Goal: Task Accomplishment & Management: Use online tool/utility

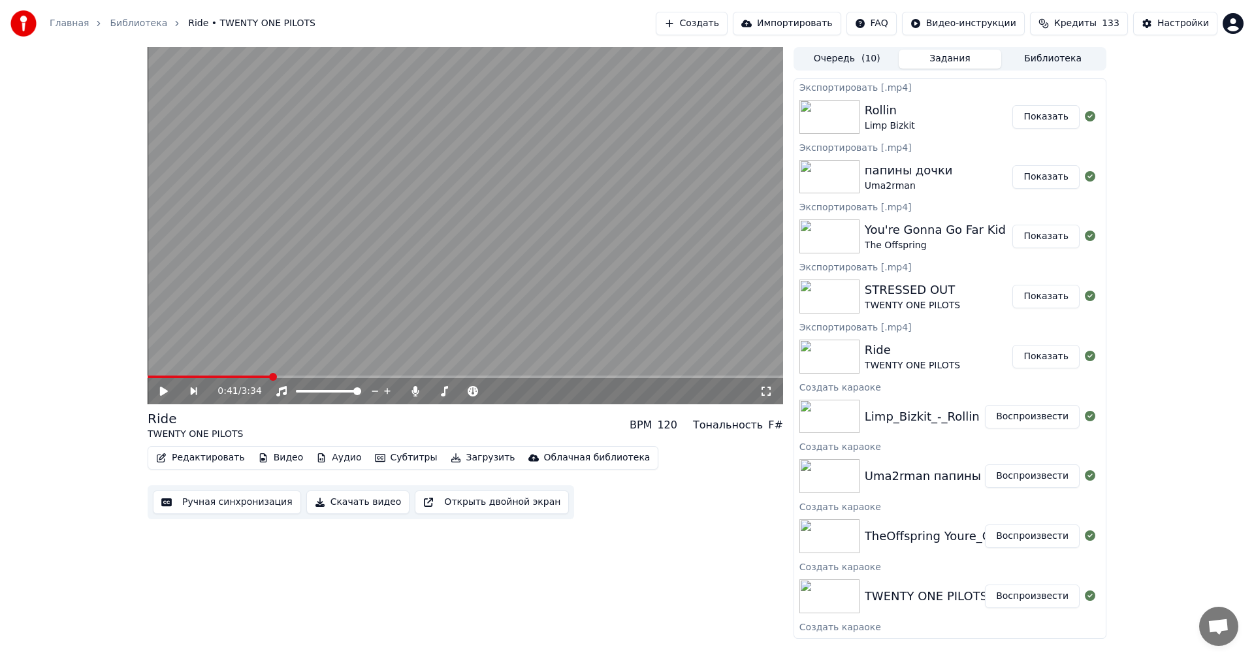
click at [1047, 118] on button "Показать" at bounding box center [1045, 117] width 67 height 24
click at [727, 27] on button "Создать" at bounding box center [692, 24] width 72 height 24
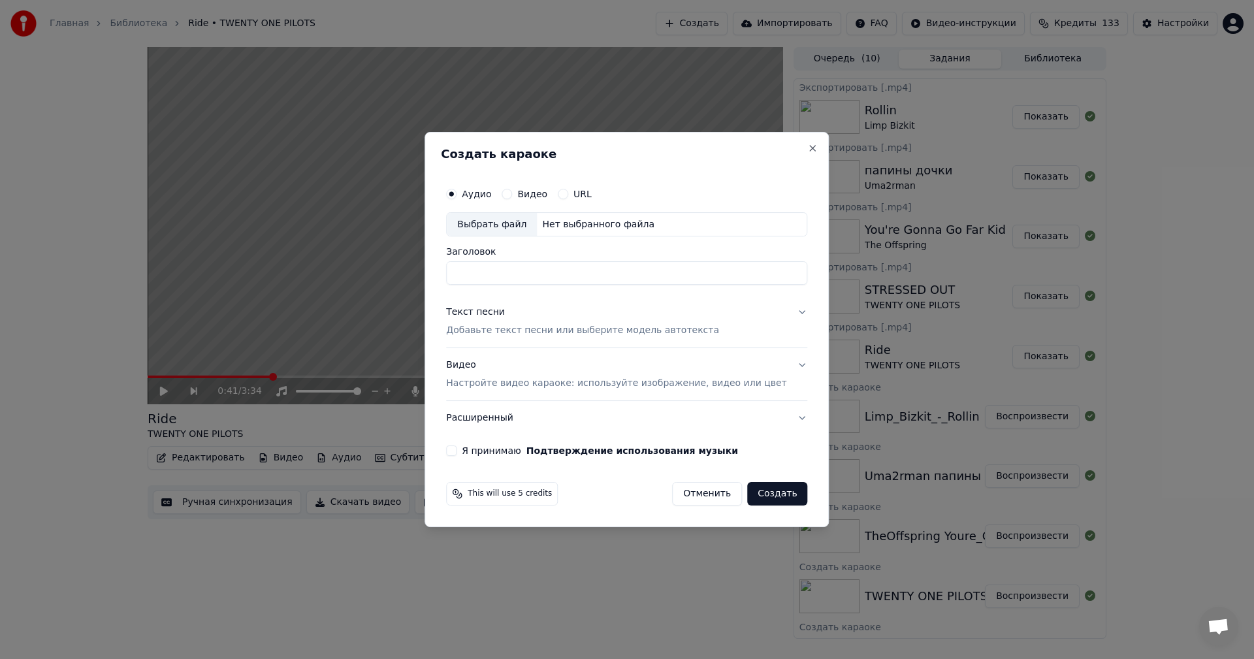
click at [494, 229] on div "Выбрать файл" at bounding box center [492, 225] width 90 height 24
drag, startPoint x: 594, startPoint y: 271, endPoint x: 406, endPoint y: 279, distance: 188.2
click at [407, 278] on body "Главная Библиотека Ride • TWENTY ONE PILOTS Создать Импортировать FAQ Видео-инс…" at bounding box center [627, 329] width 1254 height 659
type input "**********"
click at [523, 321] on div "Текст песни Добавьте текст песни или выберите модель автотекста" at bounding box center [582, 321] width 273 height 31
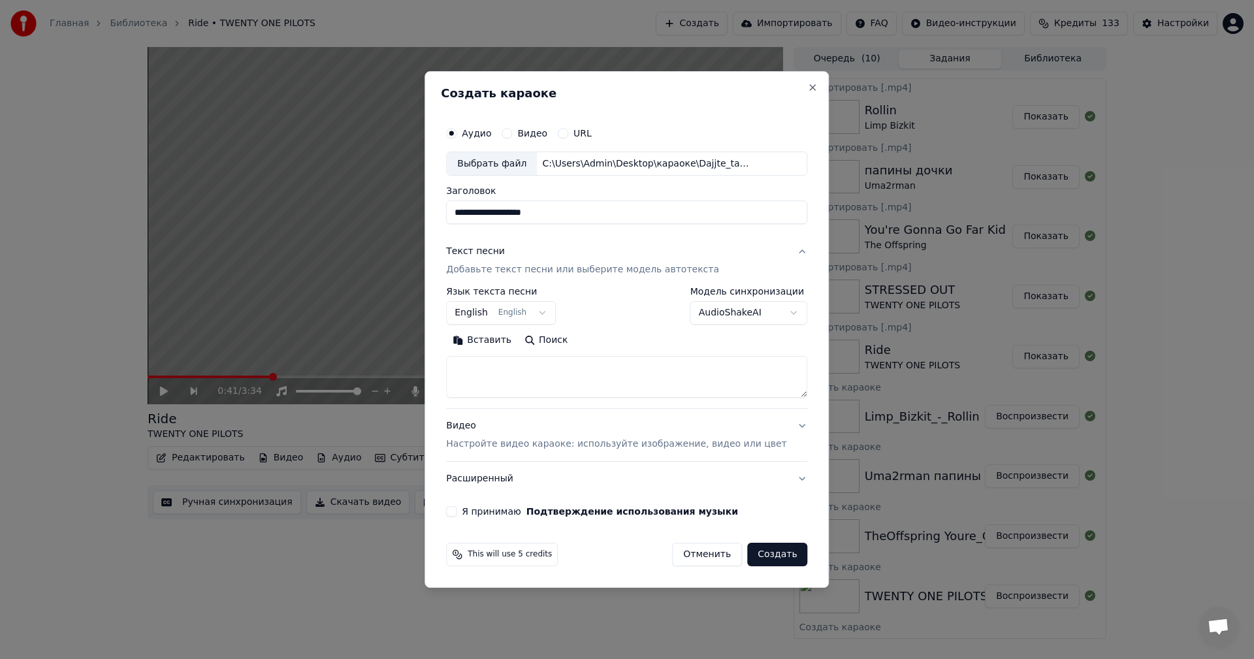
click at [575, 374] on textarea at bounding box center [626, 378] width 361 height 42
paste textarea "**********"
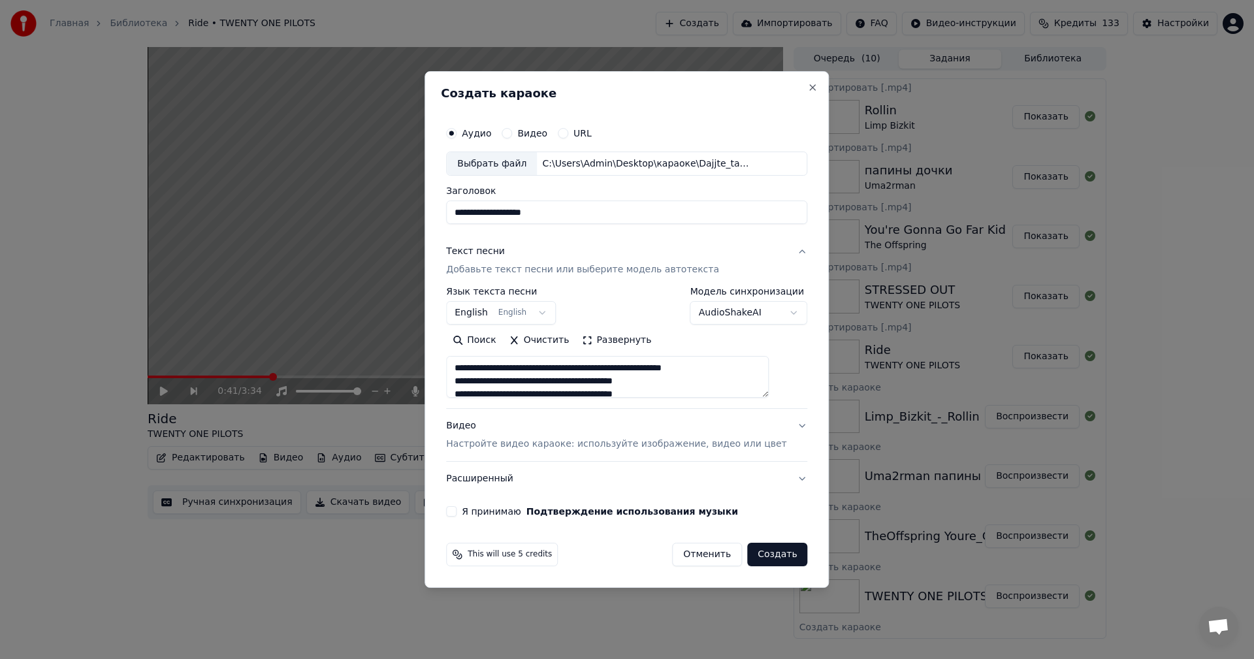
scroll to position [434, 0]
type textarea "**********"
click at [572, 435] on div "Видео Настройте видео караоке: используйте изображение, видео или цвет" at bounding box center [616, 435] width 340 height 31
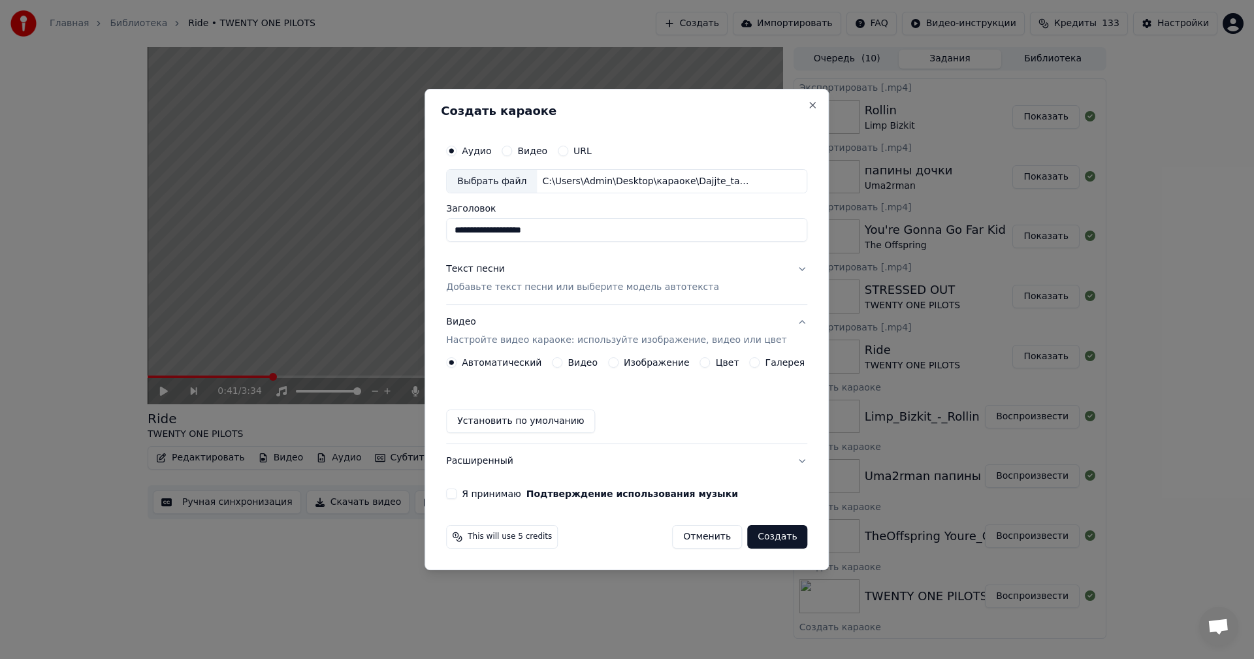
click at [614, 361] on button "Изображение" at bounding box center [613, 362] width 10 height 10
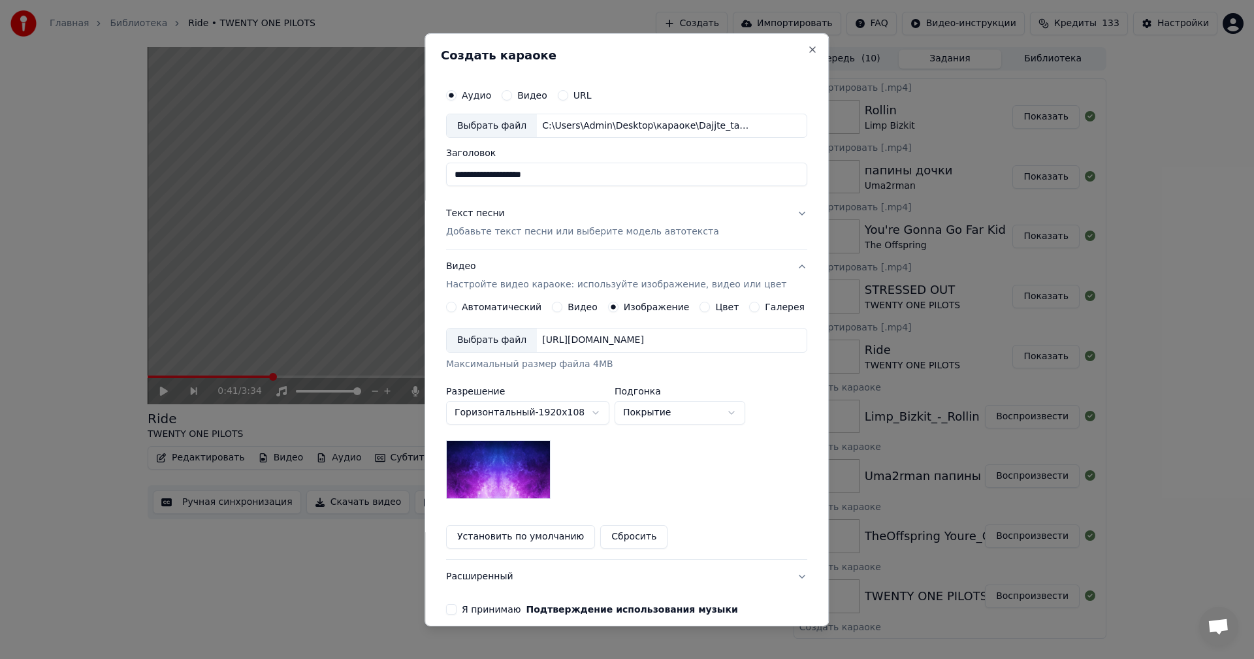
click at [500, 340] on div "Выбрать файл" at bounding box center [492, 340] width 90 height 24
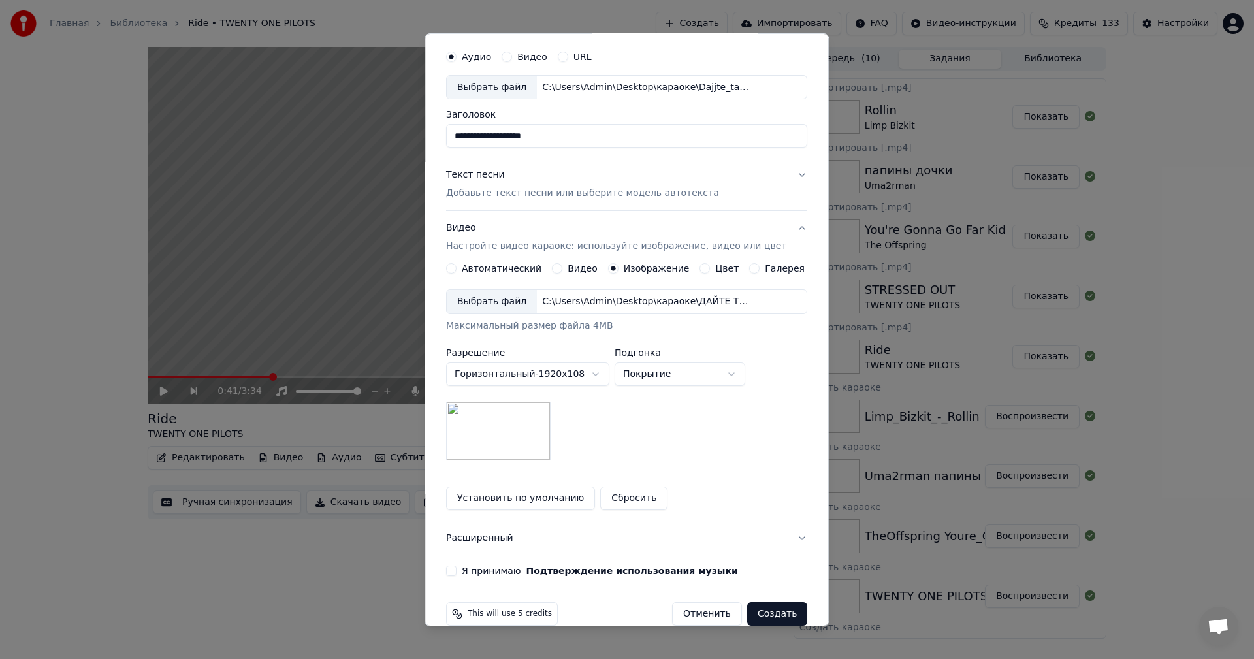
scroll to position [59, 0]
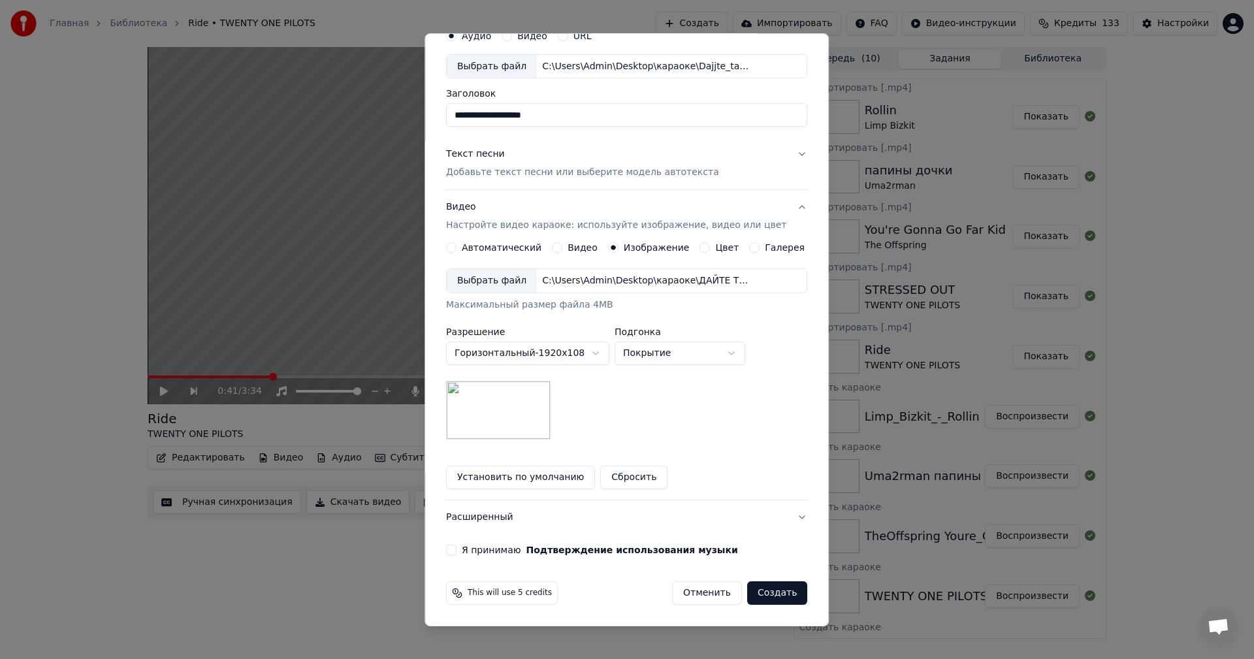
click at [456, 551] on button "Я принимаю Подтверждение использования музыки" at bounding box center [451, 550] width 10 height 10
click at [769, 593] on button "Создать" at bounding box center [777, 593] width 60 height 24
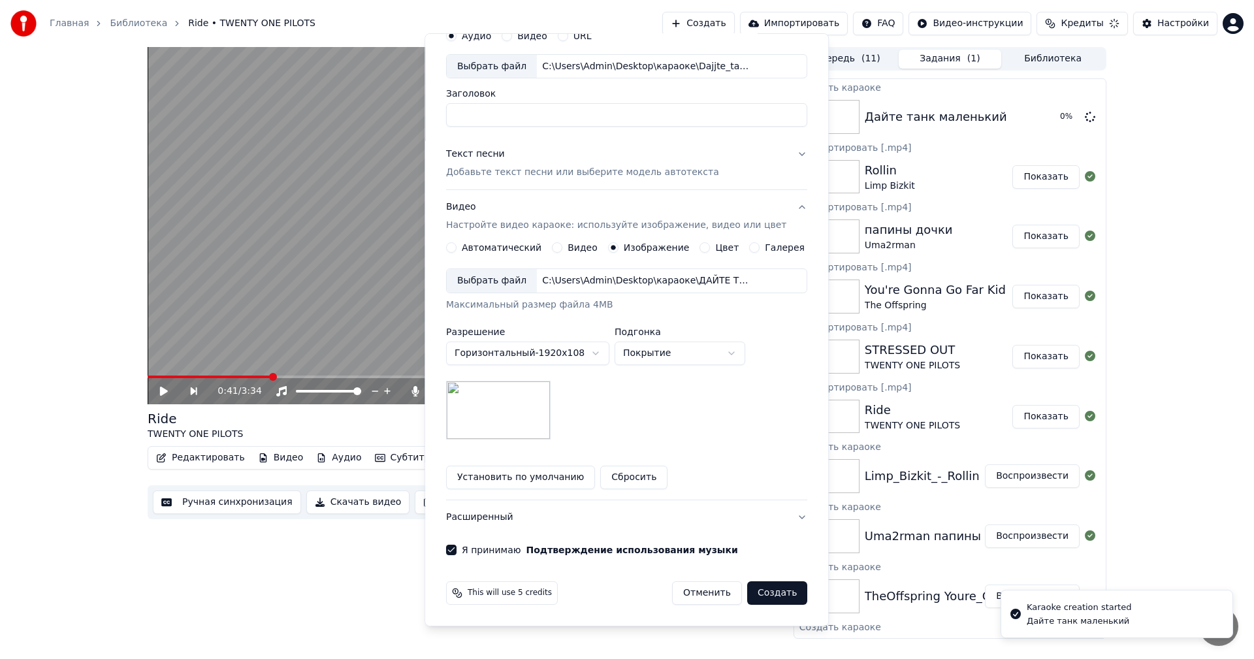
scroll to position [0, 0]
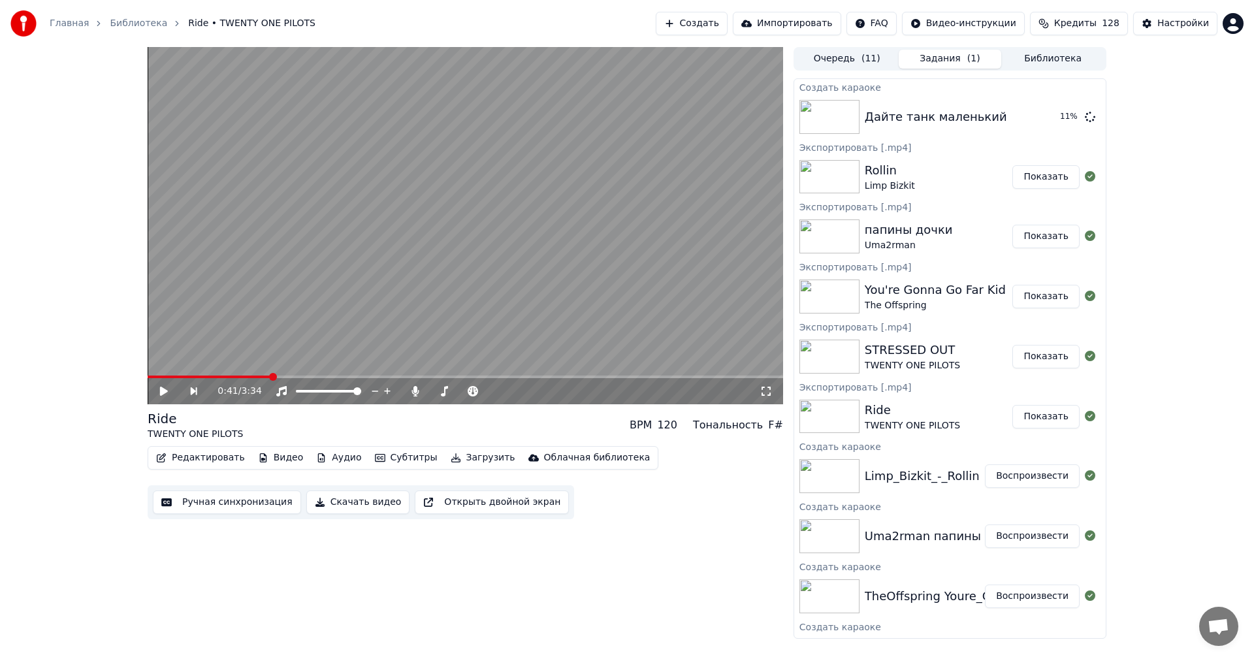
click at [727, 20] on button "Создать" at bounding box center [692, 24] width 72 height 24
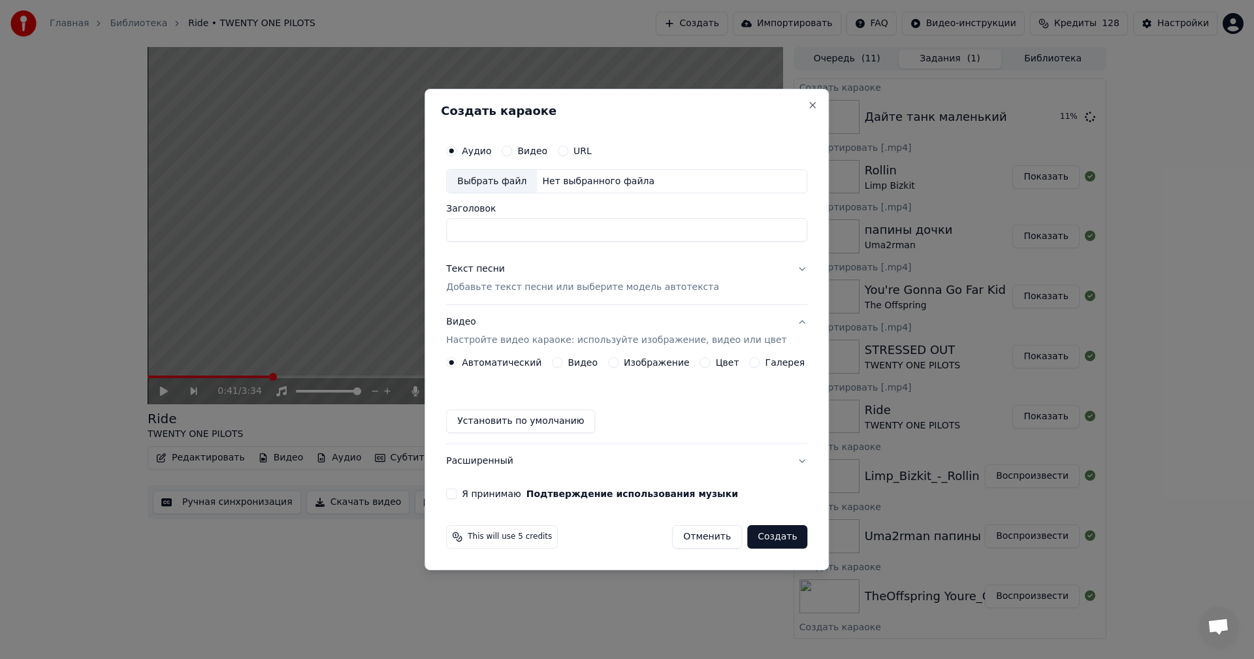
click at [517, 178] on div "Выбрать файл" at bounding box center [492, 182] width 90 height 24
drag, startPoint x: 626, startPoint y: 225, endPoint x: 206, endPoint y: 244, distance: 421.0
click at [218, 244] on body "Главная Библиотека Ride • TWENTY ONE PILOTS Создать Импортировать FAQ Видео-инс…" at bounding box center [627, 329] width 1254 height 659
type input "**********"
click at [475, 289] on p "Добавьте текст песни или выберите модель автотекста" at bounding box center [582, 287] width 273 height 13
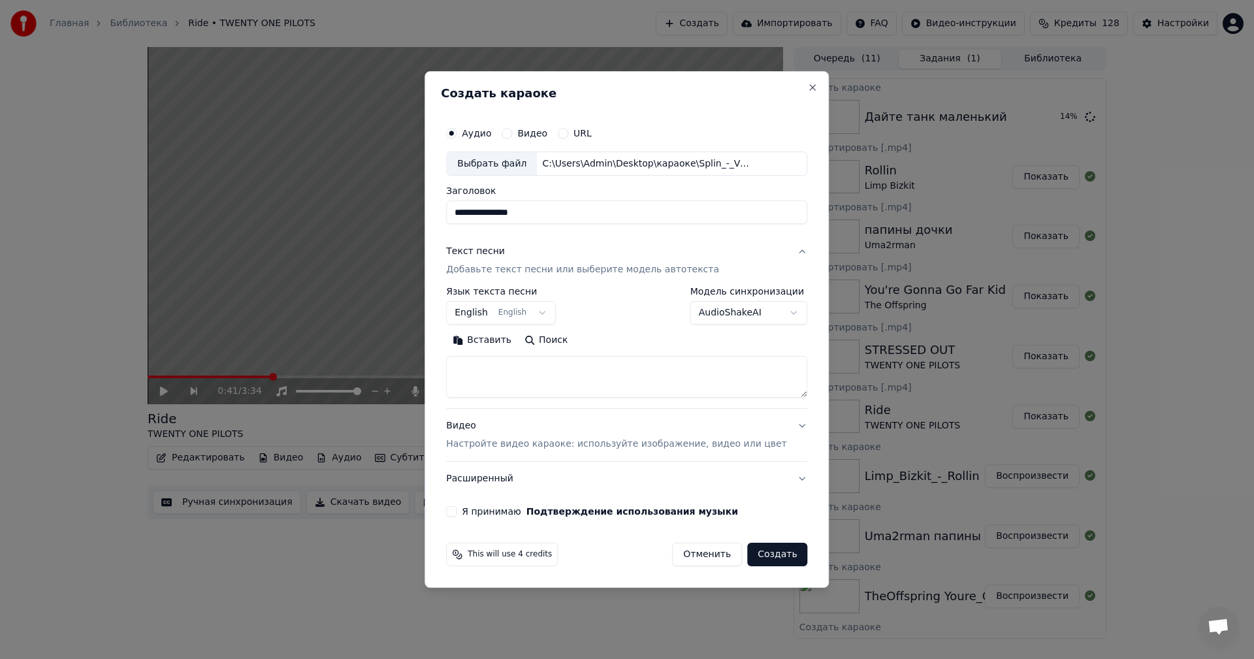
click at [580, 379] on textarea at bounding box center [626, 378] width 361 height 42
paste textarea "**********"
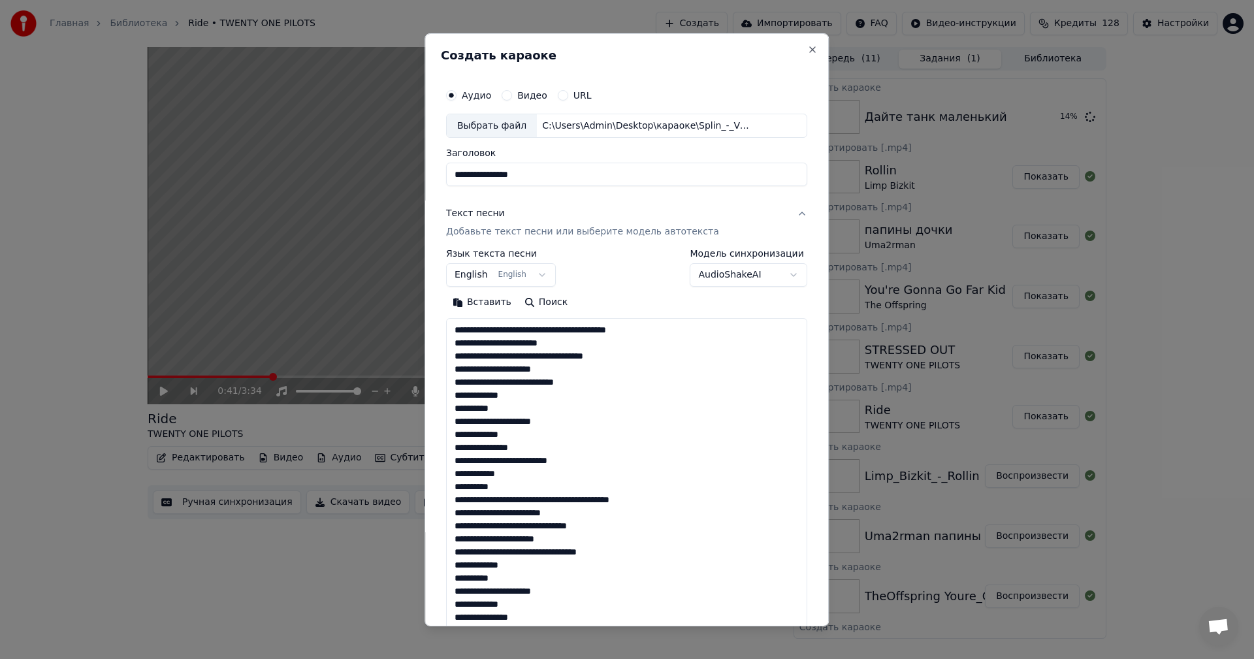
scroll to position [500, 0]
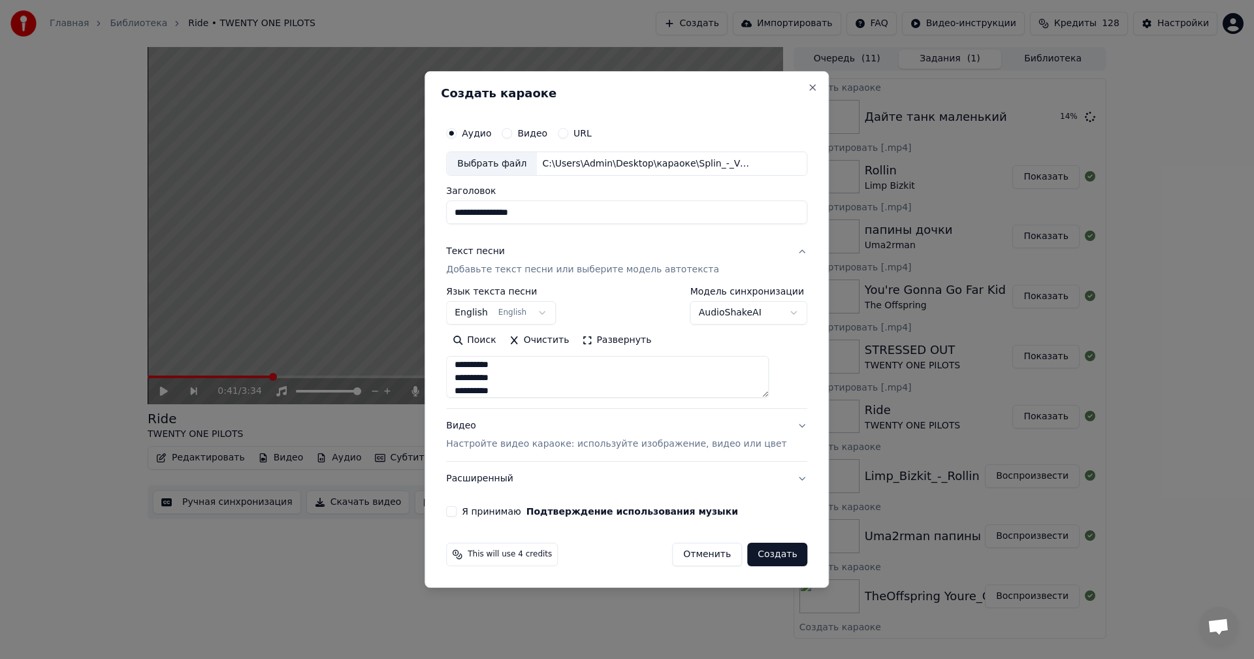
type textarea "**********"
click at [591, 451] on p "Настройте видео караоке: используйте изображение, видео или цвет" at bounding box center [616, 444] width 340 height 13
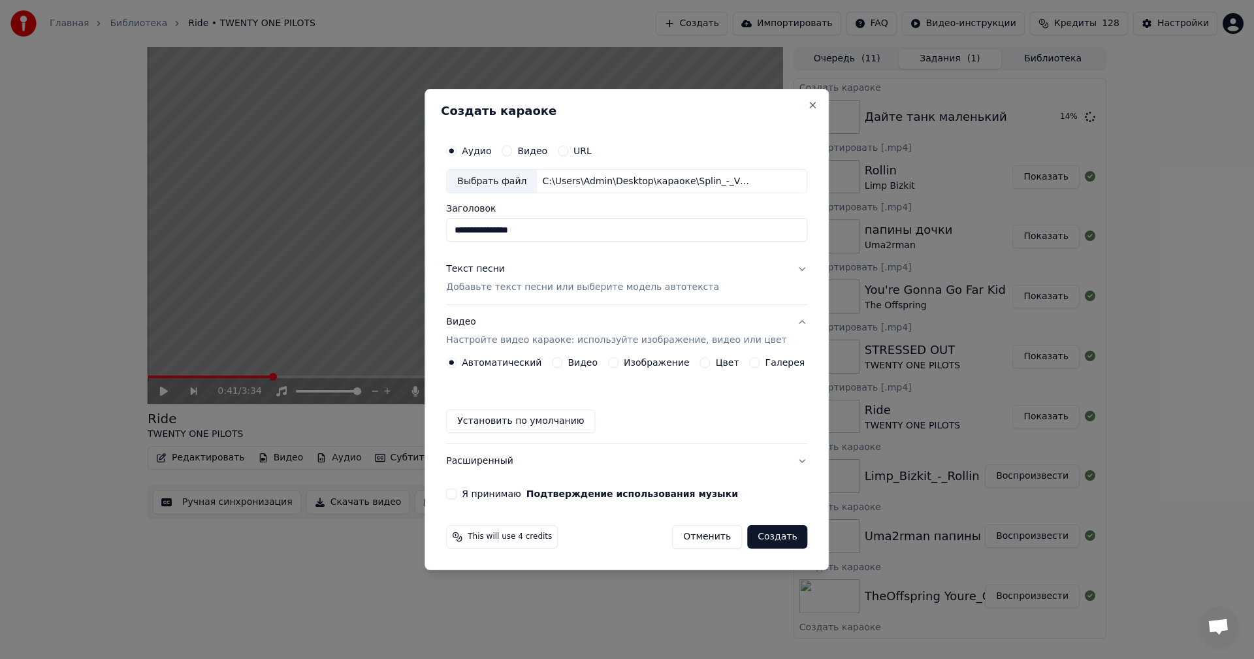
click at [615, 362] on button "Изображение" at bounding box center [613, 362] width 10 height 10
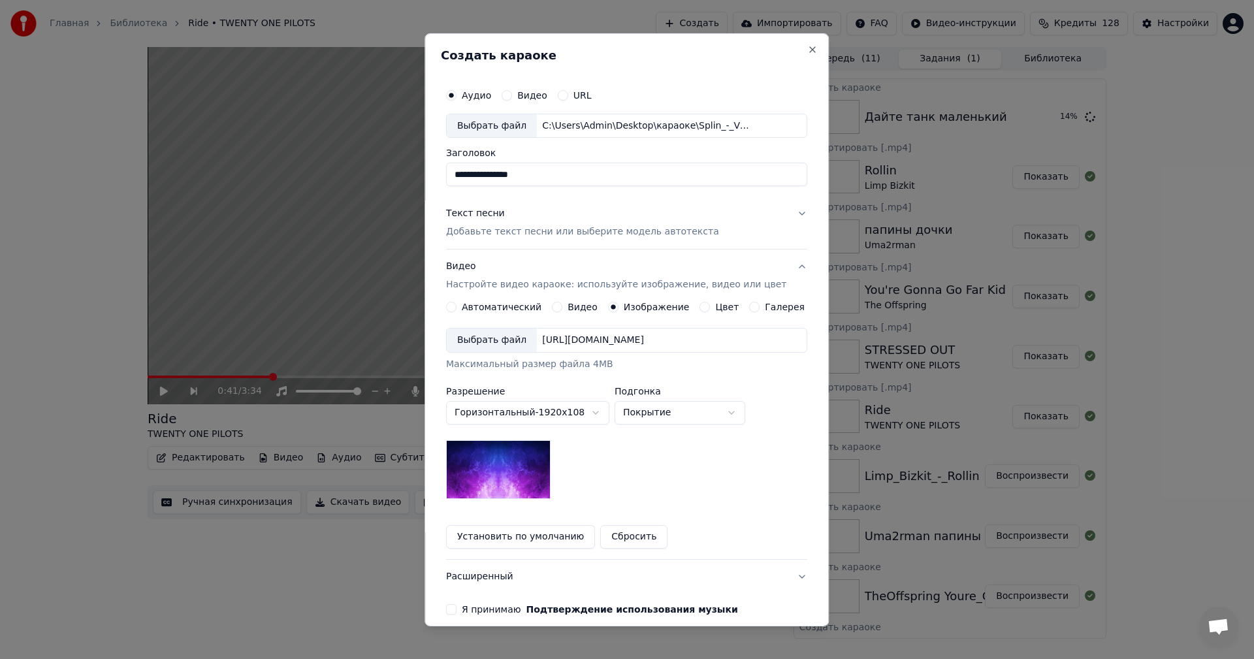
click at [502, 342] on div "Выбрать файл" at bounding box center [492, 340] width 90 height 24
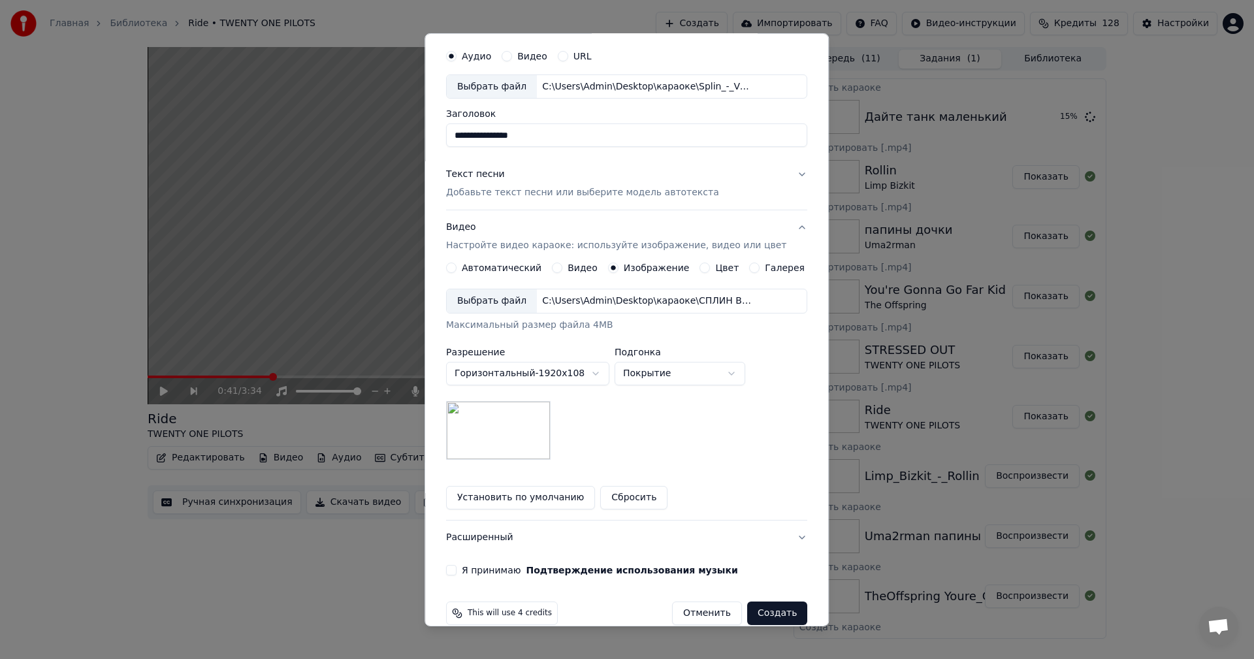
scroll to position [59, 0]
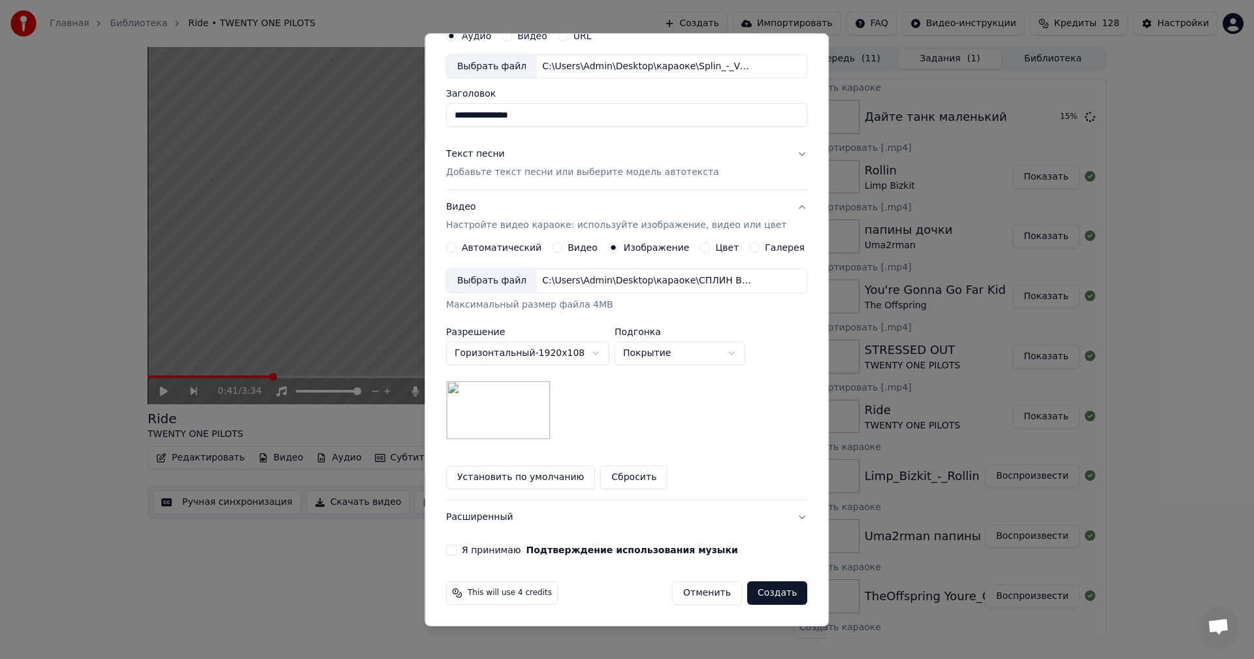
click at [486, 550] on label "Я принимаю Подтверждение использования музыки" at bounding box center [600, 549] width 276 height 9
click at [456, 550] on button "Я принимаю Подтверждение использования музыки" at bounding box center [451, 550] width 10 height 10
click at [747, 592] on button "Создать" at bounding box center [777, 593] width 60 height 24
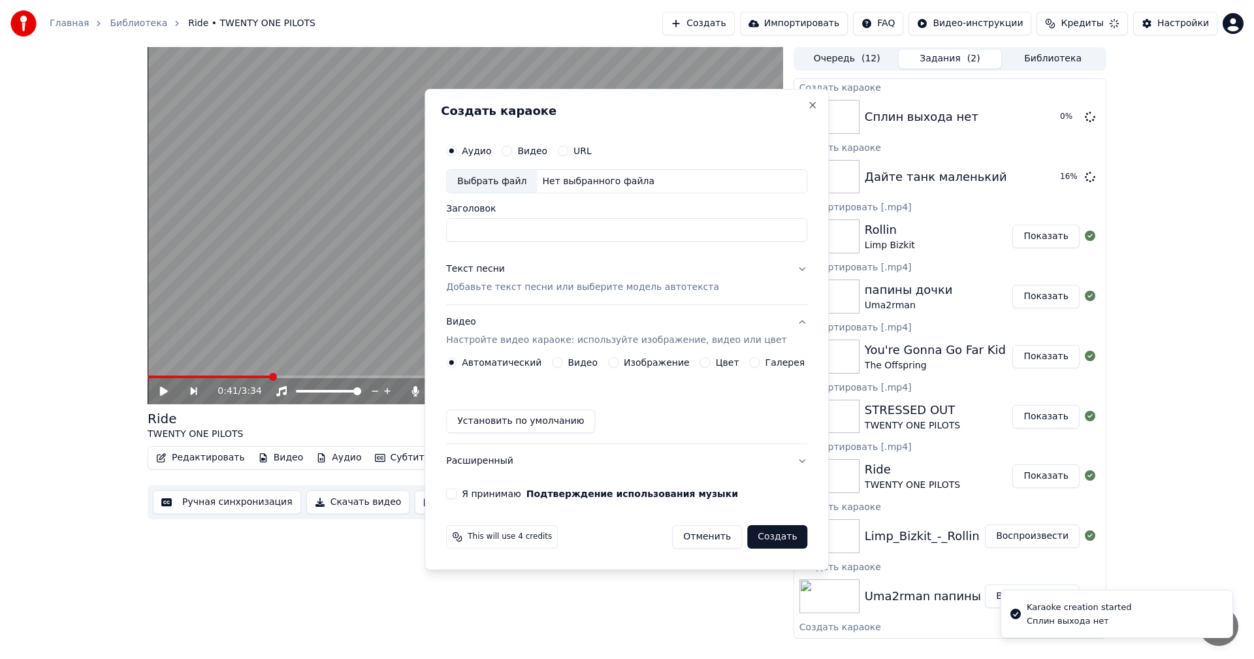
scroll to position [0, 0]
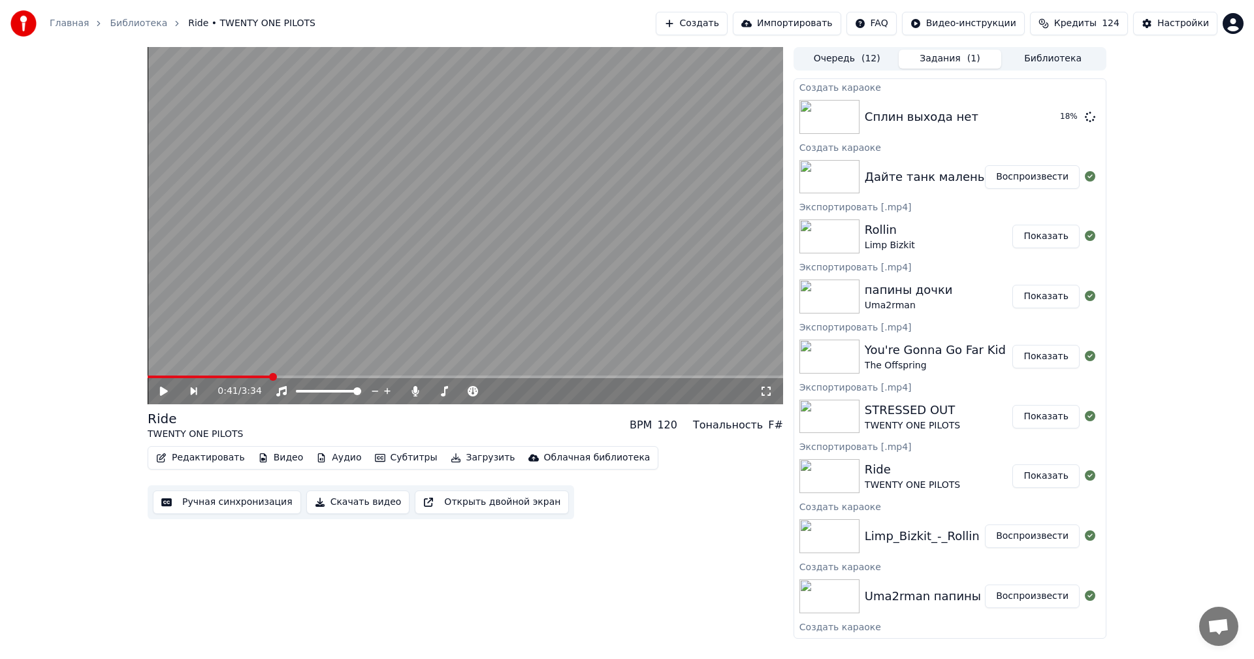
click at [727, 27] on button "Создать" at bounding box center [692, 24] width 72 height 24
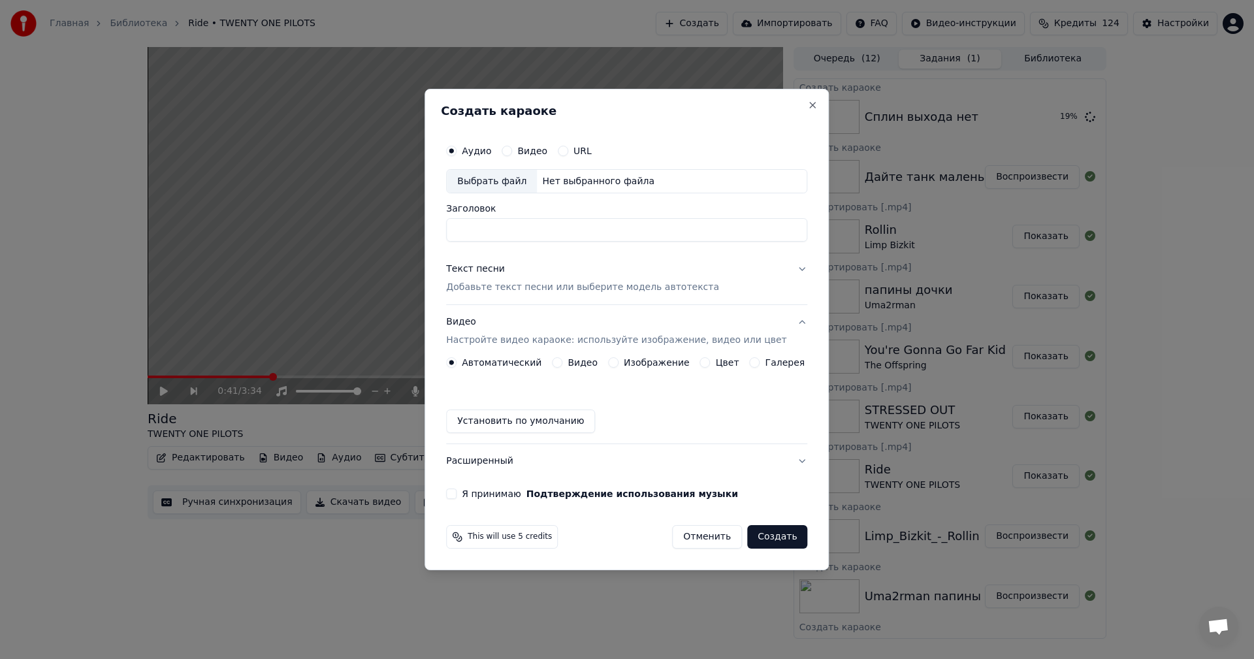
click at [512, 180] on div "Выбрать файл" at bounding box center [492, 182] width 90 height 24
click at [614, 364] on button "Изображение" at bounding box center [613, 362] width 10 height 10
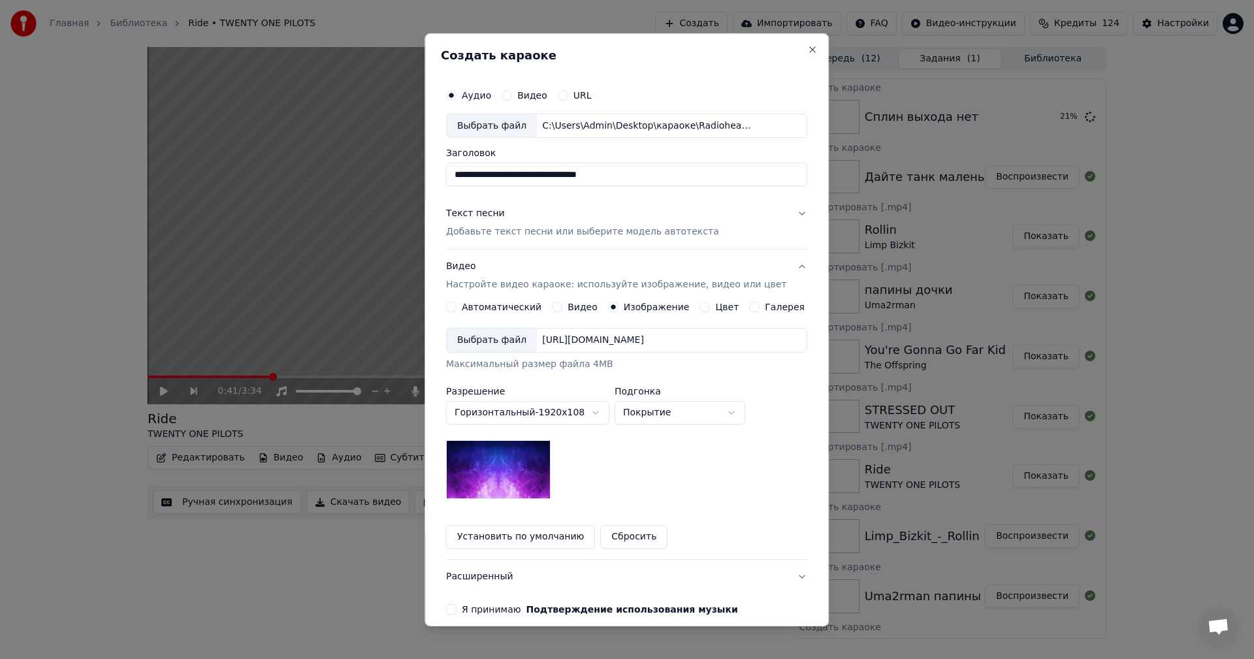
drag, startPoint x: 661, startPoint y: 167, endPoint x: 547, endPoint y: 178, distance: 114.8
click at [547, 178] on input "**********" at bounding box center [626, 175] width 361 height 24
type input "**********"
click at [502, 348] on div "Выбрать файл" at bounding box center [492, 340] width 90 height 24
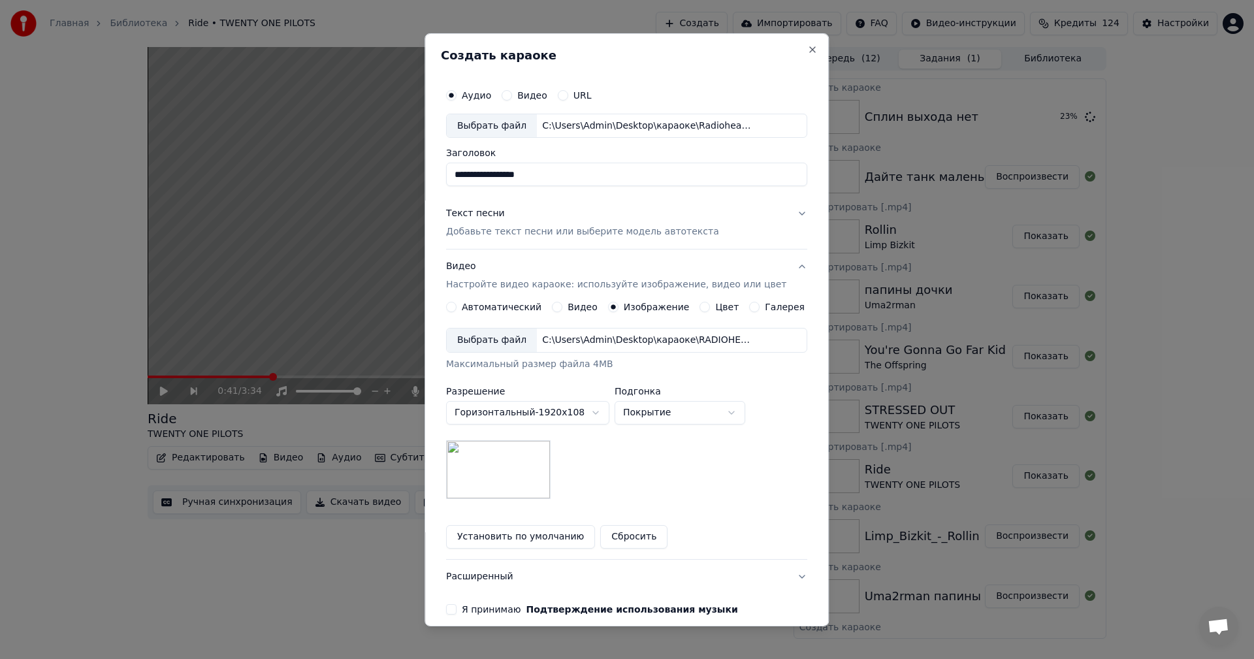
scroll to position [59, 0]
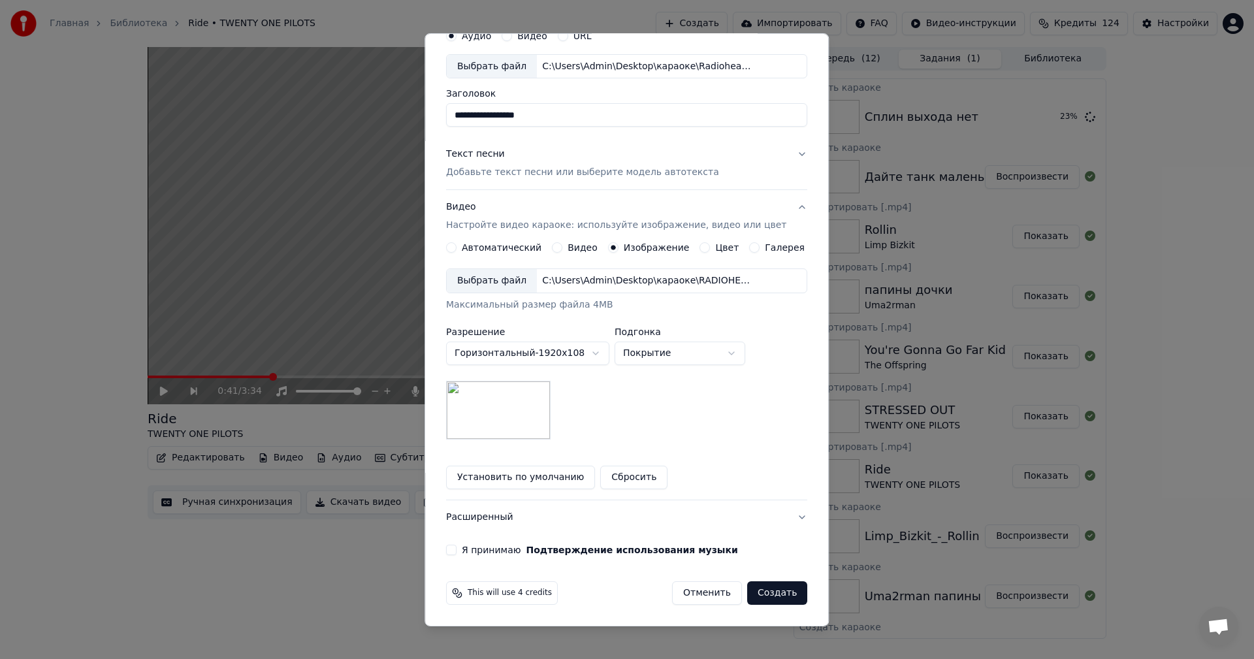
click at [469, 548] on div "Я принимаю Подтверждение использования музыки" at bounding box center [626, 550] width 361 height 10
click at [456, 549] on button "Я принимаю Подтверждение использования музыки" at bounding box center [451, 550] width 10 height 10
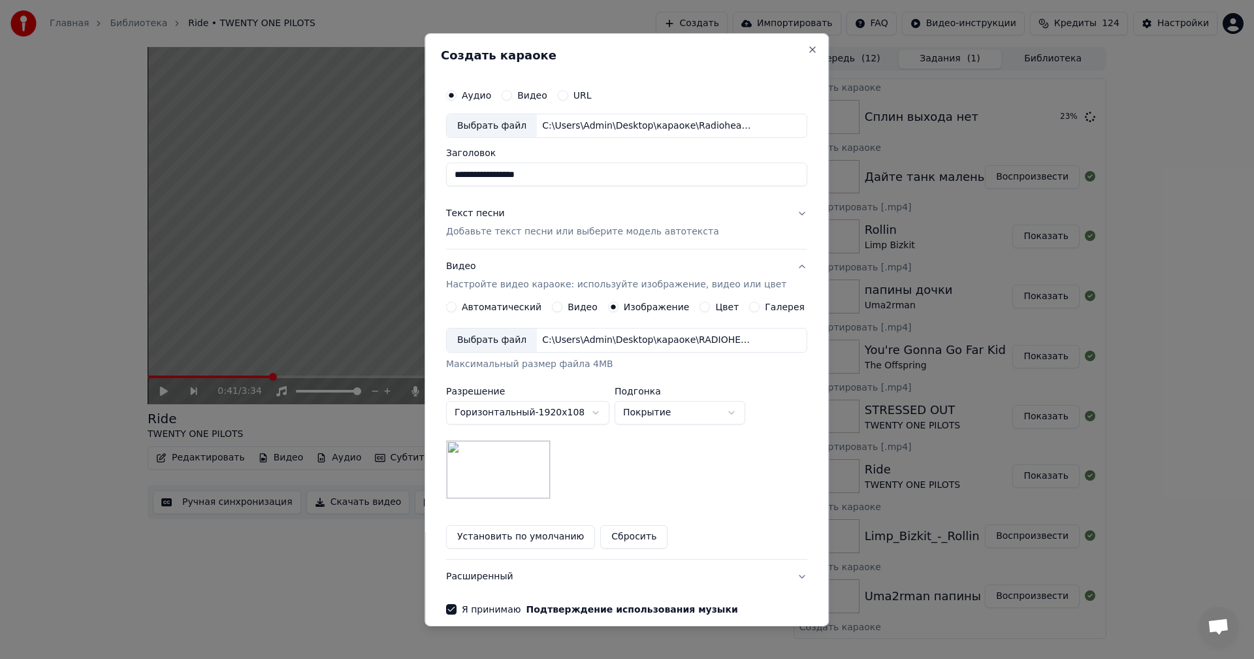
click at [575, 229] on p "Добавьте текст песни или выберите модель автотекста" at bounding box center [582, 231] width 273 height 13
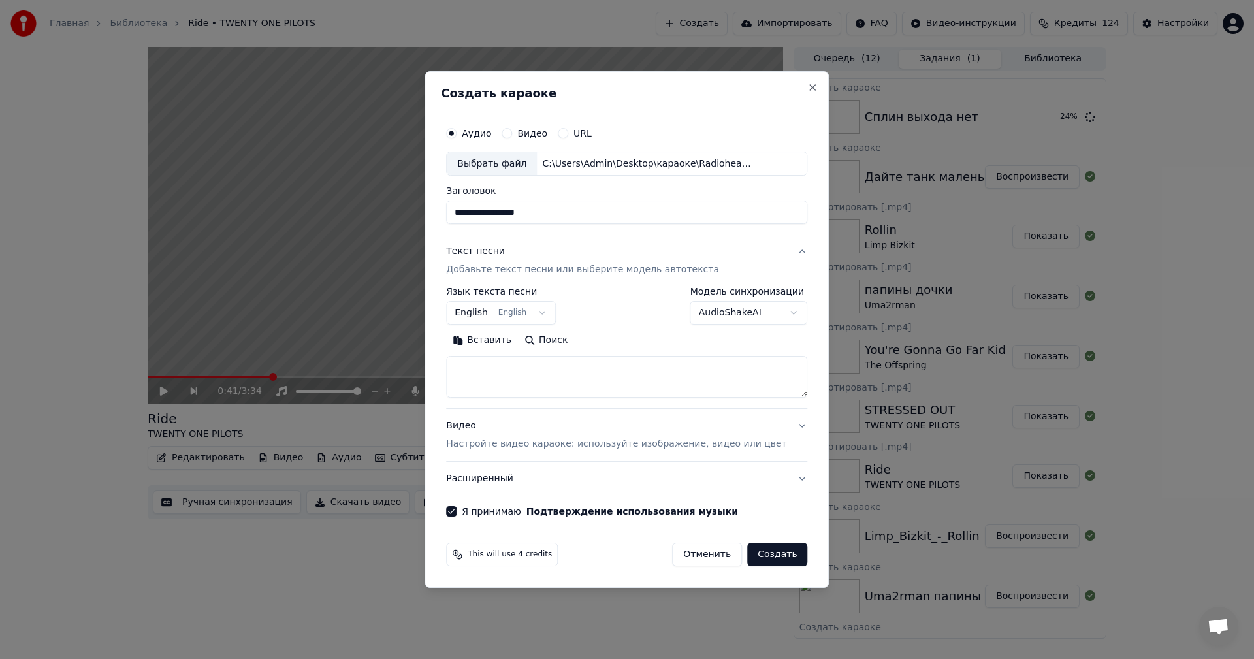
click at [537, 385] on textarea at bounding box center [626, 378] width 361 height 42
paste textarea "**********"
type textarea "**********"
click at [771, 558] on button "Создать" at bounding box center [777, 555] width 60 height 24
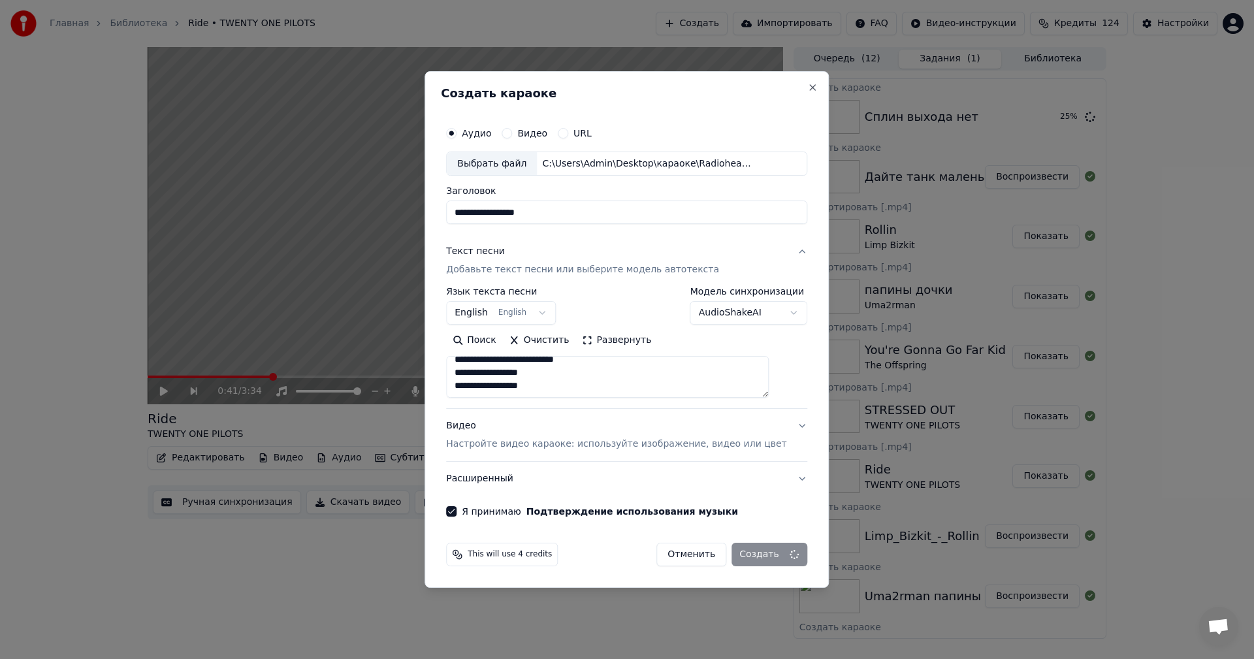
select select
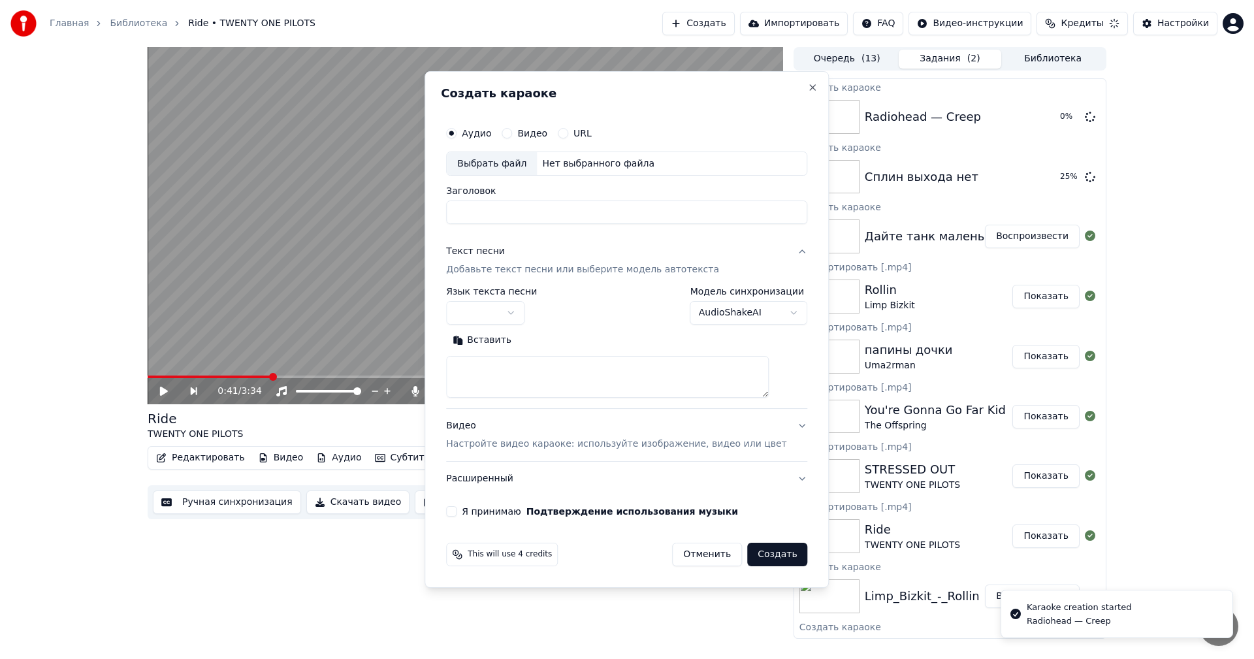
scroll to position [0, 0]
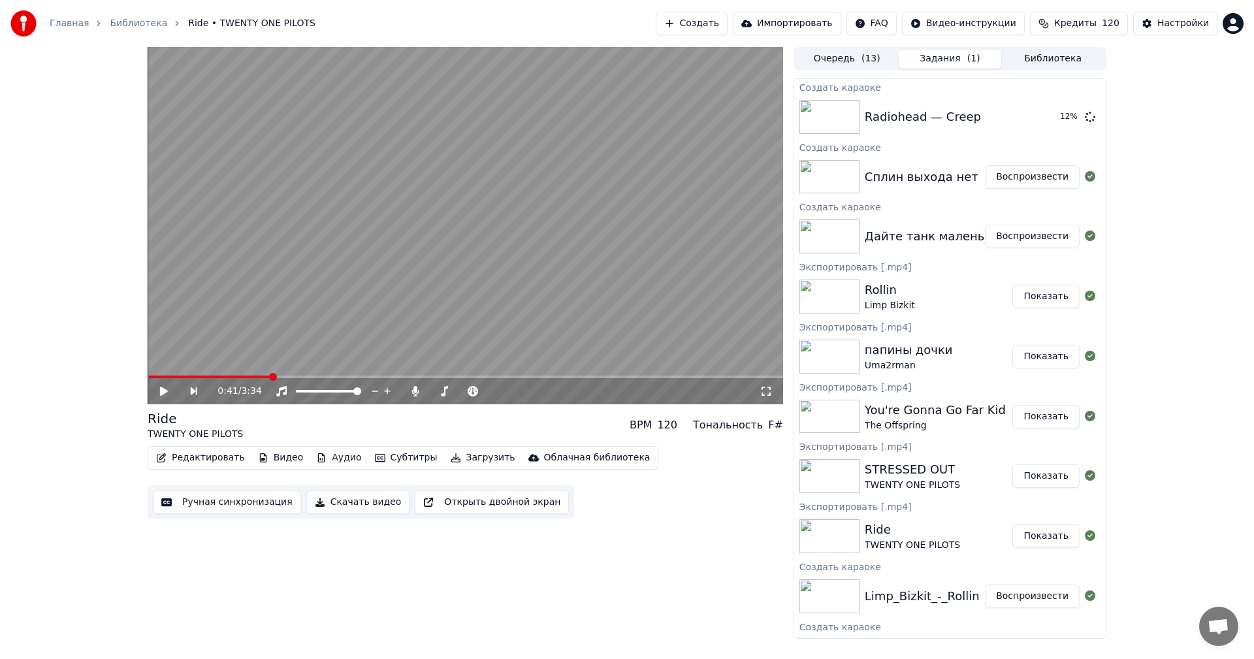
click at [714, 21] on button "Создать" at bounding box center [692, 24] width 72 height 24
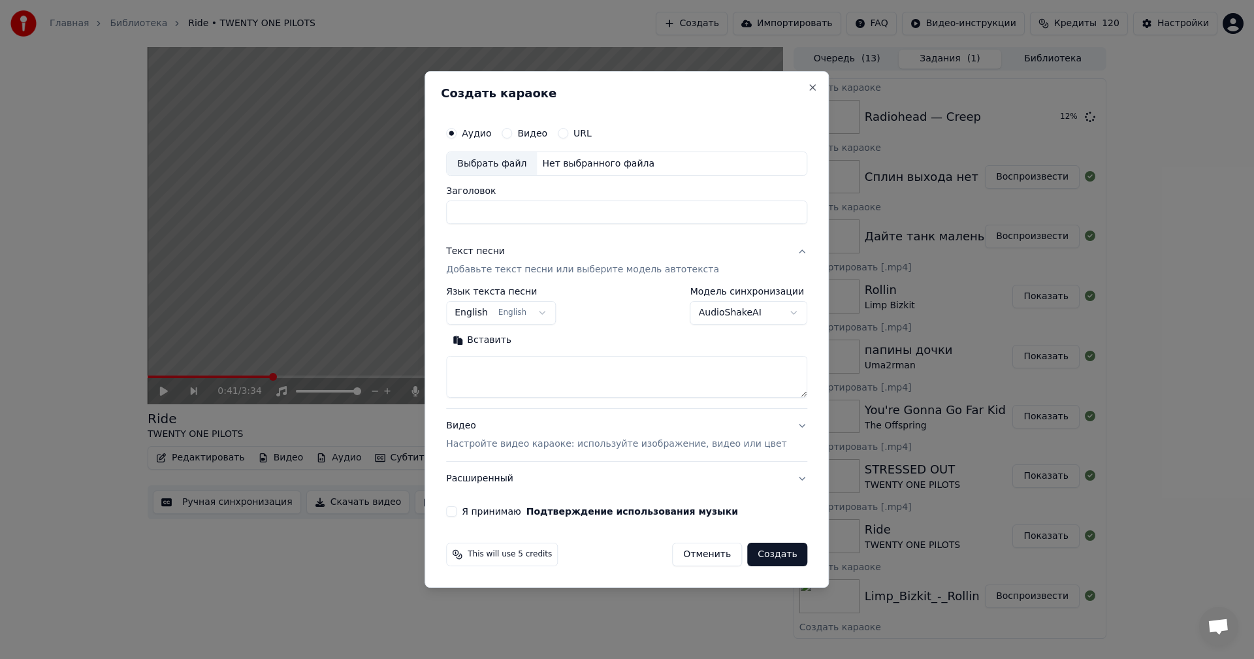
click at [505, 155] on div "Выбрать файл" at bounding box center [492, 164] width 90 height 24
click at [581, 366] on textarea at bounding box center [626, 378] width 361 height 42
type input "**********"
paste textarea "**********"
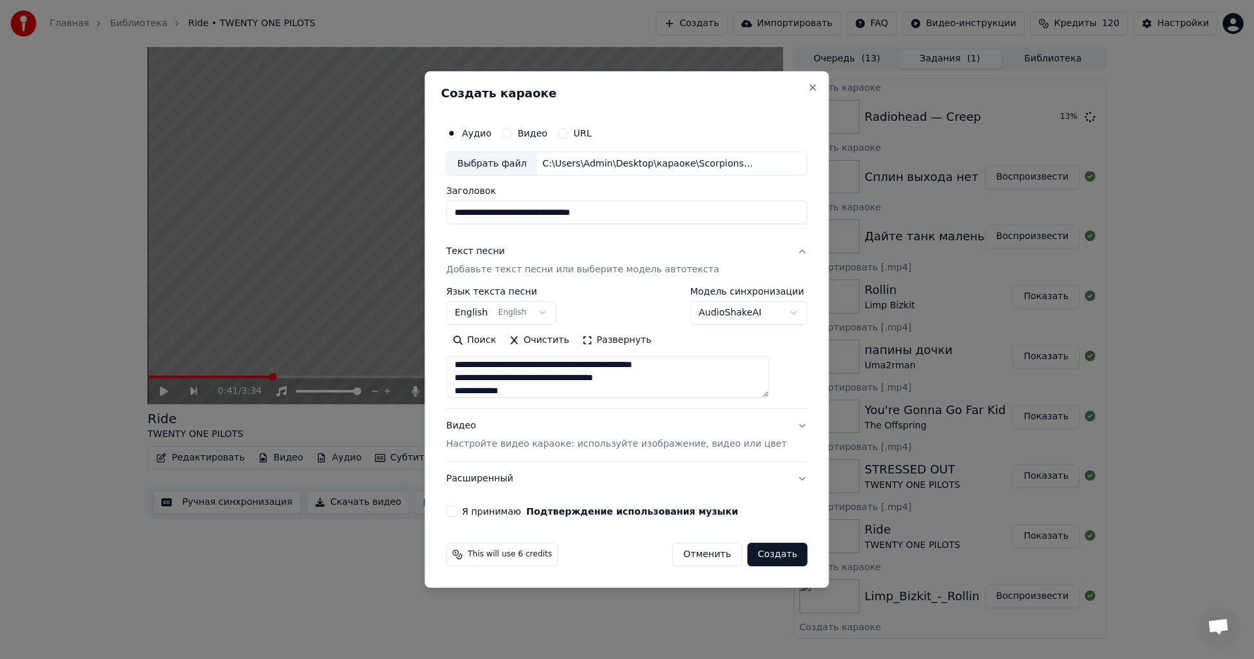
type textarea "**********"
drag, startPoint x: 665, startPoint y: 213, endPoint x: 596, endPoint y: 218, distance: 69.4
click at [596, 218] on input "**********" at bounding box center [626, 213] width 361 height 24
click at [559, 212] on input "**********" at bounding box center [626, 213] width 361 height 24
click at [549, 210] on input "**********" at bounding box center [626, 213] width 361 height 24
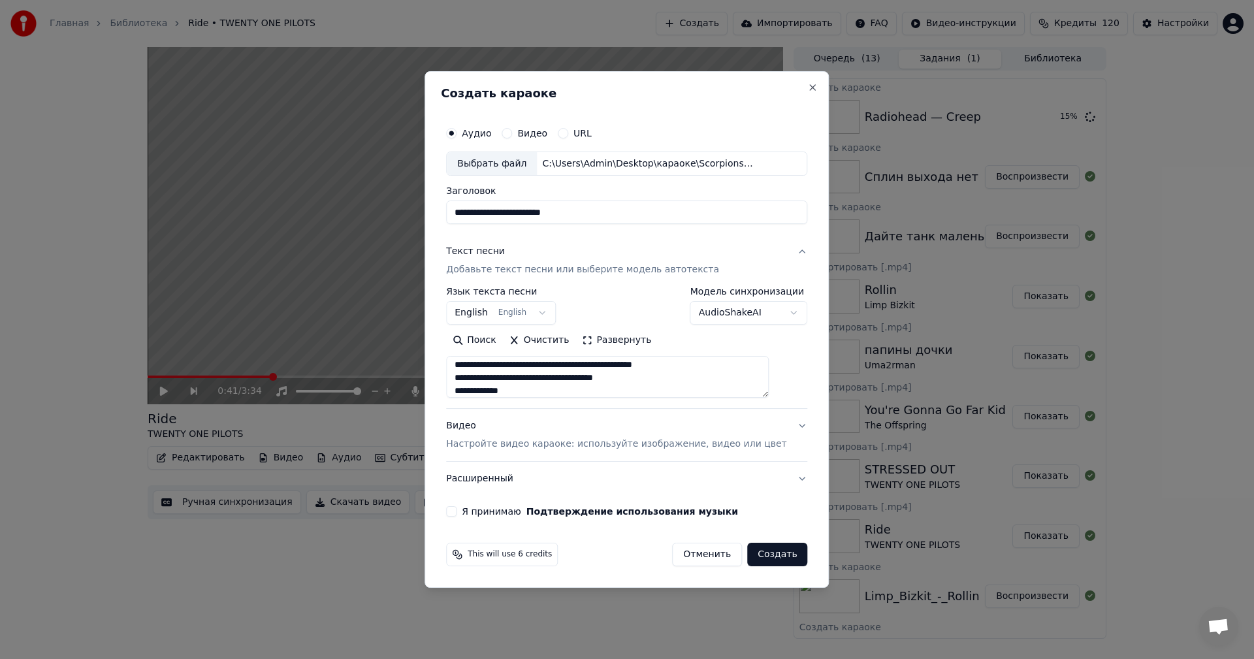
click at [523, 211] on input "**********" at bounding box center [626, 213] width 361 height 24
type input "**********"
click at [563, 434] on div "Видео Настройте видео караоке: используйте изображение, видео или цвет" at bounding box center [616, 435] width 340 height 31
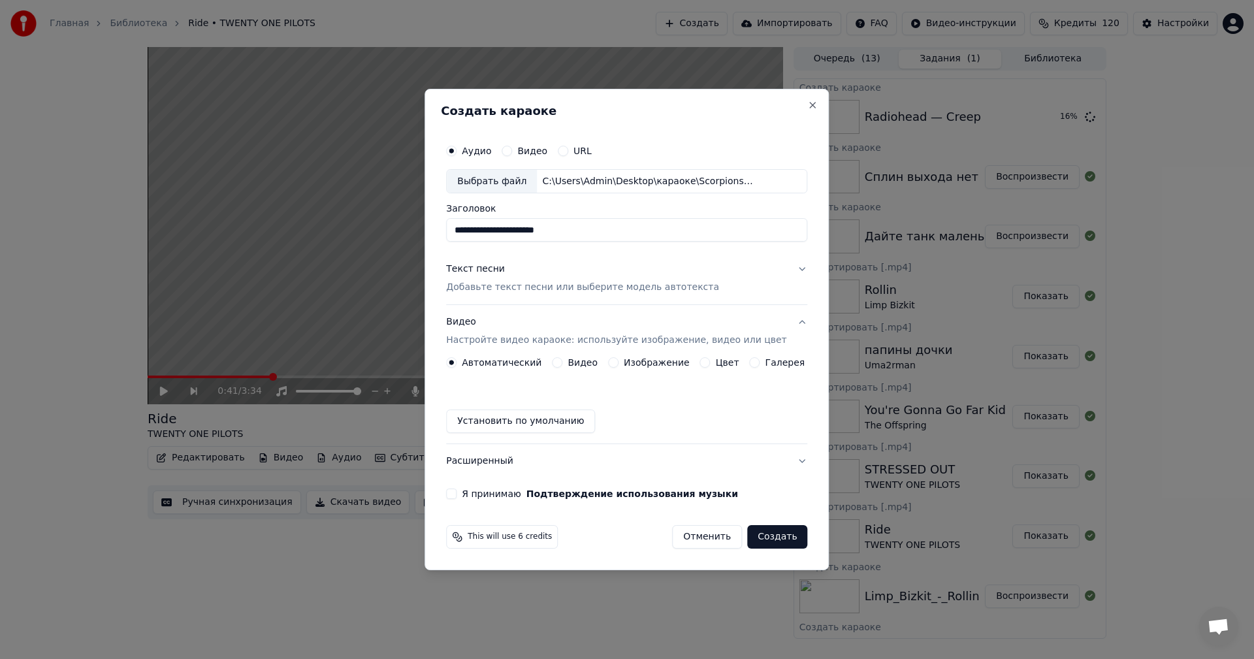
click at [615, 367] on button "Изображение" at bounding box center [613, 362] width 10 height 10
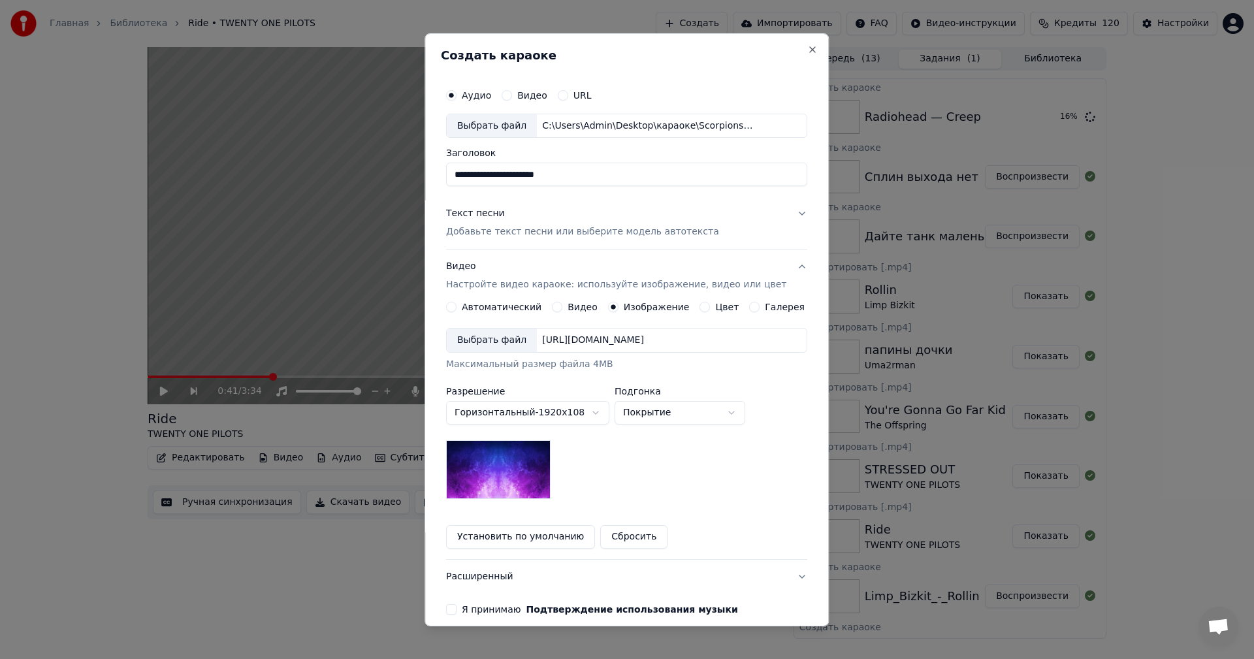
click at [496, 353] on div "Выбрать файл [URL][DOMAIN_NAME] Максимальный размер файла 4MB" at bounding box center [626, 349] width 361 height 43
click at [485, 348] on div "Выбрать файл" at bounding box center [492, 340] width 90 height 24
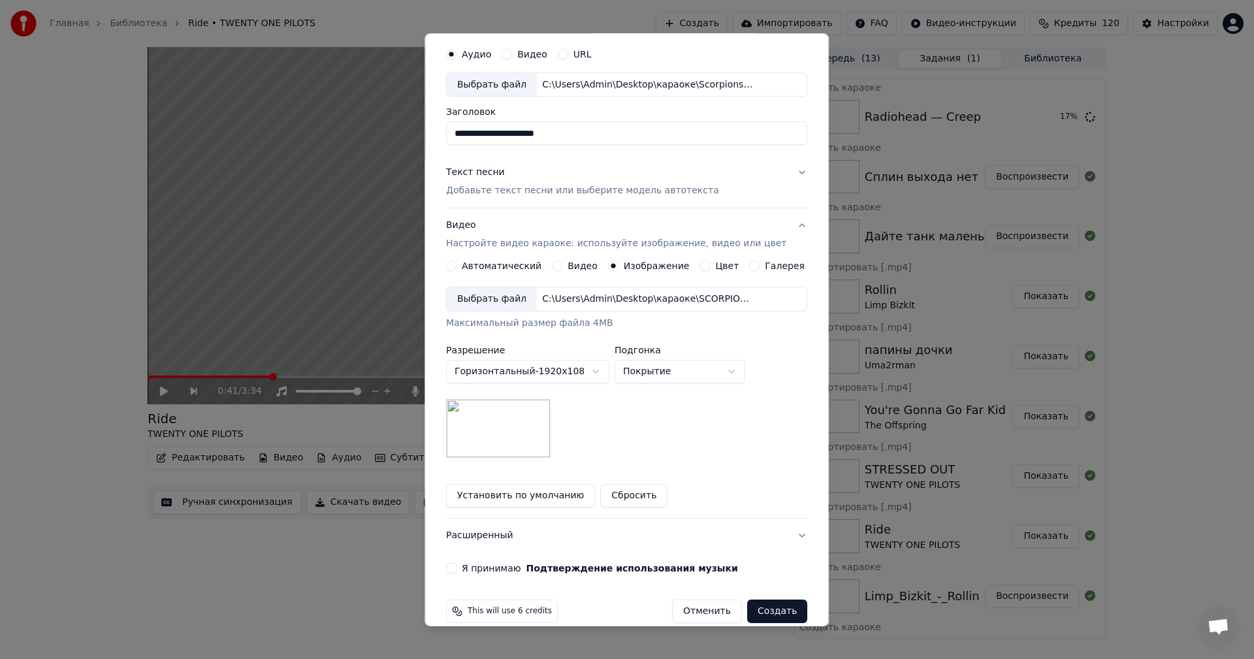
scroll to position [59, 0]
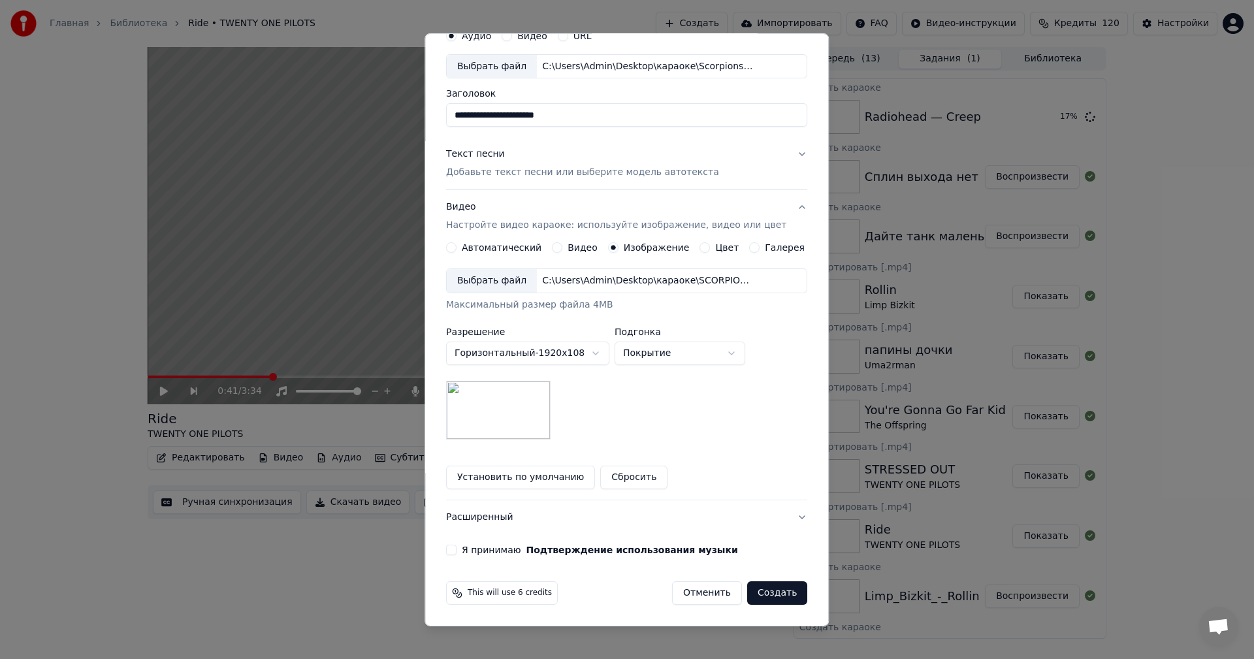
click at [477, 551] on label "Я принимаю Подтверждение использования музыки" at bounding box center [600, 549] width 276 height 9
click at [456, 551] on button "Я принимаю Подтверждение использования музыки" at bounding box center [451, 550] width 10 height 10
click at [765, 586] on button "Создать" at bounding box center [777, 593] width 60 height 24
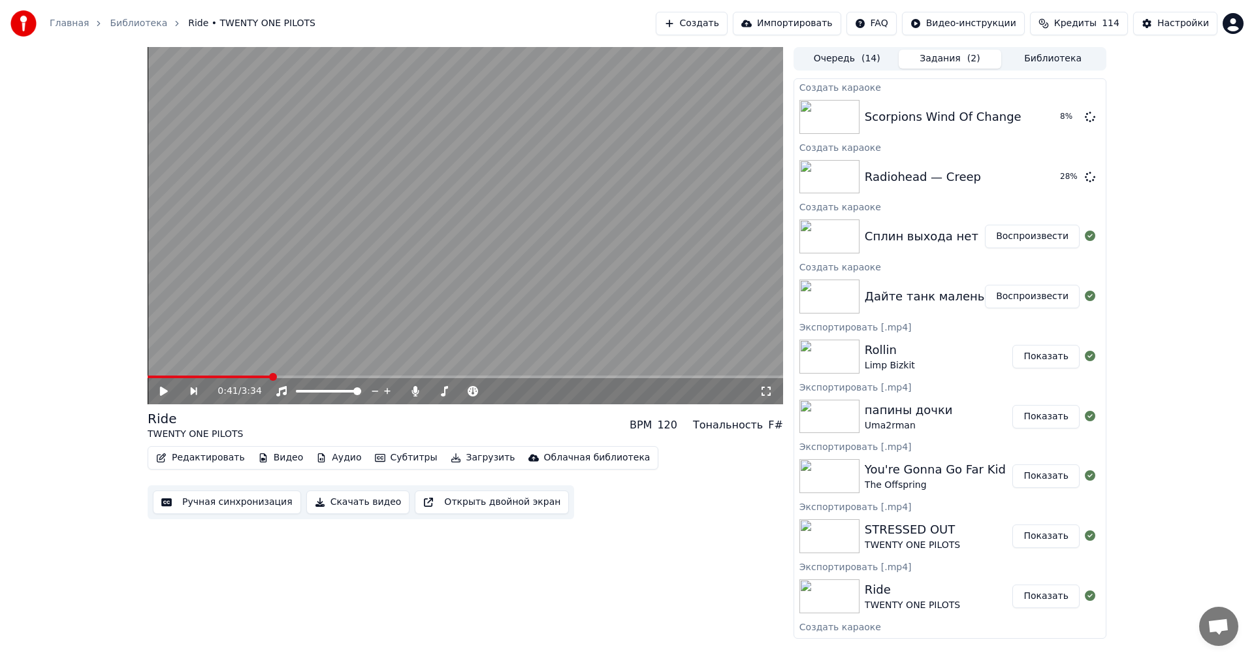
click at [725, 20] on button "Создать" at bounding box center [692, 24] width 72 height 24
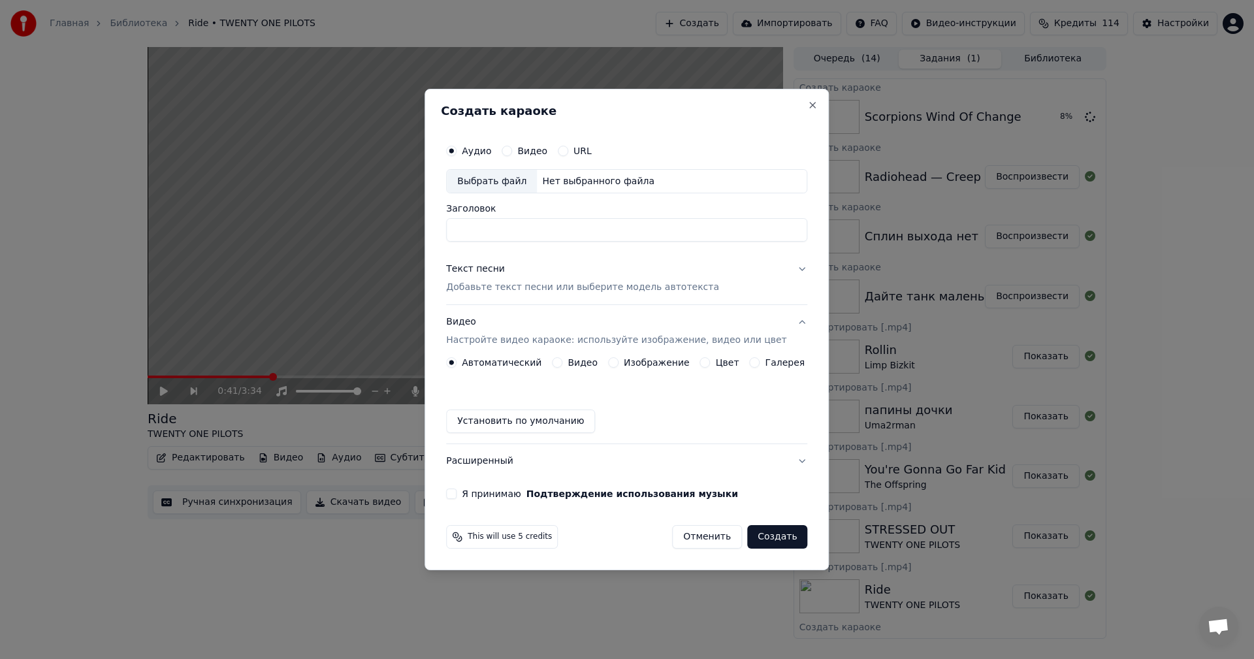
click at [506, 180] on div "Выбрать файл" at bounding box center [492, 182] width 90 height 24
drag, startPoint x: 643, startPoint y: 227, endPoint x: 581, endPoint y: 230, distance: 61.4
click at [581, 230] on input "**********" at bounding box center [626, 231] width 361 height 24
click at [569, 236] on input "**********" at bounding box center [626, 231] width 361 height 24
click at [539, 234] on input "**********" at bounding box center [626, 231] width 361 height 24
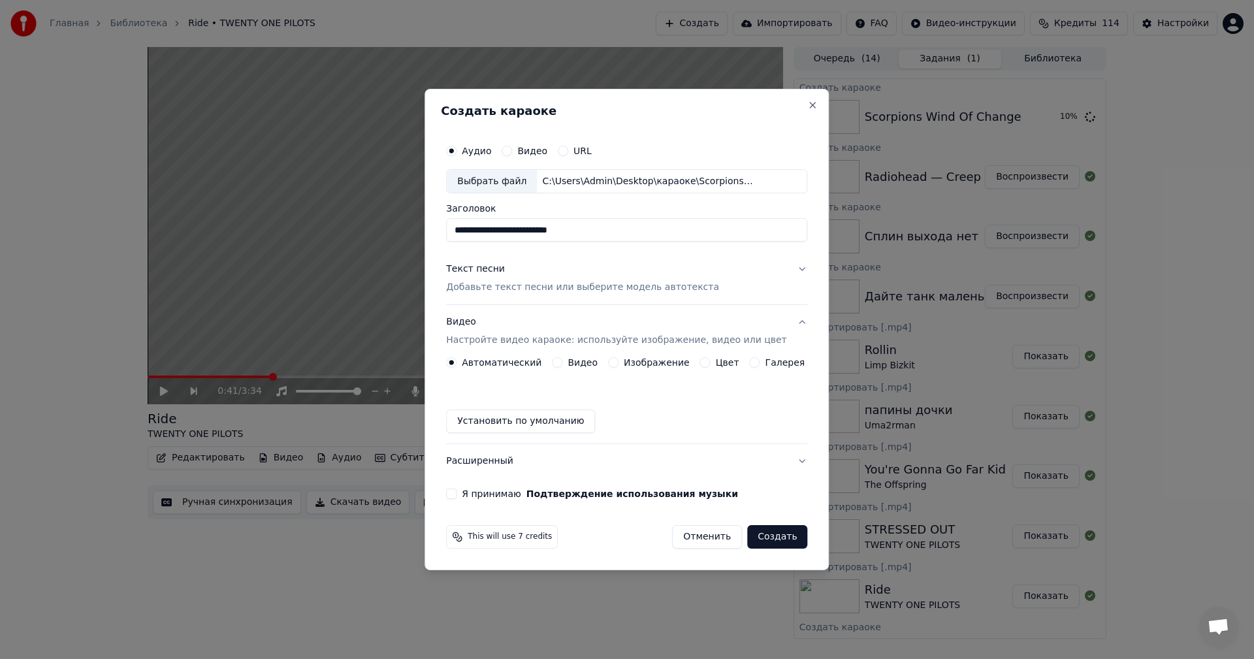
drag, startPoint x: 518, startPoint y: 231, endPoint x: 522, endPoint y: 251, distance: 20.0
click at [518, 231] on input "**********" at bounding box center [626, 231] width 361 height 24
type input "**********"
click at [534, 274] on div "Текст песни Добавьте текст песни или выберите модель автотекста" at bounding box center [582, 278] width 273 height 31
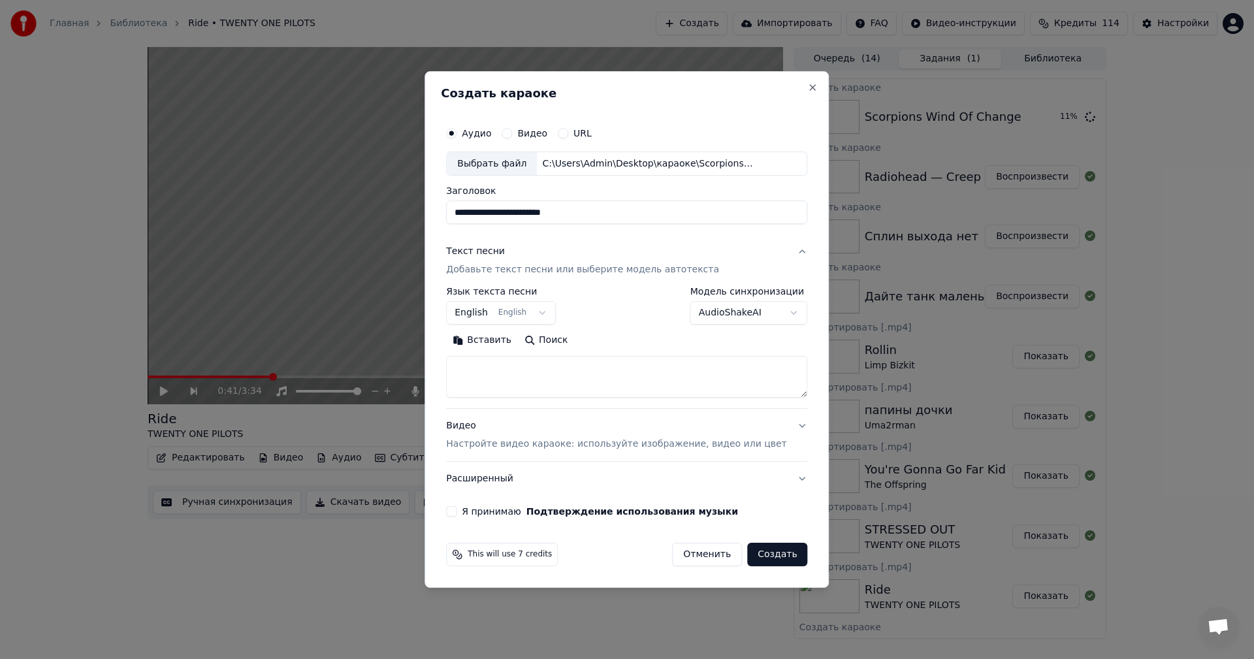
click at [567, 353] on div "Вставить Поиск" at bounding box center [626, 364] width 361 height 68
click at [571, 367] on textarea at bounding box center [626, 378] width 361 height 42
paste textarea "**********"
type textarea "**********"
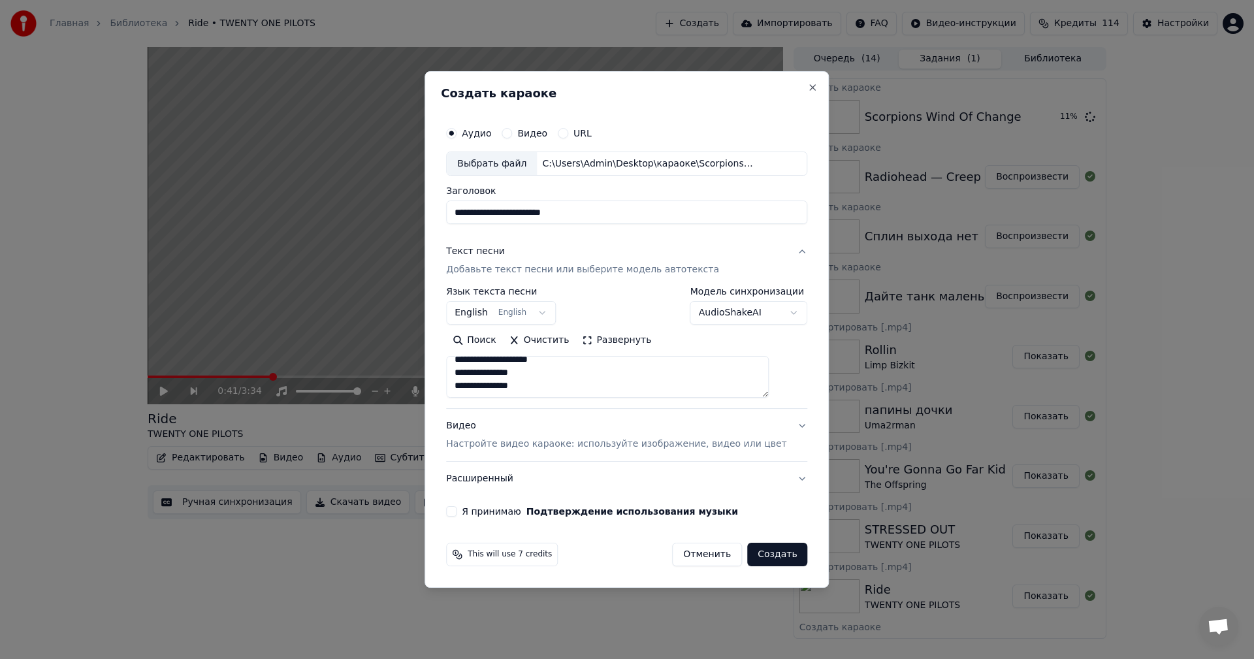
click at [543, 449] on p "Настройте видео караоке: используйте изображение, видео или цвет" at bounding box center [616, 444] width 340 height 13
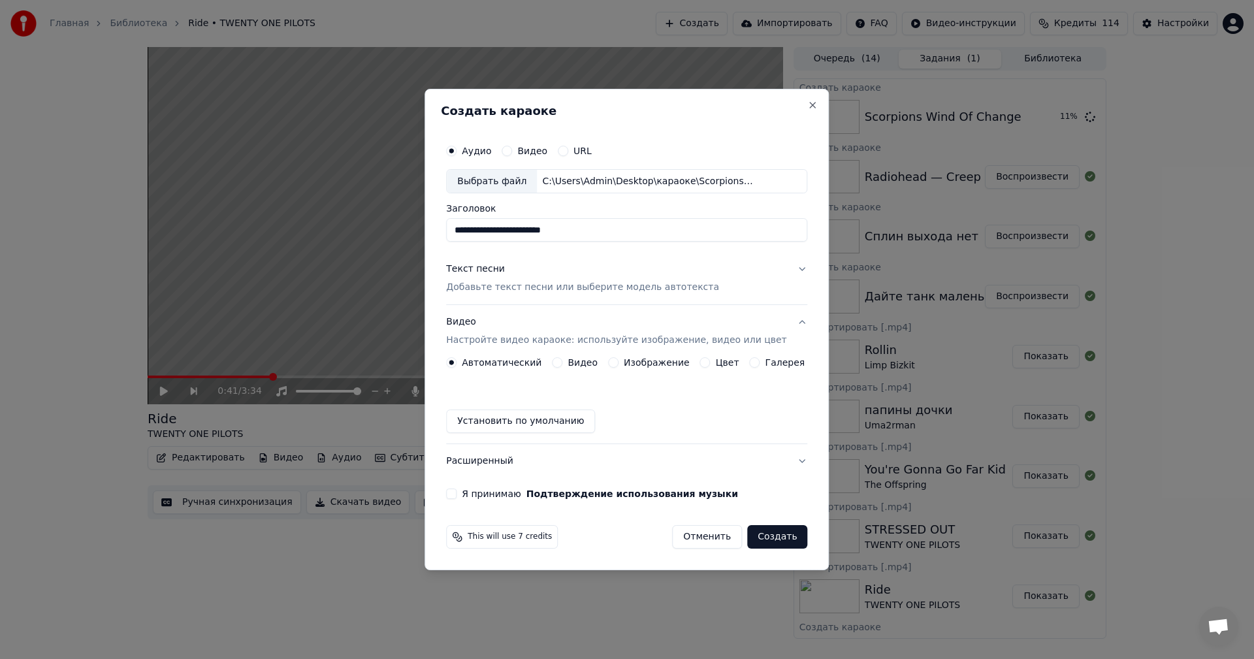
click at [617, 365] on button "Изображение" at bounding box center [613, 362] width 10 height 10
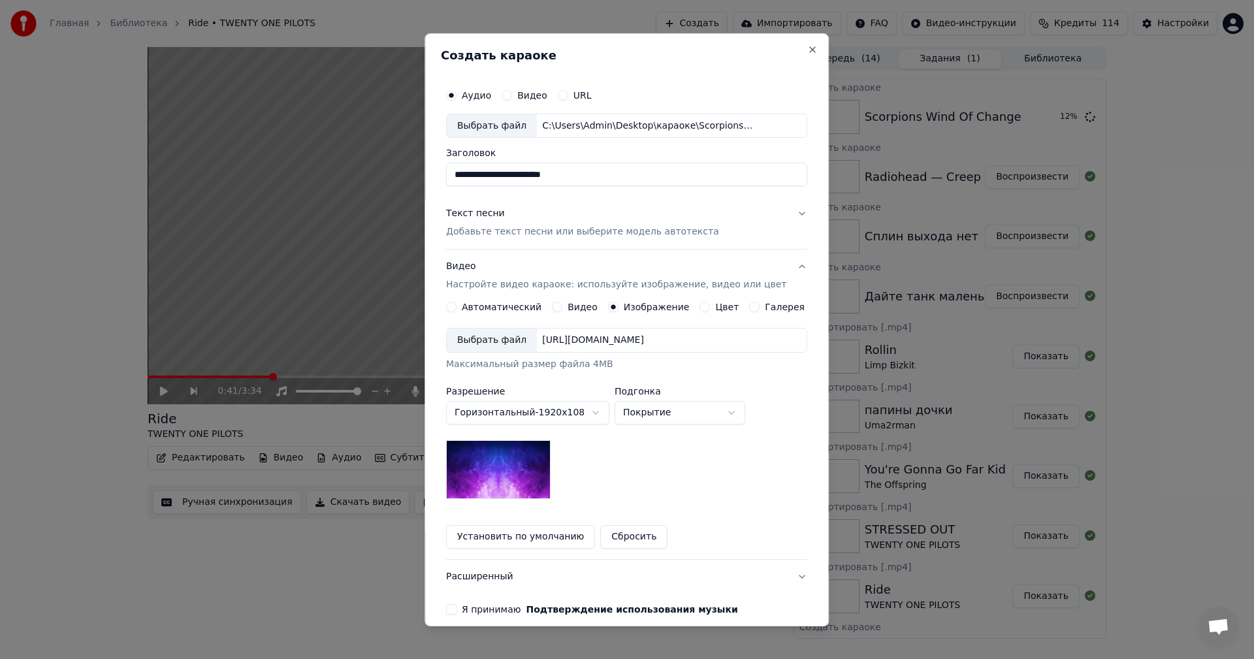
click at [497, 337] on div "Выбрать файл" at bounding box center [492, 340] width 90 height 24
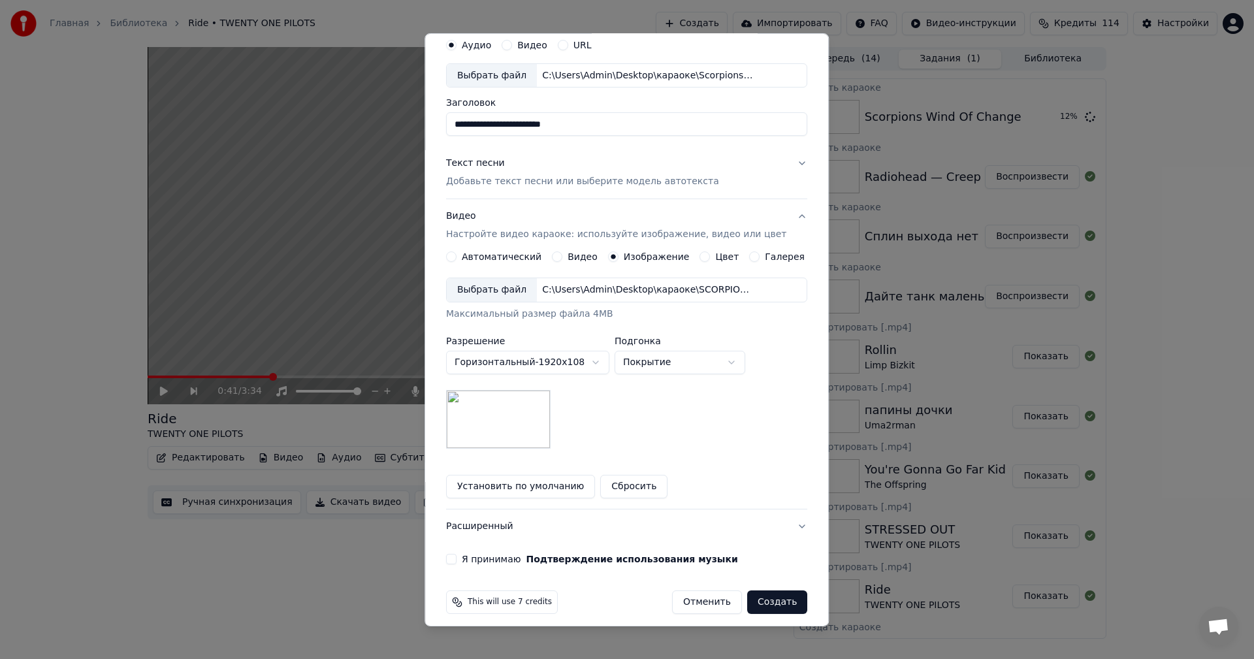
scroll to position [59, 0]
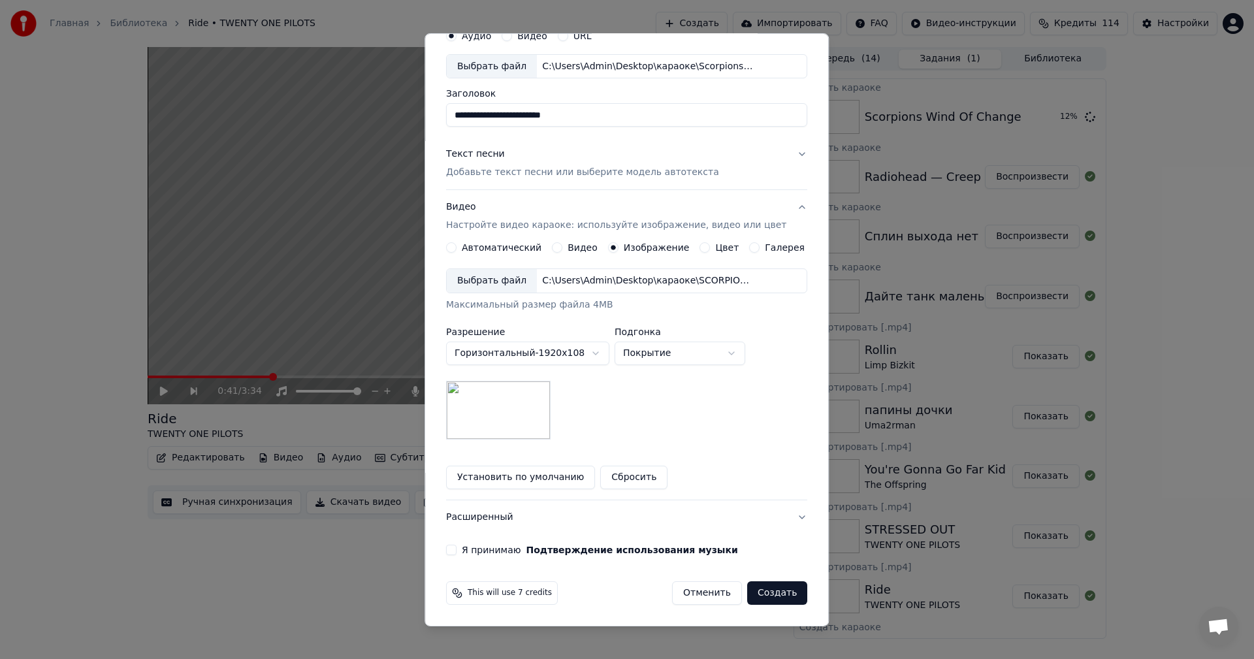
click at [475, 549] on label "Я принимаю Подтверждение использования музыки" at bounding box center [600, 549] width 276 height 9
click at [456, 549] on button "Я принимаю Подтверждение использования музыки" at bounding box center [451, 550] width 10 height 10
click at [631, 171] on p "Добавьте текст песни или выберите модель автотекста" at bounding box center [582, 172] width 273 height 13
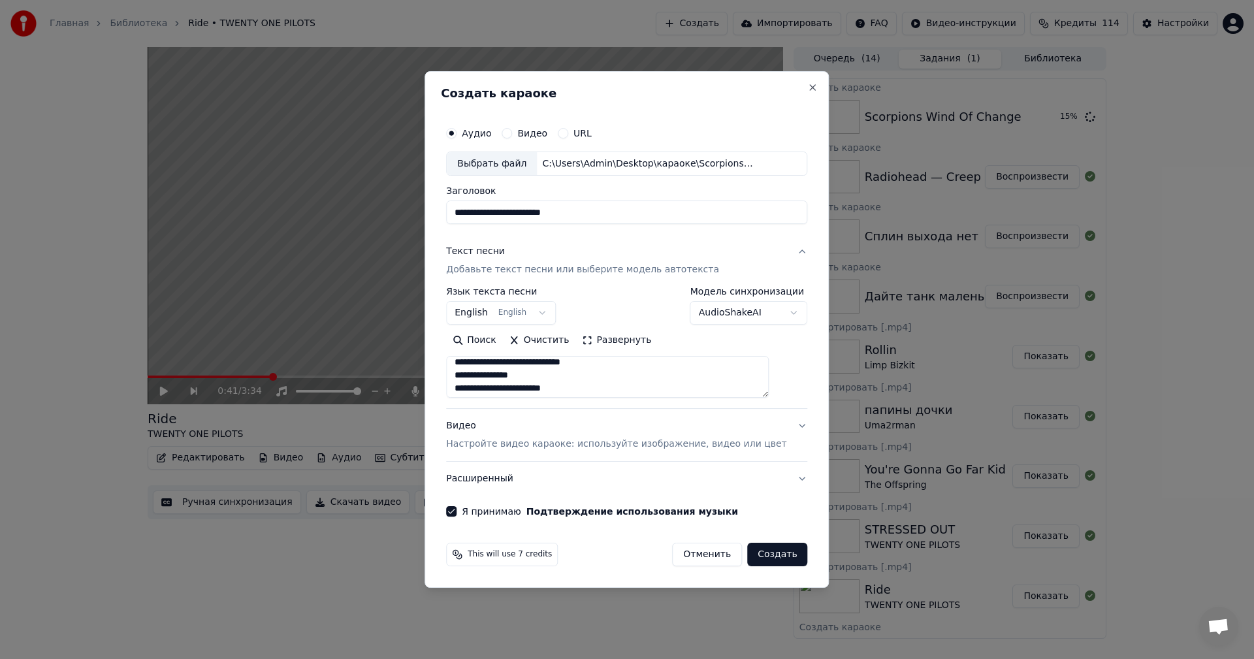
scroll to position [327, 0]
click at [764, 555] on button "Создать" at bounding box center [777, 555] width 60 height 24
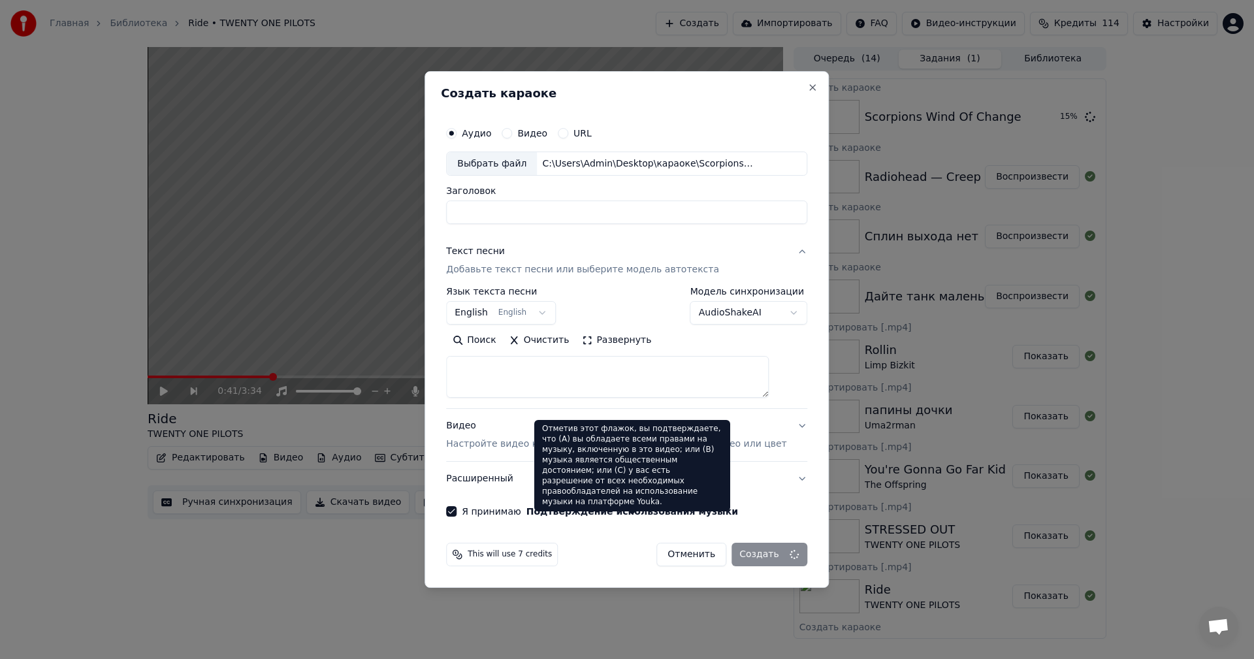
select select
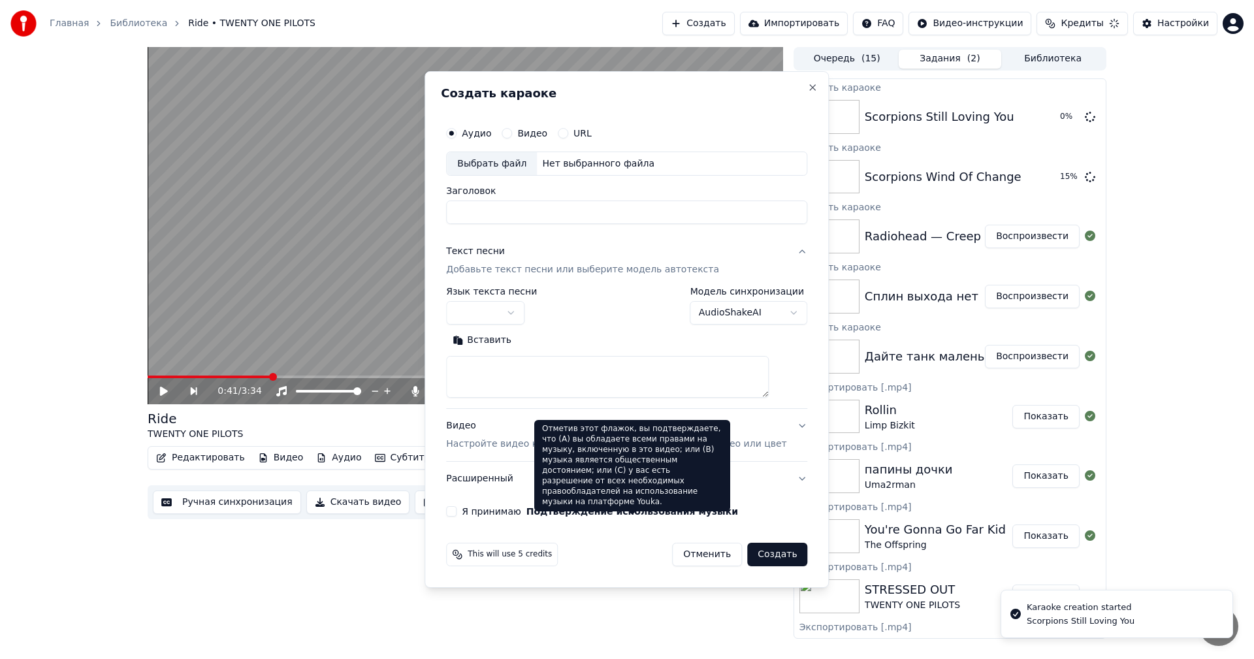
scroll to position [0, 0]
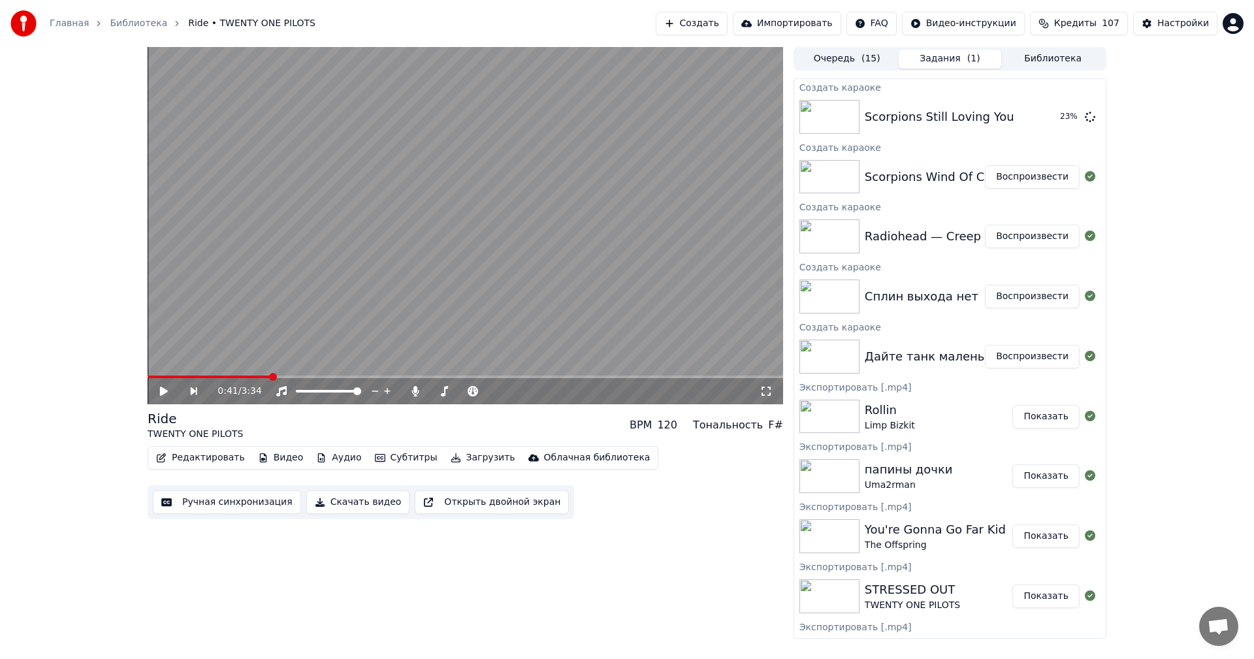
click at [1003, 359] on button "Воспроизвести" at bounding box center [1032, 357] width 95 height 24
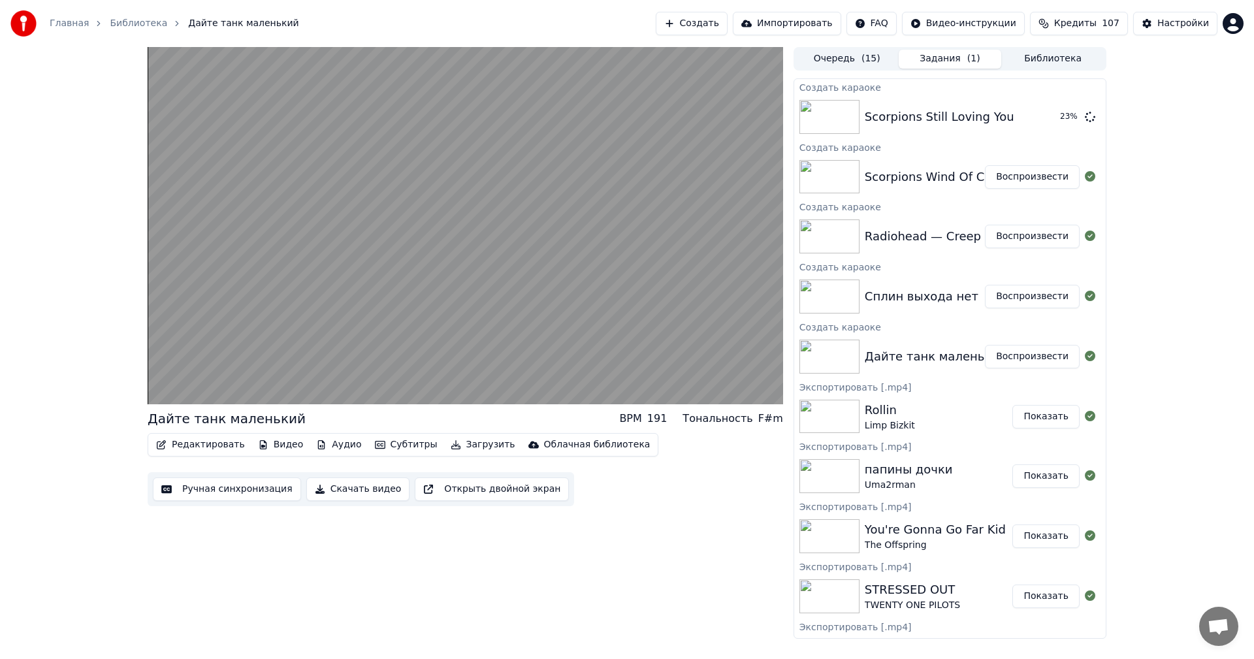
click at [248, 488] on button "Ручная синхронизация" at bounding box center [227, 489] width 148 height 24
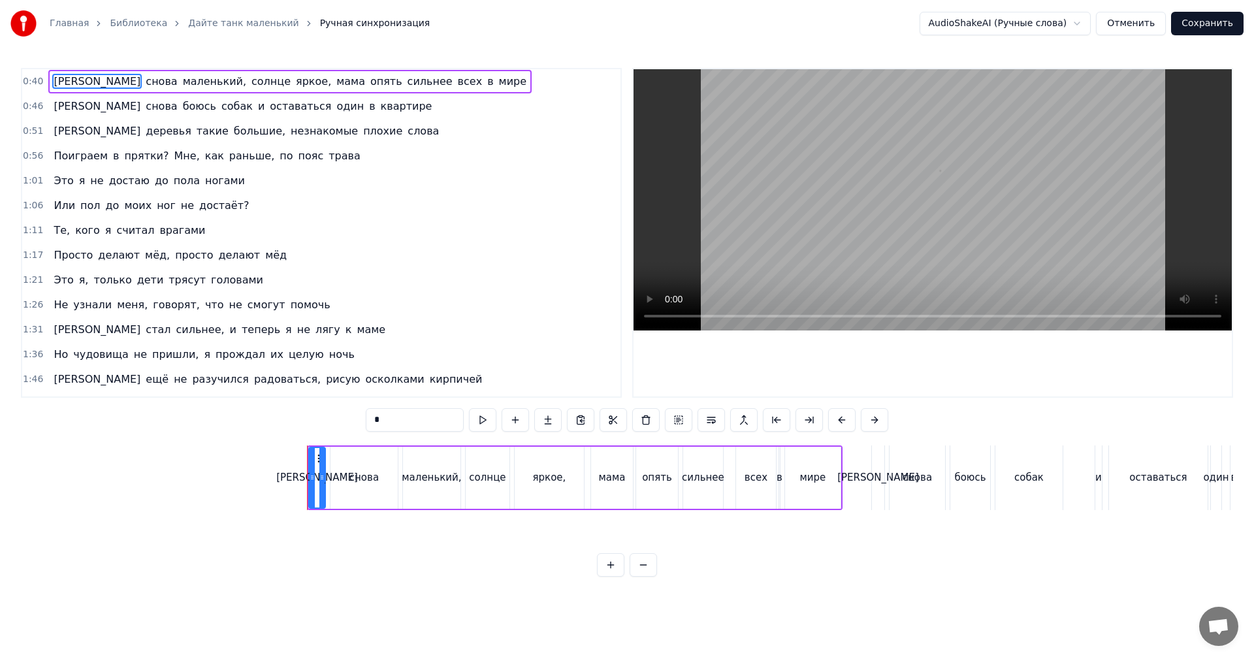
scroll to position [0, 3923]
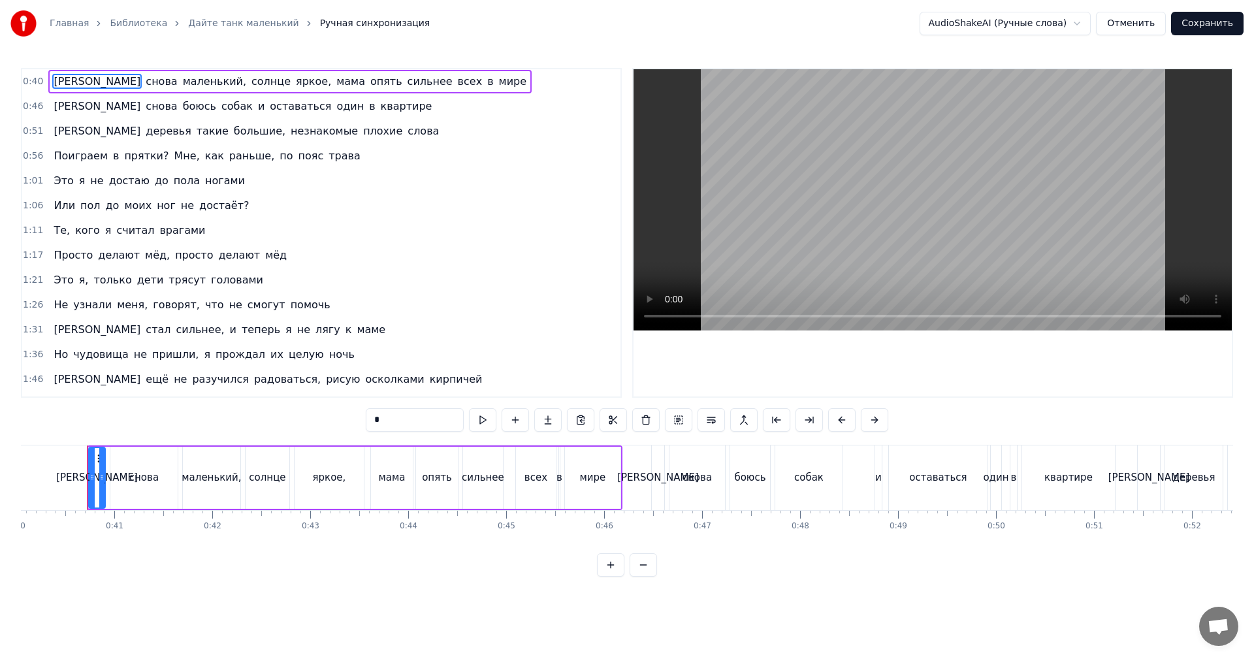
click at [820, 229] on video at bounding box center [932, 199] width 598 height 261
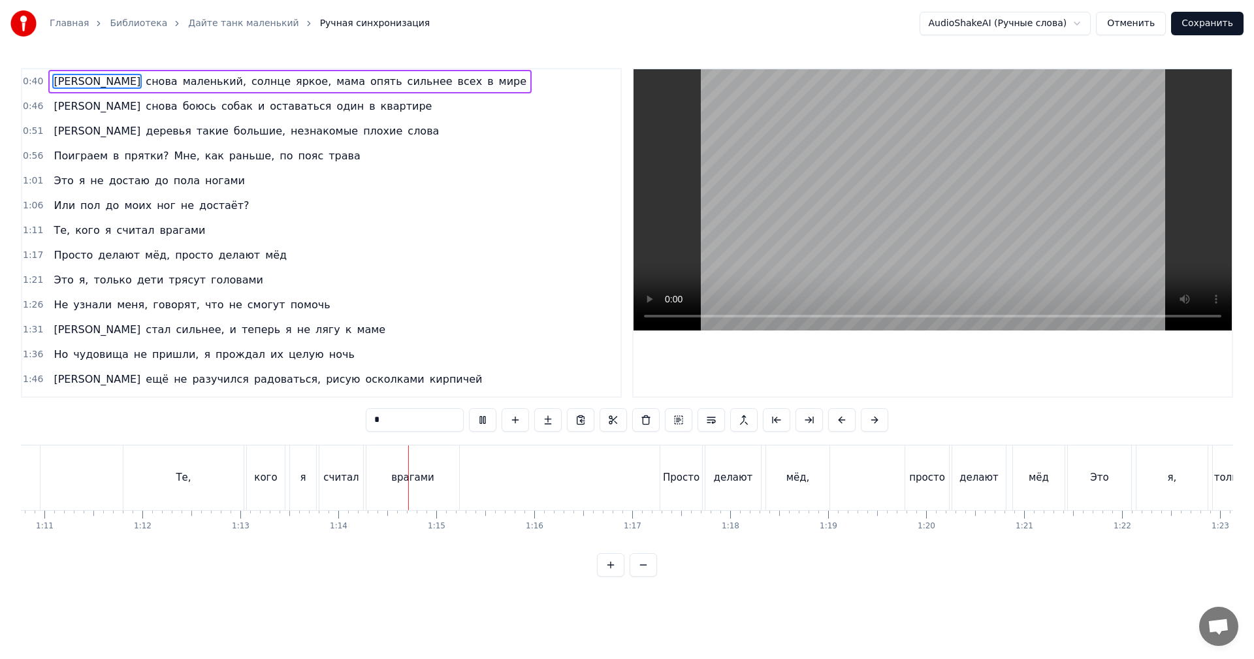
scroll to position [0, 7197]
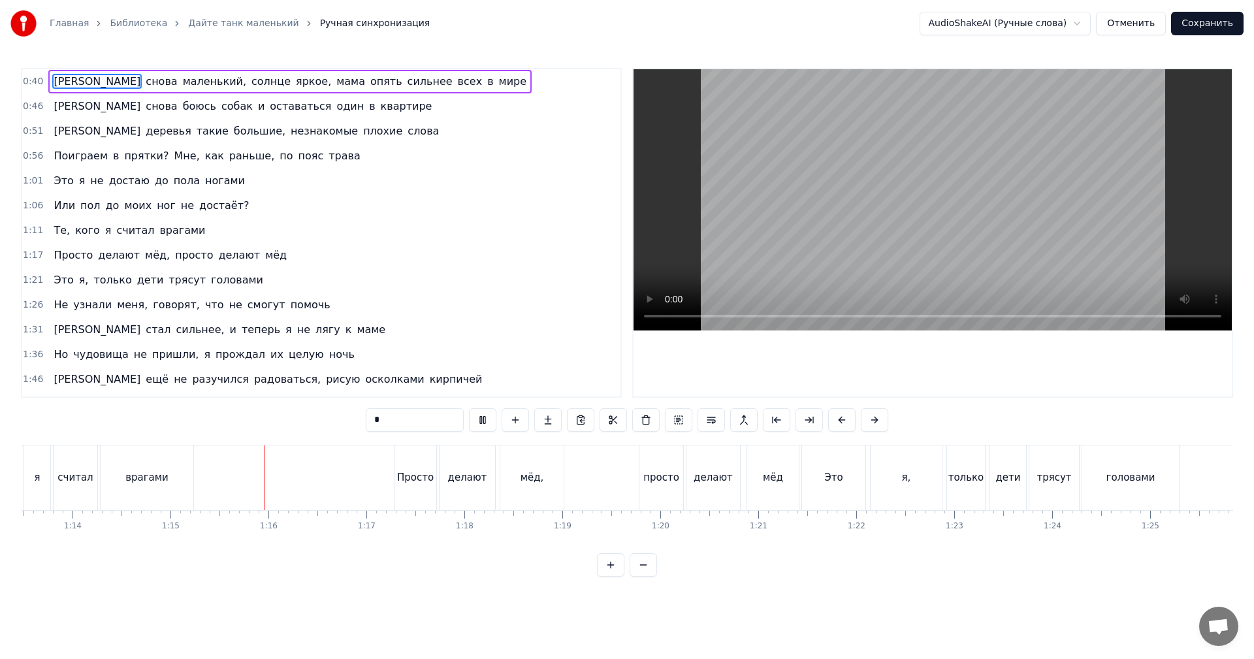
click at [923, 192] on video at bounding box center [932, 199] width 598 height 261
click at [862, 181] on video at bounding box center [932, 199] width 598 height 261
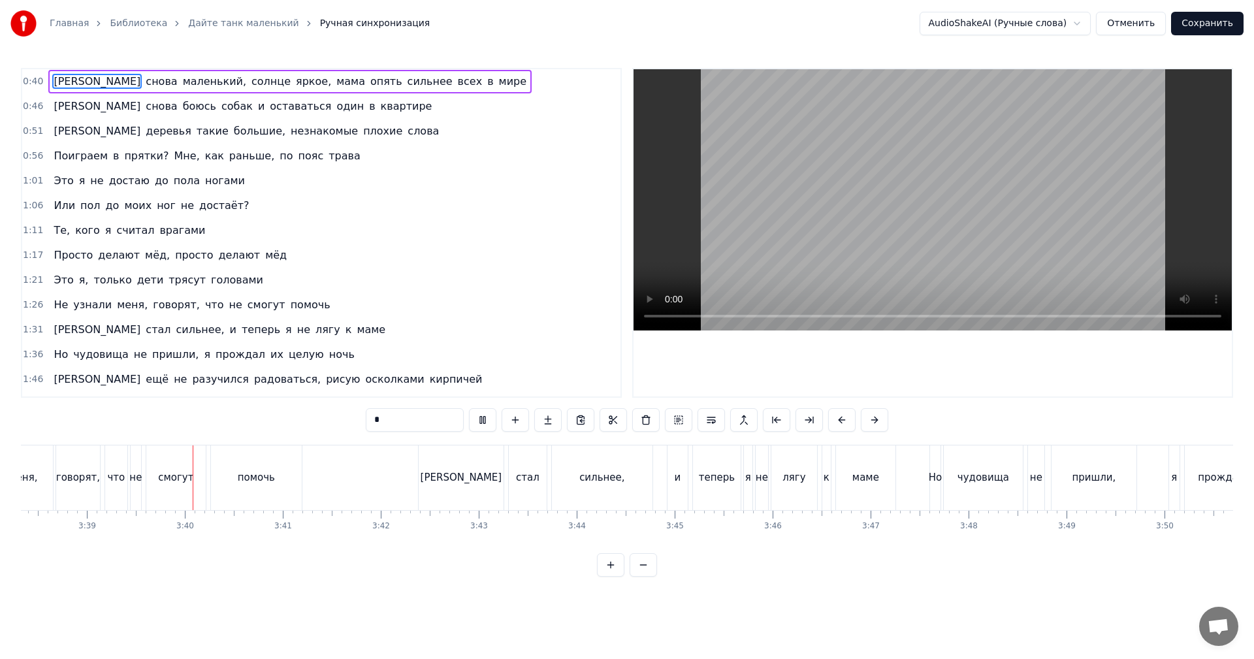
scroll to position [0, 21432]
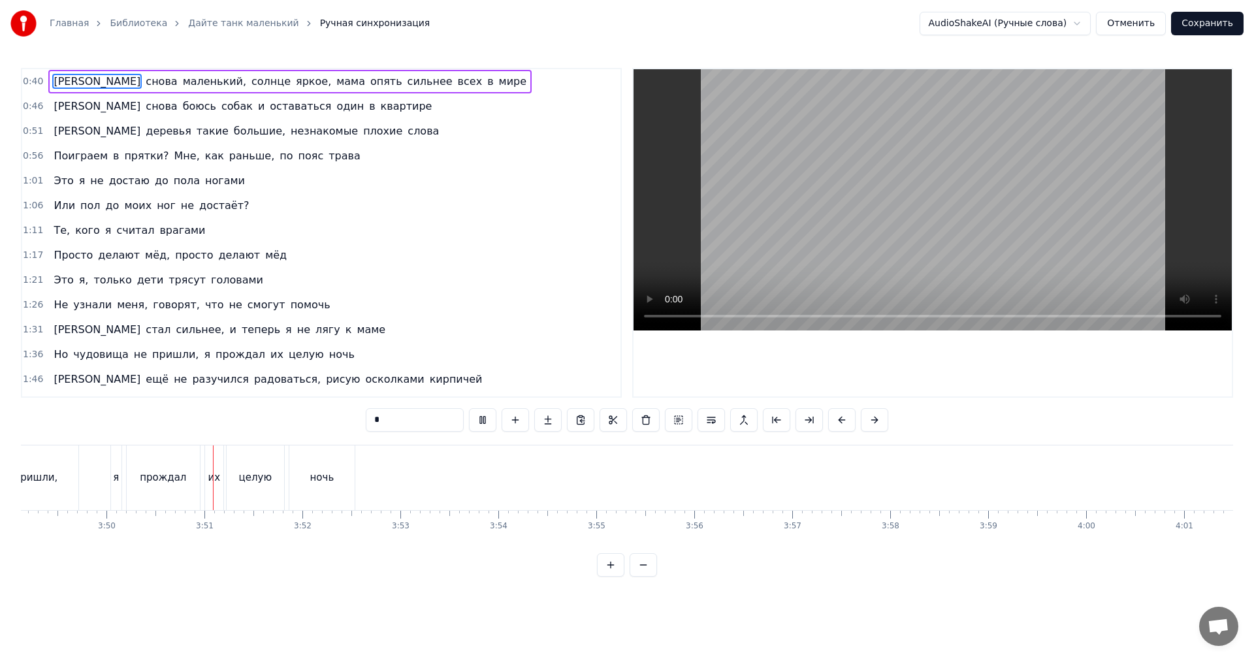
click at [1132, 229] on video at bounding box center [932, 199] width 598 height 261
click at [1207, 26] on button "Сохранить" at bounding box center [1207, 24] width 72 height 24
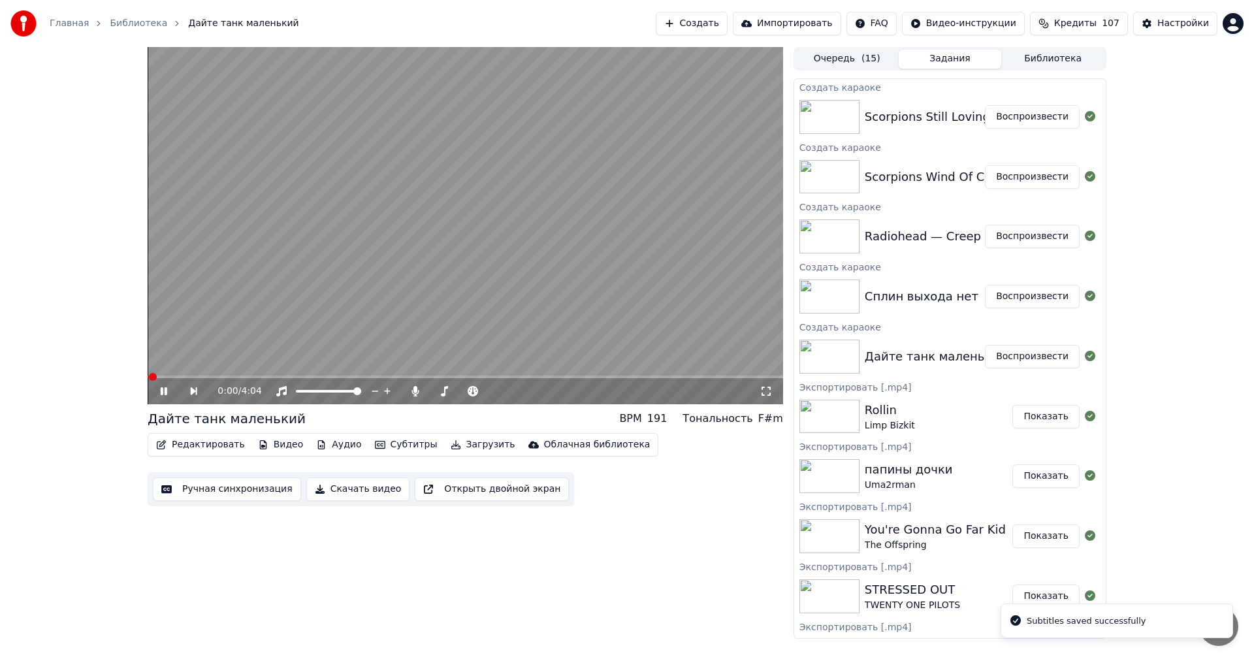
click at [1021, 292] on button "Воспроизвести" at bounding box center [1032, 297] width 95 height 24
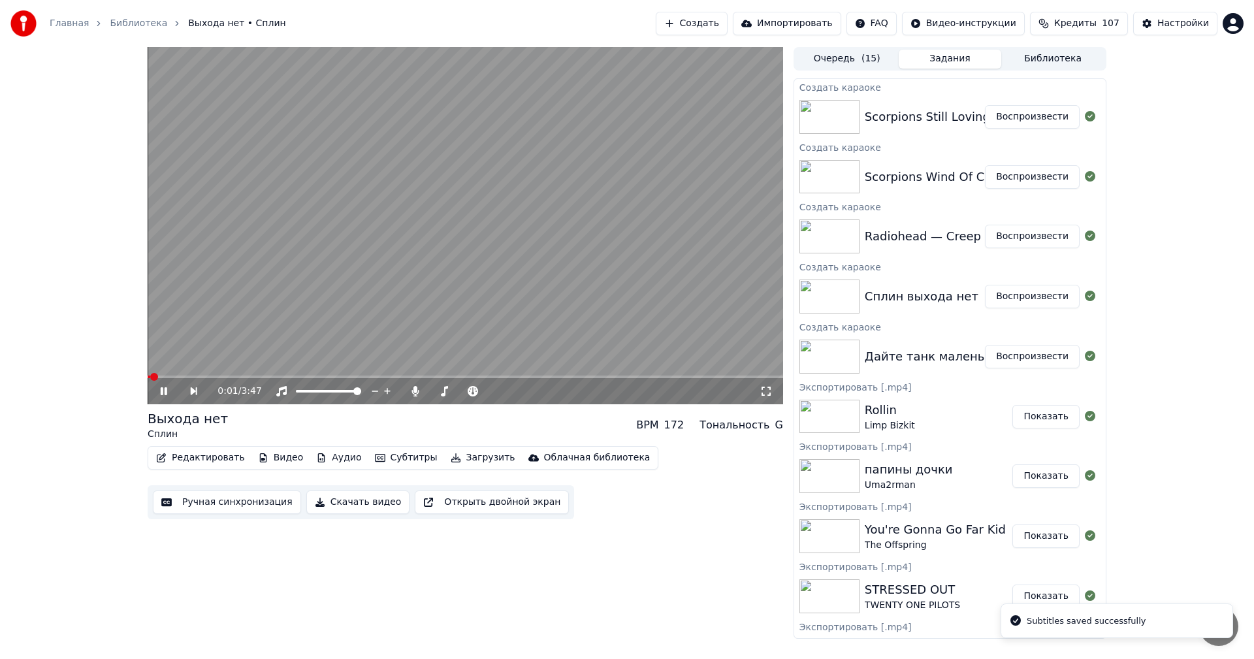
click at [229, 503] on button "Ручная синхронизация" at bounding box center [227, 502] width 148 height 24
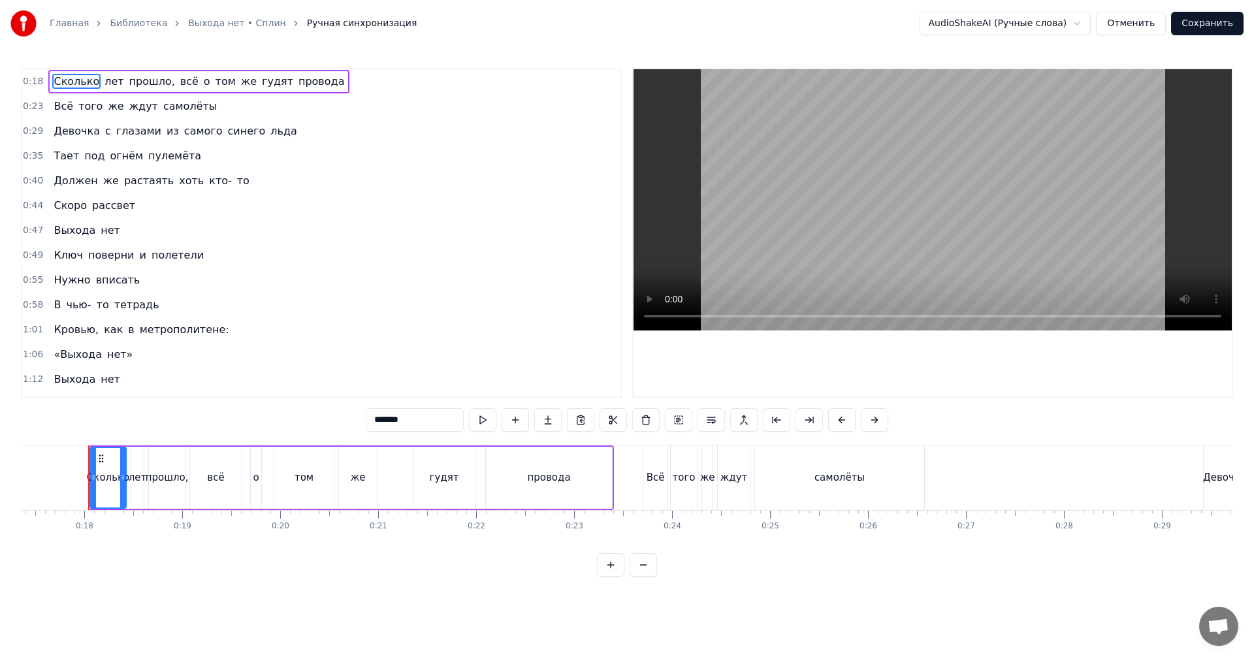
scroll to position [0, 1702]
click at [746, 225] on video at bounding box center [932, 199] width 598 height 261
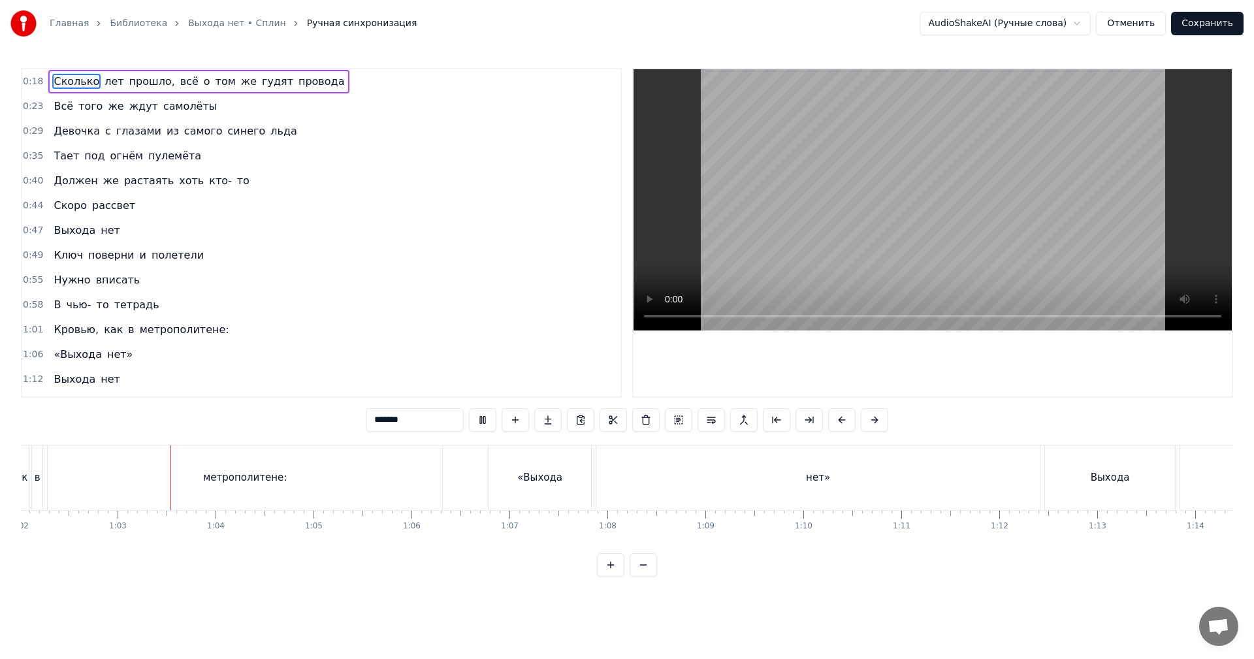
scroll to position [0, 6085]
click at [998, 174] on video at bounding box center [932, 199] width 598 height 261
click at [925, 500] on div "нет»" at bounding box center [806, 477] width 443 height 65
type input "****"
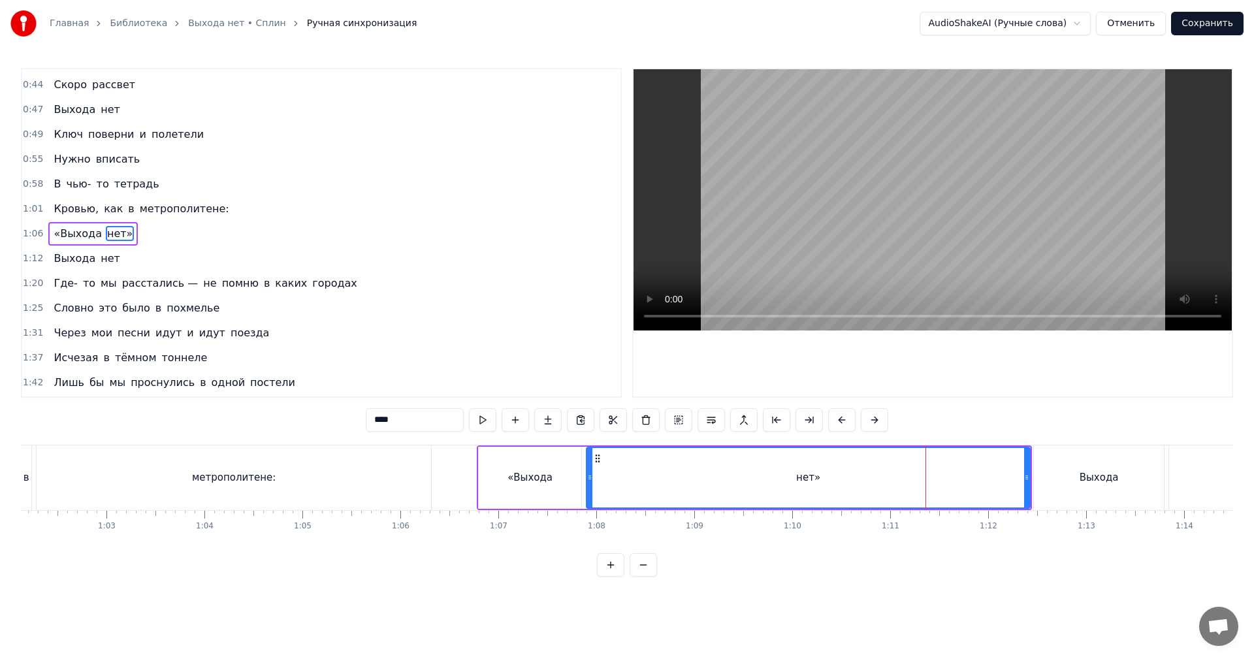
scroll to position [121, 0]
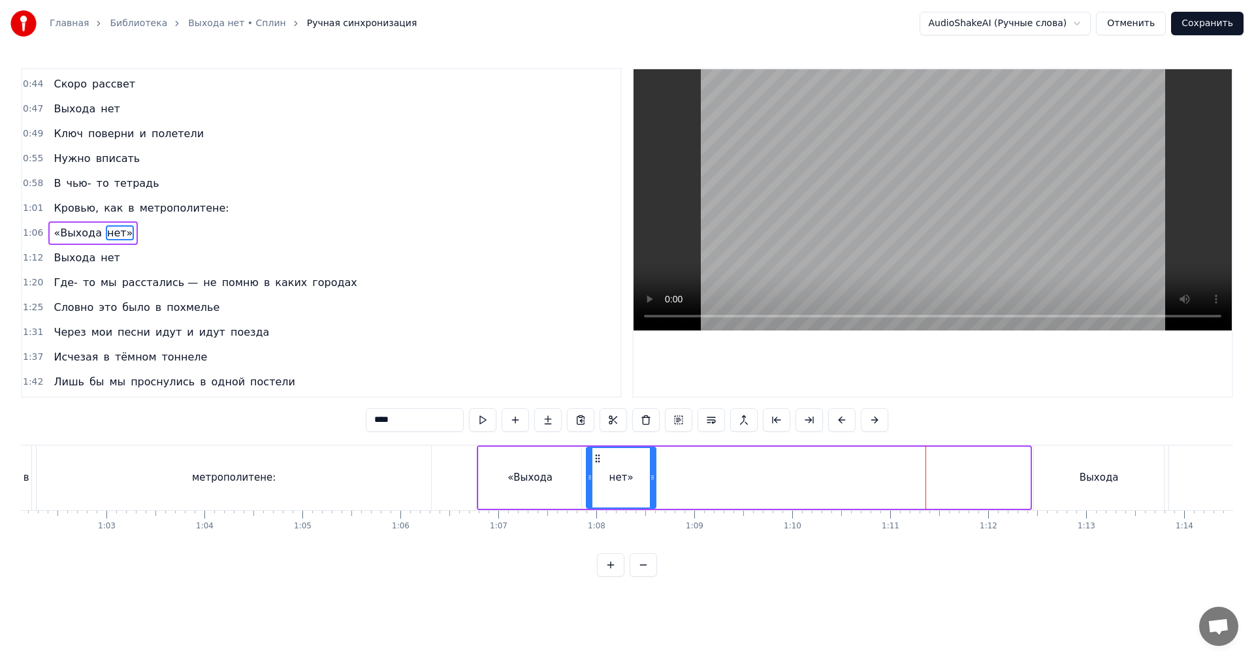
drag, startPoint x: 1027, startPoint y: 479, endPoint x: 648, endPoint y: 483, distance: 378.8
click at [653, 481] on icon at bounding box center [652, 477] width 5 height 10
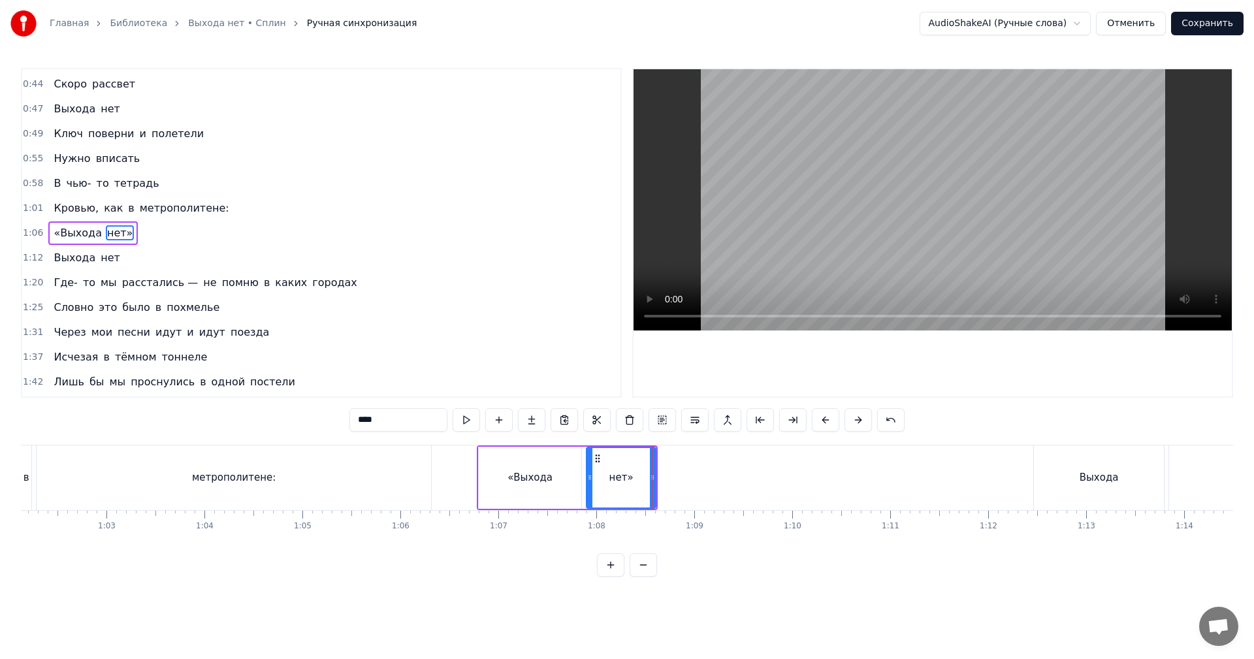
click at [629, 482] on div "нет»" at bounding box center [621, 477] width 24 height 15
click at [867, 250] on video at bounding box center [932, 199] width 598 height 261
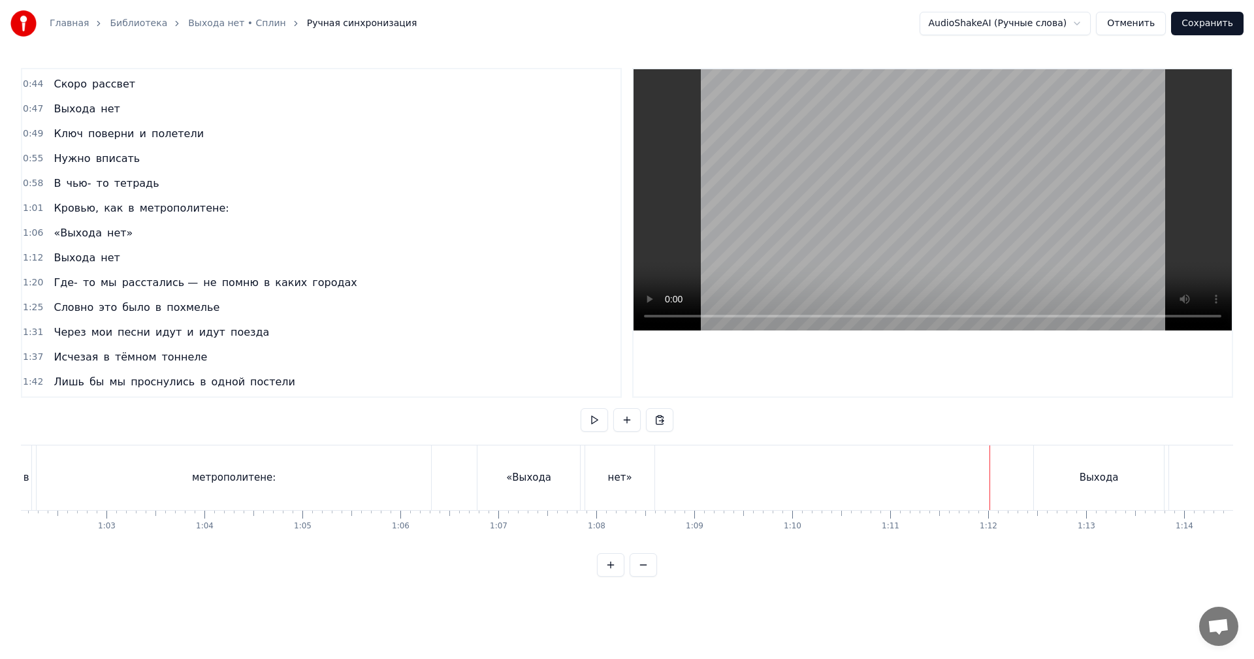
click at [1062, 246] on video at bounding box center [932, 199] width 598 height 261
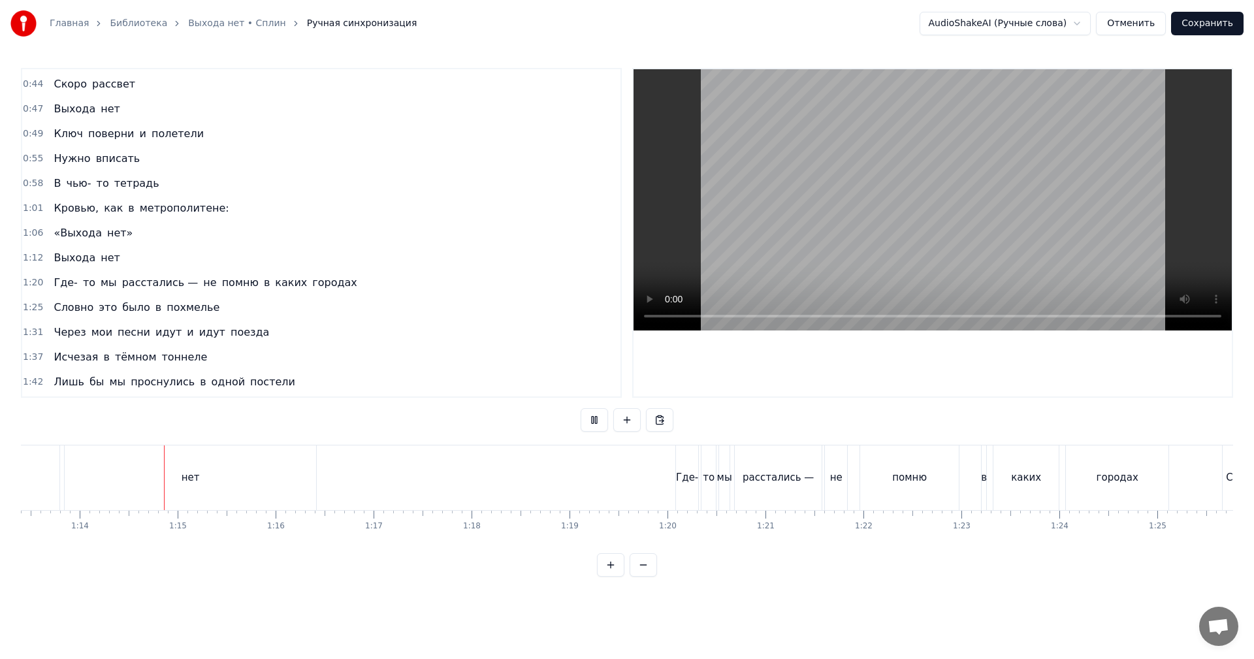
click at [848, 180] on video at bounding box center [932, 199] width 598 height 261
click at [268, 477] on div "нет" at bounding box center [190, 477] width 251 height 65
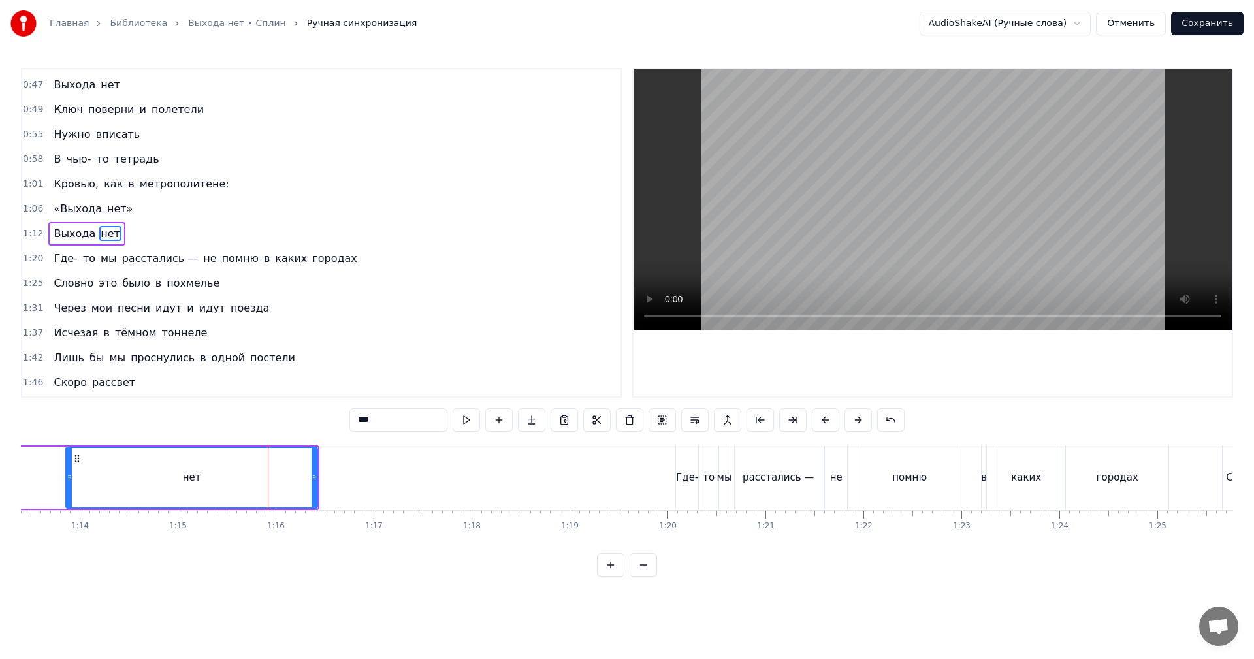
scroll to position [146, 0]
drag, startPoint x: 315, startPoint y: 474, endPoint x: 199, endPoint y: 479, distance: 116.3
click at [207, 479] on icon at bounding box center [209, 477] width 5 height 10
drag, startPoint x: 103, startPoint y: 479, endPoint x: 241, endPoint y: 387, distance: 166.3
click at [103, 479] on div "нет" at bounding box center [135, 477] width 136 height 59
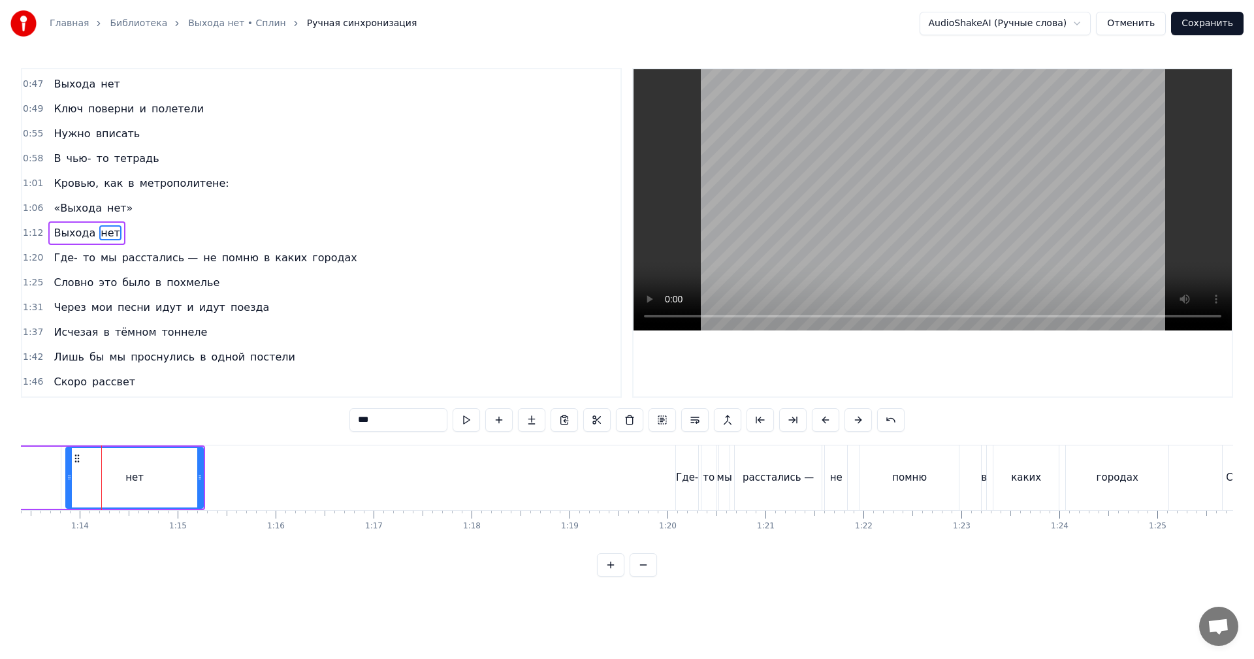
click at [802, 167] on video at bounding box center [932, 199] width 598 height 261
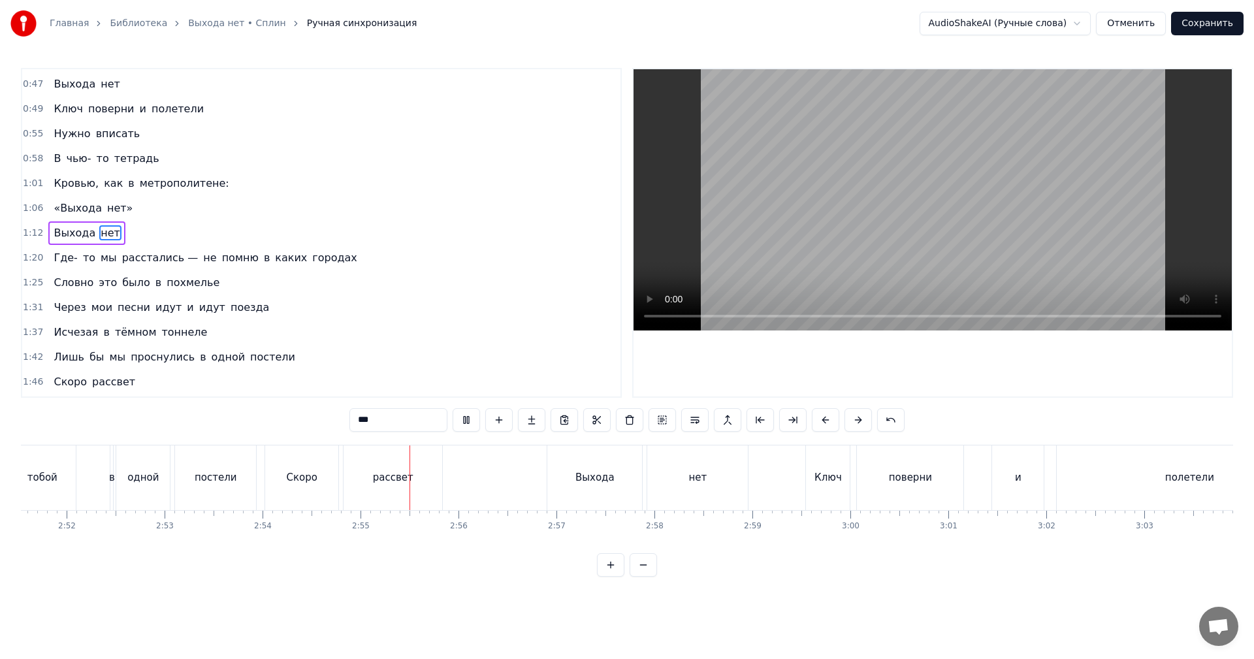
scroll to position [0, 17068]
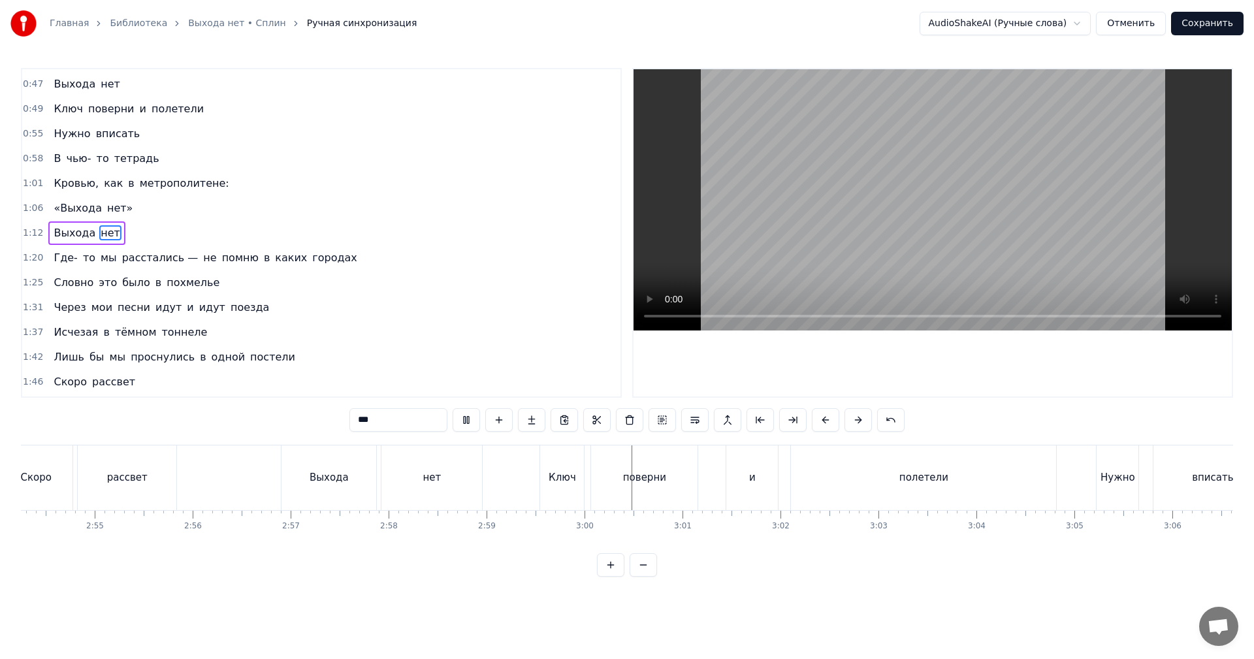
click at [887, 215] on video at bounding box center [932, 199] width 598 height 261
click at [462, 497] on div "нет" at bounding box center [431, 477] width 101 height 65
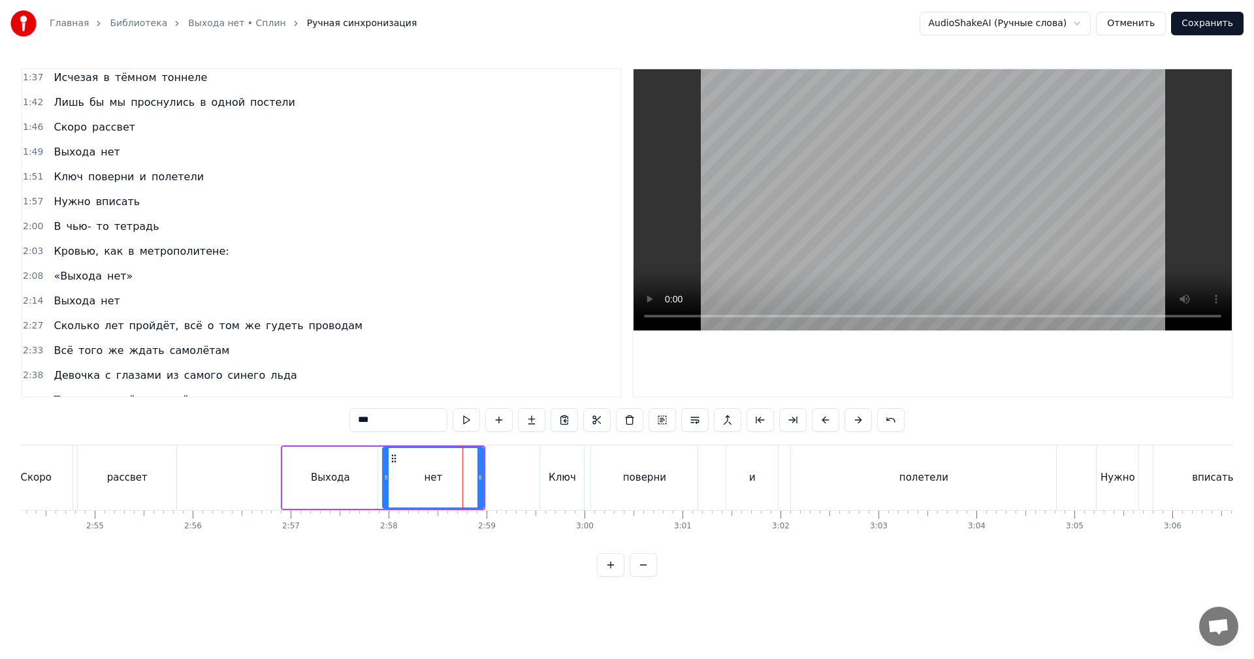
scroll to position [643, 0]
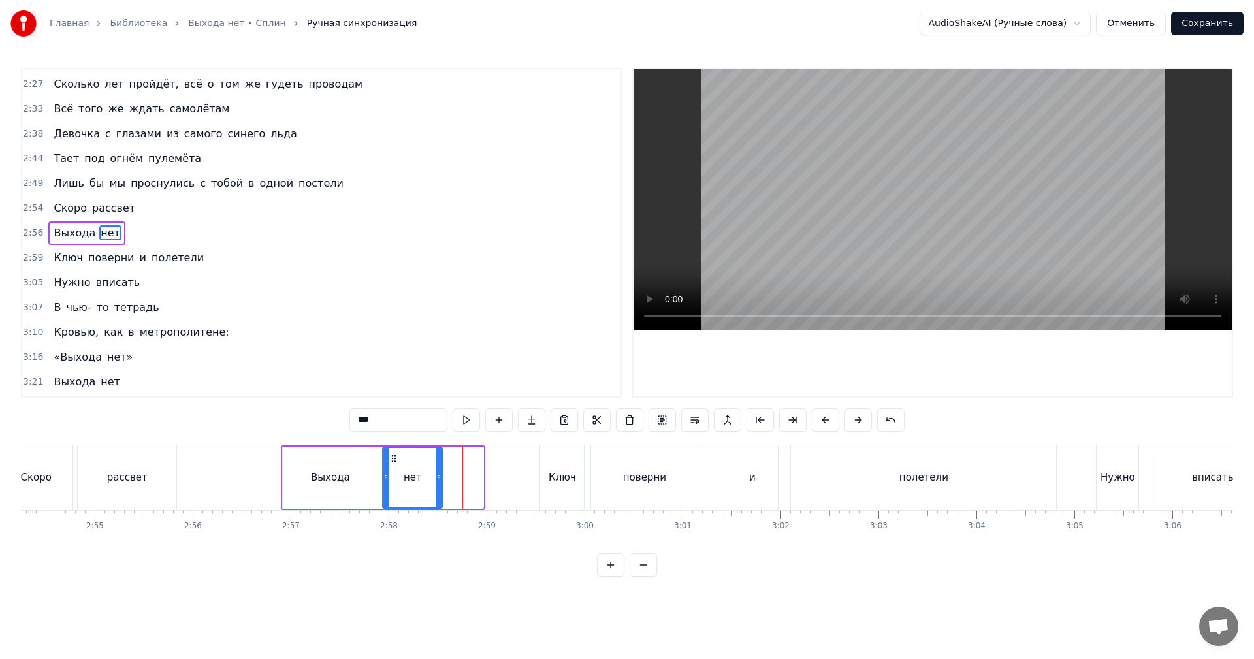
drag, startPoint x: 481, startPoint y: 488, endPoint x: 440, endPoint y: 489, distance: 41.2
click at [440, 489] on div at bounding box center [438, 477] width 5 height 59
click at [346, 490] on div "Выхода" at bounding box center [330, 478] width 95 height 62
type input "******"
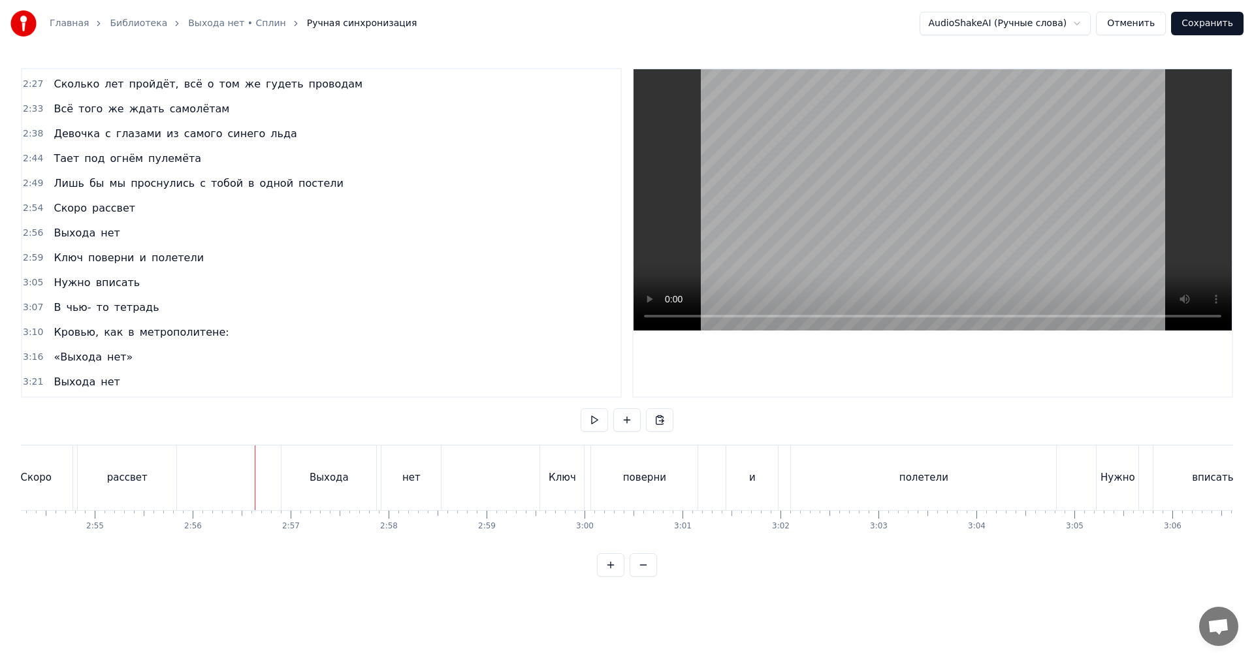
click at [801, 194] on video at bounding box center [932, 199] width 598 height 261
click at [1215, 25] on button "Сохранить" at bounding box center [1207, 24] width 72 height 24
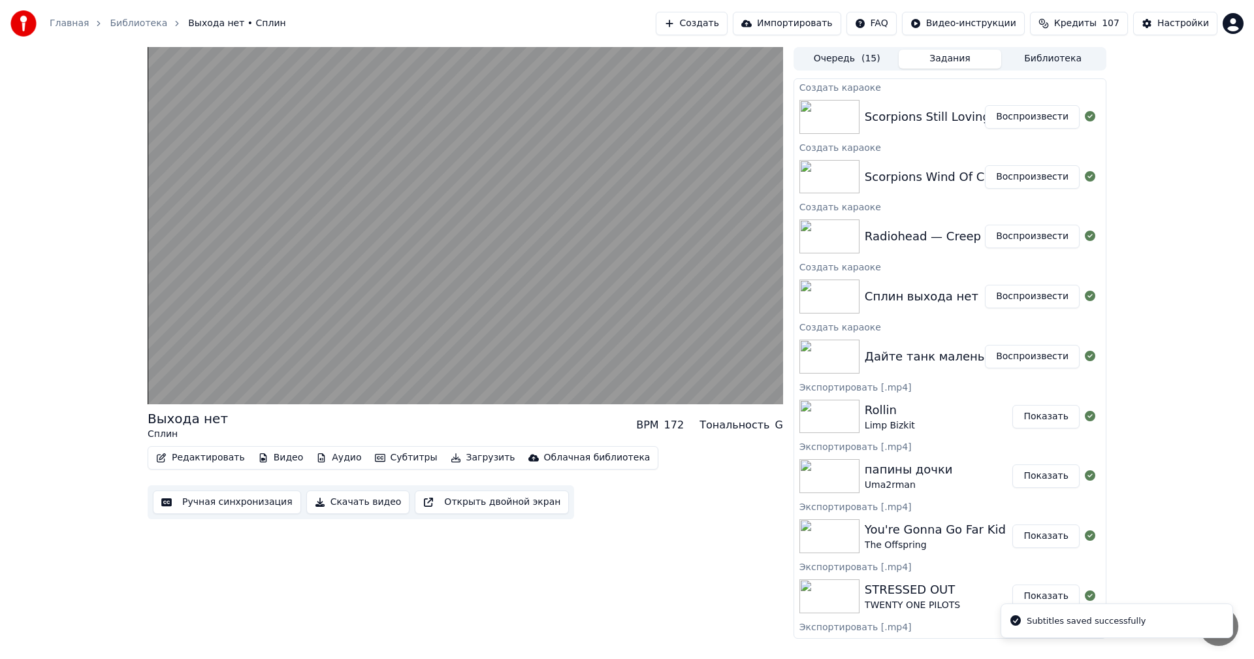
click at [1023, 232] on button "Воспроизвести" at bounding box center [1032, 237] width 95 height 24
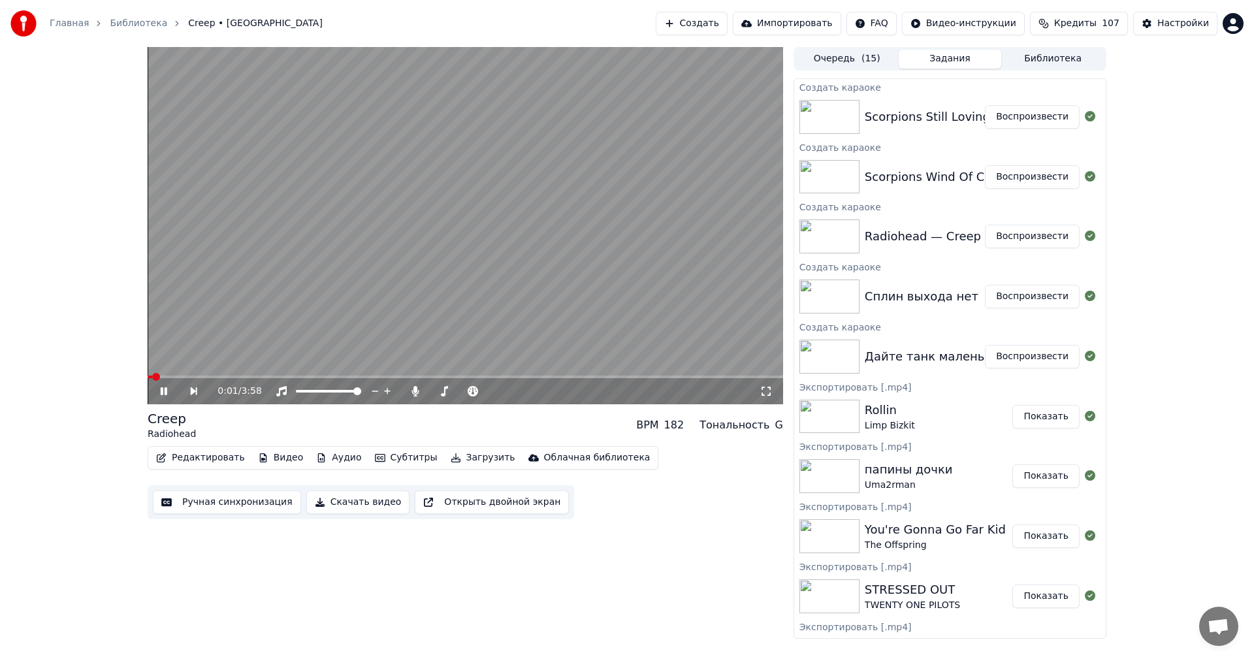
click at [223, 502] on button "Ручная синхронизация" at bounding box center [227, 502] width 148 height 24
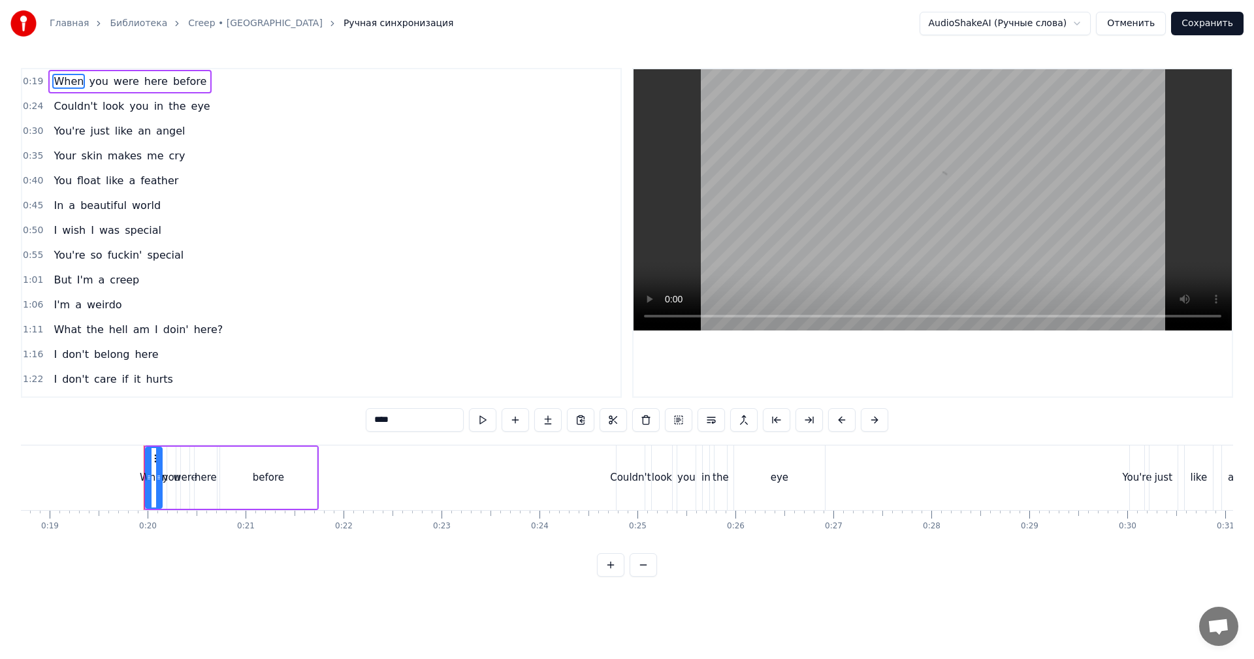
scroll to position [0, 1889]
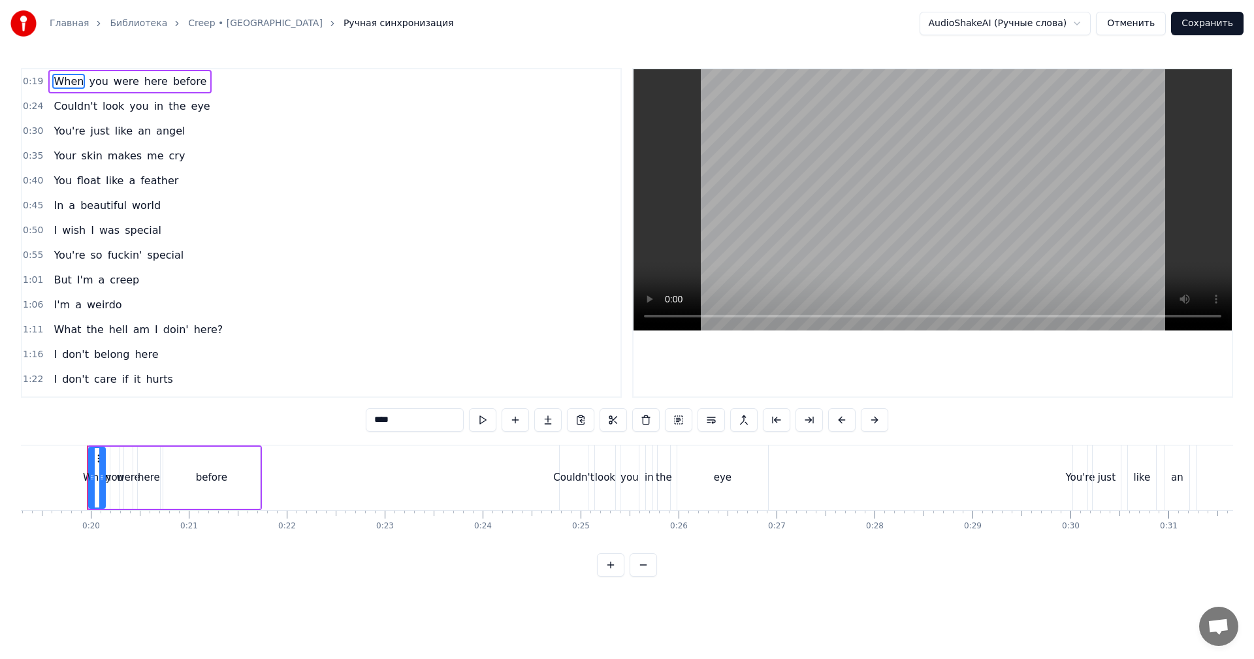
click at [959, 189] on video at bounding box center [932, 199] width 598 height 261
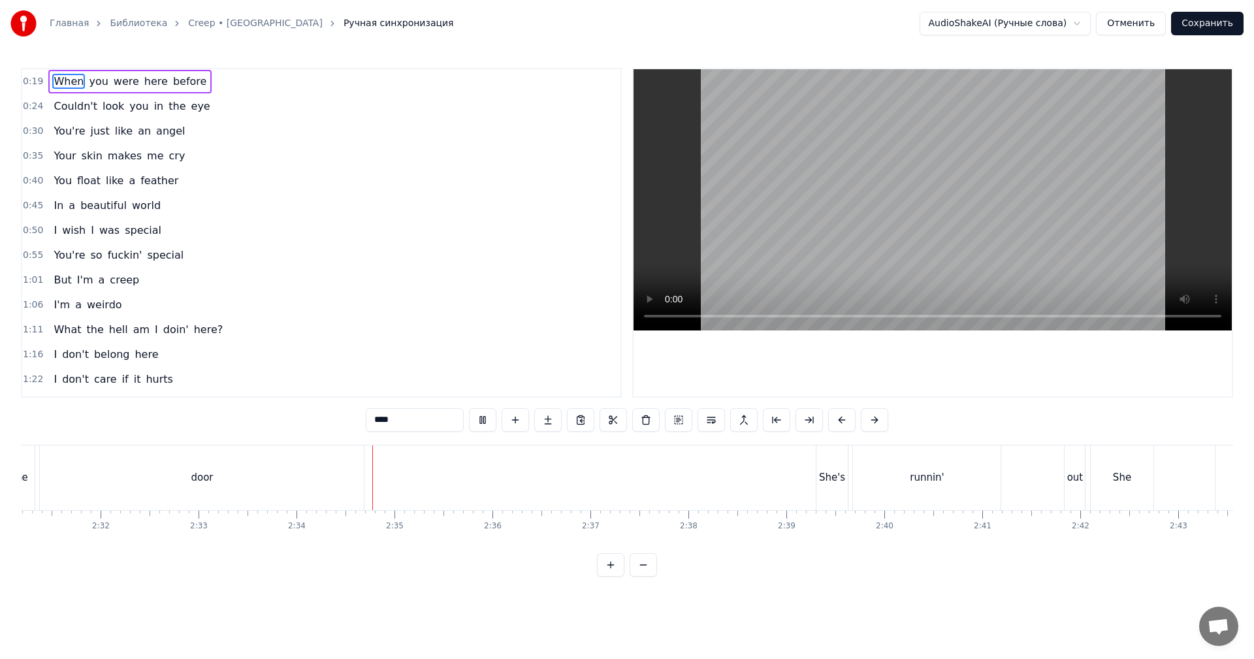
scroll to position [0, 15036]
click at [964, 144] on video at bounding box center [932, 199] width 598 height 261
click at [597, 465] on div "She's" at bounding box center [605, 477] width 32 height 65
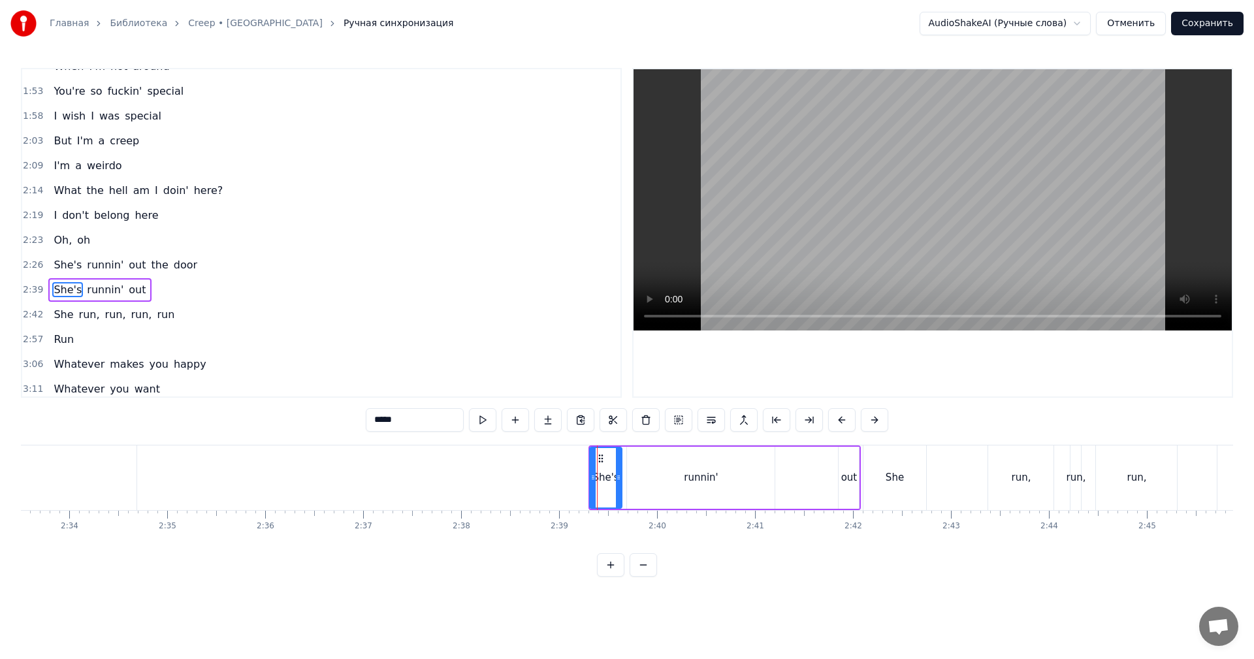
scroll to position [494, 0]
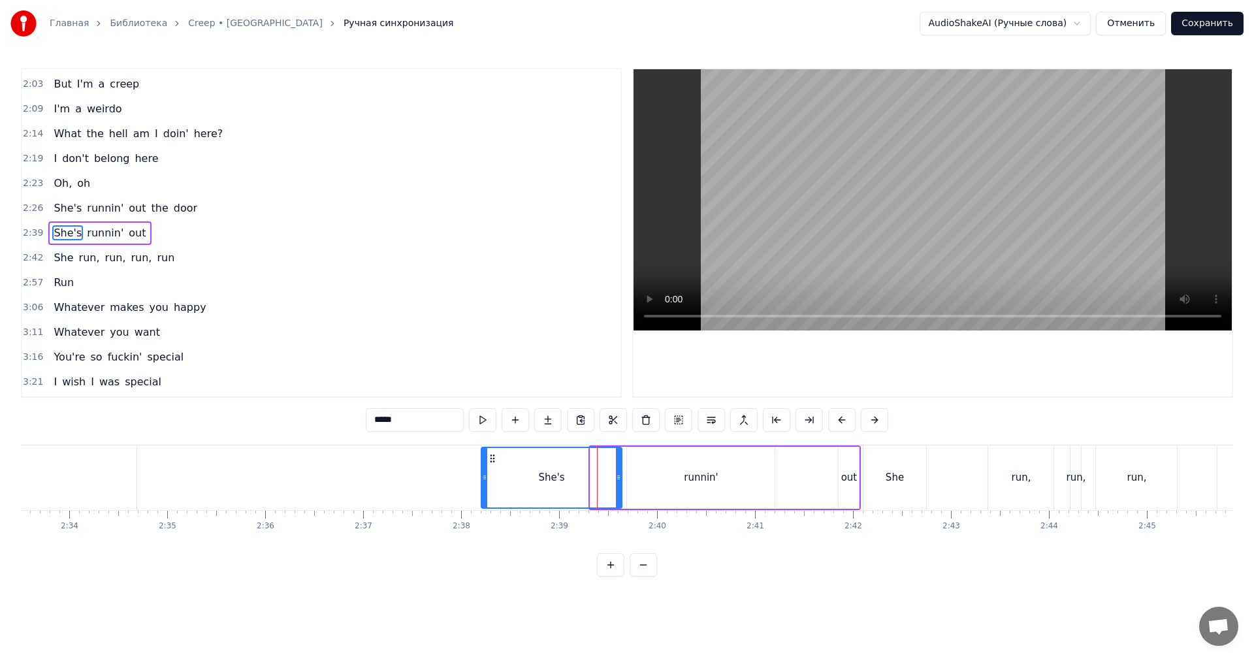
drag, startPoint x: 593, startPoint y: 468, endPoint x: 485, endPoint y: 466, distance: 108.4
click at [483, 481] on div at bounding box center [484, 477] width 5 height 59
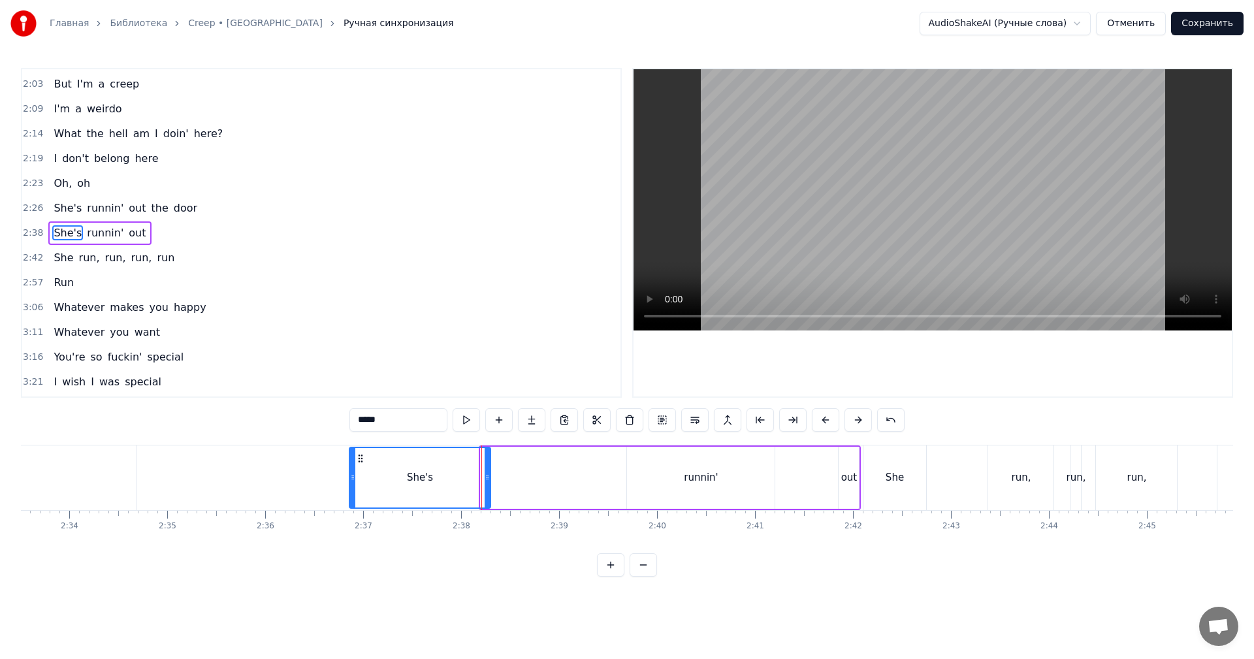
drag, startPoint x: 490, startPoint y: 460, endPoint x: 359, endPoint y: 459, distance: 131.3
click at [359, 459] on icon at bounding box center [360, 458] width 10 height 10
drag, startPoint x: 486, startPoint y: 473, endPoint x: 576, endPoint y: 466, distance: 89.7
click at [533, 469] on div at bounding box center [530, 477] width 5 height 59
click at [648, 468] on div "runnin'" at bounding box center [701, 478] width 148 height 62
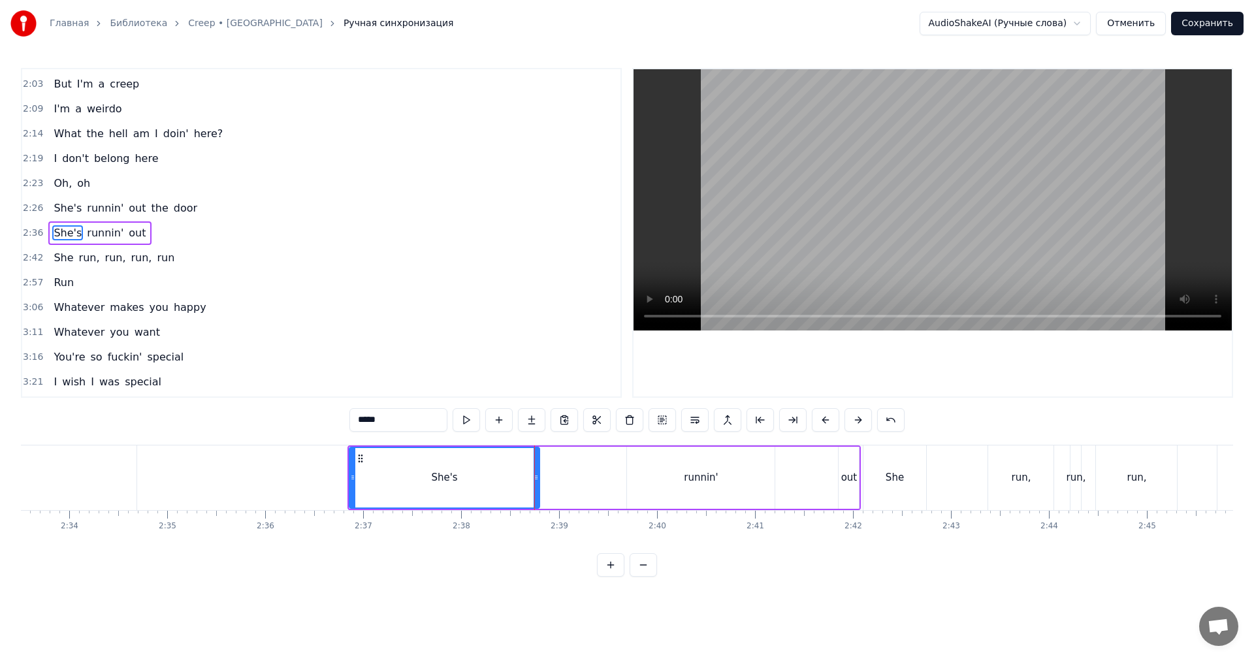
type input "*******"
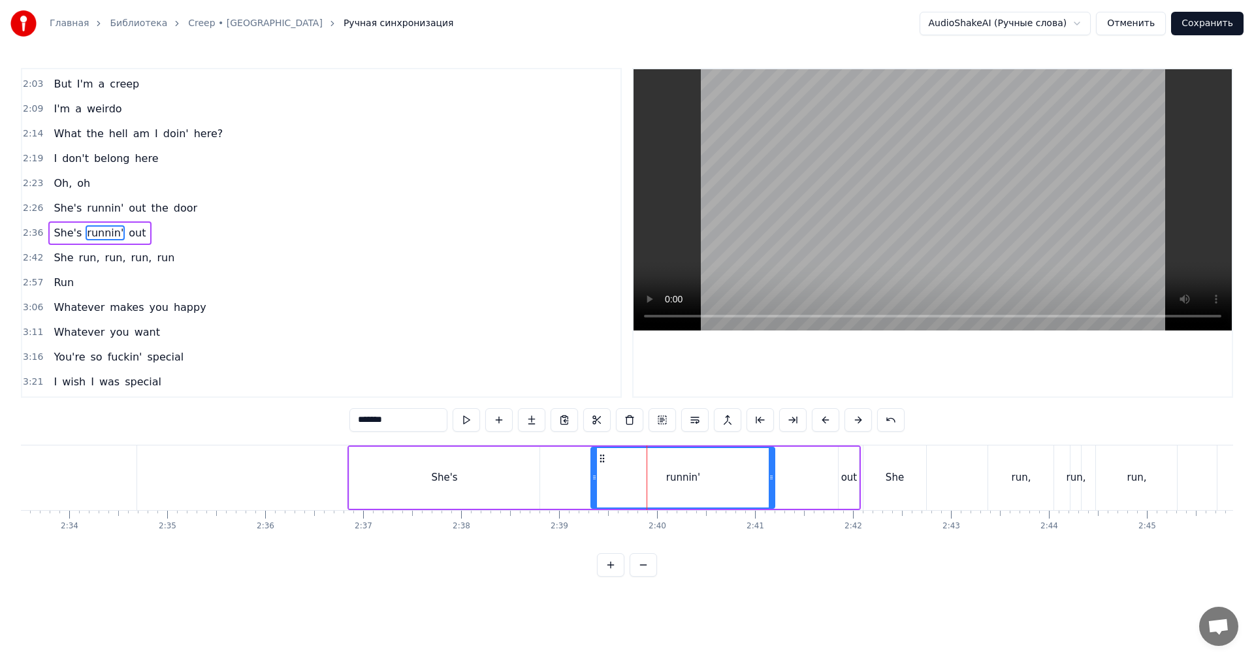
drag, startPoint x: 630, startPoint y: 470, endPoint x: 498, endPoint y: 470, distance: 131.9
click at [594, 473] on div at bounding box center [594, 477] width 5 height 59
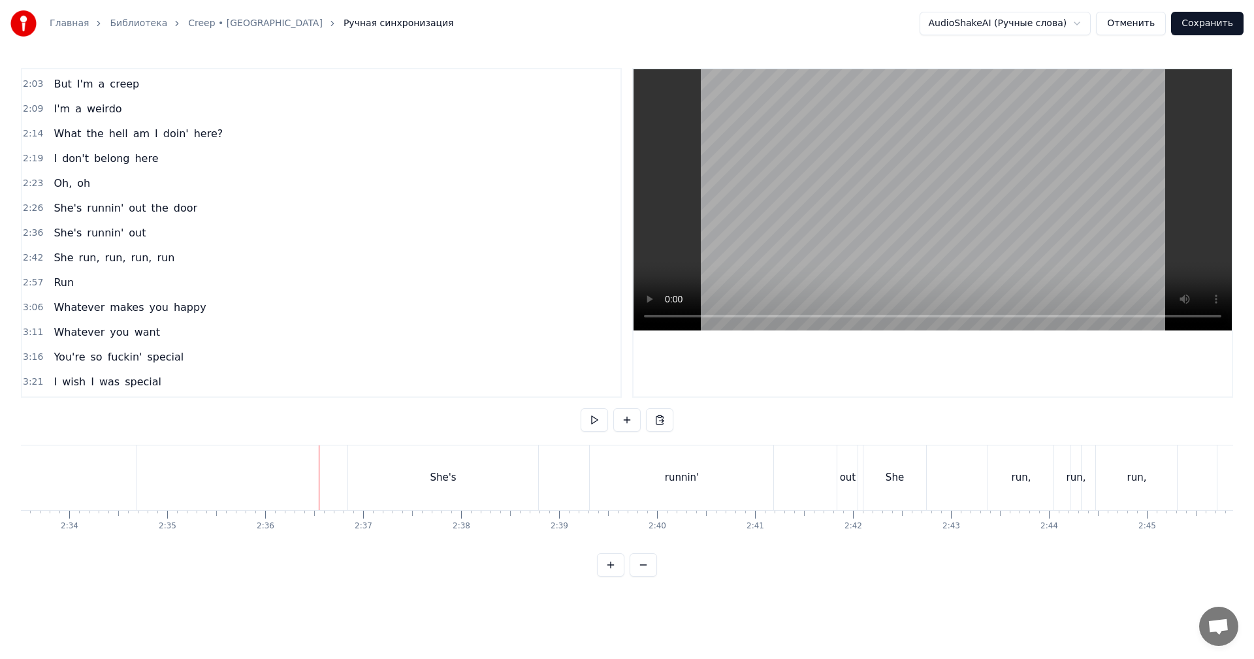
click at [928, 187] on video at bounding box center [932, 199] width 598 height 261
click at [926, 224] on video at bounding box center [932, 199] width 598 height 261
click at [500, 482] on div "She's" at bounding box center [443, 477] width 191 height 65
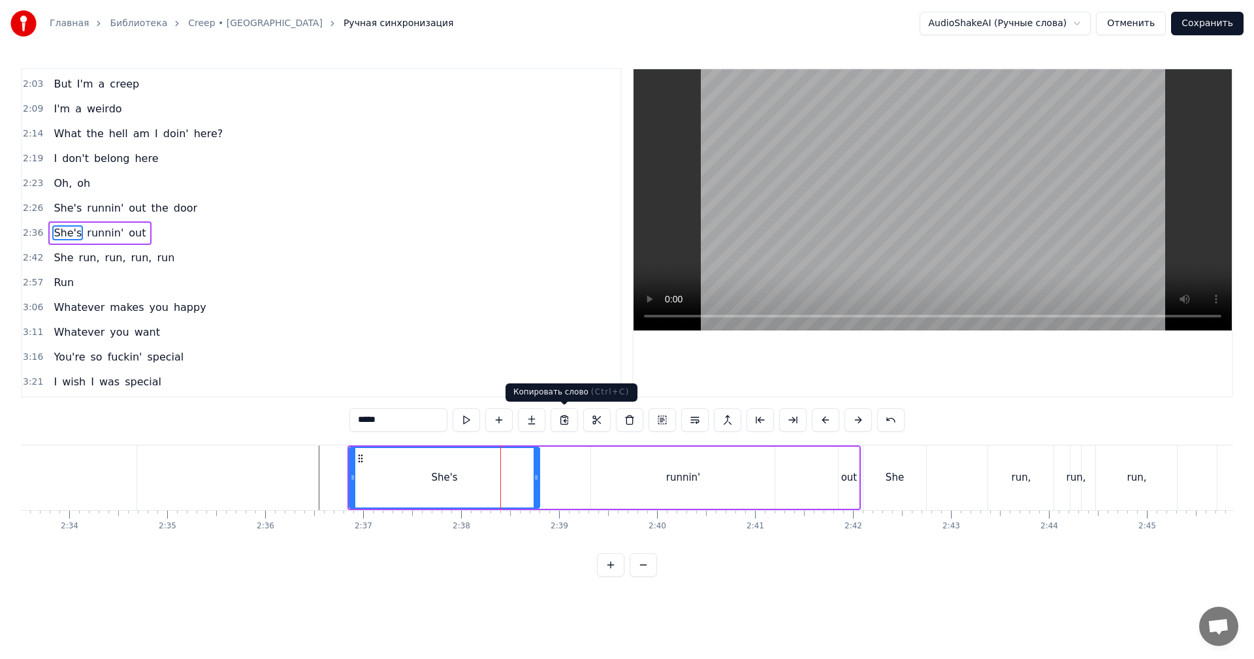
click at [953, 172] on video at bounding box center [932, 199] width 598 height 261
click at [951, 178] on video at bounding box center [932, 199] width 598 height 261
click at [769, 480] on div "runnin'" at bounding box center [682, 478] width 183 height 62
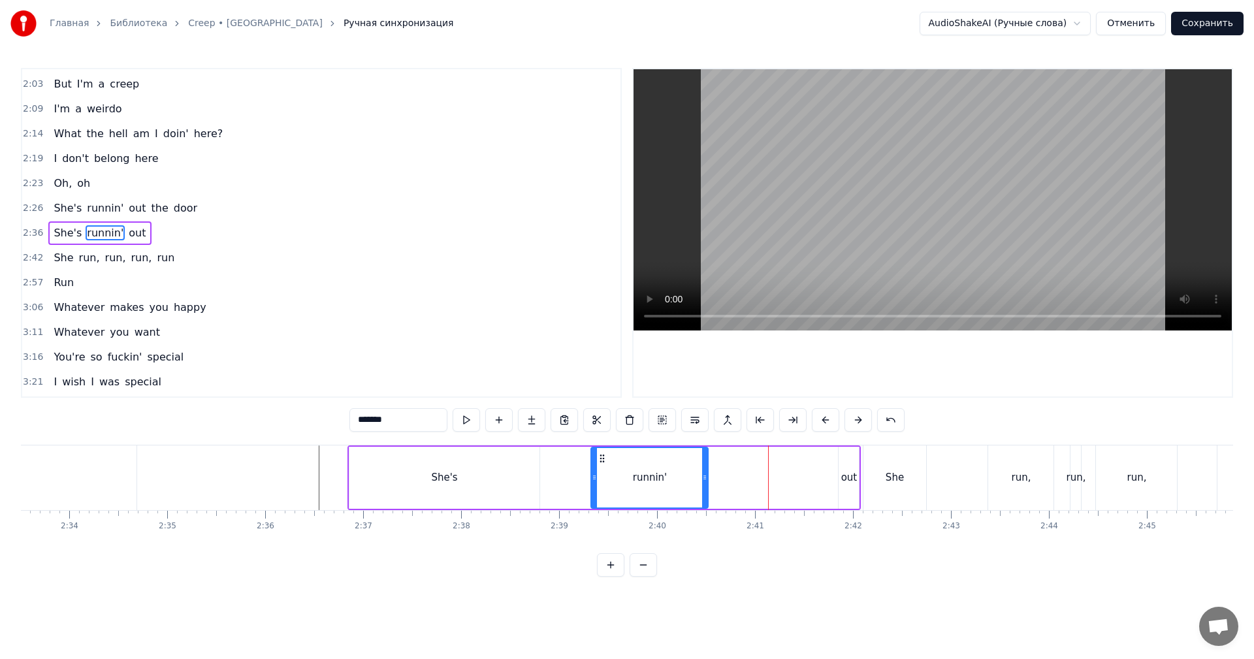
drag, startPoint x: 771, startPoint y: 474, endPoint x: 705, endPoint y: 486, distance: 67.6
click at [705, 486] on div at bounding box center [704, 477] width 5 height 59
click at [848, 460] on div "out" at bounding box center [848, 478] width 20 height 62
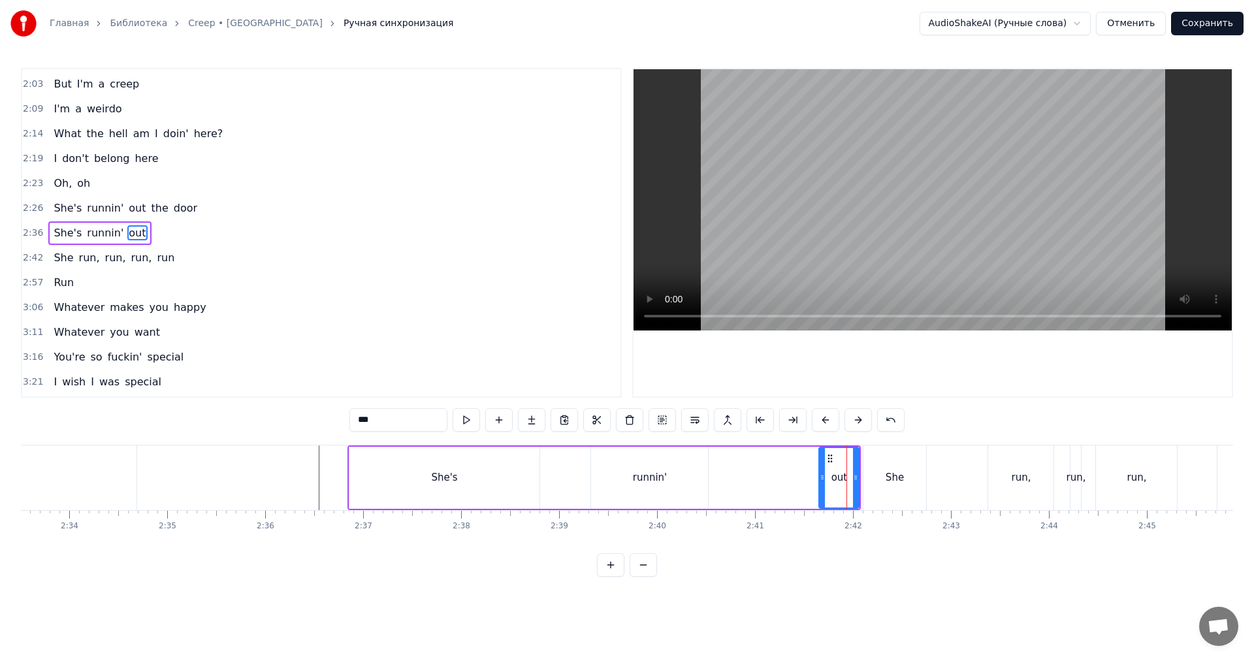
drag, startPoint x: 843, startPoint y: 456, endPoint x: 823, endPoint y: 462, distance: 20.5
click at [823, 462] on div at bounding box center [822, 477] width 5 height 59
drag, startPoint x: 825, startPoint y: 457, endPoint x: 730, endPoint y: 457, distance: 94.7
click at [726, 458] on icon at bounding box center [725, 458] width 10 height 10
click at [897, 460] on div "She" at bounding box center [894, 477] width 63 height 65
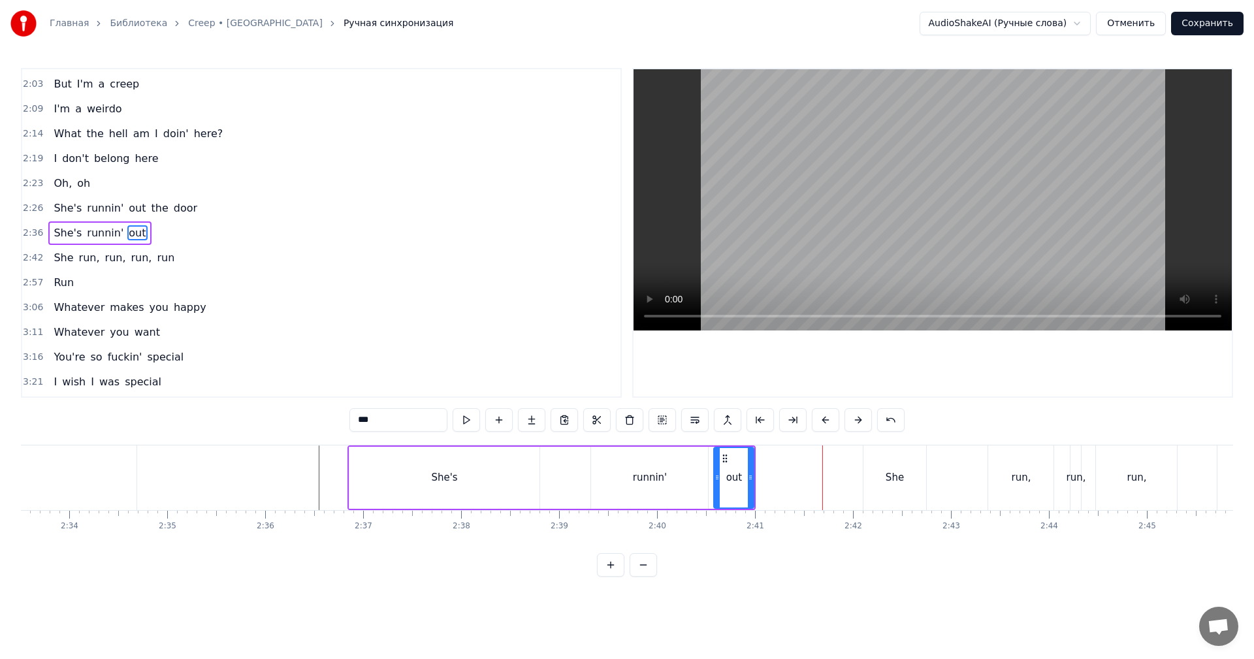
type input "***"
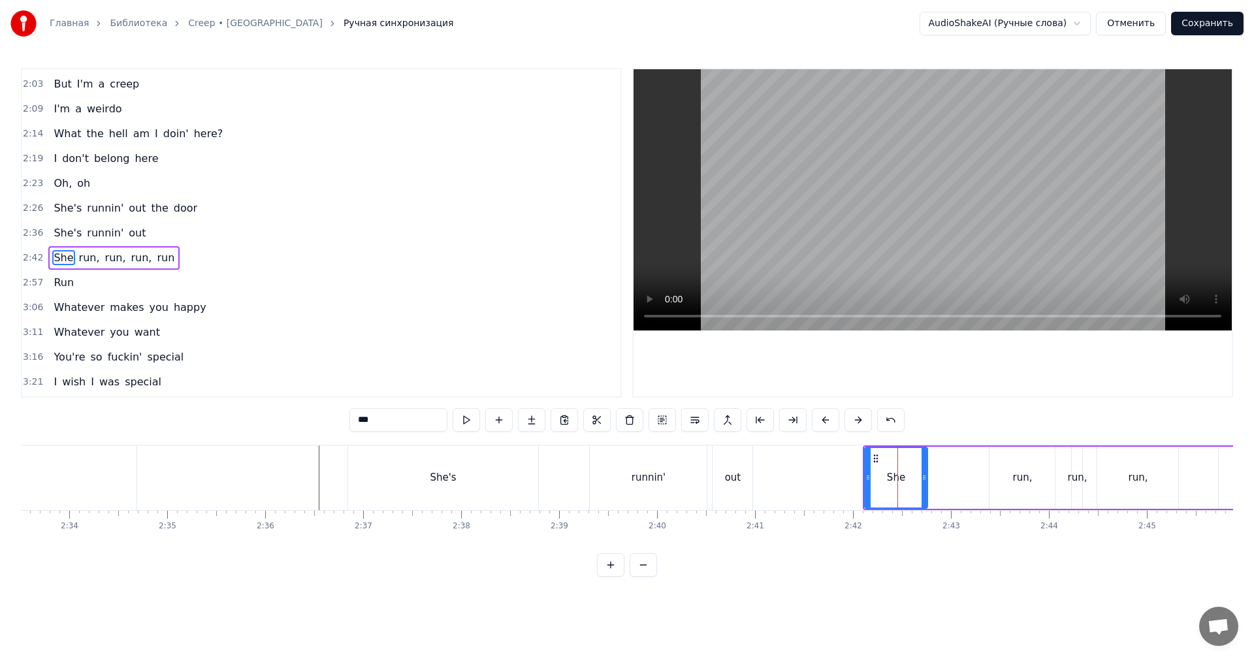
scroll to position [518, 0]
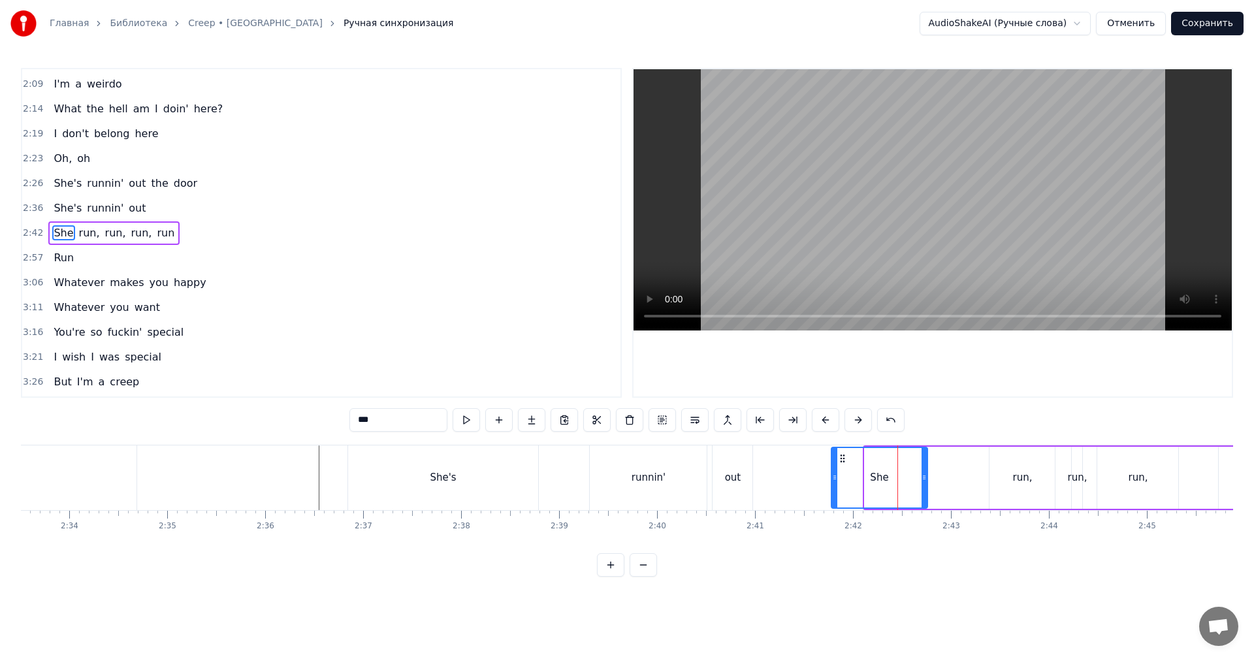
drag, startPoint x: 861, startPoint y: 470, endPoint x: 832, endPoint y: 471, distance: 28.8
click at [832, 471] on div at bounding box center [834, 477] width 5 height 59
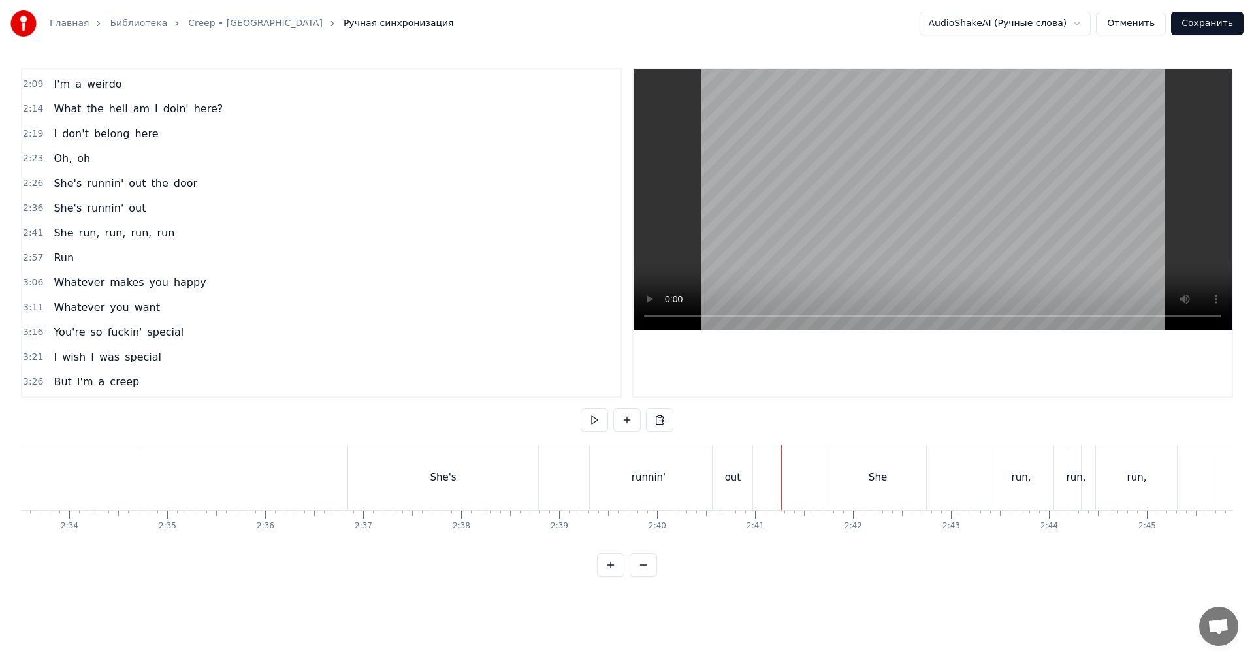
click at [488, 455] on div "She's" at bounding box center [443, 477] width 191 height 65
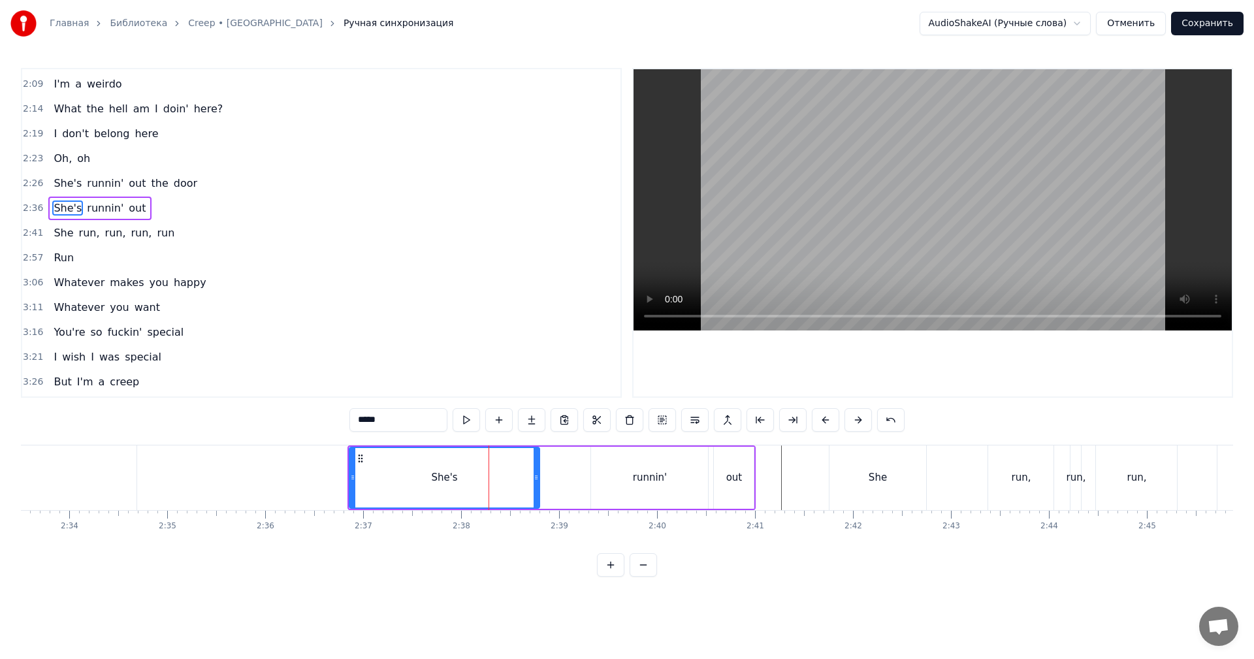
scroll to position [494, 0]
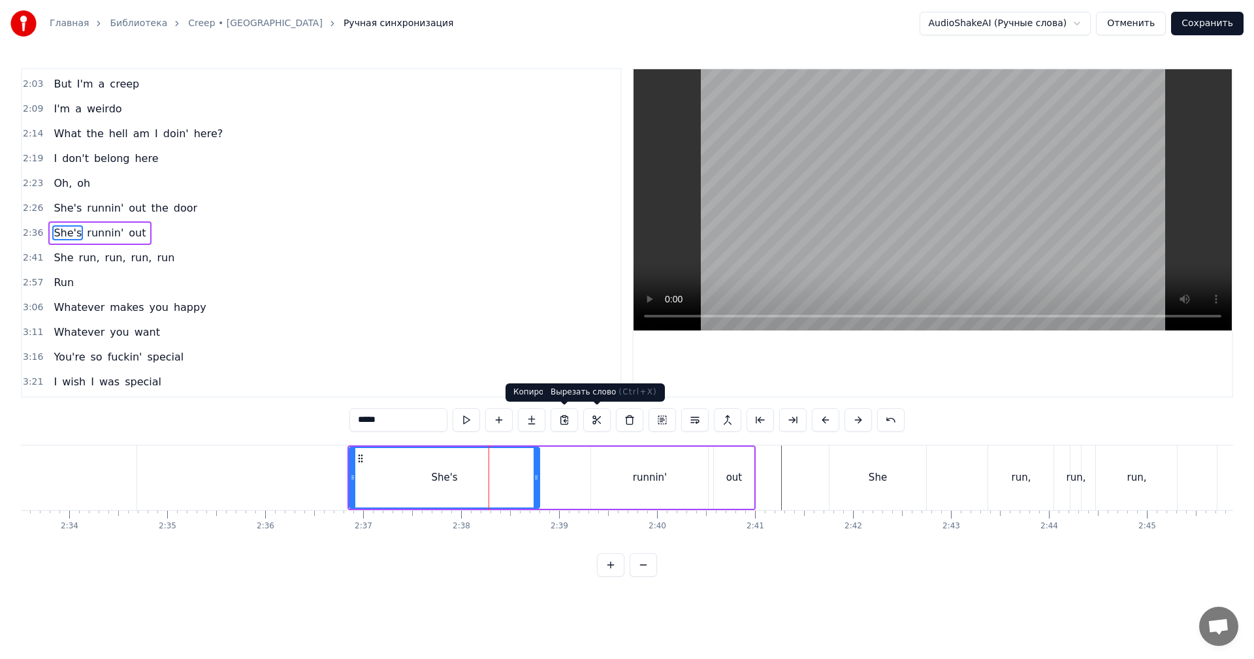
click at [908, 238] on video at bounding box center [932, 199] width 598 height 261
click at [949, 244] on video at bounding box center [932, 199] width 598 height 261
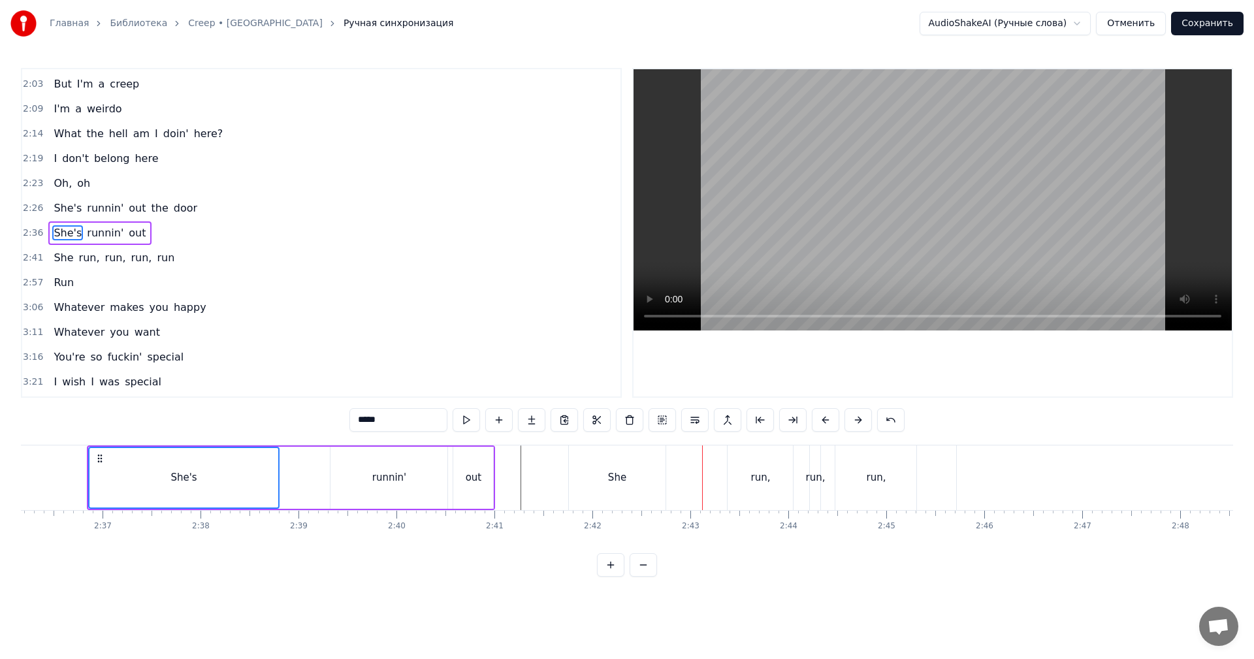
scroll to position [0, 15298]
click at [631, 475] on div "She" at bounding box center [616, 477] width 97 height 65
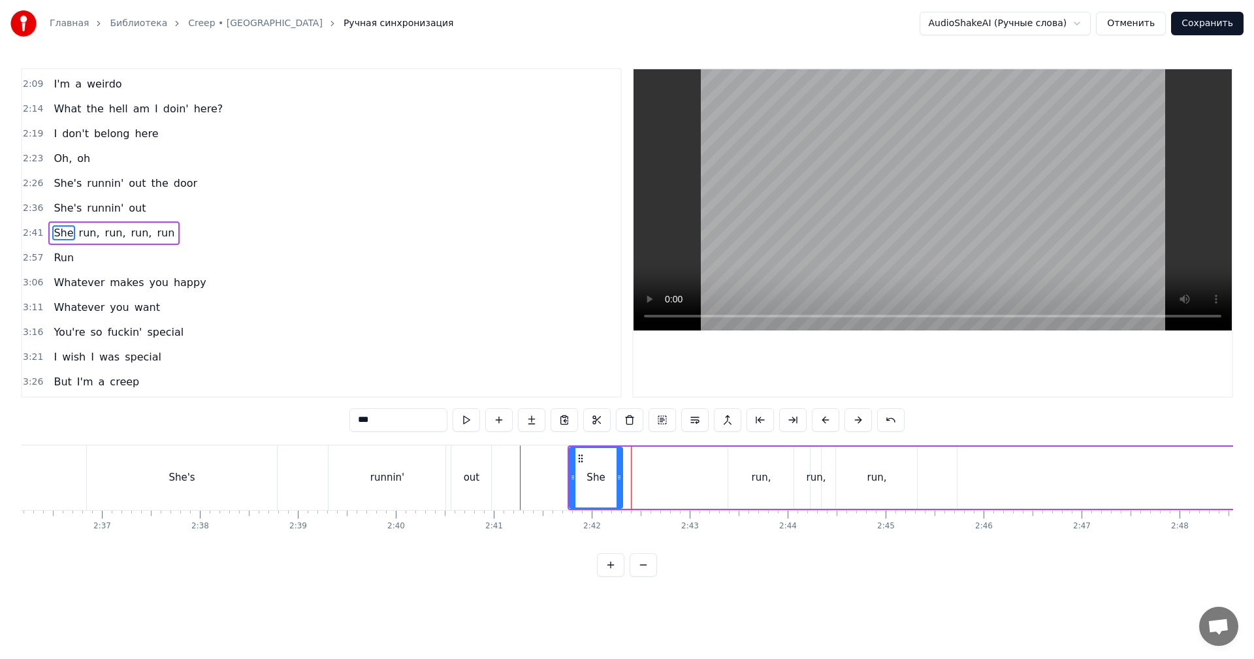
drag, startPoint x: 660, startPoint y: 473, endPoint x: 622, endPoint y: 474, distance: 37.9
click at [620, 475] on icon at bounding box center [618, 477] width 5 height 10
click at [745, 471] on div "run," at bounding box center [760, 478] width 65 height 62
type input "****"
drag, startPoint x: 790, startPoint y: 463, endPoint x: 746, endPoint y: 471, distance: 45.1
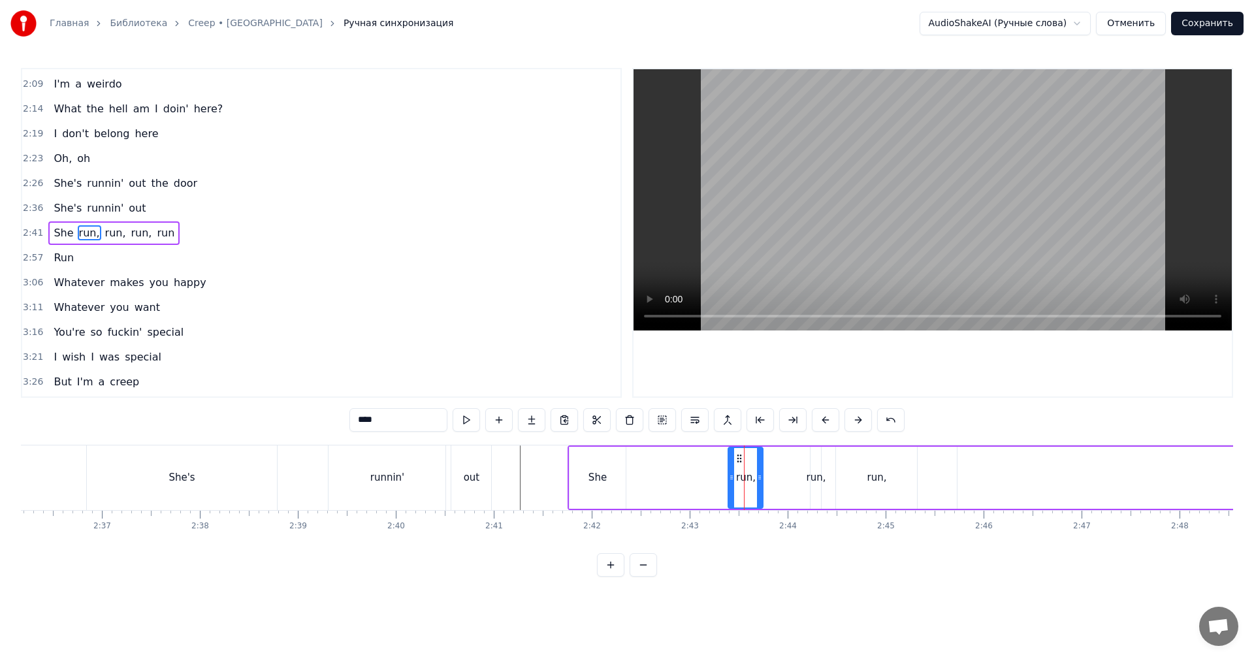
click at [757, 471] on div at bounding box center [759, 477] width 5 height 59
drag, startPoint x: 733, startPoint y: 454, endPoint x: 633, endPoint y: 462, distance: 100.2
click at [633, 462] on div at bounding box center [630, 477] width 5 height 59
click at [754, 460] on div "run," at bounding box center [693, 477] width 130 height 59
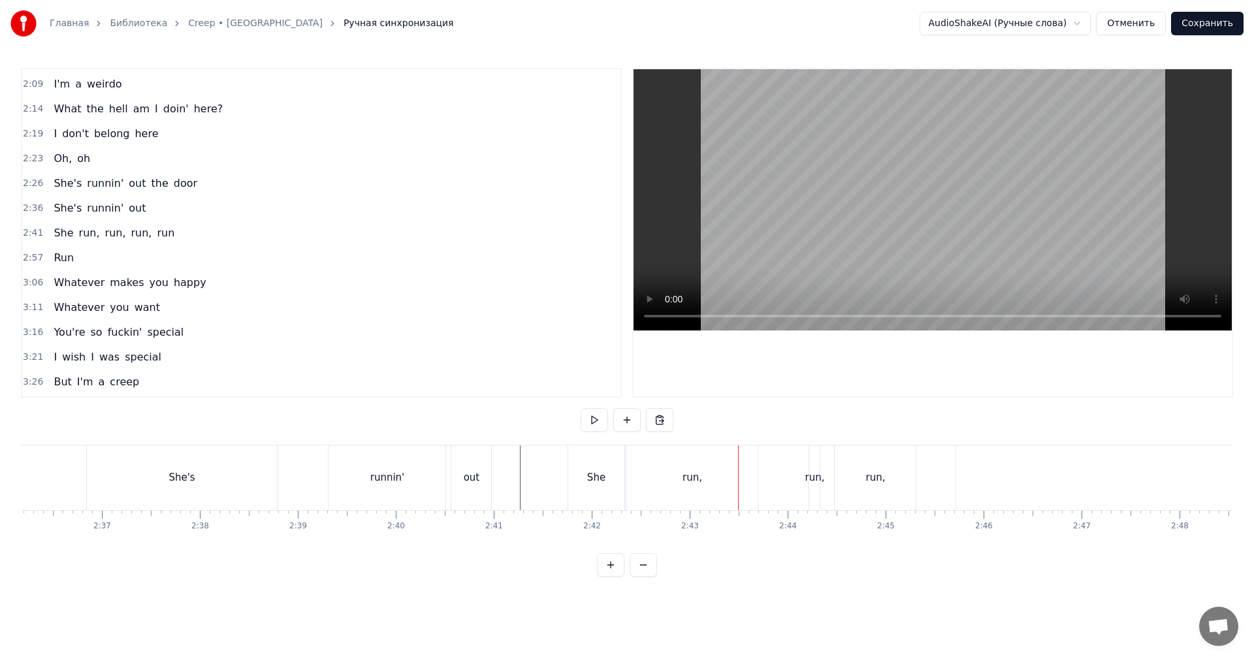
click at [754, 459] on div "run," at bounding box center [691, 477] width 131 height 65
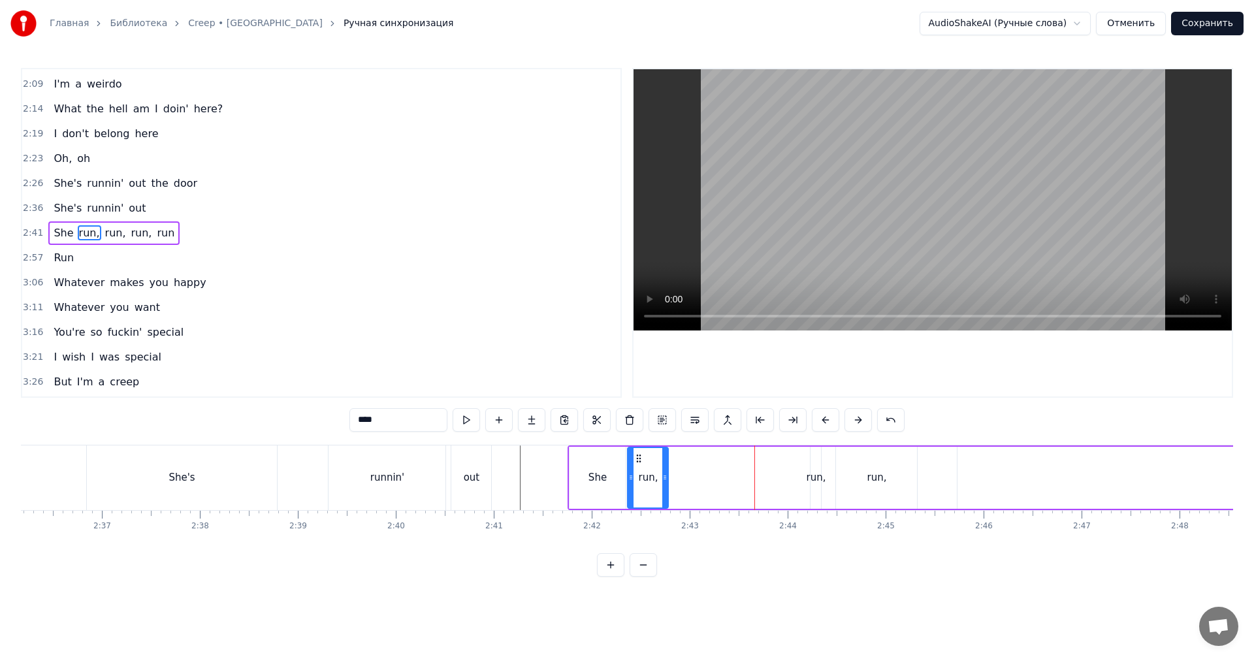
drag, startPoint x: 756, startPoint y: 458, endPoint x: 665, endPoint y: 468, distance: 91.2
click at [663, 468] on div at bounding box center [664, 477] width 5 height 59
click at [811, 457] on div "run," at bounding box center [815, 478] width 10 height 62
drag, startPoint x: 810, startPoint y: 456, endPoint x: 803, endPoint y: 458, distance: 7.3
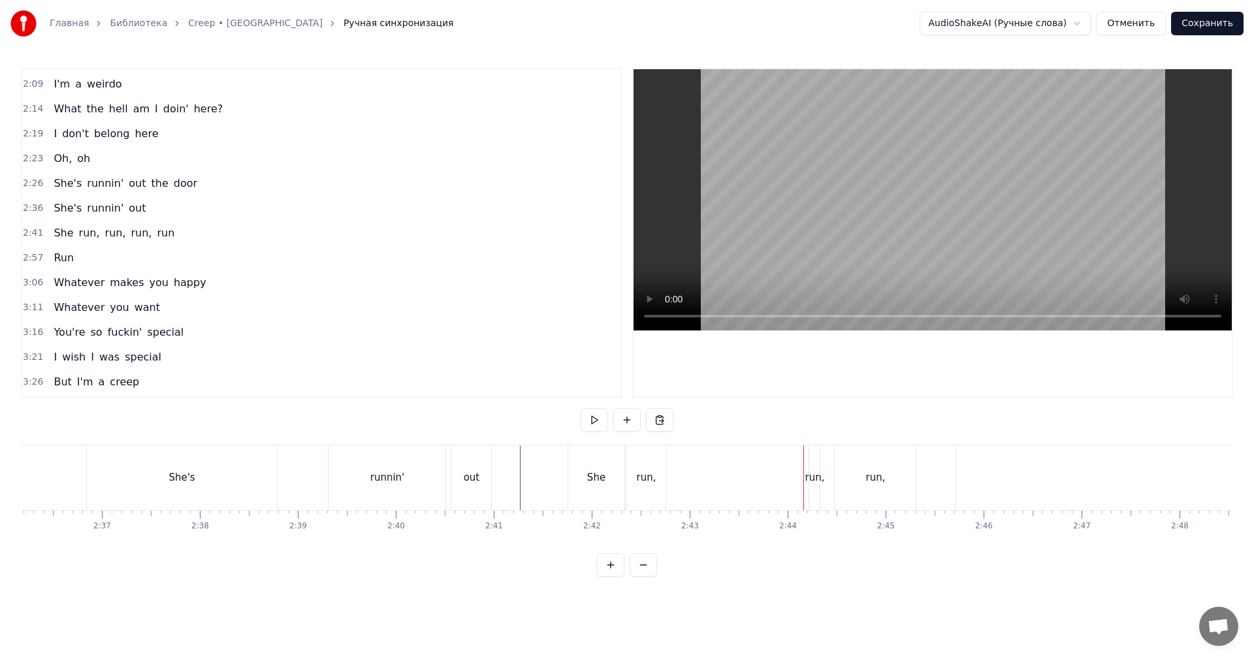
click at [812, 456] on div "run," at bounding box center [814, 477] width 10 height 65
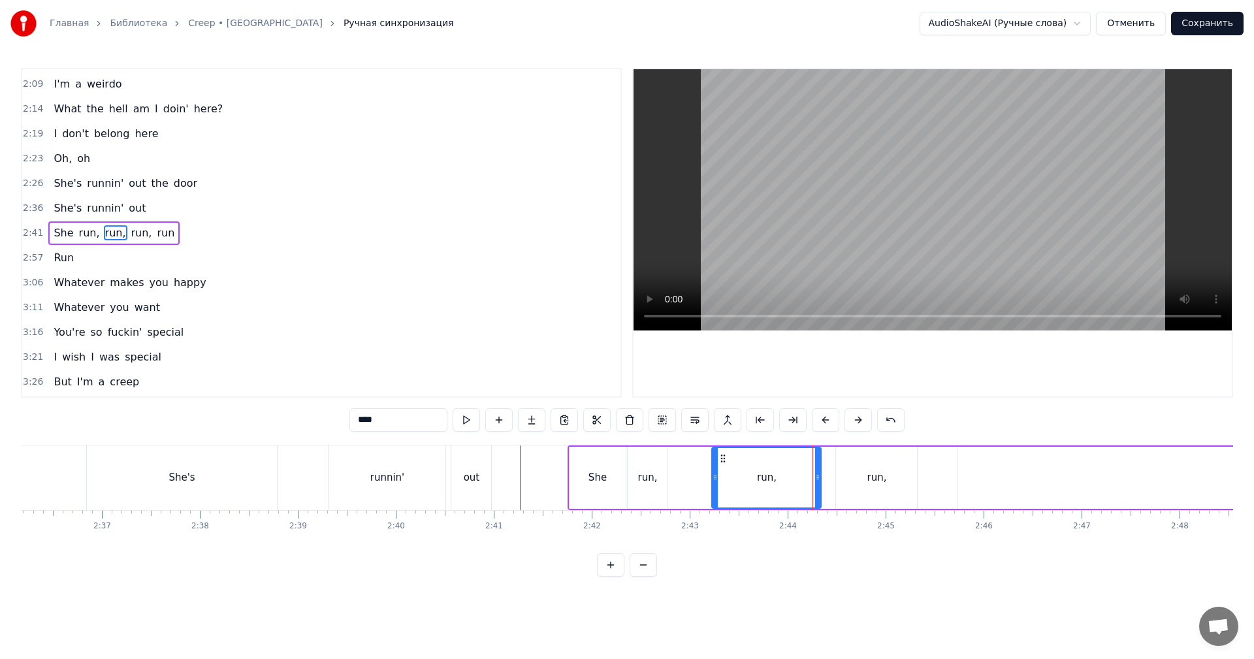
drag, startPoint x: 811, startPoint y: 456, endPoint x: 712, endPoint y: 460, distance: 98.7
click at [712, 460] on div at bounding box center [714, 477] width 5 height 59
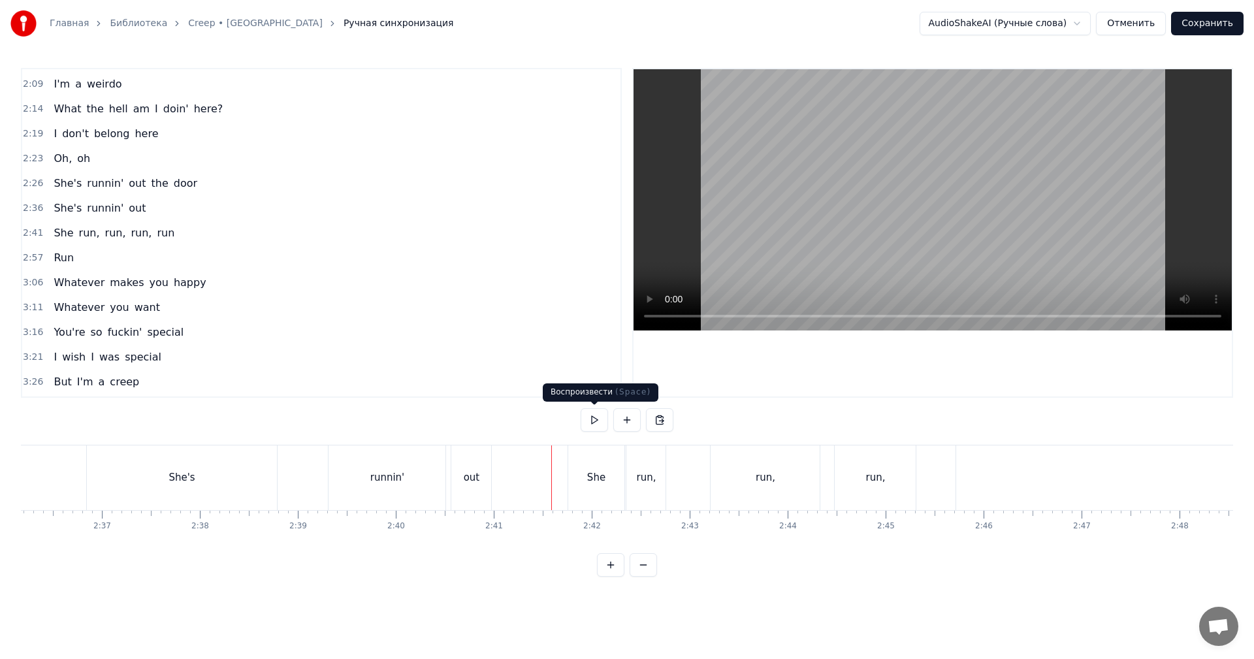
click at [899, 222] on video at bounding box center [932, 199] width 598 height 261
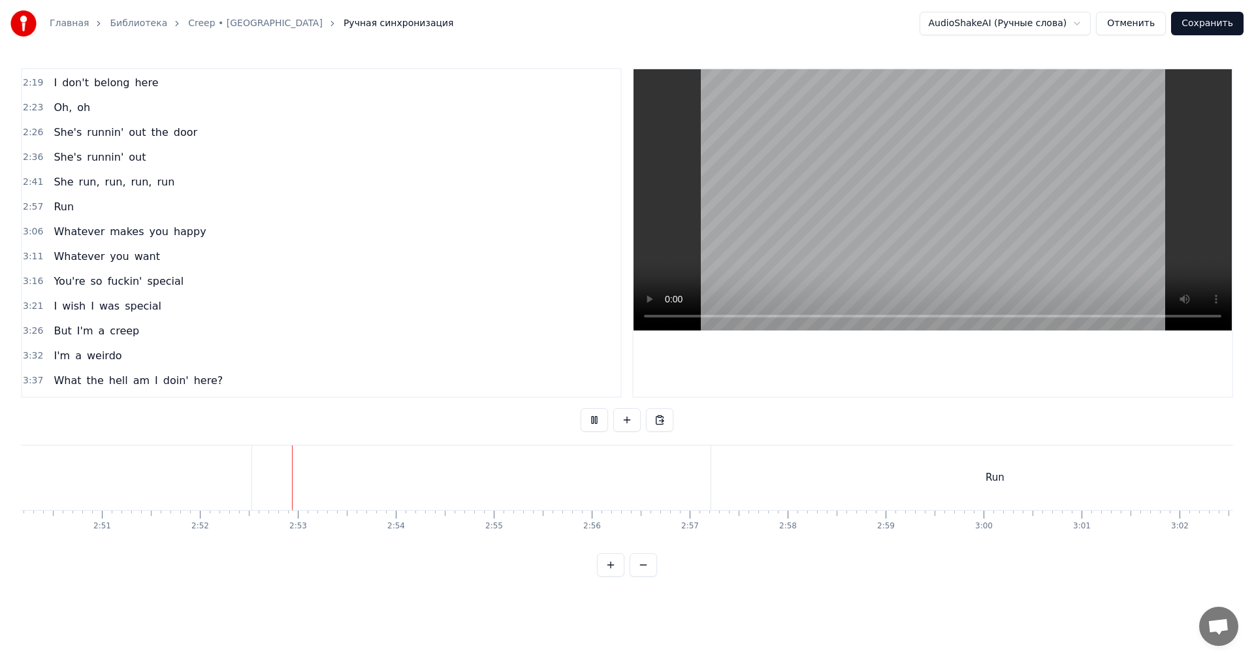
scroll to position [616, 0]
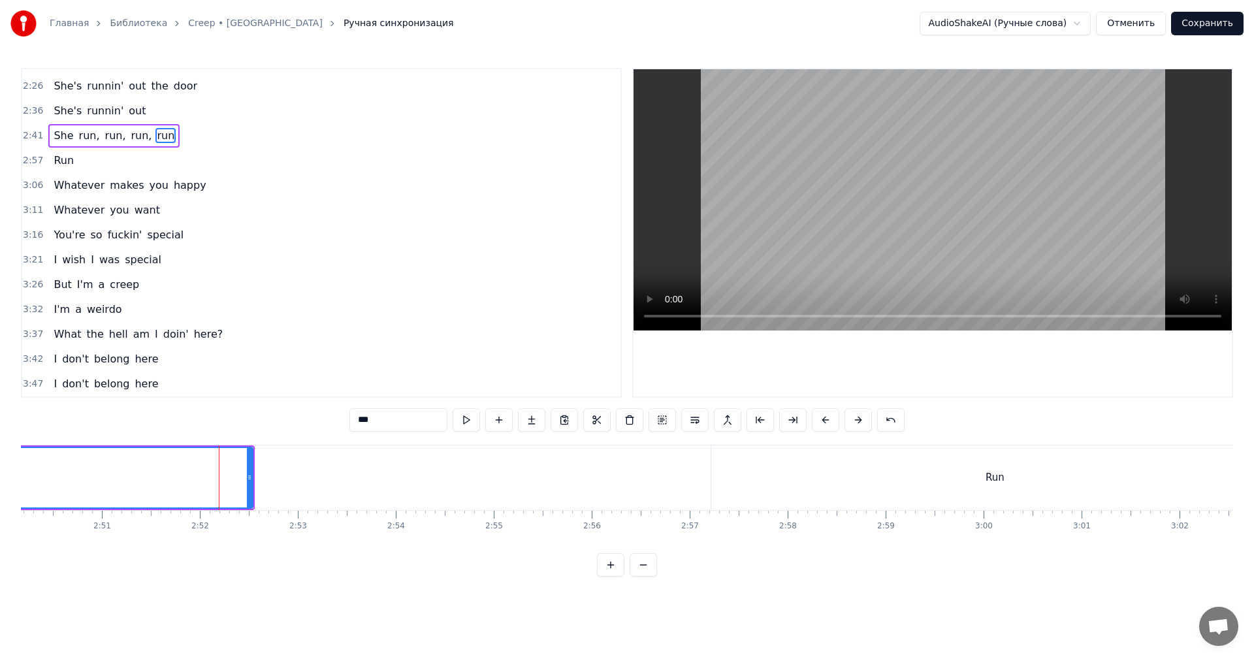
scroll to position [518, 0]
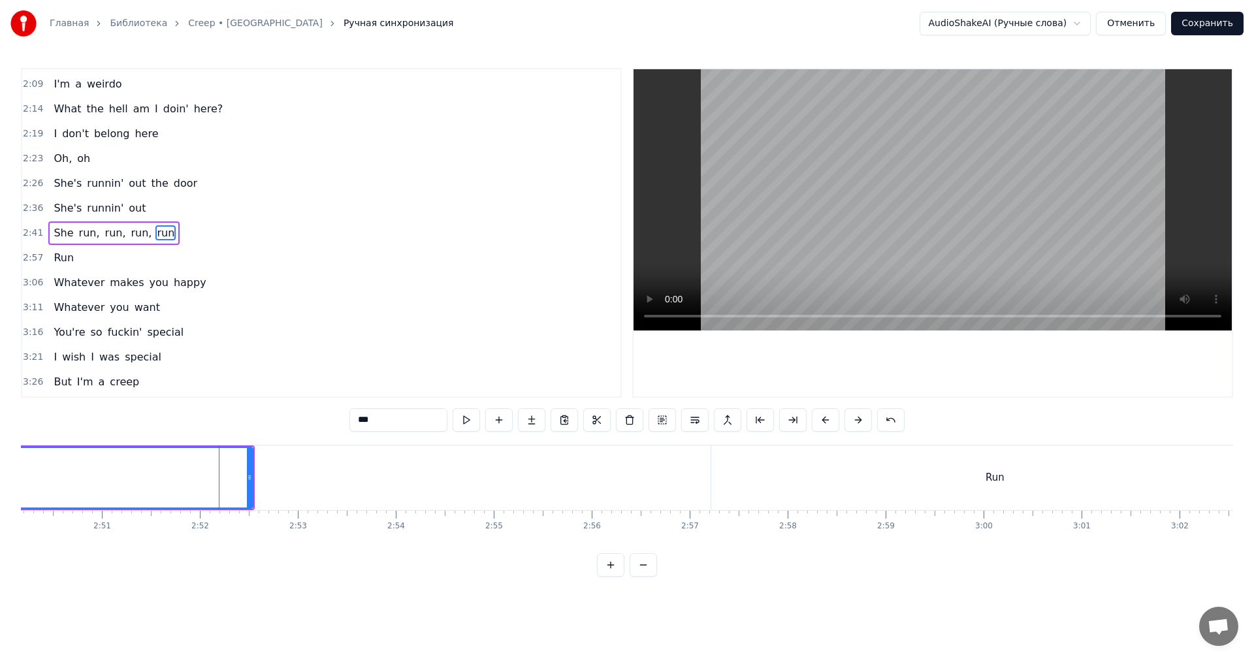
click at [803, 174] on video at bounding box center [932, 199] width 598 height 261
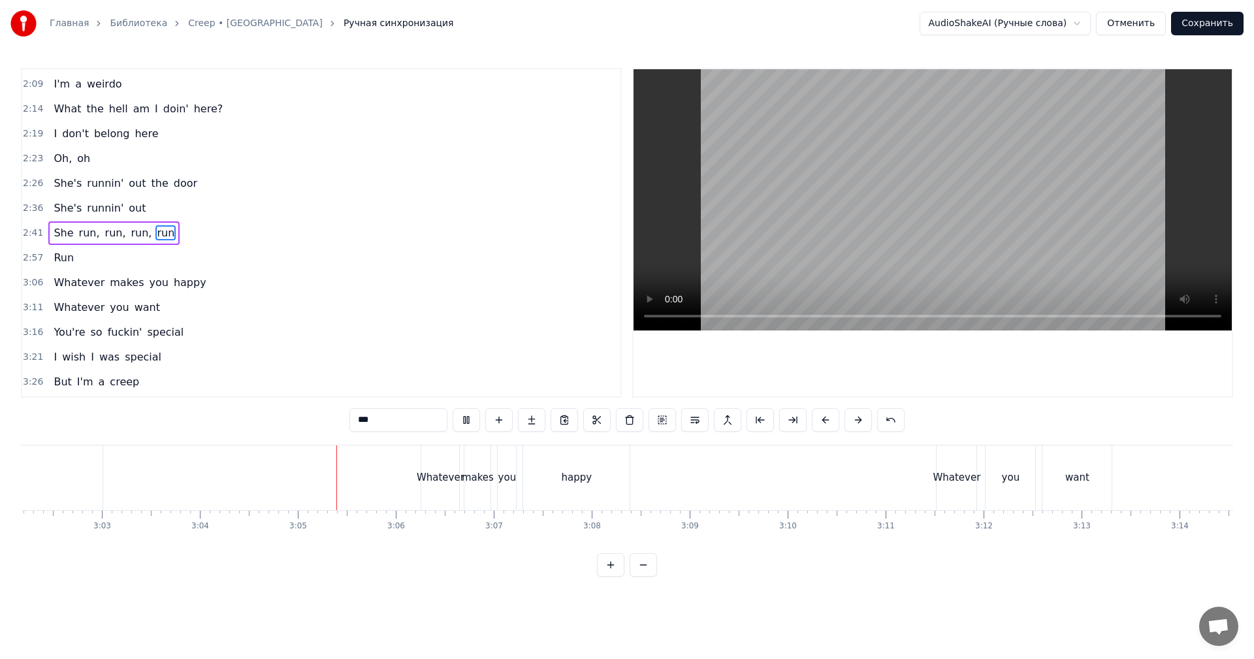
scroll to position [0, 17910]
click at [1001, 235] on video at bounding box center [932, 199] width 598 height 261
click at [899, 155] on video at bounding box center [932, 199] width 598 height 261
click at [1213, 30] on button "Сохранить" at bounding box center [1207, 24] width 72 height 24
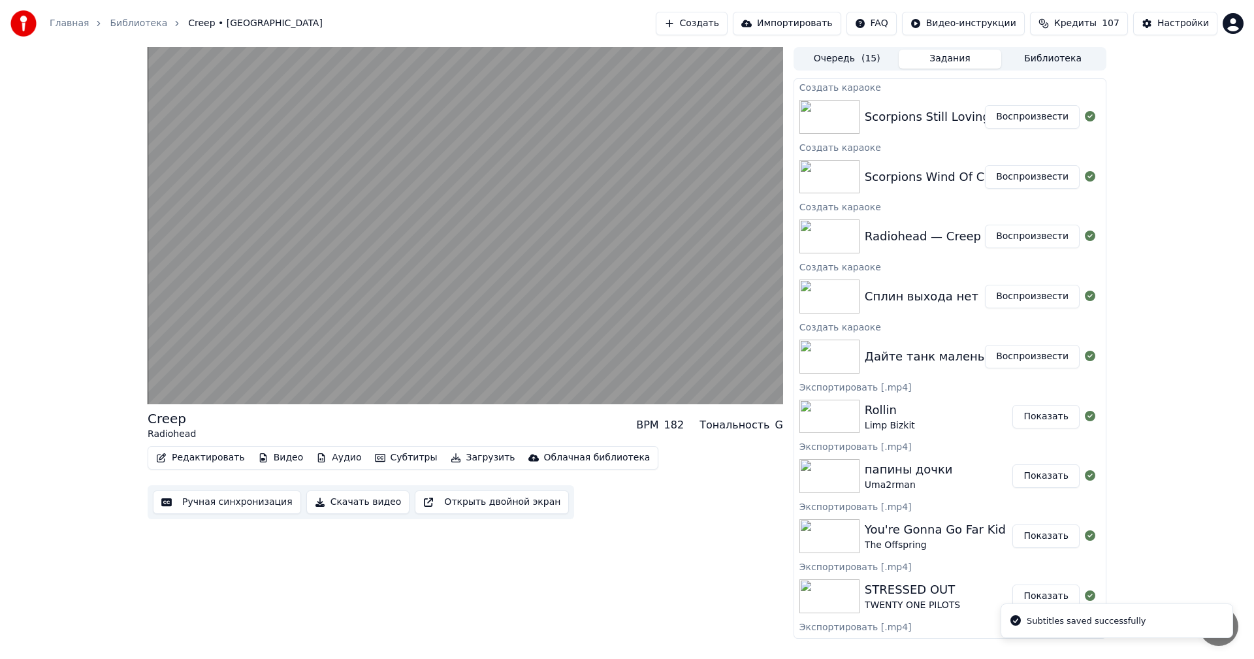
click at [1015, 176] on button "Воспроизвести" at bounding box center [1032, 177] width 95 height 24
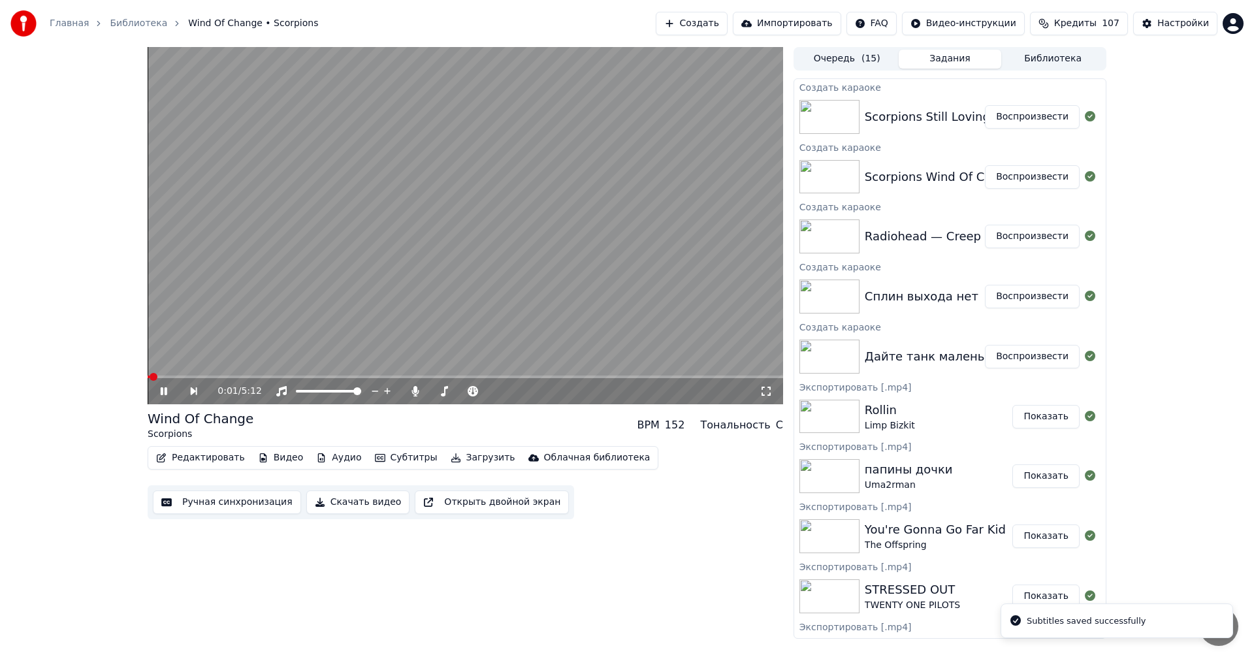
click at [240, 501] on button "Ручная синхронизация" at bounding box center [227, 502] width 148 height 24
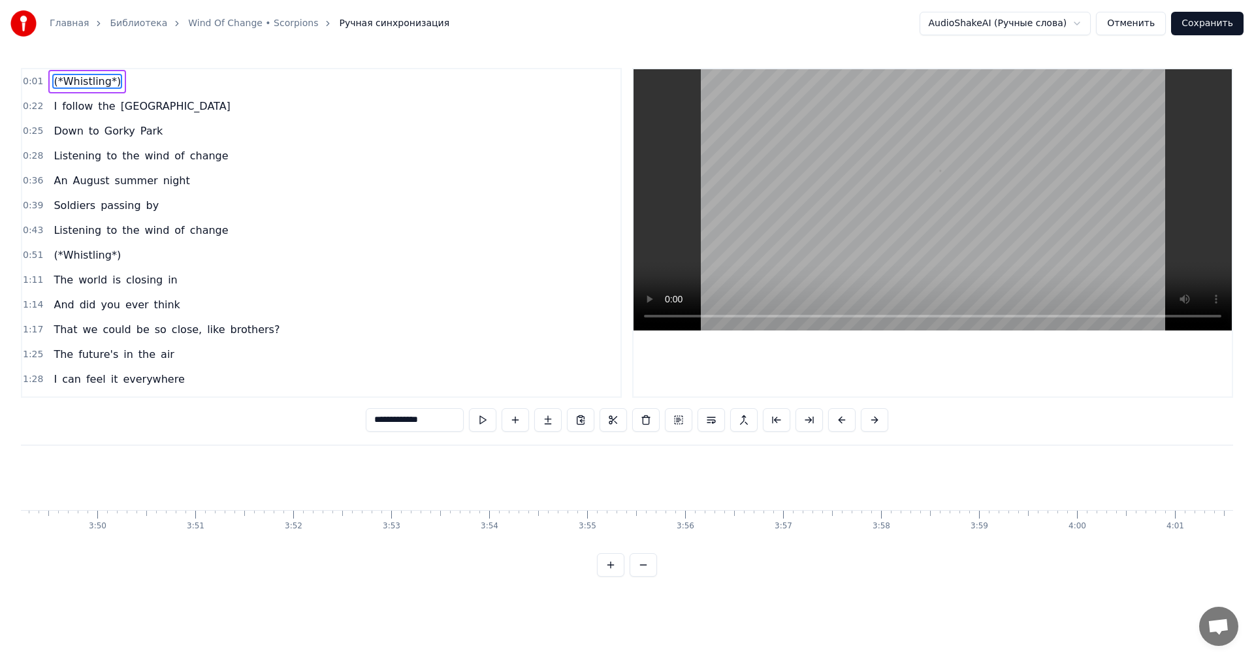
scroll to position [0, 22861]
click at [886, 205] on video at bounding box center [932, 199] width 598 height 261
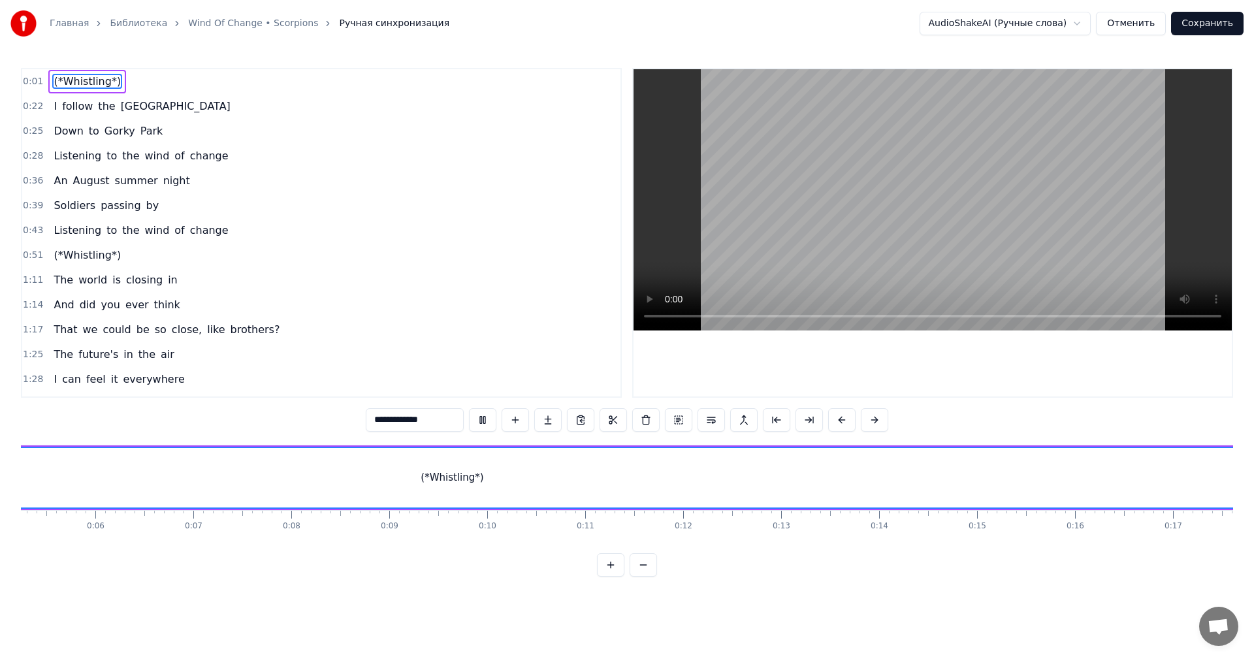
scroll to position [0, 408]
click at [878, 207] on video at bounding box center [932, 199] width 598 height 261
click at [77, 104] on span "follow" at bounding box center [77, 106] width 33 height 15
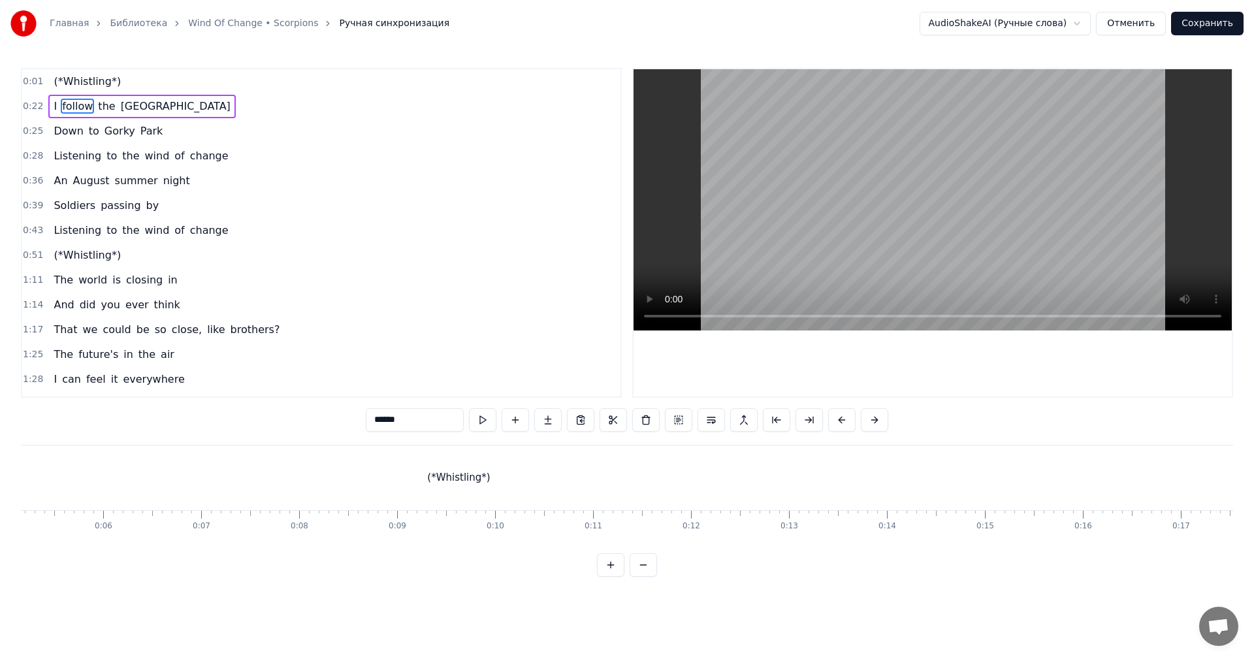
click at [67, 83] on span "(*Whistling*)" at bounding box center [87, 81] width 70 height 15
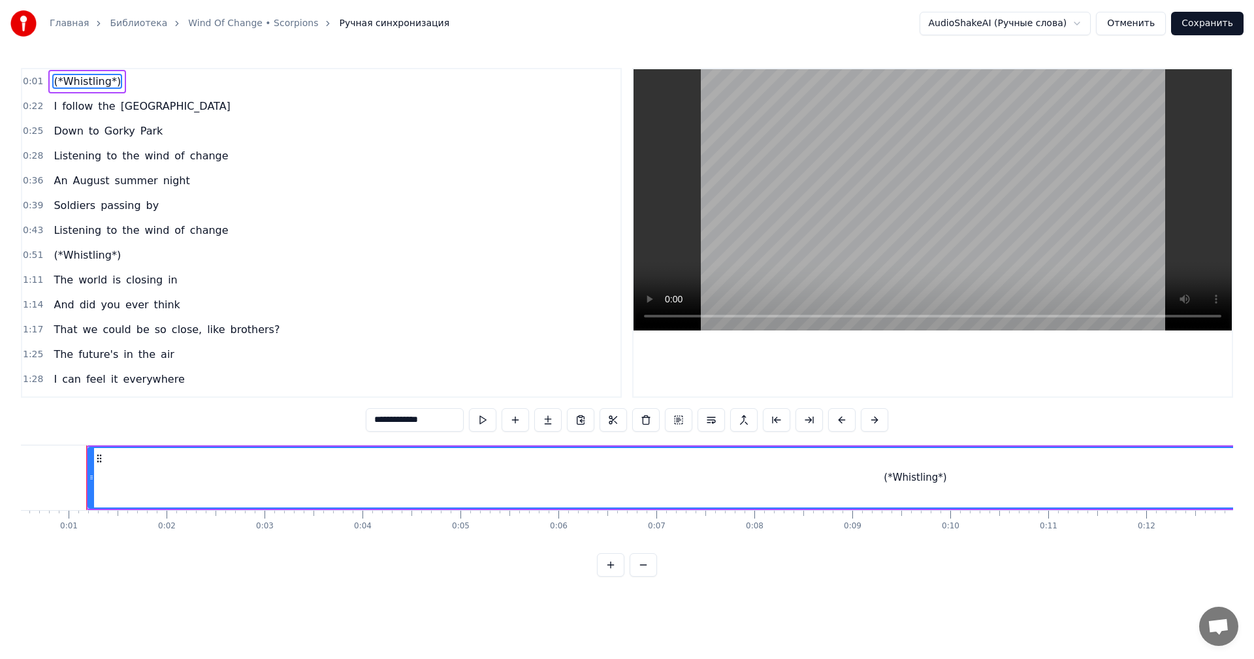
type input "*"
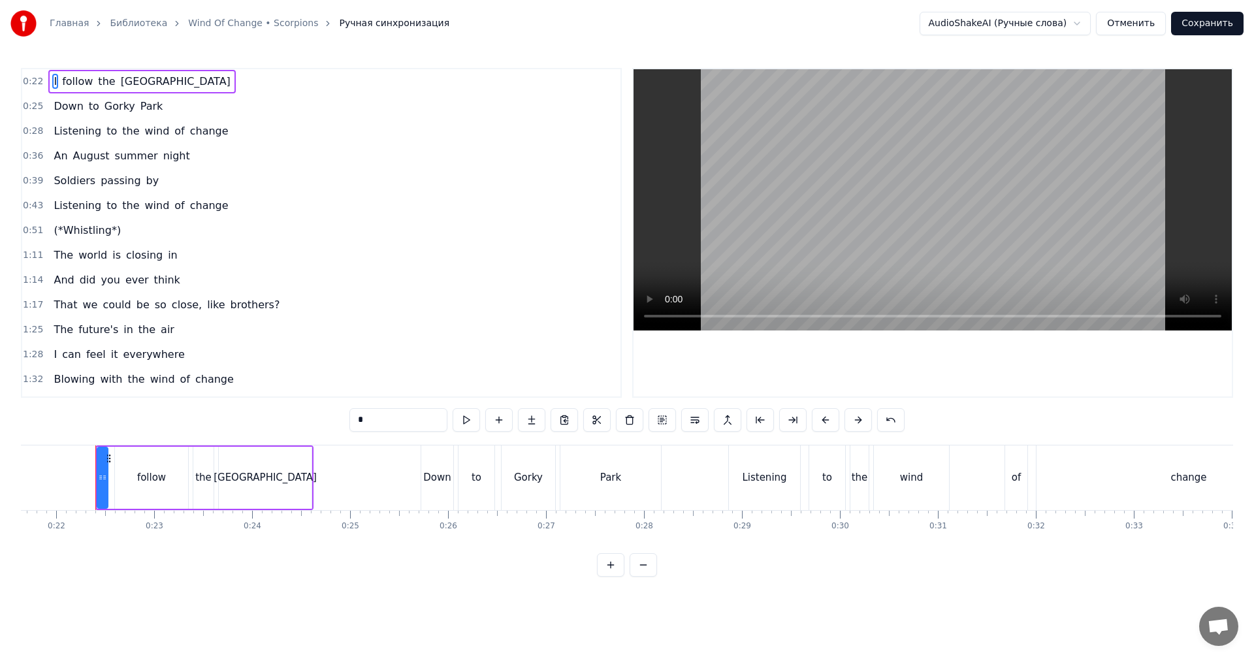
scroll to position [0, 2129]
click at [29, 81] on span "0:22" at bounding box center [33, 81] width 20 height 13
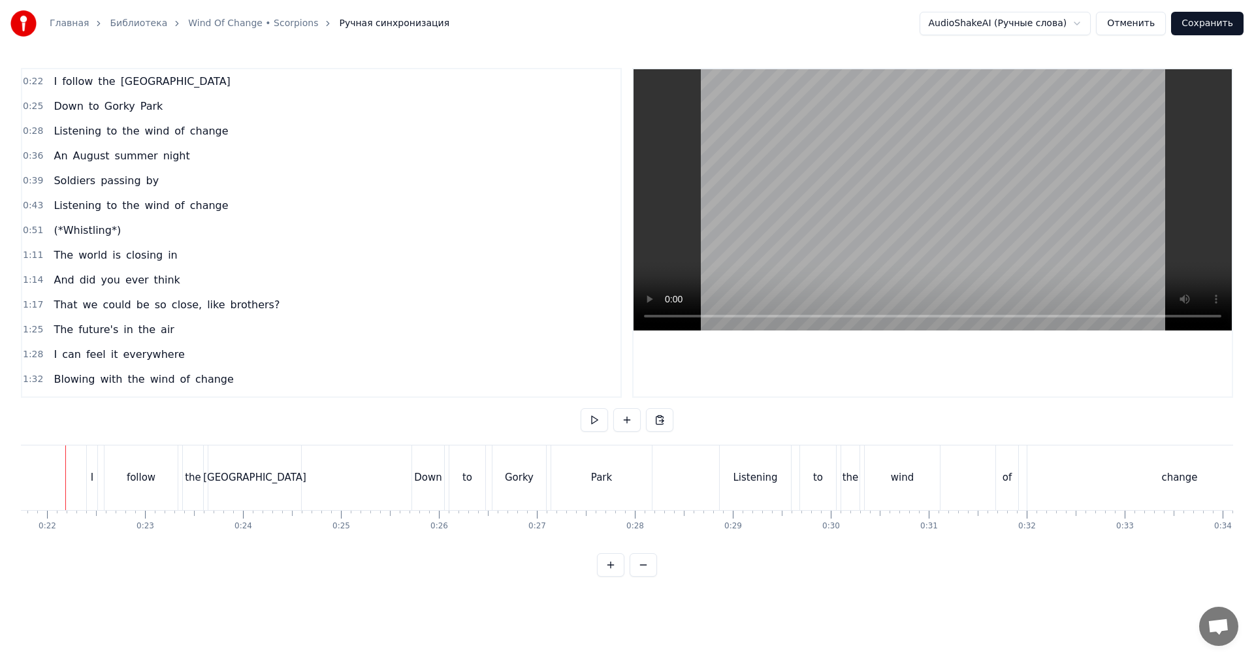
scroll to position [0, 2108]
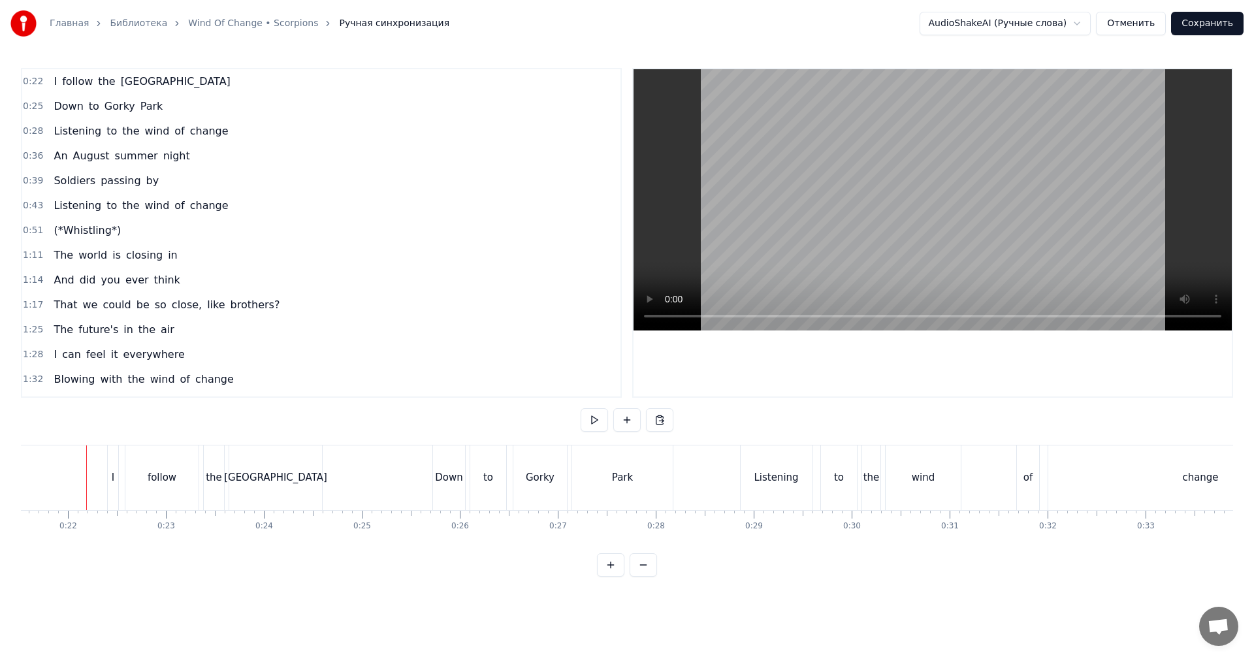
click at [870, 163] on video at bounding box center [932, 199] width 598 height 261
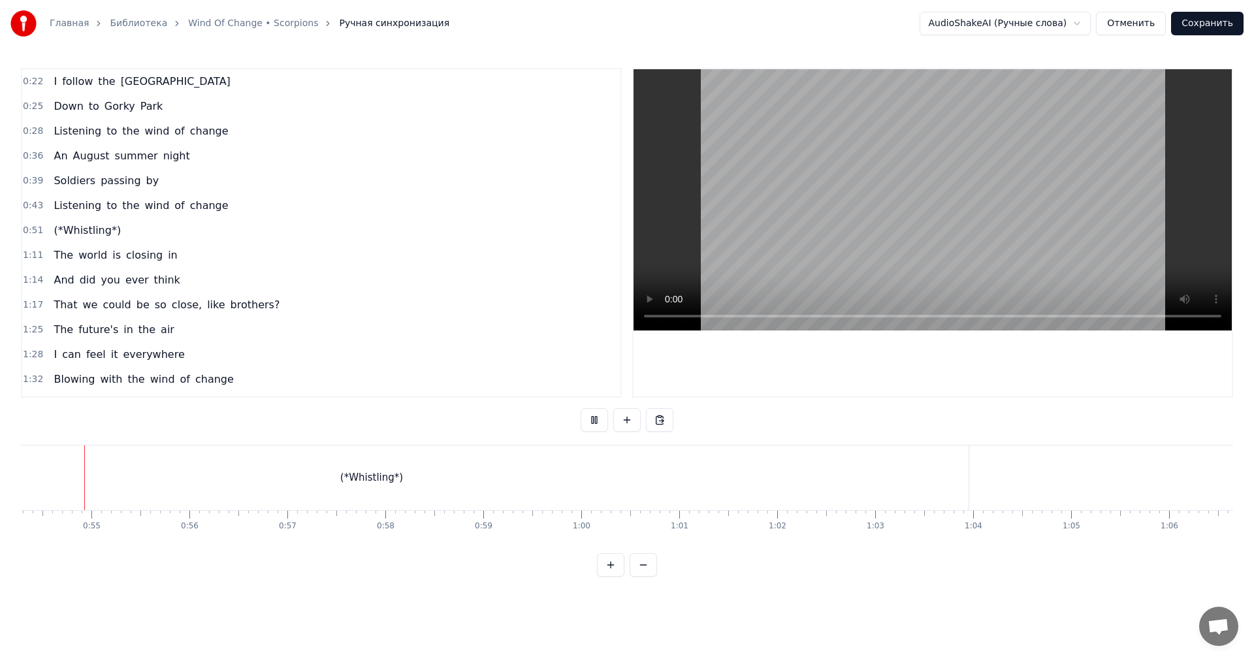
scroll to position [0, 5311]
click at [28, 234] on span "0:51" at bounding box center [33, 230] width 20 height 13
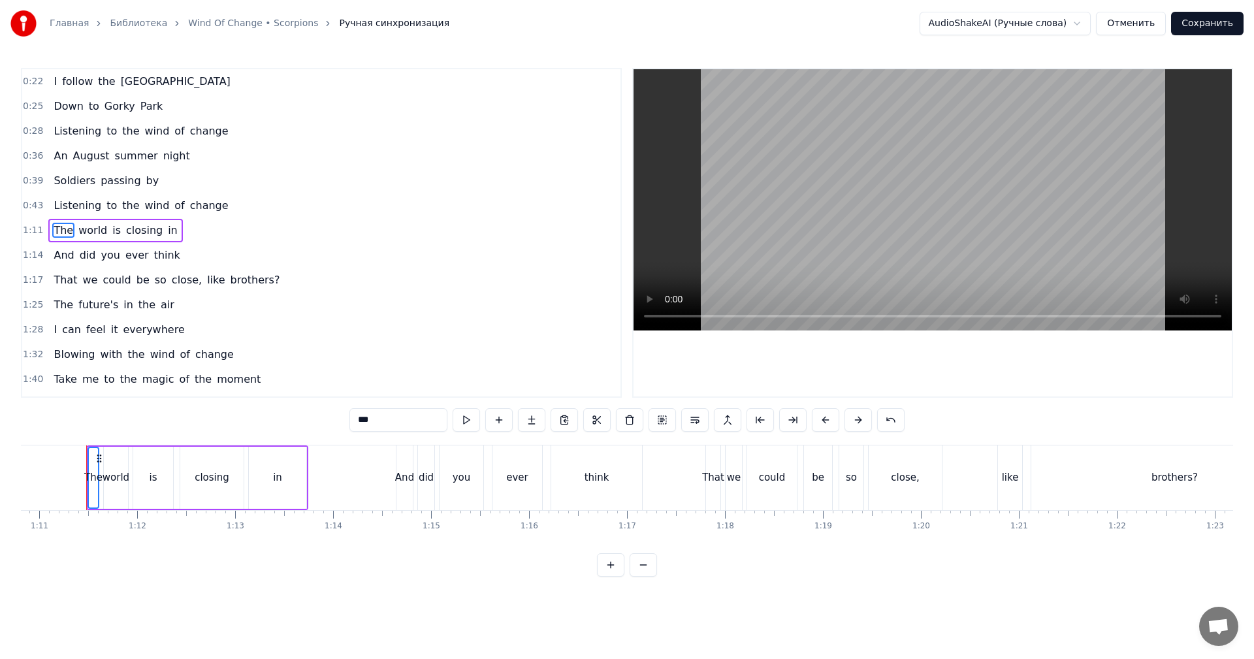
scroll to position [0, 6610]
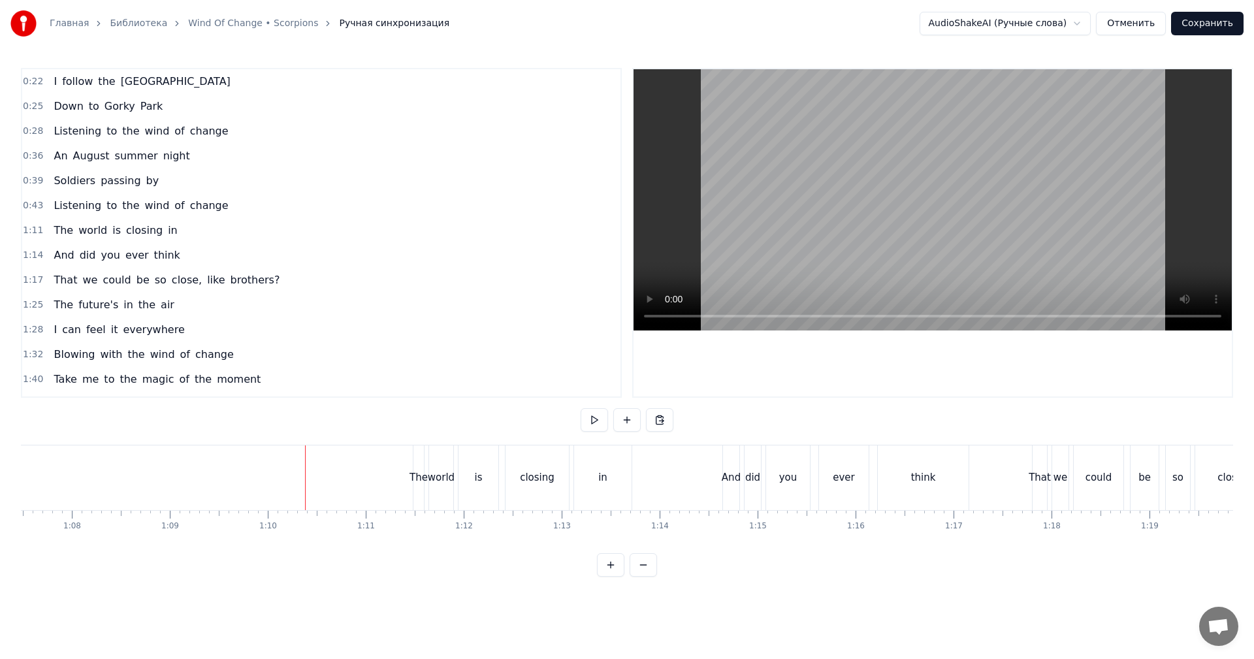
click at [814, 193] on video at bounding box center [932, 199] width 598 height 261
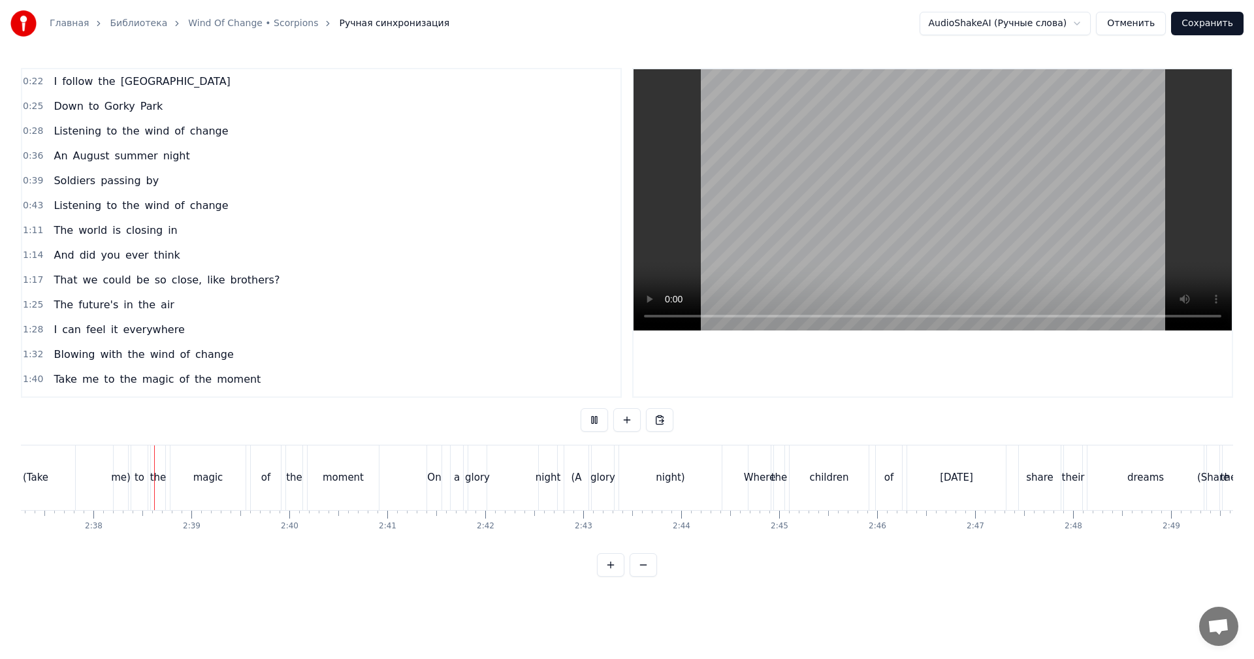
scroll to position [0, 15405]
click at [885, 160] on video at bounding box center [932, 199] width 598 height 261
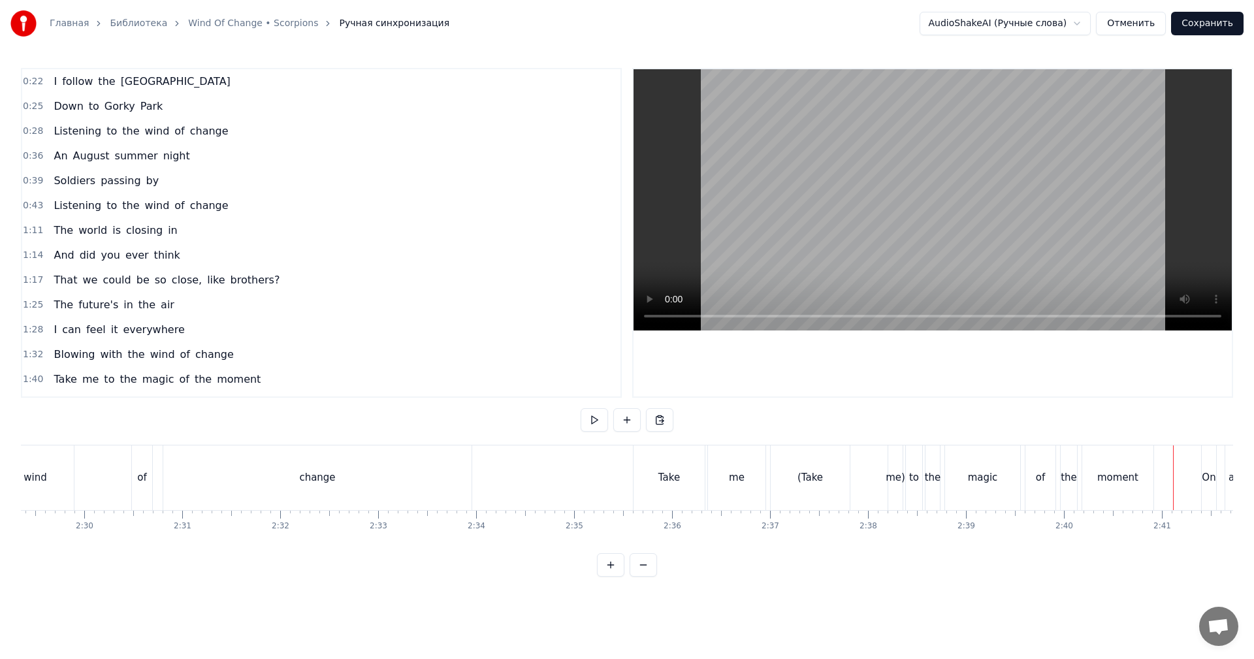
scroll to position [0, 14680]
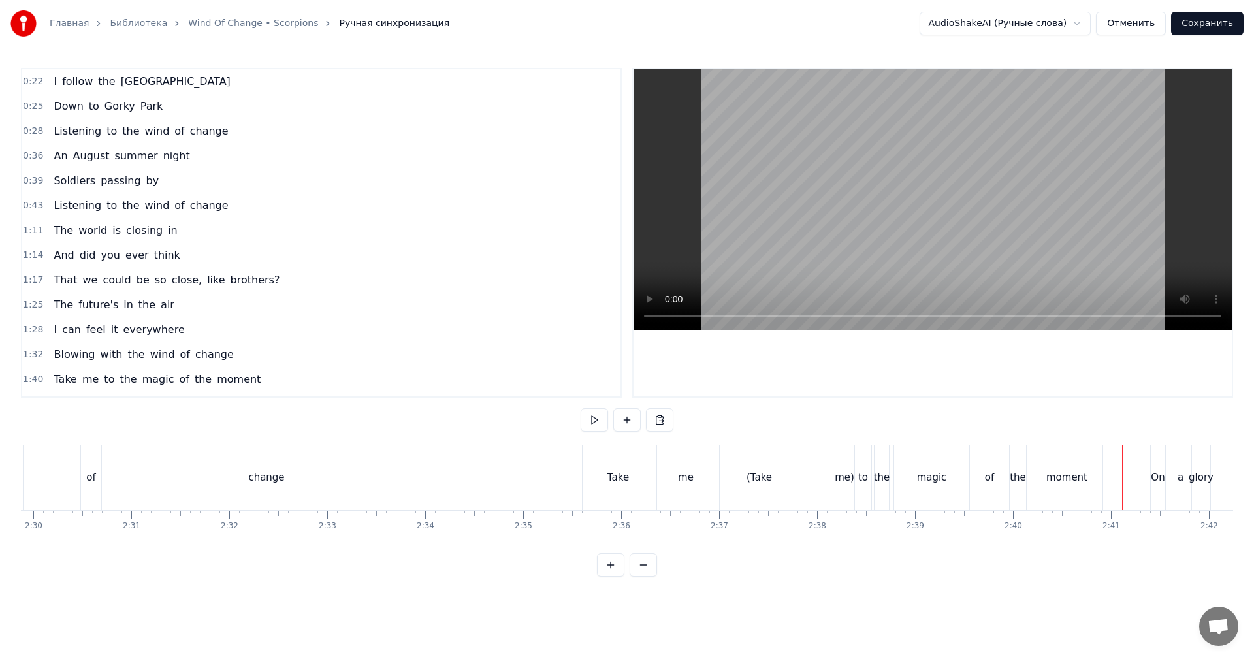
click at [706, 479] on div "me" at bounding box center [685, 477] width 57 height 65
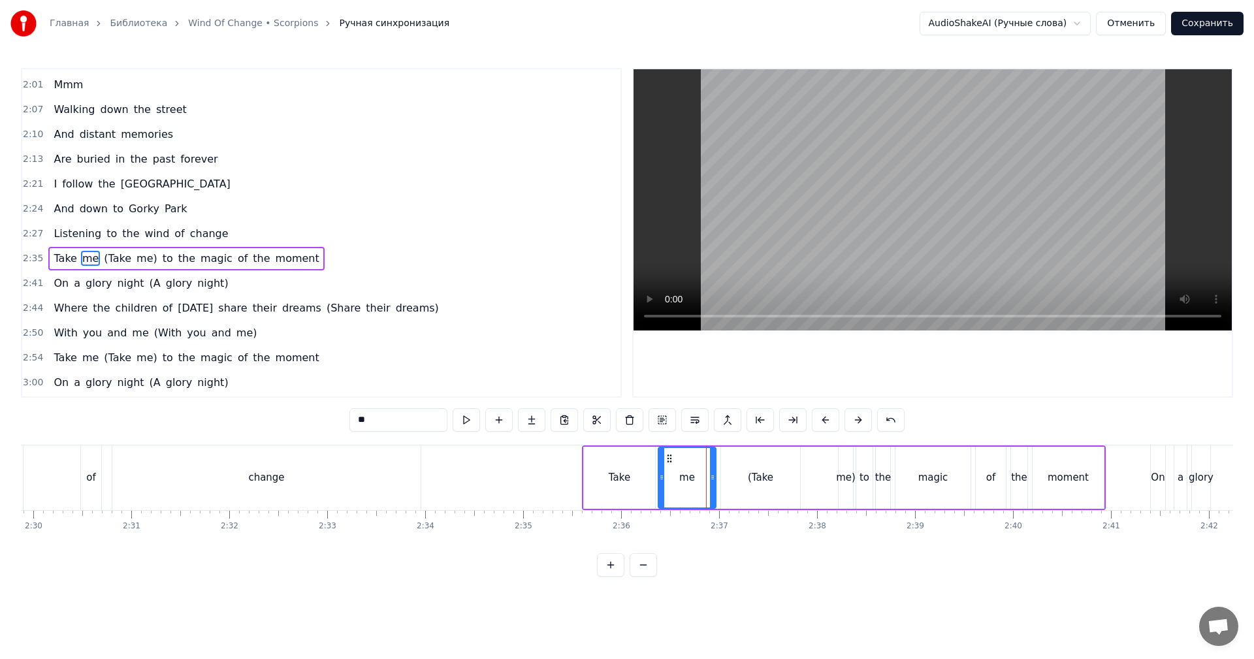
scroll to position [419, 0]
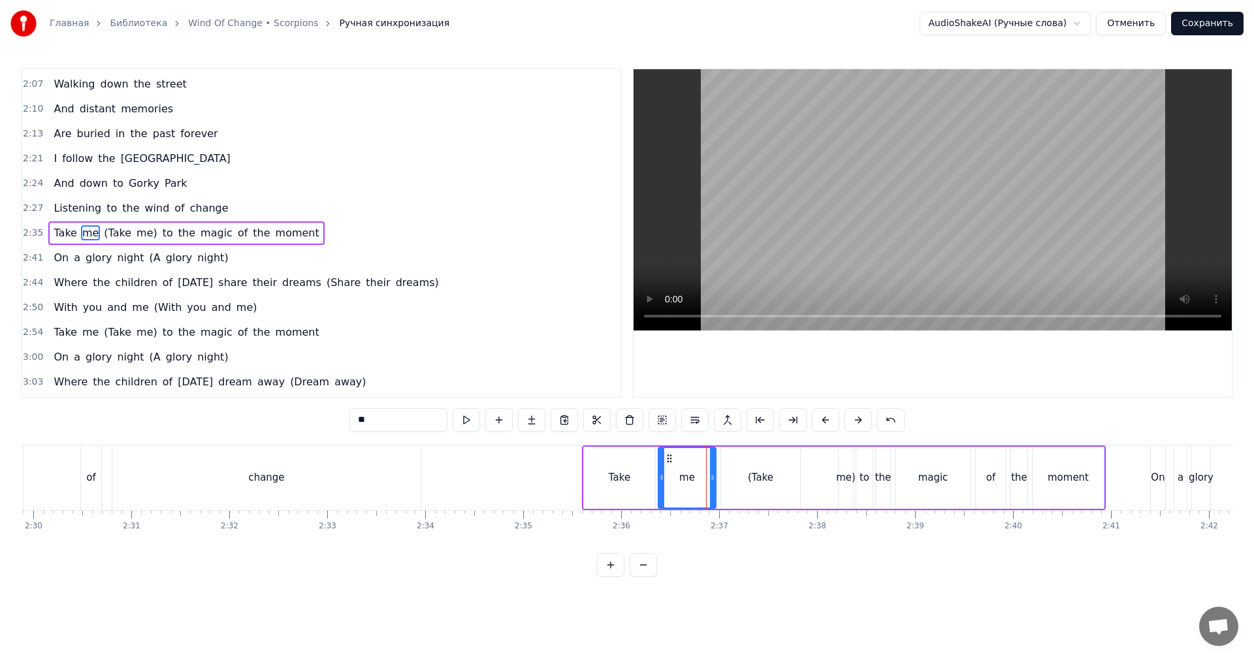
click at [590, 470] on div "Take" at bounding box center [619, 478] width 71 height 62
type input "****"
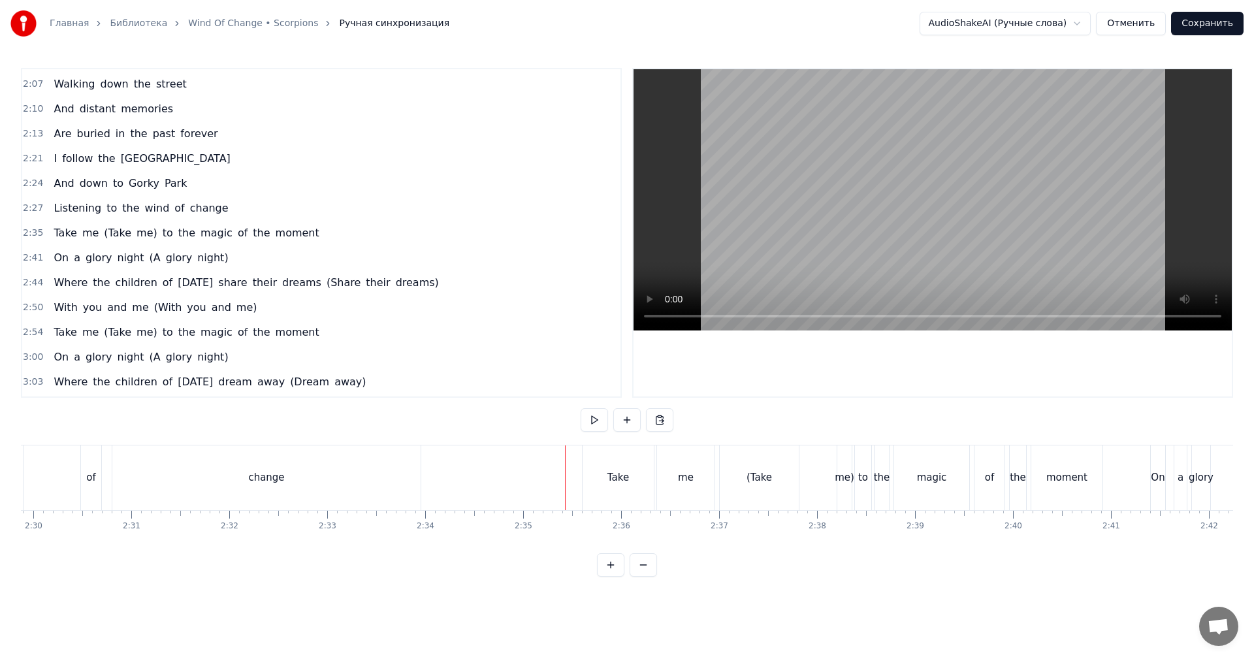
click at [854, 236] on video at bounding box center [932, 199] width 598 height 261
click at [851, 245] on video at bounding box center [932, 199] width 598 height 261
click at [754, 483] on div "(Take" at bounding box center [758, 477] width 25 height 15
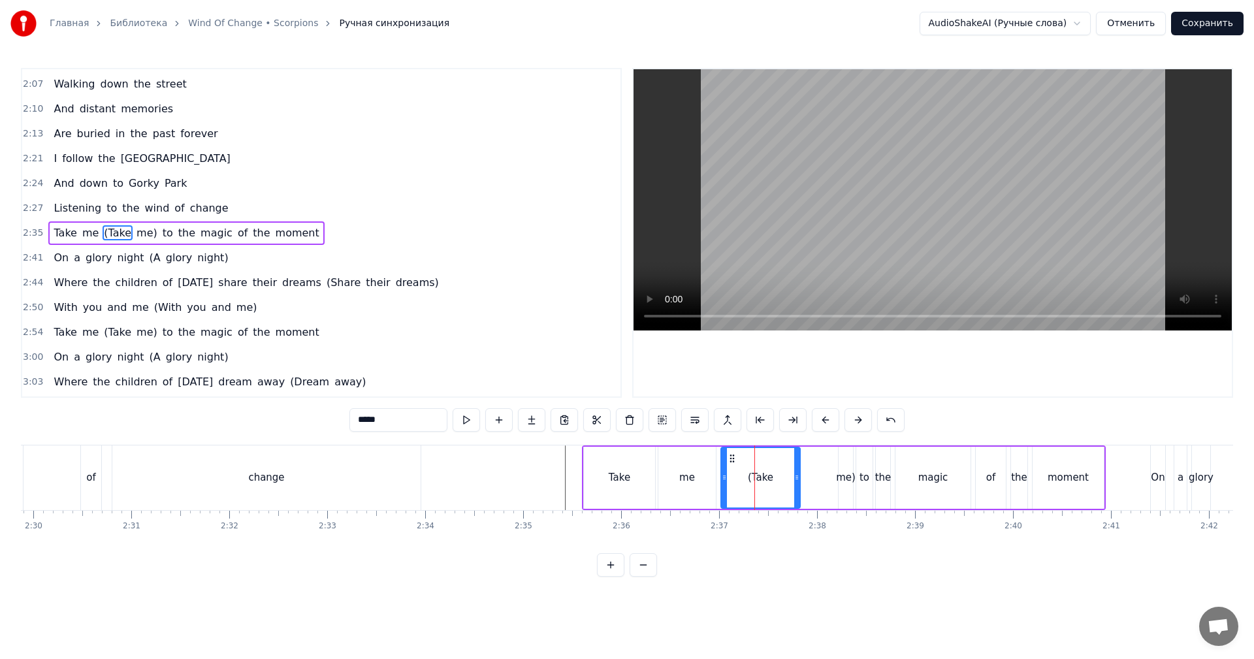
click at [106, 227] on span "(Take" at bounding box center [118, 232] width 30 height 15
click at [104, 233] on span "me)" at bounding box center [115, 232] width 24 height 15
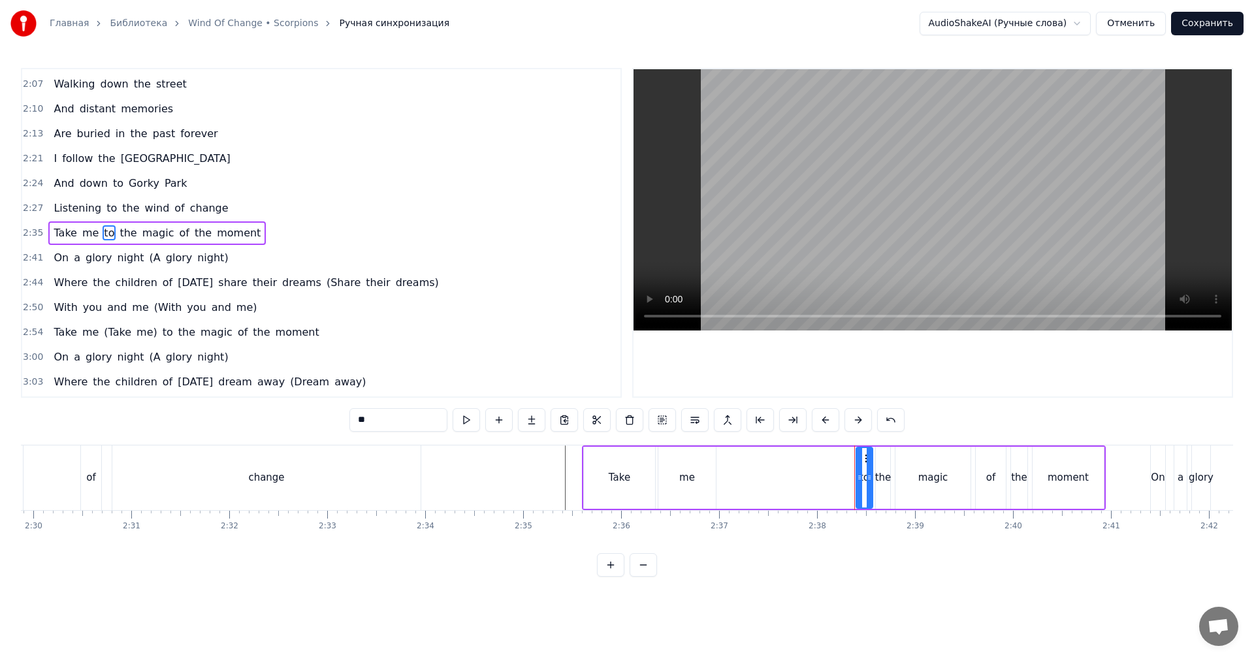
drag, startPoint x: 687, startPoint y: 477, endPoint x: 721, endPoint y: 478, distance: 34.0
click at [688, 477] on div "me" at bounding box center [687, 477] width 16 height 15
drag, startPoint x: 714, startPoint y: 479, endPoint x: 722, endPoint y: 476, distance: 7.6
click at [733, 477] on icon at bounding box center [730, 477] width 5 height 10
drag, startPoint x: 669, startPoint y: 456, endPoint x: 712, endPoint y: 466, distance: 43.6
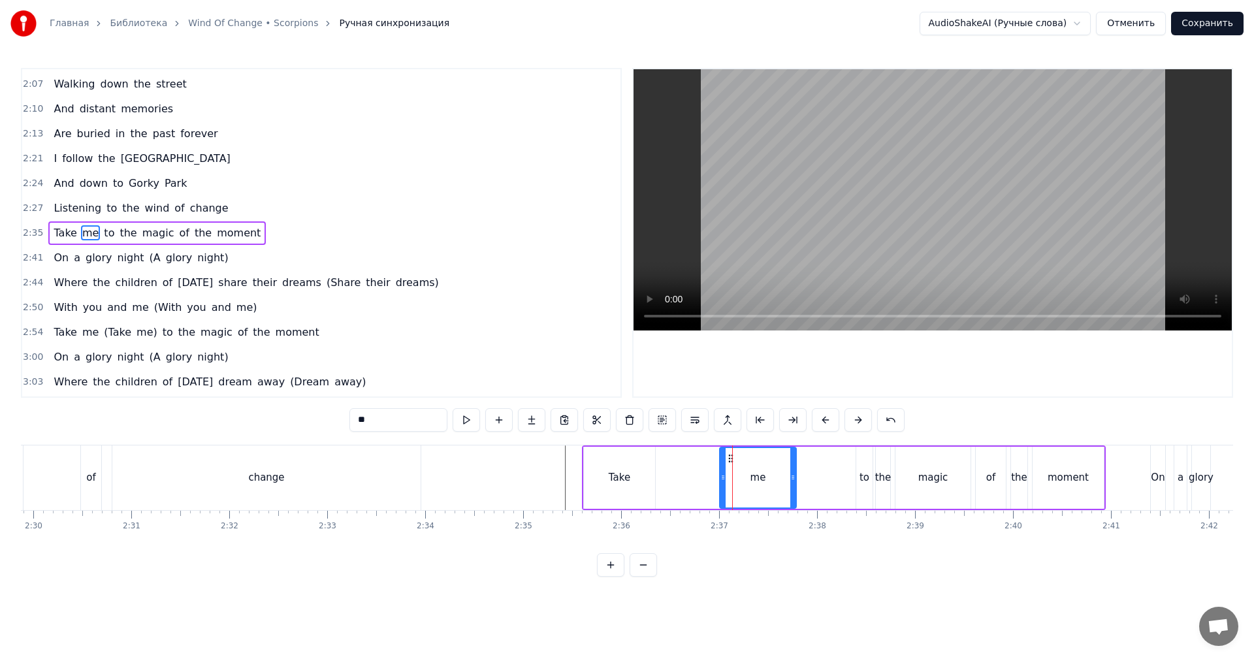
click at [731, 462] on icon at bounding box center [731, 458] width 10 height 10
click at [651, 467] on div "Take" at bounding box center [619, 478] width 71 height 62
type input "****"
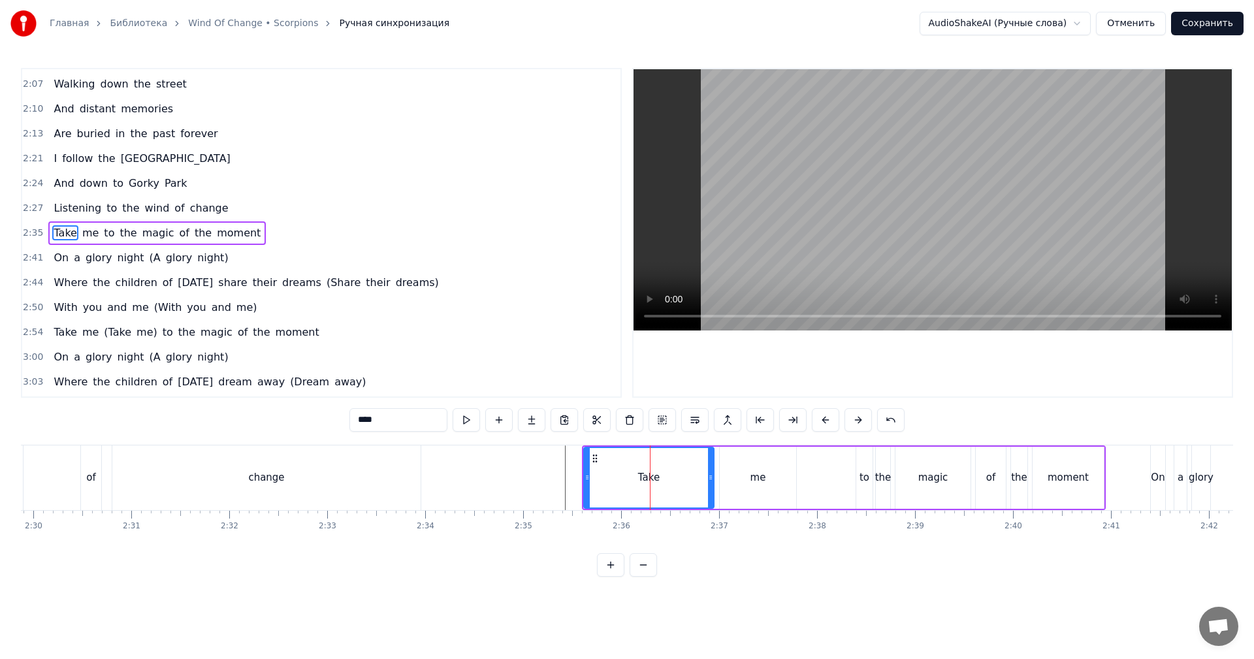
drag, startPoint x: 652, startPoint y: 469, endPoint x: 711, endPoint y: 467, distance: 58.8
click at [711, 467] on div at bounding box center [710, 477] width 5 height 59
click at [556, 469] on div at bounding box center [643, 477] width 30606 height 65
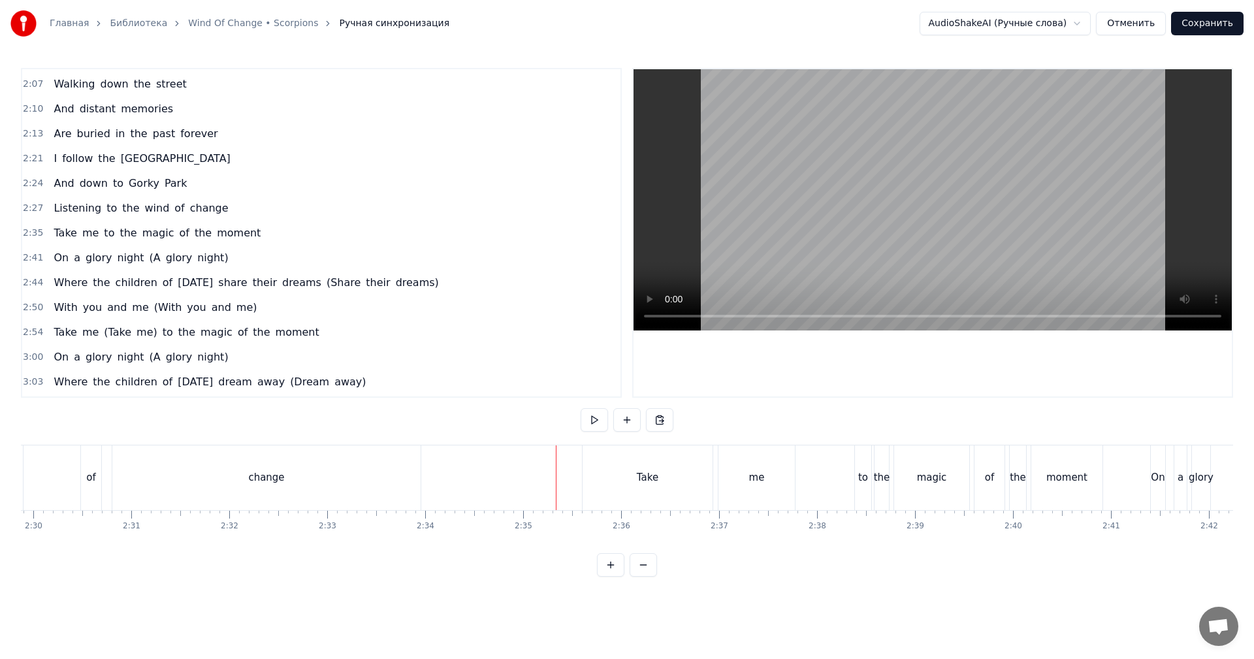
click at [837, 236] on video at bounding box center [932, 199] width 598 height 261
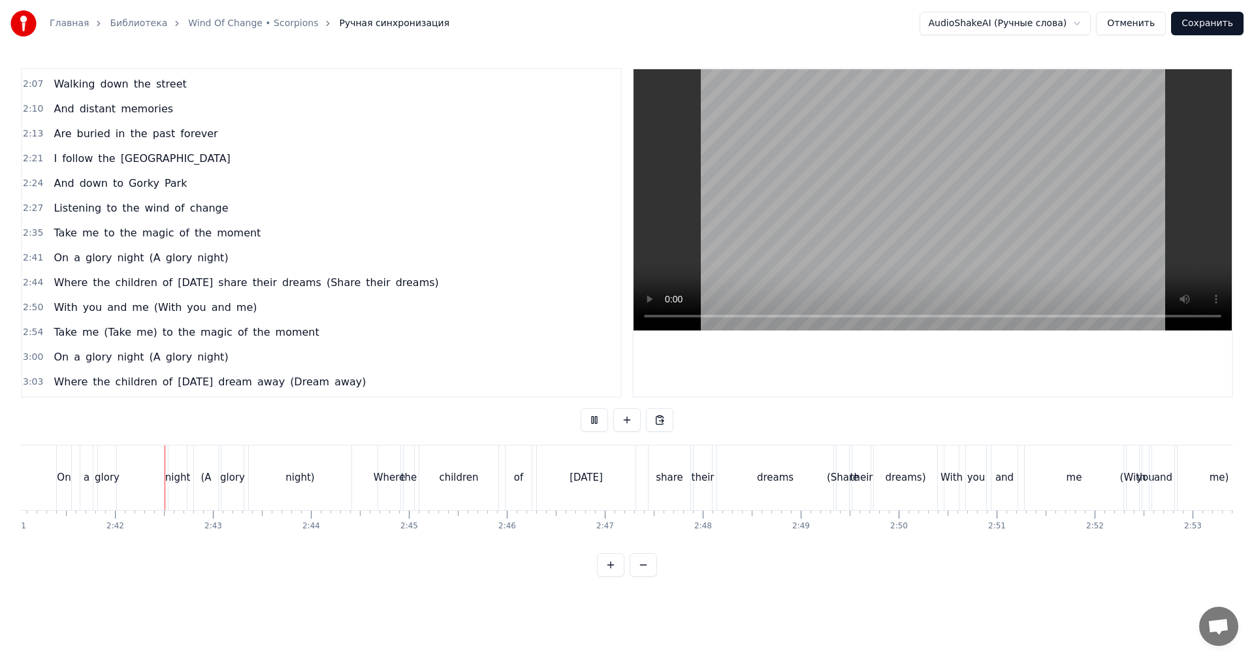
scroll to position [0, 15776]
click at [852, 212] on video at bounding box center [932, 199] width 598 height 261
click at [148, 258] on span "(A" at bounding box center [155, 257] width 14 height 15
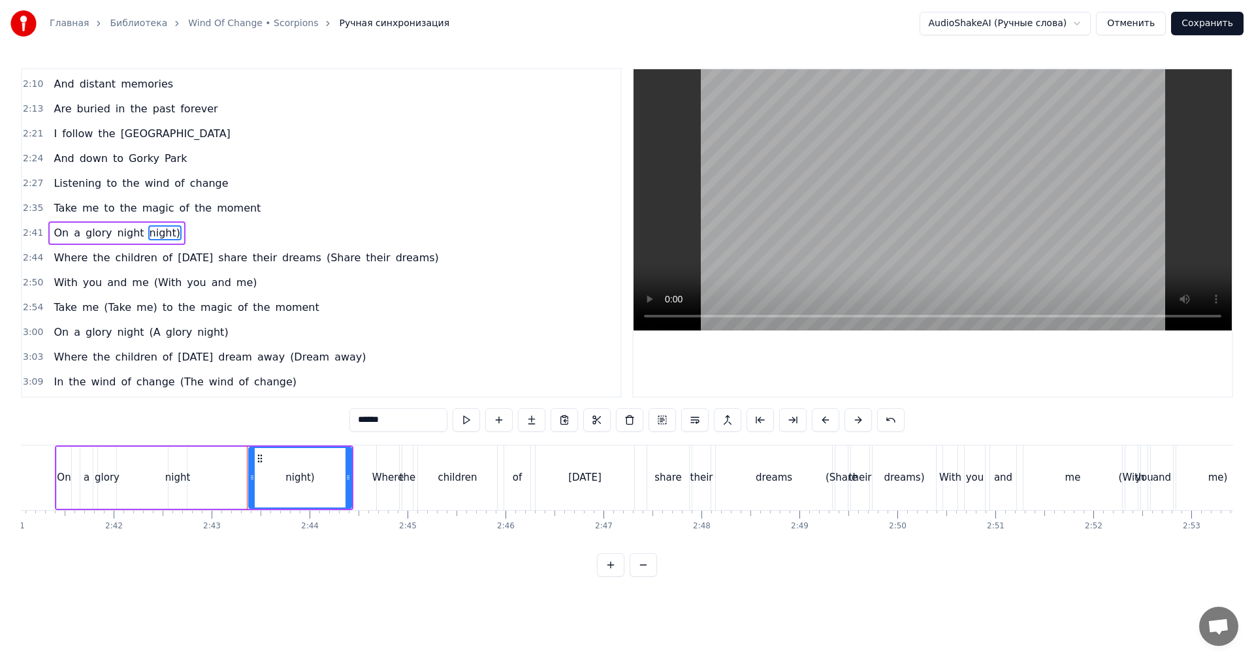
type input "*****"
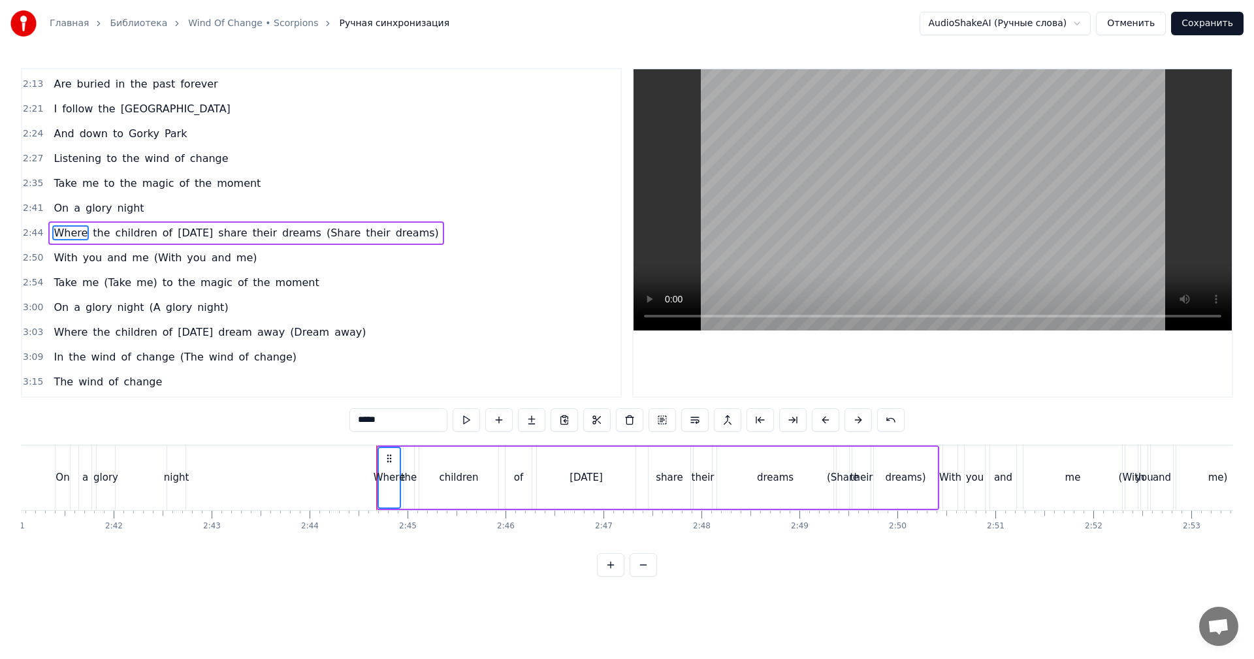
scroll to position [0, 15580]
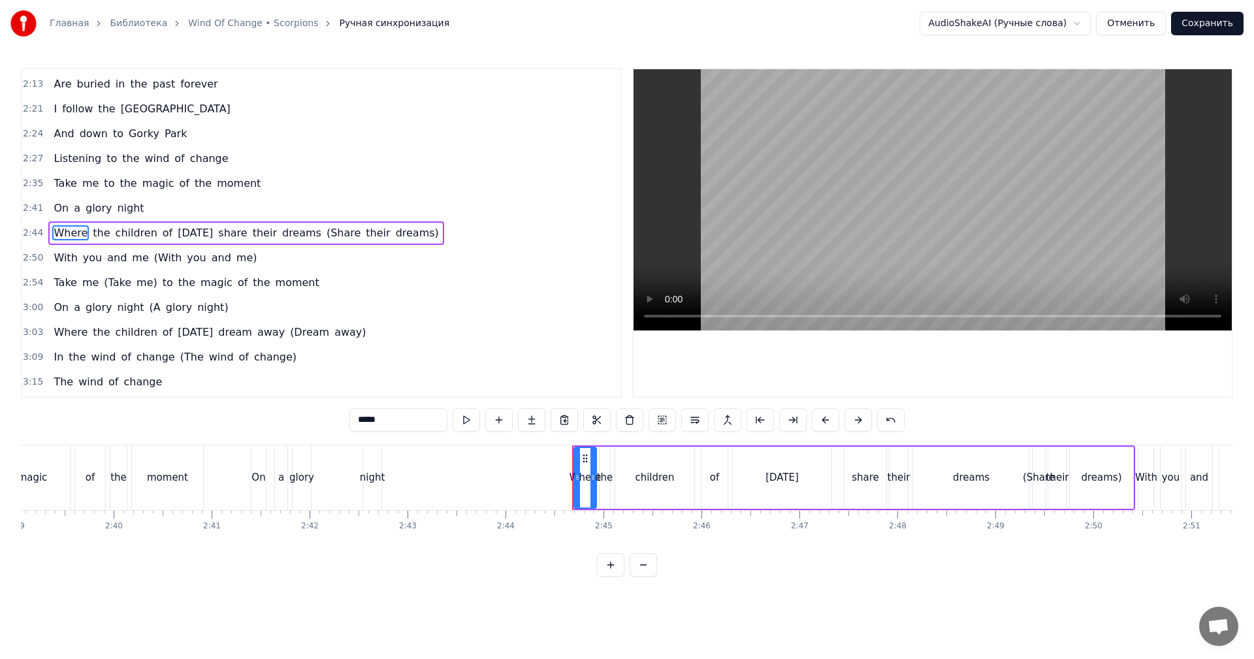
click at [357, 476] on div "On a glory night" at bounding box center [318, 477] width 134 height 65
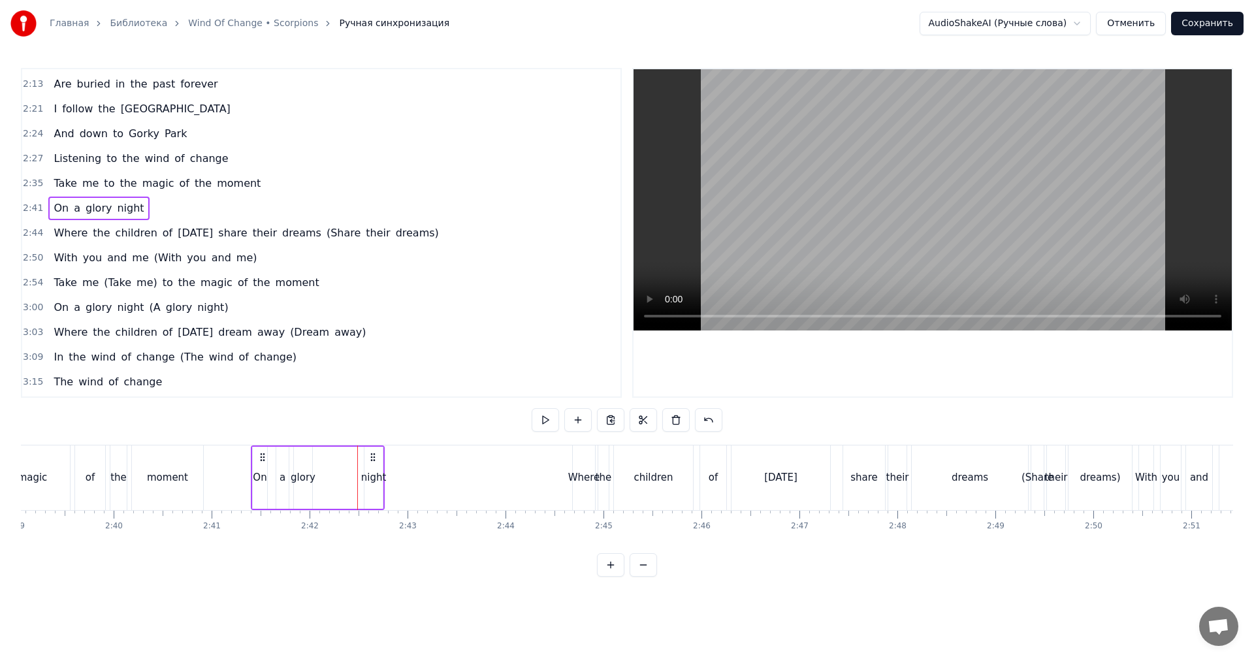
click at [368, 475] on div "night" at bounding box center [373, 477] width 25 height 15
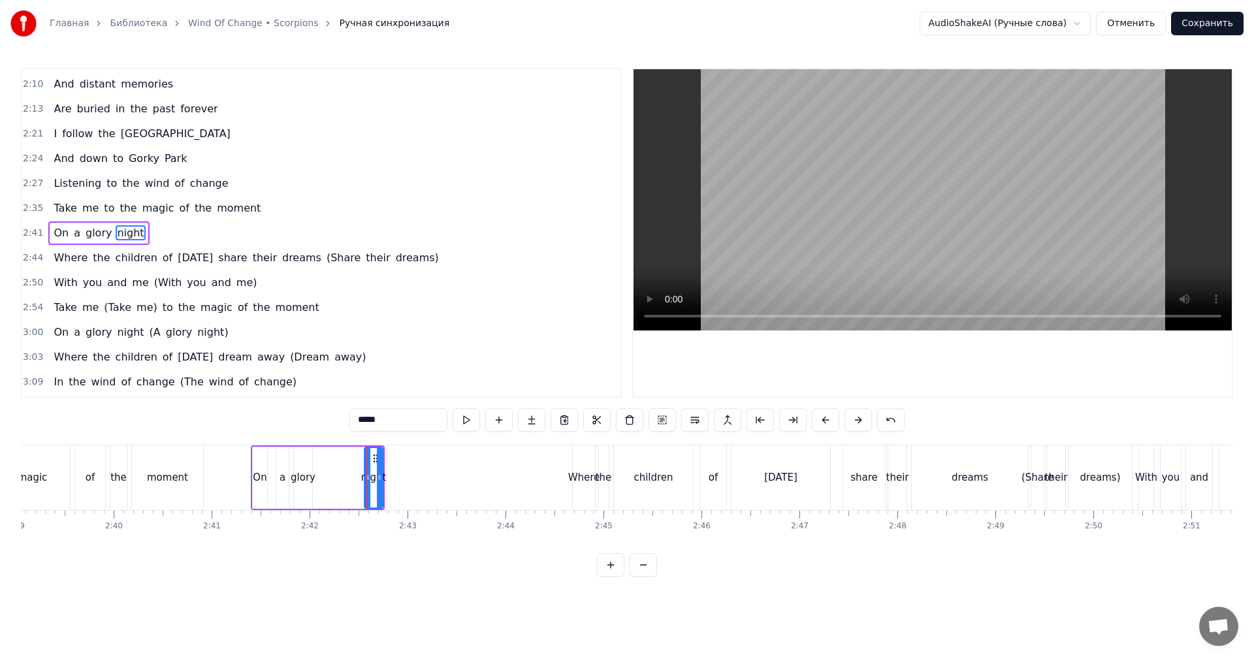
drag, startPoint x: 366, startPoint y: 473, endPoint x: 350, endPoint y: 475, distance: 16.4
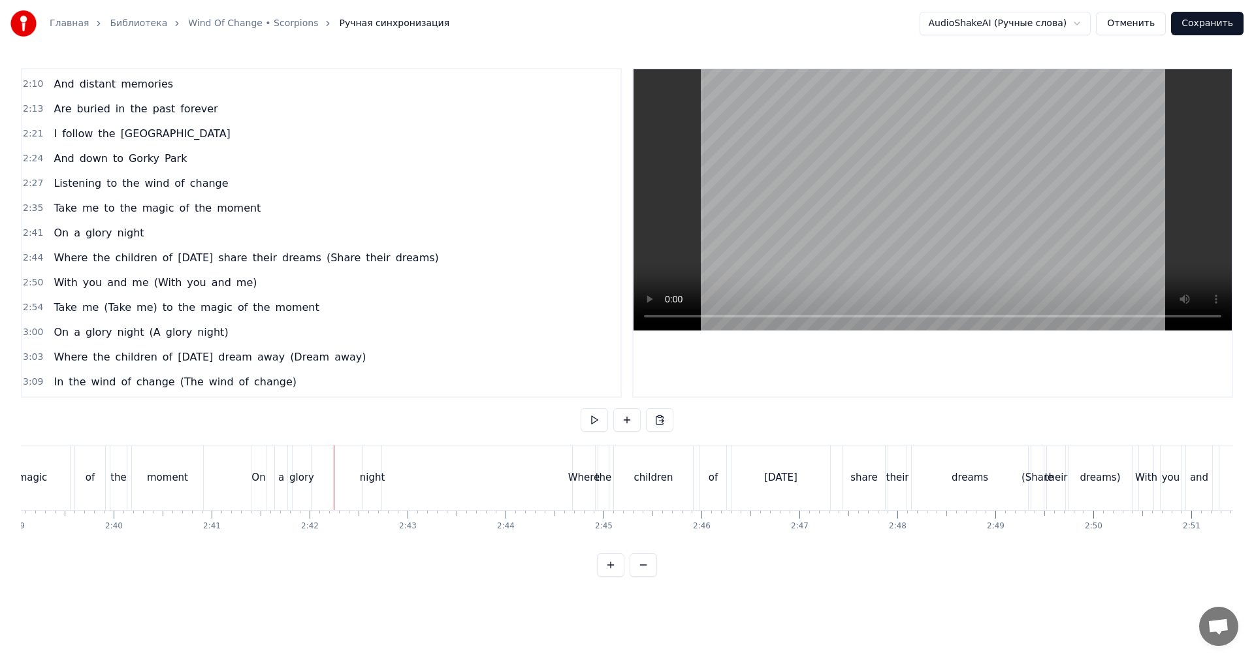
click at [368, 474] on div "night" at bounding box center [372, 477] width 25 height 15
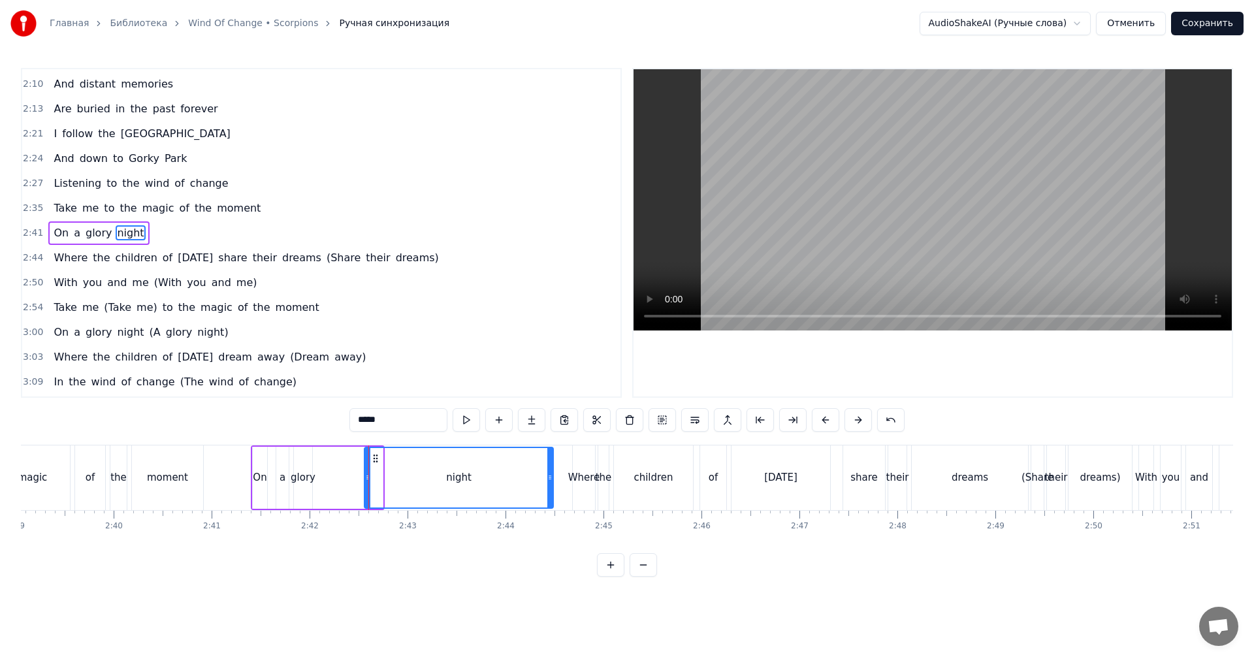
drag, startPoint x: 379, startPoint y: 474, endPoint x: 550, endPoint y: 477, distance: 170.5
click at [550, 477] on icon at bounding box center [549, 477] width 5 height 10
drag, startPoint x: 367, startPoint y: 477, endPoint x: 449, endPoint y: 477, distance: 82.3
click at [449, 477] on circle at bounding box center [449, 477] width 1 height 1
click at [309, 481] on div "glory" at bounding box center [303, 477] width 25 height 15
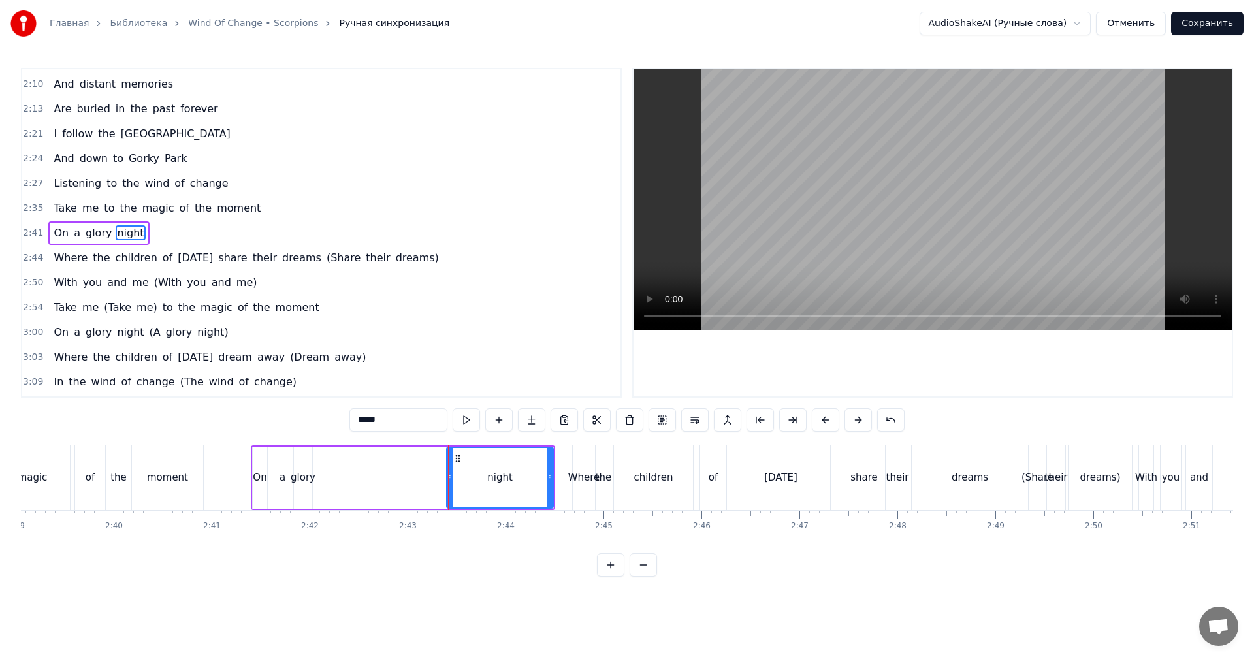
type input "*****"
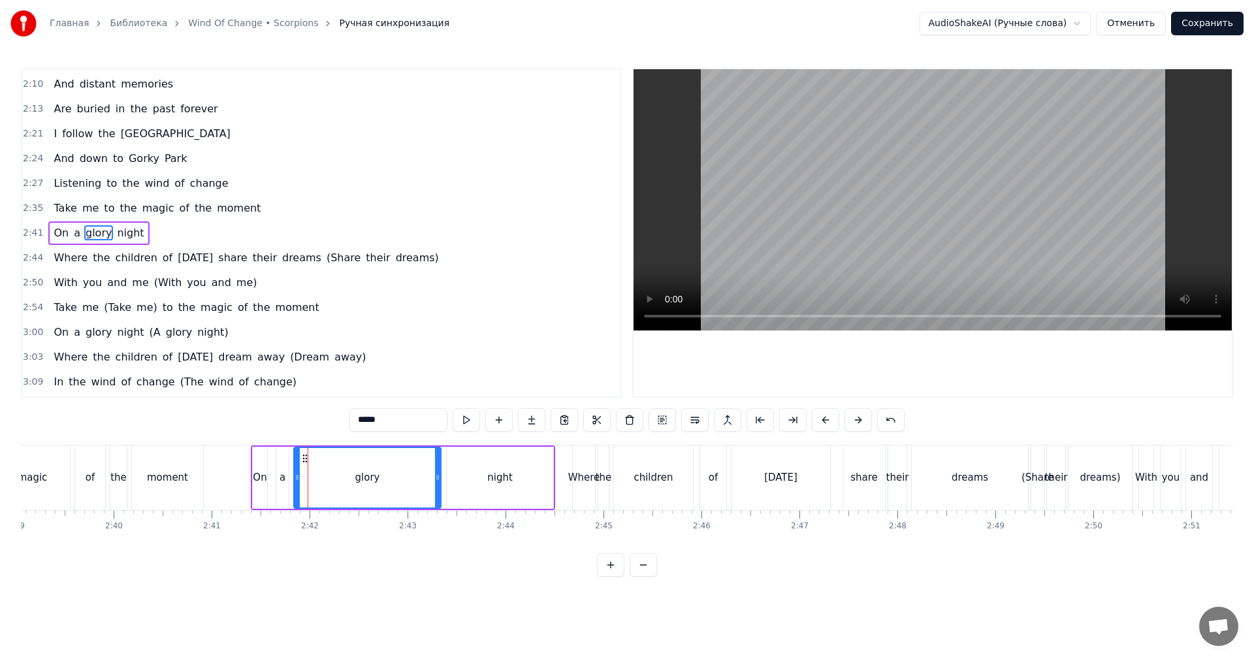
drag, startPoint x: 309, startPoint y: 481, endPoint x: 438, endPoint y: 482, distance: 129.3
click at [438, 482] on icon at bounding box center [437, 477] width 5 height 10
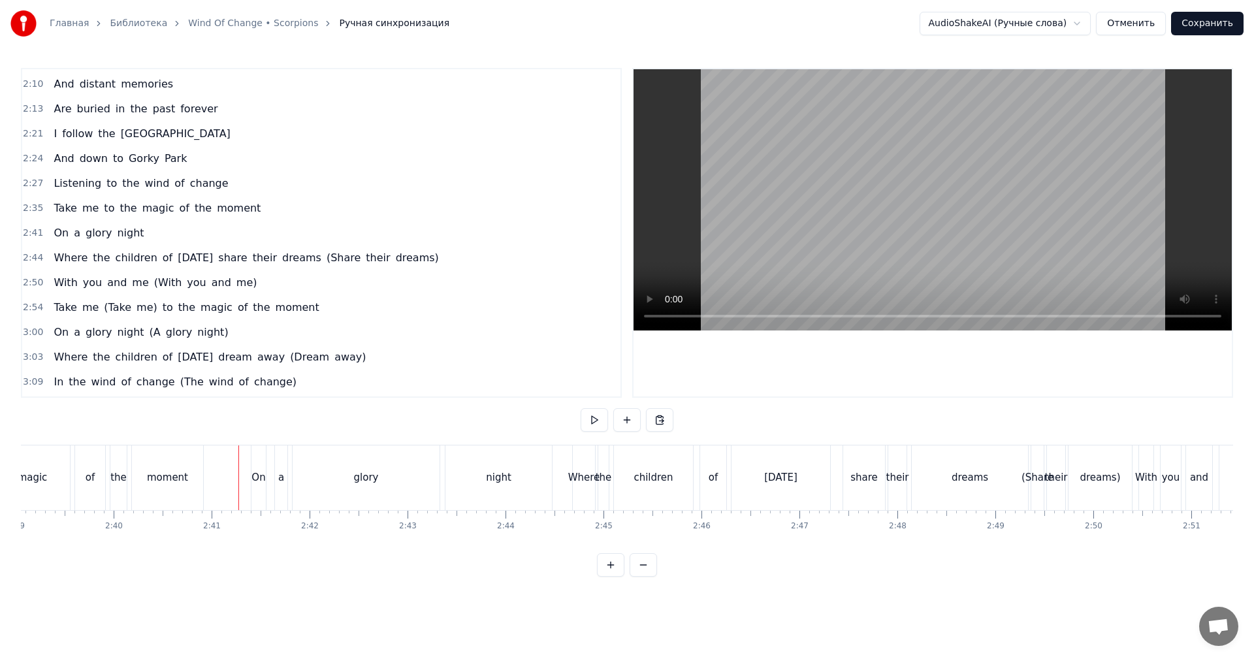
click at [738, 255] on video at bounding box center [932, 199] width 598 height 261
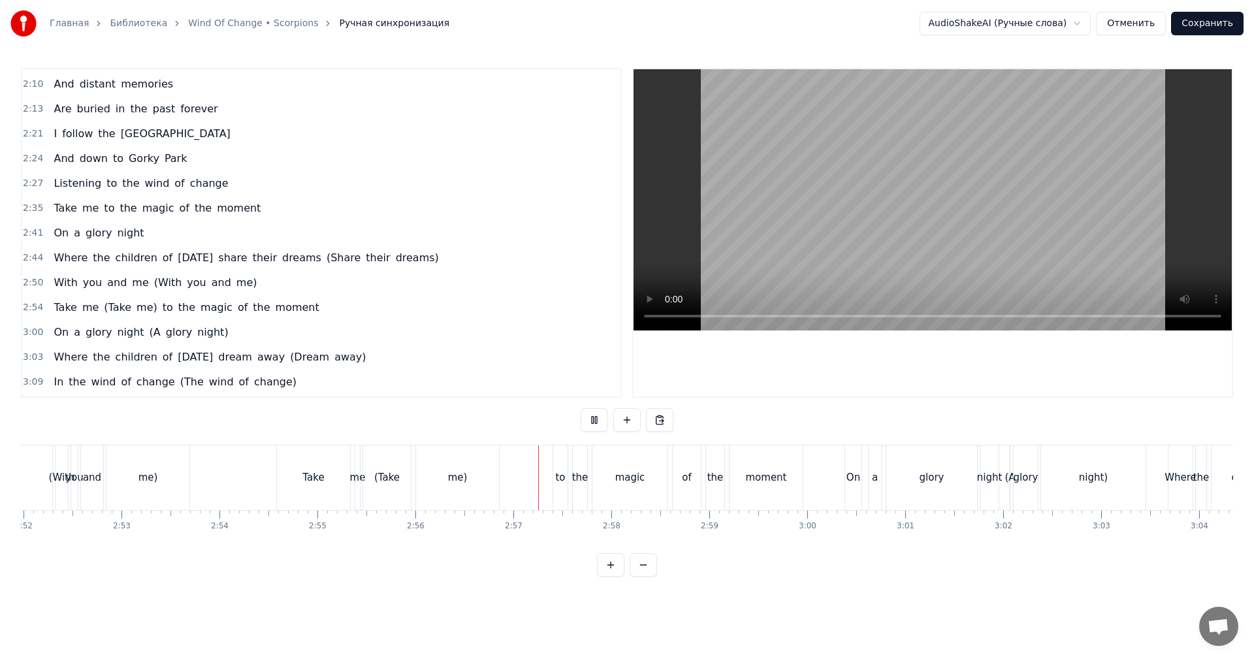
scroll to position [0, 17082]
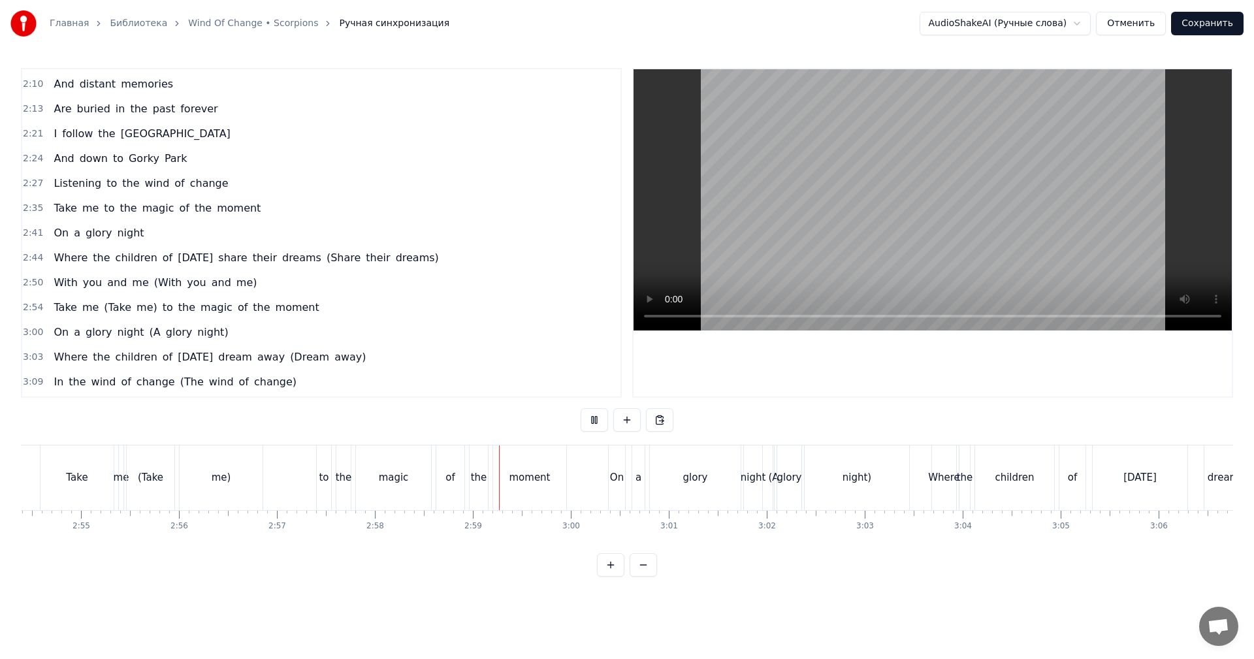
click at [795, 204] on video at bounding box center [932, 199] width 598 height 261
click at [159, 466] on div "(Take" at bounding box center [151, 477] width 48 height 65
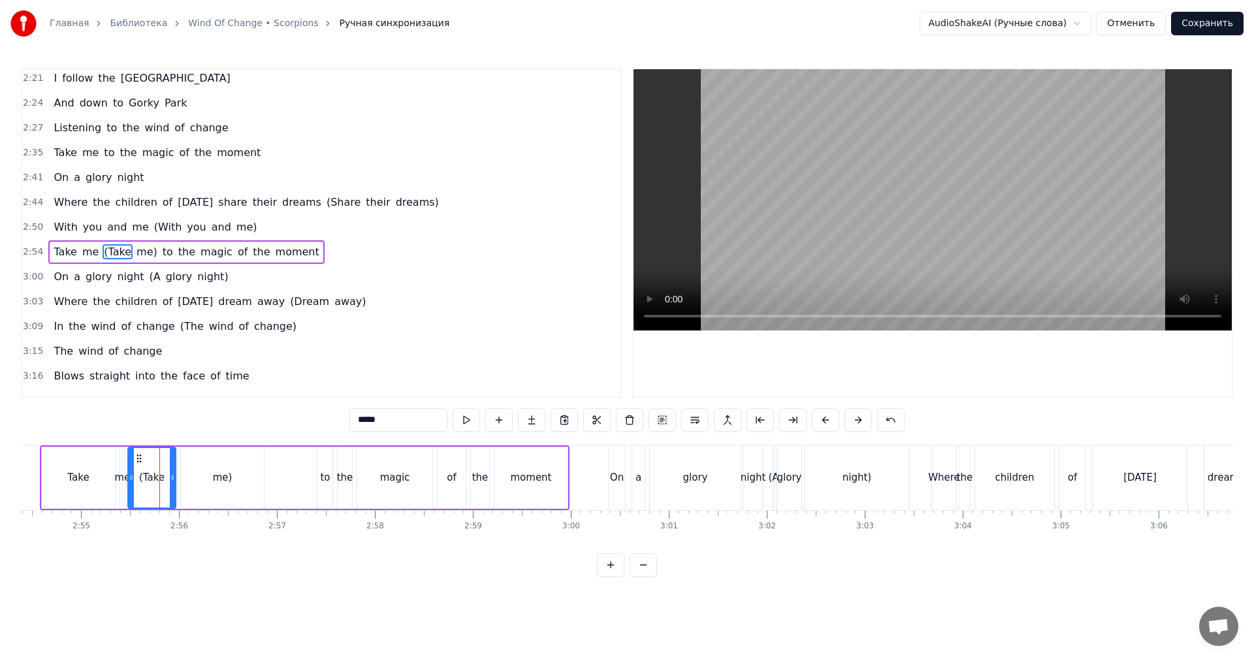
scroll to position [518, 0]
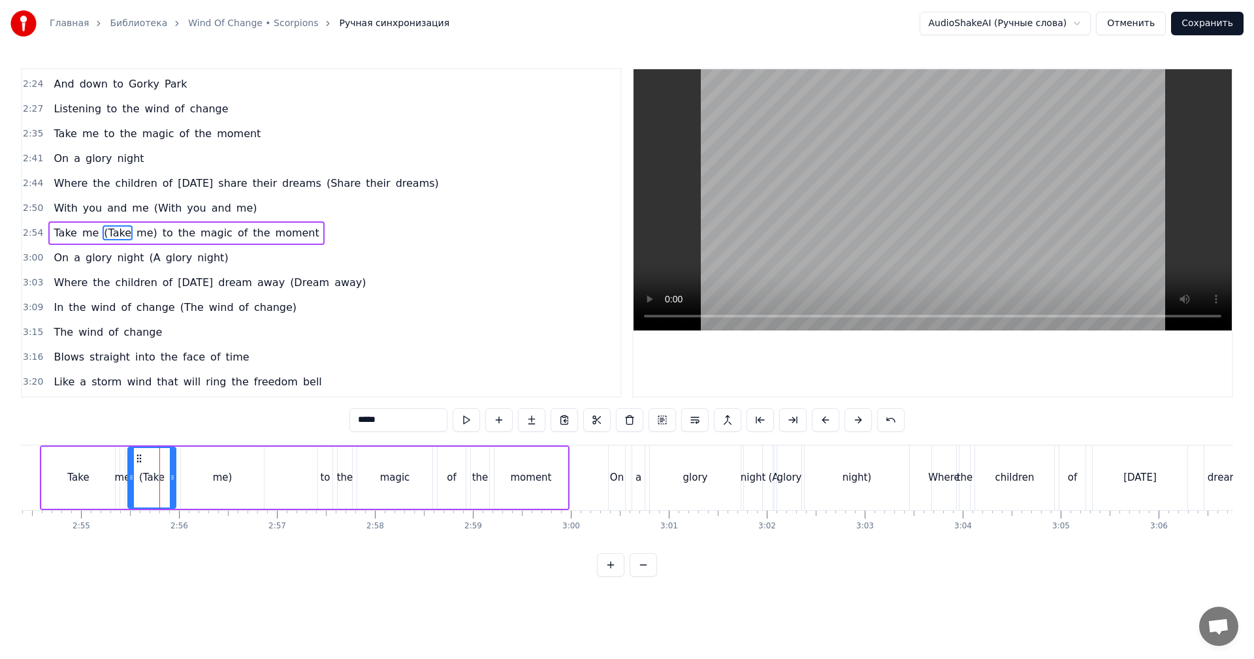
click at [103, 232] on span "(Take" at bounding box center [118, 232] width 30 height 15
click at [120, 475] on div "me" at bounding box center [123, 477] width 16 height 15
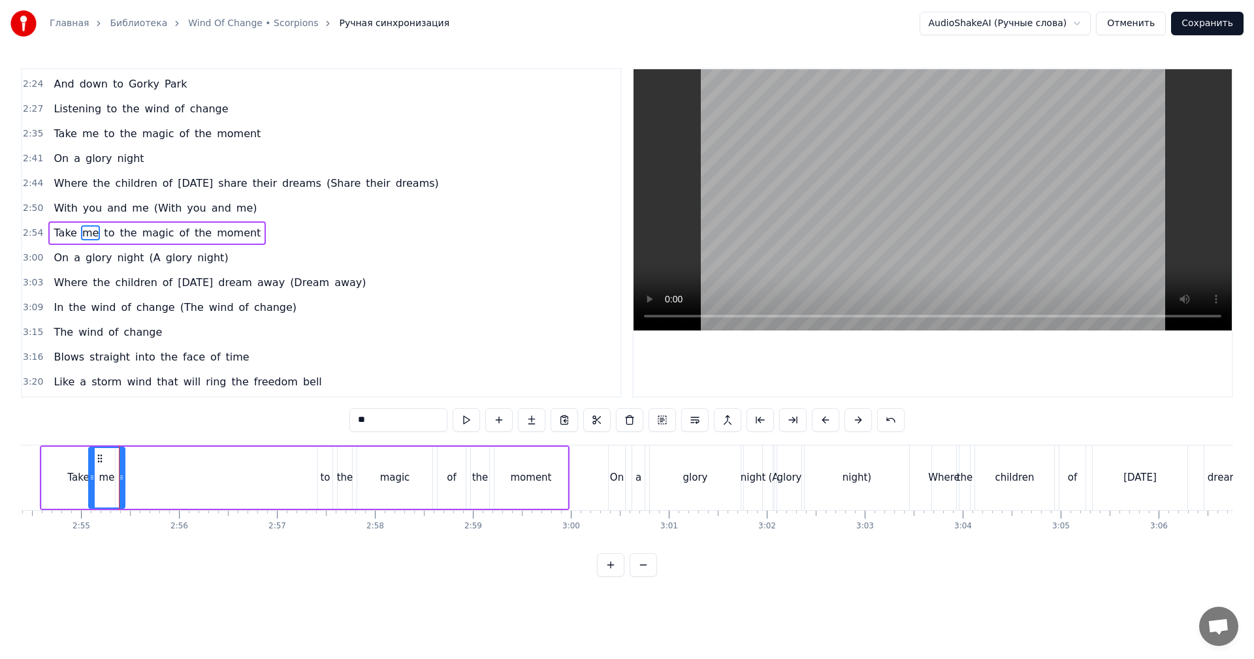
drag, startPoint x: 125, startPoint y: 476, endPoint x: 93, endPoint y: 478, distance: 31.4
click at [93, 478] on icon at bounding box center [91, 477] width 5 height 10
drag, startPoint x: 121, startPoint y: 469, endPoint x: 264, endPoint y: 472, distance: 142.4
click at [264, 472] on div at bounding box center [263, 477] width 5 height 59
drag, startPoint x: 90, startPoint y: 473, endPoint x: 173, endPoint y: 472, distance: 82.9
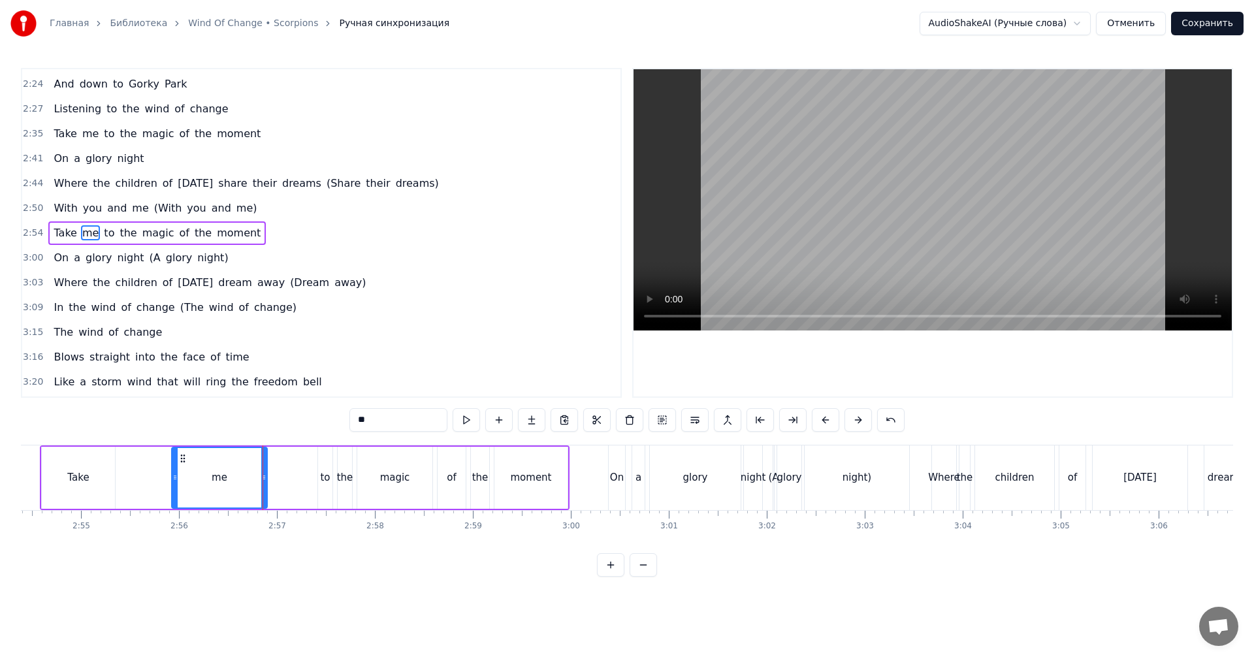
click at [173, 472] on icon at bounding box center [174, 477] width 5 height 10
click at [79, 475] on div "Take" at bounding box center [78, 477] width 22 height 15
type input "****"
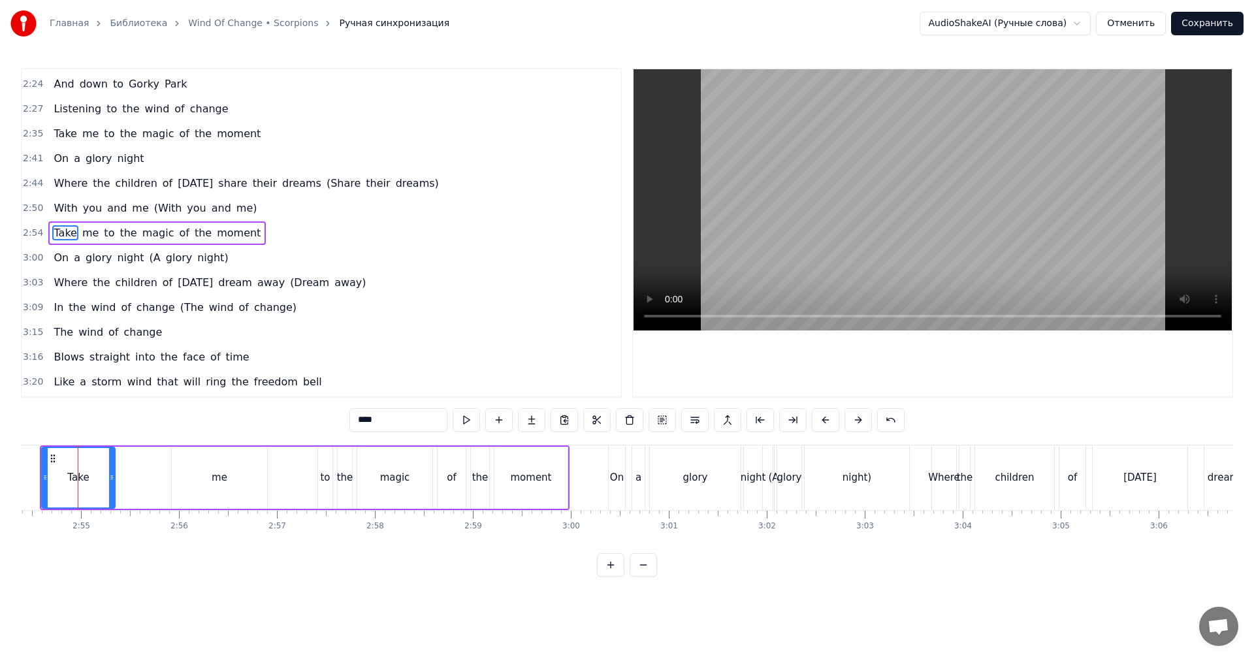
scroll to position [0, 17073]
drag, startPoint x: 111, startPoint y: 473, endPoint x: 167, endPoint y: 474, distance: 56.2
click at [179, 474] on div "Take me to the magic of the moment" at bounding box center [313, 477] width 530 height 65
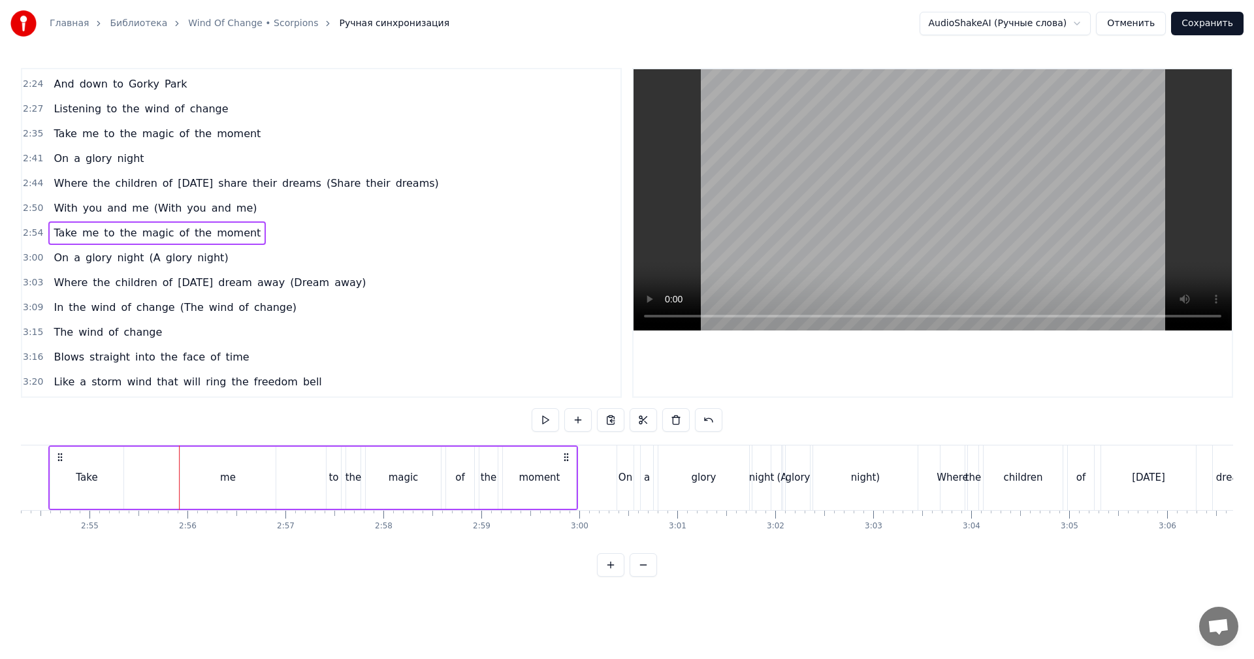
drag, startPoint x: 94, startPoint y: 473, endPoint x: 106, endPoint y: 472, distance: 12.5
click at [96, 473] on div "Take" at bounding box center [87, 477] width 22 height 15
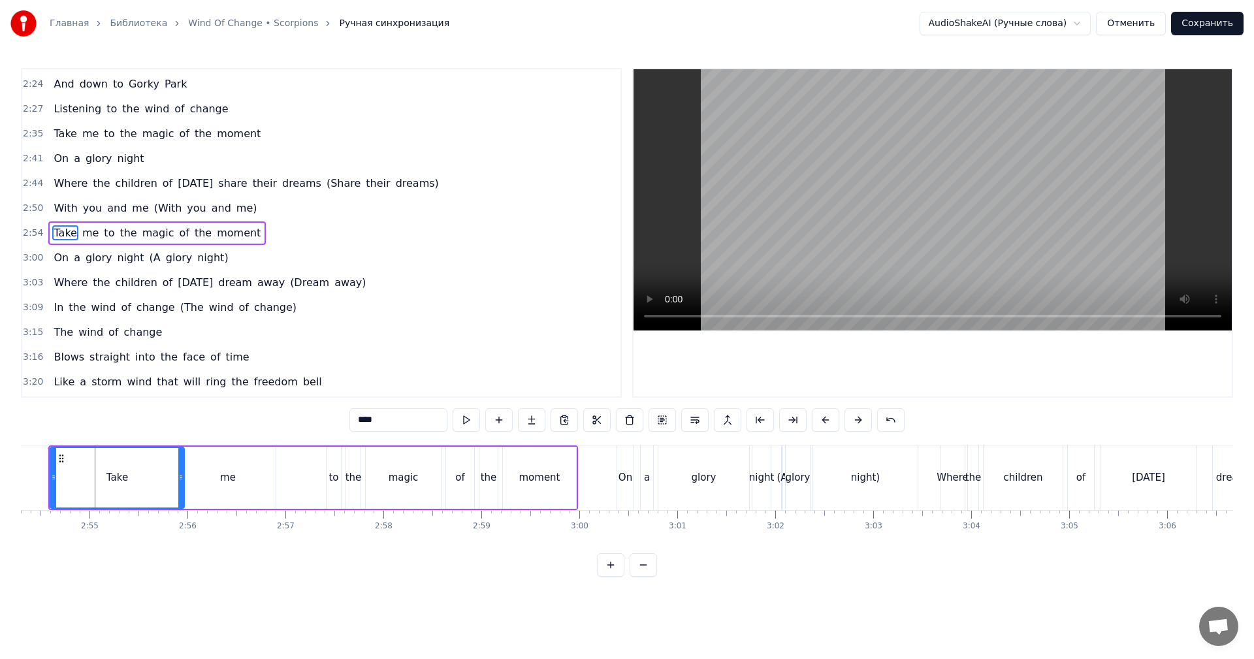
drag, startPoint x: 119, startPoint y: 472, endPoint x: 180, endPoint y: 472, distance: 60.7
click at [180, 472] on icon at bounding box center [180, 477] width 5 height 10
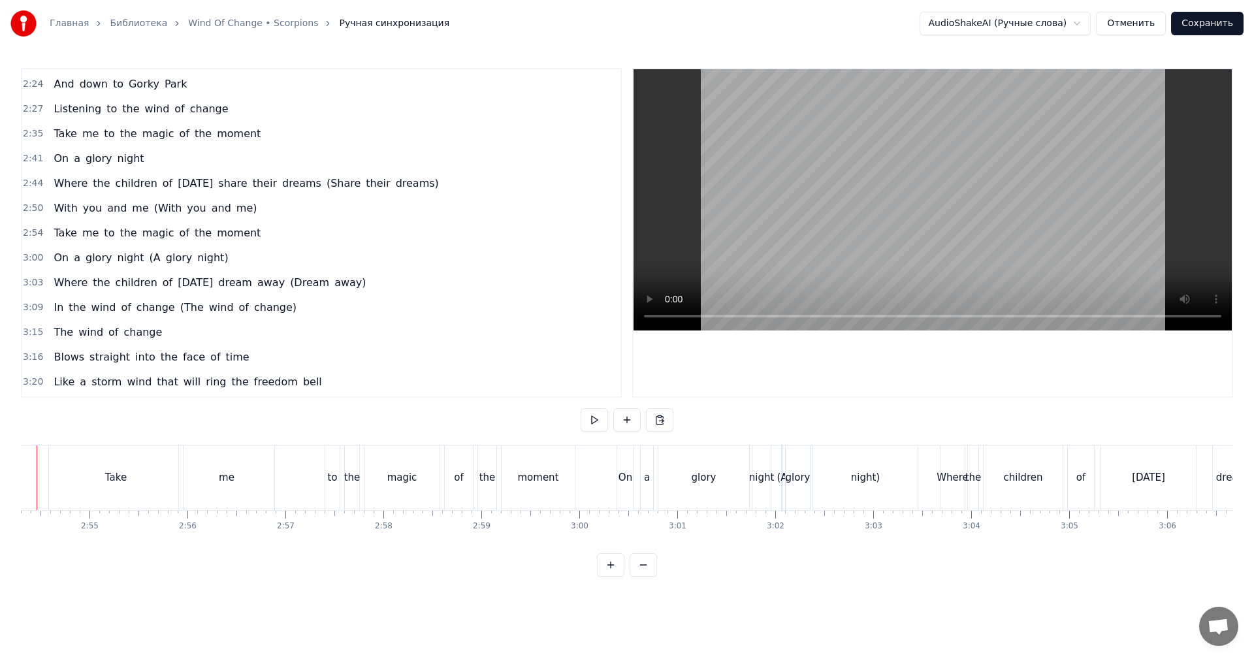
click at [925, 205] on video at bounding box center [932, 199] width 598 height 261
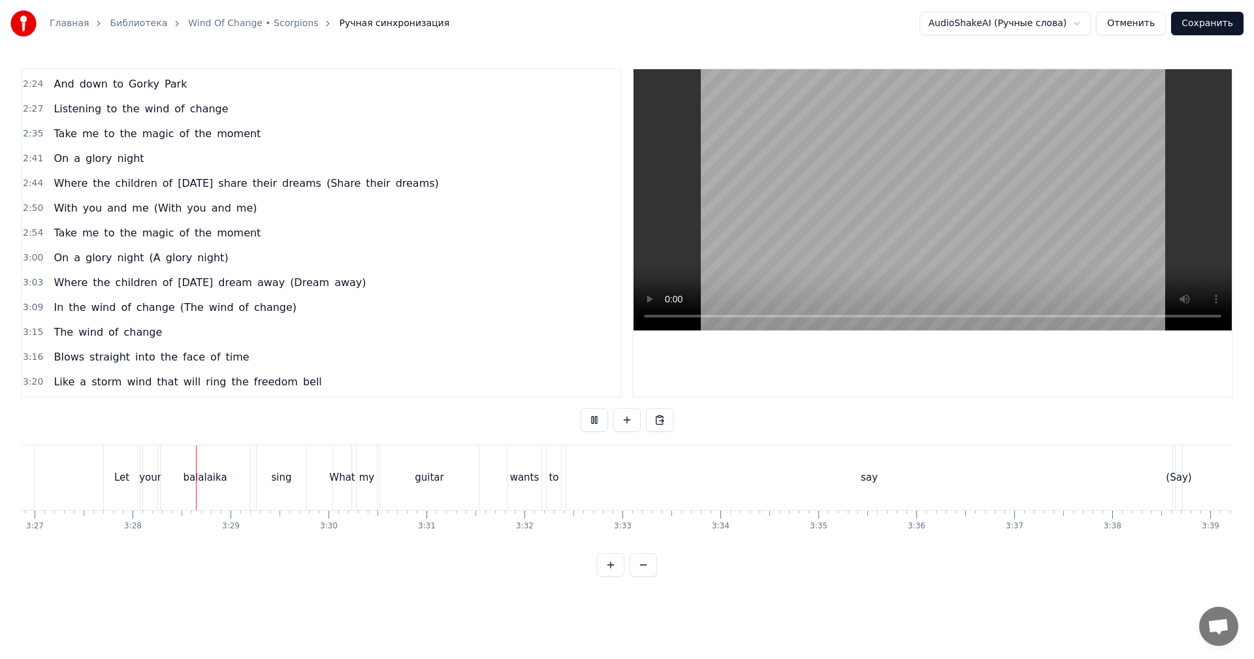
scroll to position [0, 20309]
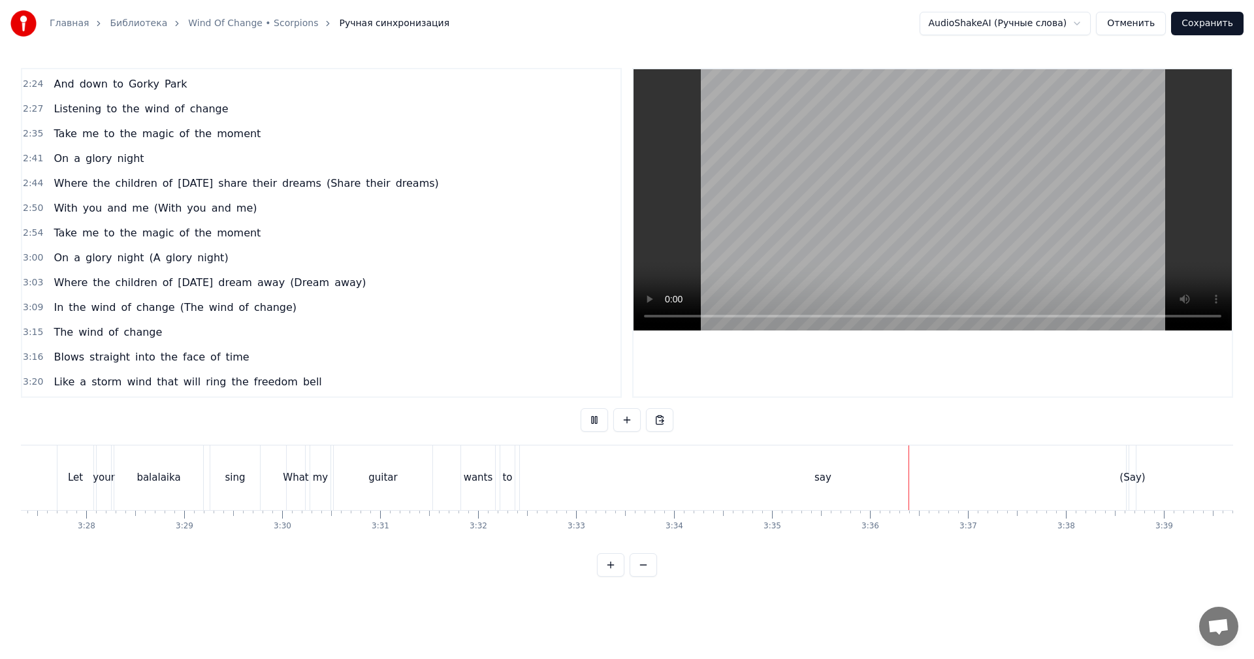
click at [983, 206] on video at bounding box center [932, 199] width 598 height 261
click at [1076, 478] on div "say" at bounding box center [823, 477] width 606 height 65
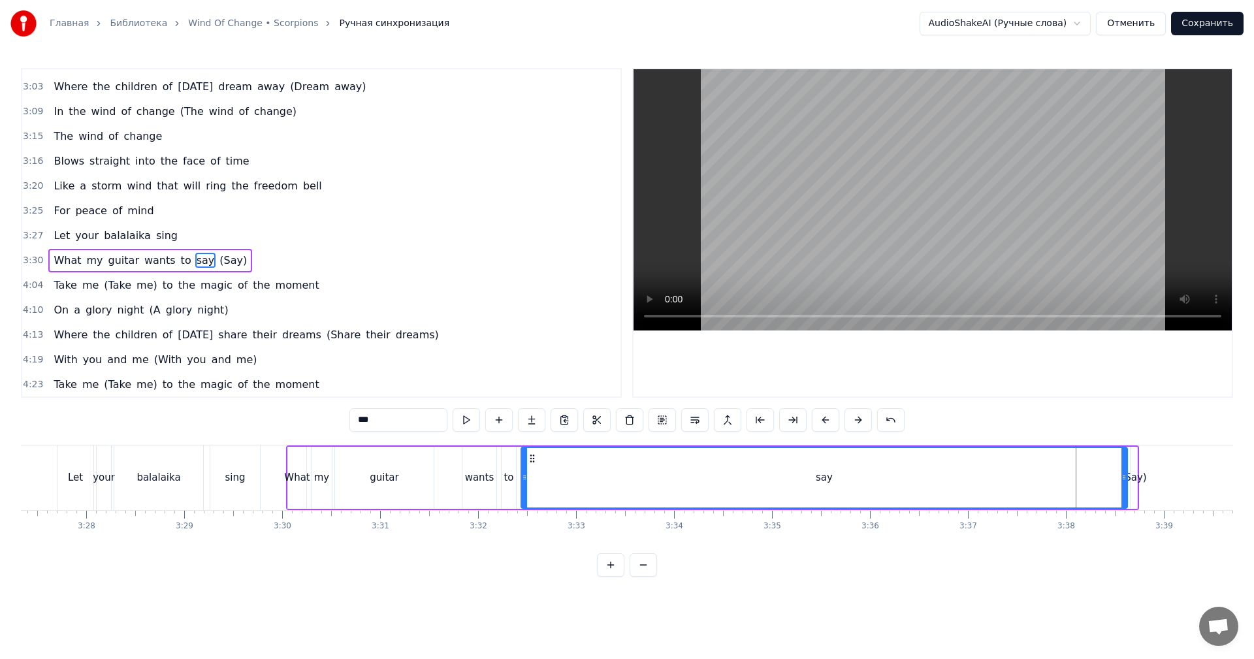
scroll to position [742, 0]
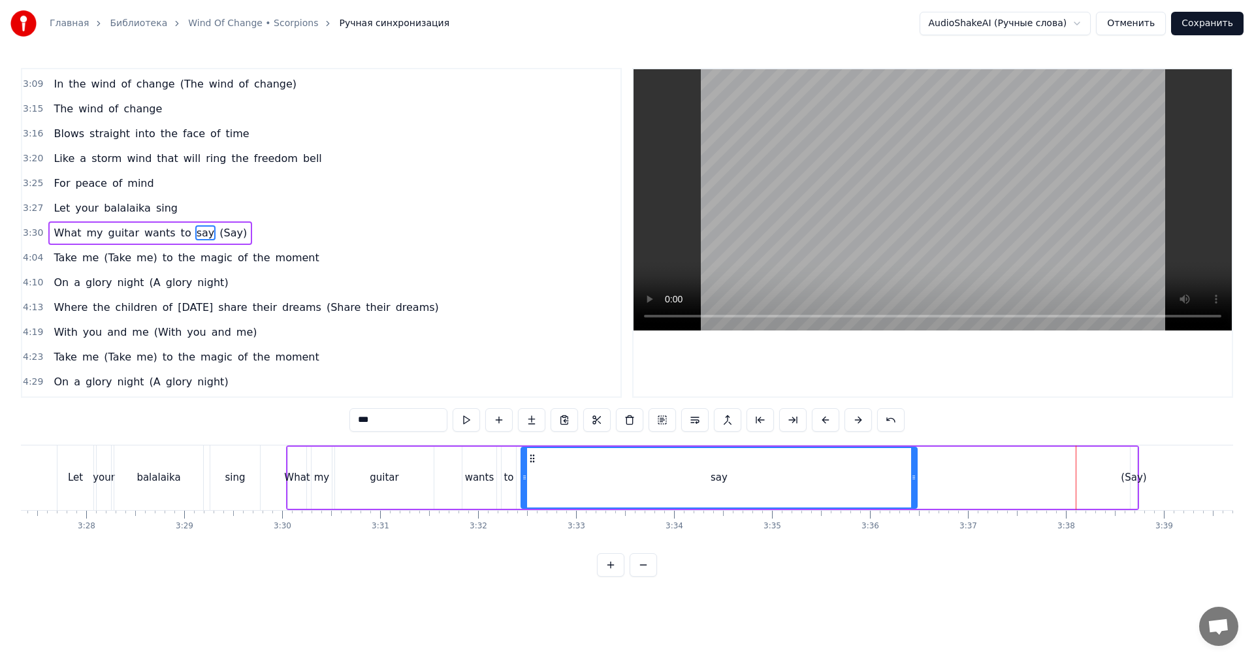
drag, startPoint x: 1124, startPoint y: 472, endPoint x: 914, endPoint y: 475, distance: 210.3
click at [914, 475] on icon at bounding box center [913, 477] width 5 height 10
click at [1127, 473] on div "(Say)" at bounding box center [1133, 477] width 25 height 15
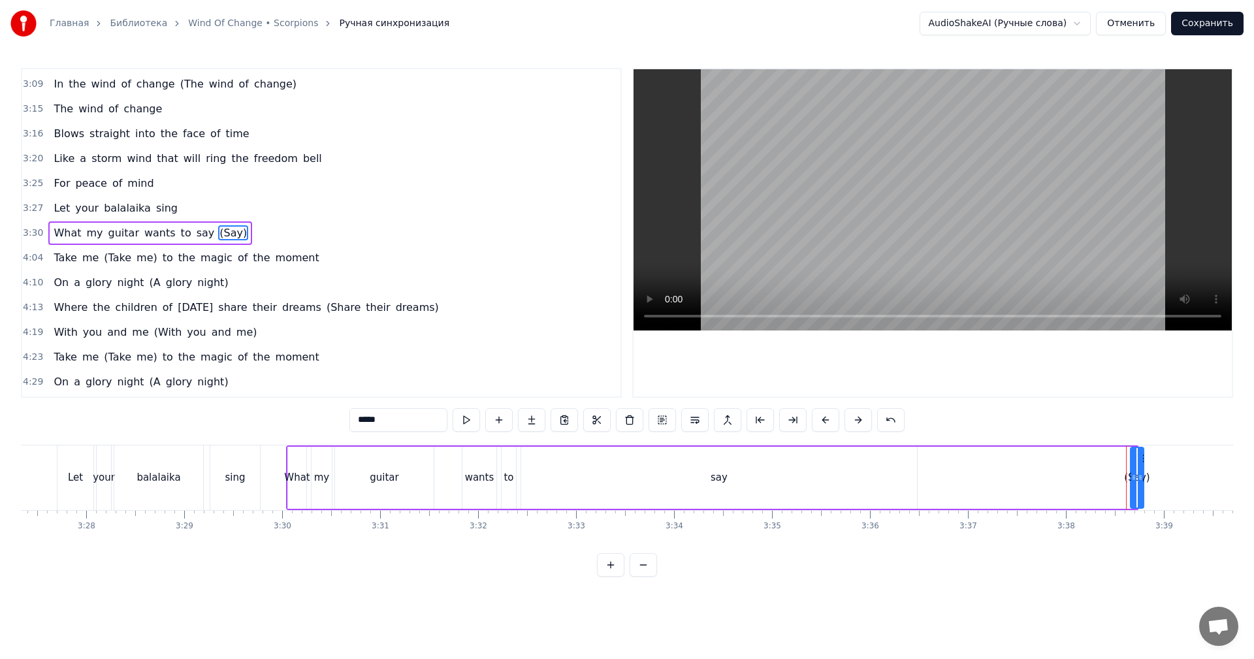
drag, startPoint x: 1131, startPoint y: 471, endPoint x: 1138, endPoint y: 477, distance: 8.4
click at [1138, 477] on div at bounding box center [1140, 477] width 5 height 59
drag, startPoint x: 1134, startPoint y: 476, endPoint x: 923, endPoint y: 464, distance: 210.6
click at [923, 464] on div at bounding box center [923, 477] width 5 height 59
click at [1142, 472] on div "(Say)" at bounding box center [1031, 478] width 225 height 62
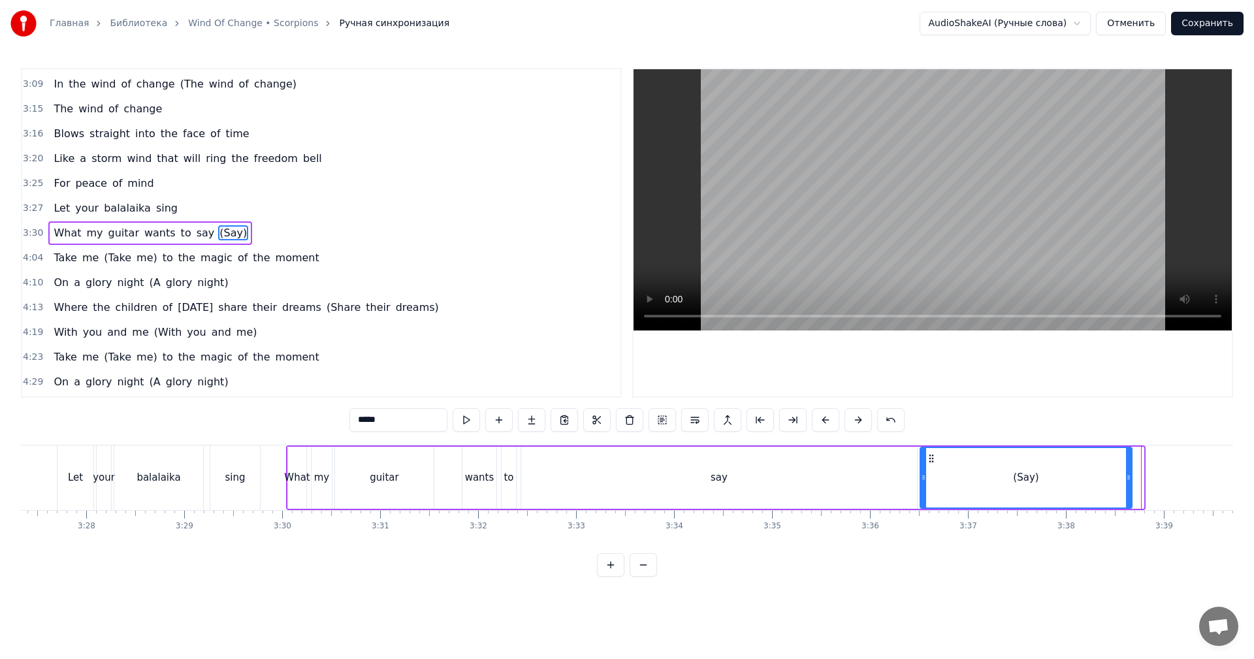
drag, startPoint x: 1142, startPoint y: 472, endPoint x: 1129, endPoint y: 473, distance: 13.1
click at [1129, 473] on icon at bounding box center [1128, 477] width 5 height 10
click at [689, 465] on div "say" at bounding box center [719, 478] width 396 height 62
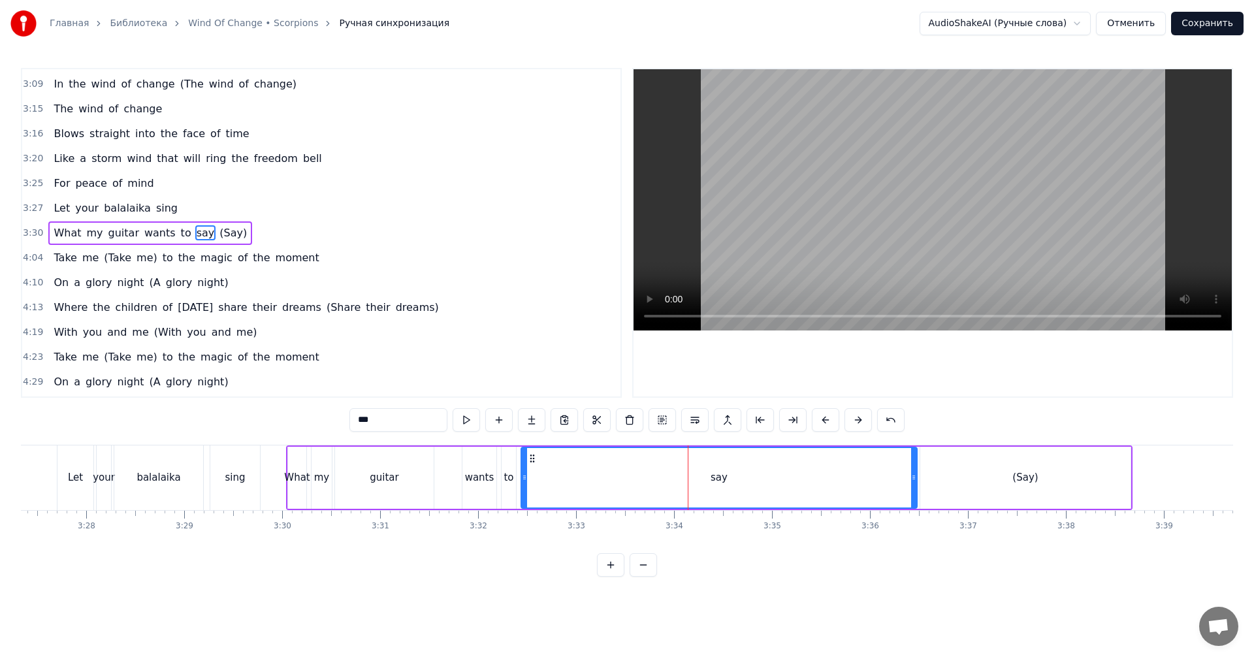
click at [1075, 192] on video at bounding box center [932, 199] width 598 height 261
click at [1101, 210] on video at bounding box center [932, 199] width 598 height 261
drag, startPoint x: 914, startPoint y: 471, endPoint x: 849, endPoint y: 478, distance: 65.6
click at [851, 478] on div at bounding box center [853, 477] width 5 height 59
click at [927, 472] on div "(Say)" at bounding box center [1025, 478] width 210 height 62
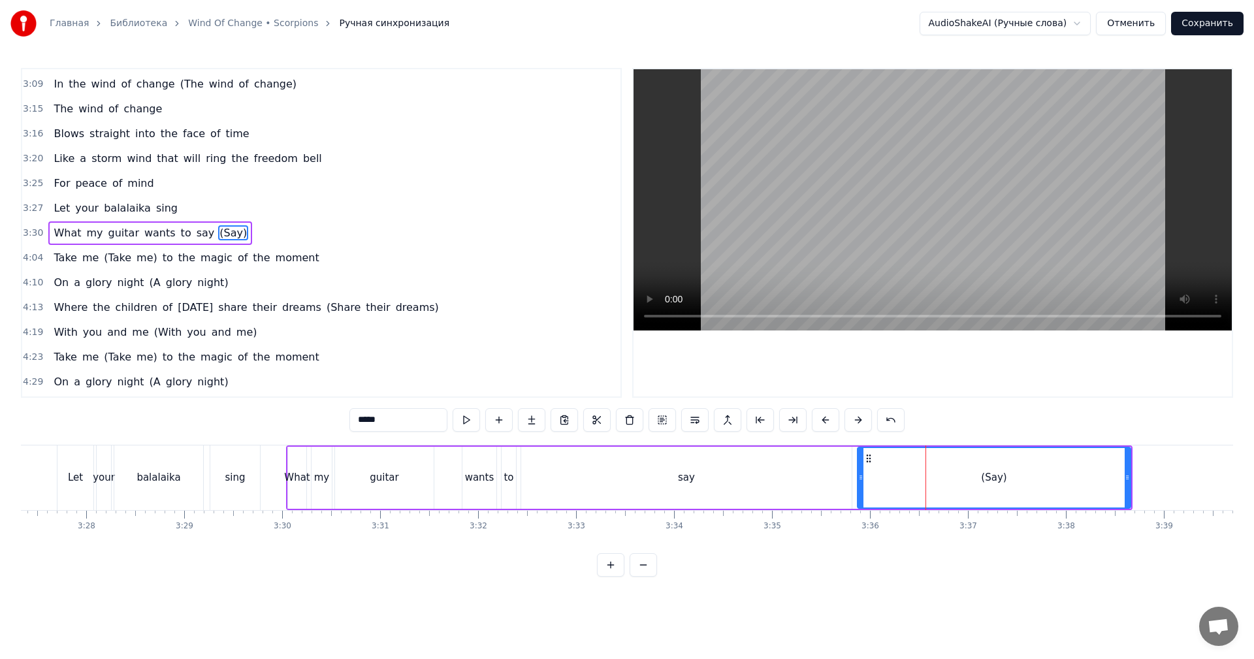
drag, startPoint x: 921, startPoint y: 473, endPoint x: 858, endPoint y: 473, distance: 62.7
click at [858, 473] on icon at bounding box center [860, 477] width 5 height 10
click at [757, 470] on div "say" at bounding box center [686, 478] width 330 height 62
type input "***"
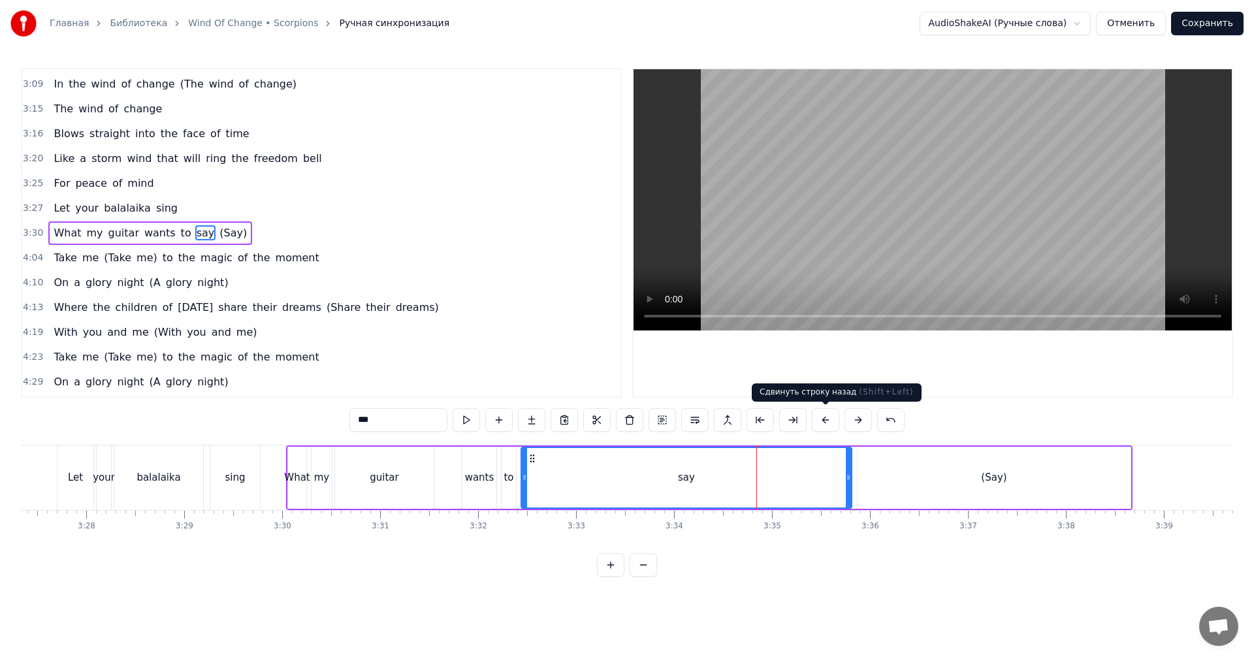
click at [951, 242] on video at bounding box center [932, 199] width 598 height 261
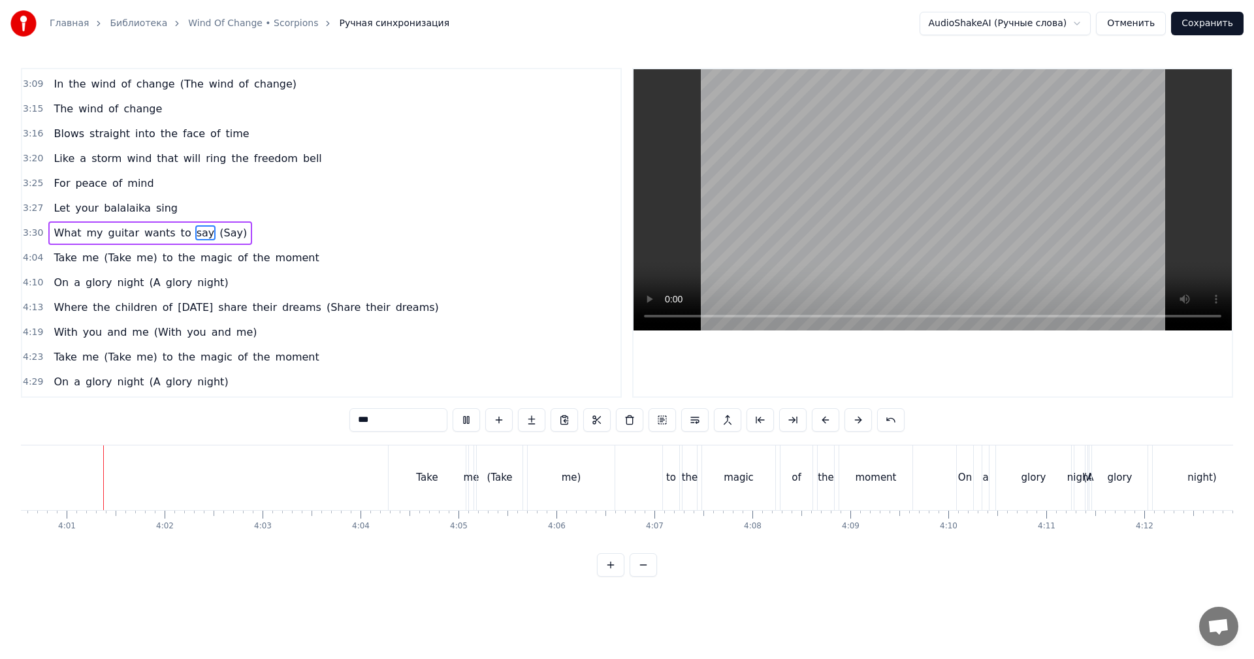
scroll to position [0, 23555]
click at [867, 253] on video at bounding box center [932, 199] width 598 height 261
click at [525, 482] on div "(Take" at bounding box center [506, 477] width 46 height 65
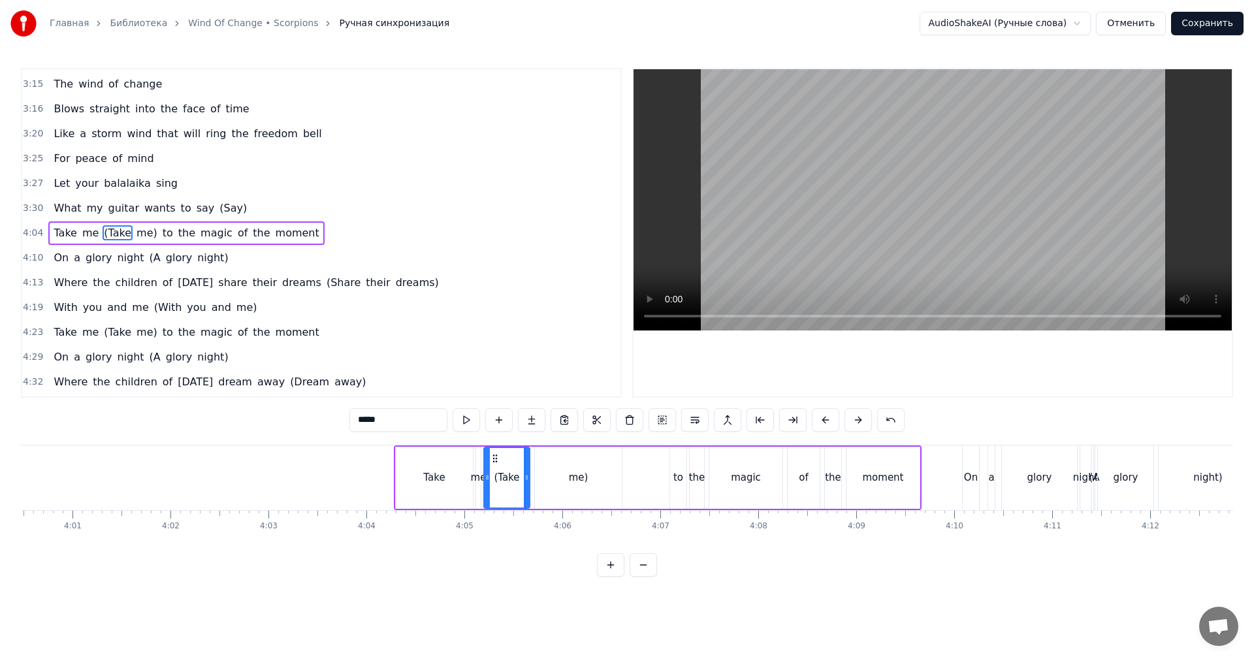
click at [104, 235] on span "(Take" at bounding box center [118, 232] width 30 height 15
click at [481, 475] on div "me" at bounding box center [479, 477] width 16 height 15
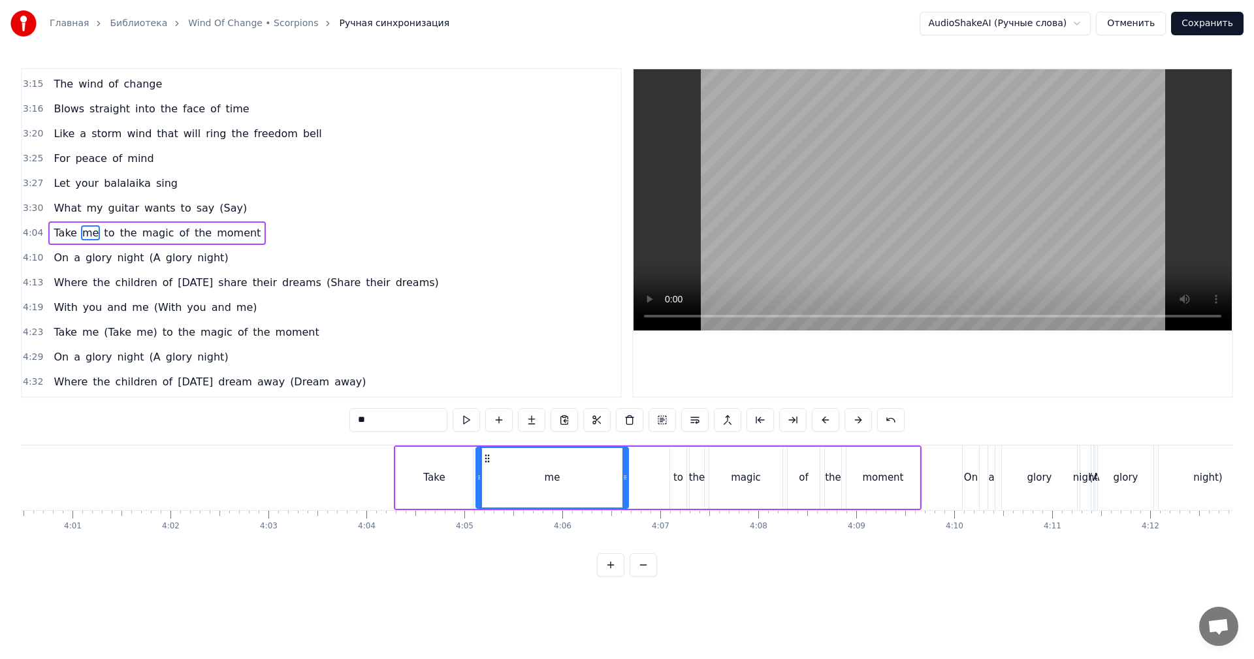
drag, startPoint x: 479, startPoint y: 475, endPoint x: 627, endPoint y: 475, distance: 147.6
click at [627, 475] on icon at bounding box center [624, 477] width 5 height 10
drag, startPoint x: 479, startPoint y: 475, endPoint x: 531, endPoint y: 475, distance: 52.2
click at [531, 475] on icon at bounding box center [531, 477] width 5 height 10
drag, startPoint x: 456, startPoint y: 473, endPoint x: 482, endPoint y: 471, distance: 25.5
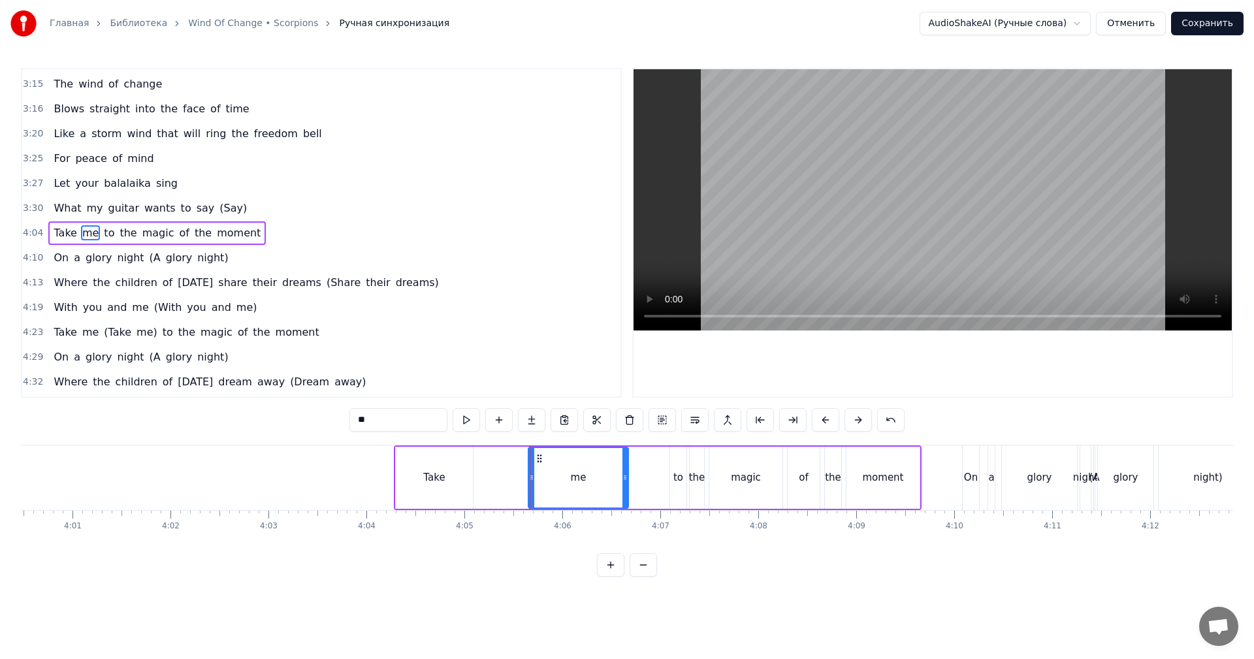
click at [457, 473] on div "Take" at bounding box center [434, 478] width 77 height 62
type input "****"
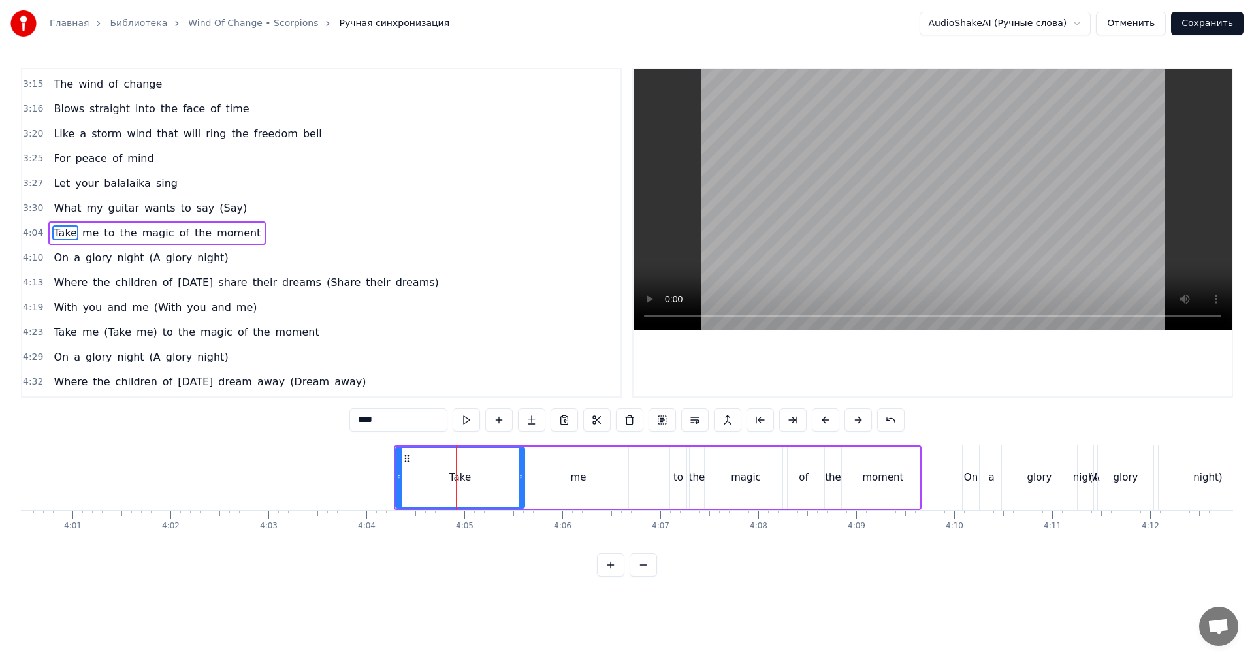
drag, startPoint x: 470, startPoint y: 475, endPoint x: 521, endPoint y: 472, distance: 51.7
click at [521, 472] on icon at bounding box center [520, 477] width 5 height 10
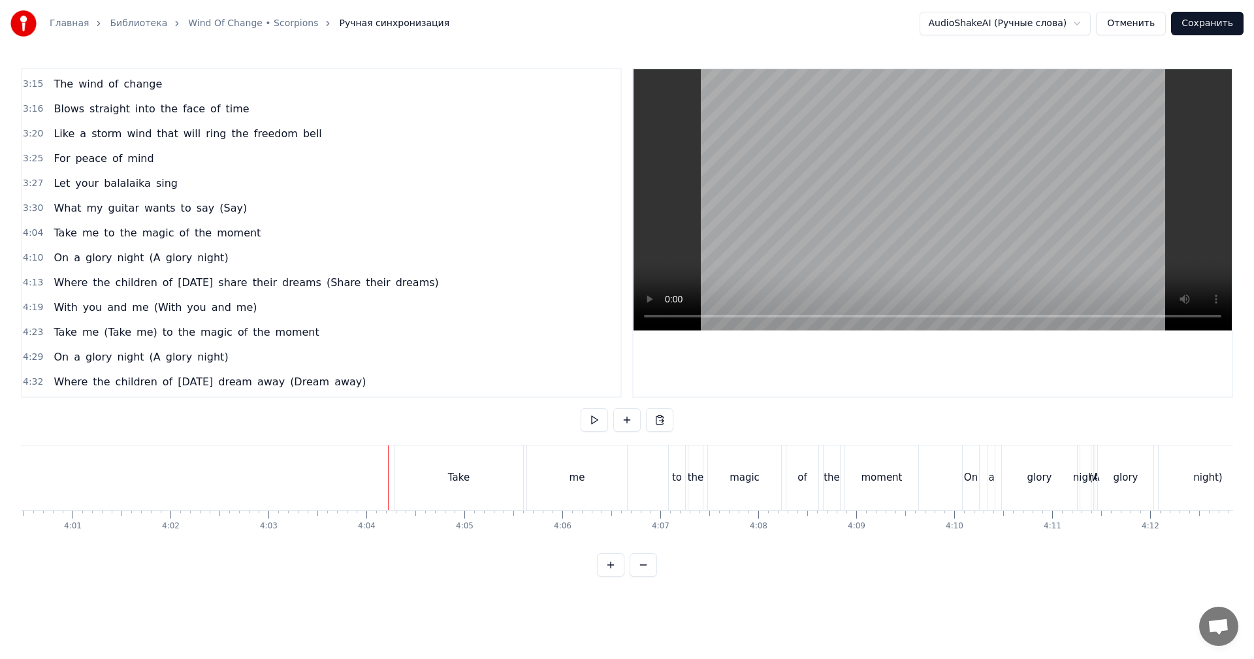
click at [889, 226] on video at bounding box center [932, 199] width 598 height 261
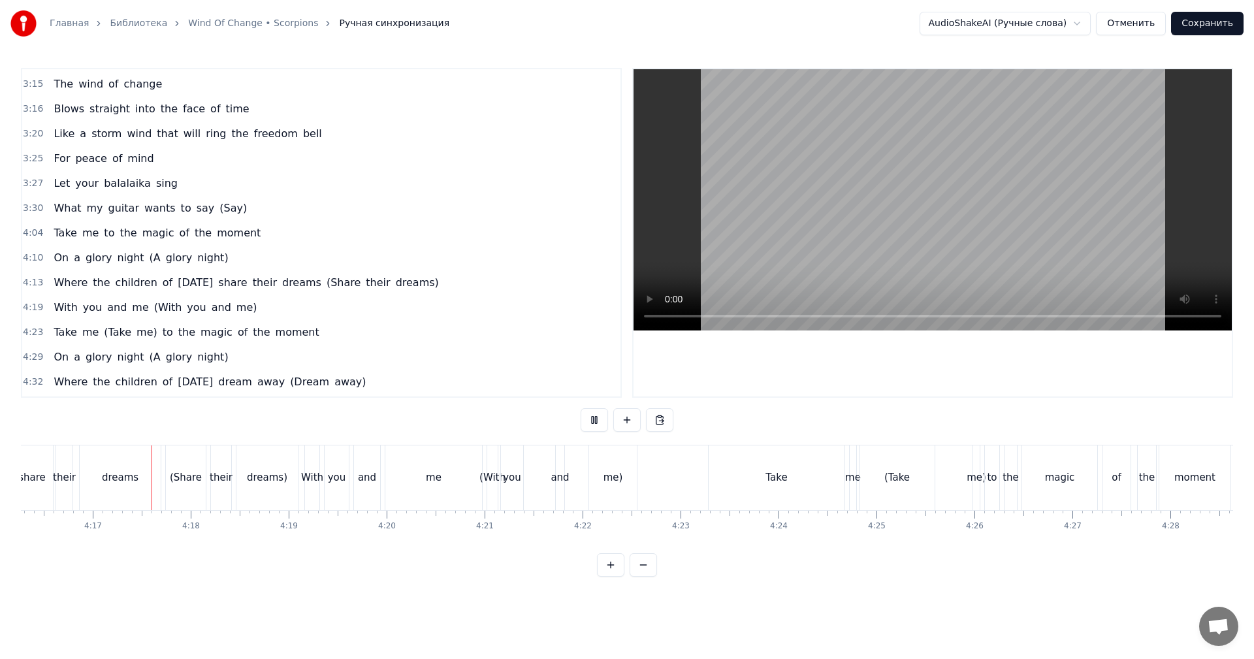
scroll to position [0, 25103]
click at [912, 247] on video at bounding box center [932, 199] width 598 height 261
click at [892, 476] on div "(Take" at bounding box center [895, 477] width 25 height 15
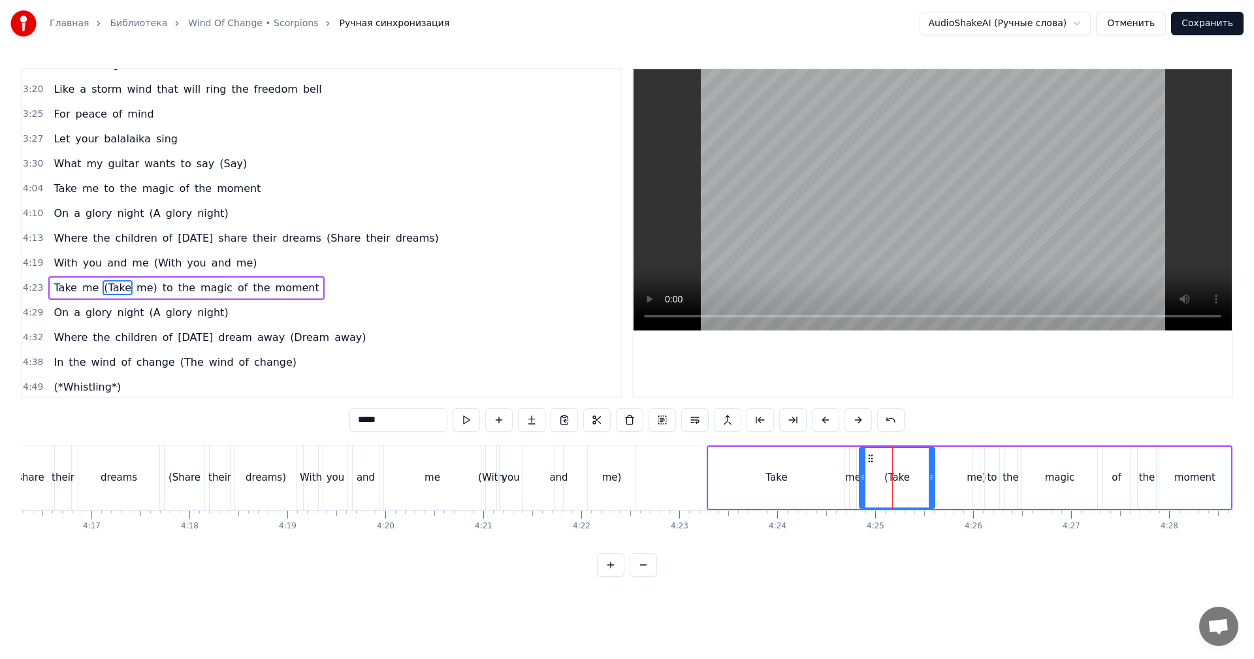
scroll to position [814, 0]
click at [107, 283] on span "(Take" at bounding box center [118, 284] width 30 height 15
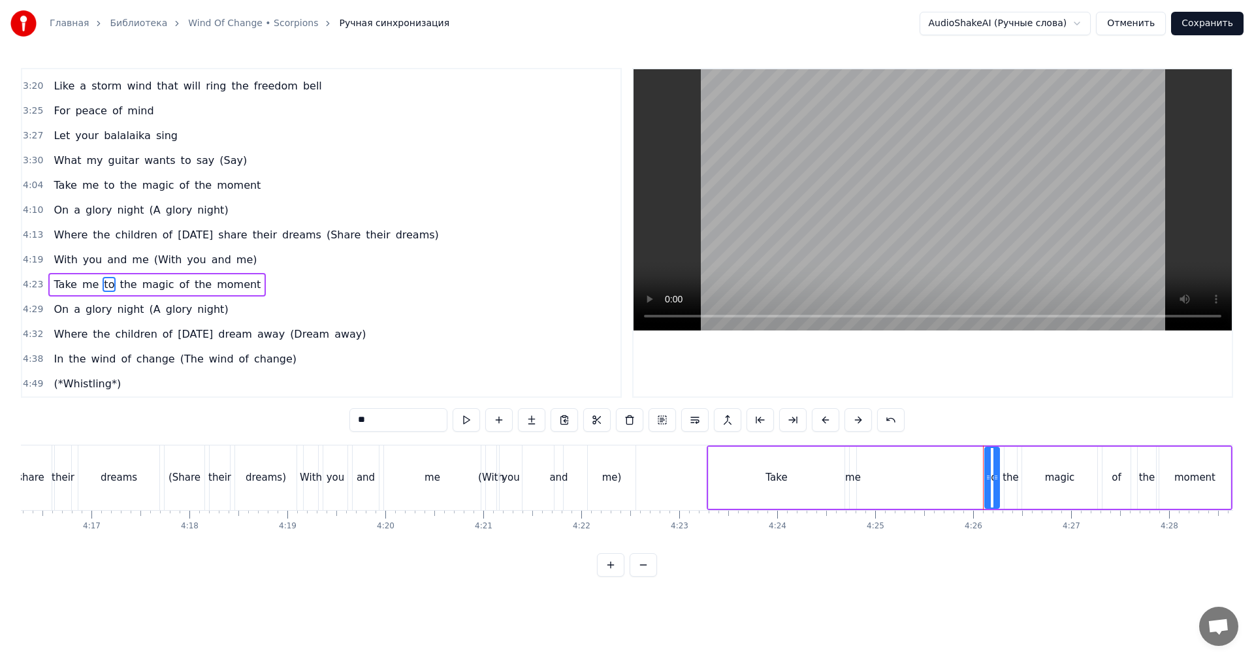
click at [849, 476] on div "me" at bounding box center [853, 477] width 16 height 15
type input "**"
drag, startPoint x: 853, startPoint y: 473, endPoint x: 925, endPoint y: 478, distance: 71.3
click at [934, 477] on icon at bounding box center [936, 477] width 5 height 10
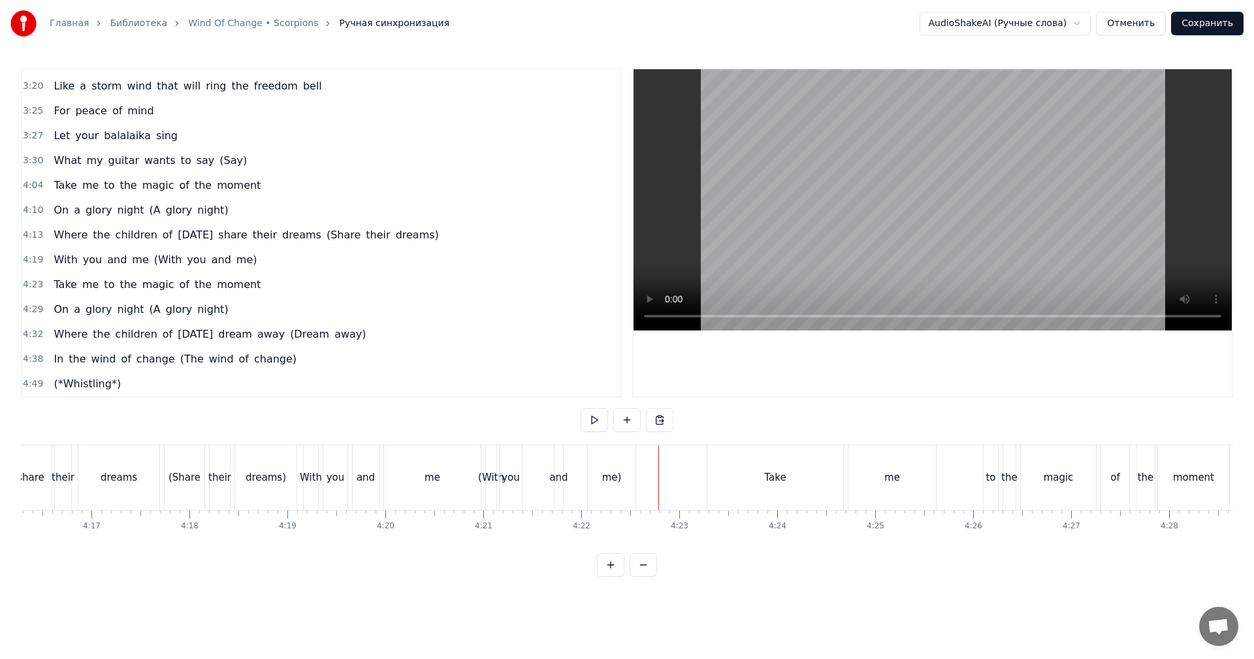
click at [961, 233] on video at bounding box center [932, 199] width 598 height 261
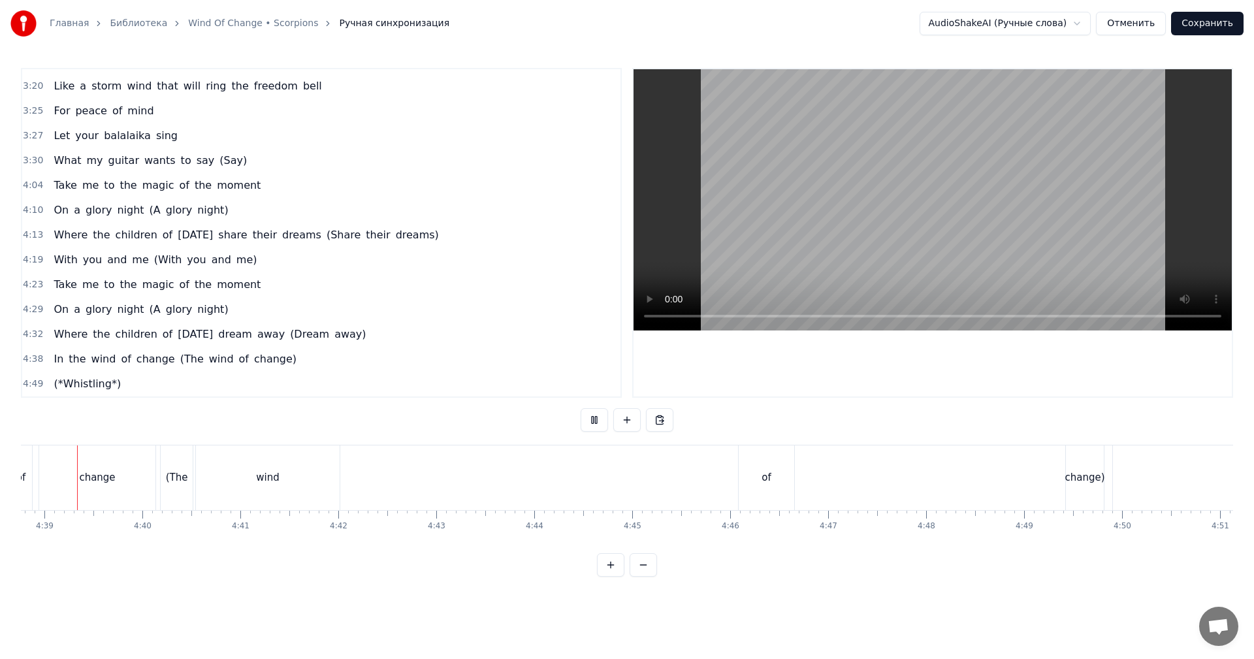
scroll to position [0, 27282]
click at [819, 245] on video at bounding box center [932, 199] width 598 height 261
click at [199, 480] on div "(The" at bounding box center [200, 477] width 22 height 15
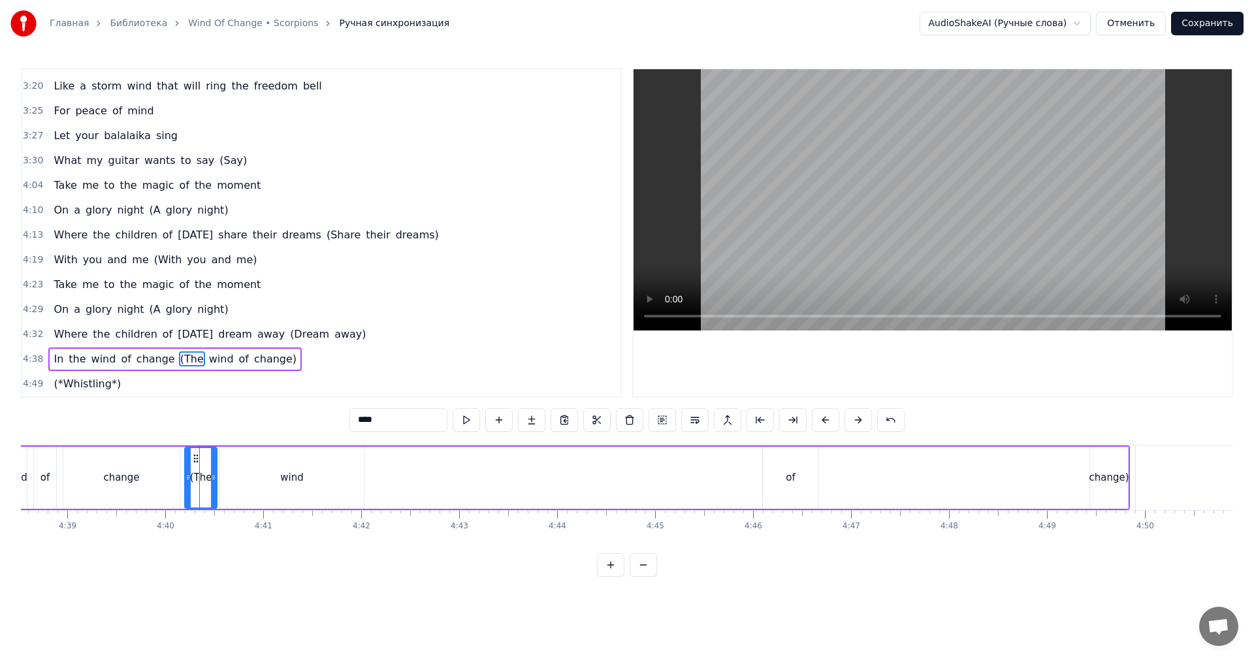
click at [301, 475] on div "wind" at bounding box center [291, 477] width 23 height 15
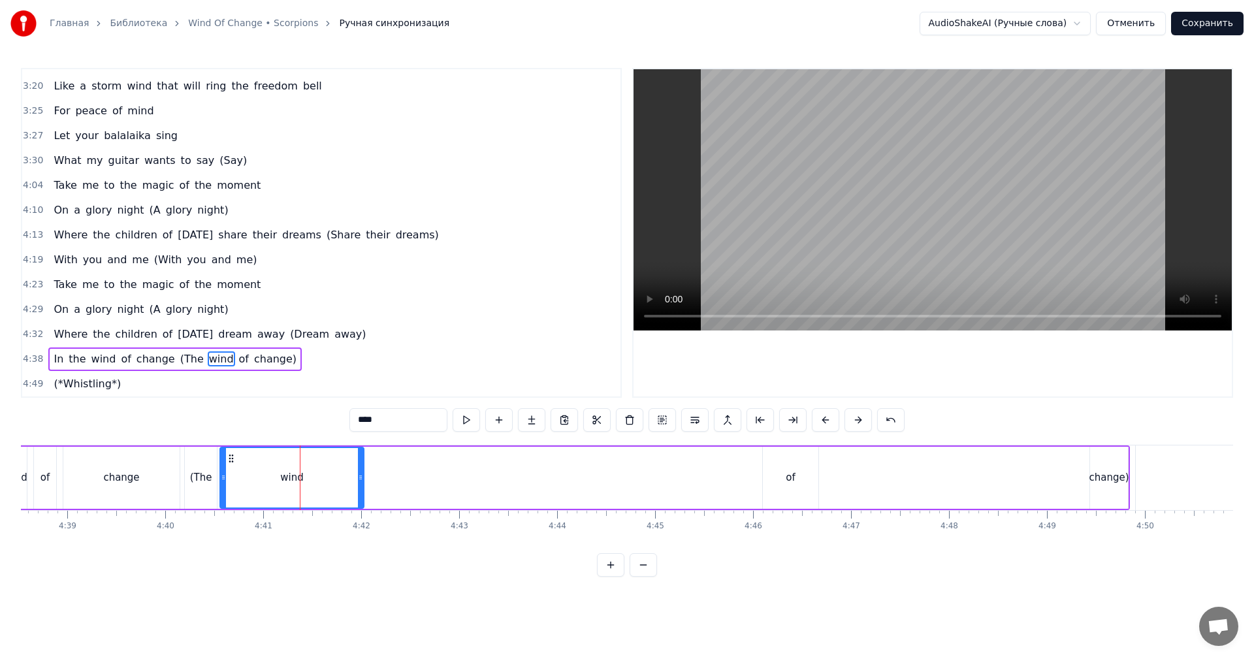
click at [136, 477] on div "change" at bounding box center [121, 477] width 36 height 15
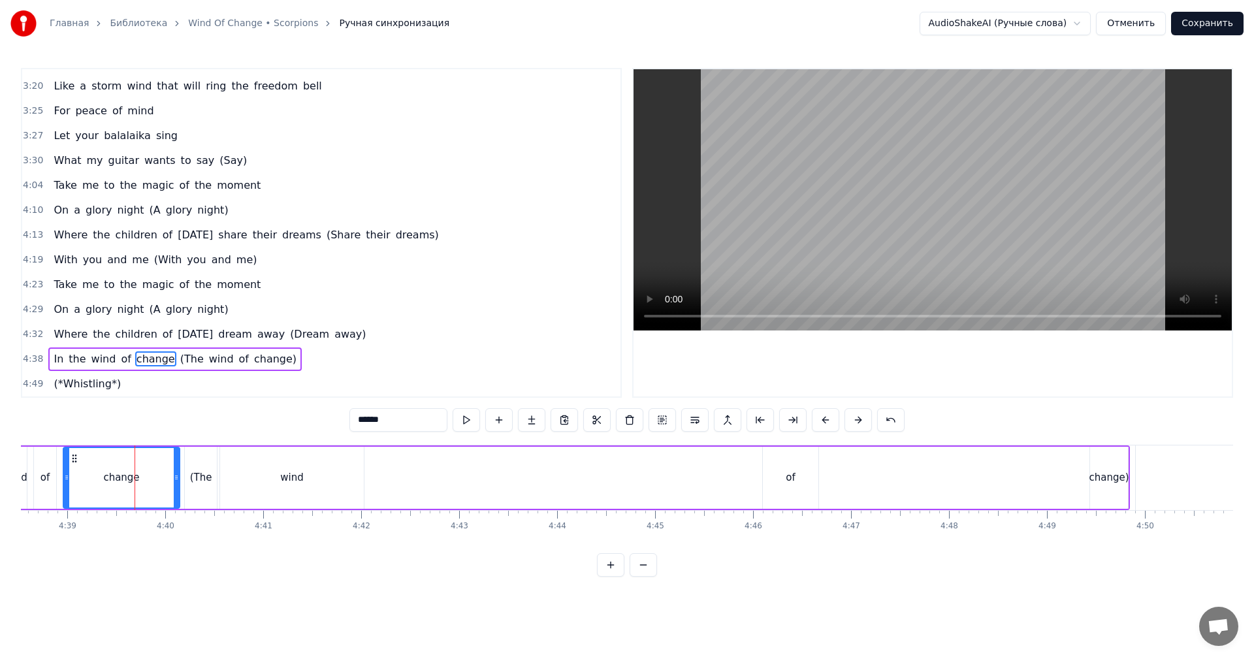
click at [799, 205] on video at bounding box center [932, 199] width 598 height 261
drag, startPoint x: 176, startPoint y: 464, endPoint x: 155, endPoint y: 466, distance: 21.7
click at [155, 466] on div at bounding box center [154, 477] width 5 height 59
click at [207, 460] on div "(The" at bounding box center [201, 478] width 32 height 62
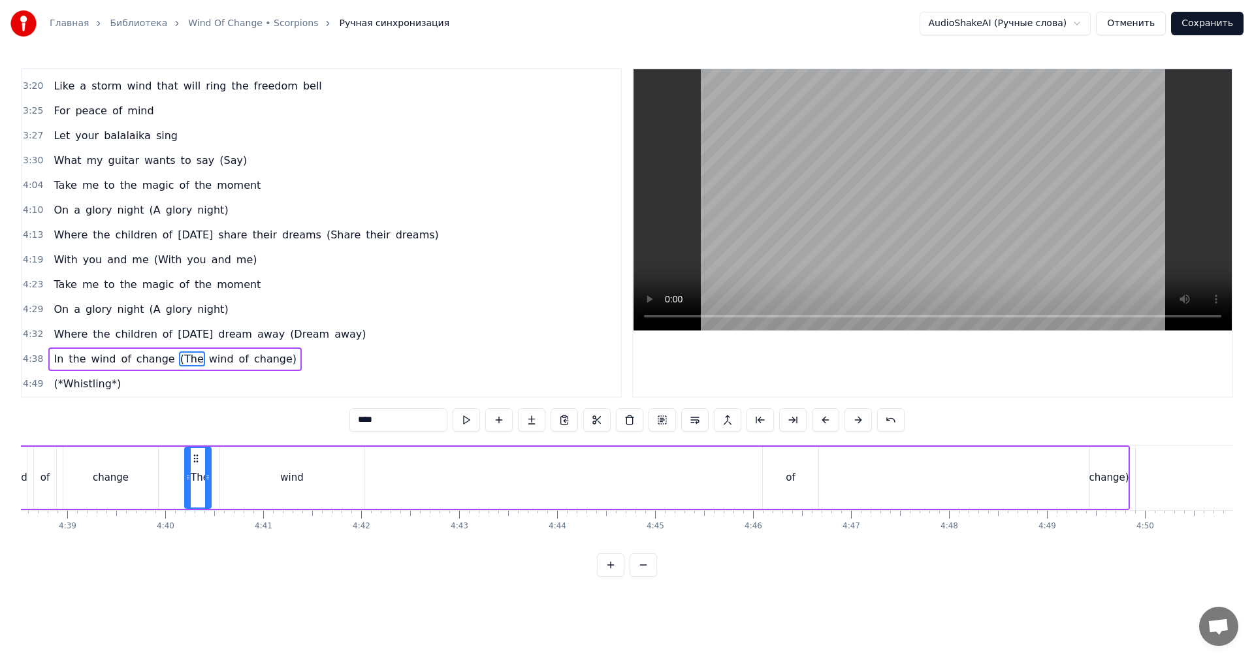
click at [208, 463] on div at bounding box center [207, 477] width 5 height 59
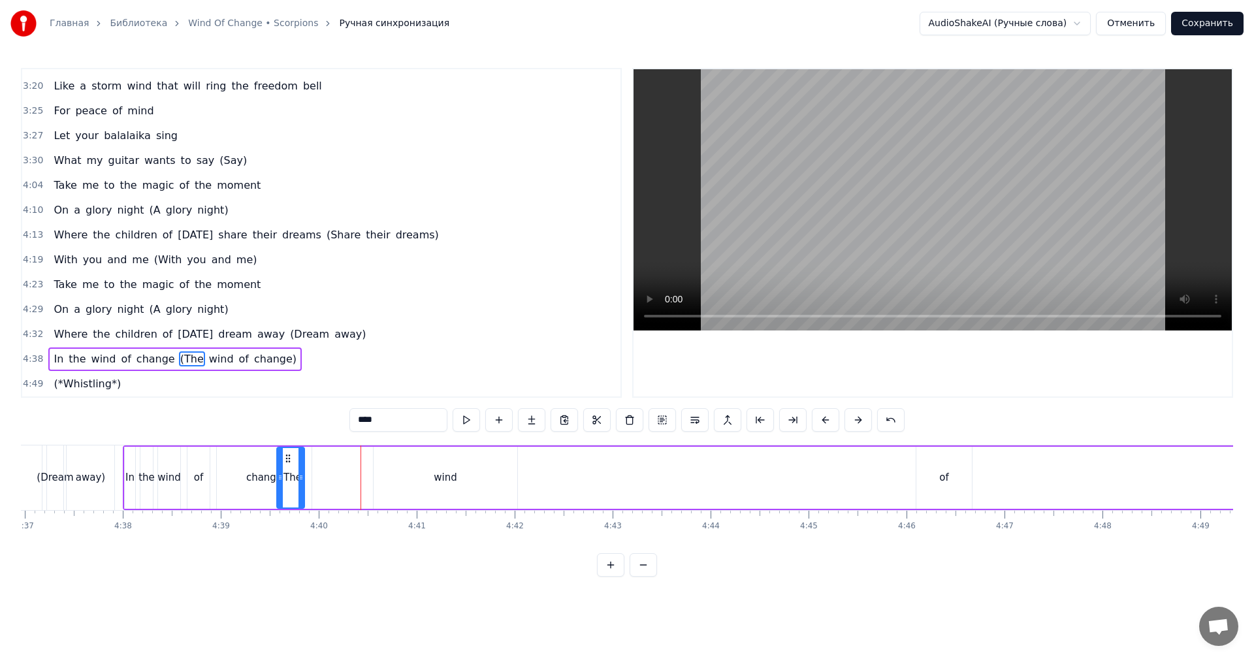
scroll to position [0, 27128]
drag, startPoint x: 195, startPoint y: 458, endPoint x: 328, endPoint y: 468, distance: 132.9
click at [328, 468] on div "(The" at bounding box center [330, 477] width 26 height 59
drag, startPoint x: 438, startPoint y: 466, endPoint x: 464, endPoint y: 466, distance: 26.8
click at [438, 466] on div "wind" at bounding box center [447, 478] width 144 height 62
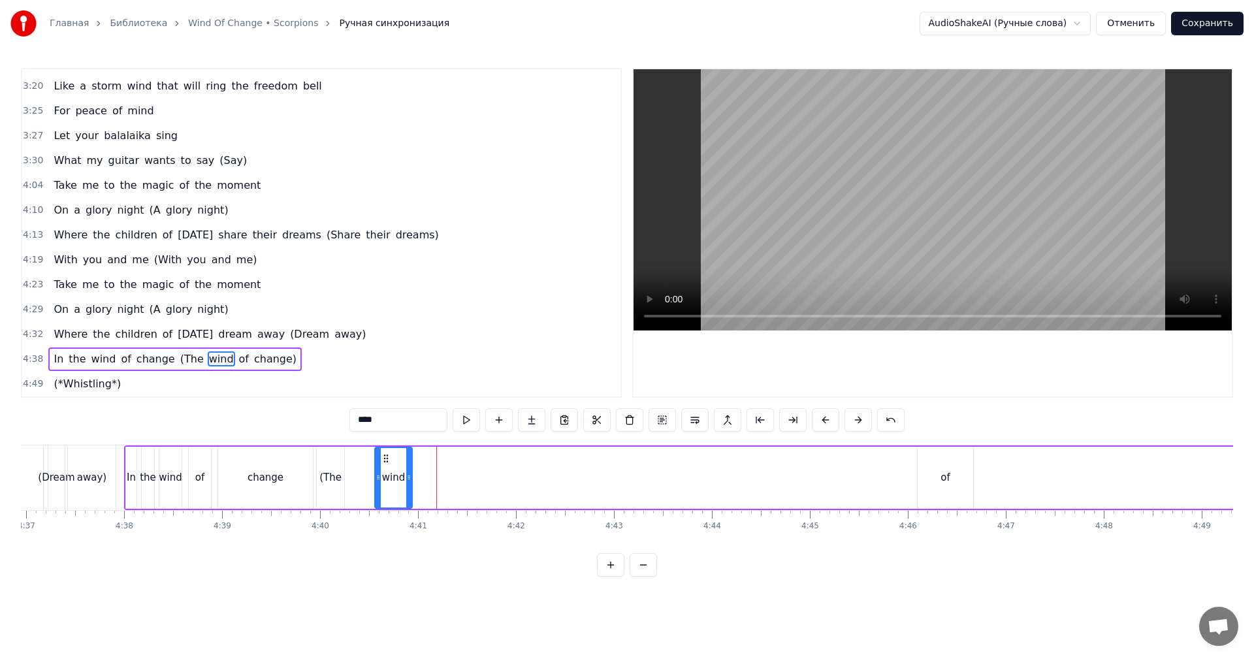
drag, startPoint x: 515, startPoint y: 473, endPoint x: 398, endPoint y: 474, distance: 116.9
click at [406, 474] on icon at bounding box center [408, 477] width 5 height 10
drag, startPoint x: 383, startPoint y: 458, endPoint x: 446, endPoint y: 455, distance: 63.4
click at [353, 458] on circle at bounding box center [353, 458] width 1 height 1
click at [943, 470] on div "of" at bounding box center [944, 477] width 9 height 15
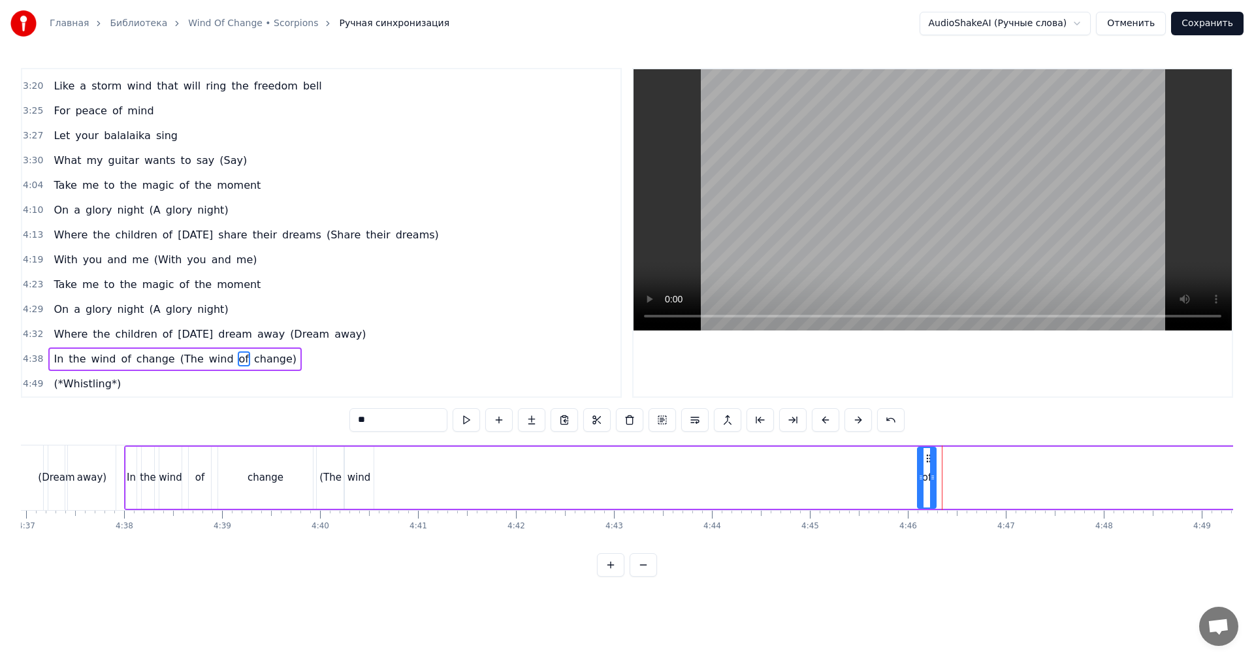
drag, startPoint x: 962, startPoint y: 470, endPoint x: 931, endPoint y: 471, distance: 30.7
click at [931, 471] on div at bounding box center [932, 477] width 5 height 59
drag, startPoint x: 923, startPoint y: 455, endPoint x: 383, endPoint y: 462, distance: 540.7
click at [383, 462] on icon at bounding box center [384, 458] width 10 height 10
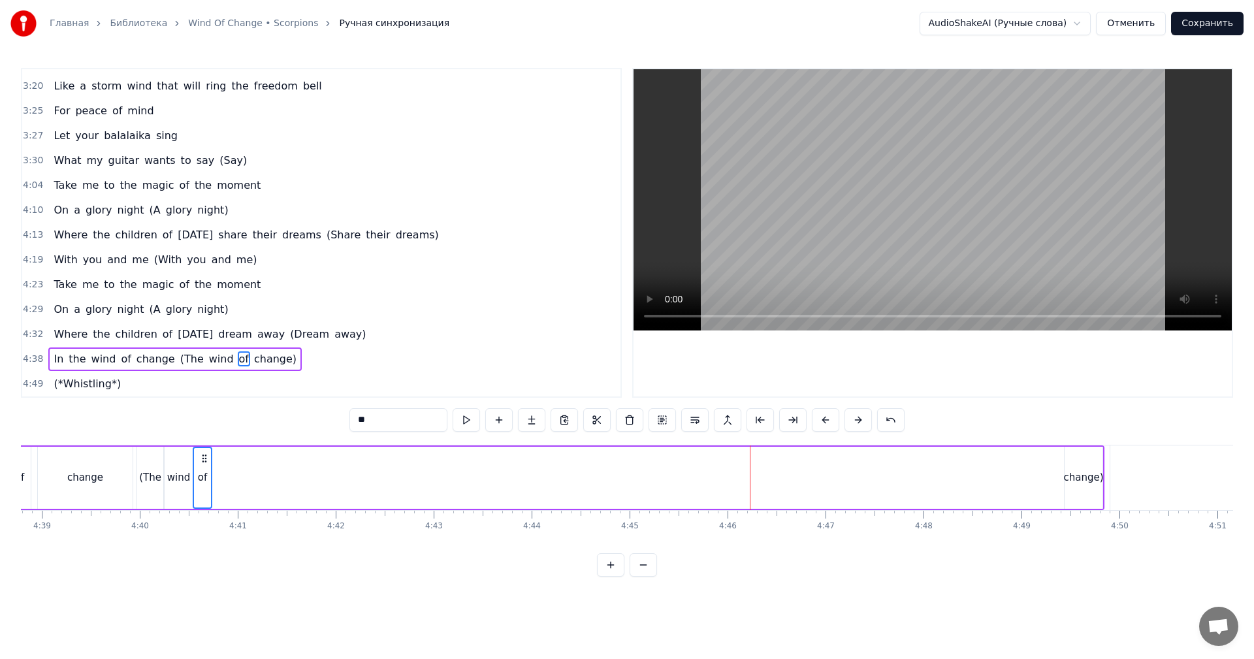
scroll to position [0, 27650]
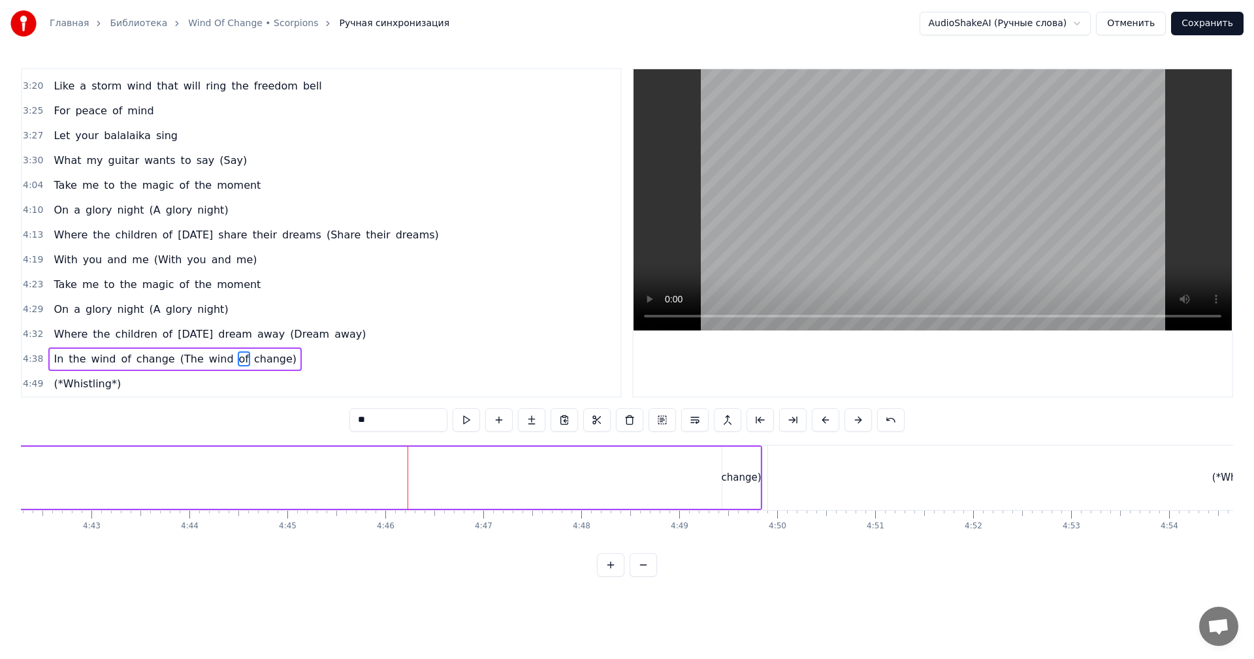
click at [742, 468] on div "change)" at bounding box center [741, 478] width 38 height 62
type input "*******"
click at [720, 474] on div "In the wind of change (The wind of change)" at bounding box center [182, 477] width 1160 height 65
click at [722, 475] on div "change)" at bounding box center [741, 478] width 39 height 62
drag, startPoint x: 726, startPoint y: 473, endPoint x: 662, endPoint y: 475, distance: 64.0
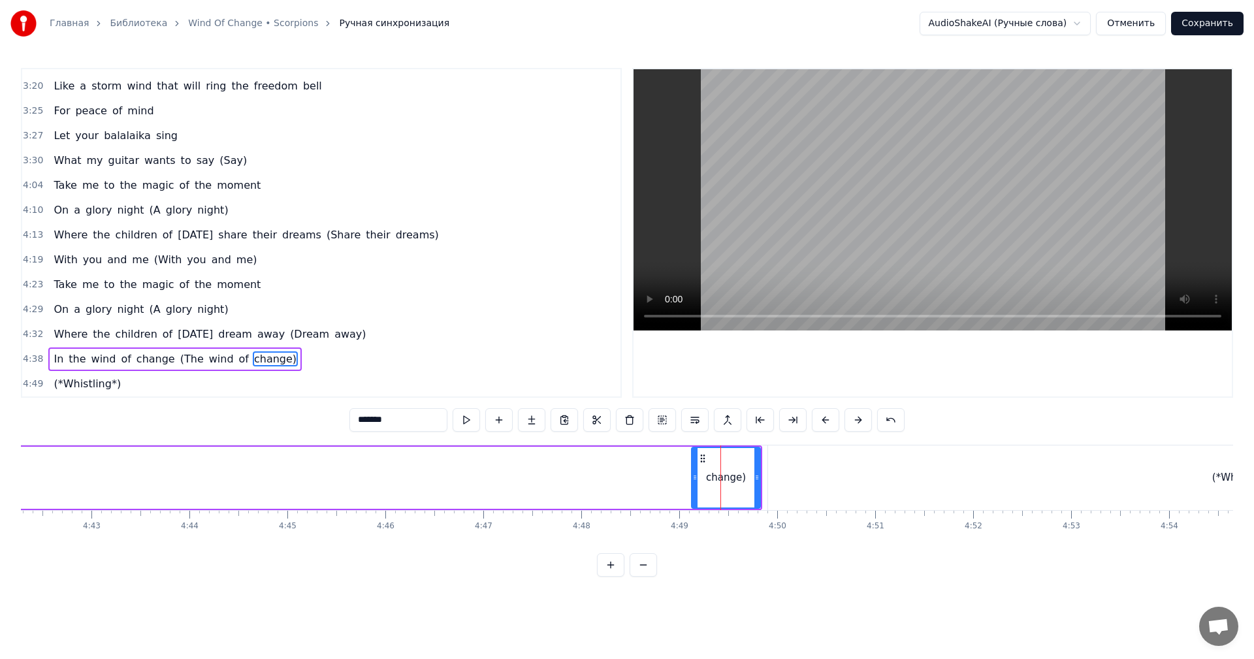
click at [692, 475] on icon at bounding box center [694, 477] width 5 height 10
click at [750, 455] on div "change)" at bounding box center [709, 477] width 101 height 59
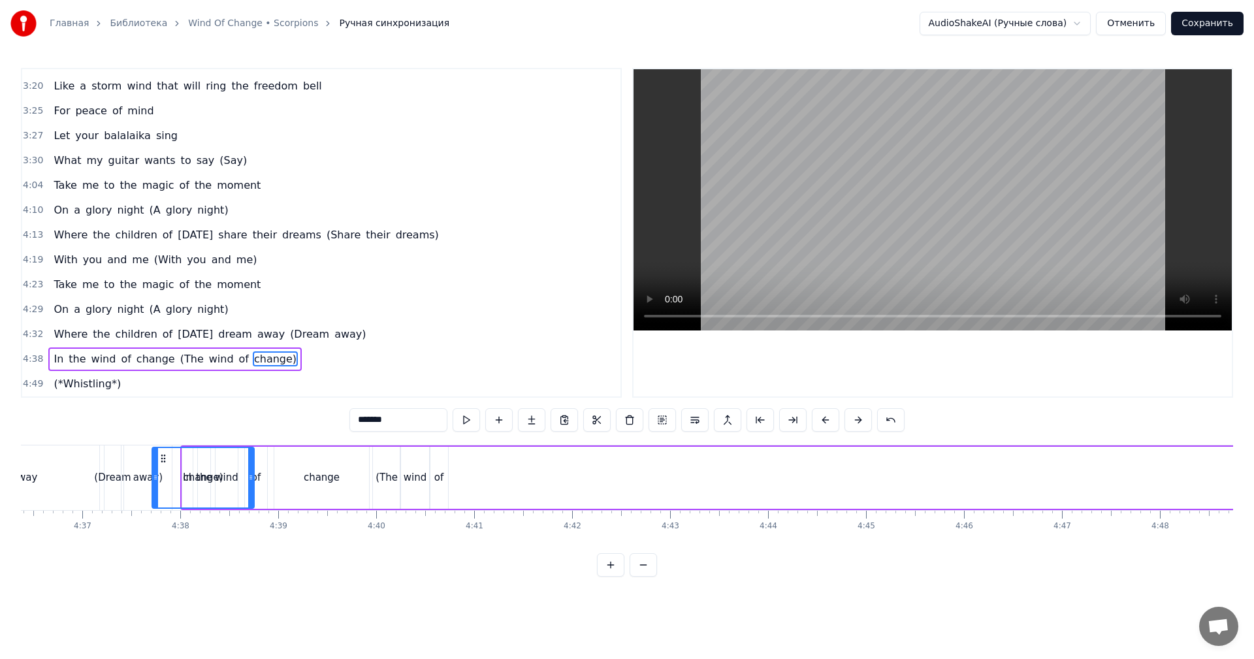
scroll to position [0, 26994]
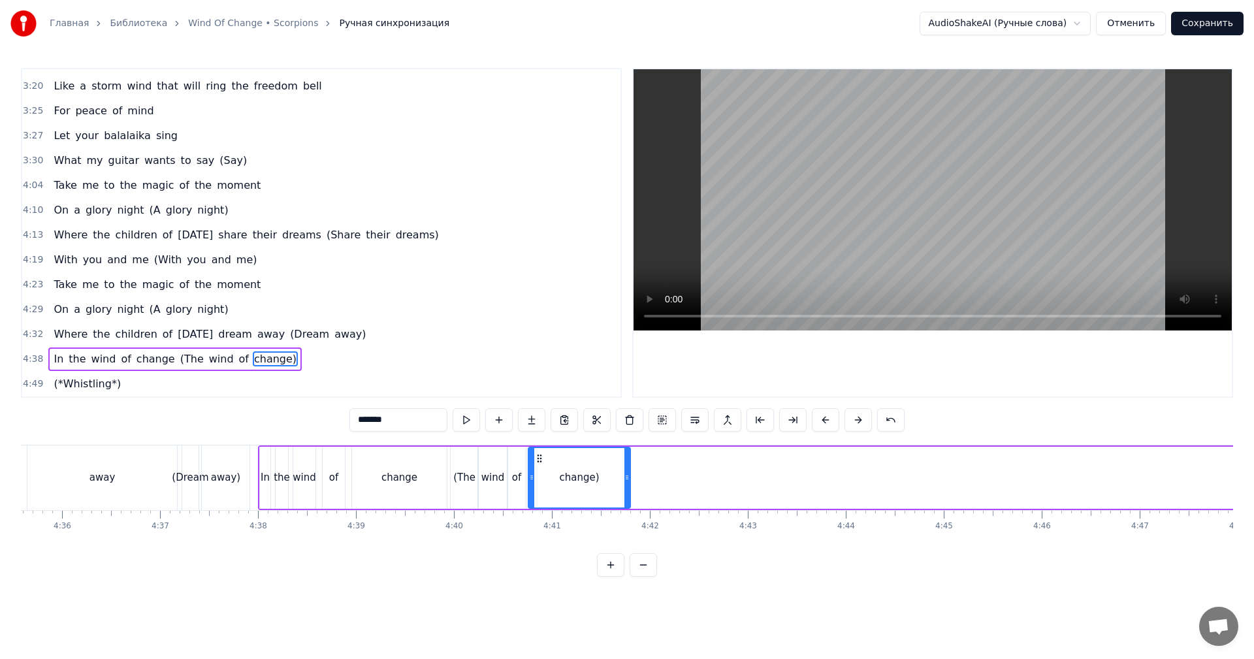
drag, startPoint x: 671, startPoint y: 458, endPoint x: 539, endPoint y: 457, distance: 131.3
click at [539, 457] on icon at bounding box center [539, 458] width 10 height 10
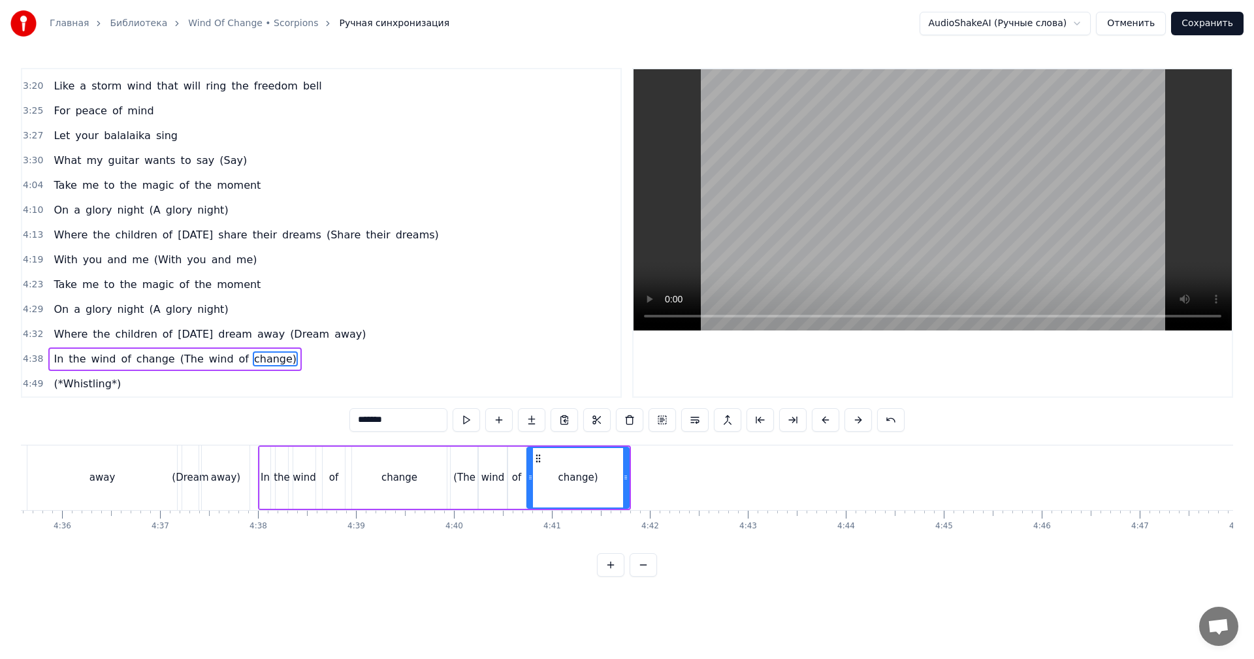
click at [431, 467] on div "change" at bounding box center [399, 478] width 95 height 62
type input "******"
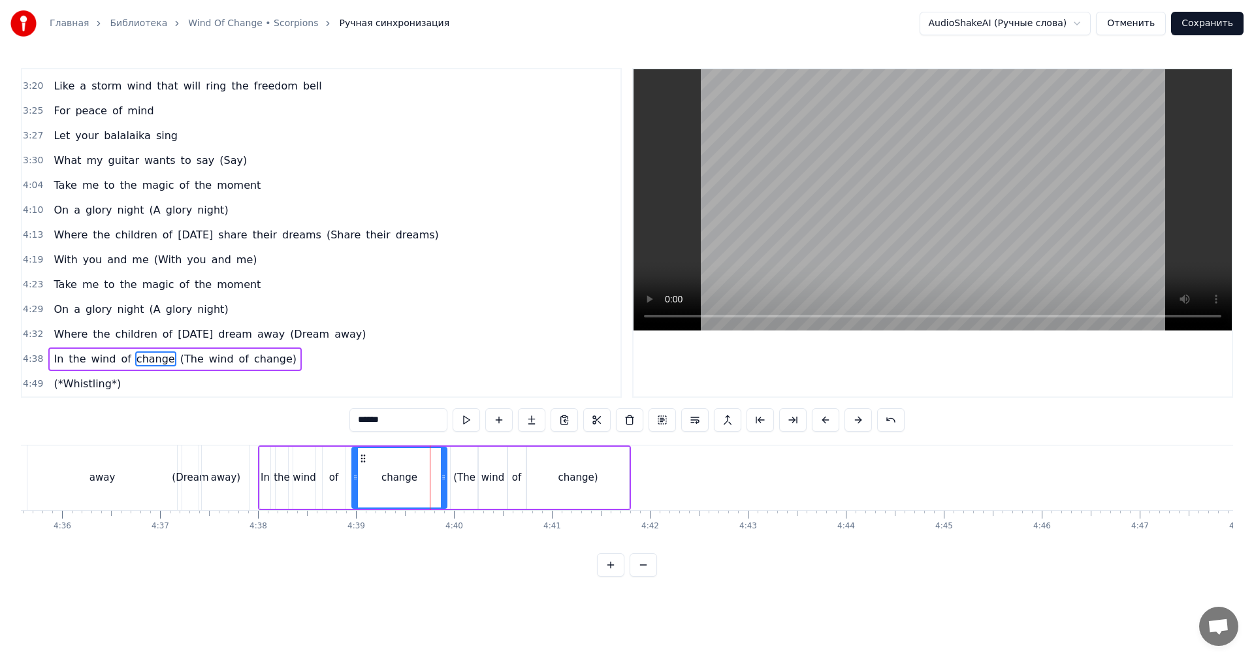
click at [887, 215] on video at bounding box center [932, 199] width 598 height 261
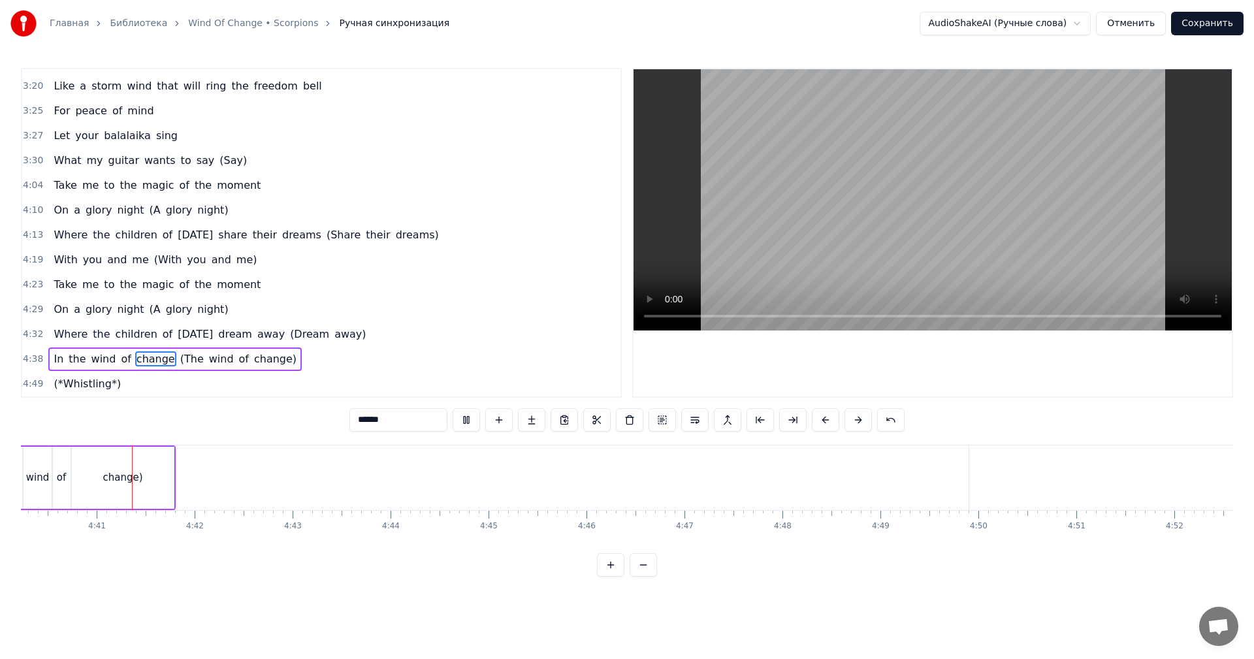
scroll to position [0, 27451]
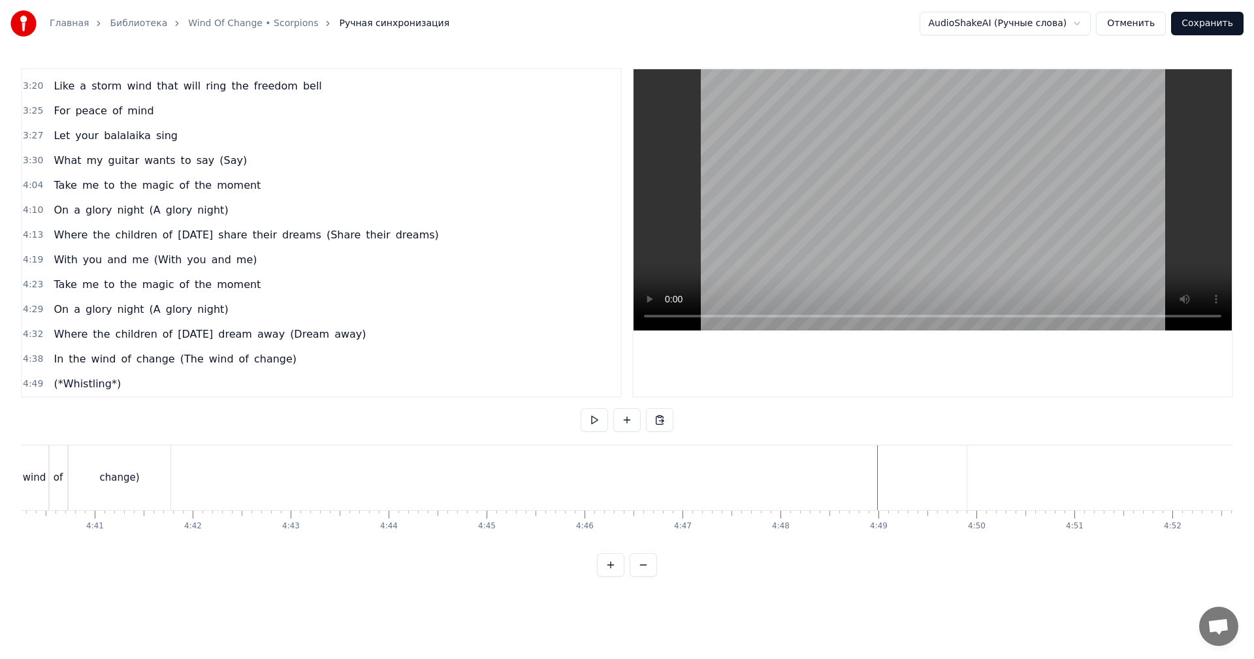
click at [1068, 256] on video at bounding box center [932, 199] width 598 height 261
drag, startPoint x: 850, startPoint y: 462, endPoint x: 797, endPoint y: 453, distance: 54.3
click at [850, 462] on div "(*Whistling*)" at bounding box center [1050, 477] width 951 height 65
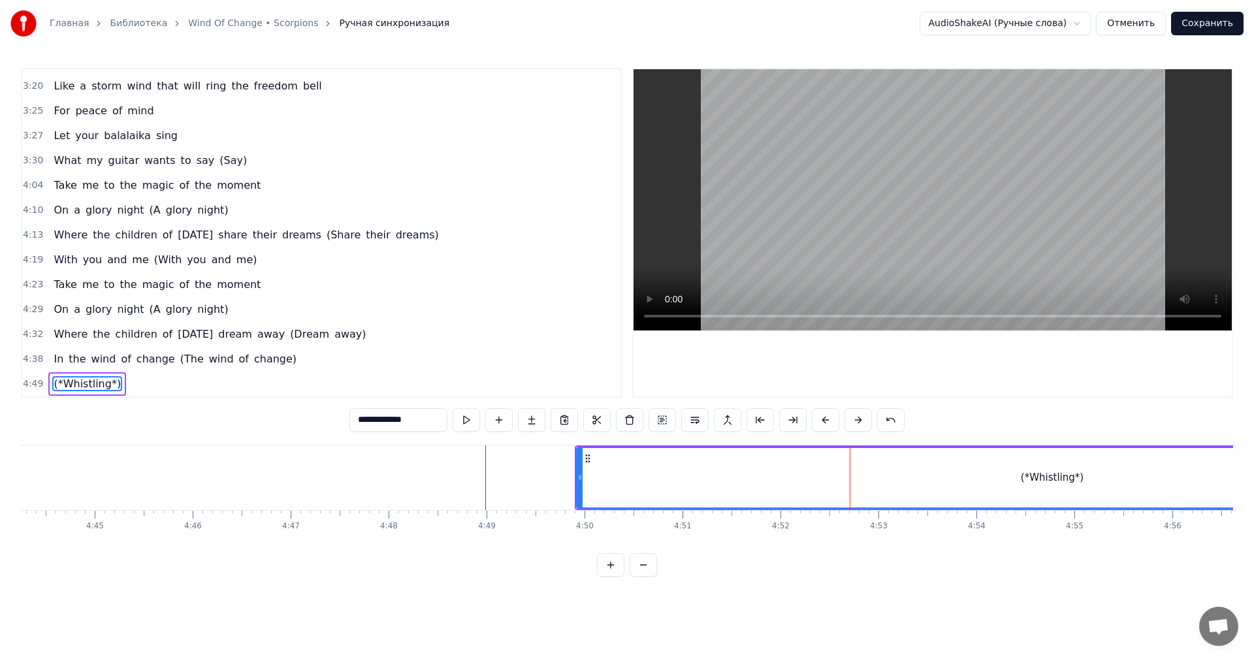
click at [32, 383] on span "4:49" at bounding box center [33, 383] width 20 height 13
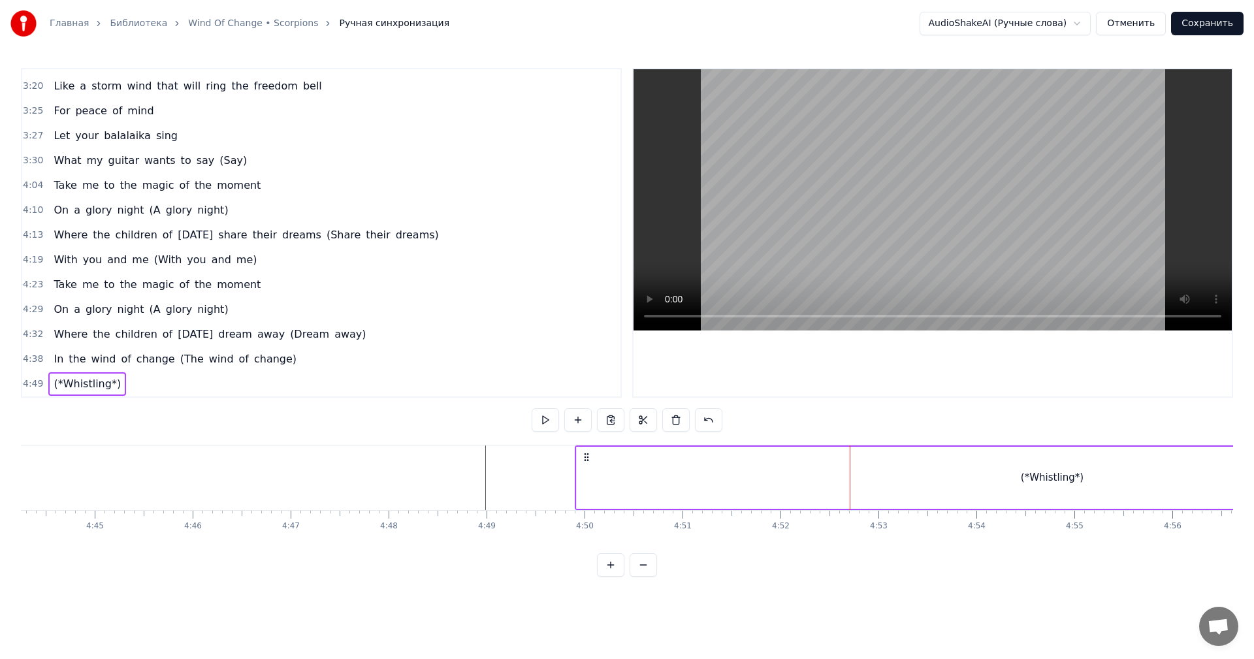
scroll to position [789, 0]
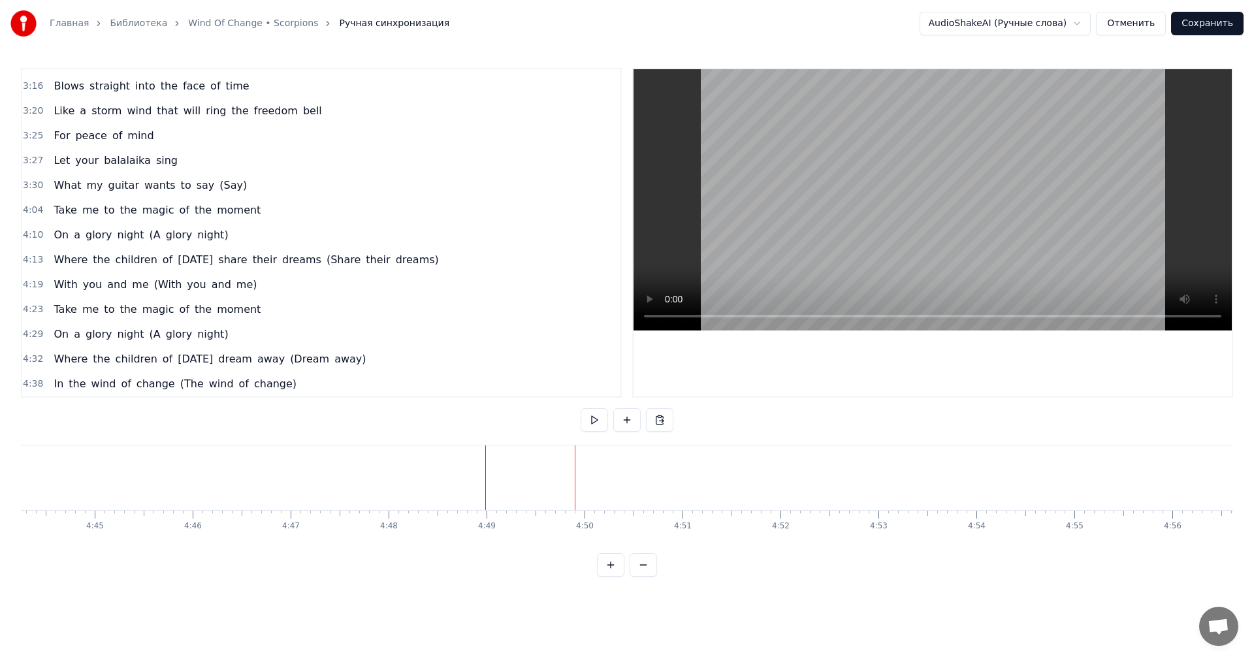
click at [896, 184] on video at bounding box center [932, 199] width 598 height 261
click at [1213, 29] on button "Сохранить" at bounding box center [1207, 24] width 72 height 24
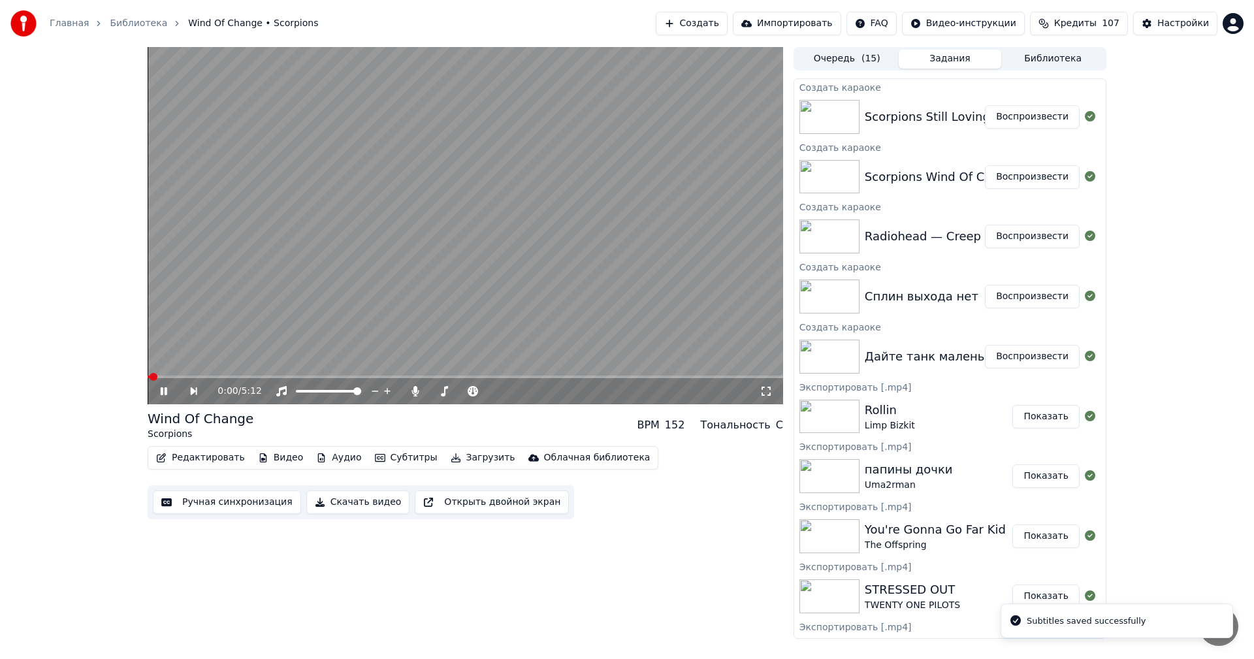
click at [1039, 112] on button "Воспроизвести" at bounding box center [1032, 117] width 95 height 24
click at [224, 504] on button "Ручная синхронизация" at bounding box center [227, 502] width 148 height 24
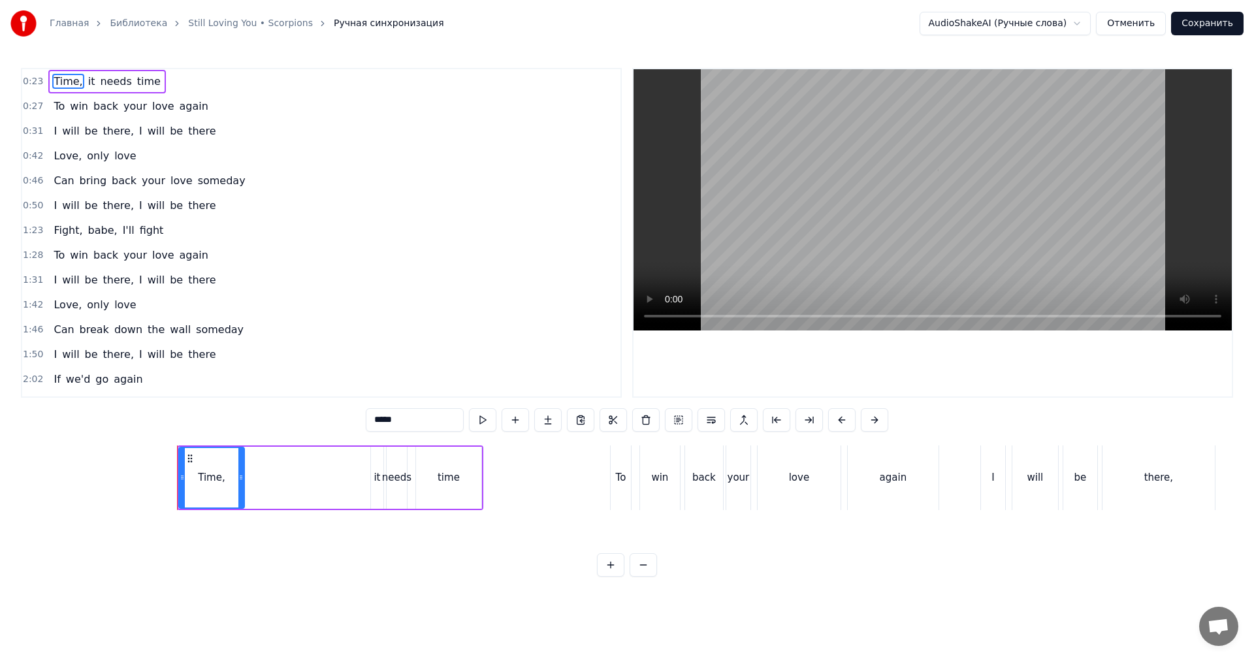
scroll to position [0, 2210]
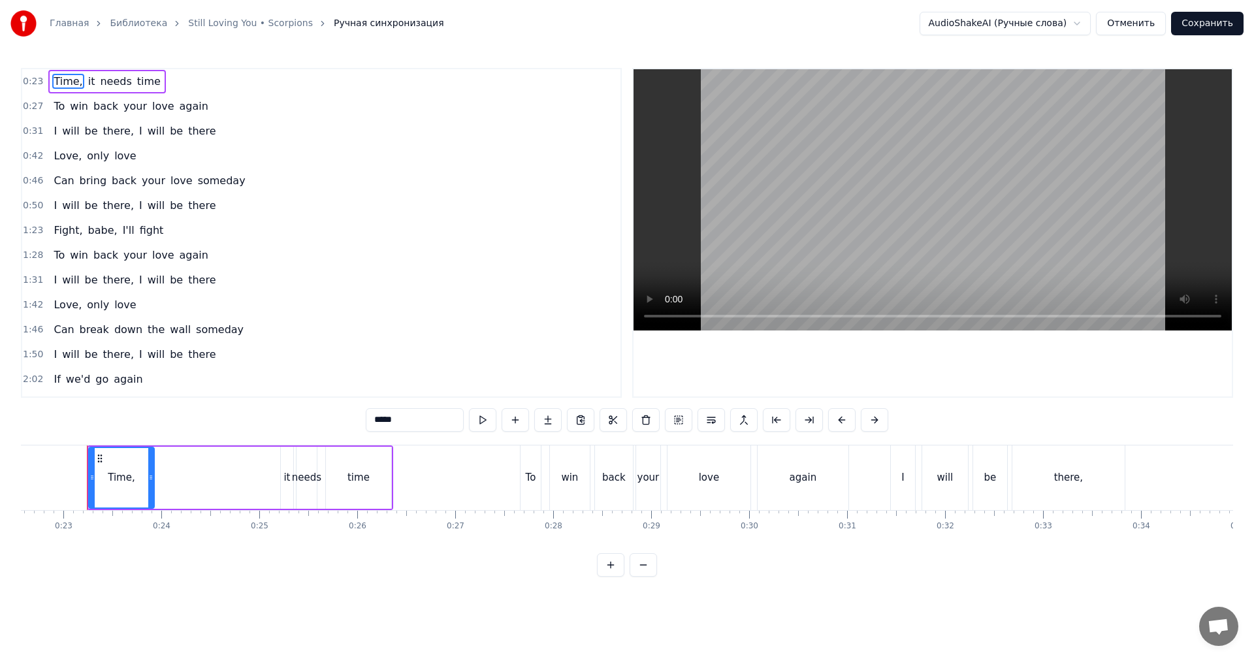
click at [826, 193] on video at bounding box center [932, 199] width 598 height 261
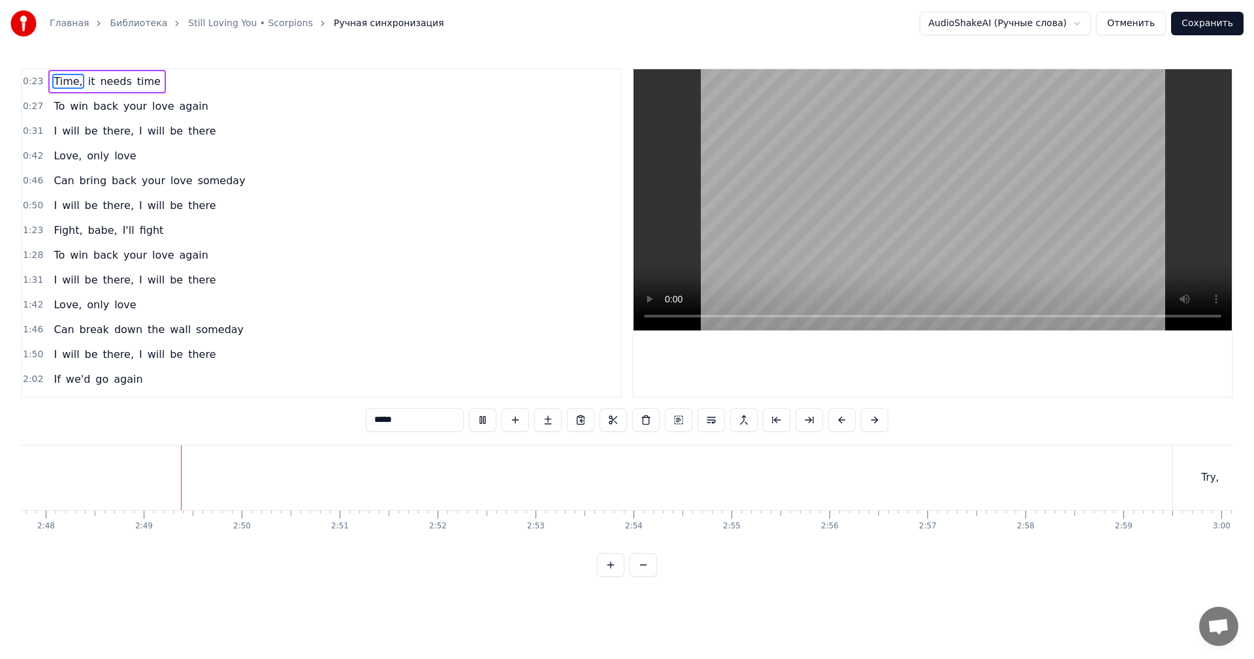
scroll to position [0, 16465]
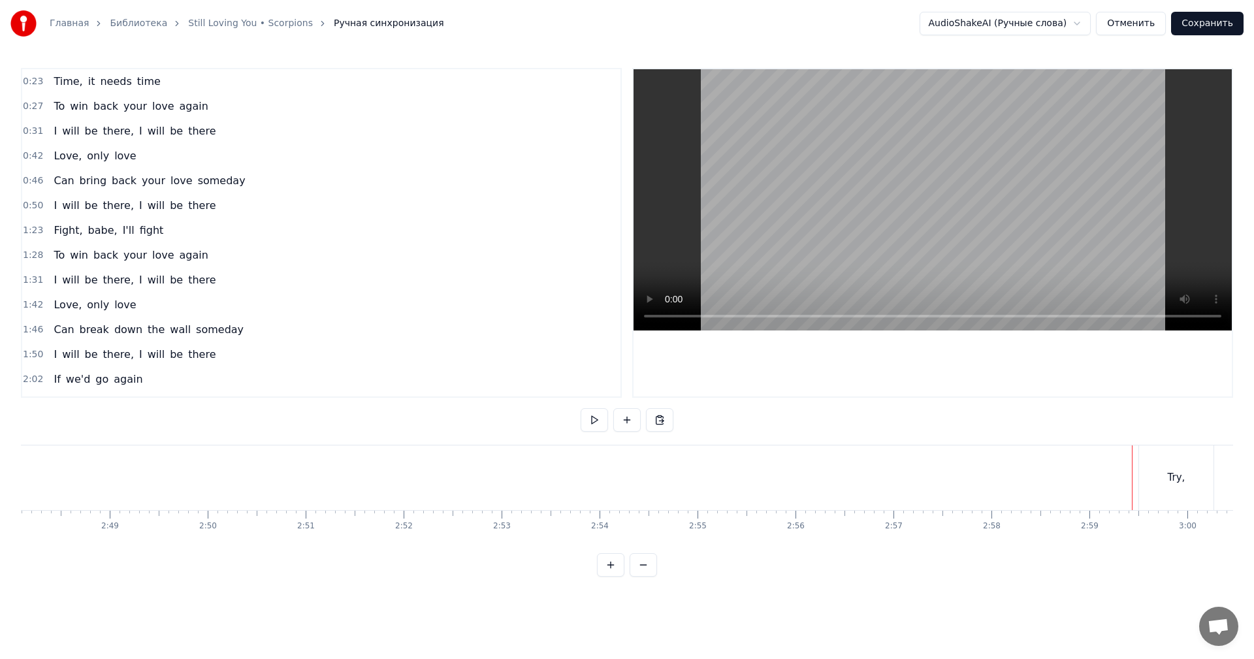
click at [1045, 262] on video at bounding box center [932, 199] width 598 height 261
click at [942, 237] on video at bounding box center [932, 199] width 598 height 261
click at [965, 215] on video at bounding box center [932, 199] width 598 height 261
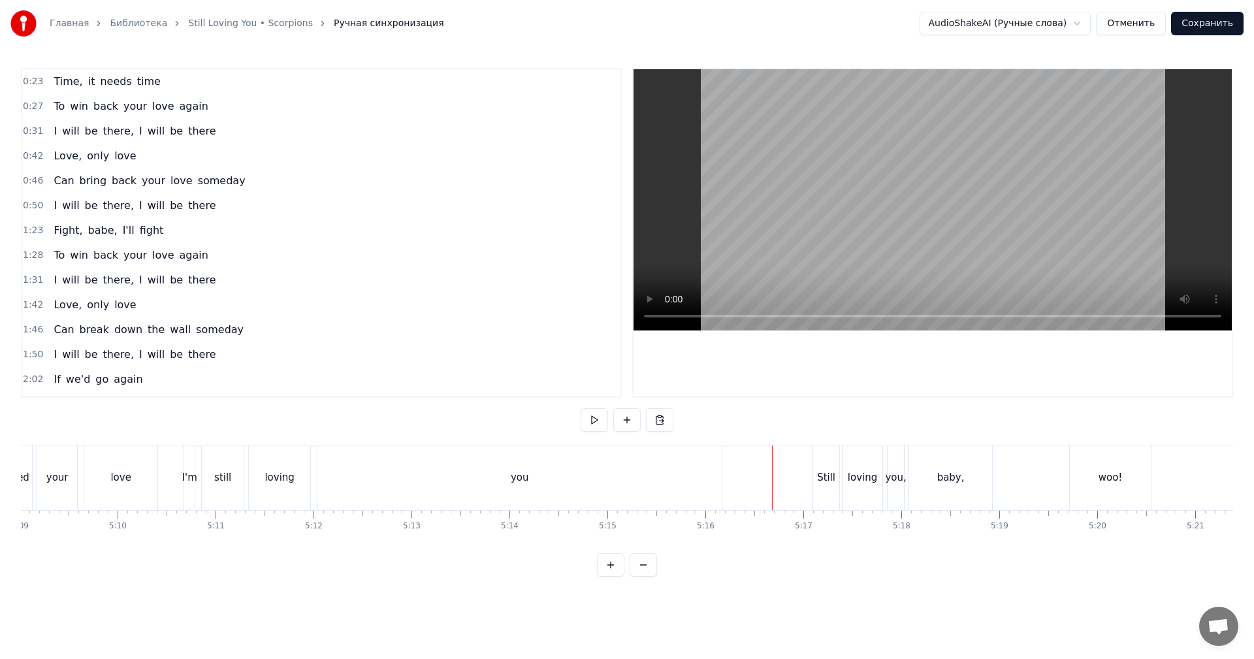
click at [961, 208] on video at bounding box center [932, 199] width 598 height 261
click at [1008, 235] on video at bounding box center [932, 199] width 598 height 261
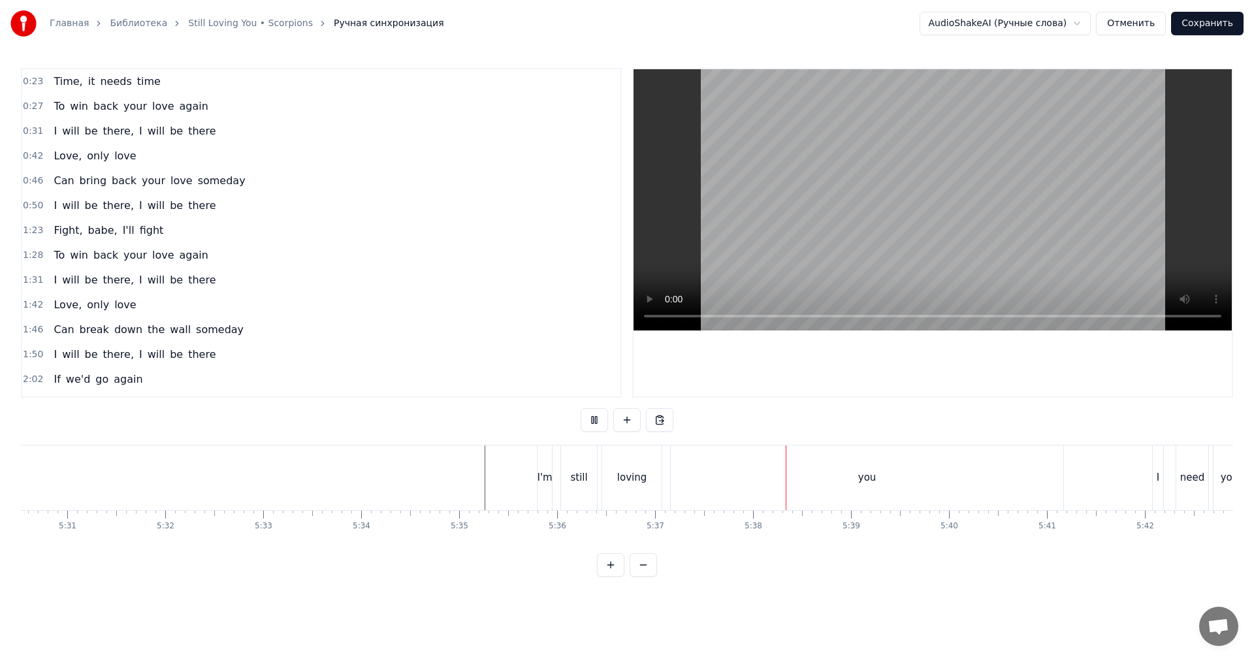
scroll to position [0, 32572]
click at [984, 263] on video at bounding box center [932, 199] width 598 height 261
click at [766, 475] on div "you" at bounding box center [717, 477] width 148 height 65
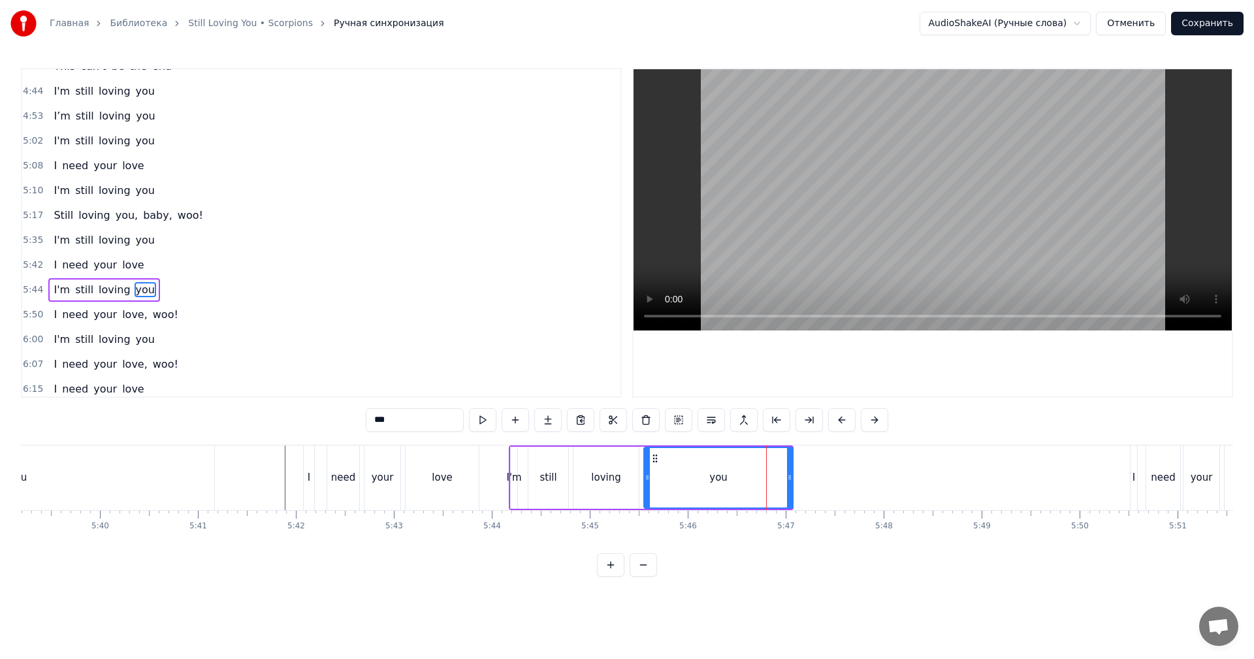
scroll to position [1087, 0]
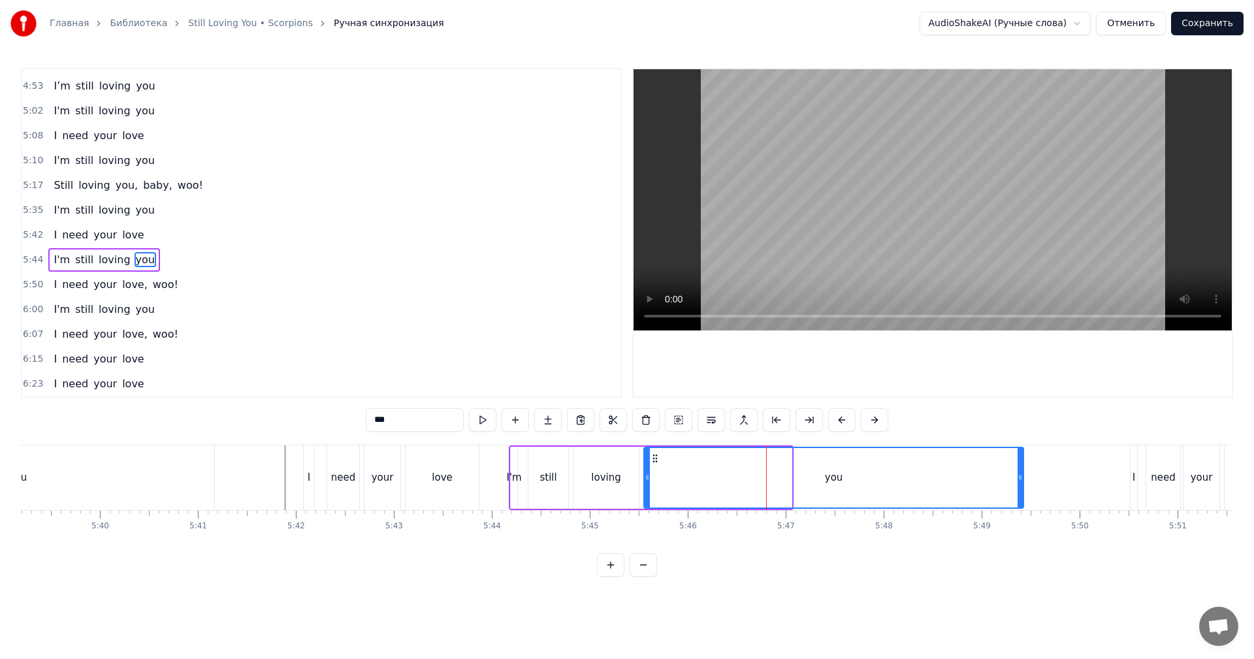
drag, startPoint x: 791, startPoint y: 476, endPoint x: 1027, endPoint y: 475, distance: 236.4
click at [1023, 475] on icon at bounding box center [1019, 477] width 5 height 10
drag, startPoint x: 989, startPoint y: 470, endPoint x: 1058, endPoint y: 322, distance: 163.3
click at [989, 471] on div "you" at bounding box center [837, 477] width 384 height 59
click at [1066, 226] on video at bounding box center [932, 199] width 598 height 261
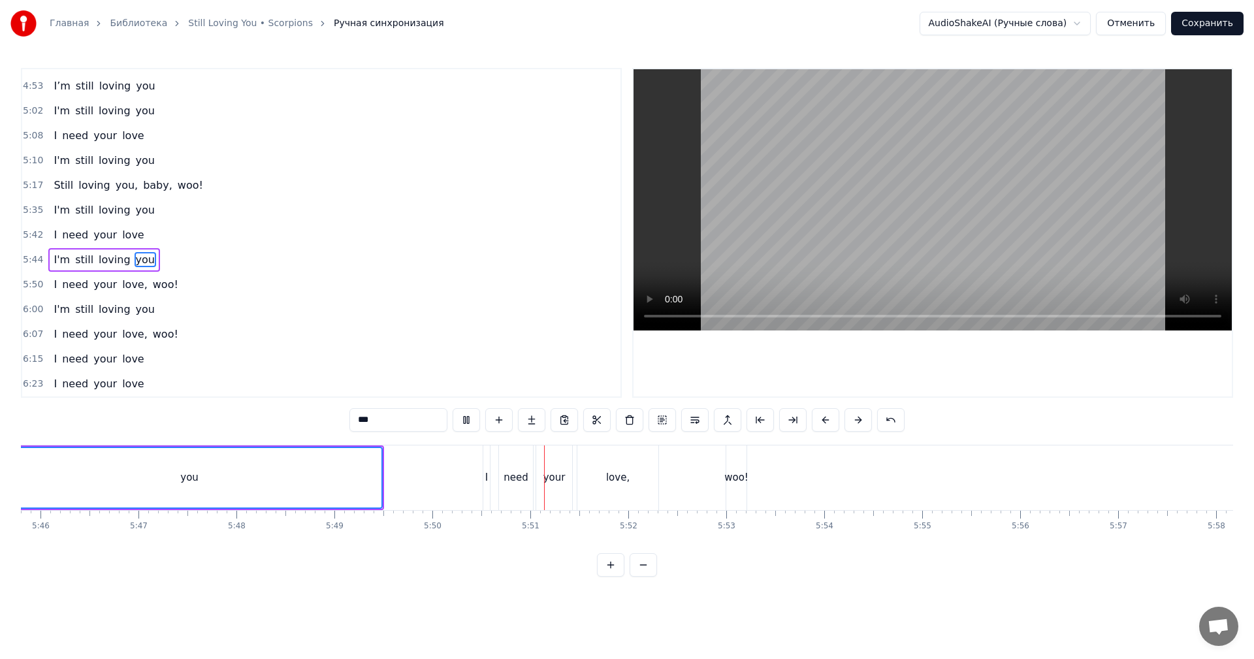
scroll to position [0, 34008]
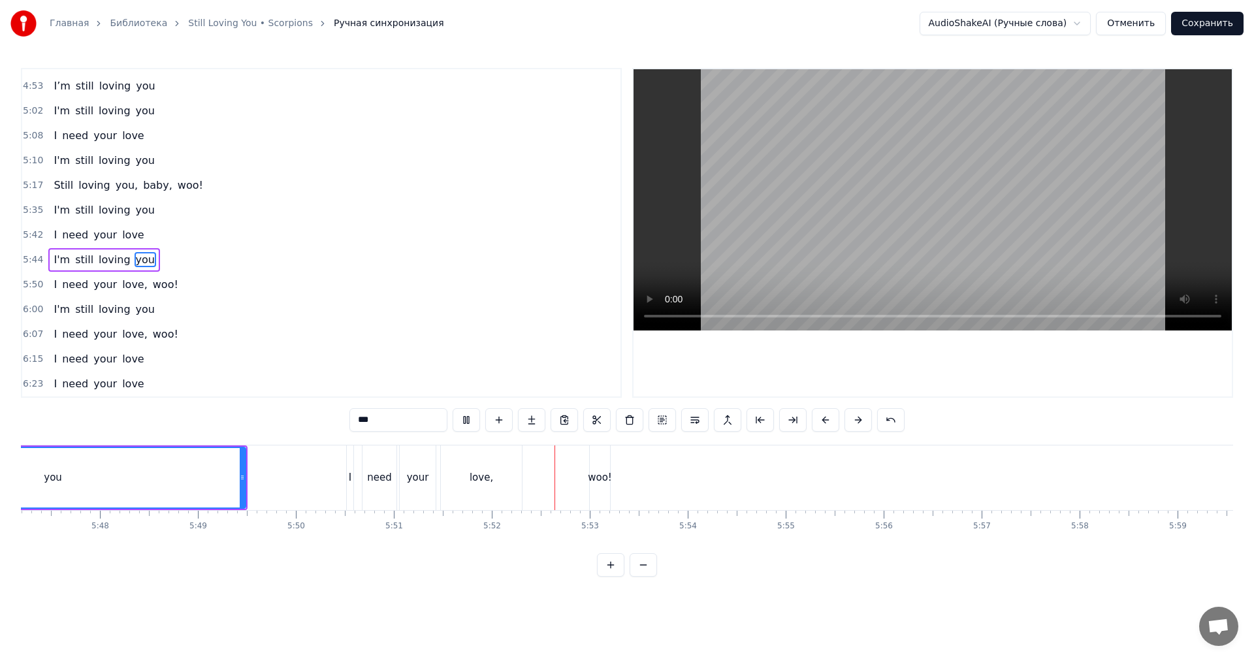
click at [599, 480] on div "woo!" at bounding box center [600, 477] width 24 height 15
type input "****"
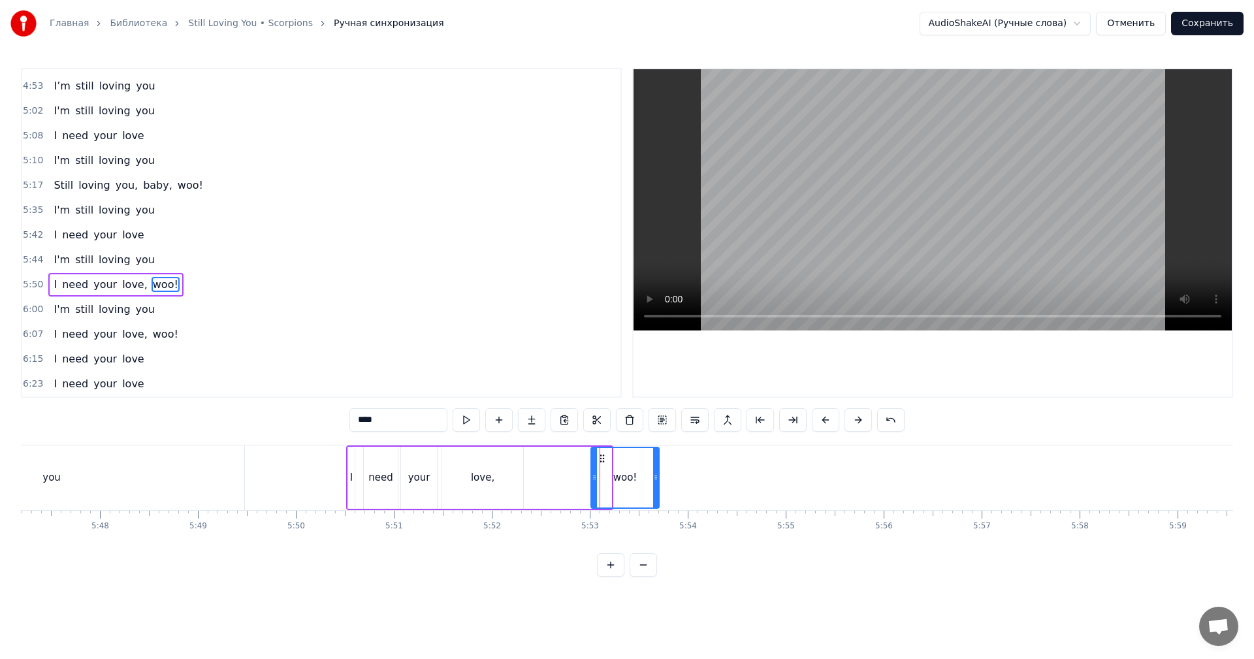
drag, startPoint x: 599, startPoint y: 480, endPoint x: 660, endPoint y: 474, distance: 61.0
click at [658, 472] on icon at bounding box center [655, 477] width 5 height 10
click at [547, 479] on div "I need your love, woo!" at bounding box center [507, 477] width 323 height 65
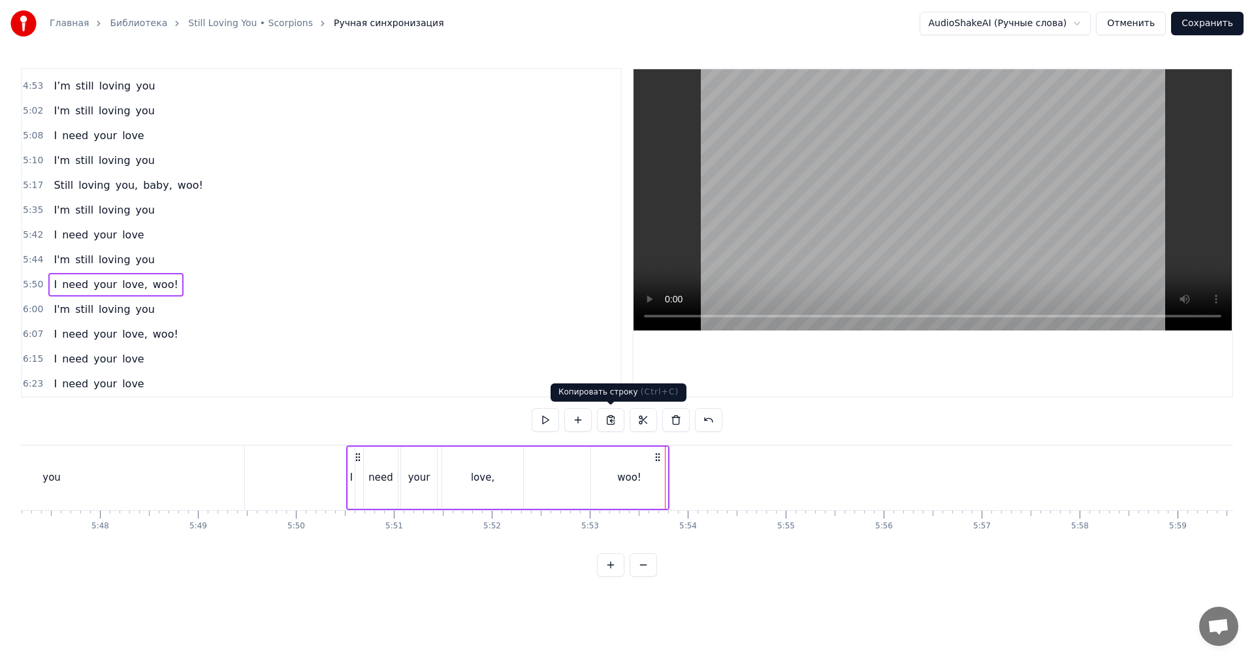
click at [783, 259] on video at bounding box center [932, 199] width 598 height 261
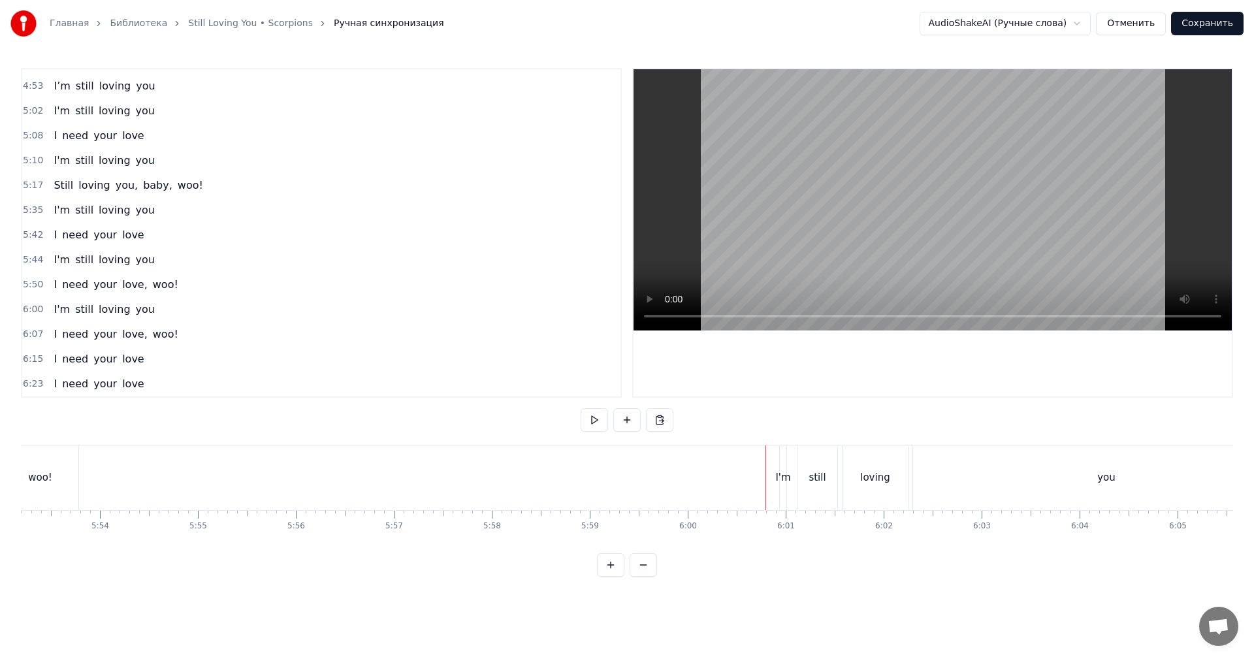
click at [938, 193] on video at bounding box center [932, 199] width 598 height 261
click at [968, 251] on video at bounding box center [932, 199] width 598 height 261
click at [976, 478] on div "love" at bounding box center [980, 477] width 20 height 15
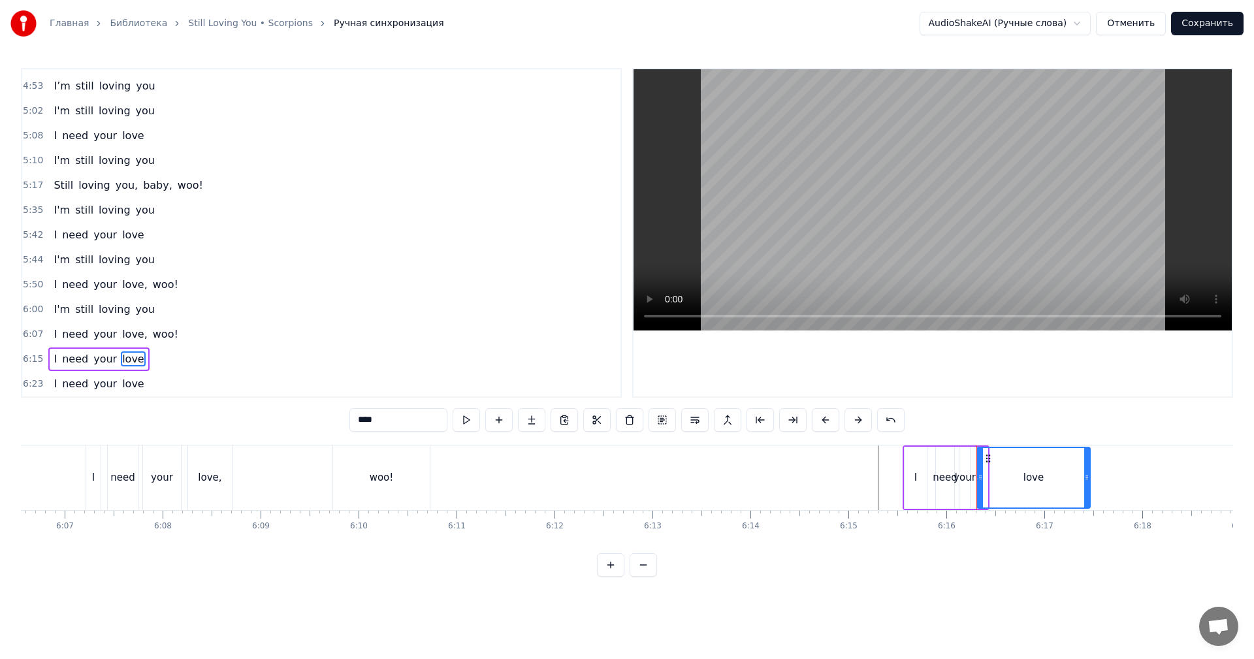
drag, startPoint x: 985, startPoint y: 473, endPoint x: 1074, endPoint y: 467, distance: 89.7
click at [1089, 467] on div at bounding box center [1086, 477] width 5 height 59
drag, startPoint x: 870, startPoint y: 468, endPoint x: 953, endPoint y: 362, distance: 134.0
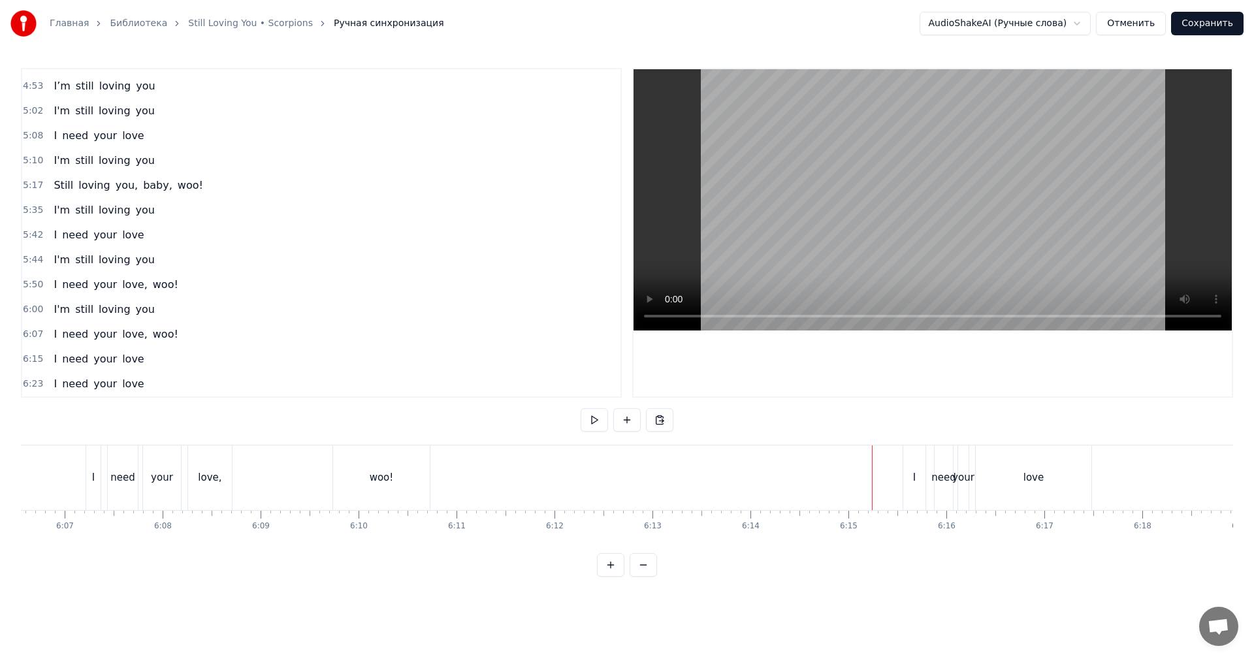
click at [1036, 219] on video at bounding box center [932, 199] width 598 height 261
click at [1247, 27] on div "Главная Библиотека Still Loving You • Scorpions Ручная синхронизация AudioShake…" at bounding box center [627, 23] width 1254 height 47
click at [1234, 27] on button "Сохранить" at bounding box center [1207, 24] width 72 height 24
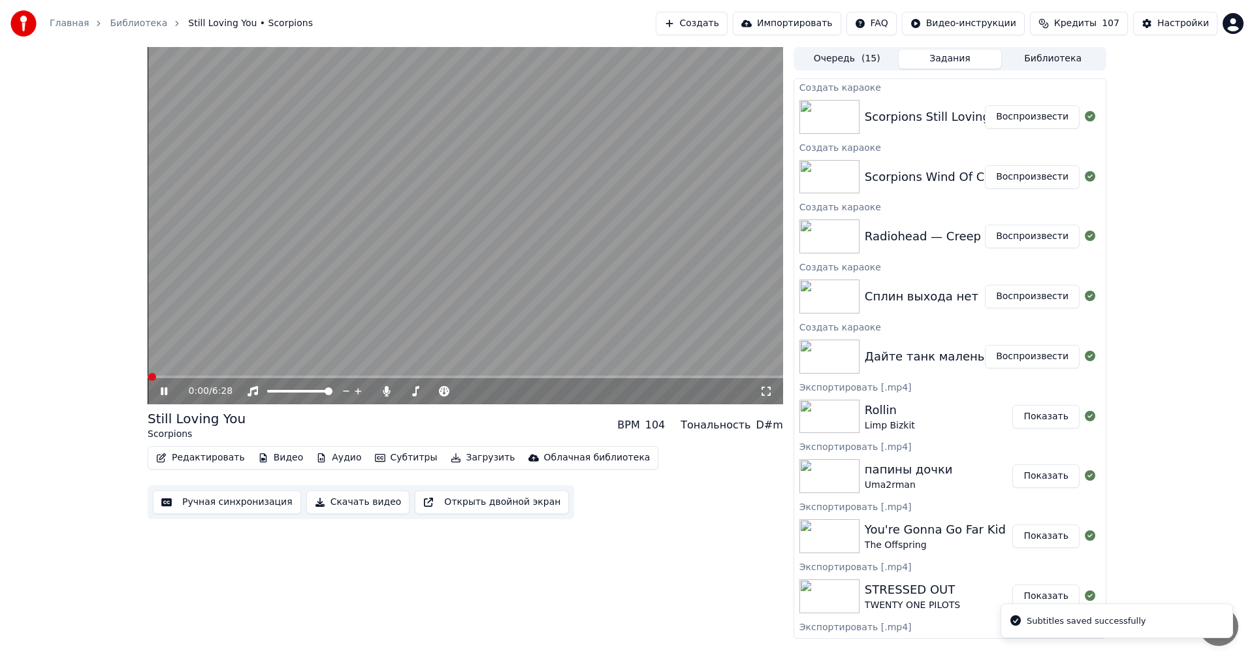
click at [569, 224] on video at bounding box center [465, 225] width 635 height 357
click at [1026, 355] on button "Воспроизвести" at bounding box center [1032, 357] width 95 height 24
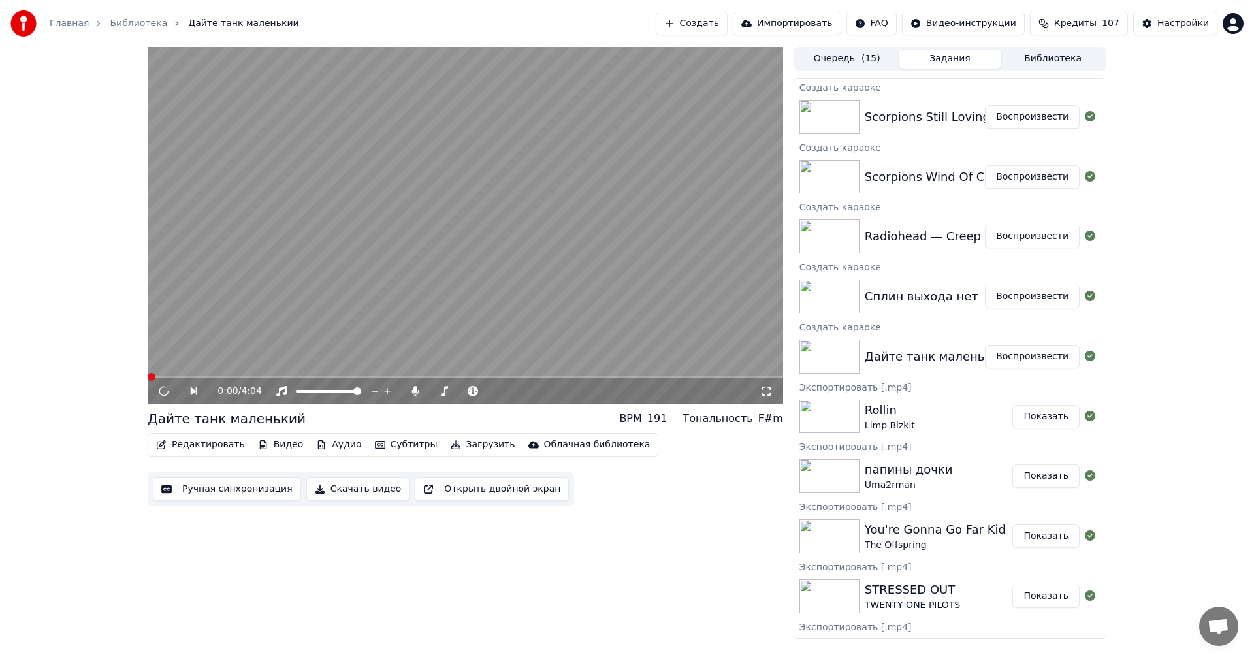
click at [351, 490] on button "Скачать видео" at bounding box center [358, 489] width 104 height 24
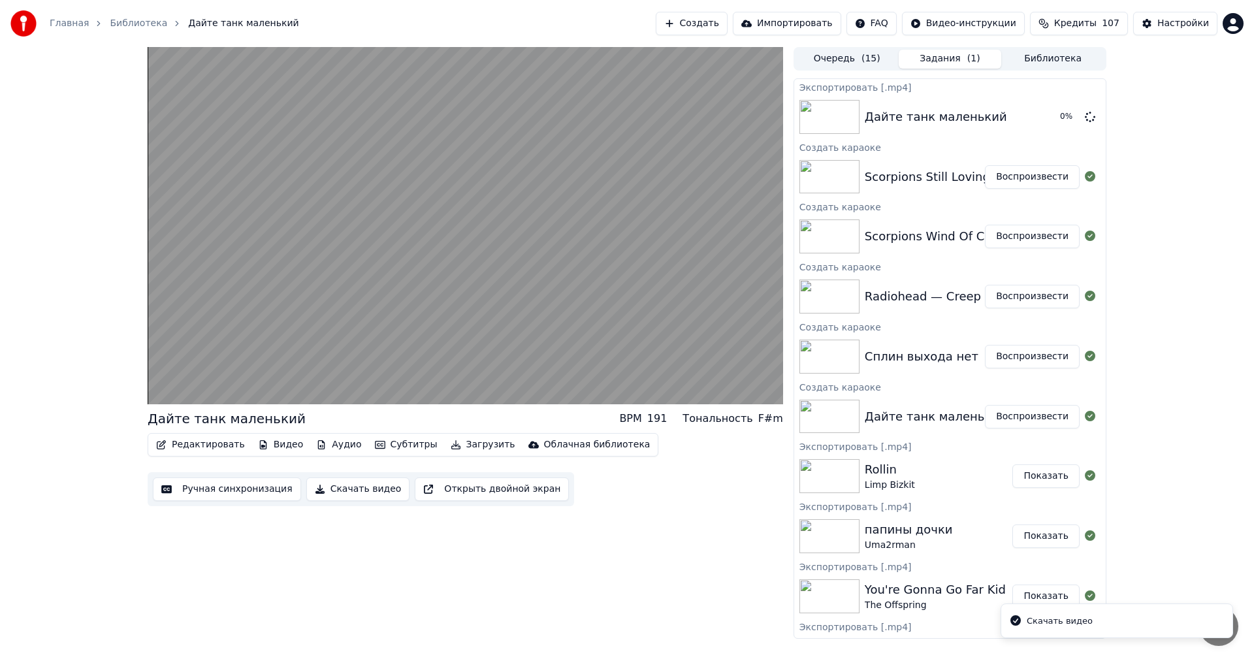
click at [1005, 351] on button "Воспроизвести" at bounding box center [1032, 357] width 95 height 24
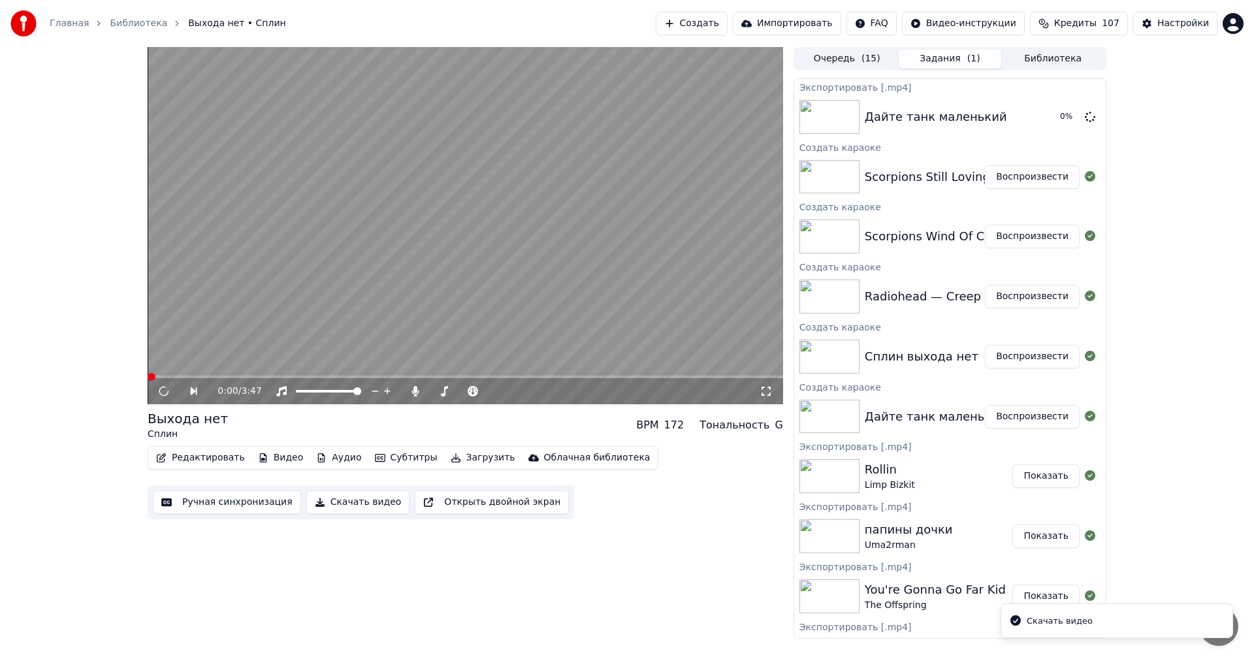
click at [330, 504] on button "Скачать видео" at bounding box center [358, 502] width 104 height 24
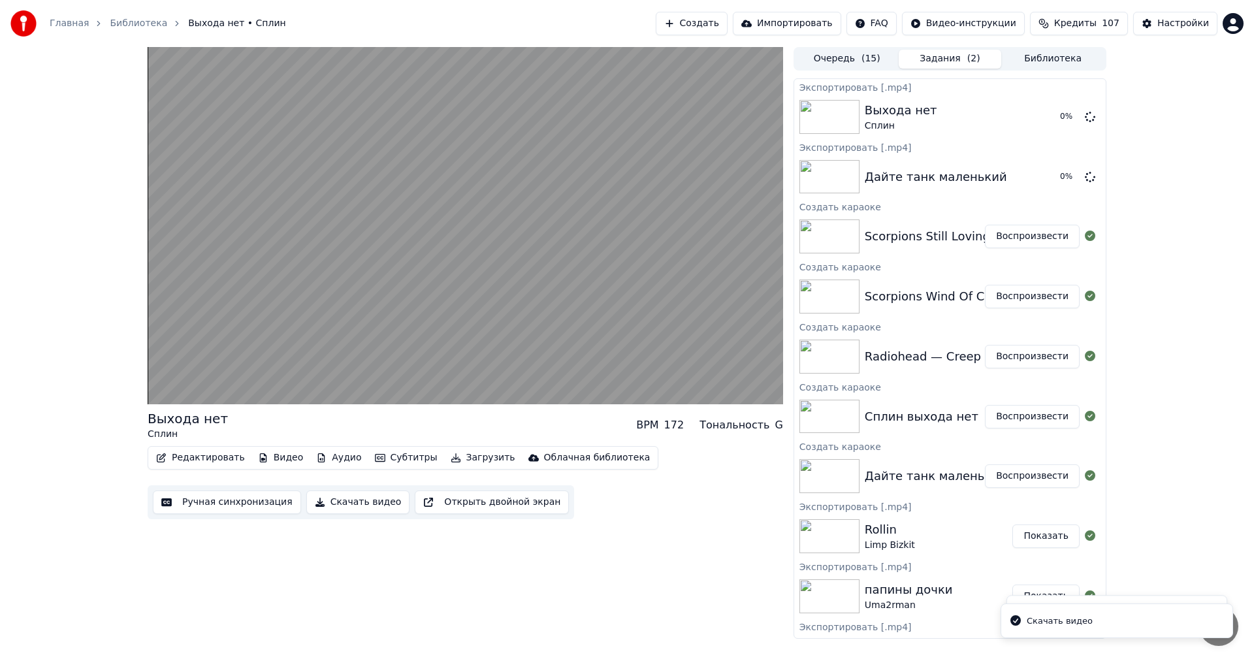
click at [1036, 349] on button "Воспроизвести" at bounding box center [1032, 357] width 95 height 24
click at [339, 503] on button "Скачать видео" at bounding box center [358, 502] width 104 height 24
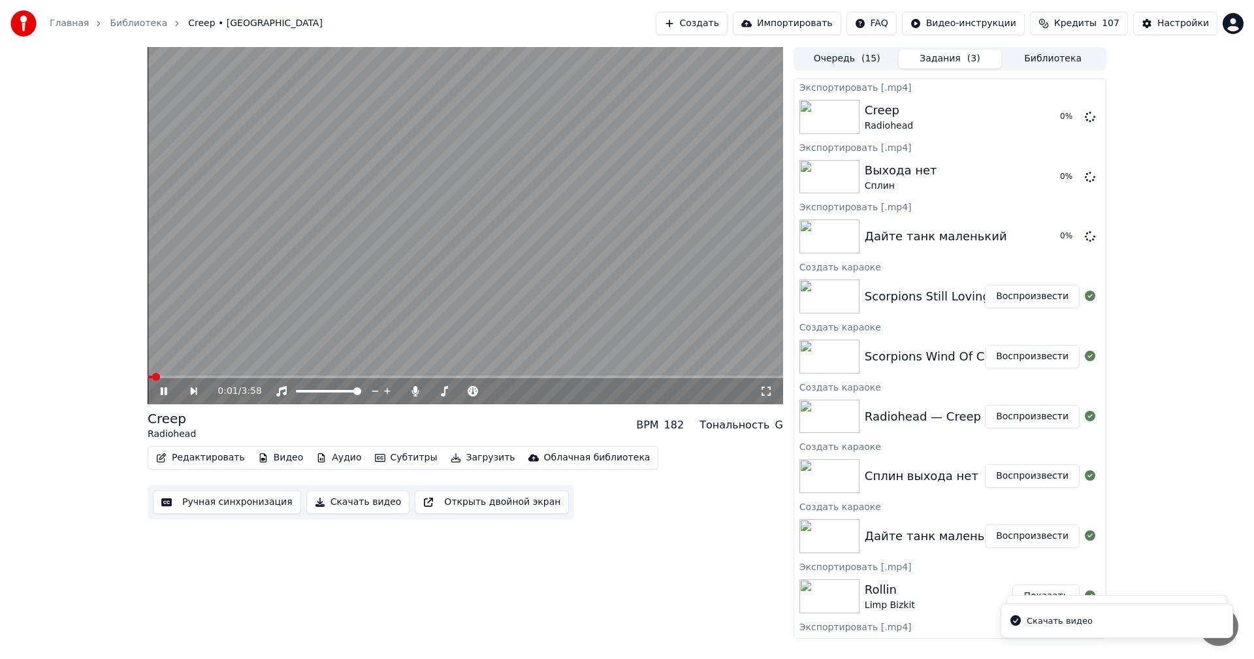
click at [1029, 356] on button "Воспроизвести" at bounding box center [1032, 357] width 95 height 24
click at [343, 501] on button "Скачать видео" at bounding box center [358, 502] width 104 height 24
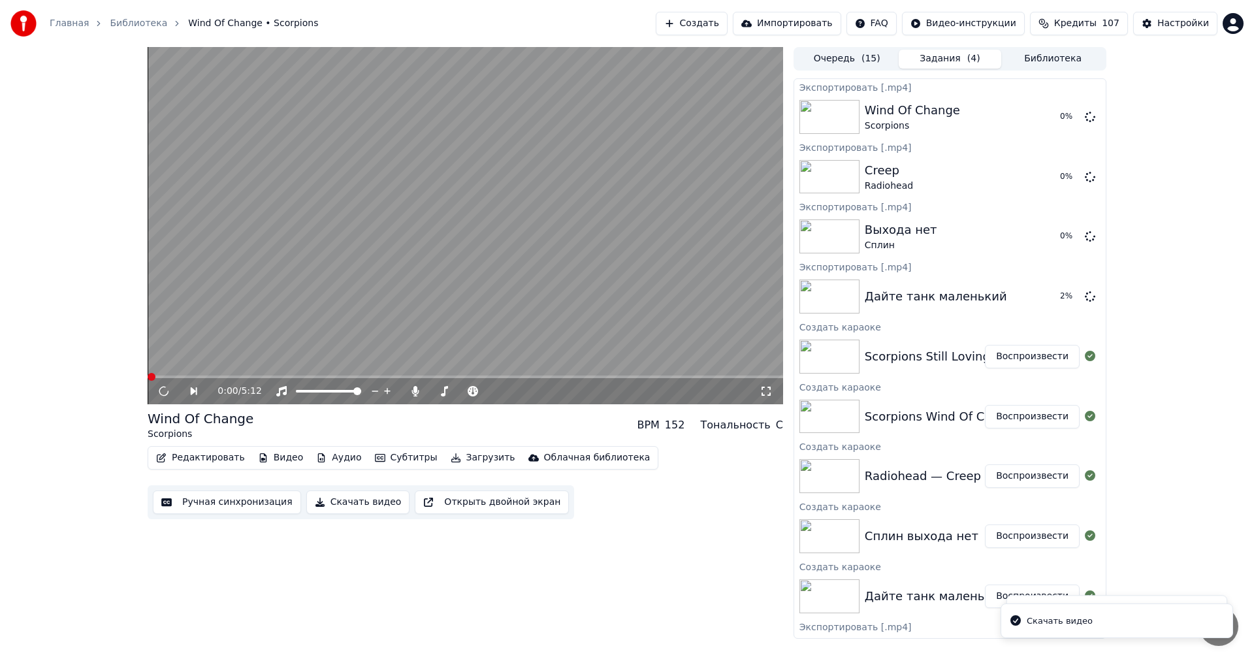
click at [1038, 361] on button "Воспроизвести" at bounding box center [1032, 357] width 95 height 24
click at [355, 508] on button "Скачать видео" at bounding box center [358, 502] width 104 height 24
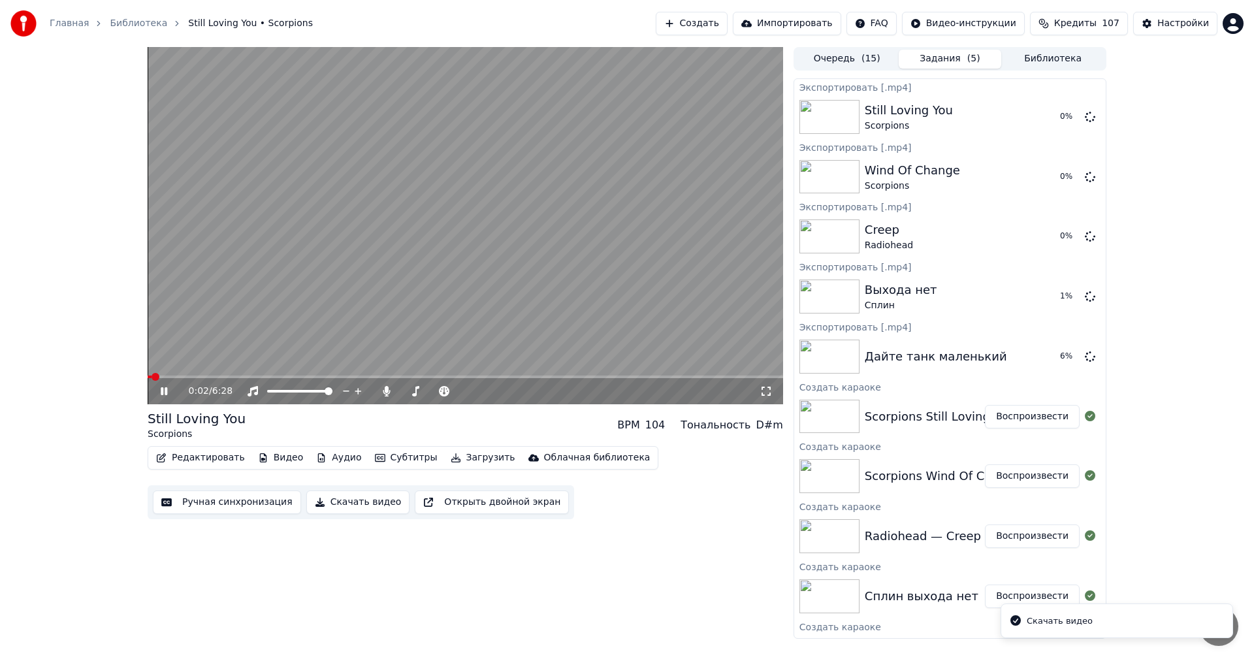
click at [595, 231] on video at bounding box center [465, 225] width 635 height 357
click at [720, 24] on button "Создать" at bounding box center [692, 24] width 72 height 24
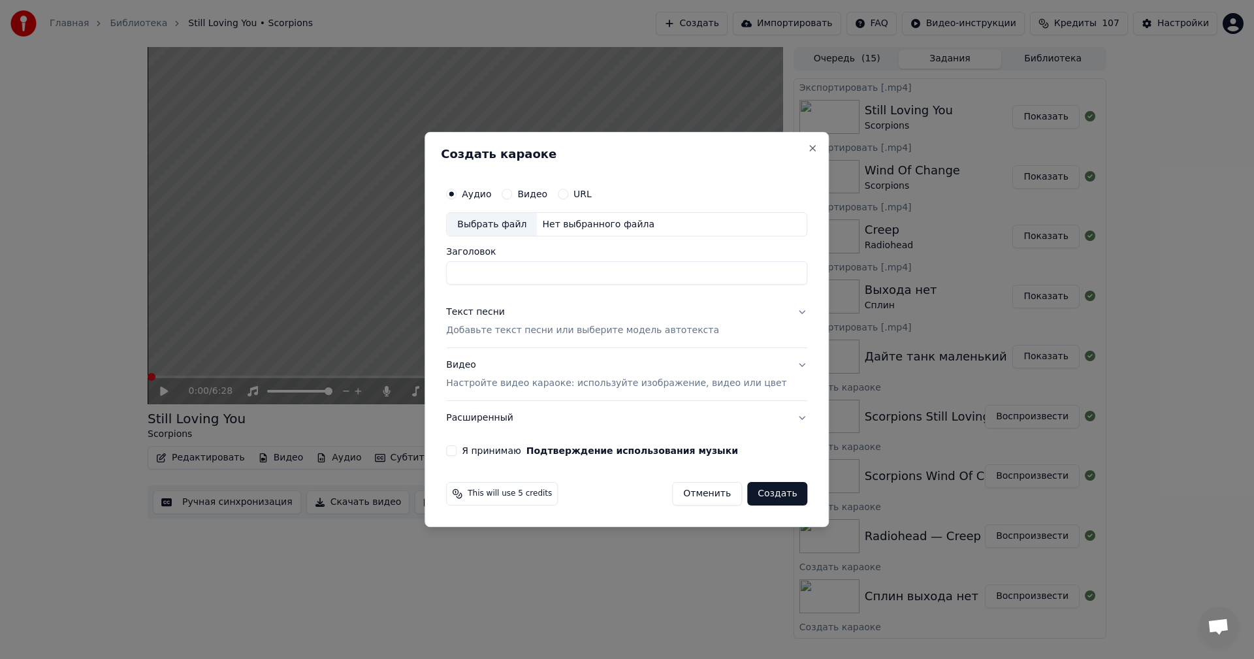
click at [507, 215] on div "Выбрать файл" at bounding box center [492, 225] width 90 height 24
type input "**********"
click at [543, 329] on p "Добавьте текст песни или выберите модель автотекста" at bounding box center [582, 331] width 273 height 13
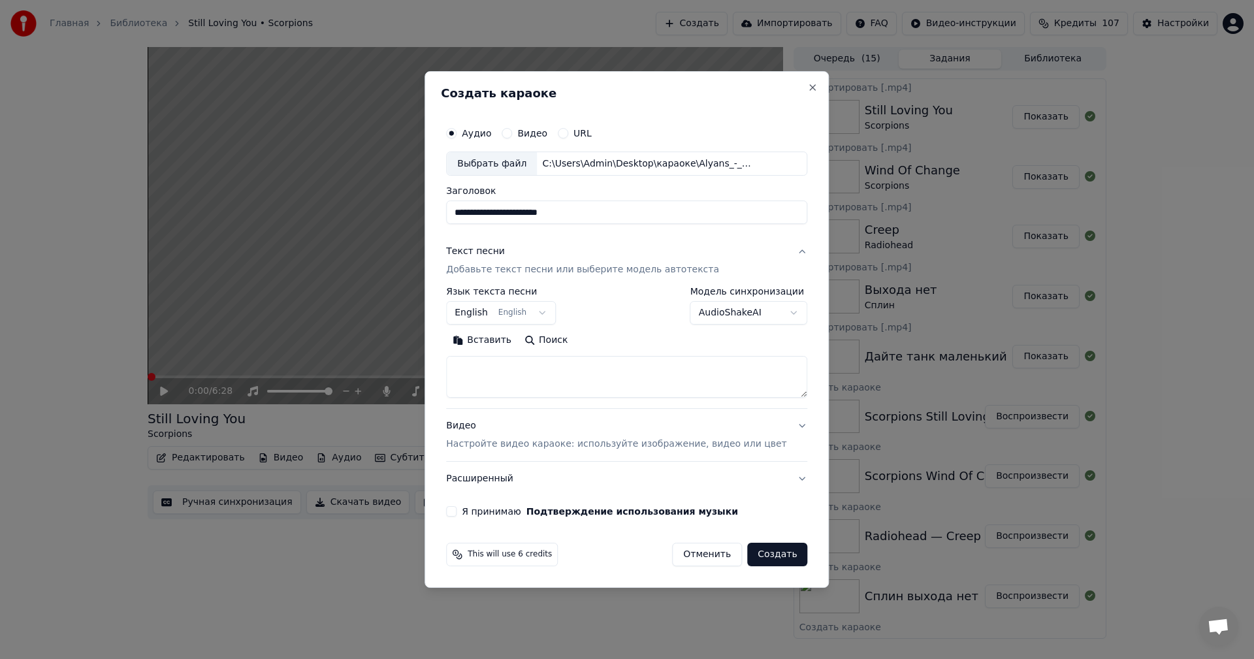
click at [556, 372] on textarea at bounding box center [626, 378] width 361 height 42
paste textarea "**********"
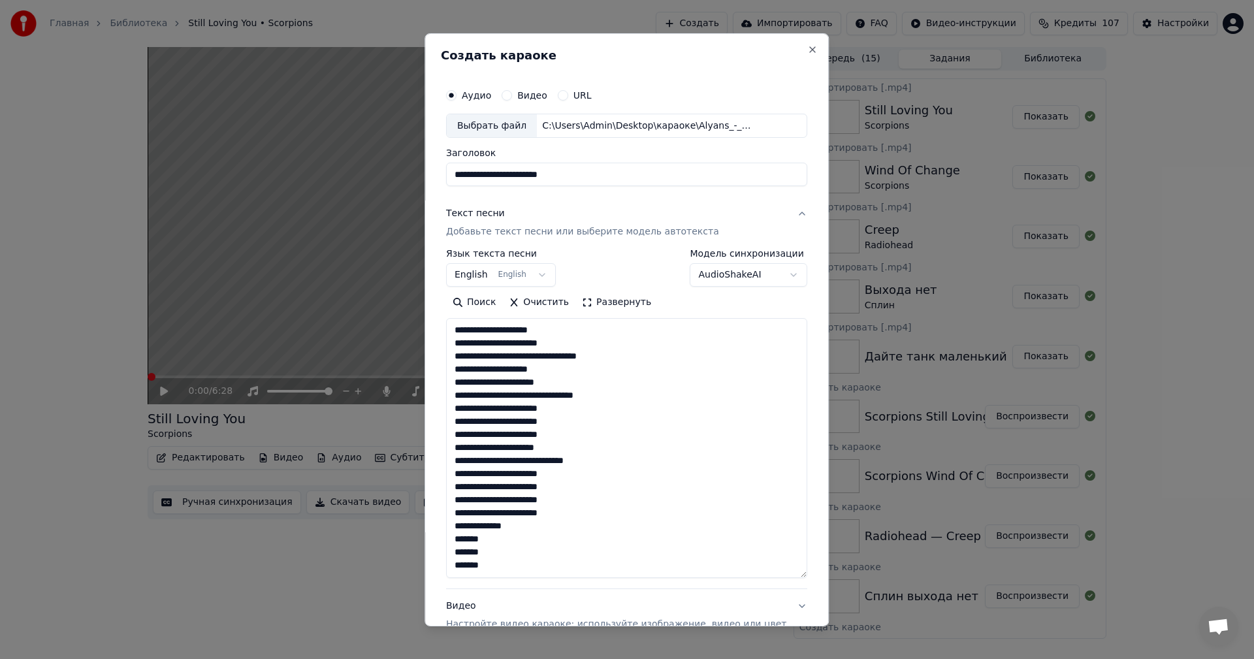
scroll to position [213, 0]
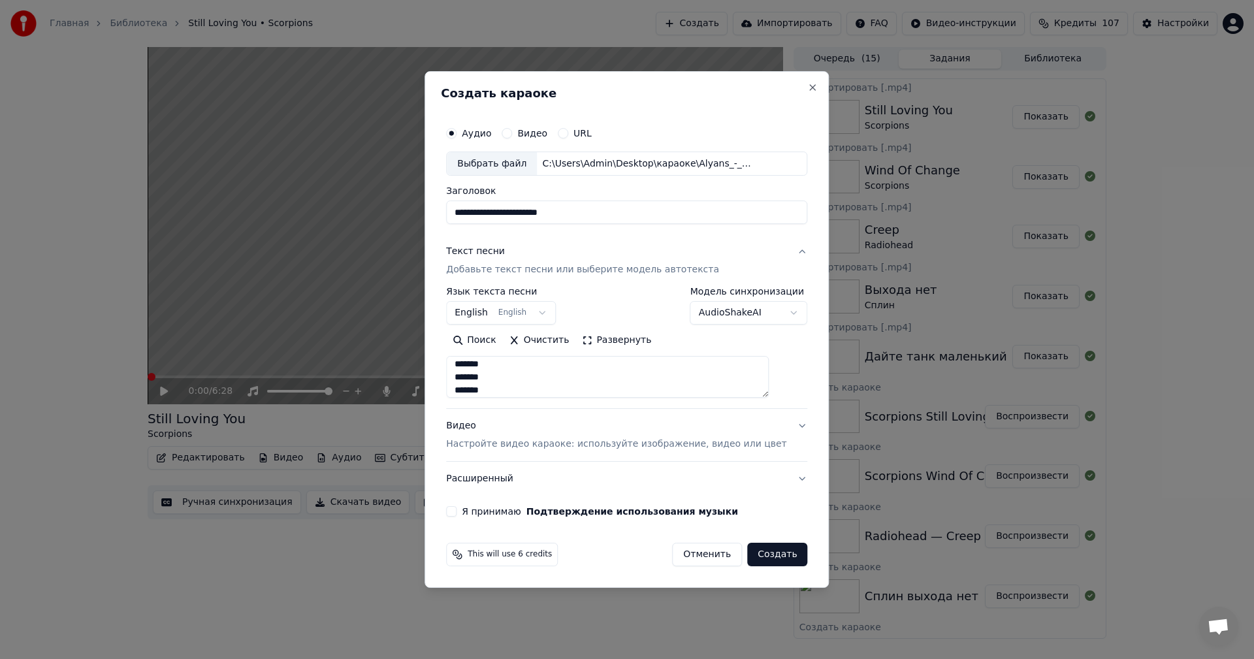
type textarea "**********"
click at [596, 206] on input "**********" at bounding box center [626, 213] width 361 height 24
type input "**********"
click at [488, 508] on label "Я принимаю Подтверждение использования музыки" at bounding box center [600, 511] width 276 height 9
click at [456, 508] on button "Я принимаю Подтверждение использования музыки" at bounding box center [451, 511] width 10 height 10
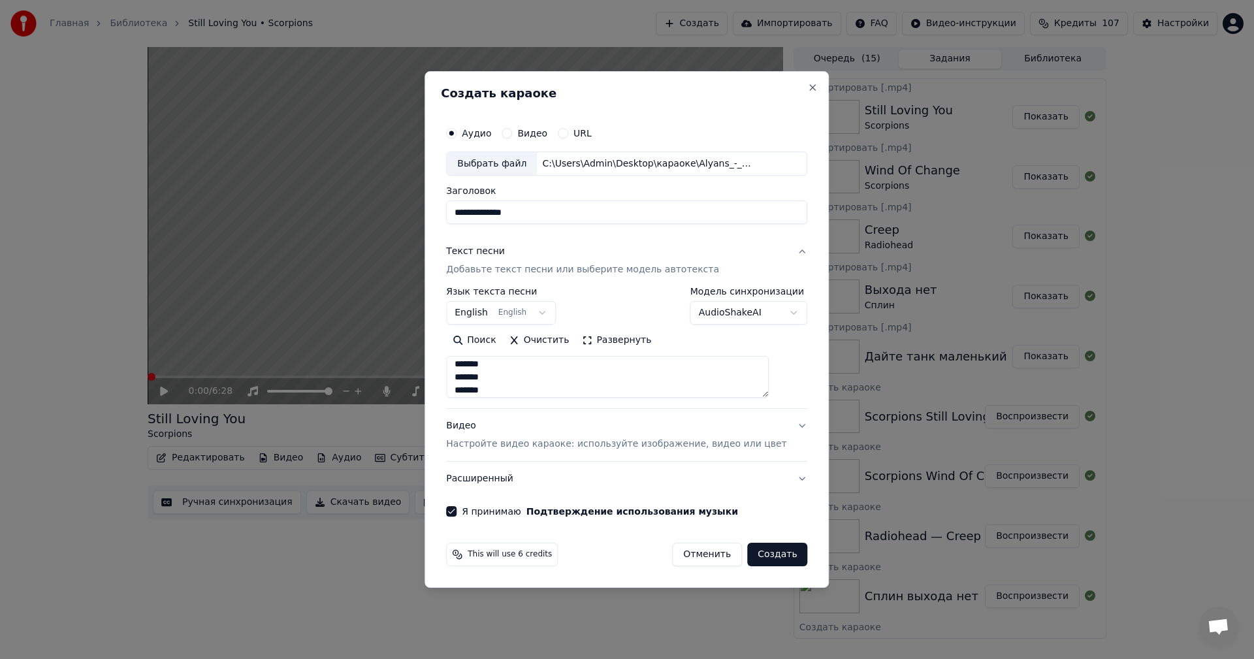
click at [566, 434] on div "Видео Настройте видео караоке: используйте изображение, видео или цвет" at bounding box center [616, 435] width 340 height 31
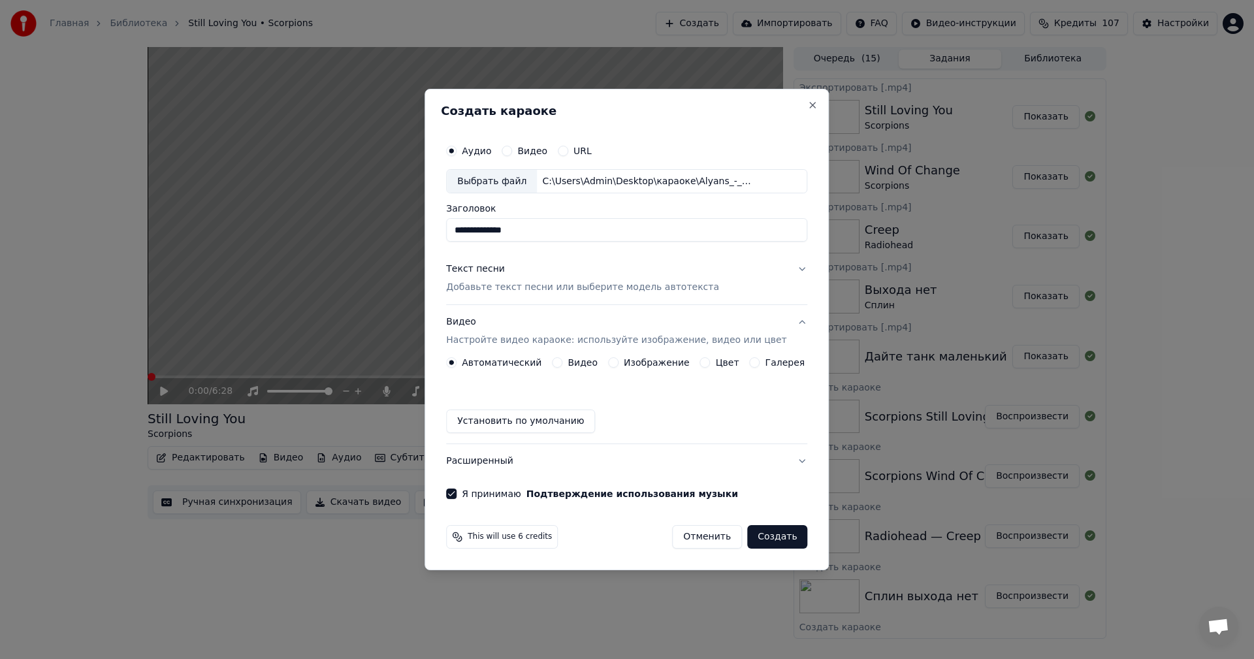
click at [616, 364] on button "Изображение" at bounding box center [613, 362] width 10 height 10
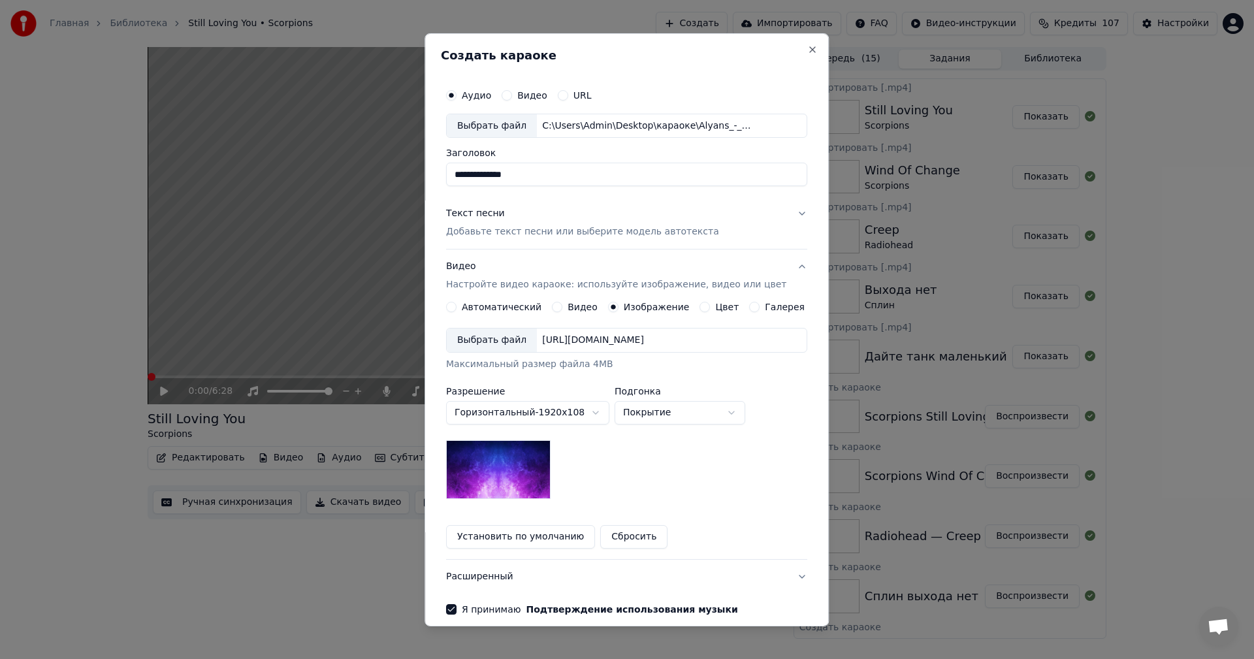
click at [480, 338] on div "Выбрать файл" at bounding box center [492, 340] width 90 height 24
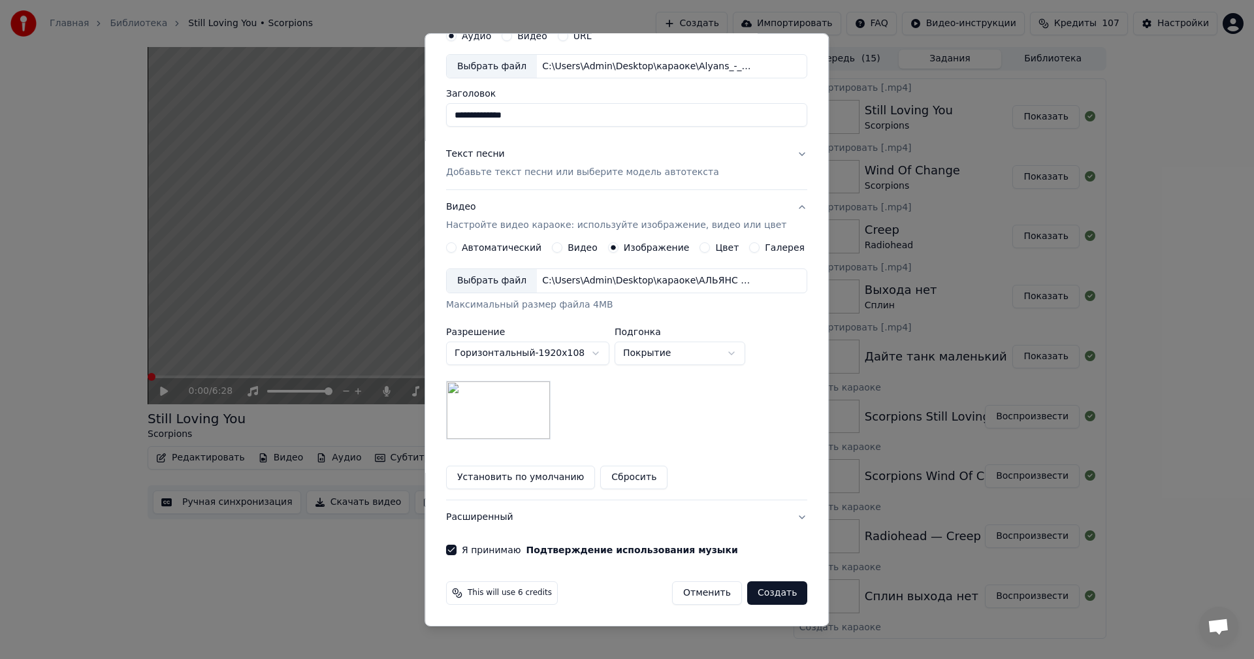
click at [763, 595] on button "Создать" at bounding box center [777, 593] width 60 height 24
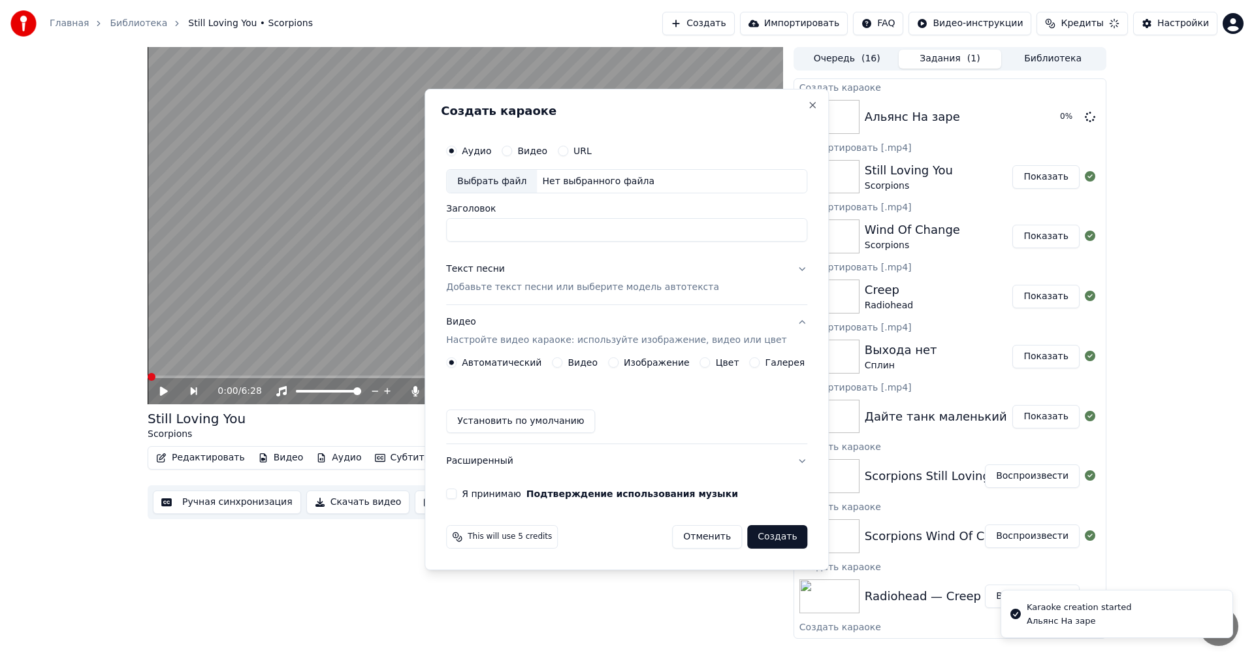
scroll to position [0, 0]
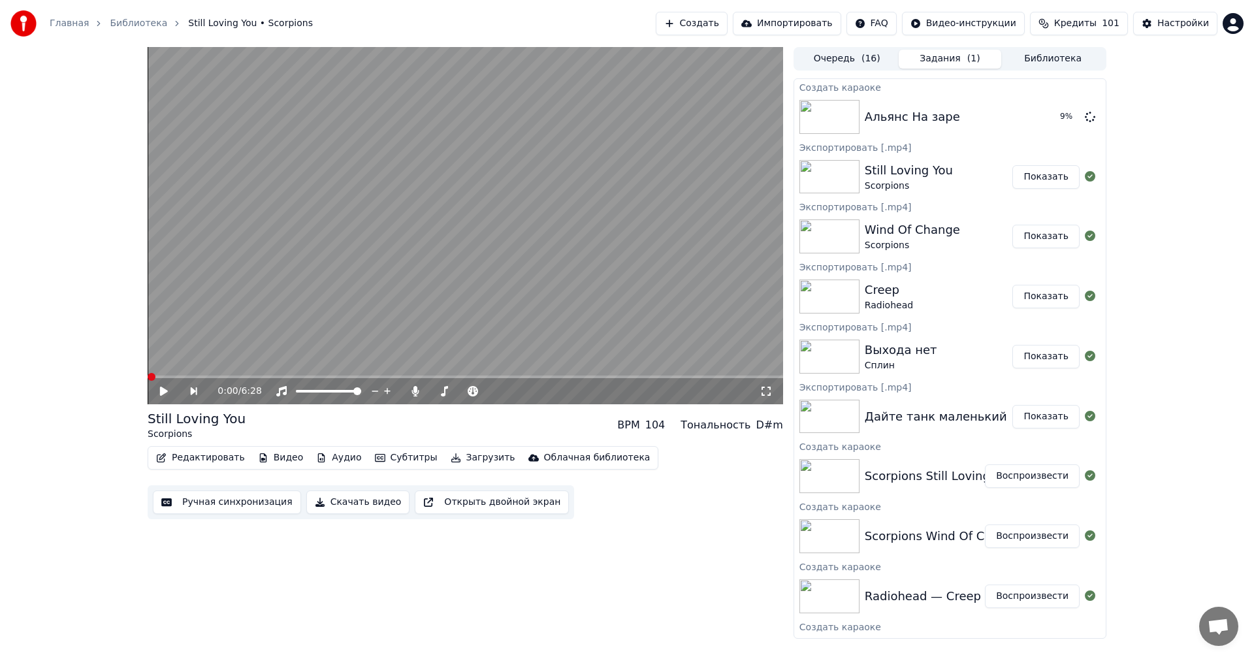
click at [727, 22] on button "Создать" at bounding box center [692, 24] width 72 height 24
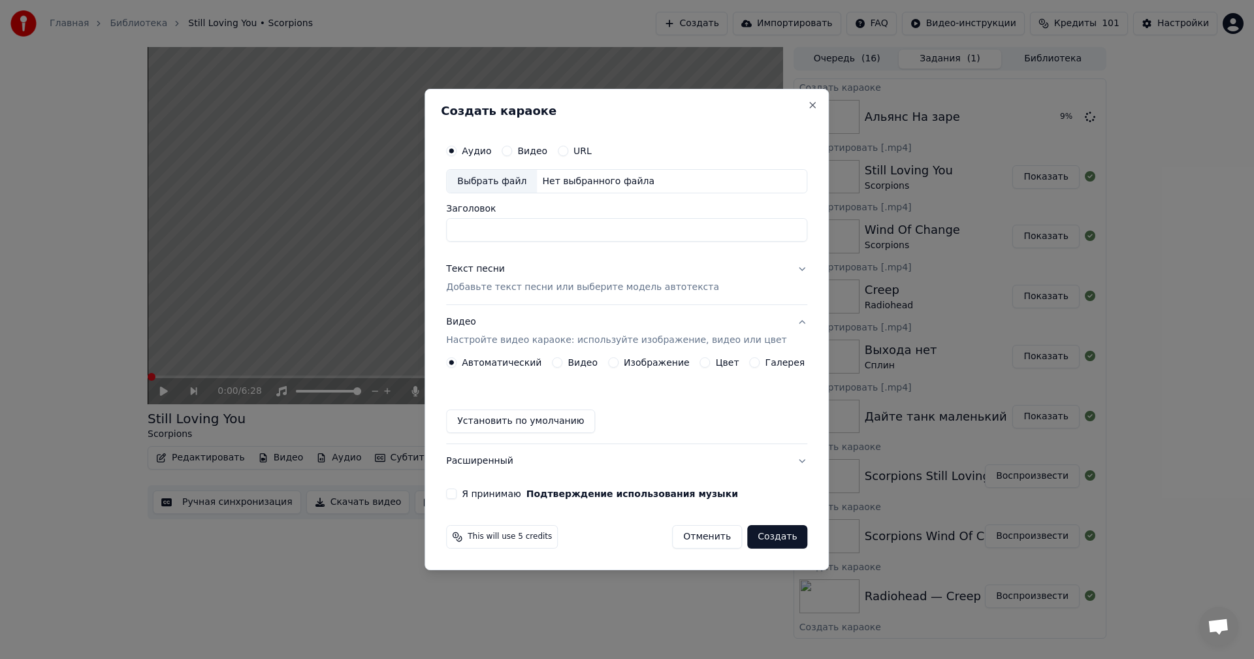
click at [498, 185] on div "Выбрать файл" at bounding box center [492, 182] width 90 height 24
drag, startPoint x: 631, startPoint y: 223, endPoint x: 475, endPoint y: 234, distance: 157.1
click at [475, 234] on input "**********" at bounding box center [626, 231] width 361 height 24
type input "**********"
click at [534, 291] on p "Добавьте текст песни или выберите модель автотекста" at bounding box center [582, 287] width 273 height 13
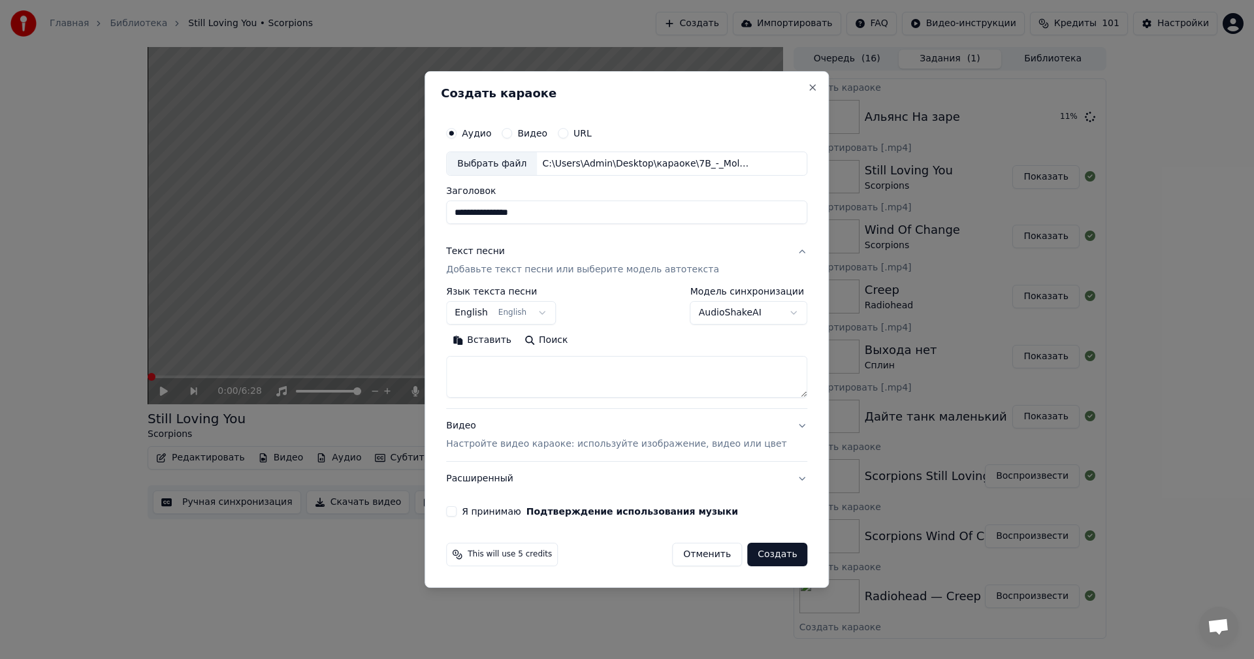
click at [567, 375] on textarea at bounding box center [626, 378] width 361 height 42
paste textarea "**********"
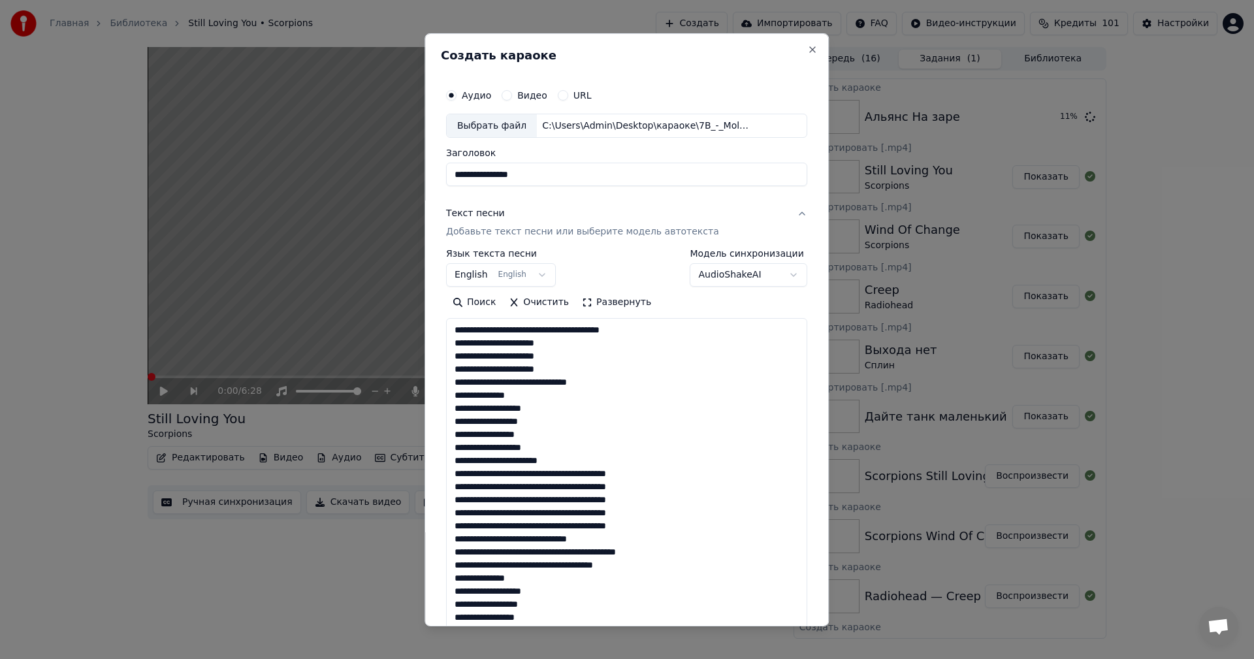
scroll to position [395, 0]
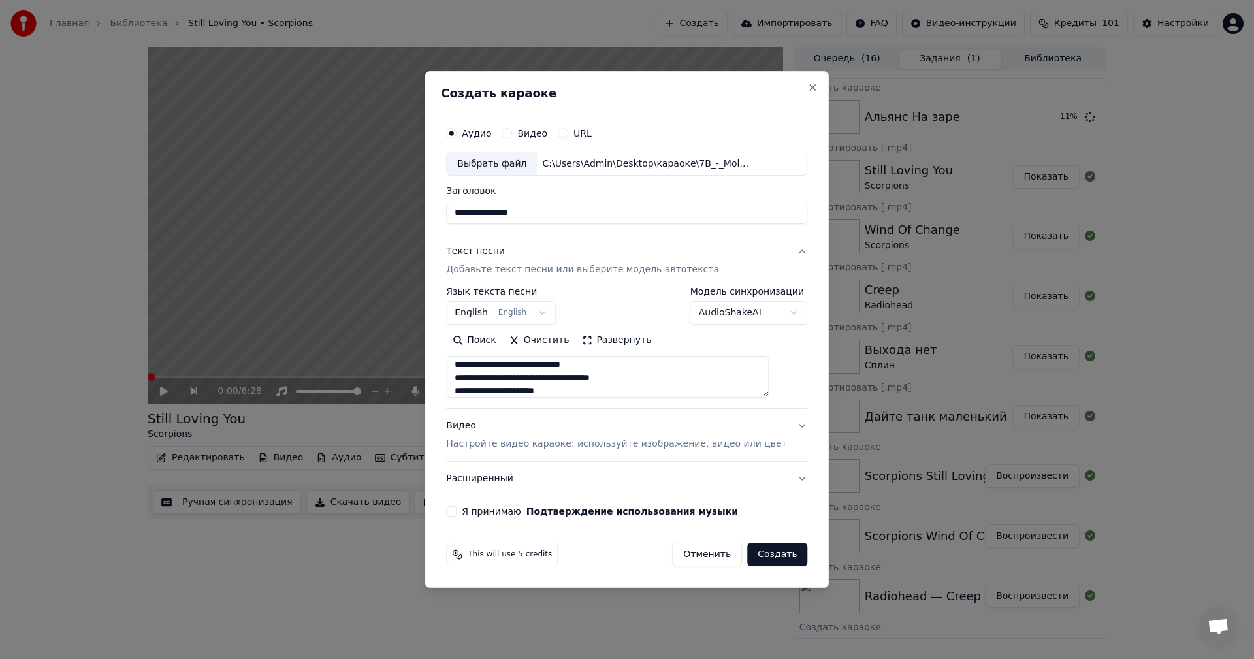
type textarea "**********"
click at [624, 445] on p "Настройте видео караоке: используйте изображение, видео или цвет" at bounding box center [616, 444] width 340 height 13
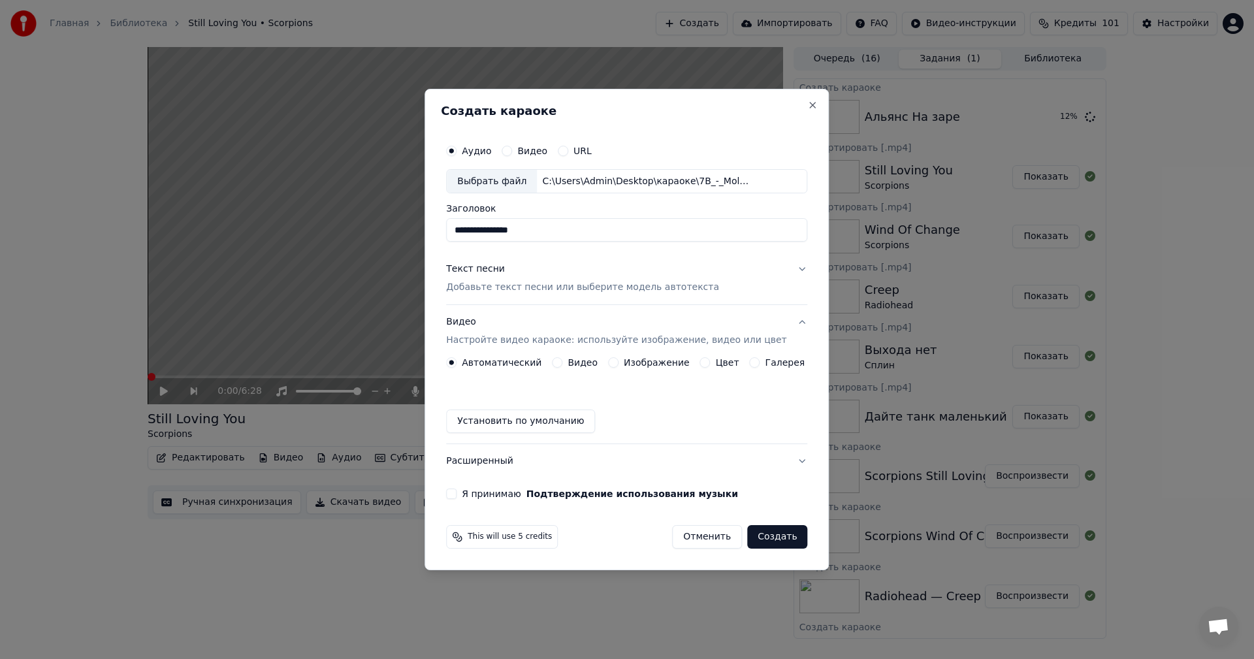
click at [624, 363] on div "Изображение" at bounding box center [649, 362] width 82 height 10
click at [616, 361] on button "Изображение" at bounding box center [613, 362] width 10 height 10
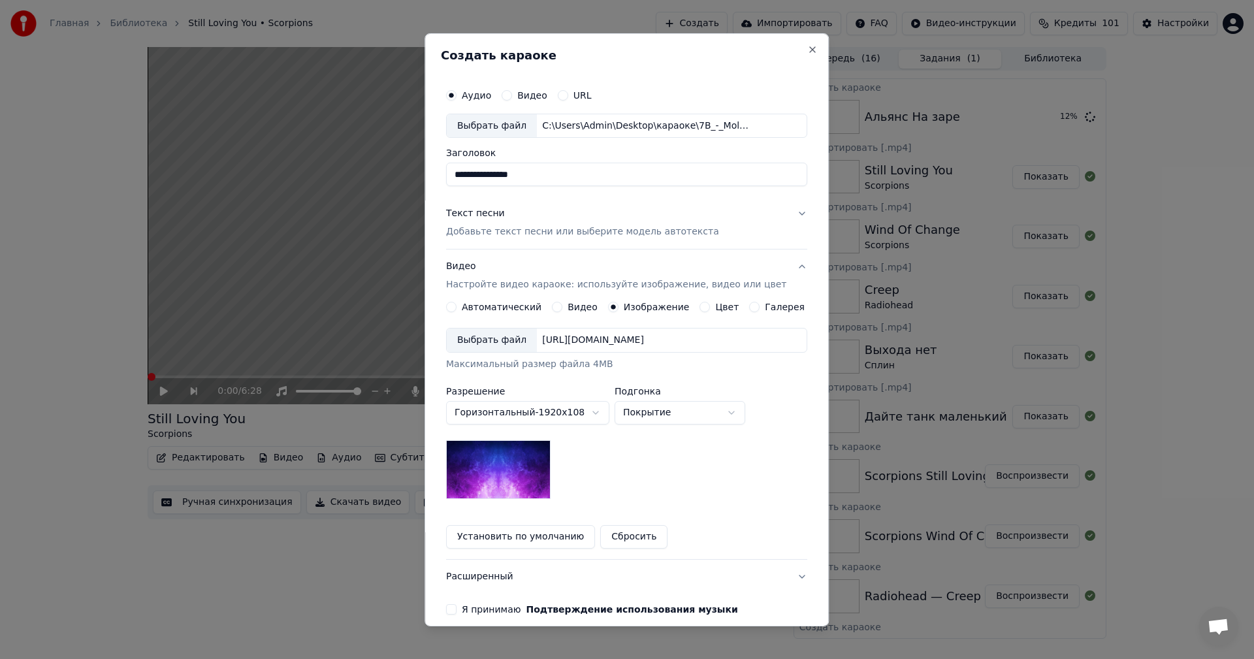
click at [504, 346] on div "Выбрать файл" at bounding box center [492, 340] width 90 height 24
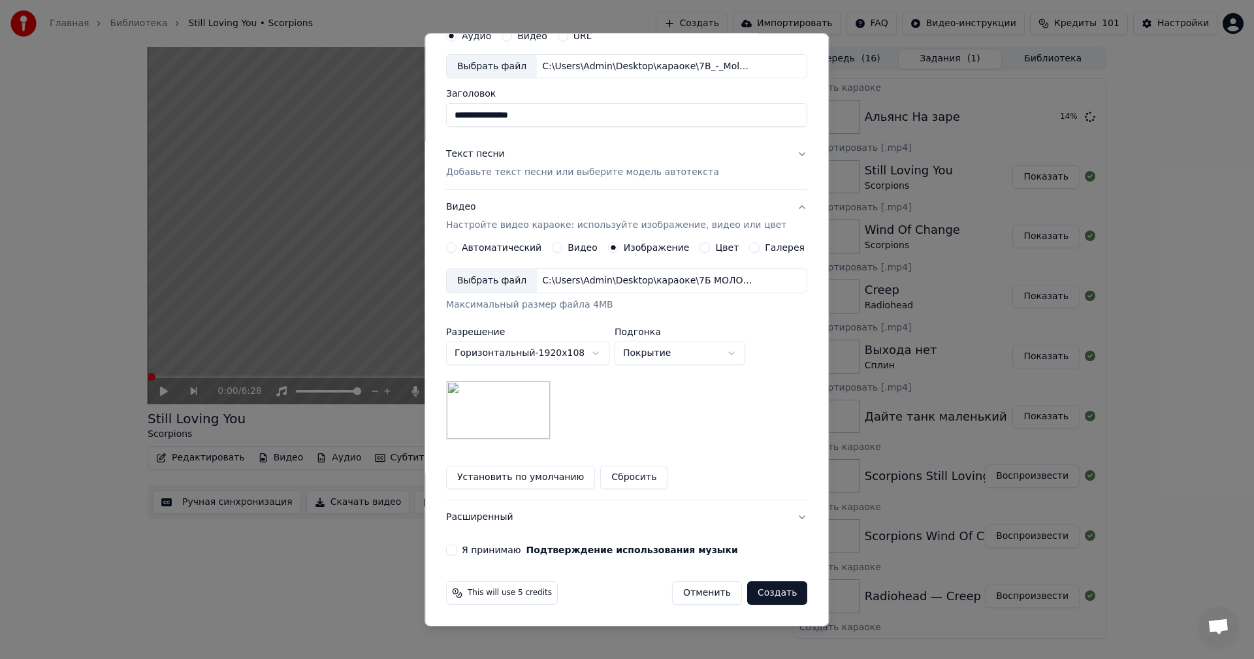
click at [456, 549] on button "Я принимаю Подтверждение использования музыки" at bounding box center [451, 550] width 10 height 10
click at [760, 595] on button "Создать" at bounding box center [777, 593] width 60 height 24
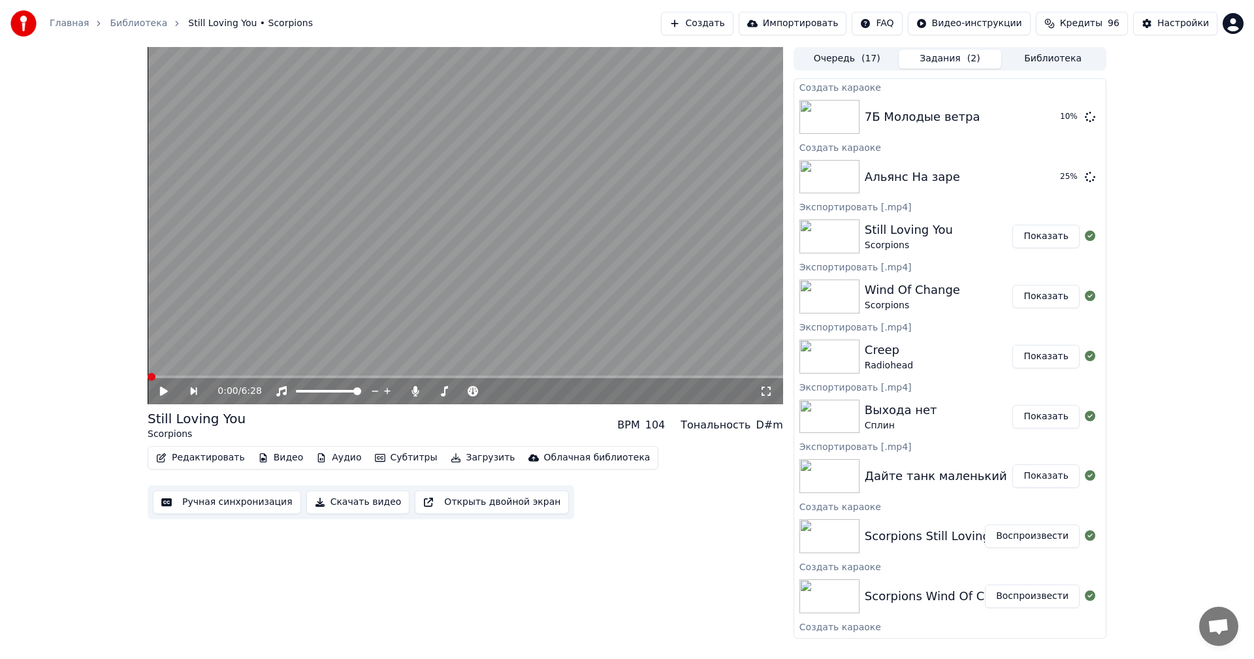
click at [710, 19] on button "Создать" at bounding box center [697, 24] width 72 height 24
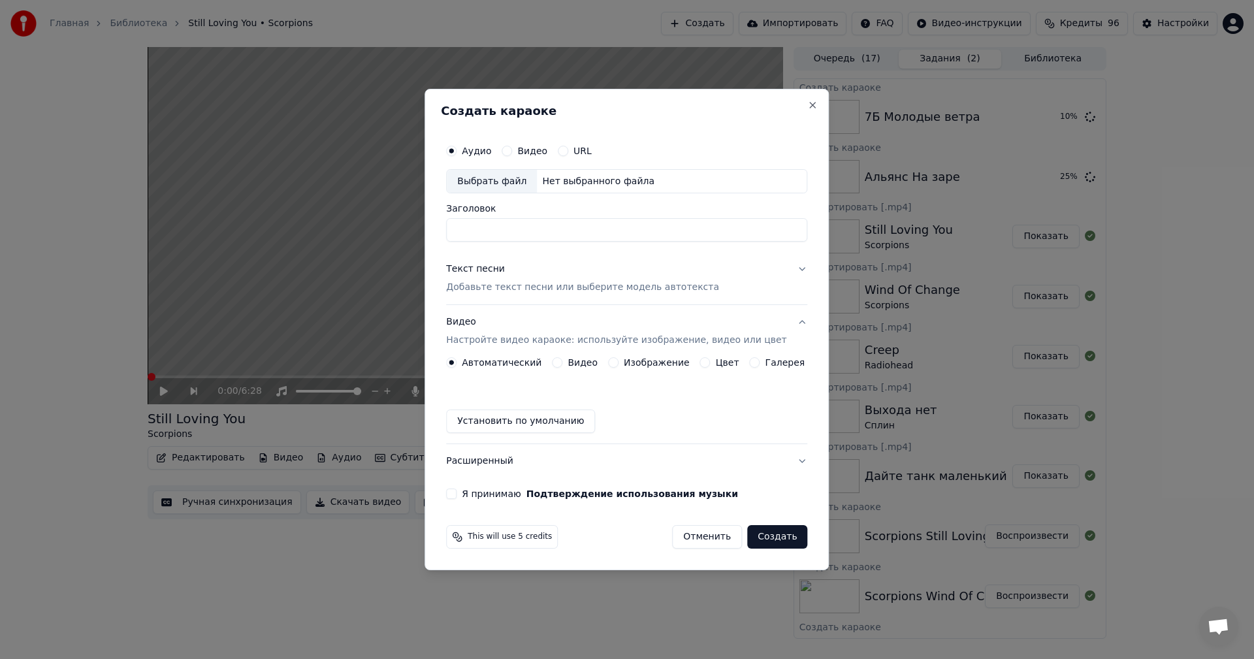
click at [511, 180] on div "Выбрать файл" at bounding box center [492, 182] width 90 height 24
drag, startPoint x: 634, startPoint y: 226, endPoint x: 542, endPoint y: 231, distance: 92.2
click at [542, 231] on input "**********" at bounding box center [626, 231] width 361 height 24
type input "**********"
click at [559, 281] on p "Добавьте текст песни или выберите модель автотекста" at bounding box center [582, 287] width 273 height 13
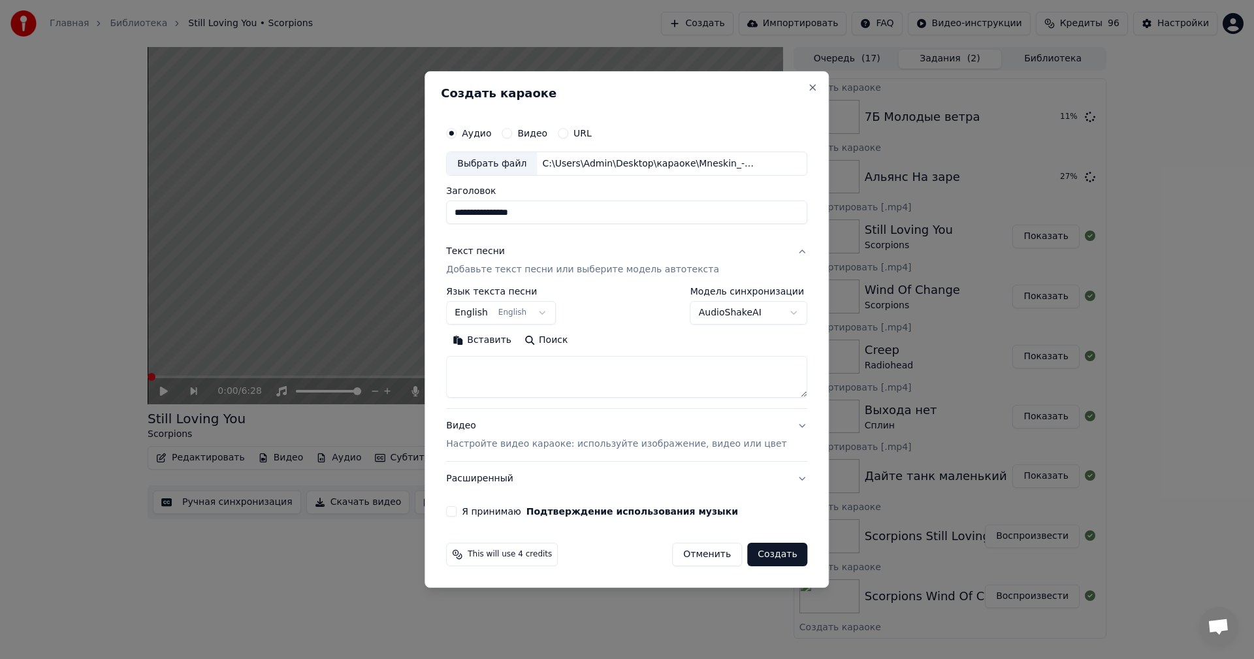
click at [611, 385] on textarea at bounding box center [626, 378] width 361 height 42
paste textarea "**********"
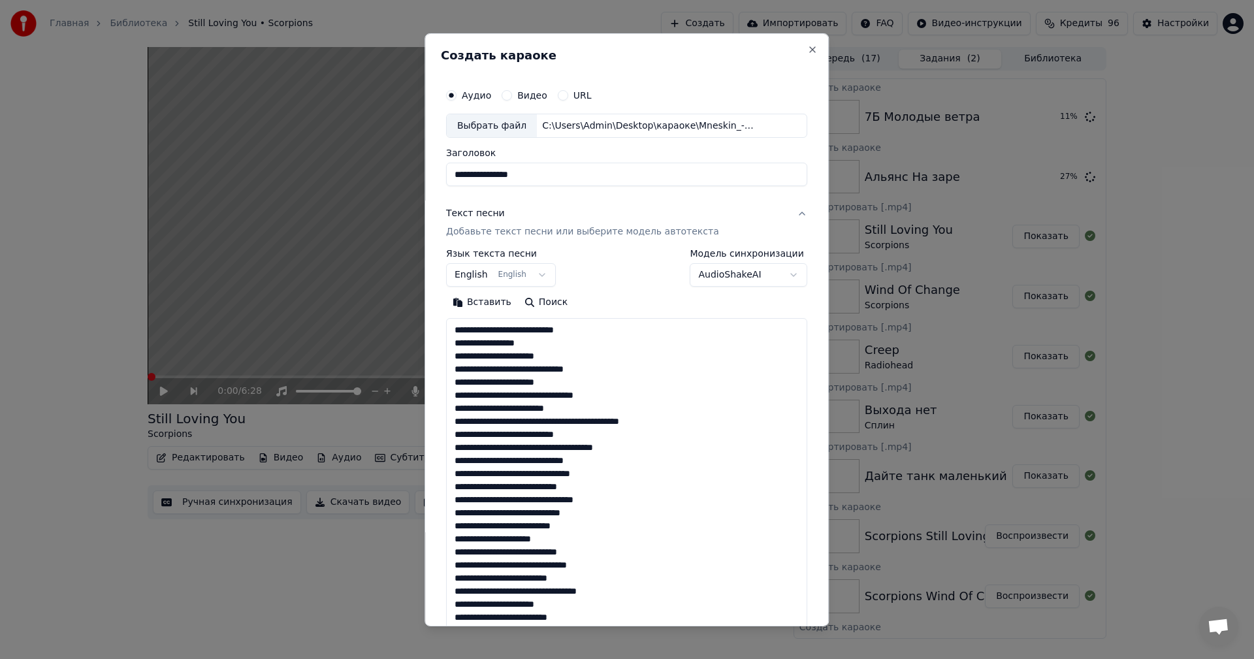
scroll to position [761, 0]
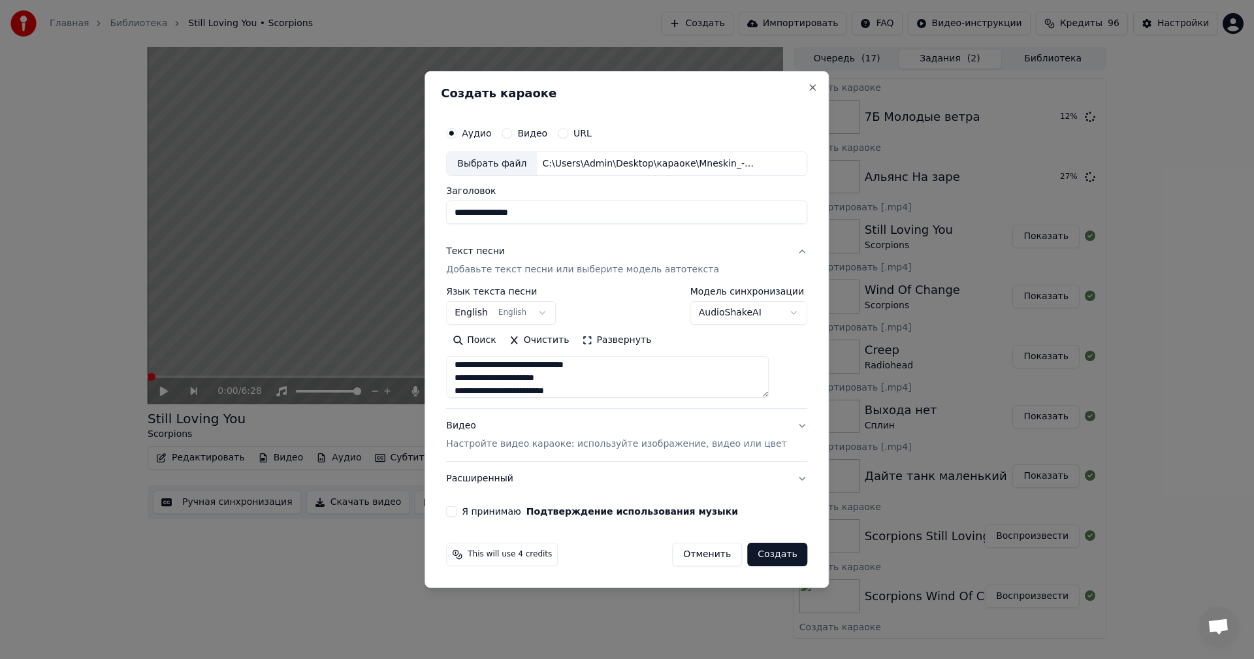
type textarea "**********"
click at [603, 449] on p "Настройте видео караоке: используйте изображение, видео или цвет" at bounding box center [616, 444] width 340 height 13
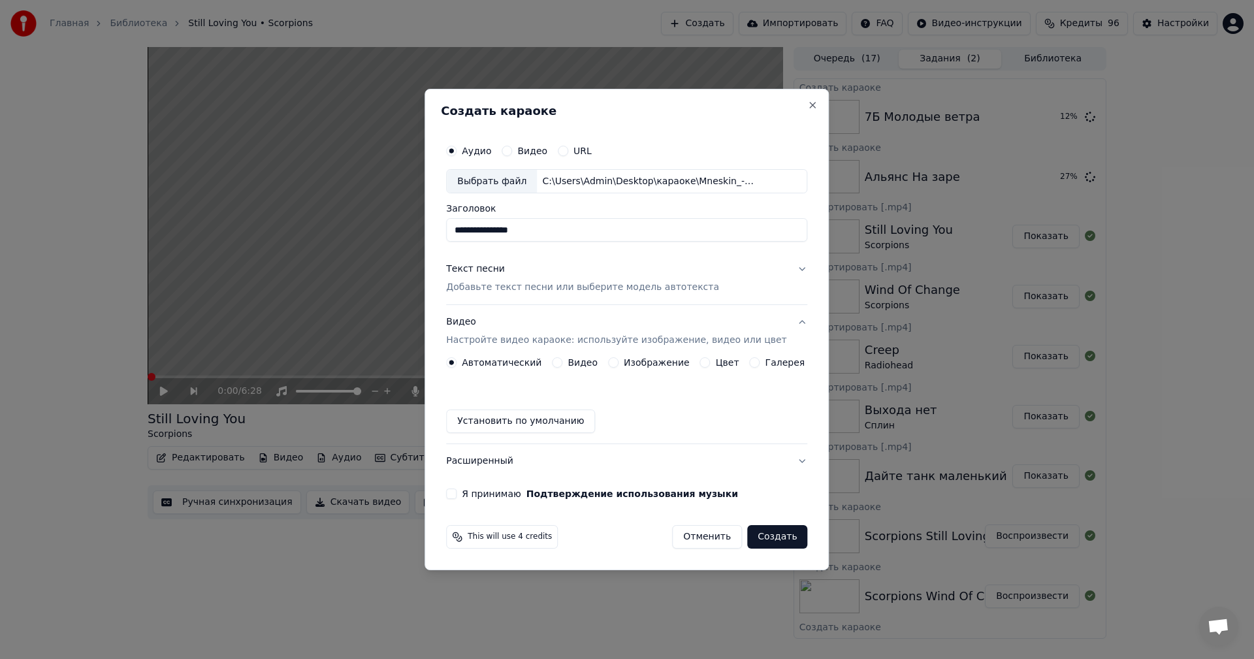
click at [614, 362] on button "Изображение" at bounding box center [613, 362] width 10 height 10
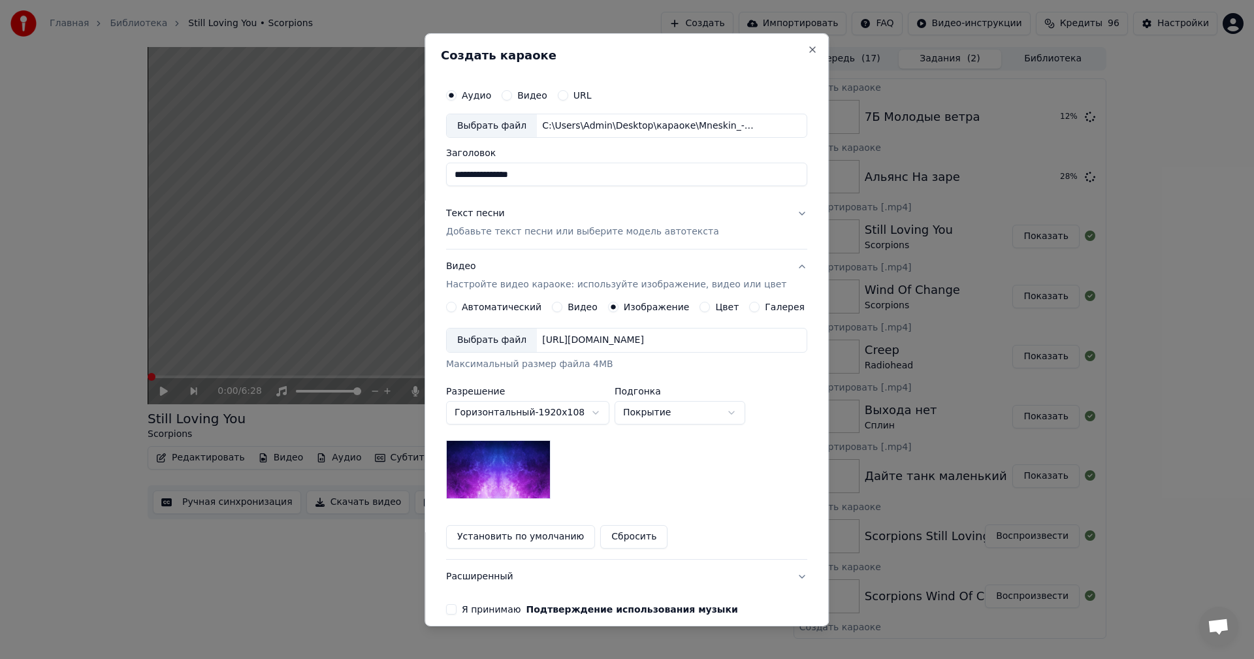
click at [498, 338] on div "Выбрать файл" at bounding box center [492, 340] width 90 height 24
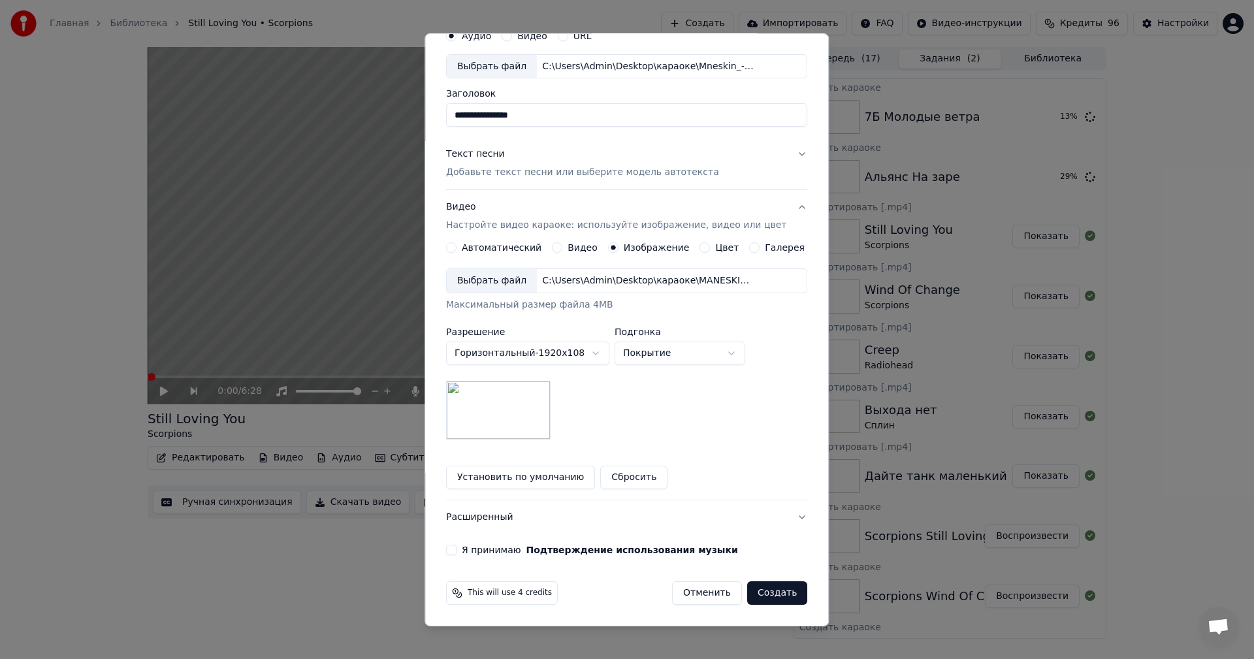
click at [485, 549] on label "Я принимаю Подтверждение использования музыки" at bounding box center [600, 549] width 276 height 9
click at [456, 549] on button "Я принимаю Подтверждение использования музыки" at bounding box center [451, 550] width 10 height 10
click at [761, 592] on button "Создать" at bounding box center [777, 593] width 60 height 24
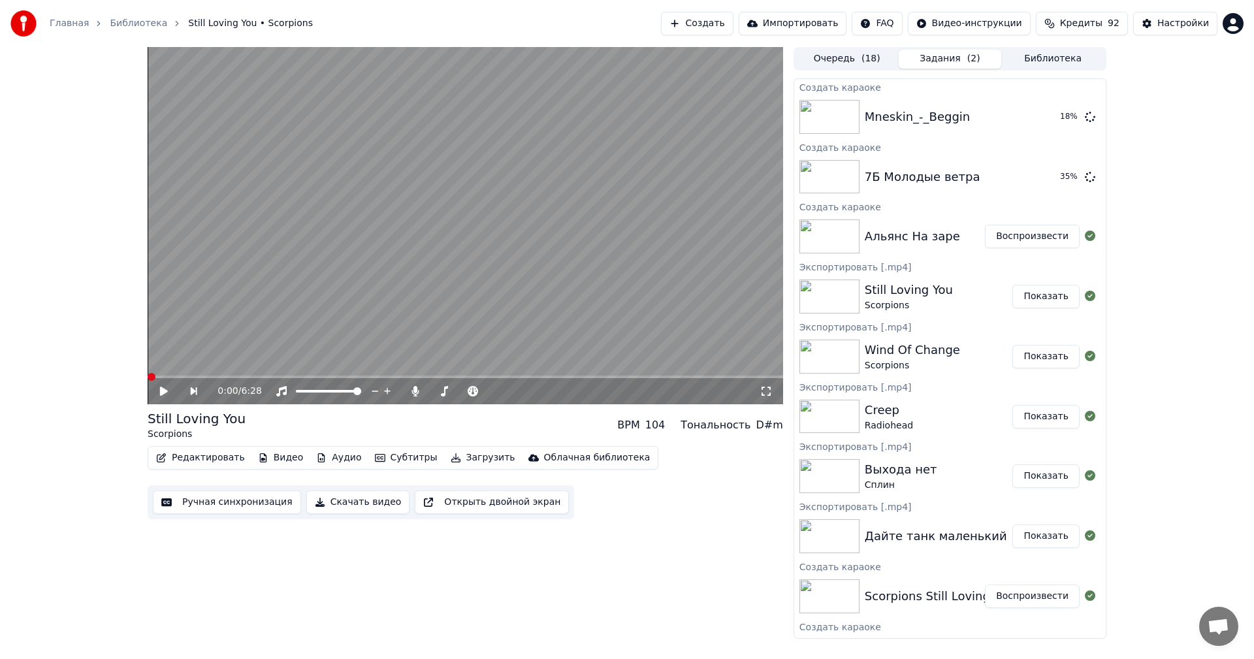
click at [729, 24] on button "Создать" at bounding box center [697, 24] width 72 height 24
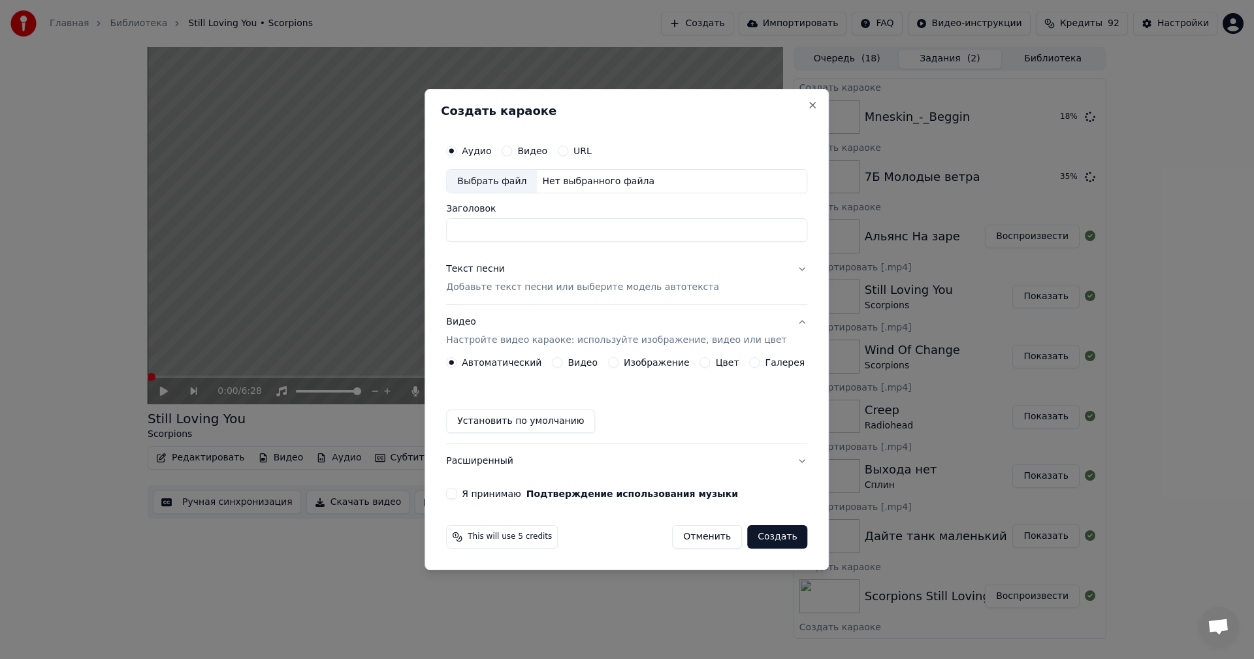
click at [488, 180] on div "Выбрать файл" at bounding box center [492, 182] width 90 height 24
click at [614, 364] on button "Изображение" at bounding box center [613, 362] width 10 height 10
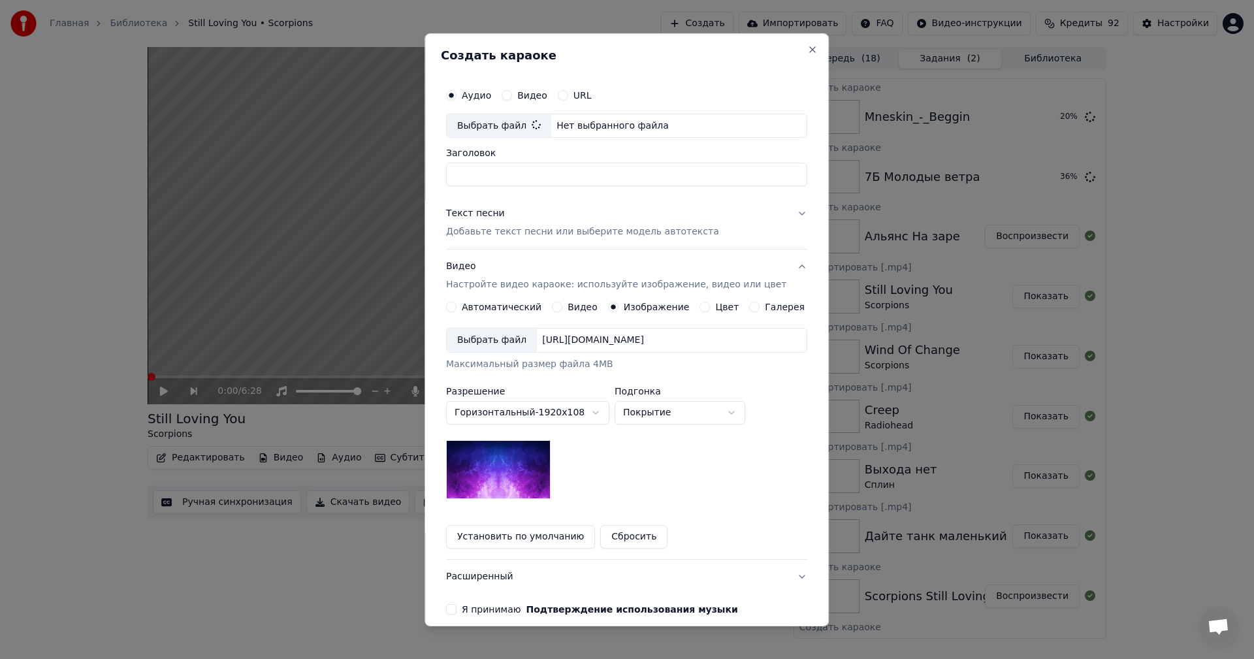
type input "**********"
click at [494, 340] on div "Выбрать файл" at bounding box center [492, 340] width 90 height 24
click at [528, 225] on p "Добавьте текст песни или выберите модель автотекста" at bounding box center [582, 231] width 273 height 13
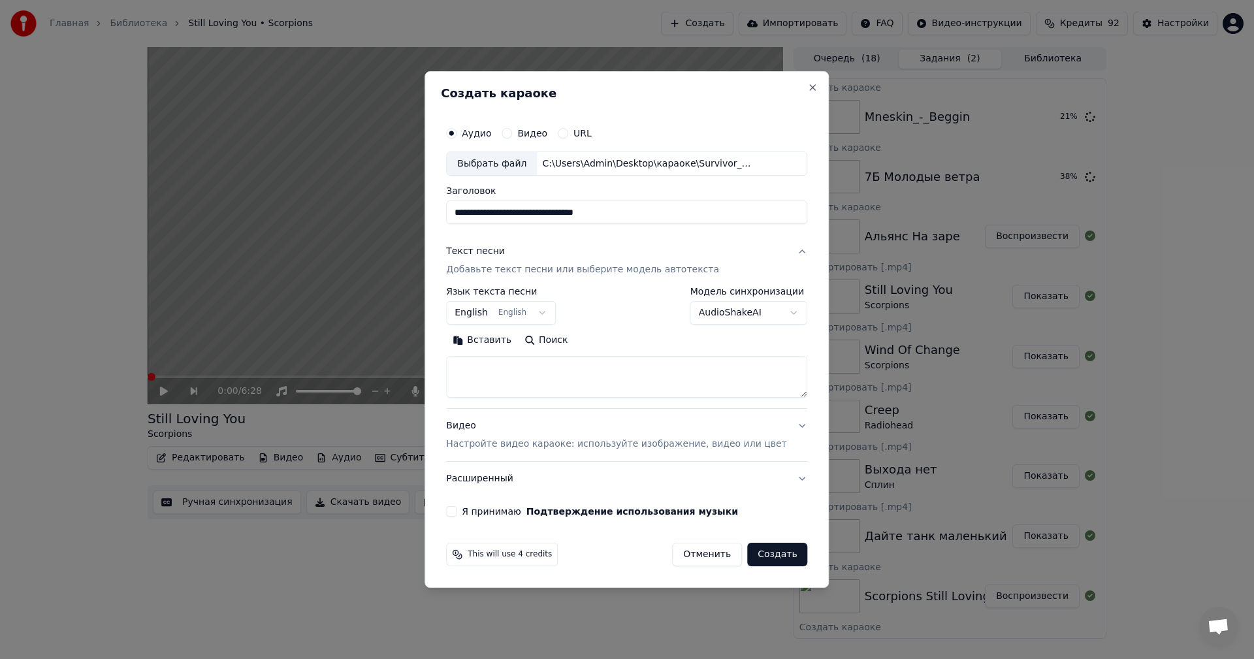
click at [553, 387] on textarea at bounding box center [626, 378] width 361 height 42
paste textarea "**********"
type textarea "**********"
drag, startPoint x: 639, startPoint y: 215, endPoint x: 587, endPoint y: 229, distance: 53.2
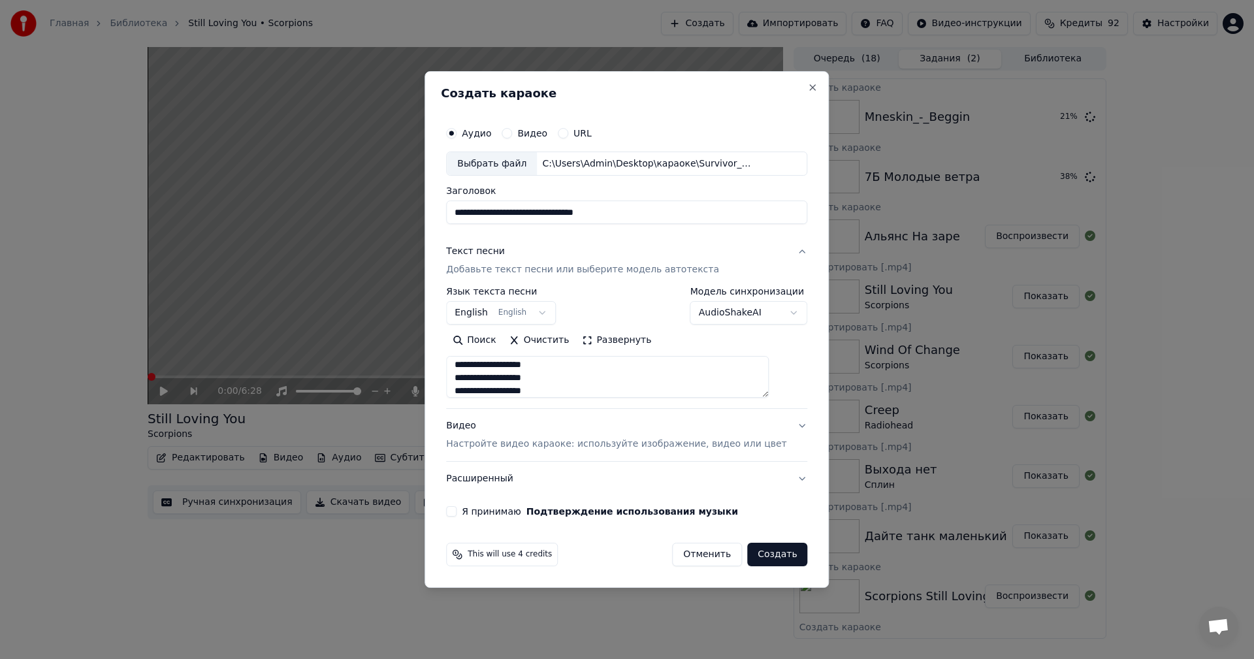
click at [587, 229] on div "**********" at bounding box center [627, 318] width 372 height 407
drag, startPoint x: 567, startPoint y: 211, endPoint x: 573, endPoint y: 215, distance: 7.1
click at [569, 212] on input "**********" at bounding box center [626, 213] width 361 height 24
drag, startPoint x: 547, startPoint y: 210, endPoint x: 558, endPoint y: 215, distance: 11.7
click at [549, 210] on input "**********" at bounding box center [626, 213] width 361 height 24
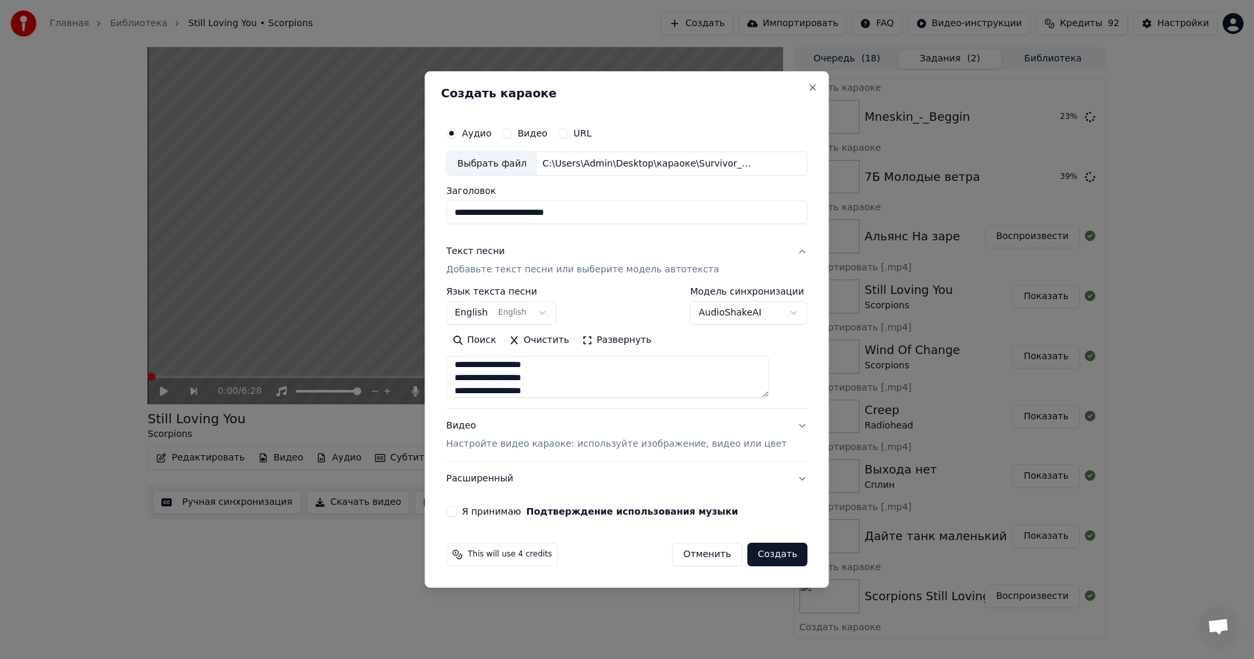
click at [533, 212] on input "**********" at bounding box center [626, 213] width 361 height 24
type input "**********"
click at [570, 441] on p "Настройте видео караоке: используйте изображение, видео или цвет" at bounding box center [616, 444] width 340 height 13
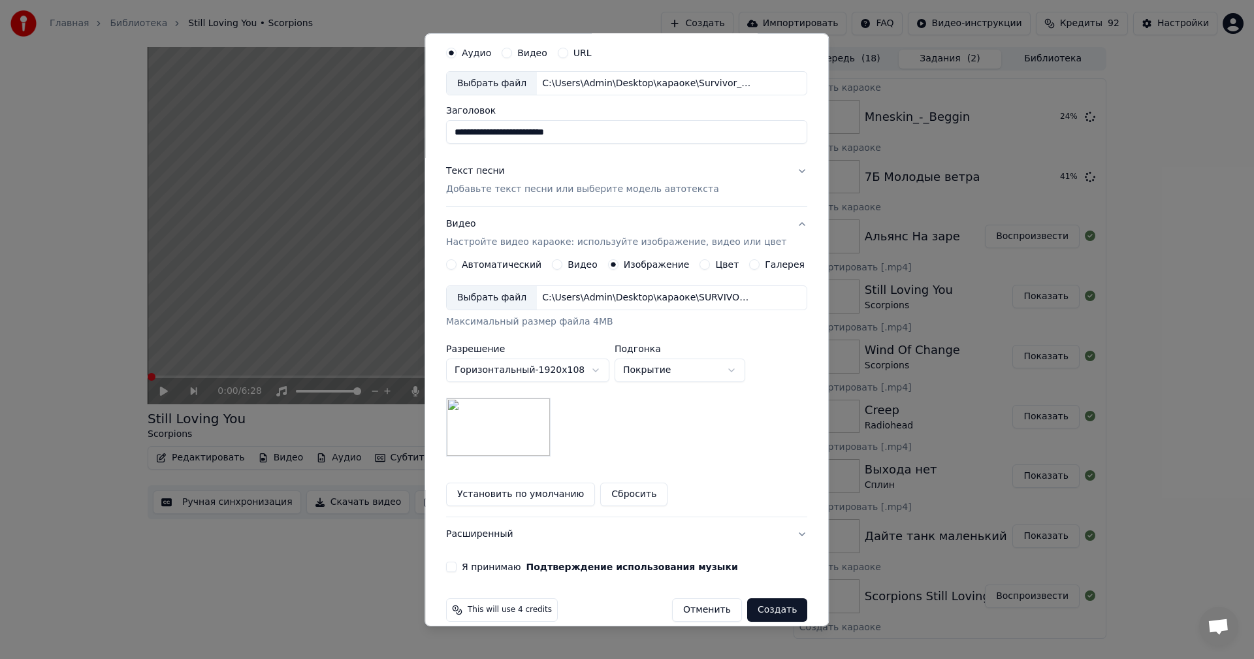
scroll to position [59, 0]
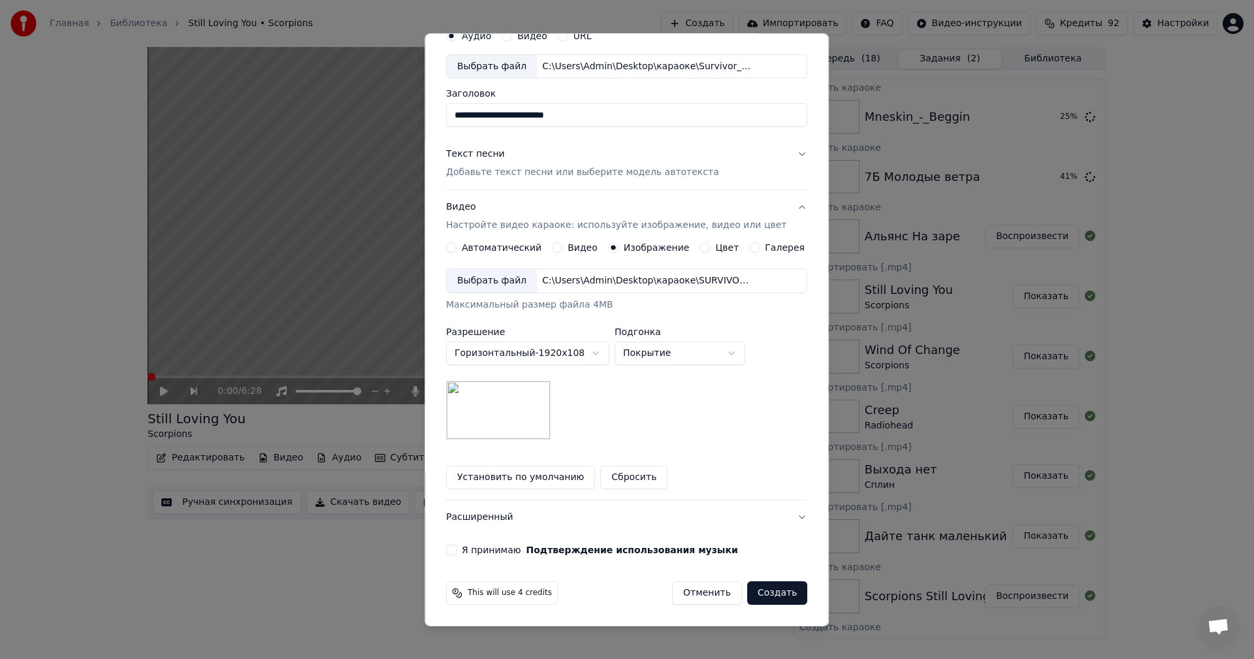
click at [490, 549] on label "Я принимаю Подтверждение использования музыки" at bounding box center [600, 549] width 276 height 9
click at [456, 549] on button "Я принимаю Подтверждение использования музыки" at bounding box center [451, 550] width 10 height 10
type button "on"
click at [569, 177] on p "Добавьте текст песни или выберите модель автотекста" at bounding box center [582, 172] width 273 height 13
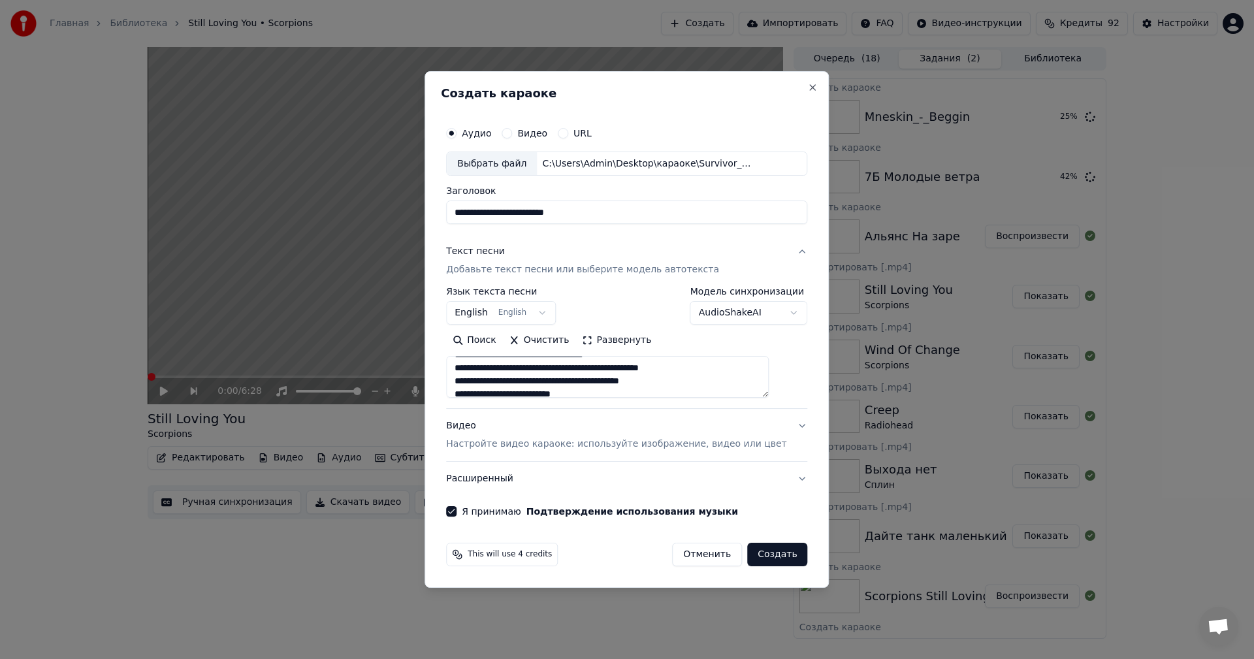
scroll to position [400, 0]
click at [765, 557] on button "Создать" at bounding box center [777, 555] width 60 height 24
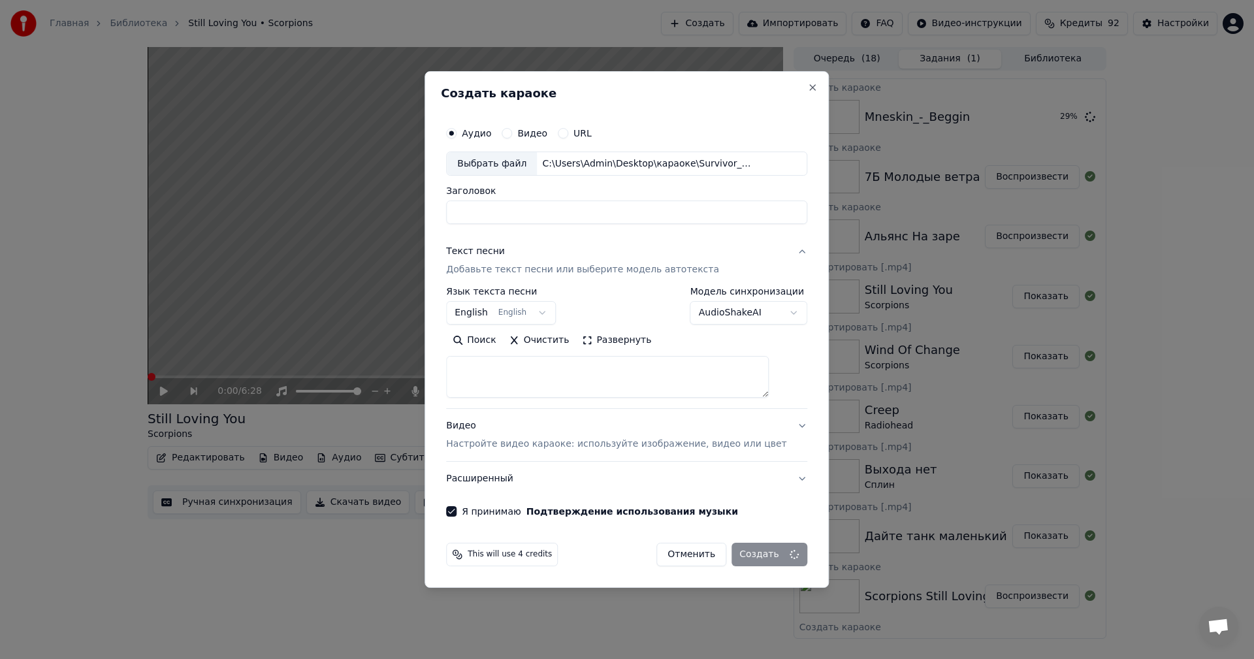
select select
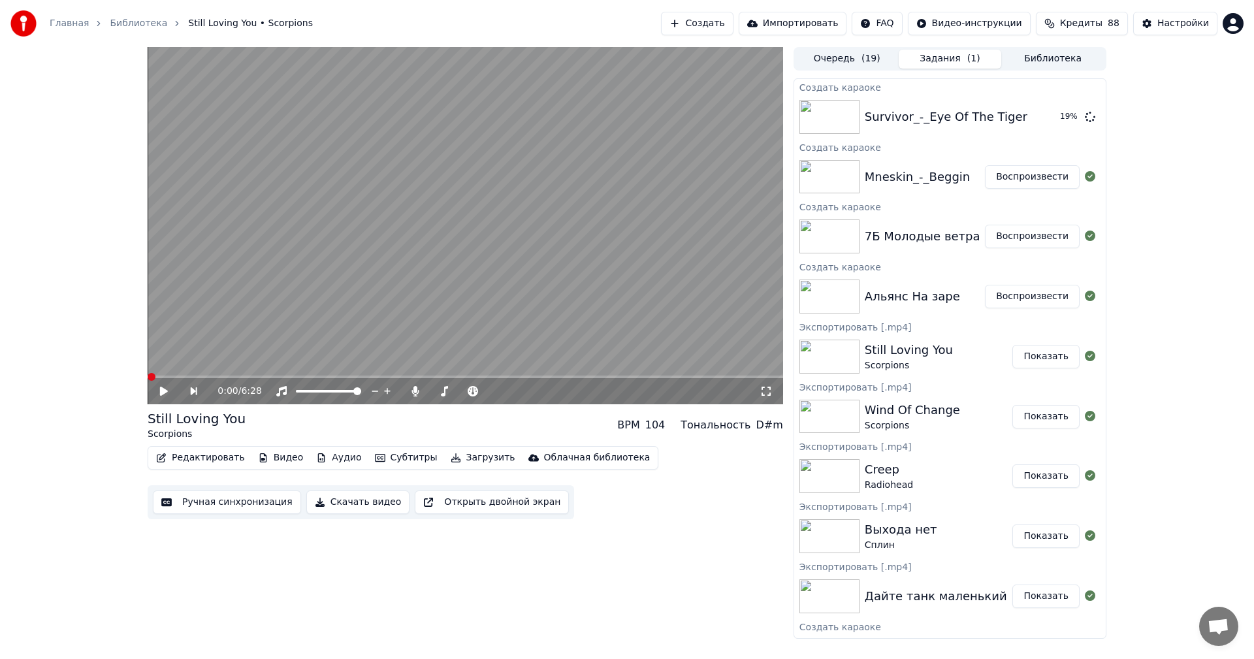
click at [733, 22] on button "Создать" at bounding box center [697, 24] width 72 height 24
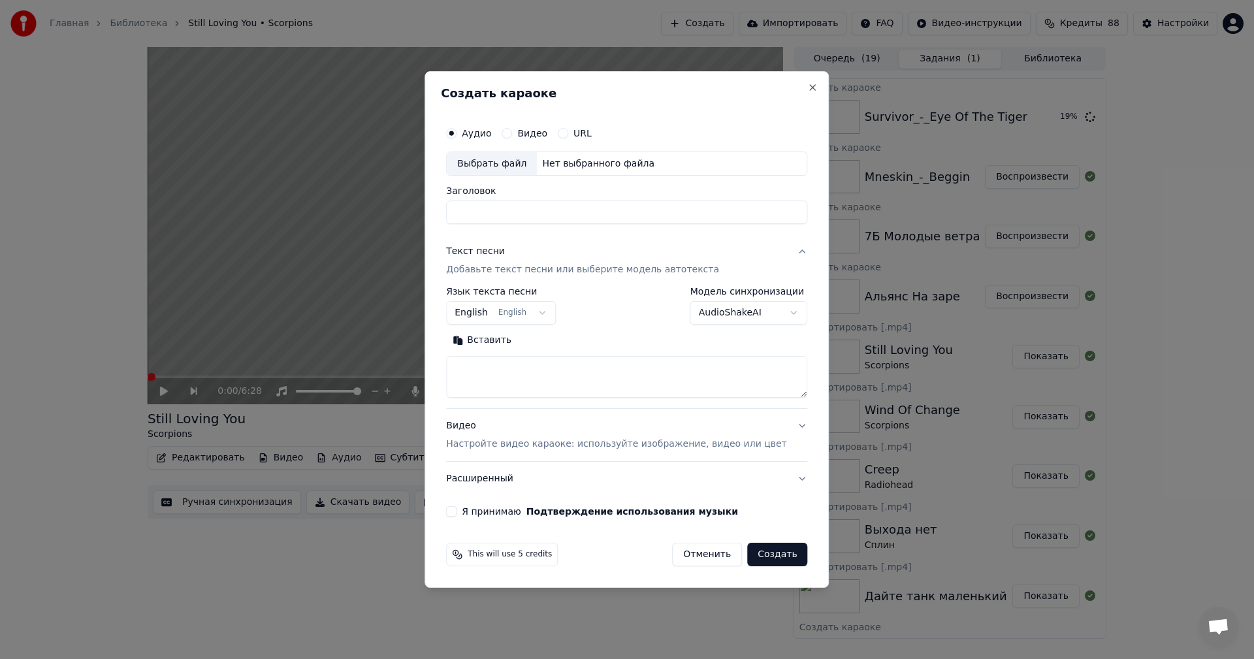
click at [498, 157] on div "Выбрать файл" at bounding box center [492, 164] width 90 height 24
click at [606, 214] on input "**********" at bounding box center [626, 213] width 361 height 24
type input "**********"
click at [559, 367] on textarea at bounding box center [626, 378] width 361 height 42
paste textarea "**********"
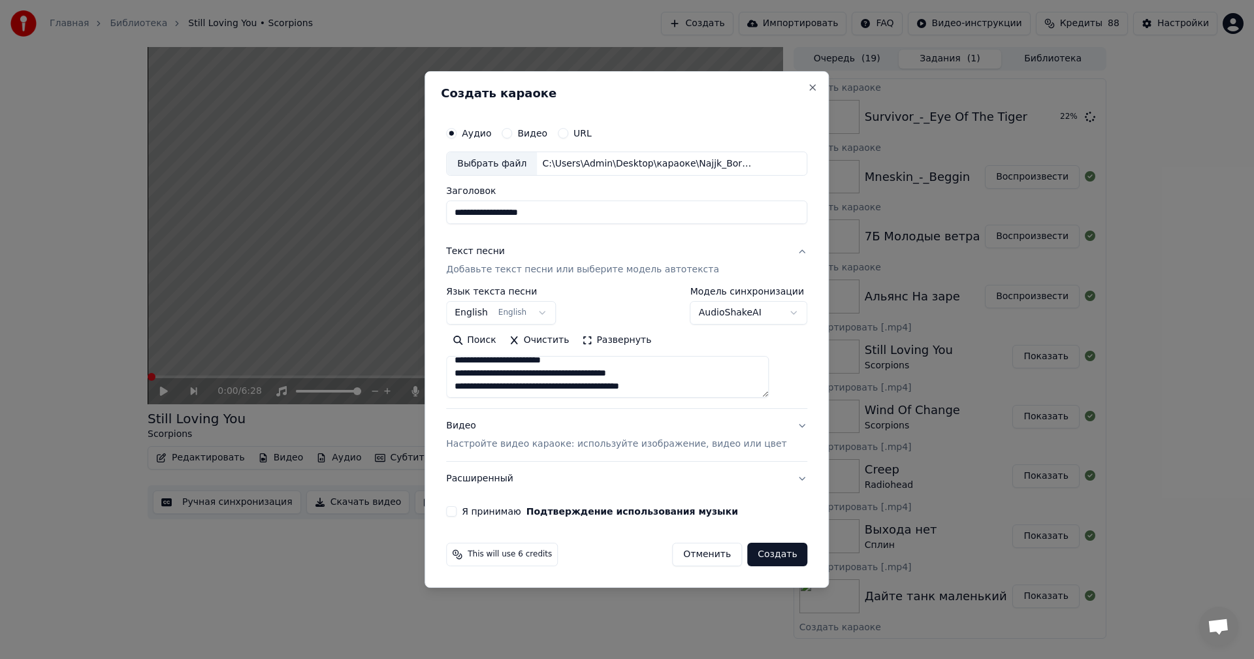
scroll to position [596, 0]
type textarea "**********"
click at [547, 439] on p "Настройте видео караоке: используйте изображение, видео или цвет" at bounding box center [616, 444] width 340 height 13
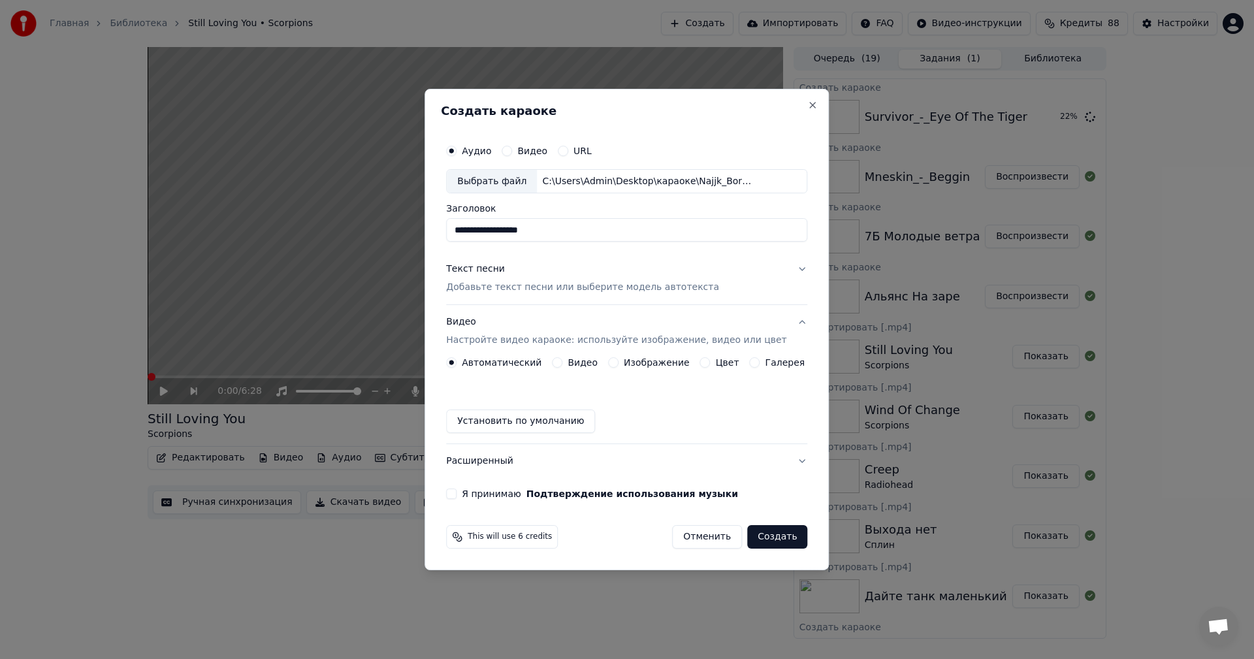
click at [618, 362] on button "Изображение" at bounding box center [613, 362] width 10 height 10
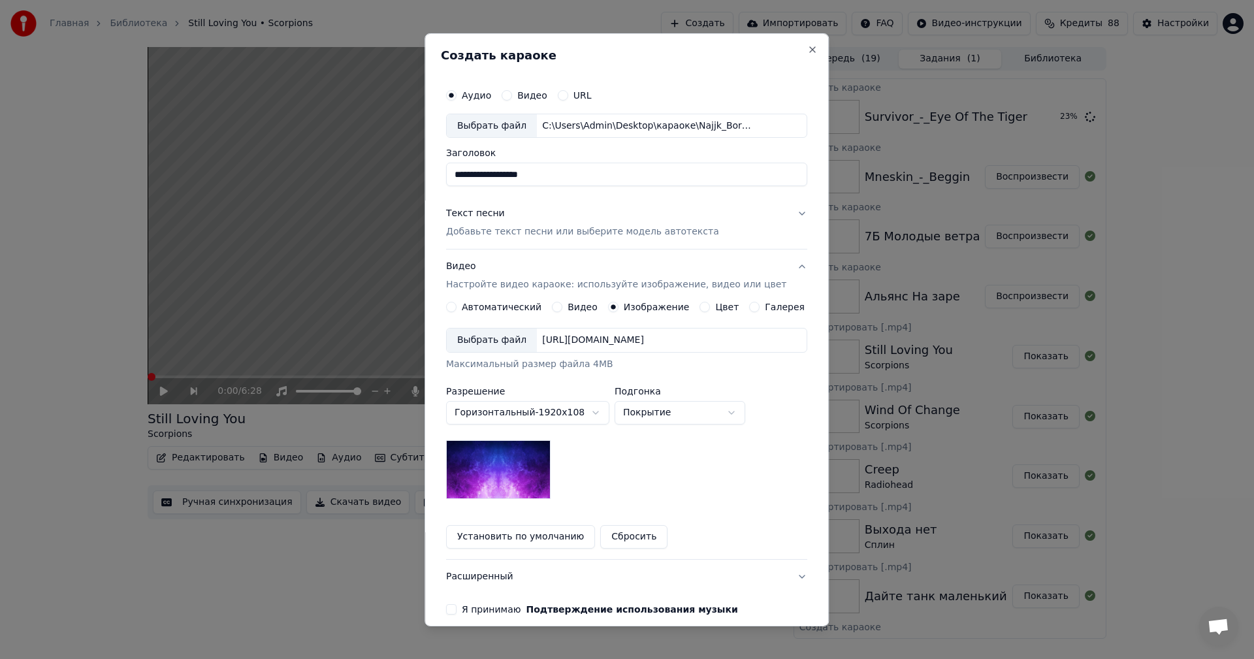
click at [503, 339] on div "Выбрать файл" at bounding box center [492, 340] width 90 height 24
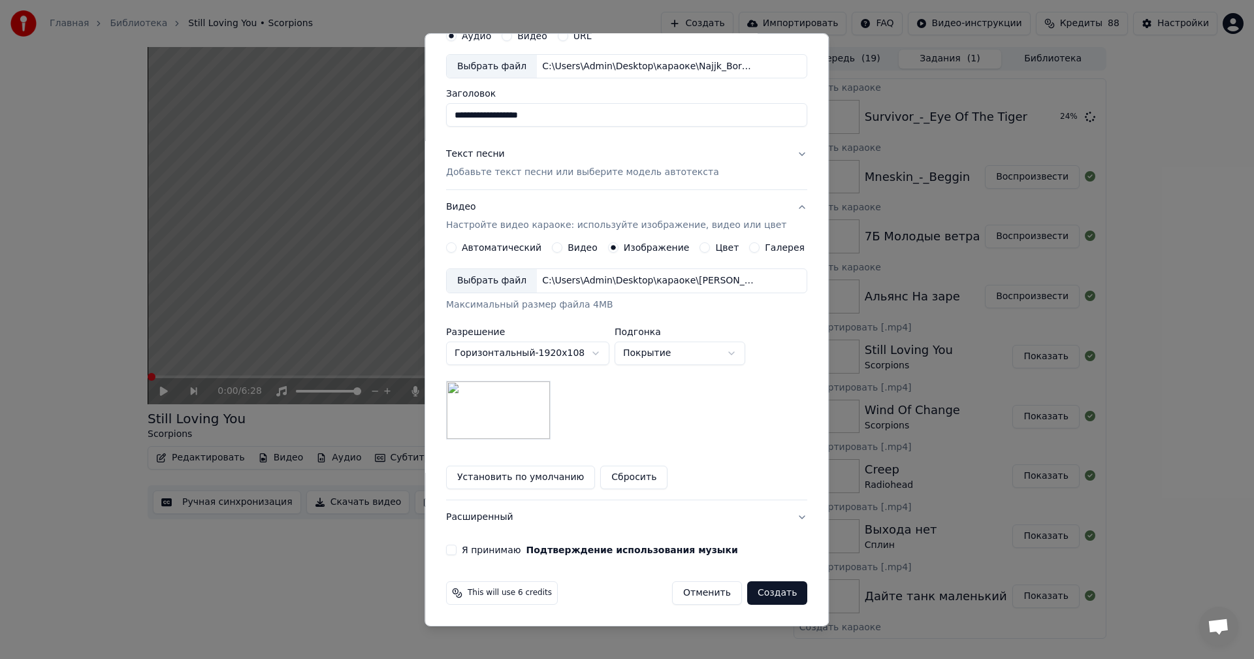
click at [456, 545] on button "Я принимаю Подтверждение использования музыки" at bounding box center [451, 550] width 10 height 10
click at [767, 596] on button "Создать" at bounding box center [777, 593] width 60 height 24
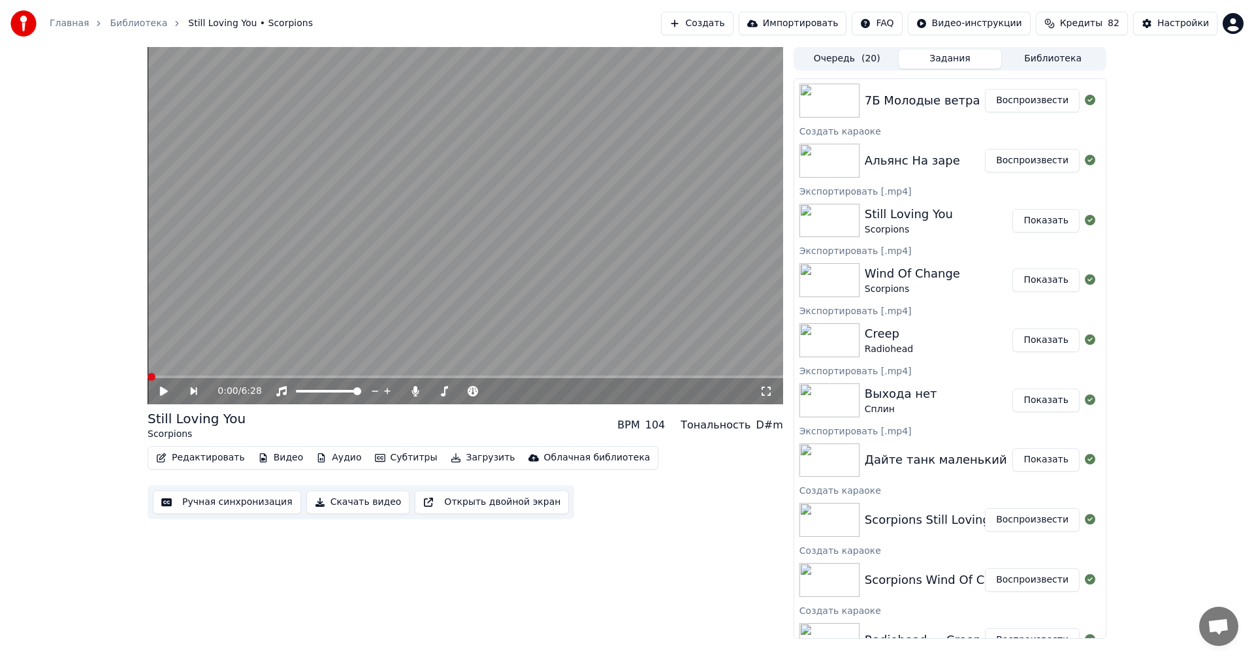
scroll to position [0, 0]
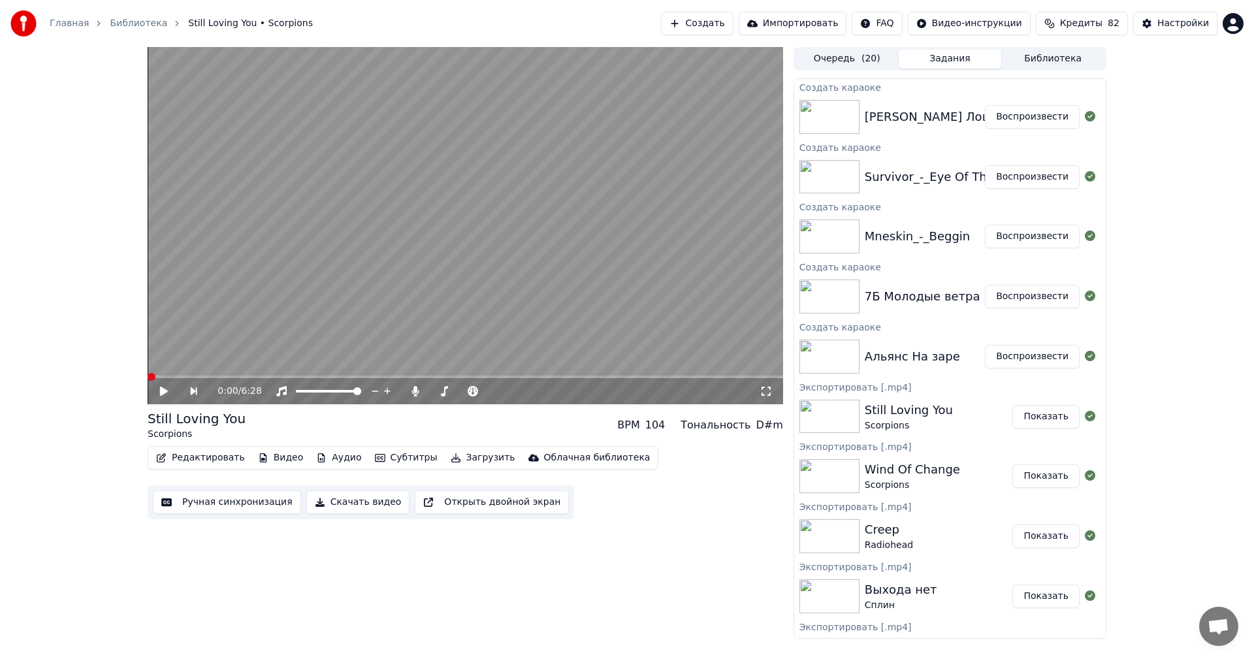
click at [1023, 358] on button "Воспроизвести" at bounding box center [1032, 357] width 95 height 24
click at [219, 502] on button "Ручная синхронизация" at bounding box center [227, 502] width 148 height 24
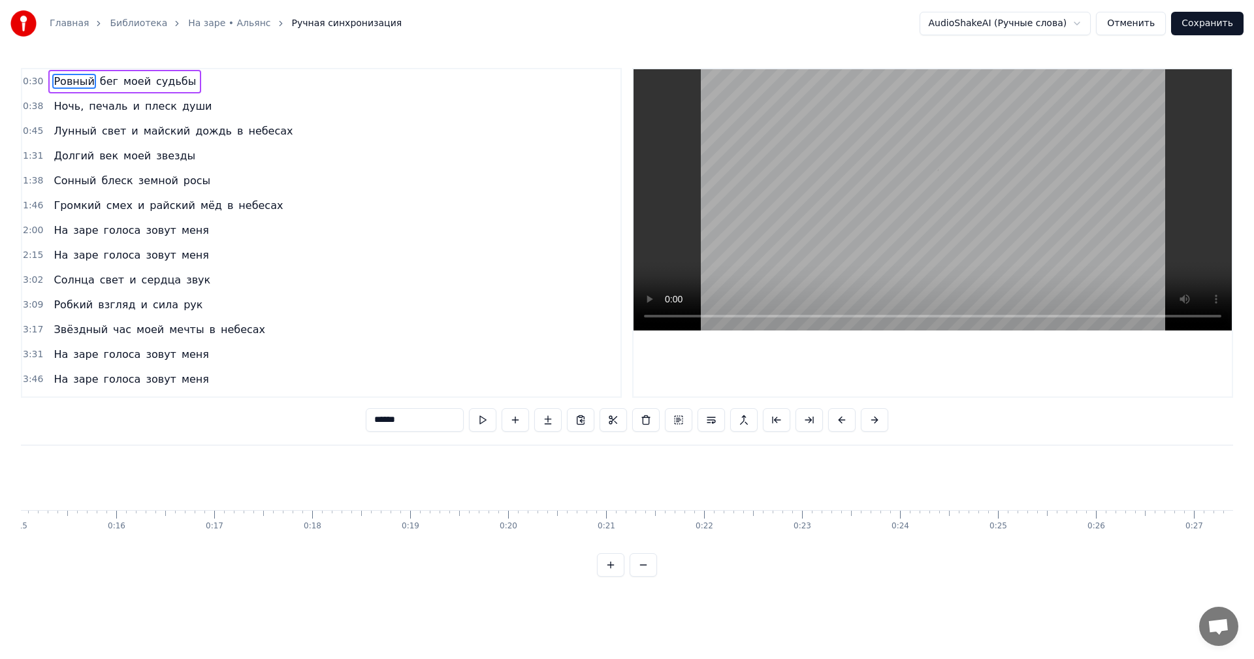
scroll to position [0, 2944]
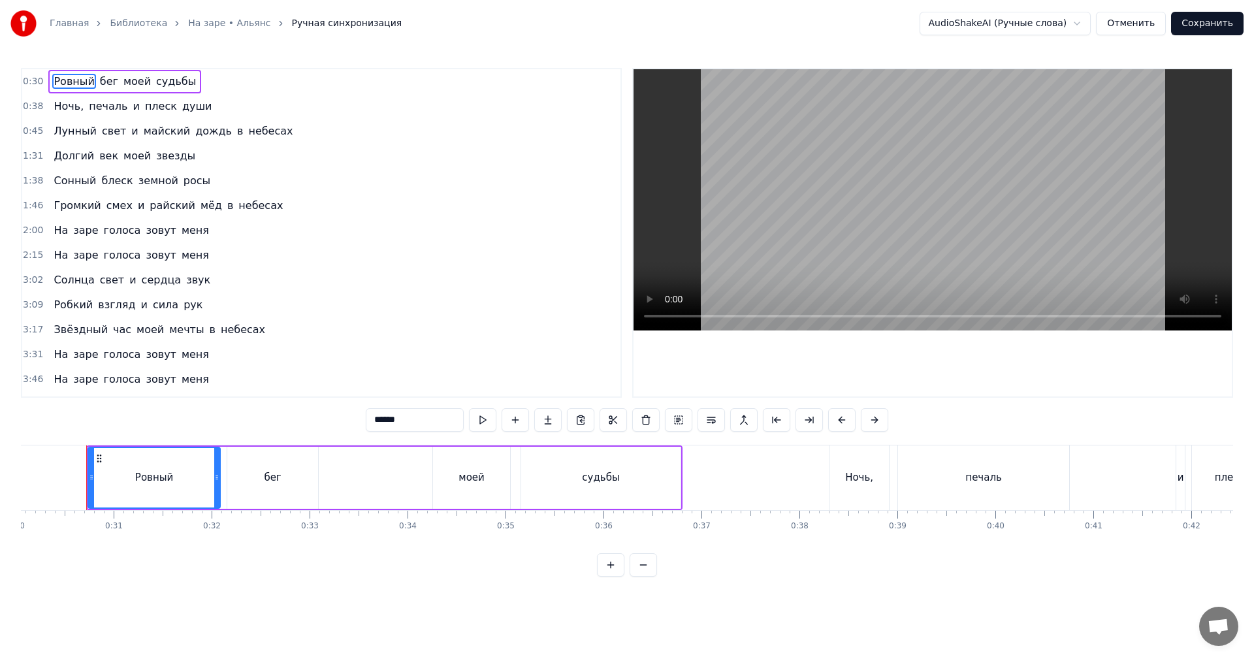
click at [927, 238] on video at bounding box center [932, 199] width 598 height 261
click at [925, 236] on video at bounding box center [932, 199] width 598 height 261
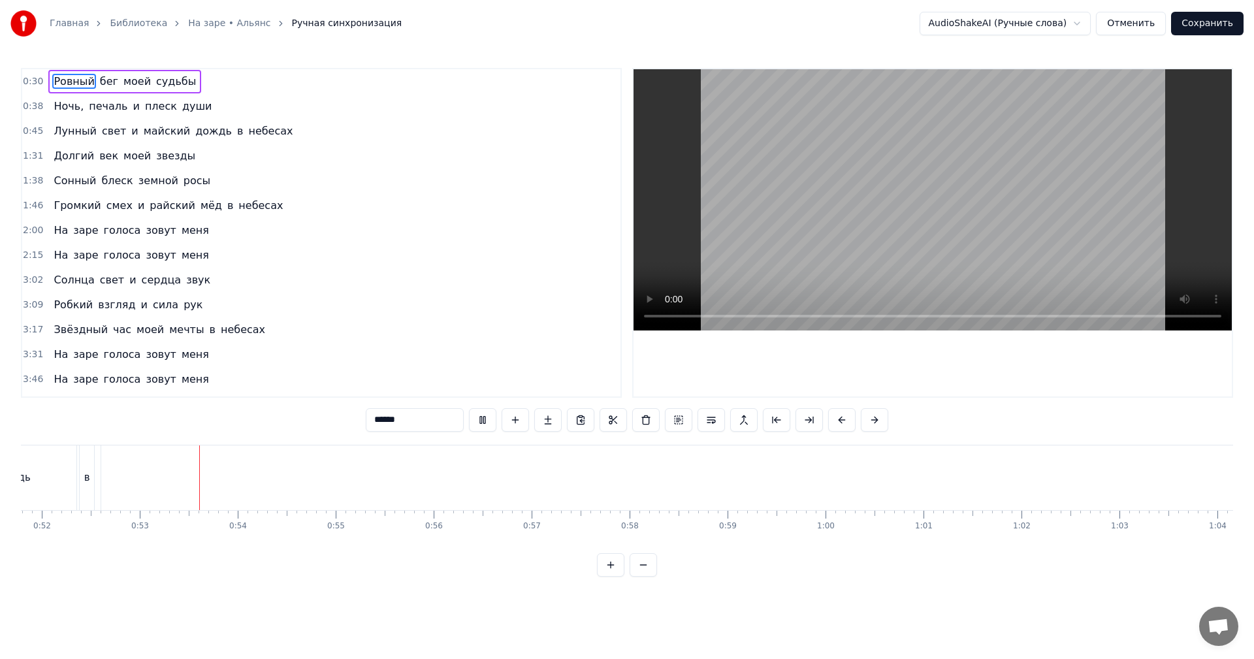
scroll to position [0, 5117]
click at [965, 242] on video at bounding box center [932, 199] width 598 height 261
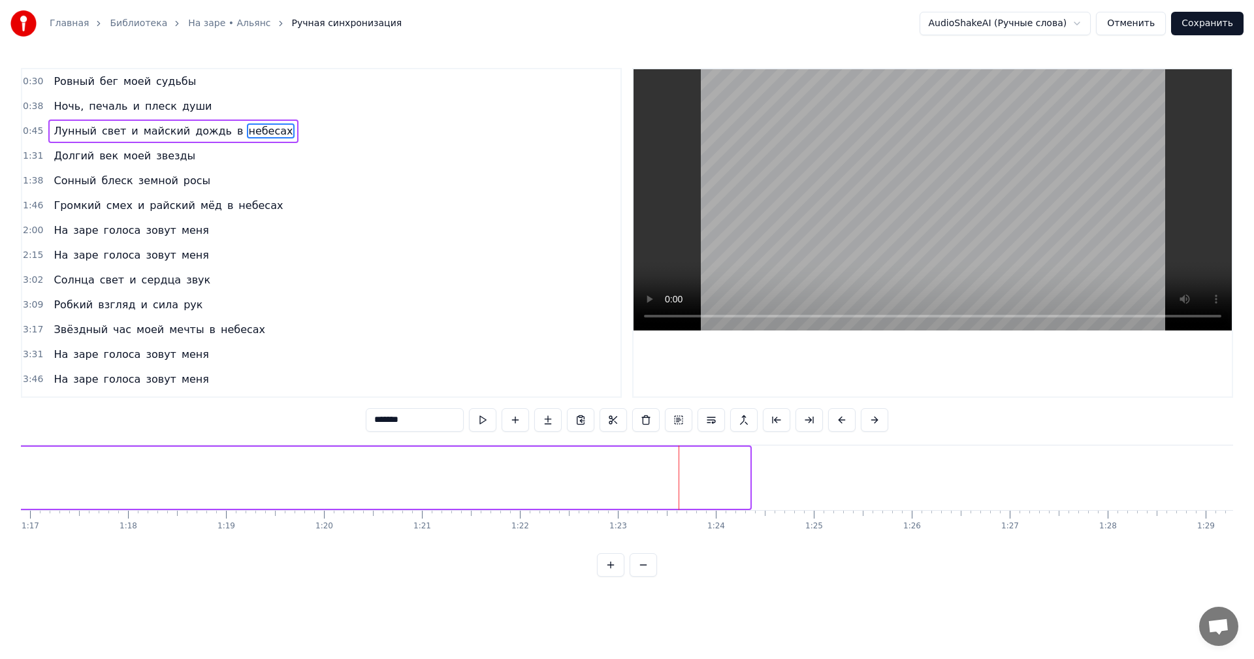
drag, startPoint x: 749, startPoint y: 473, endPoint x: 7, endPoint y: 447, distance: 742.3
click at [0, 448] on div "Главная Библиотека На заре • Альянс Ручная синхронизация AudioShakeAI (Ручные с…" at bounding box center [627, 288] width 1254 height 577
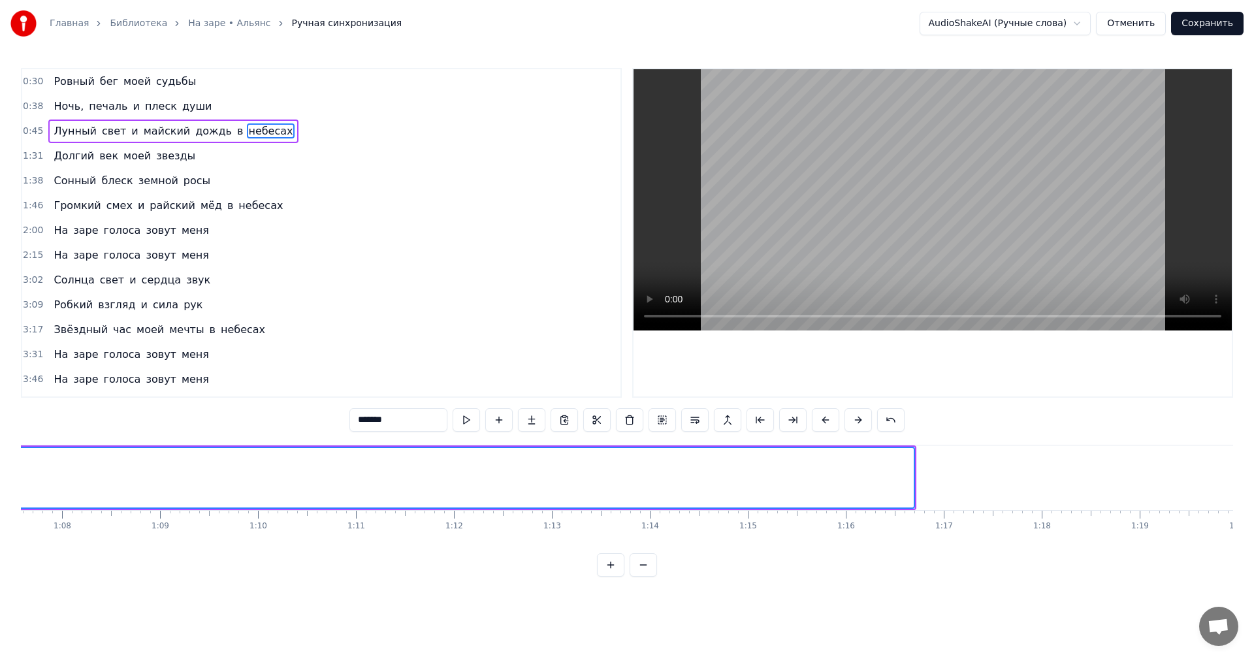
scroll to position [0, 6619]
drag, startPoint x: 912, startPoint y: 474, endPoint x: 0, endPoint y: 470, distance: 912.3
click at [0, 470] on div "Главная Библиотека На заре • Альянс Ручная синхронизация AudioShakeAI (Ручные с…" at bounding box center [627, 288] width 1254 height 577
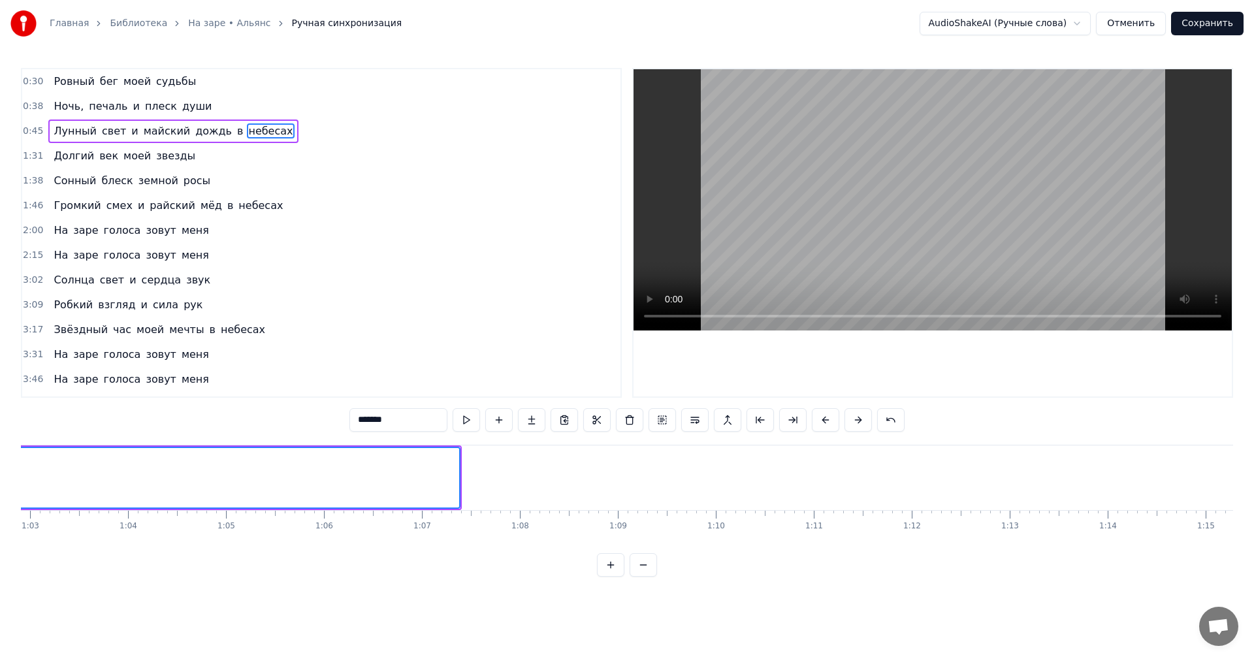
scroll to position [0, 5770]
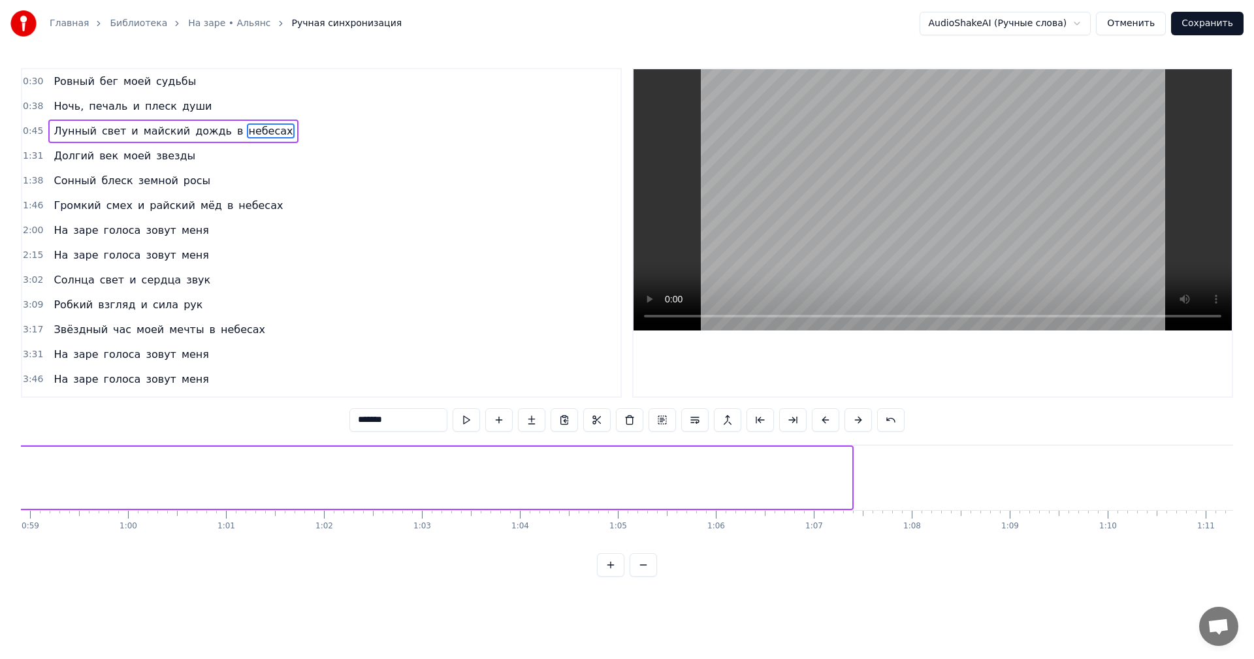
drag, startPoint x: 848, startPoint y: 474, endPoint x: 0, endPoint y: 470, distance: 848.3
click at [0, 470] on div "Главная Библиотека На заре • Альянс Ручная синхронизация AudioShakeAI (Ручные с…" at bounding box center [627, 288] width 1254 height 577
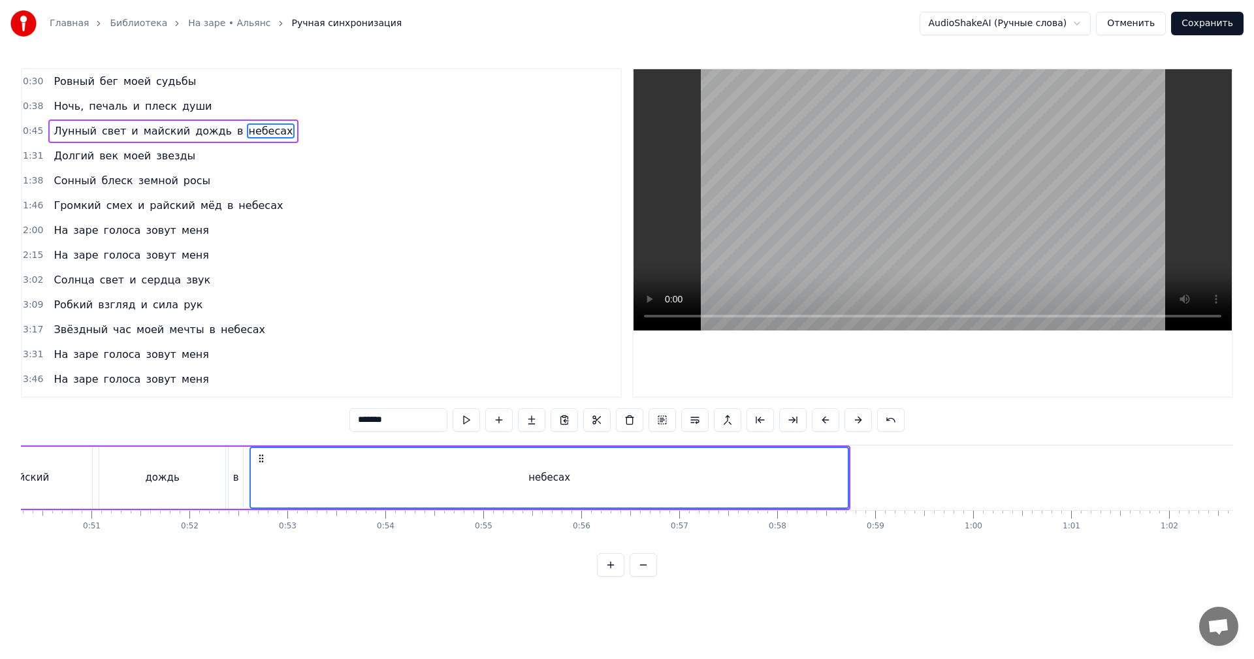
scroll to position [0, 4921]
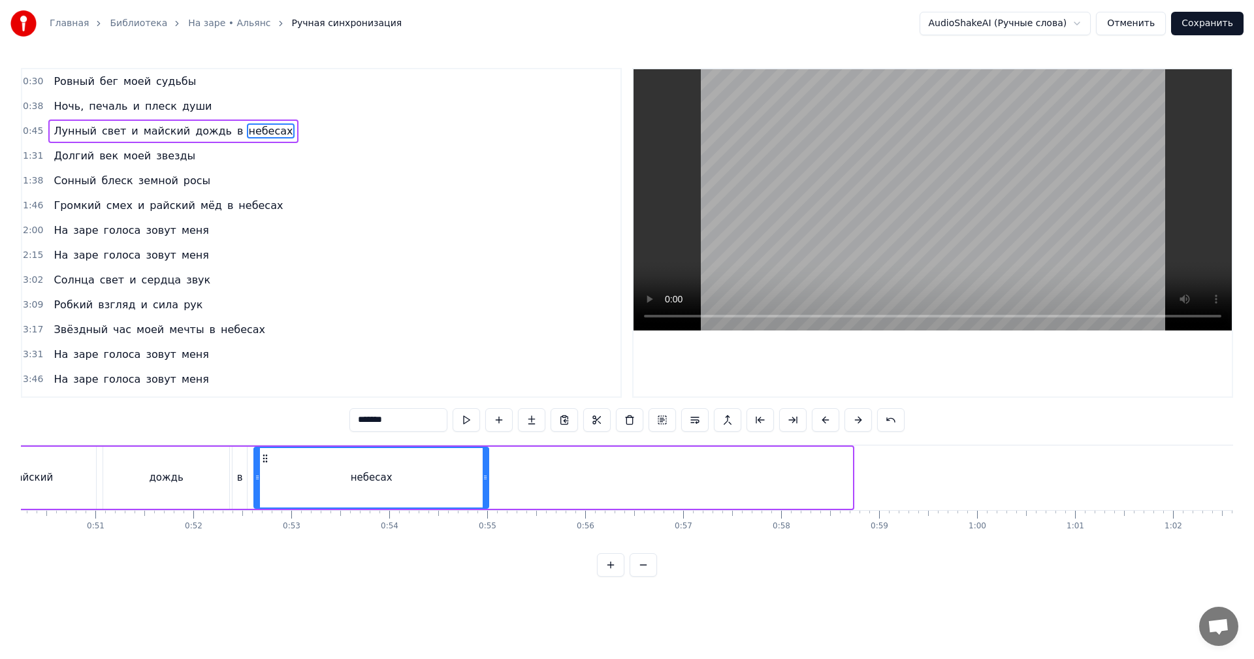
drag, startPoint x: 846, startPoint y: 484, endPoint x: 483, endPoint y: 477, distance: 363.8
click at [483, 477] on div at bounding box center [485, 477] width 5 height 59
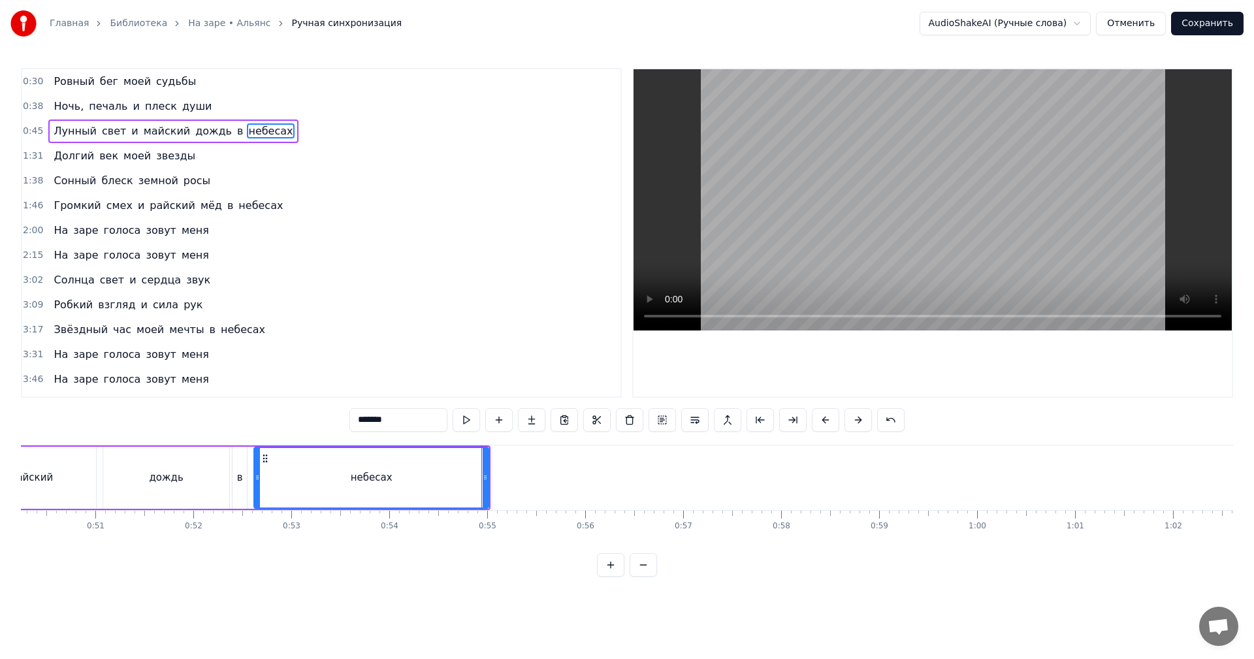
click at [209, 475] on div "дождь" at bounding box center [166, 478] width 126 height 62
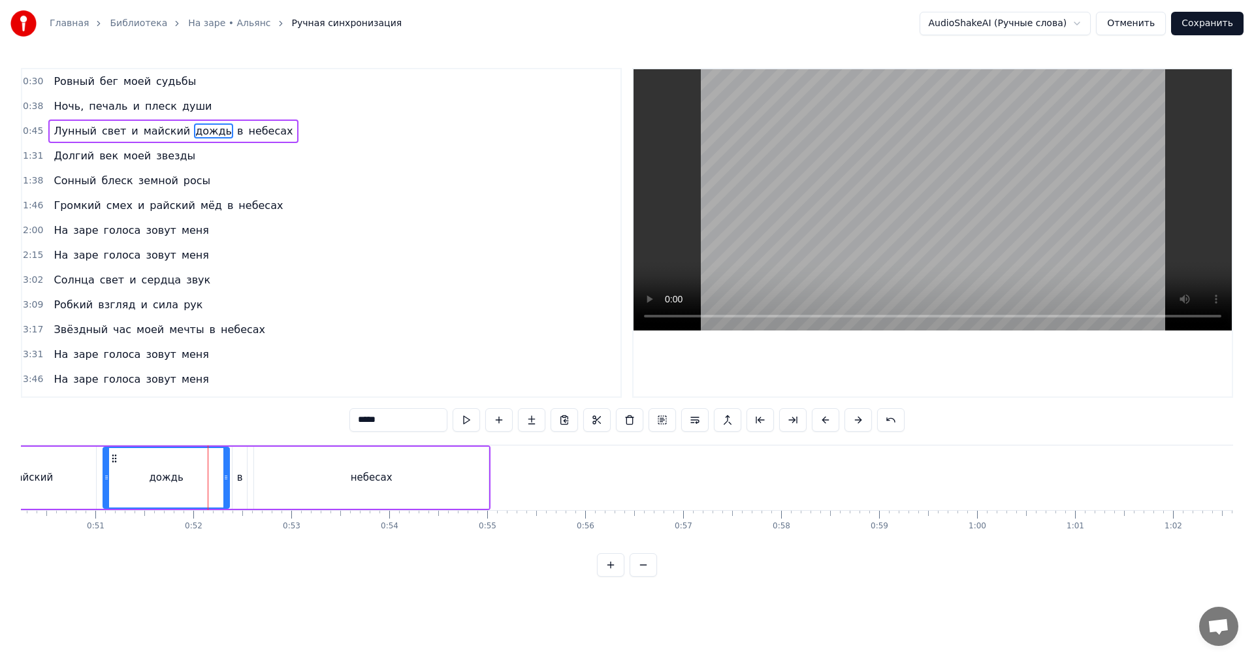
click at [895, 203] on video at bounding box center [932, 199] width 598 height 261
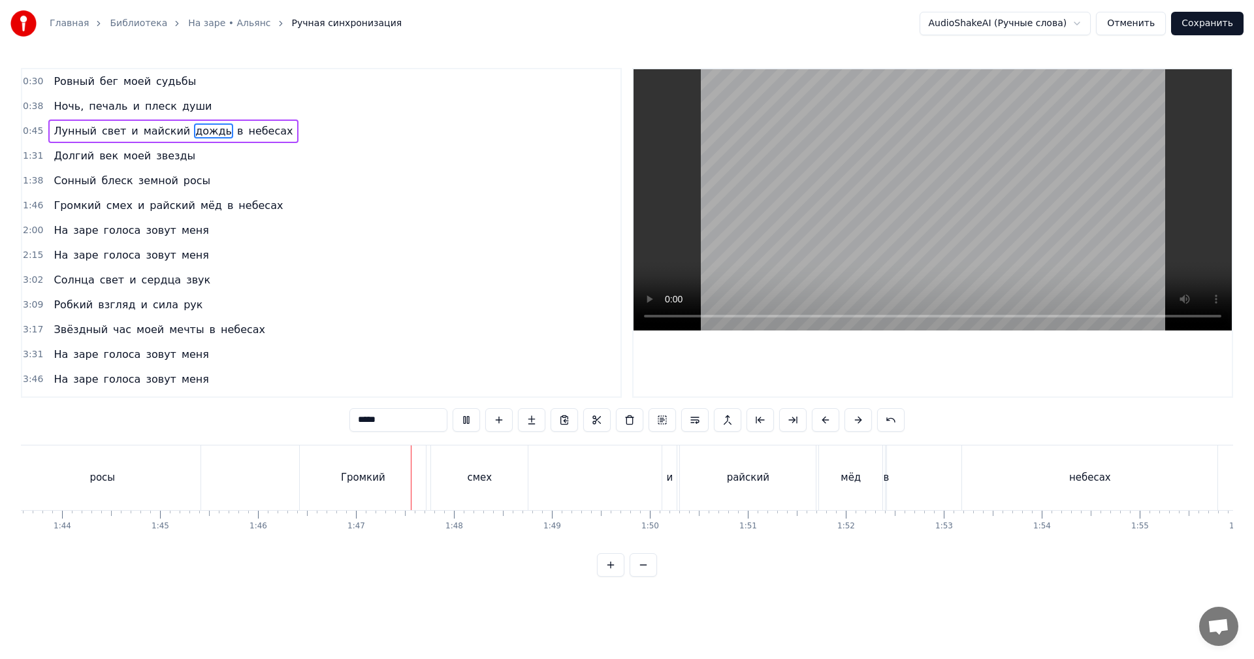
scroll to position [0, 10416]
click at [866, 238] on video at bounding box center [932, 199] width 598 height 261
click at [615, 464] on div "в" at bounding box center [616, 477] width 2 height 65
type input "*"
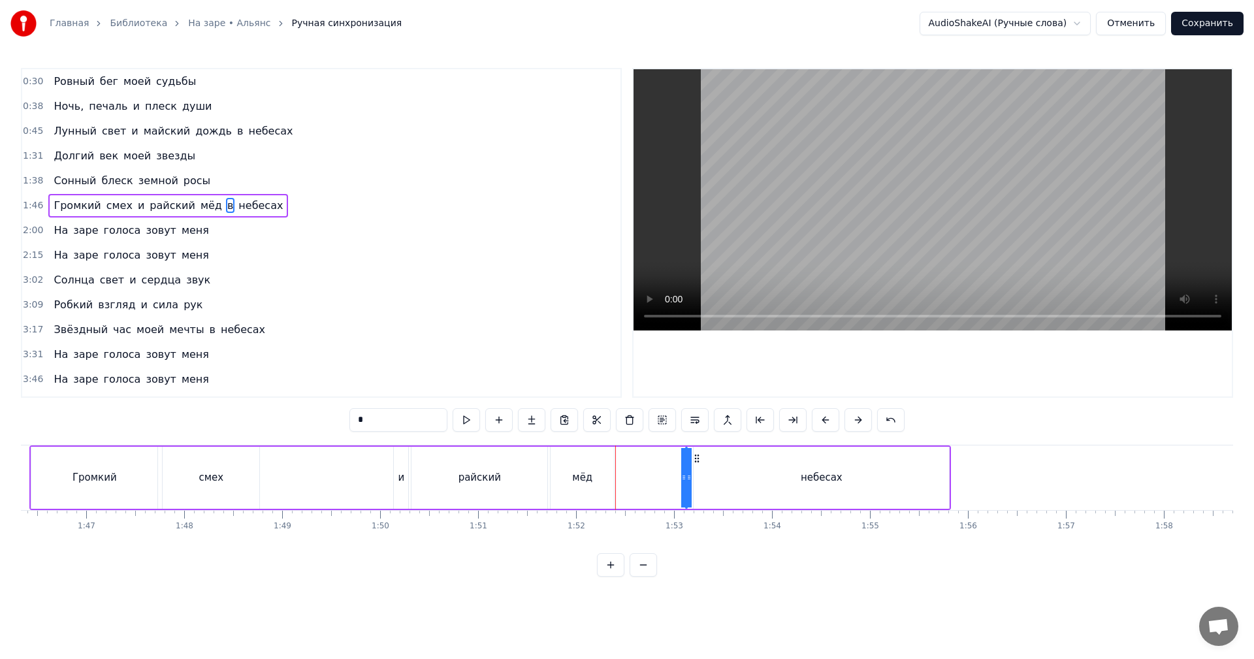
drag, startPoint x: 626, startPoint y: 455, endPoint x: 694, endPoint y: 460, distance: 68.8
click at [694, 460] on icon at bounding box center [697, 458] width 10 height 10
click at [549, 476] on div "Громкий смех и райский мёд в небесах" at bounding box center [489, 477] width 921 height 65
click at [971, 192] on video at bounding box center [932, 199] width 598 height 261
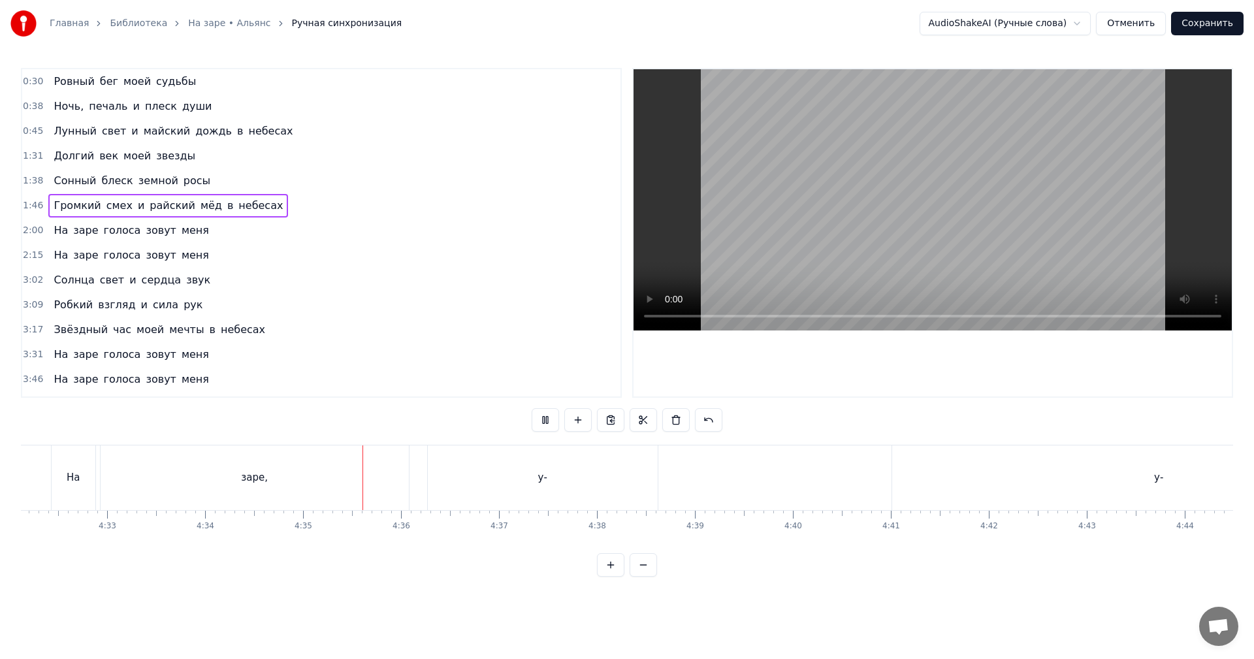
scroll to position [0, 26885]
click at [375, 470] on div "у-" at bounding box center [313, 477] width 230 height 65
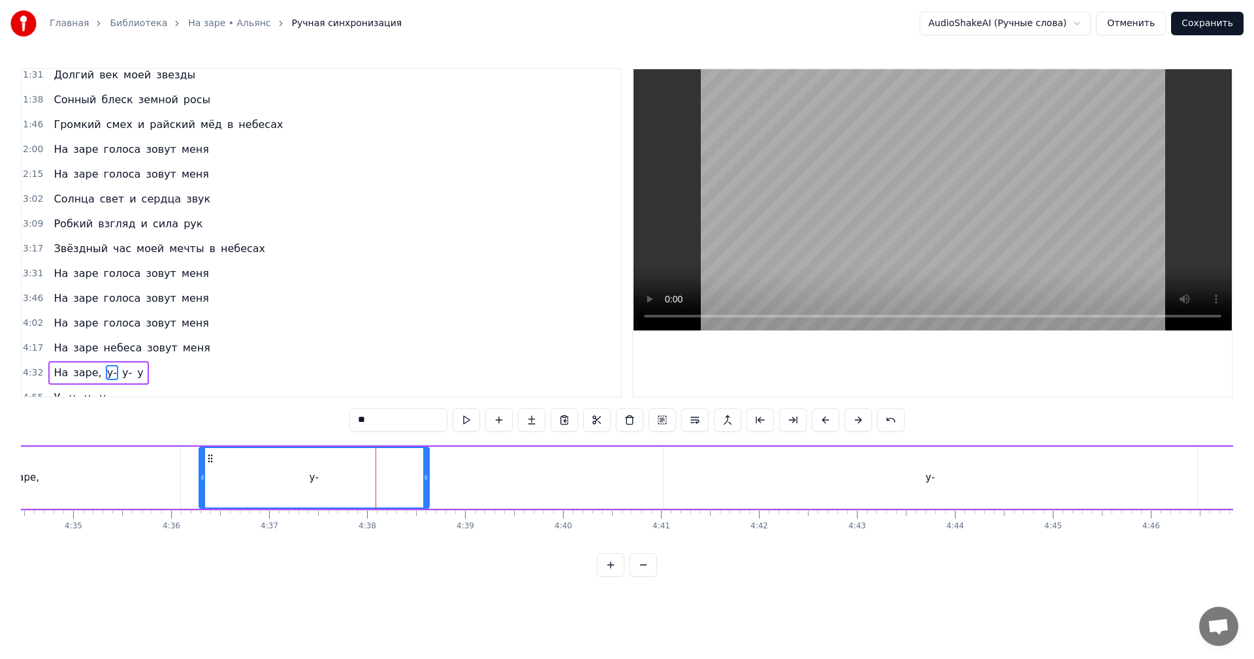
scroll to position [144, 0]
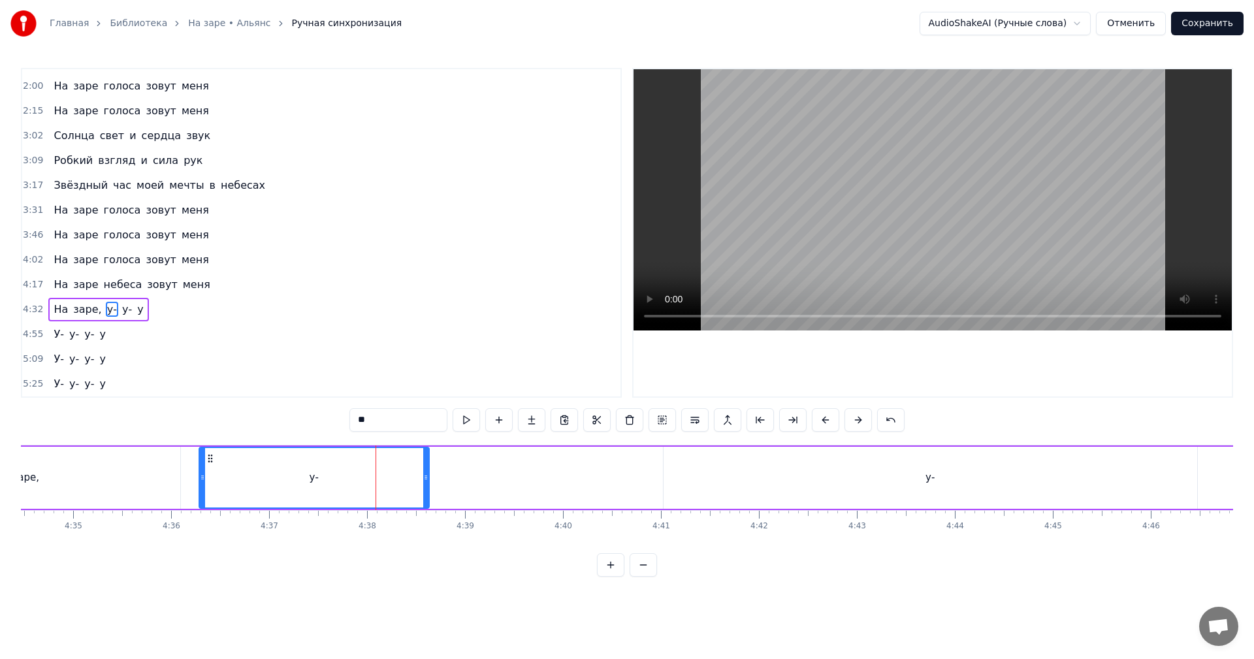
click at [639, 482] on div "На заре, у- у- у" at bounding box center [963, 477] width 2285 height 65
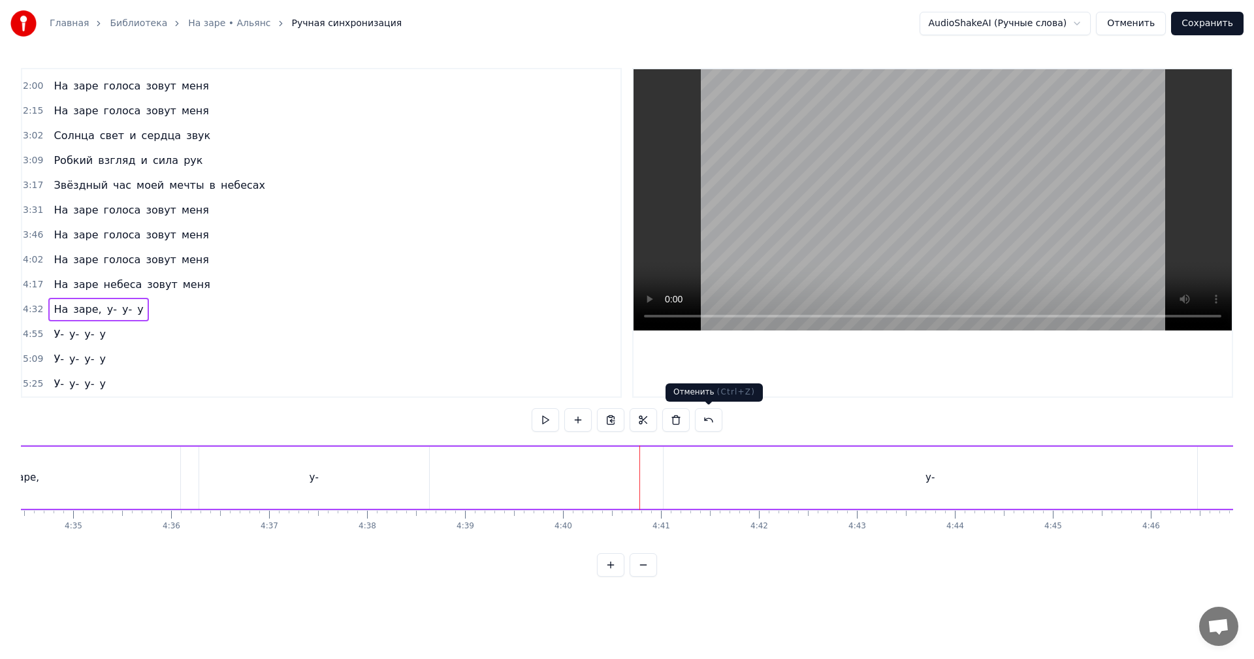
click at [819, 254] on video at bounding box center [932, 199] width 598 height 261
click at [1047, 244] on video at bounding box center [932, 199] width 598 height 261
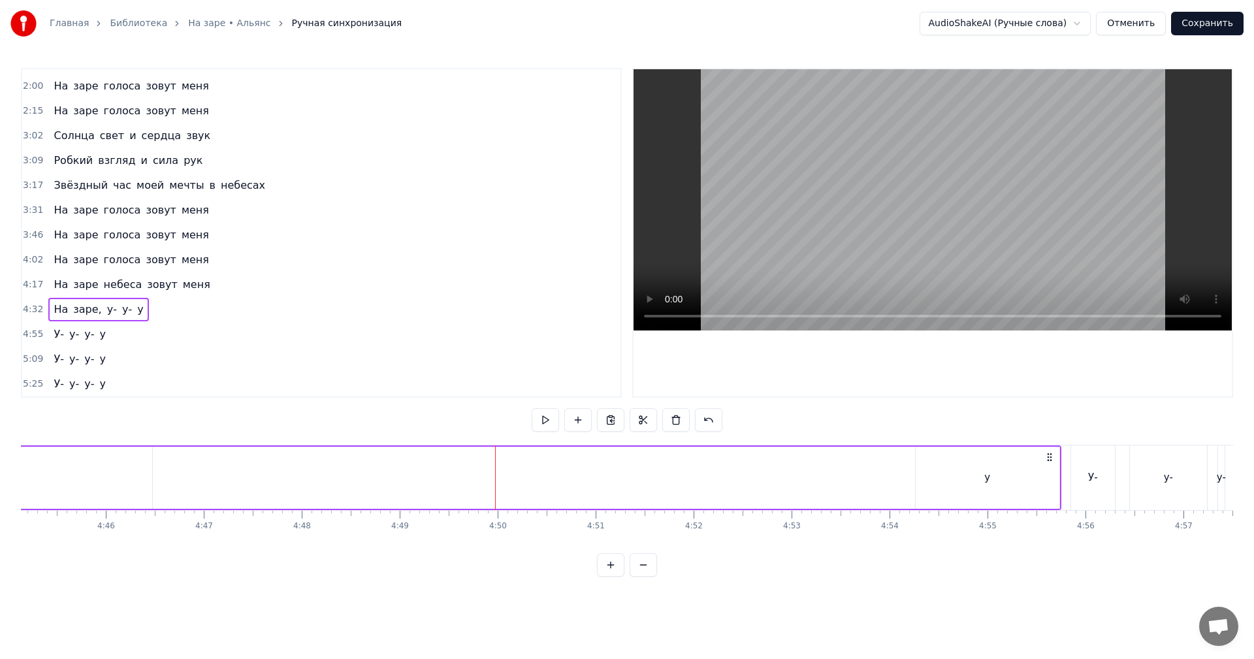
click at [991, 219] on video at bounding box center [932, 199] width 598 height 261
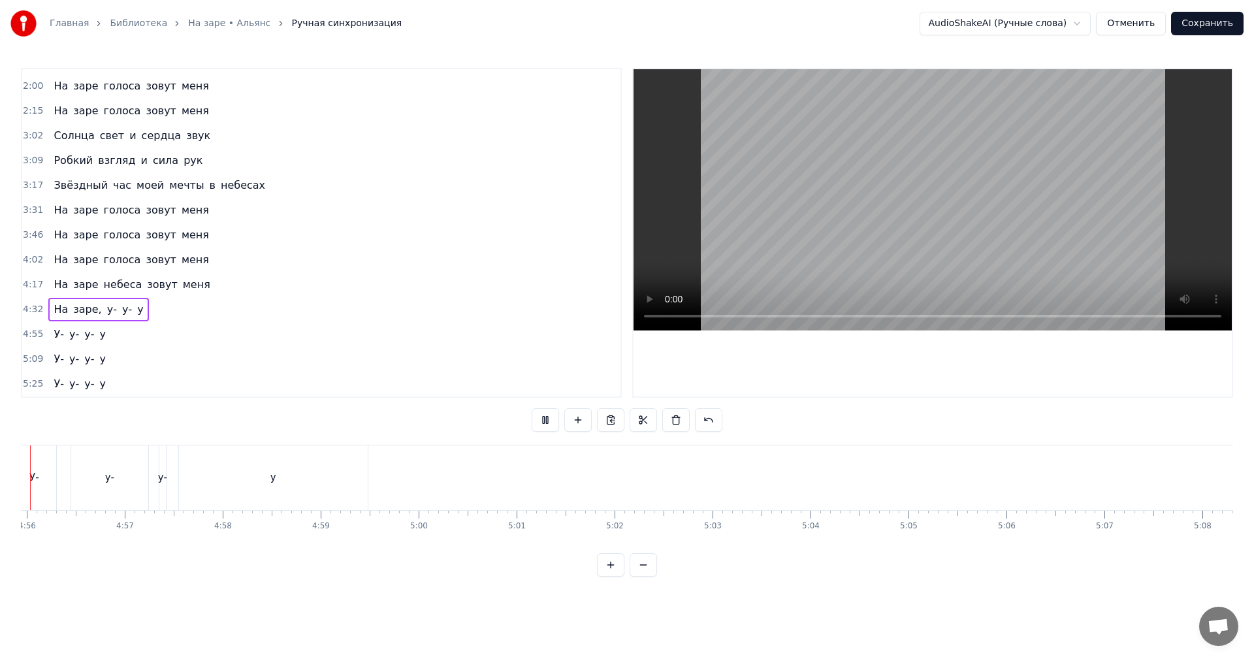
scroll to position [0, 28938]
click at [988, 258] on video at bounding box center [932, 199] width 598 height 261
click at [867, 166] on video at bounding box center [932, 199] width 598 height 261
click at [878, 206] on video at bounding box center [932, 199] width 598 height 261
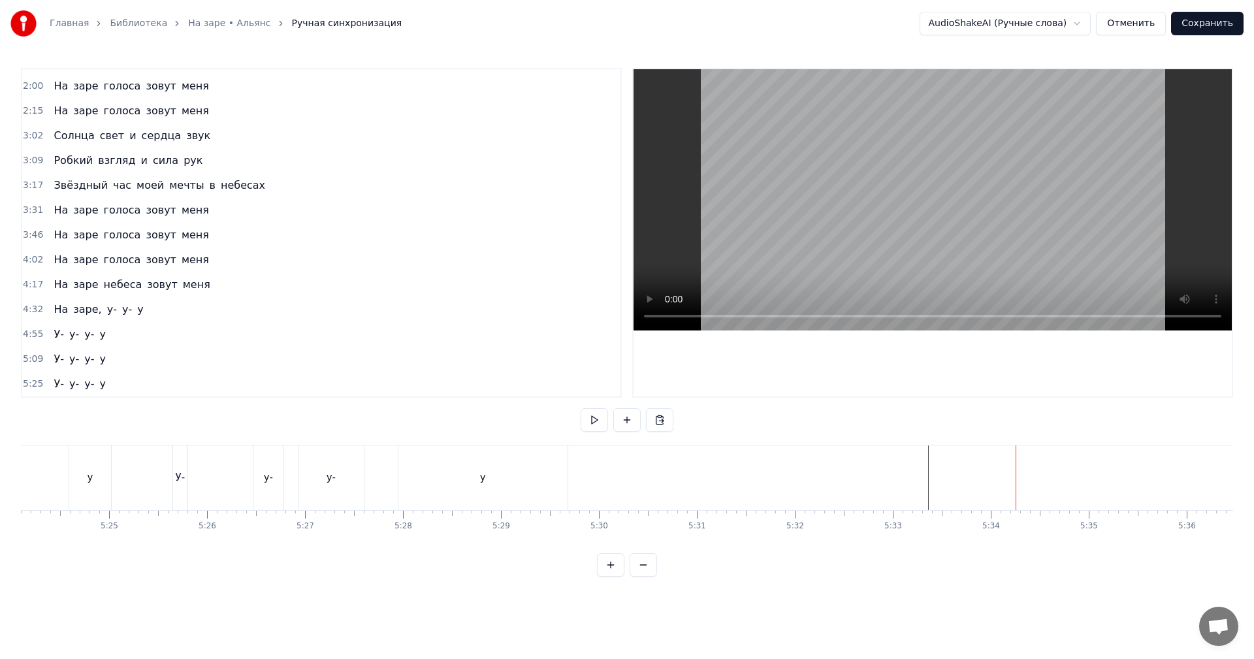
drag, startPoint x: 468, startPoint y: 467, endPoint x: 820, endPoint y: 279, distance: 398.8
click at [468, 467] on div "у" at bounding box center [482, 477] width 169 height 65
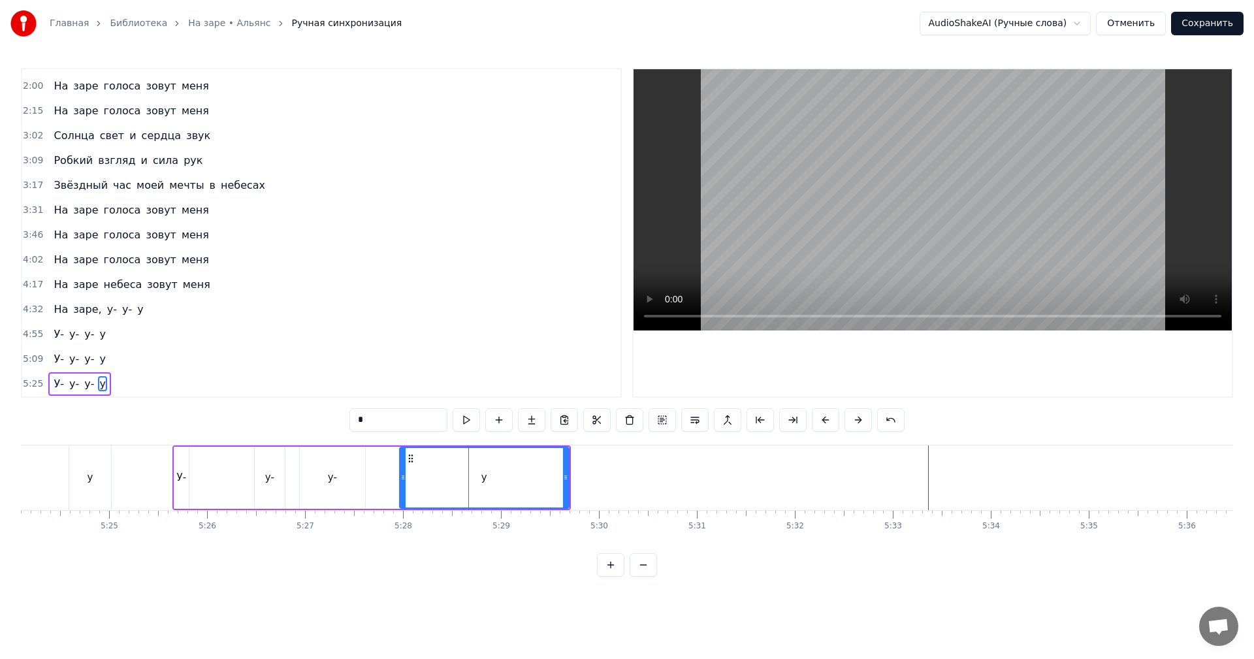
click at [946, 191] on video at bounding box center [932, 199] width 598 height 261
click at [938, 202] on video at bounding box center [932, 199] width 598 height 261
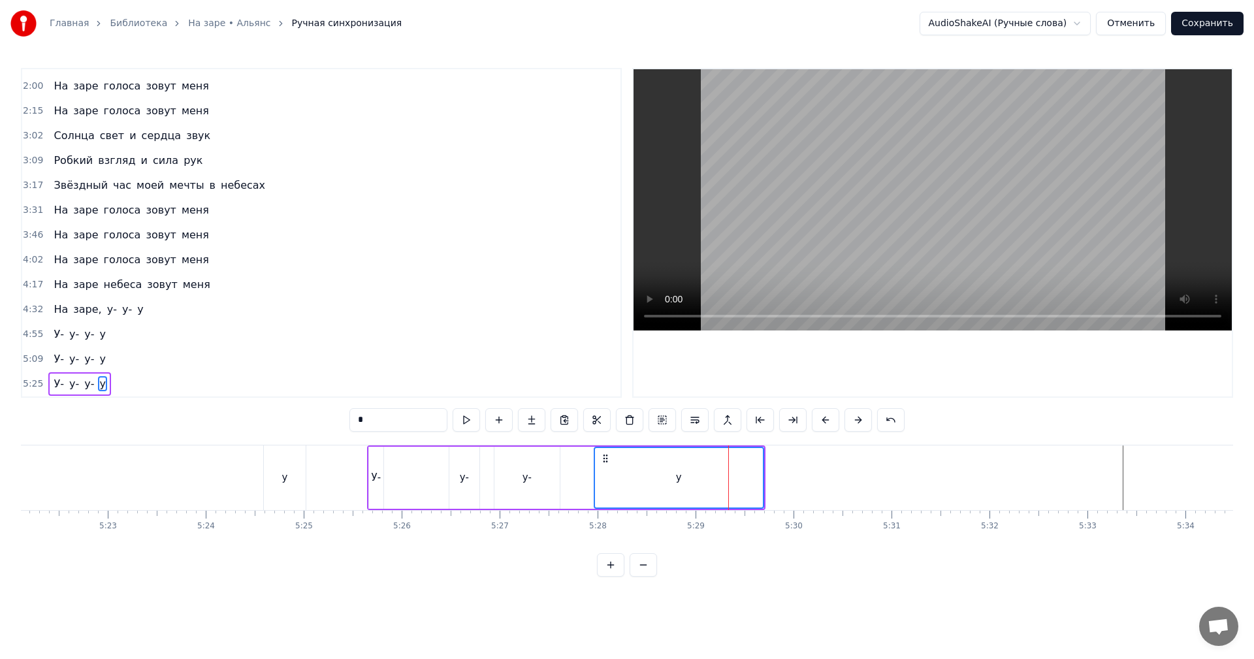
scroll to position [0, 30899]
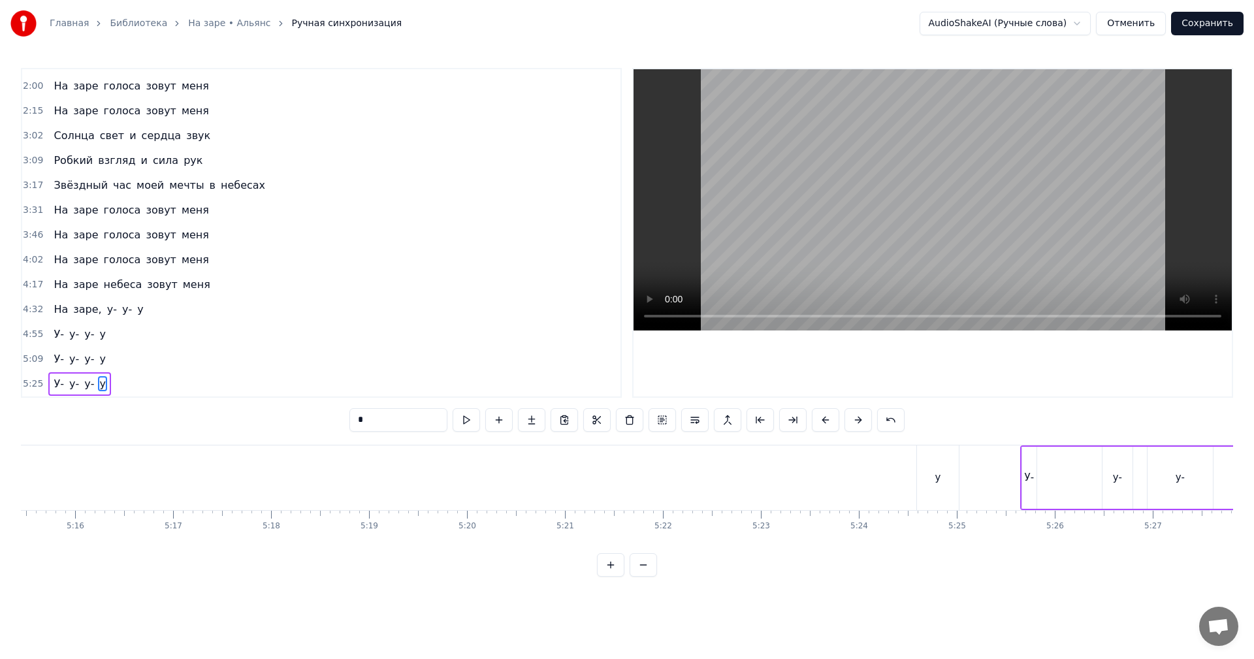
click at [27, 380] on span "5:25" at bounding box center [33, 383] width 20 height 13
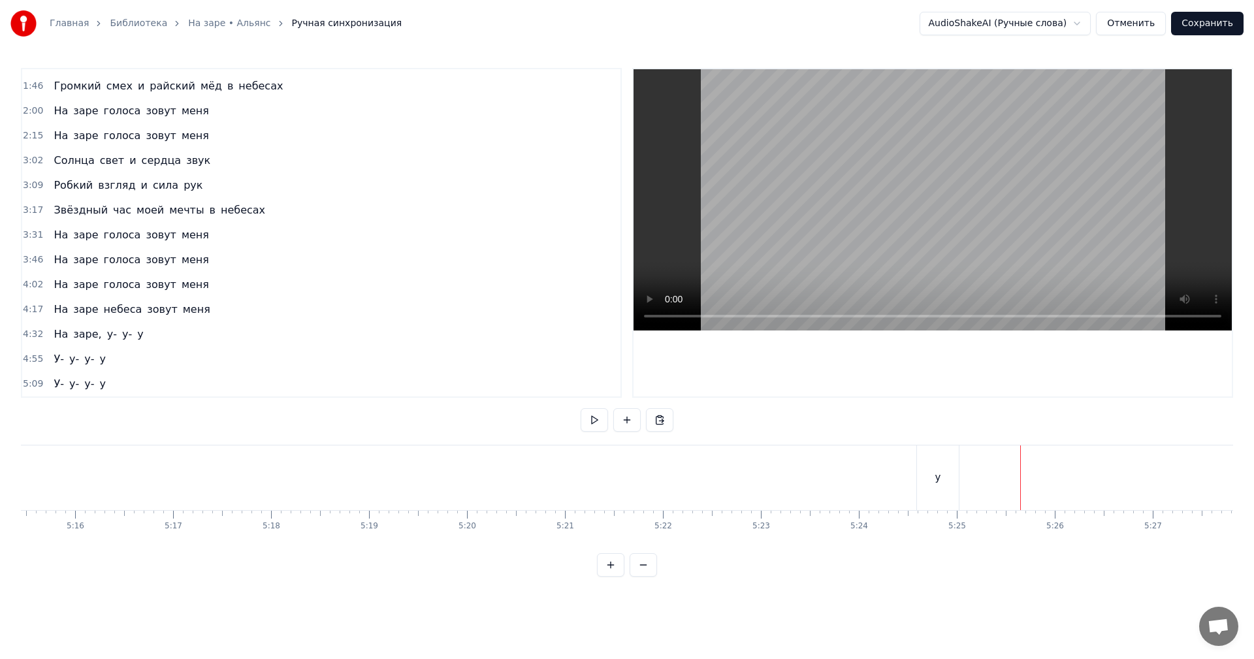
scroll to position [120, 0]
click at [26, 379] on span "5:09" at bounding box center [33, 383] width 20 height 13
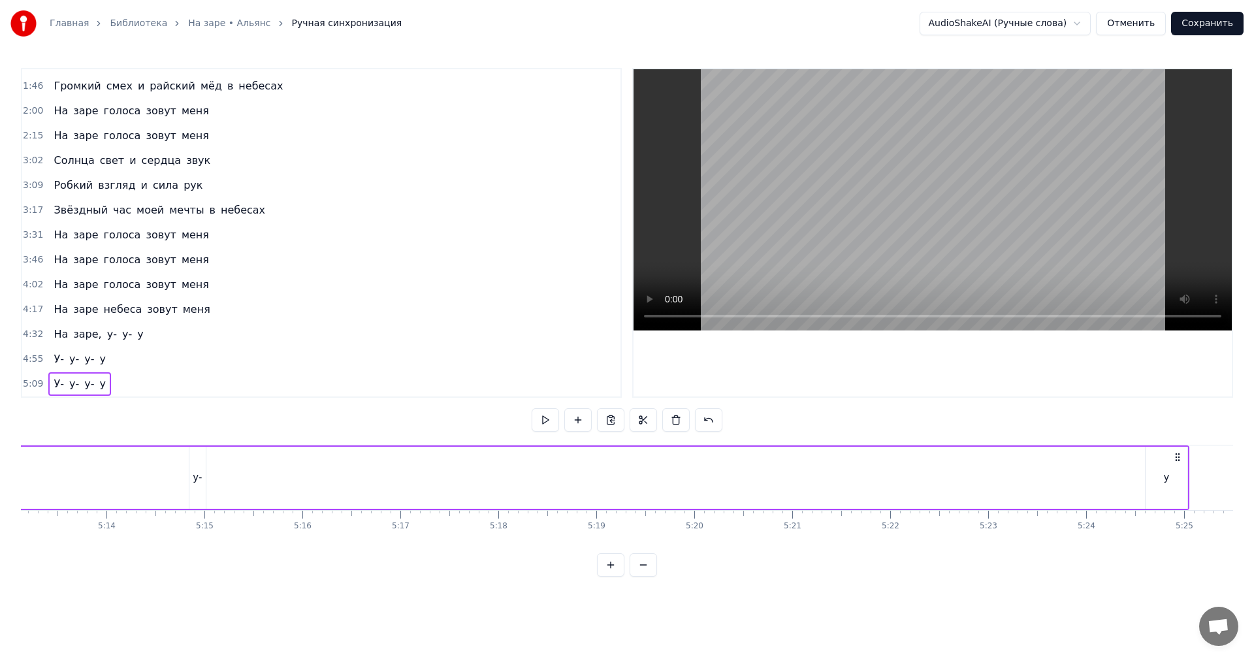
scroll to position [95, 0]
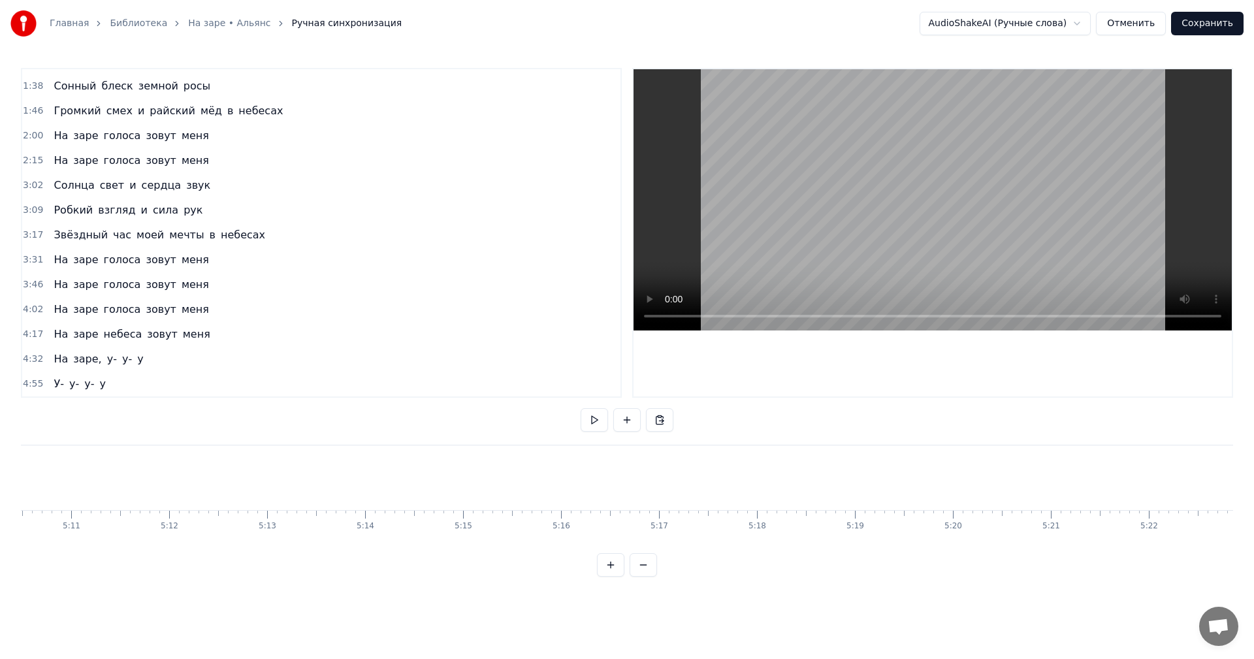
click at [26, 379] on span "4:55" at bounding box center [33, 383] width 20 height 13
click at [106, 384] on span "у-" at bounding box center [112, 383] width 12 height 15
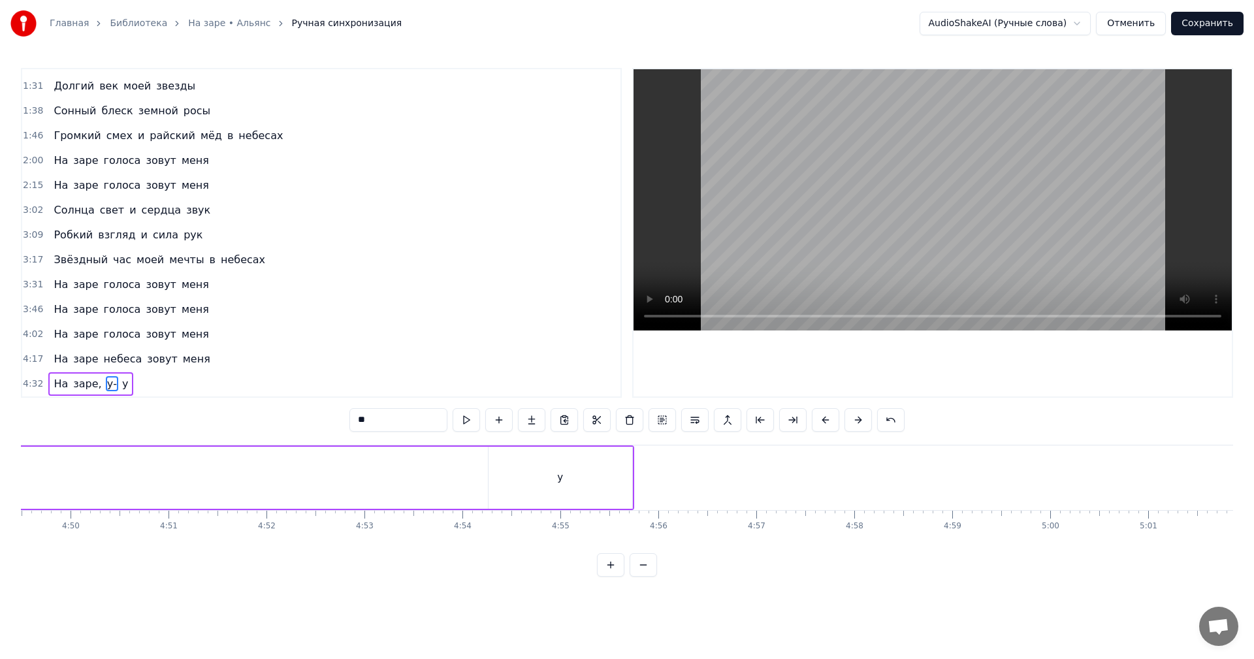
type input "*"
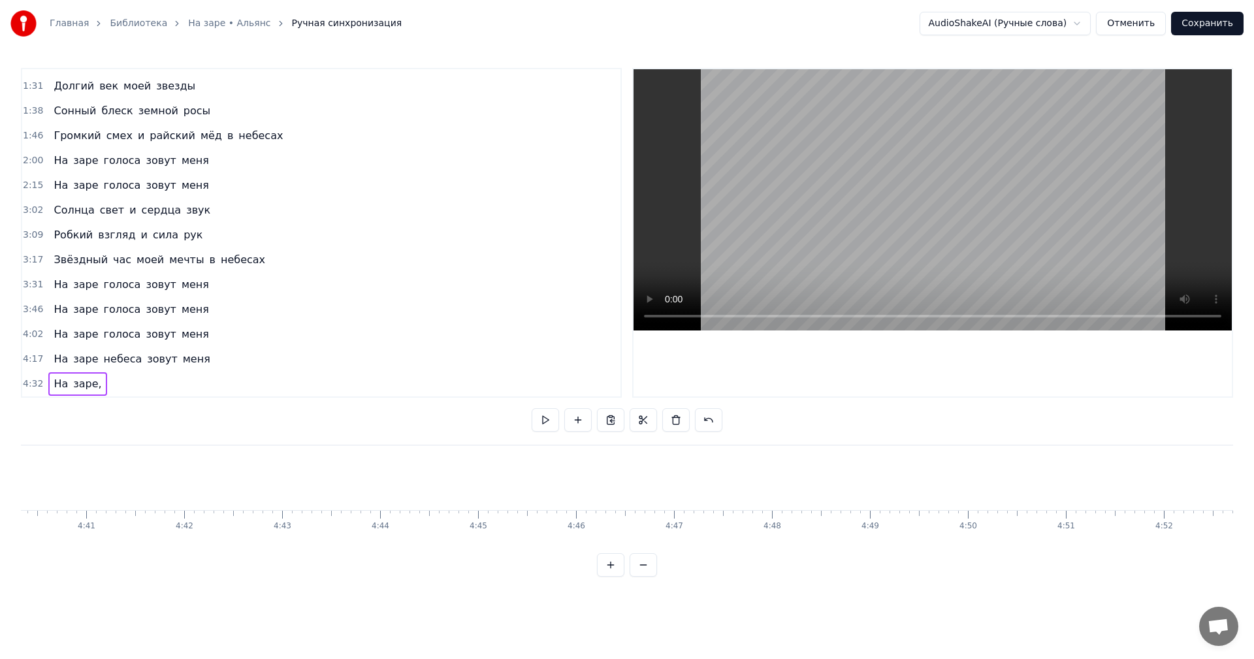
click at [88, 389] on span "заре," at bounding box center [87, 383] width 31 height 15
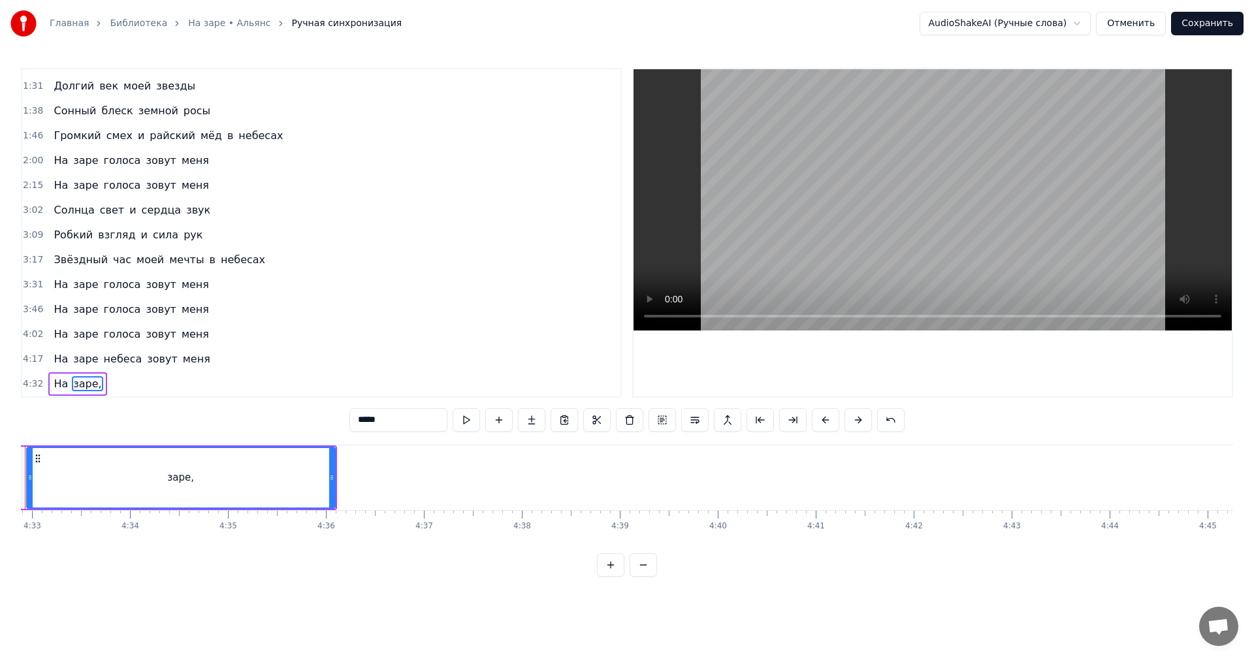
scroll to position [0, 26668]
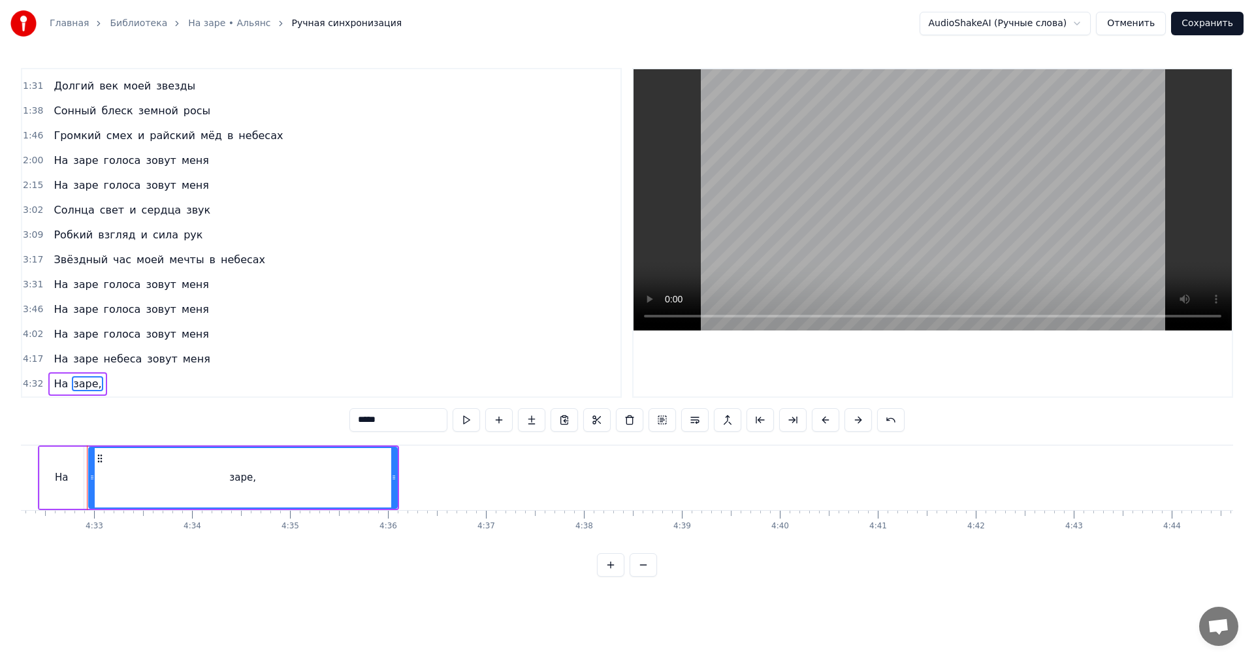
click at [407, 424] on input "*****" at bounding box center [398, 420] width 98 height 24
type input "****"
click at [398, 462] on div "На заре" at bounding box center [218, 477] width 361 height 65
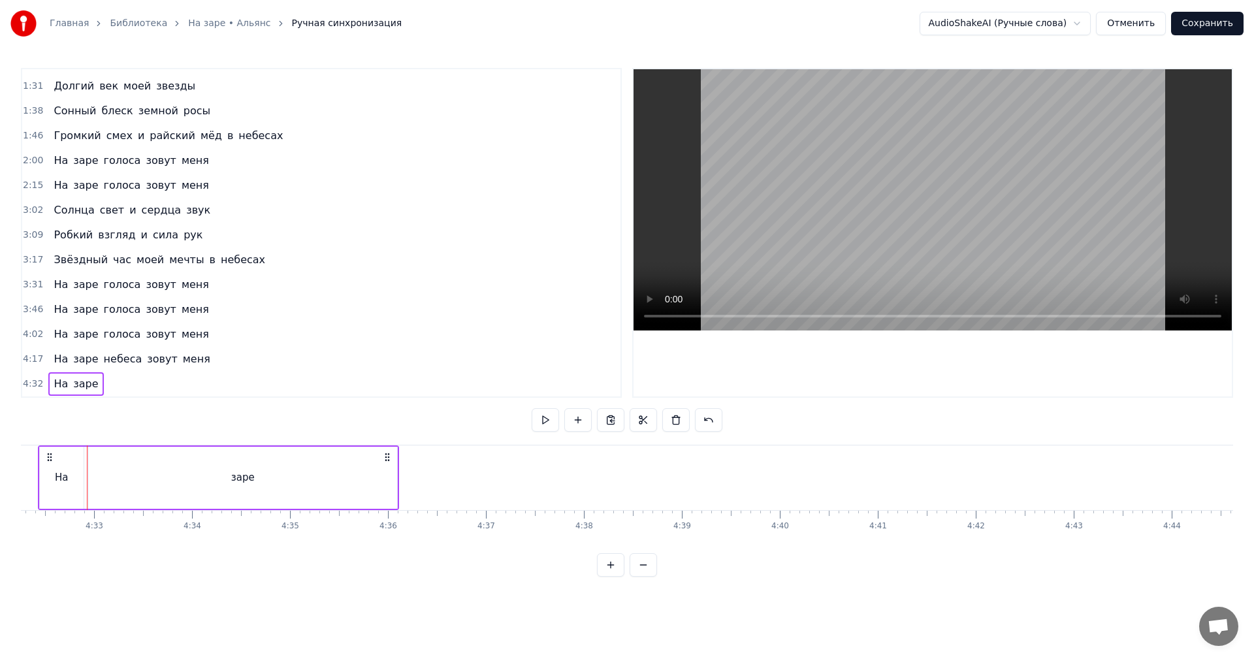
click at [388, 468] on div "заре" at bounding box center [243, 478] width 308 height 62
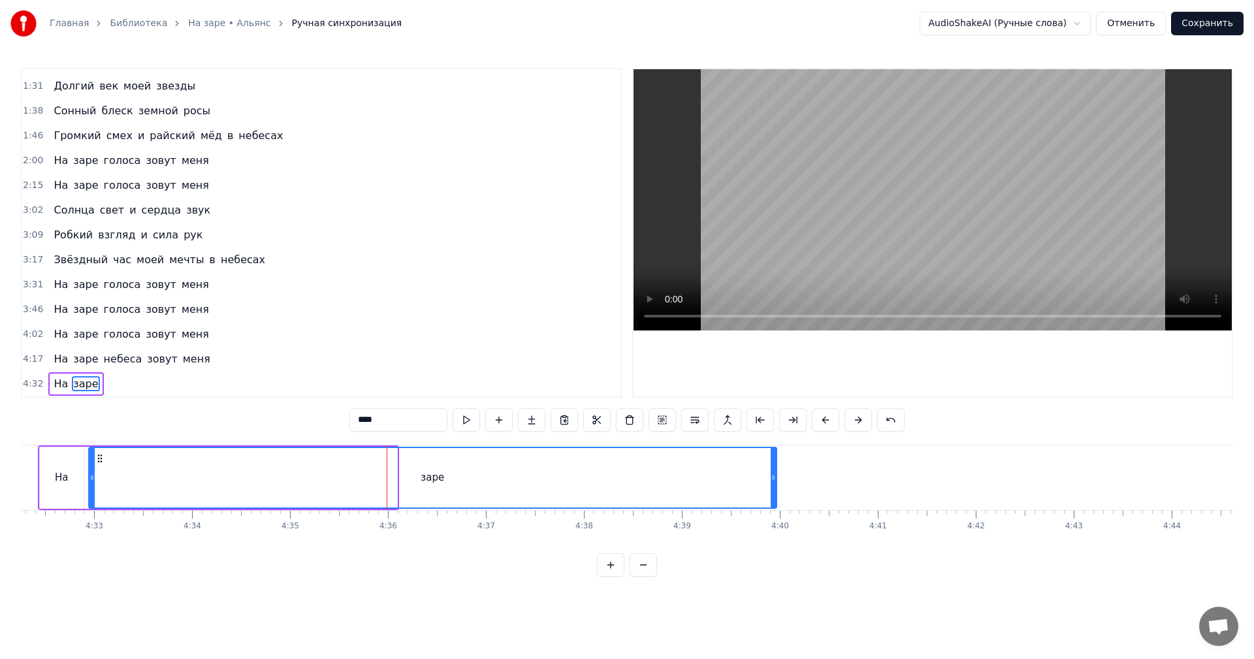
drag, startPoint x: 394, startPoint y: 466, endPoint x: 724, endPoint y: 473, distance: 329.9
click at [776, 473] on div at bounding box center [773, 477] width 5 height 59
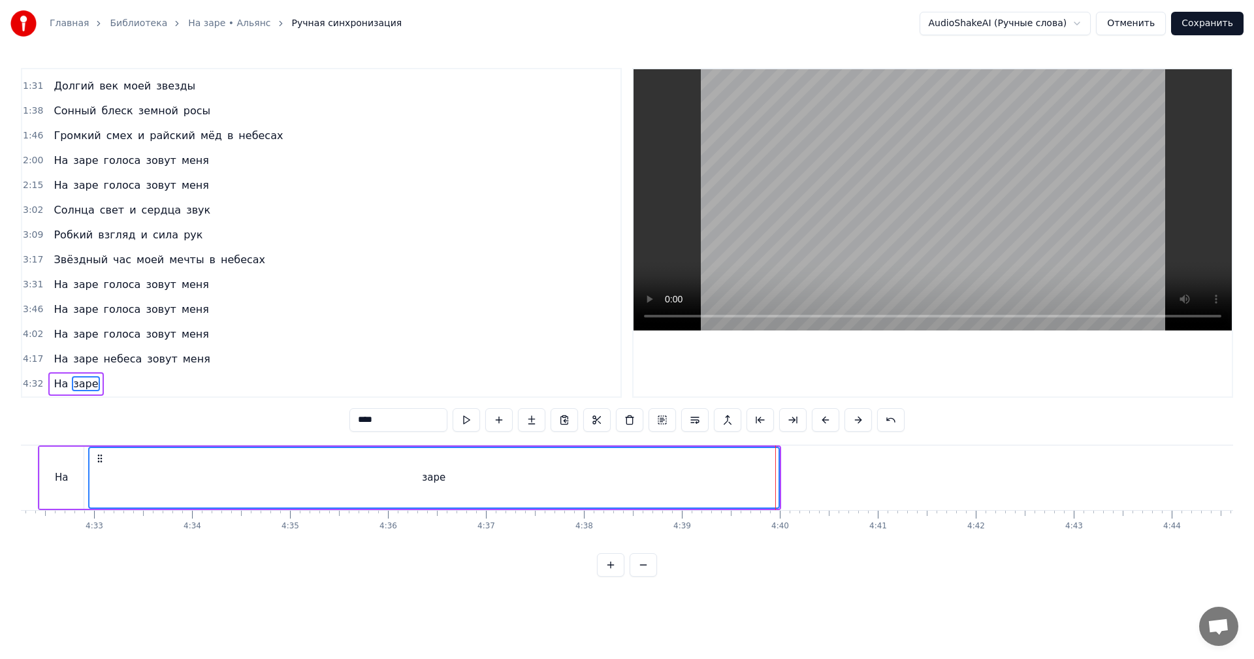
scroll to position [0, 26472]
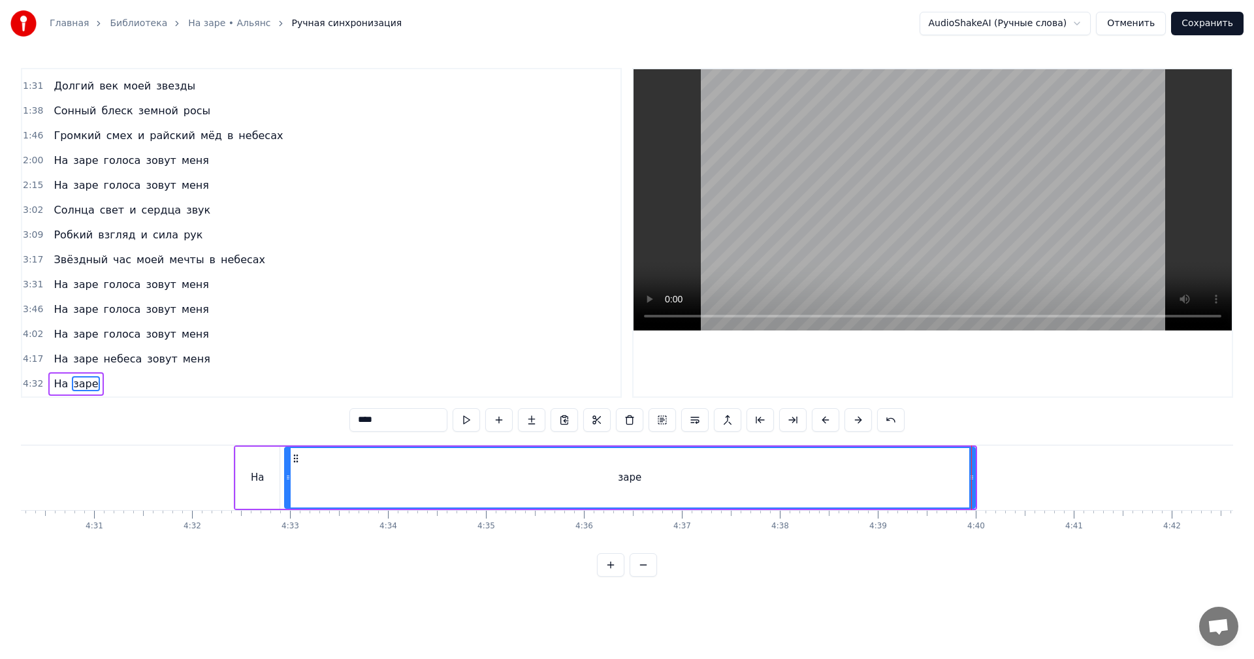
drag, startPoint x: 199, startPoint y: 478, endPoint x: 359, endPoint y: 402, distance: 176.4
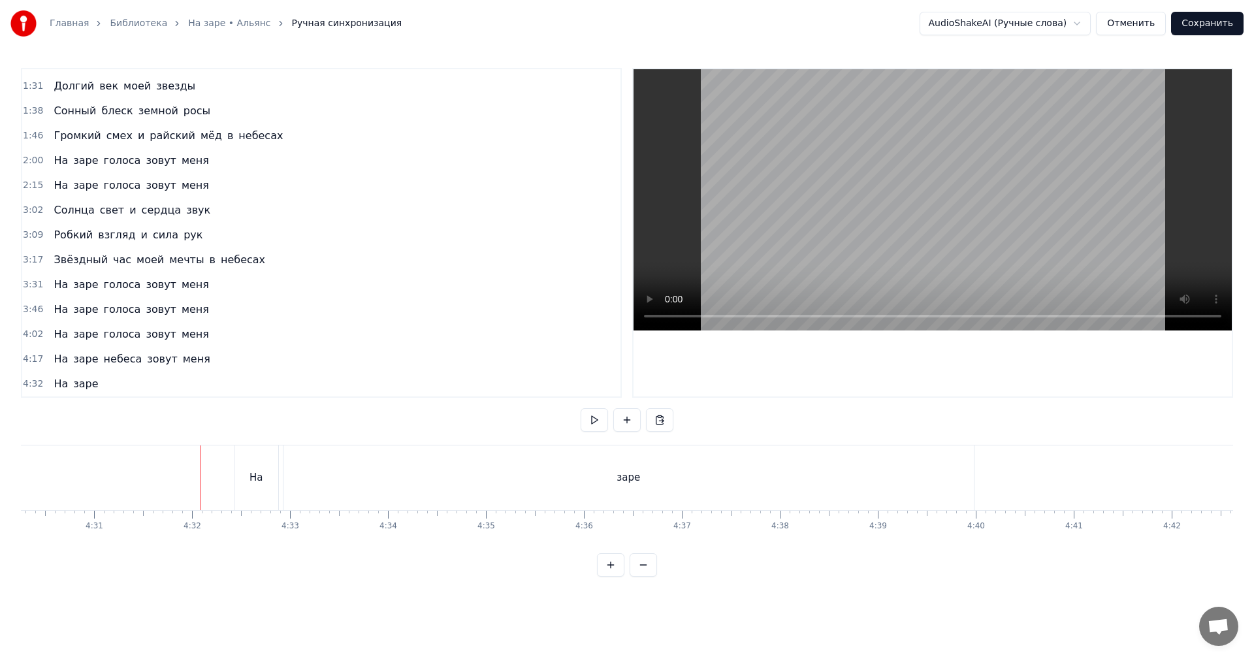
click at [915, 219] on video at bounding box center [932, 199] width 598 height 261
click at [919, 218] on video at bounding box center [932, 199] width 598 height 261
click at [961, 460] on div "заре" at bounding box center [628, 477] width 690 height 65
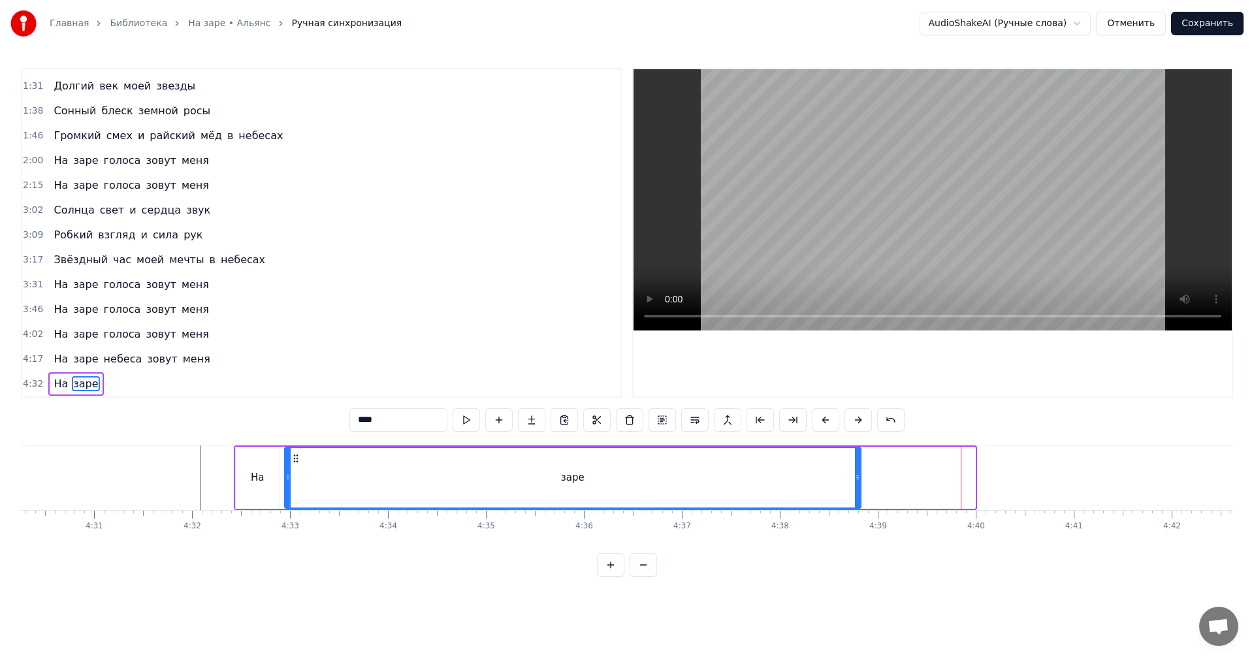
drag, startPoint x: 973, startPoint y: 464, endPoint x: 859, endPoint y: 463, distance: 114.3
click at [859, 463] on div at bounding box center [857, 477] width 5 height 59
click at [1208, 18] on button "Сохранить" at bounding box center [1207, 24] width 72 height 24
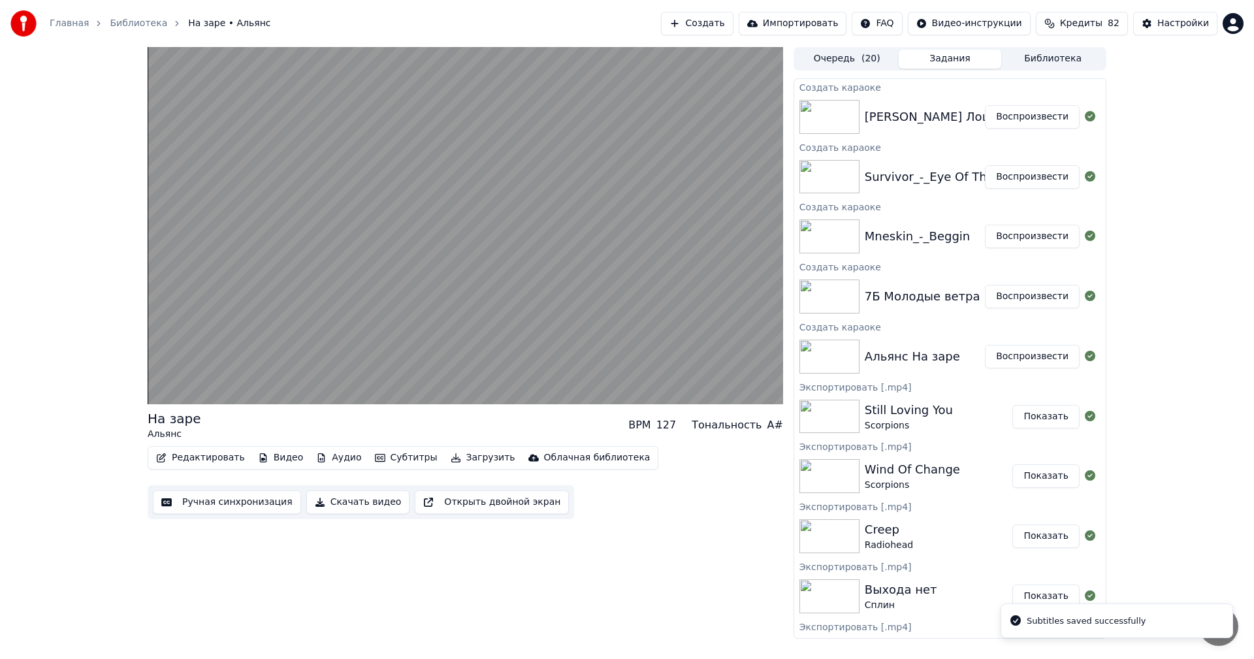
click at [1035, 298] on button "Воспроизвести" at bounding box center [1032, 297] width 95 height 24
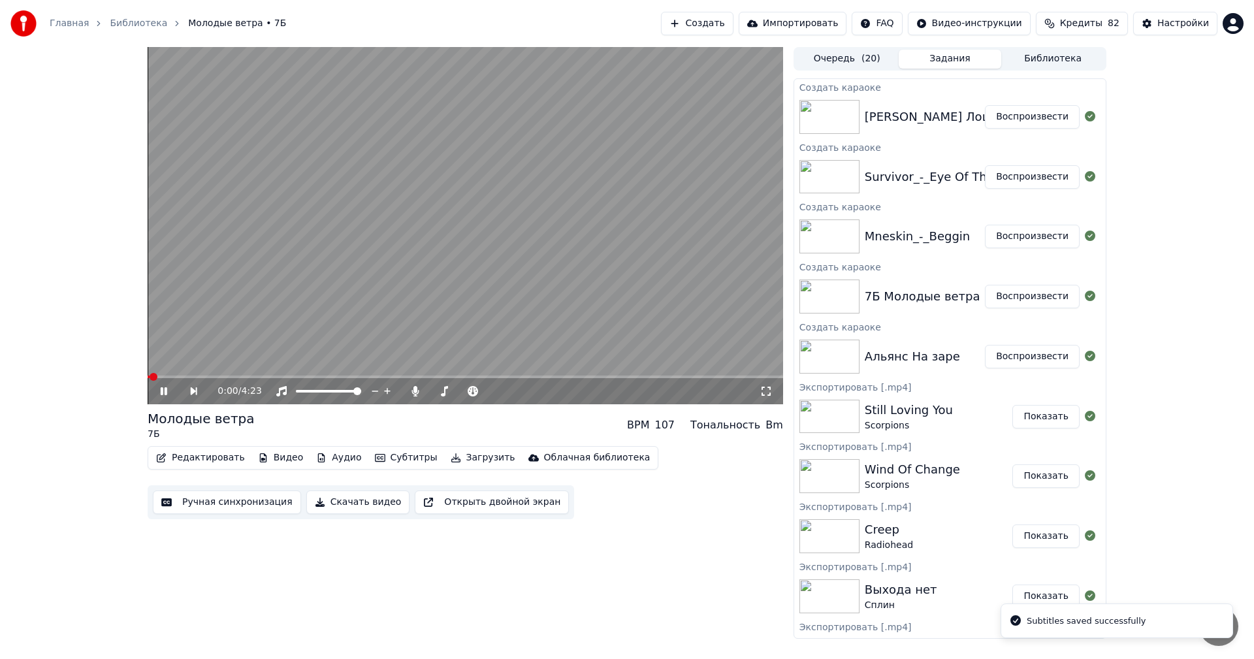
click at [231, 502] on button "Ручная синхронизация" at bounding box center [227, 502] width 148 height 24
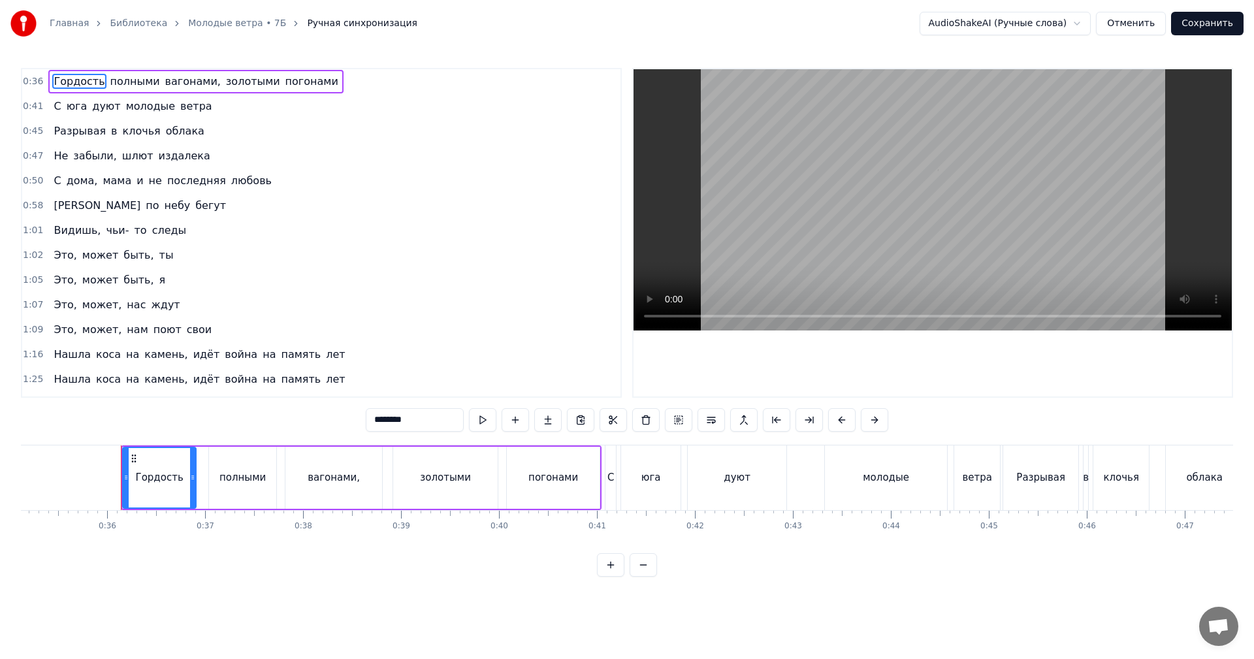
scroll to position [0, 3475]
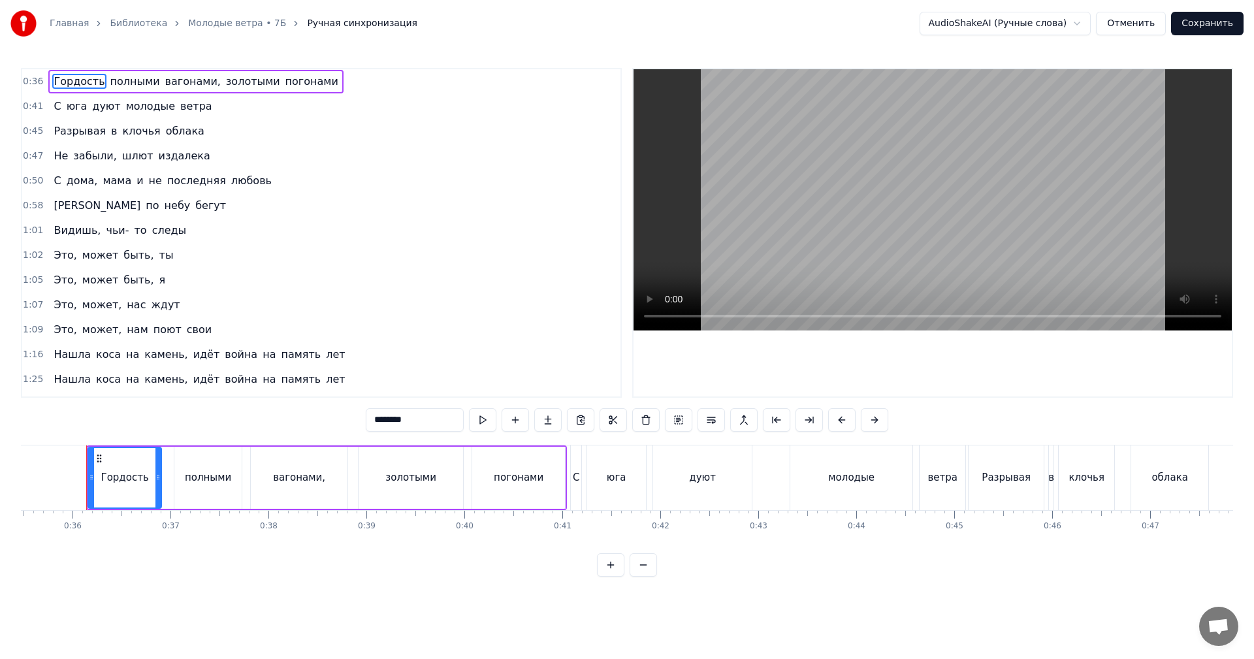
click at [753, 224] on video at bounding box center [932, 199] width 598 height 261
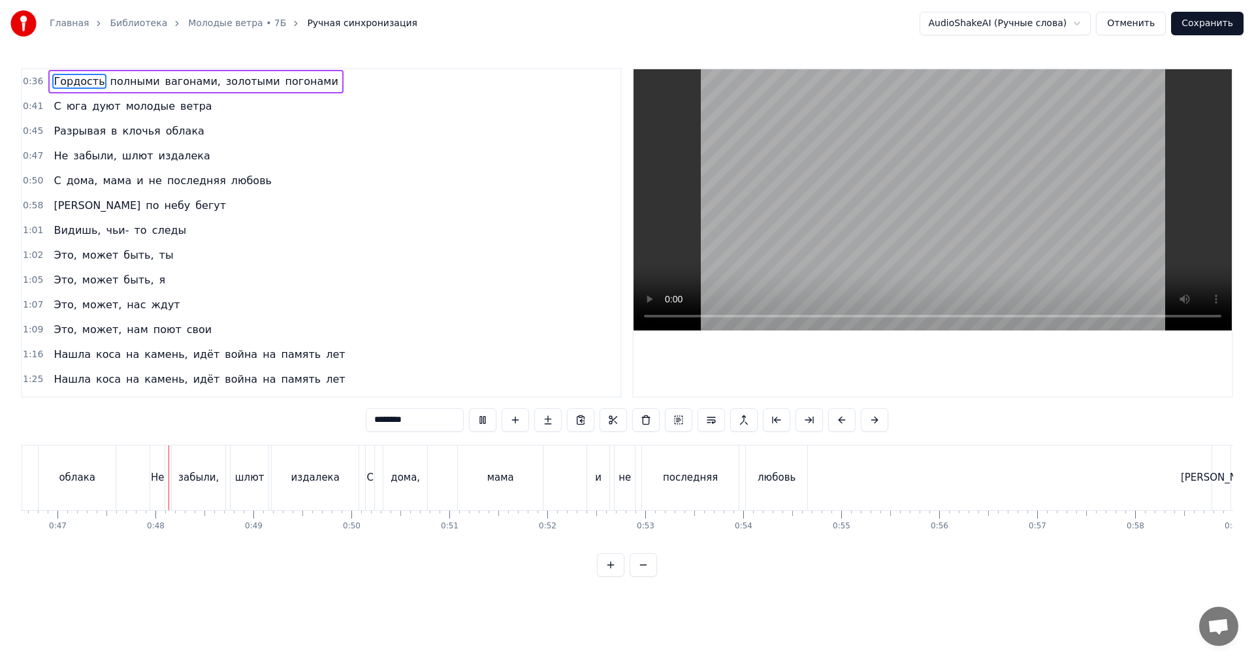
scroll to position [0, 4572]
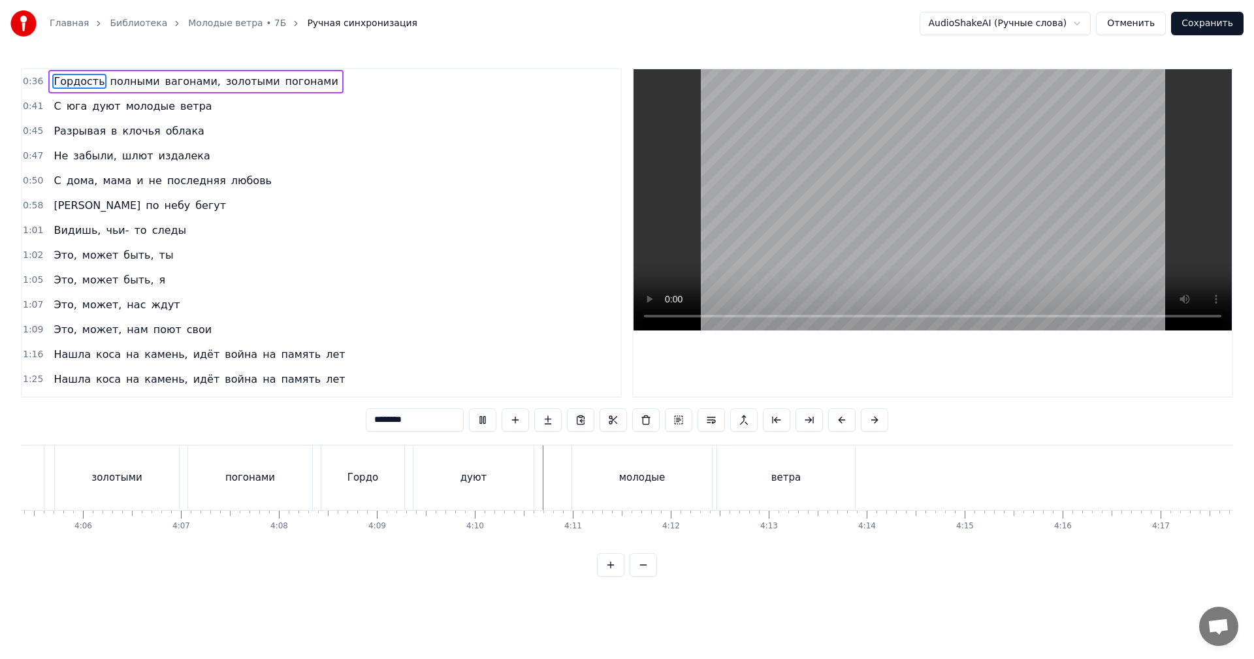
scroll to position [0, 24063]
click at [1205, 27] on button "Сохранить" at bounding box center [1207, 24] width 72 height 24
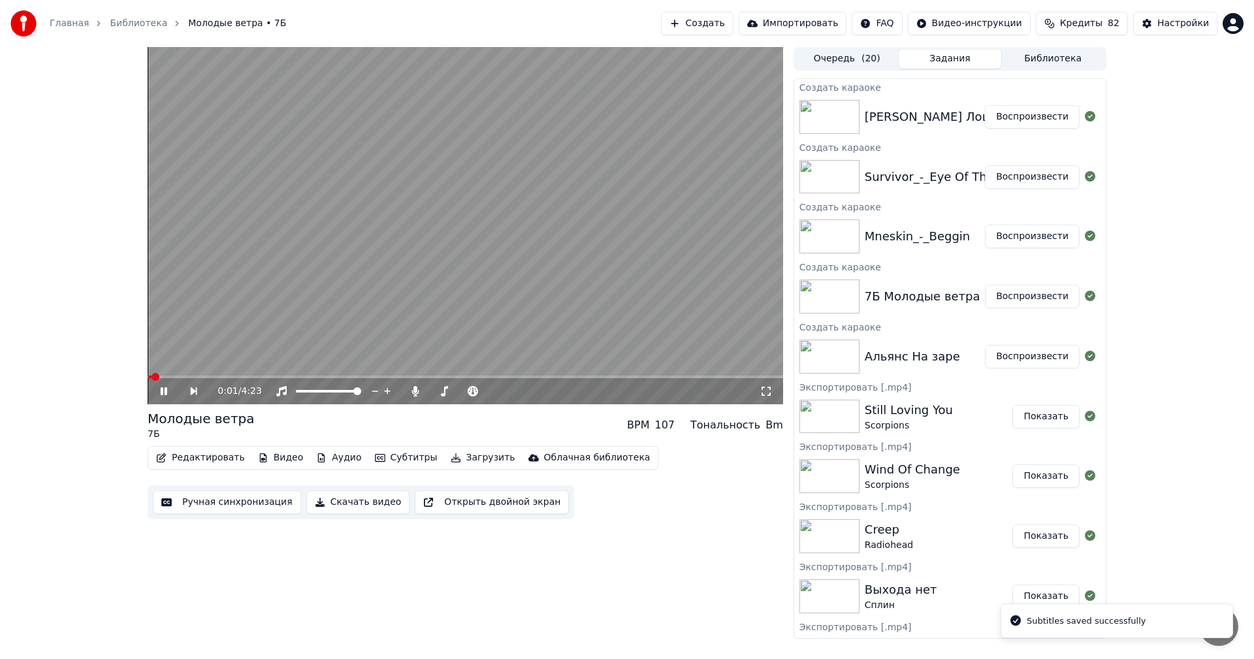
click at [475, 234] on video at bounding box center [465, 225] width 635 height 357
click at [1021, 243] on button "Воспроизвести" at bounding box center [1032, 237] width 95 height 24
click at [196, 507] on button "Ручная синхронизация" at bounding box center [227, 502] width 148 height 24
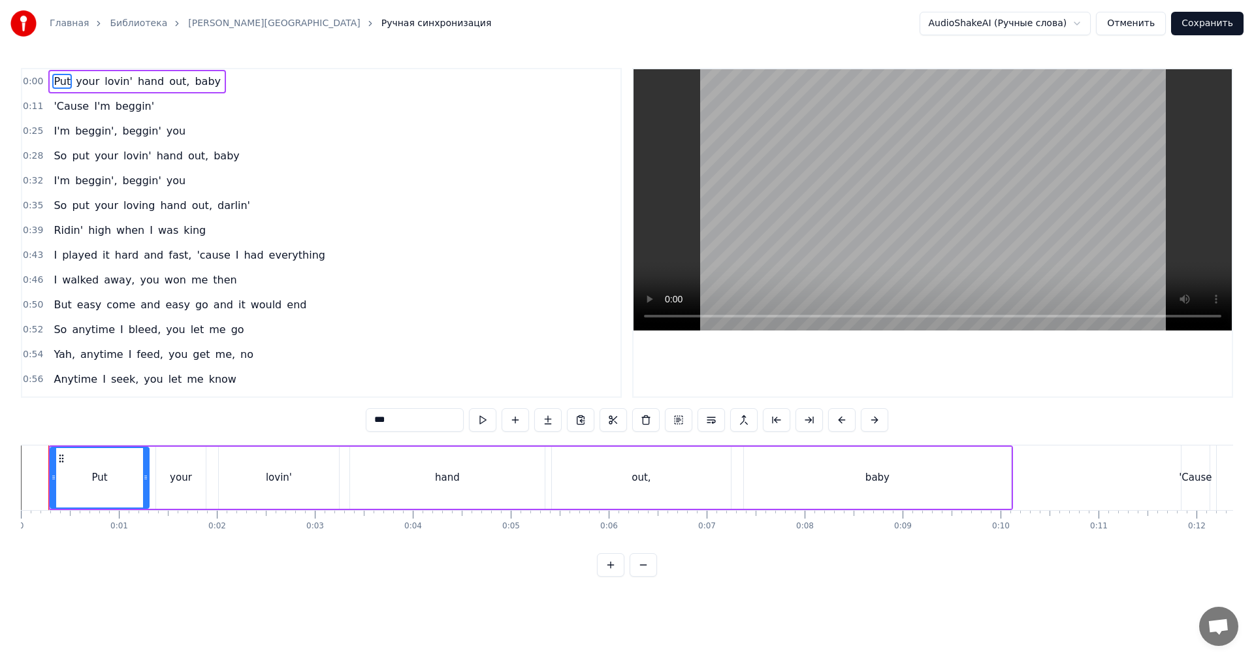
click at [861, 222] on video at bounding box center [932, 199] width 598 height 261
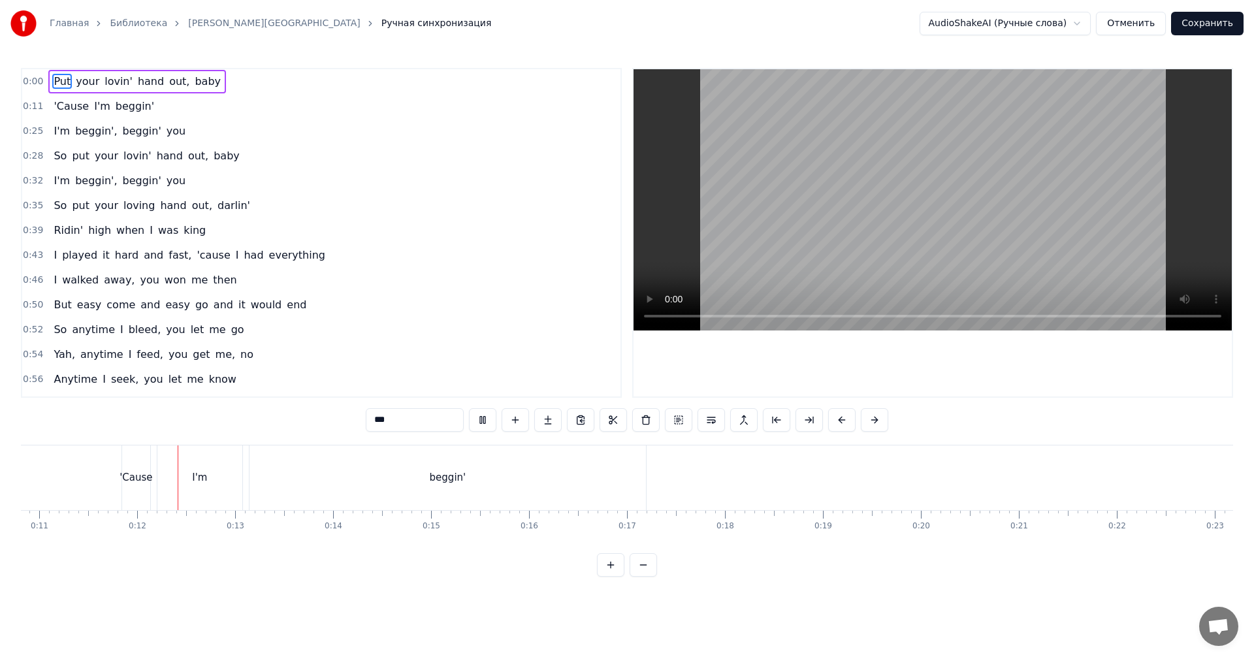
scroll to position [0, 1090]
click at [888, 364] on div at bounding box center [932, 232] width 598 height 327
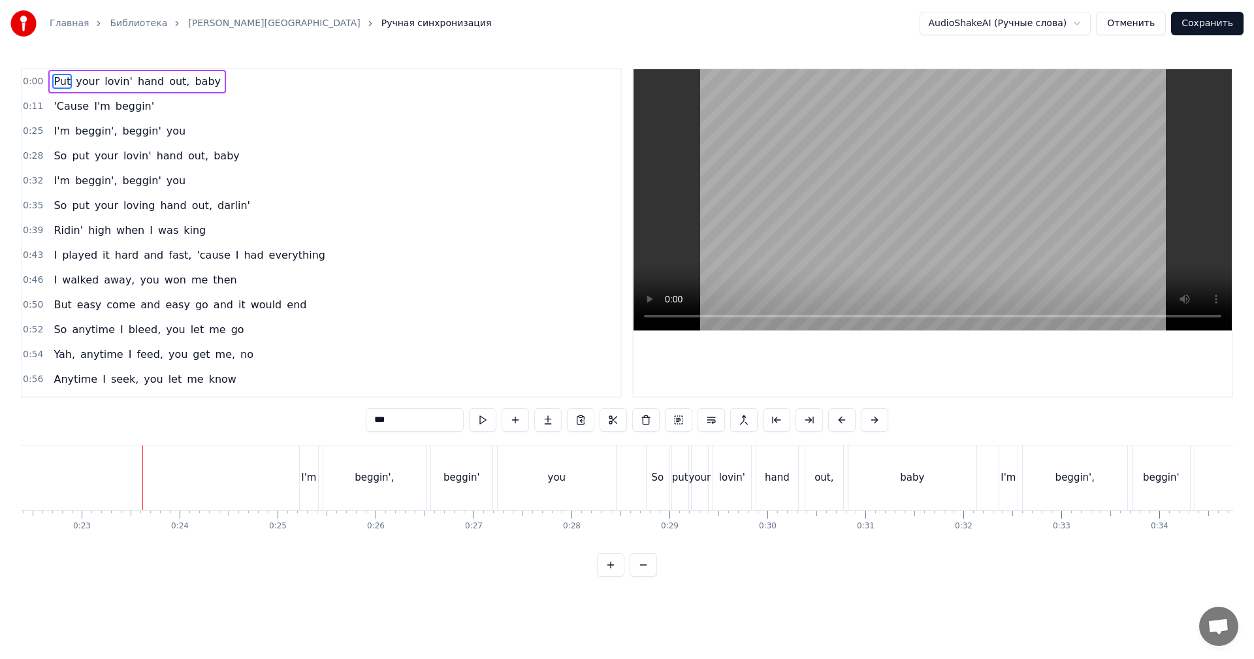
click at [886, 364] on div at bounding box center [932, 232] width 598 height 327
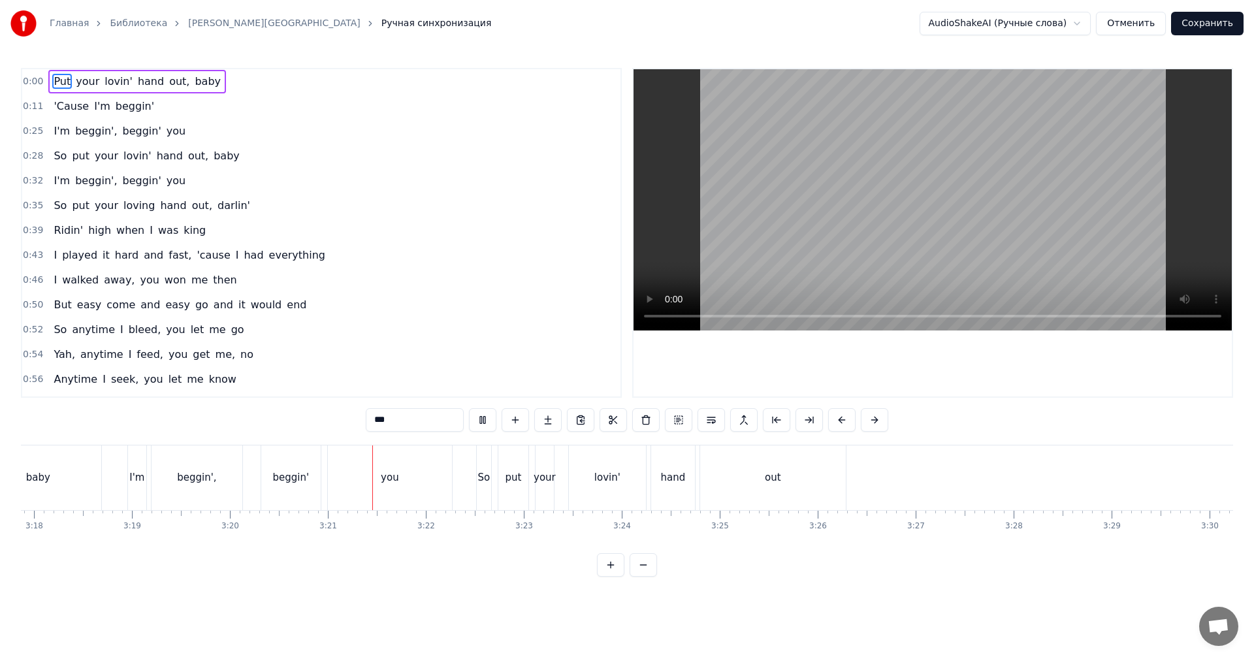
scroll to position [0, 19515]
click at [870, 113] on video at bounding box center [932, 199] width 598 height 261
click at [1235, 27] on button "Сохранить" at bounding box center [1207, 24] width 72 height 24
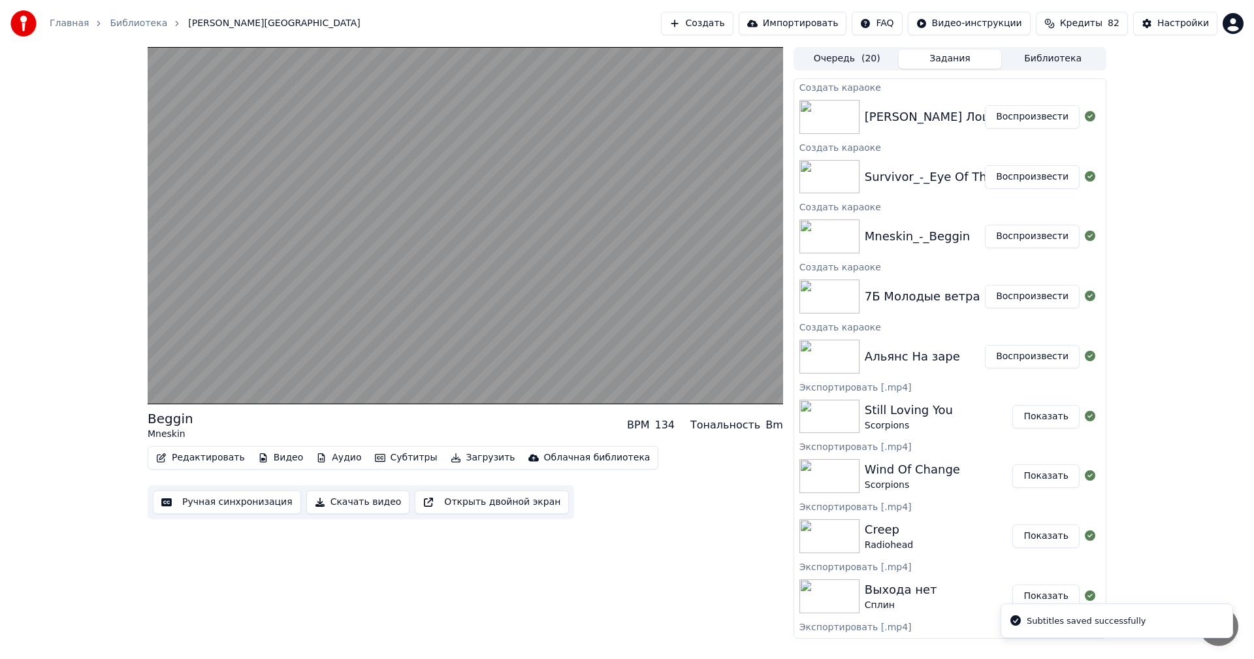
click at [1012, 182] on button "Воспроизвести" at bounding box center [1032, 177] width 95 height 24
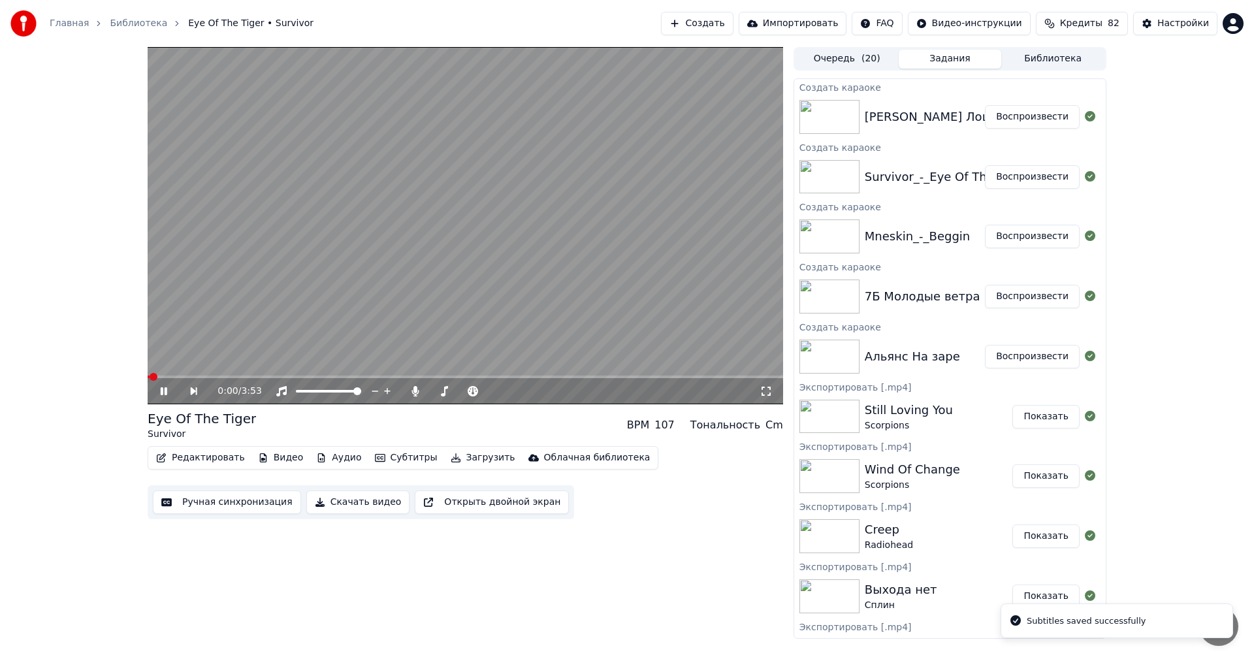
click at [216, 503] on button "Ручная синхронизация" at bounding box center [227, 502] width 148 height 24
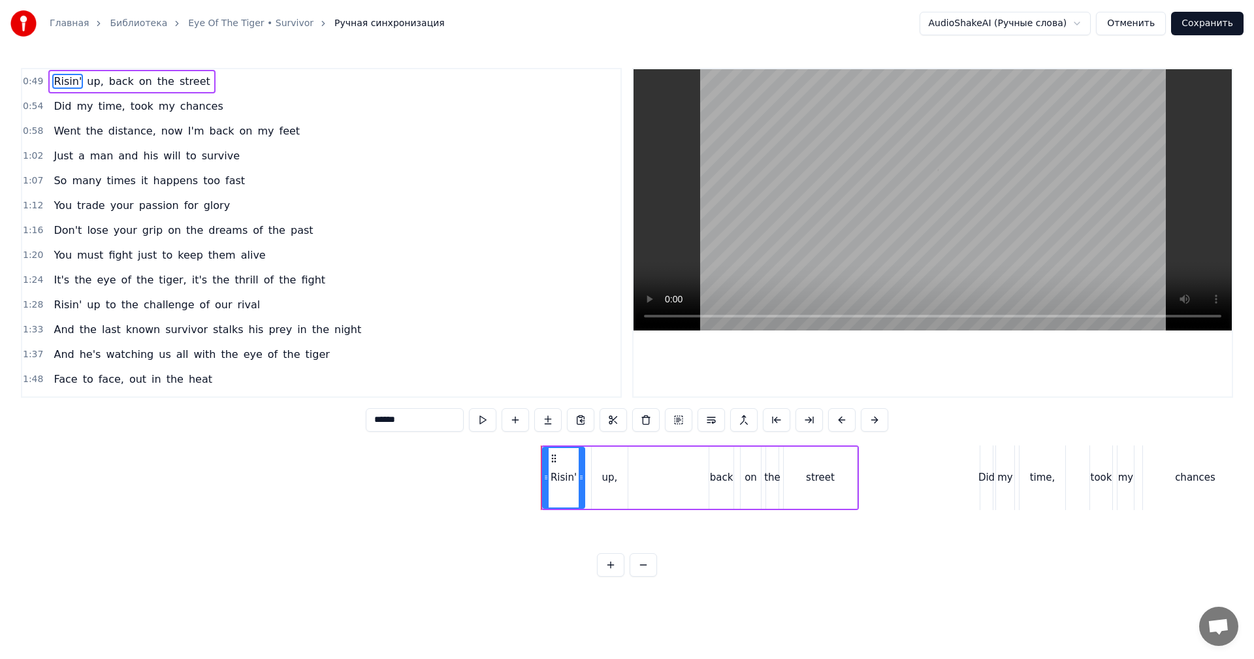
scroll to position [0, 4826]
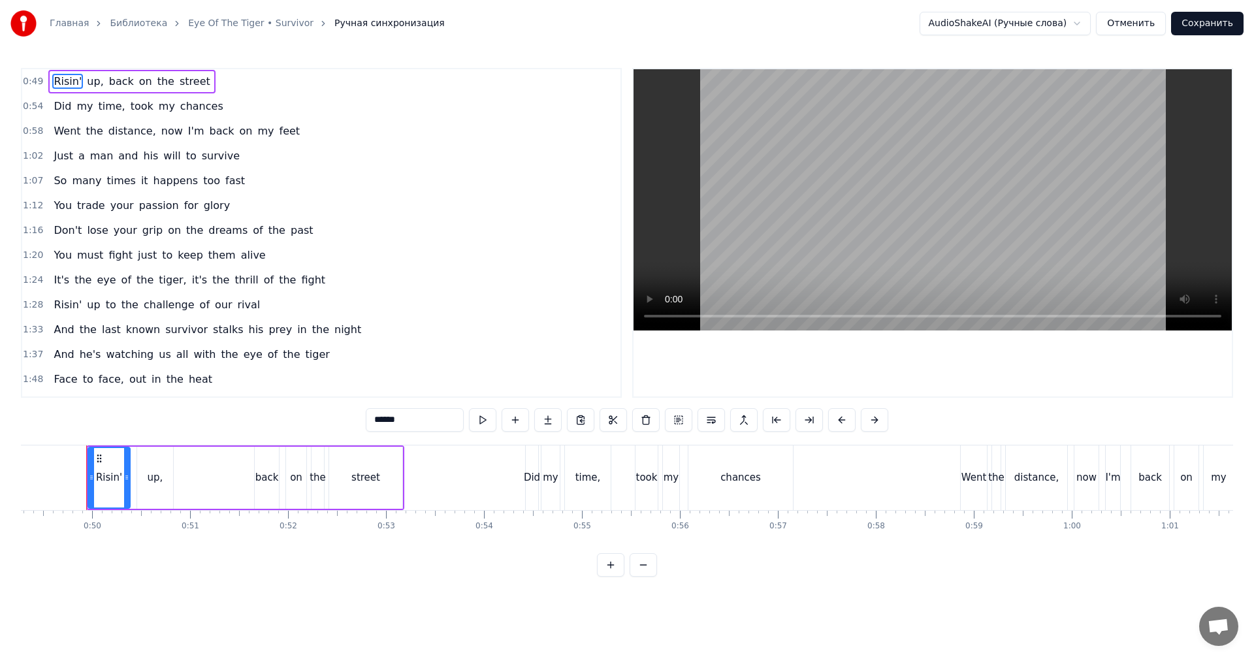
click at [899, 129] on video at bounding box center [932, 199] width 598 height 261
click at [966, 228] on video at bounding box center [932, 199] width 598 height 261
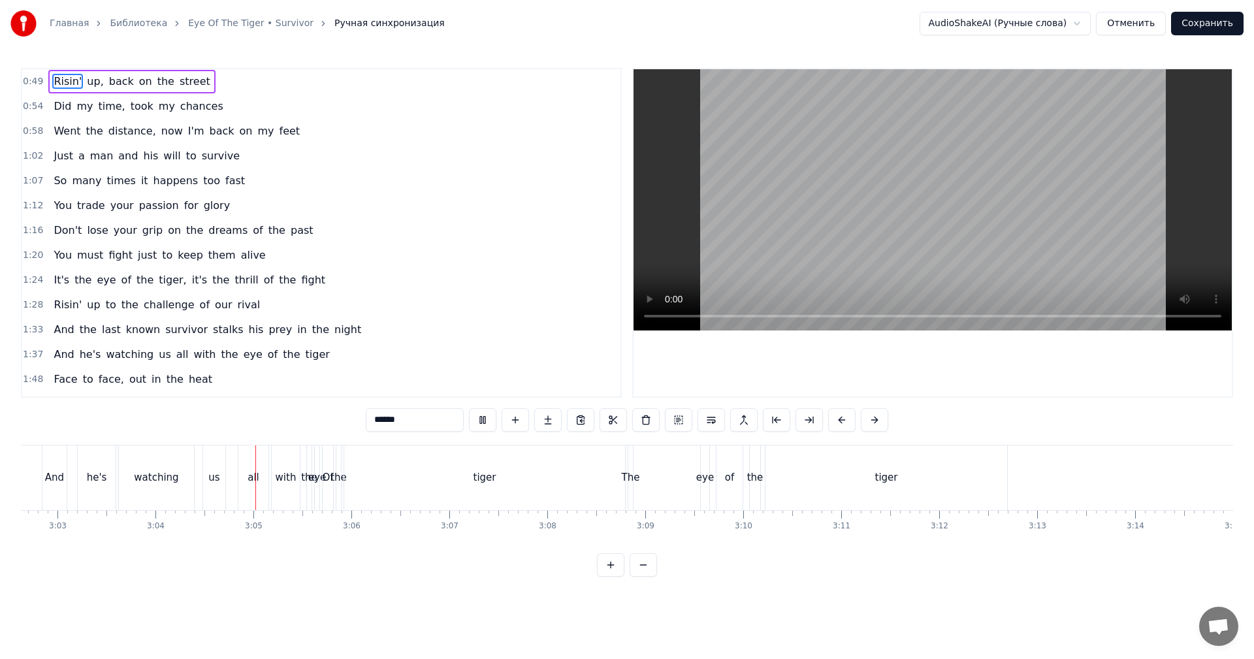
scroll to position [0, 18000]
drag, startPoint x: 904, startPoint y: 208, endPoint x: 907, endPoint y: 217, distance: 9.1
click at [904, 209] on video at bounding box center [932, 199] width 598 height 261
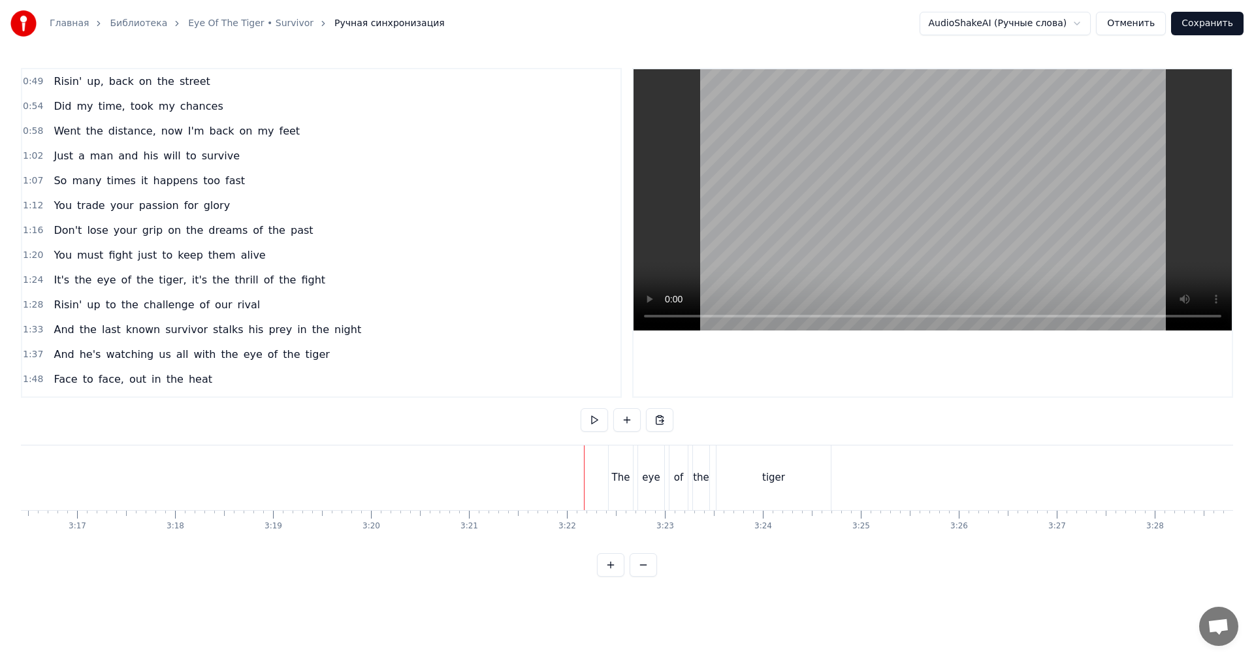
click at [917, 244] on video at bounding box center [932, 199] width 598 height 261
click at [956, 246] on video at bounding box center [932, 199] width 598 height 261
click at [928, 204] on video at bounding box center [932, 199] width 598 height 261
click at [959, 208] on video at bounding box center [932, 199] width 598 height 261
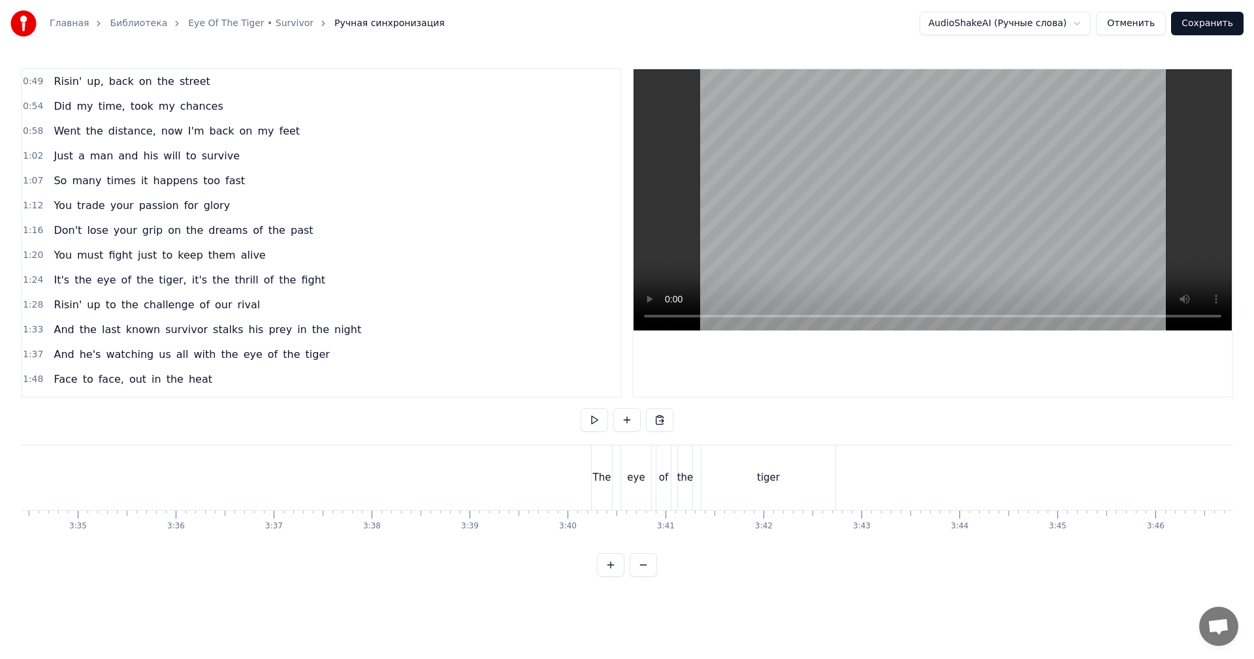
scroll to position [0, 20873]
click at [985, 260] on video at bounding box center [932, 199] width 598 height 261
click at [983, 240] on video at bounding box center [932, 199] width 598 height 261
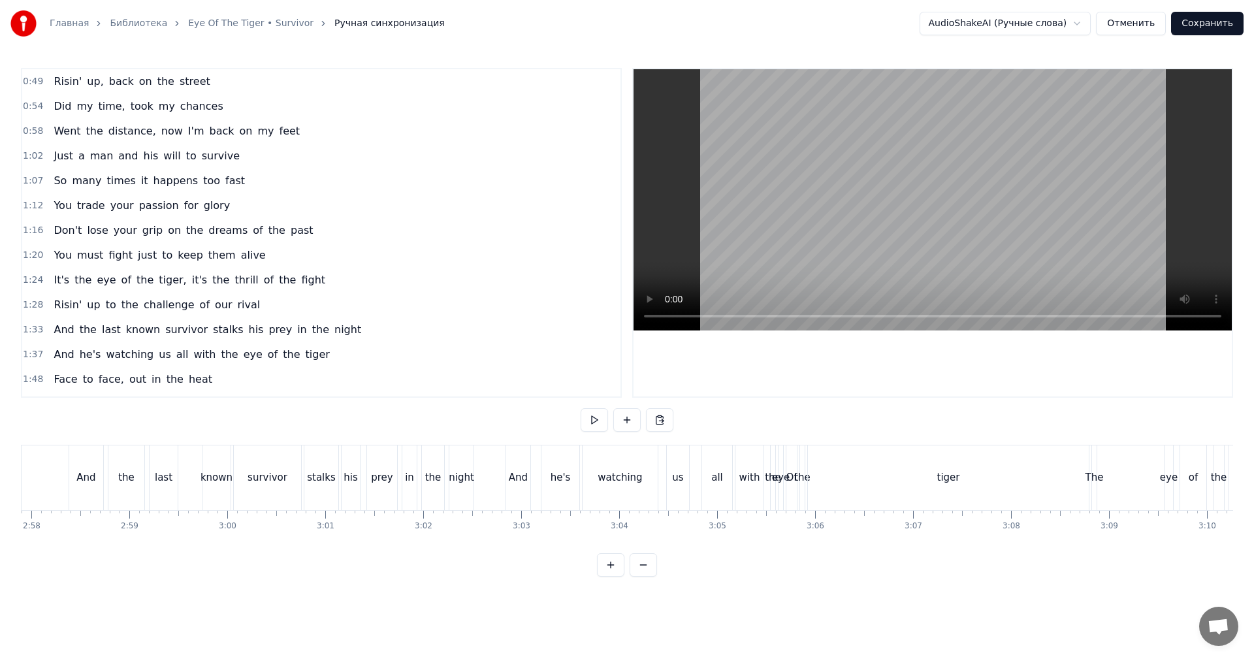
scroll to position [0, 17476]
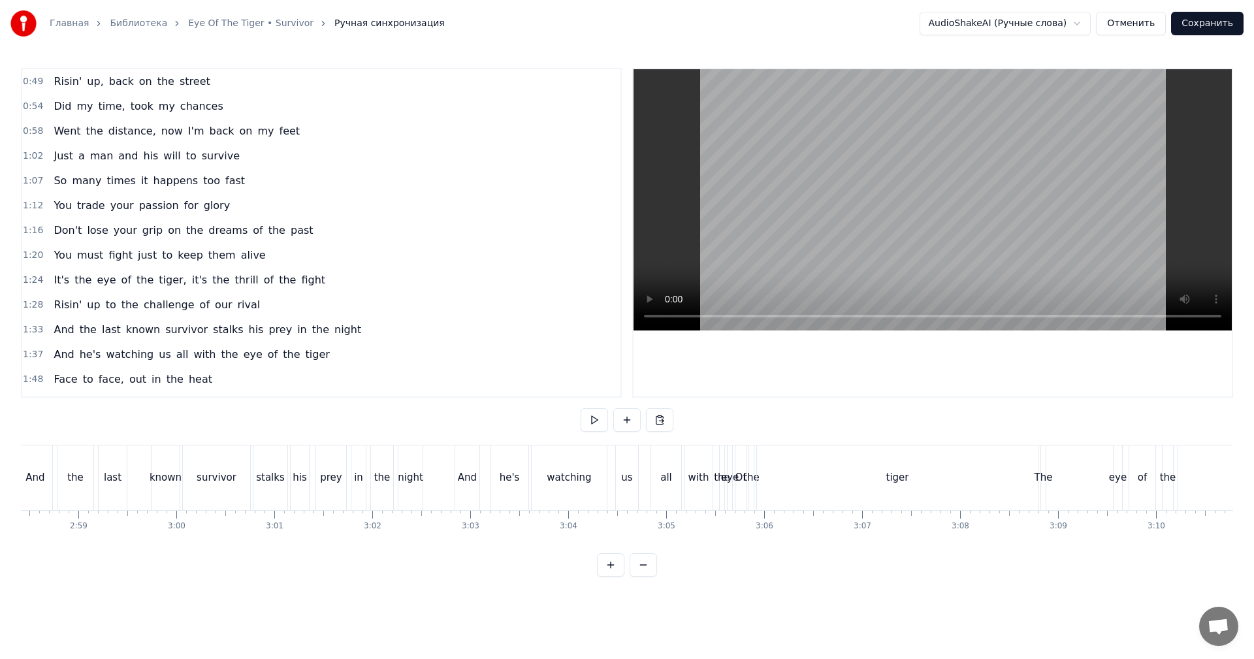
click at [712, 486] on div "with" at bounding box center [698, 477] width 29 height 65
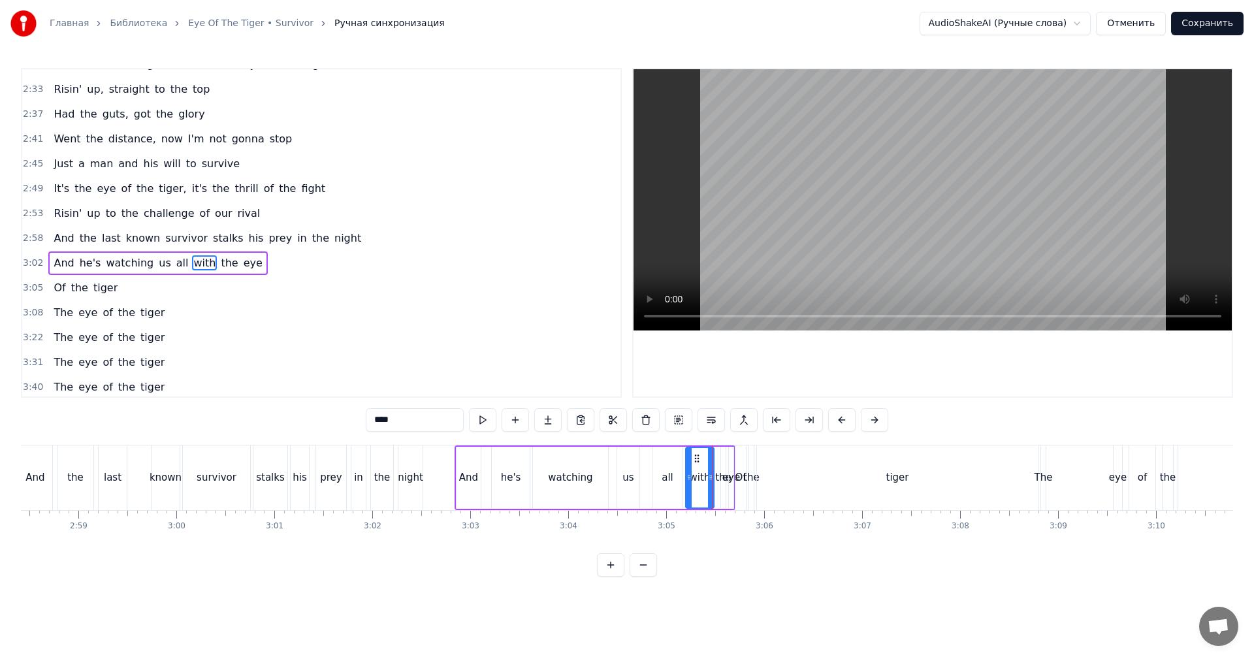
click at [927, 199] on video at bounding box center [932, 199] width 598 height 261
click at [925, 200] on video at bounding box center [932, 199] width 598 height 261
click at [750, 481] on div "the" at bounding box center [751, 477] width 16 height 15
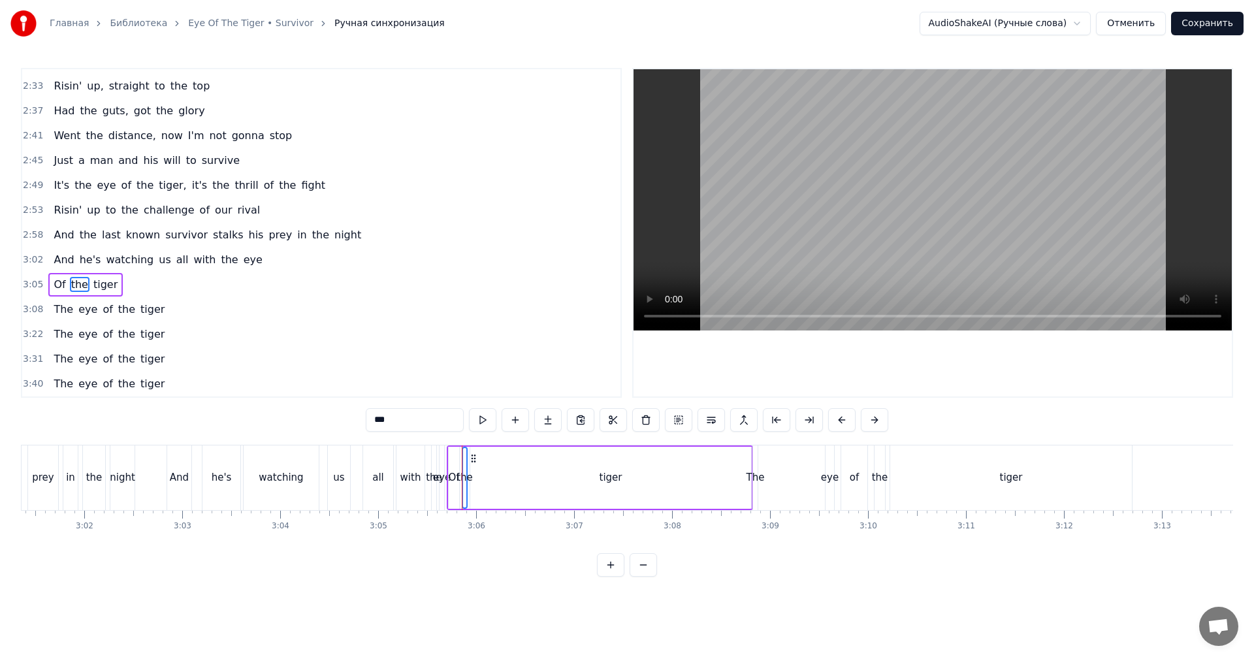
scroll to position [0, 17803]
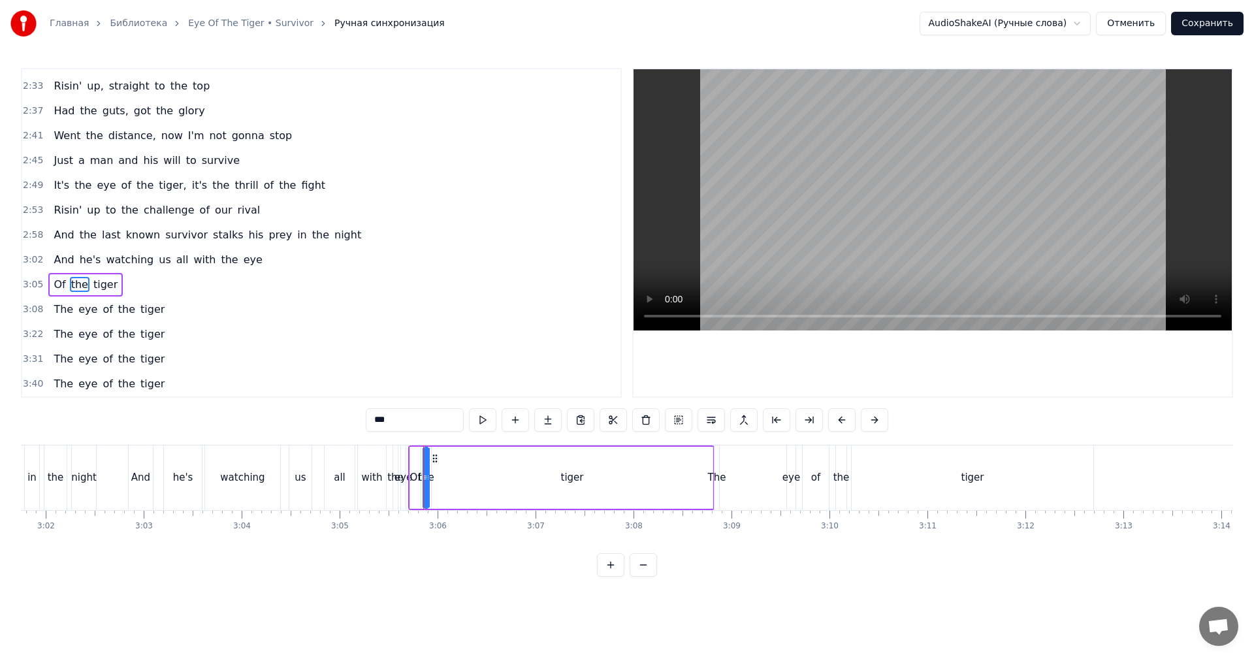
click at [624, 474] on div "tiger" at bounding box center [572, 478] width 281 height 62
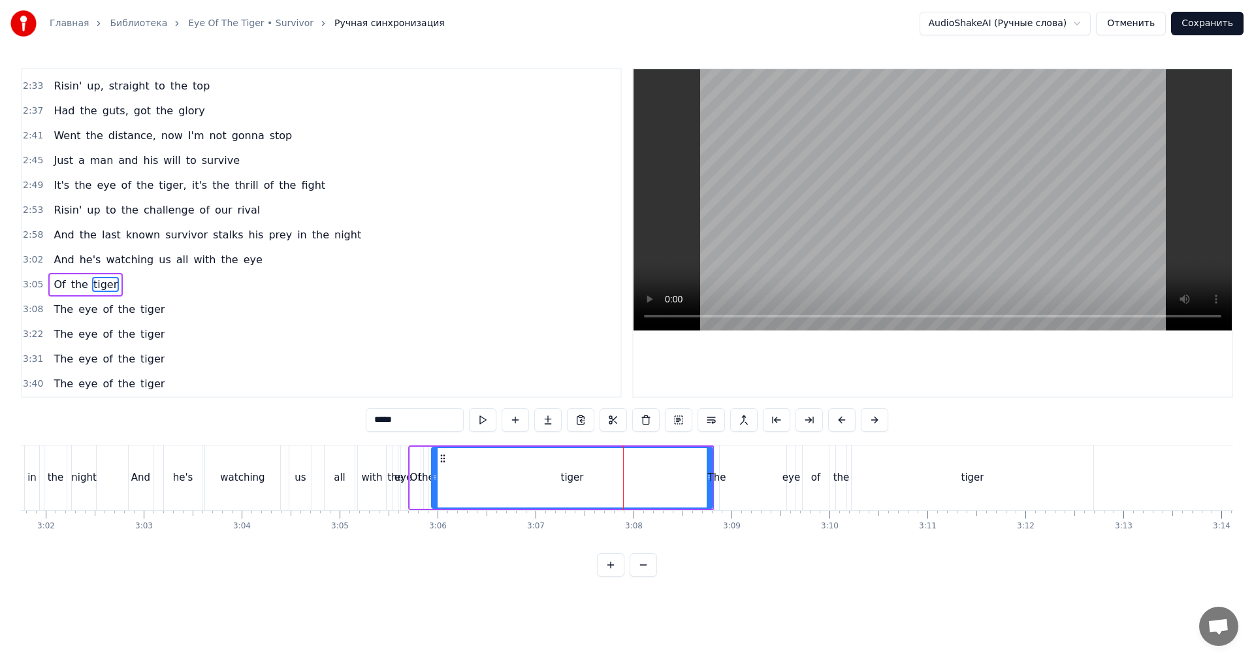
click at [915, 227] on video at bounding box center [932, 199] width 598 height 261
click at [716, 476] on div "The" at bounding box center [717, 477] width 18 height 15
type input "***"
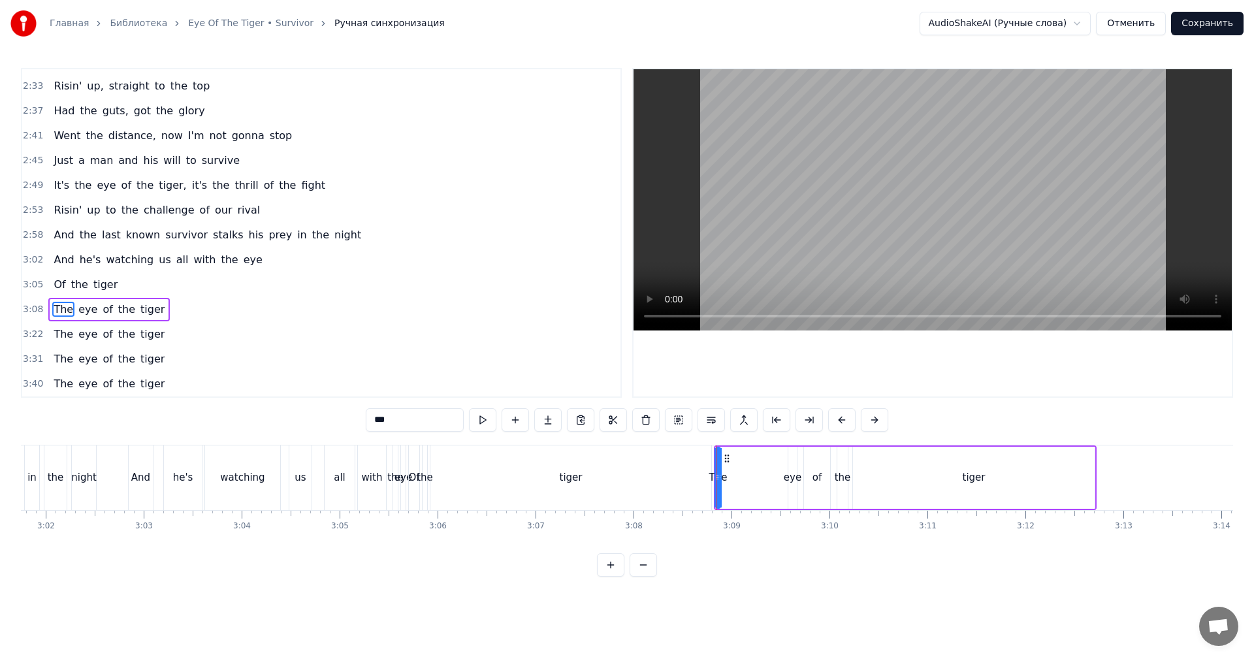
click at [744, 472] on div "The eye of the tiger" at bounding box center [905, 477] width 383 height 65
click at [622, 475] on div "tiger" at bounding box center [570, 477] width 281 height 65
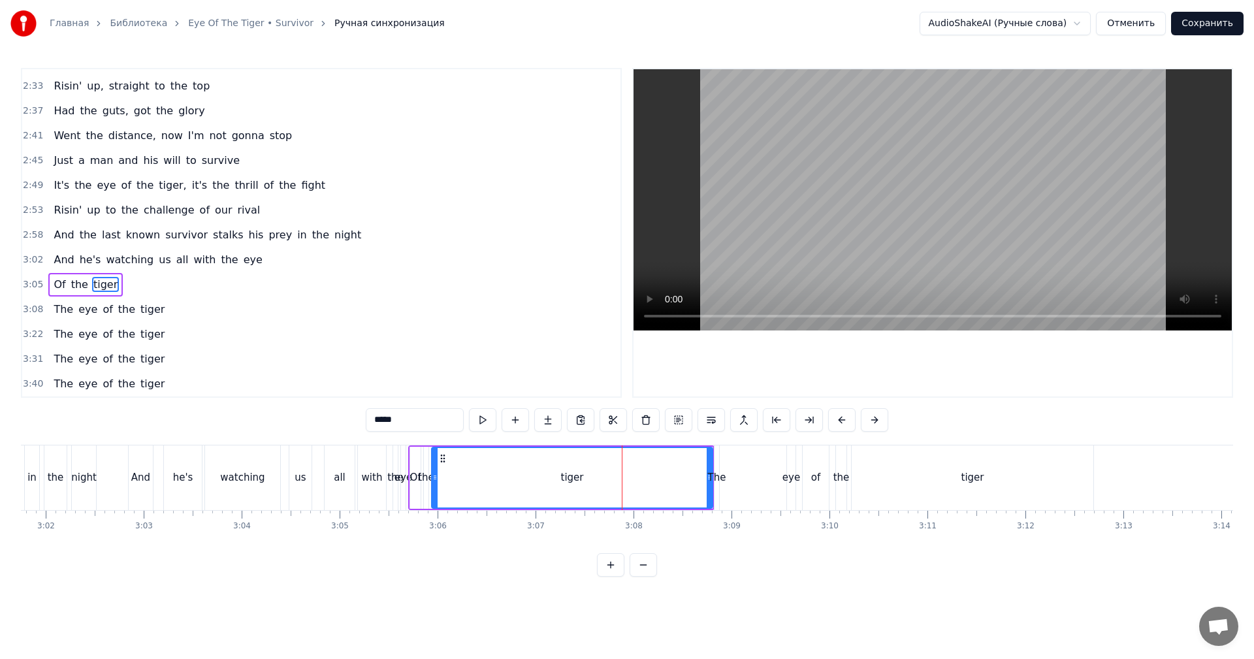
click at [28, 284] on span "3:05" at bounding box center [33, 284] width 20 height 13
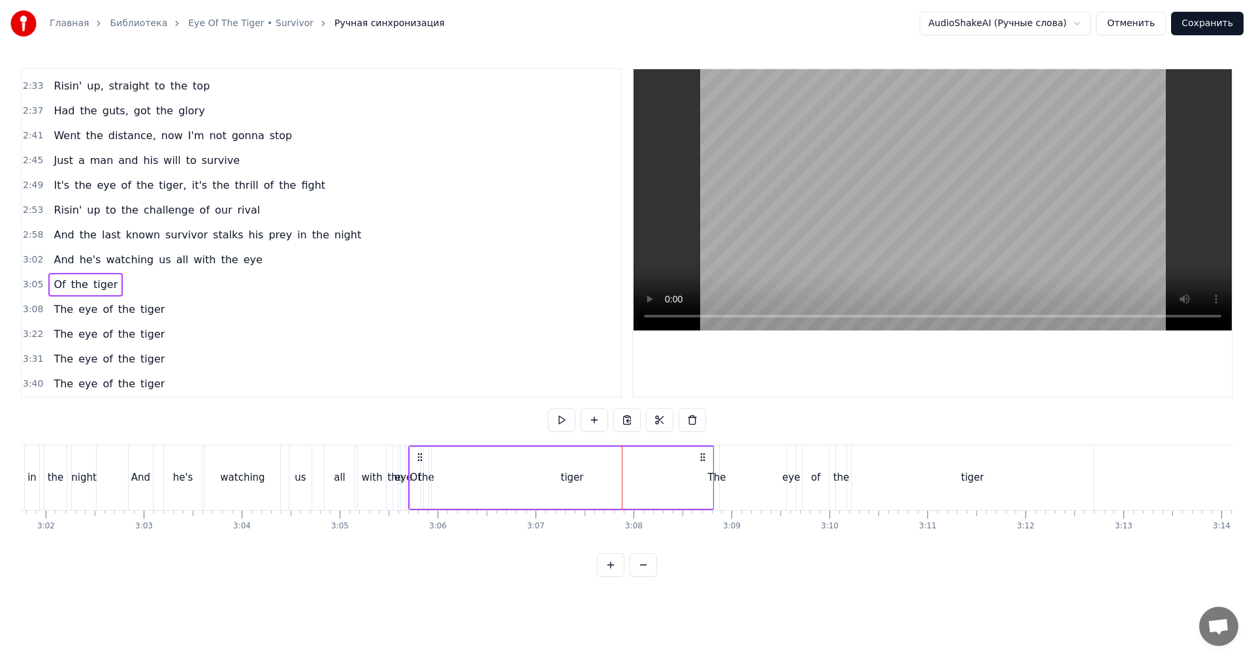
scroll to position [467, 0]
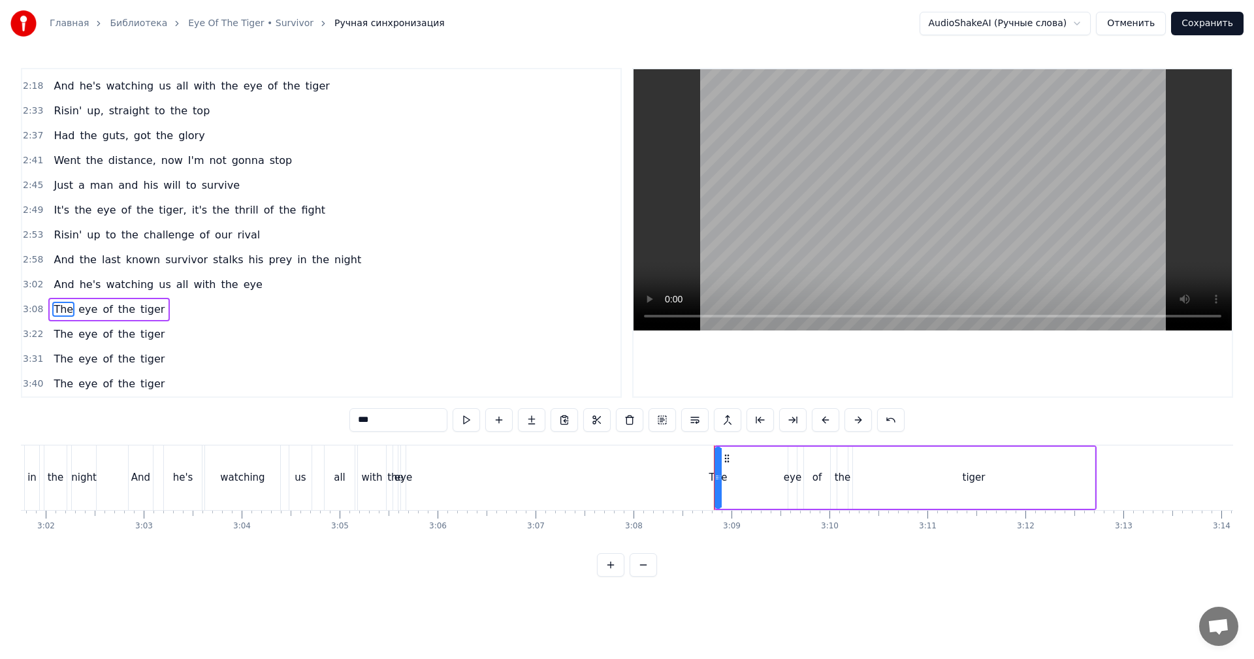
click at [759, 471] on div "The eye of the tiger" at bounding box center [905, 477] width 383 height 65
click at [52, 308] on span "The" at bounding box center [63, 309] width 22 height 15
click at [219, 284] on span "the" at bounding box center [229, 284] width 20 height 15
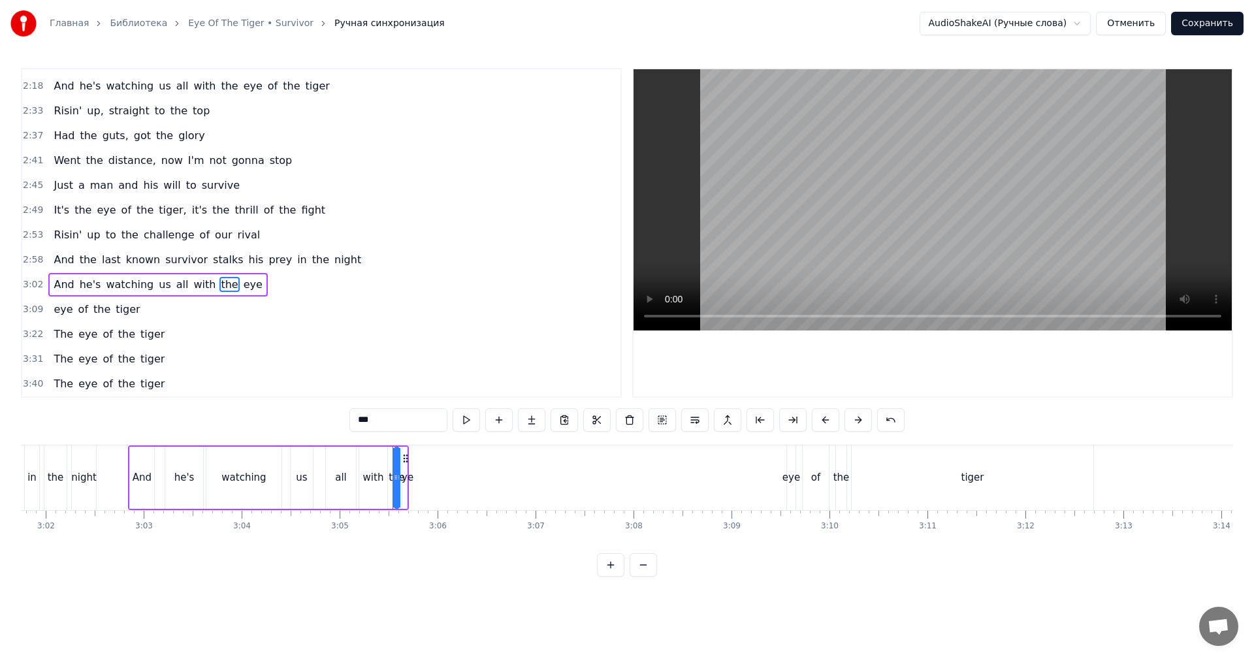
click at [242, 281] on span "eye" at bounding box center [253, 284] width 22 height 15
click at [789, 473] on div "eye" at bounding box center [791, 477] width 18 height 15
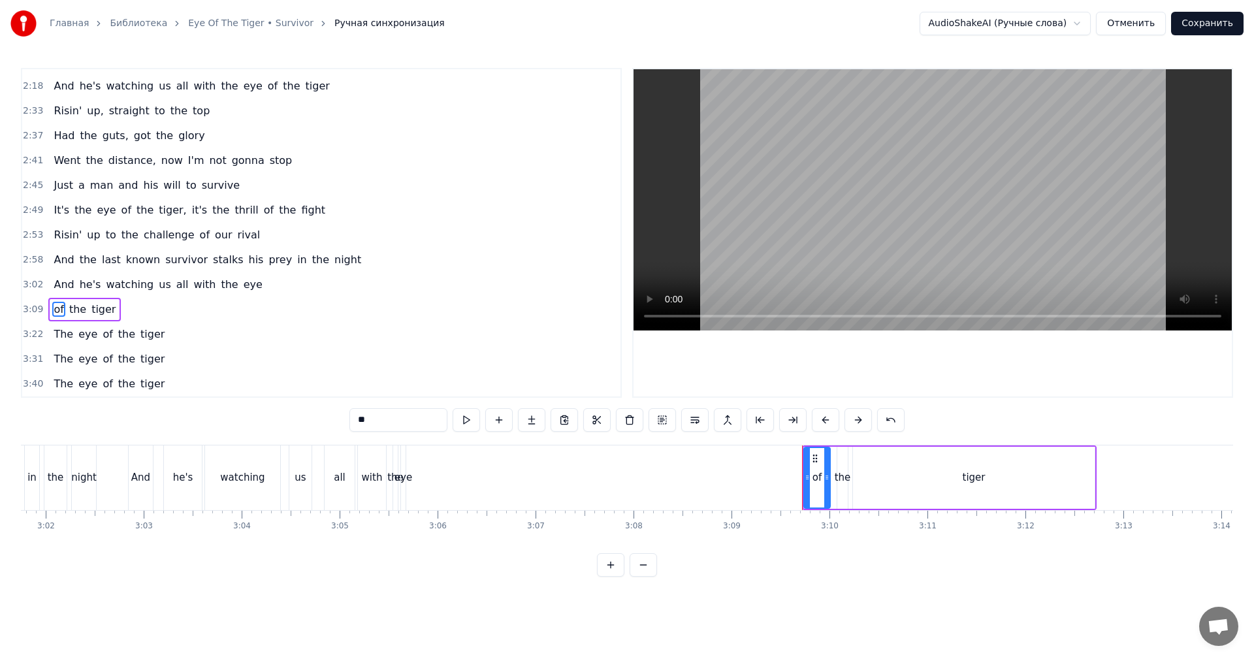
click at [402, 470] on div "eye" at bounding box center [403, 477] width 18 height 15
type input "***"
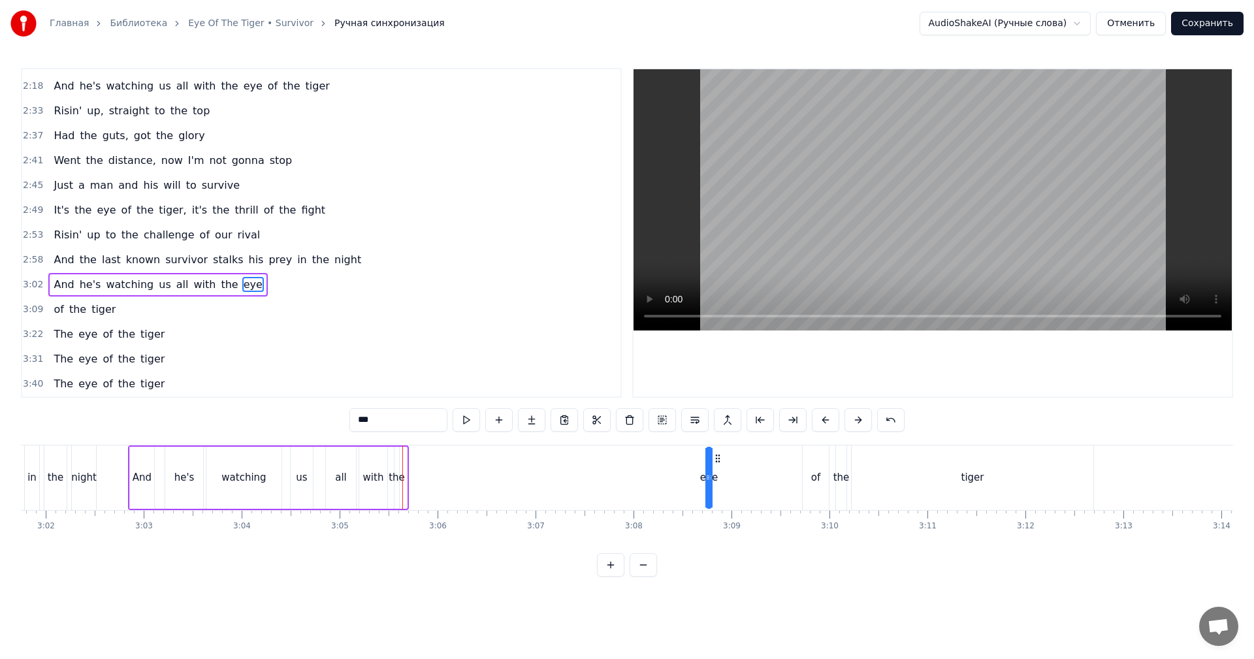
drag, startPoint x: 413, startPoint y: 458, endPoint x: 717, endPoint y: 458, distance: 304.3
click at [716, 458] on circle at bounding box center [716, 458] width 1 height 1
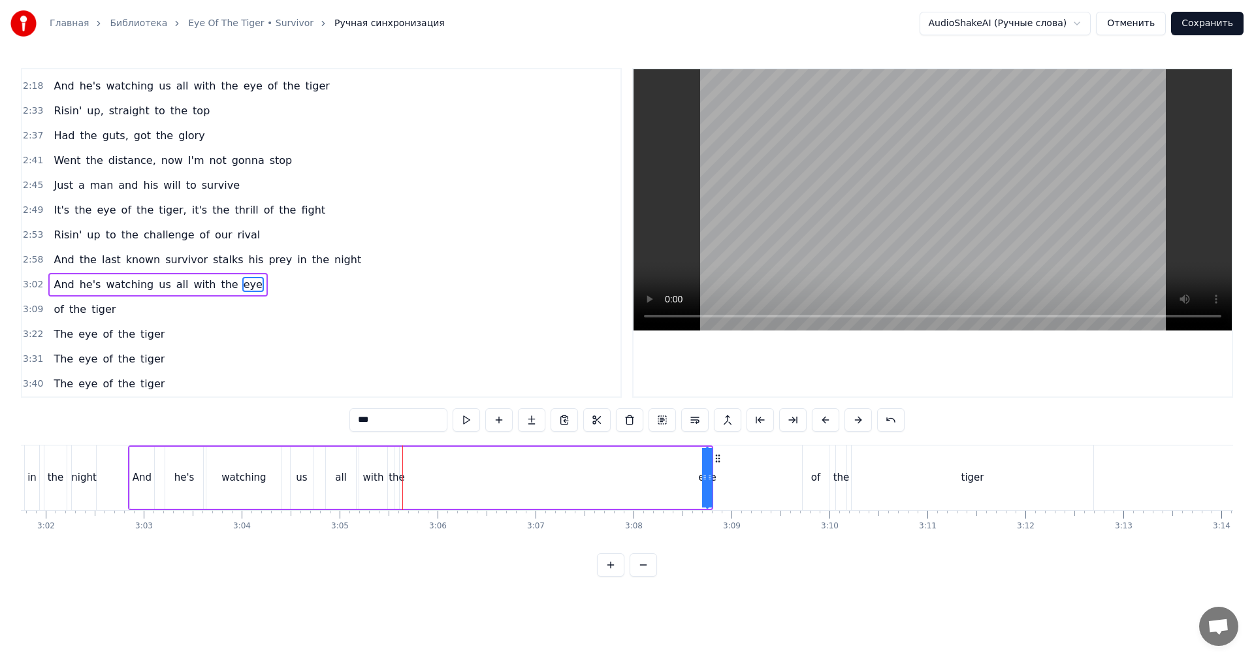
drag, startPoint x: 707, startPoint y: 470, endPoint x: 596, endPoint y: 472, distance: 110.4
click at [488, 474] on div "And he's watching us all with the eye" at bounding box center [420, 477] width 585 height 65
click at [705, 472] on div "eye" at bounding box center [706, 477] width 18 height 15
drag, startPoint x: 702, startPoint y: 471, endPoint x: 636, endPoint y: 471, distance: 66.0
click at [620, 471] on div "And he's watching us all with the eye" at bounding box center [417, 477] width 579 height 65
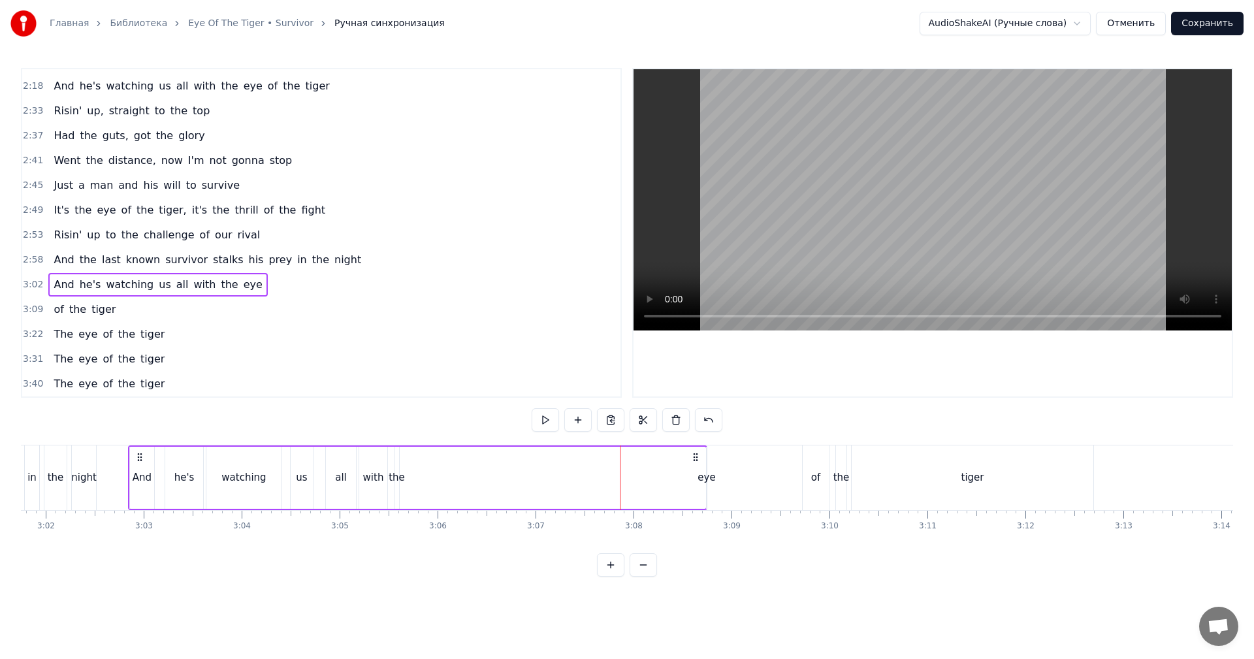
click at [705, 470] on div "eye" at bounding box center [706, 477] width 18 height 15
click at [662, 471] on div "And he's watching us all with the eye" at bounding box center [417, 477] width 579 height 65
click at [709, 471] on div "eye" at bounding box center [706, 477] width 18 height 15
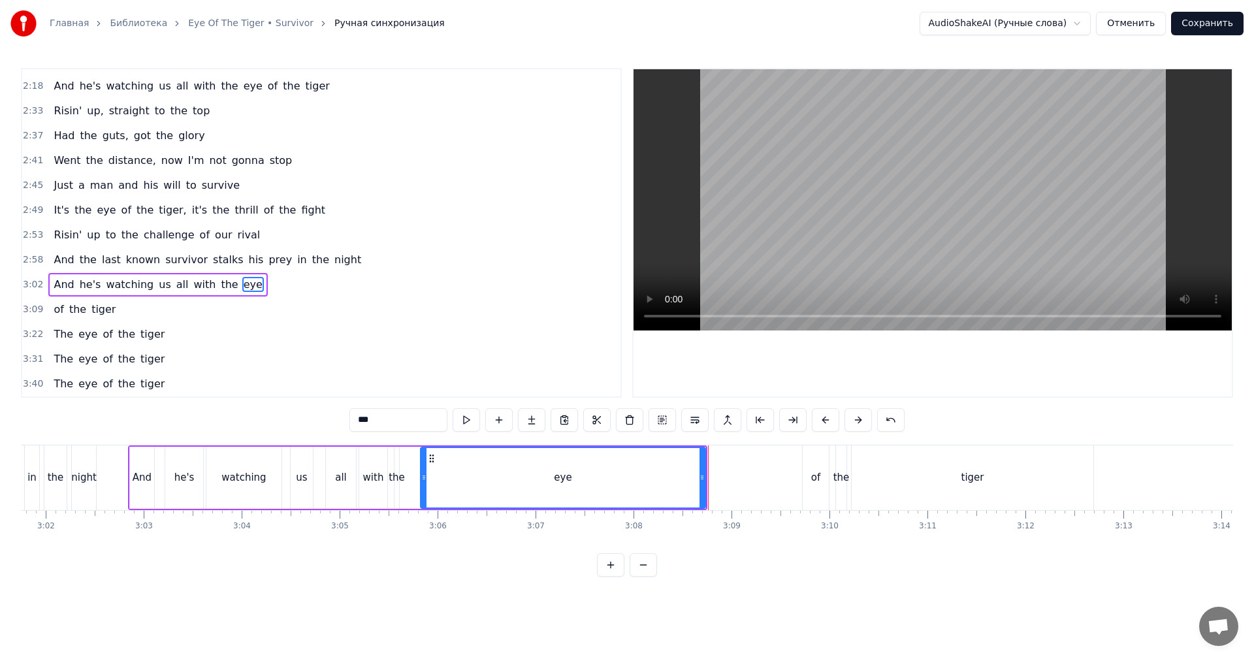
drag, startPoint x: 709, startPoint y: 471, endPoint x: 424, endPoint y: 473, distance: 285.4
click at [424, 473] on div at bounding box center [423, 477] width 5 height 59
click at [396, 479] on div "the" at bounding box center [397, 477] width 16 height 15
type input "***"
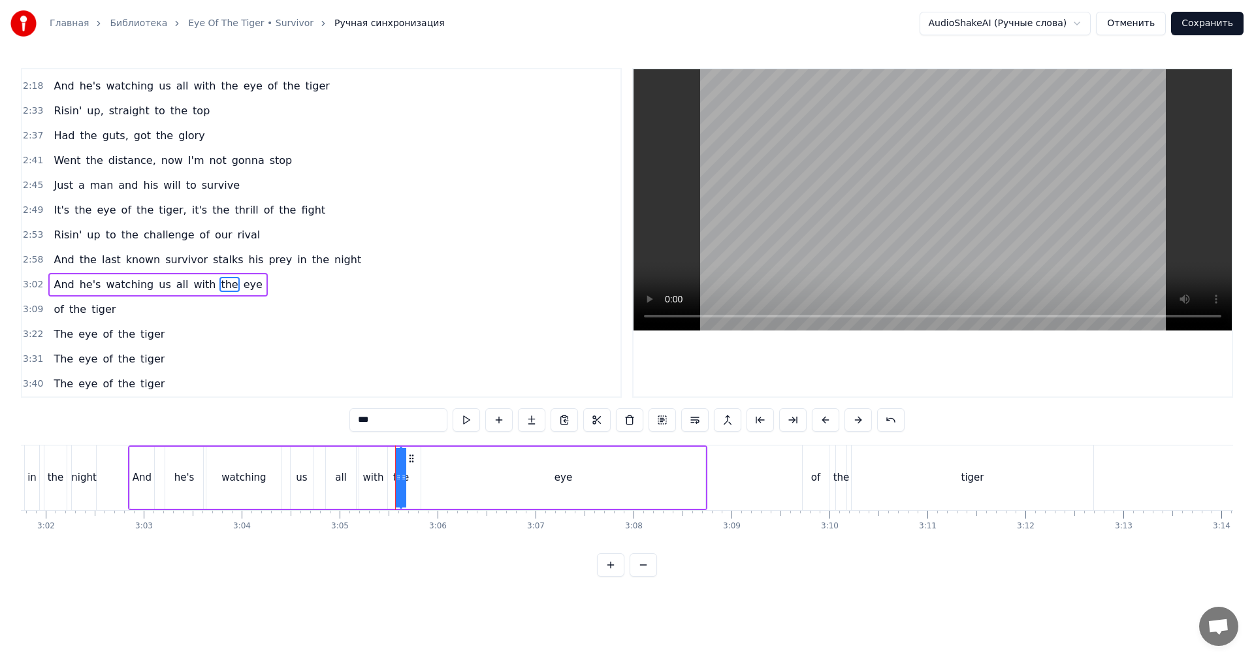
drag, startPoint x: 398, startPoint y: 479, endPoint x: 413, endPoint y: 477, distance: 14.5
click at [413, 477] on div "And he's watching us all with the eye" at bounding box center [417, 477] width 579 height 65
click at [396, 479] on div "the" at bounding box center [400, 477] width 16 height 15
drag, startPoint x: 396, startPoint y: 479, endPoint x: 418, endPoint y: 477, distance: 21.6
click at [418, 477] on icon at bounding box center [415, 477] width 5 height 10
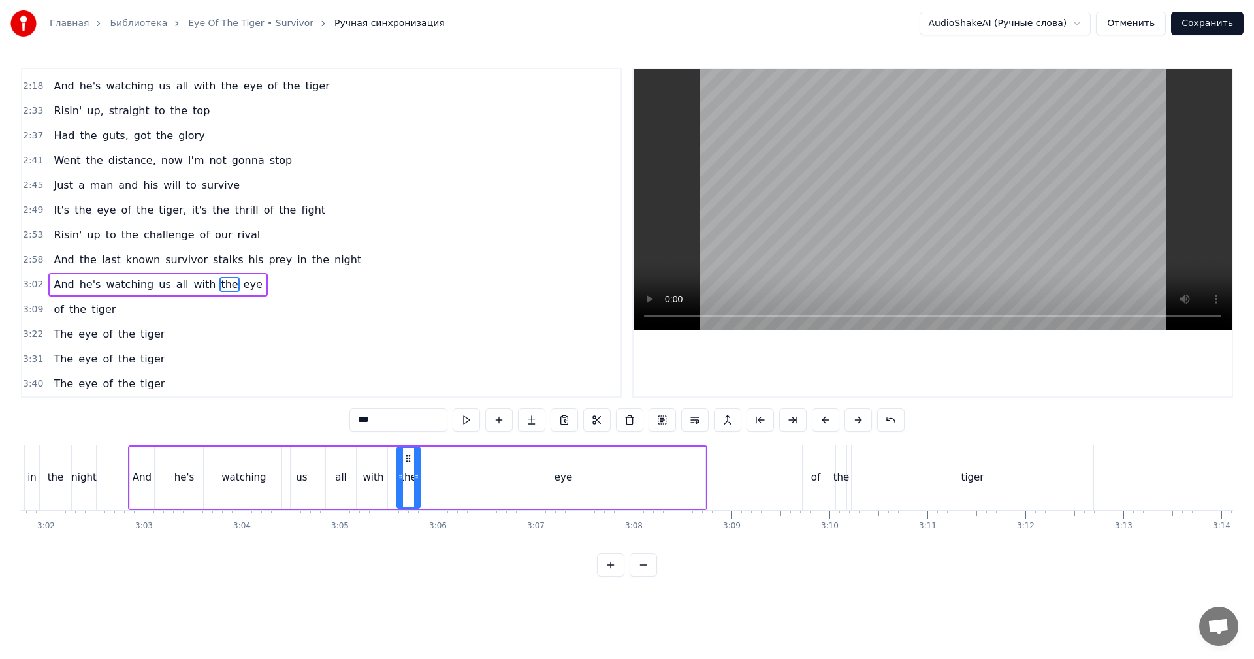
drag, startPoint x: 404, startPoint y: 478, endPoint x: 395, endPoint y: 479, distance: 8.6
click at [398, 479] on icon at bounding box center [400, 477] width 5 height 10
click at [368, 479] on div "with" at bounding box center [373, 477] width 21 height 15
click at [740, 240] on video at bounding box center [932, 199] width 598 height 261
click at [792, 197] on video at bounding box center [932, 199] width 598 height 261
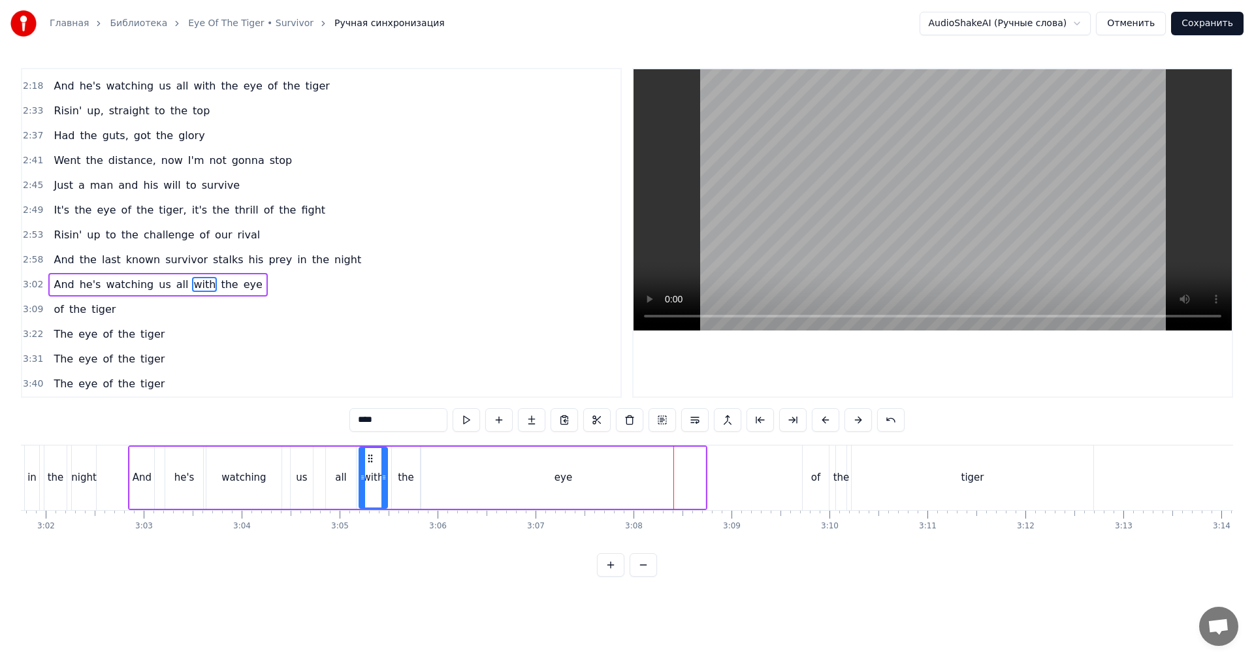
click at [328, 477] on div "all" at bounding box center [341, 478] width 30 height 62
type input "***"
click at [808, 273] on video at bounding box center [932, 199] width 598 height 261
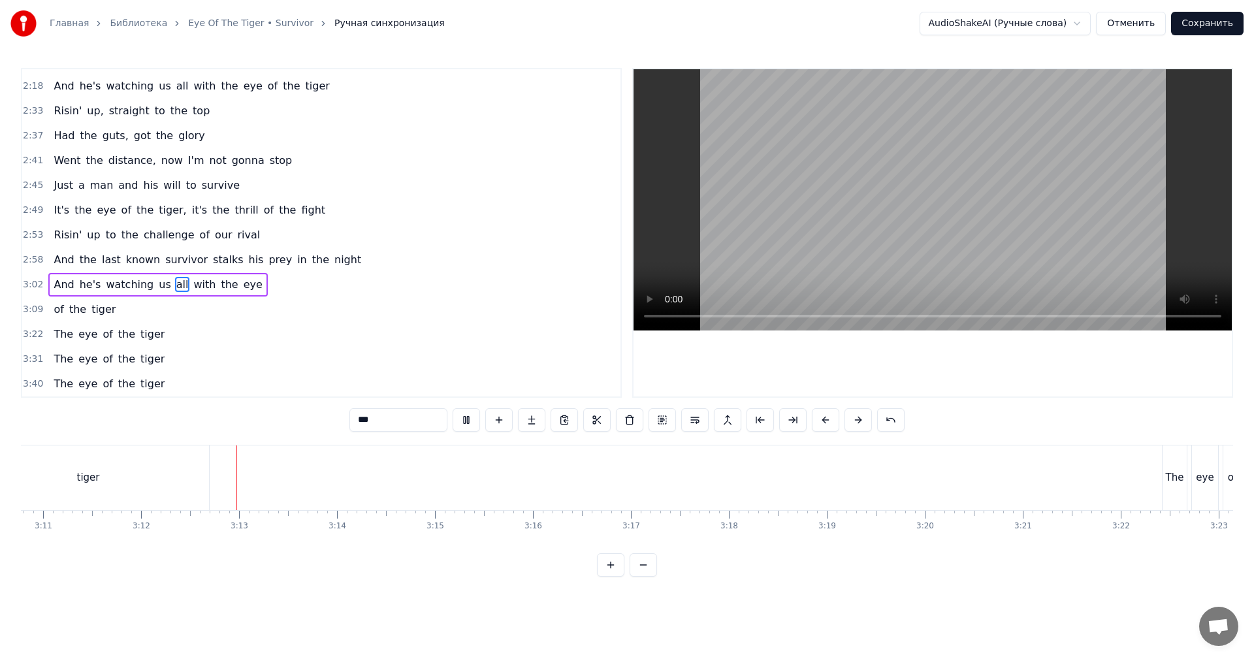
scroll to position [0, 18782]
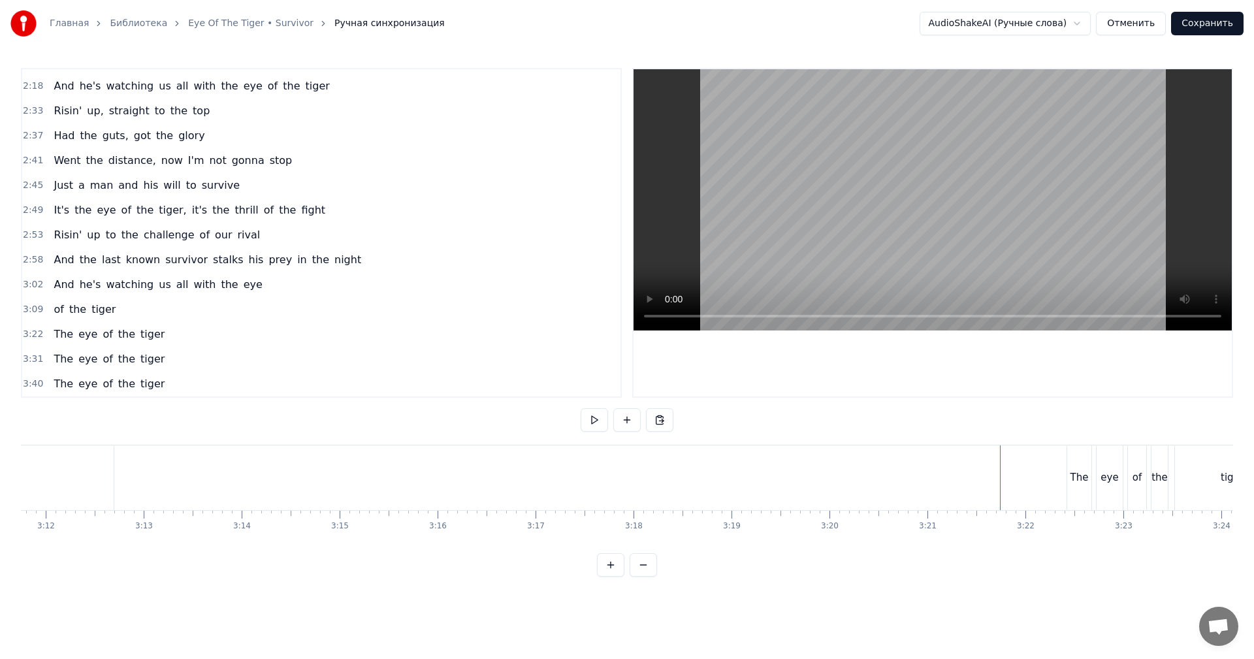
click at [1080, 249] on video at bounding box center [932, 199] width 598 height 261
click at [1006, 242] on video at bounding box center [932, 199] width 598 height 261
click at [946, 255] on video at bounding box center [932, 199] width 598 height 261
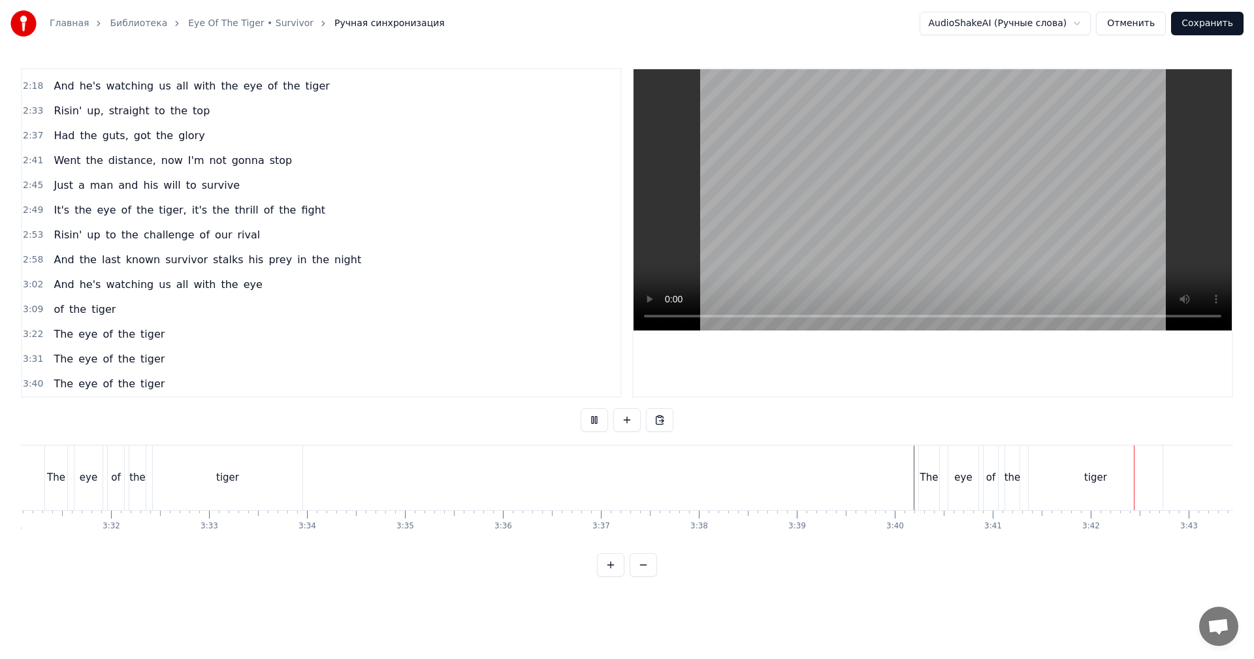
click at [1207, 23] on button "Сохранить" at bounding box center [1207, 24] width 72 height 24
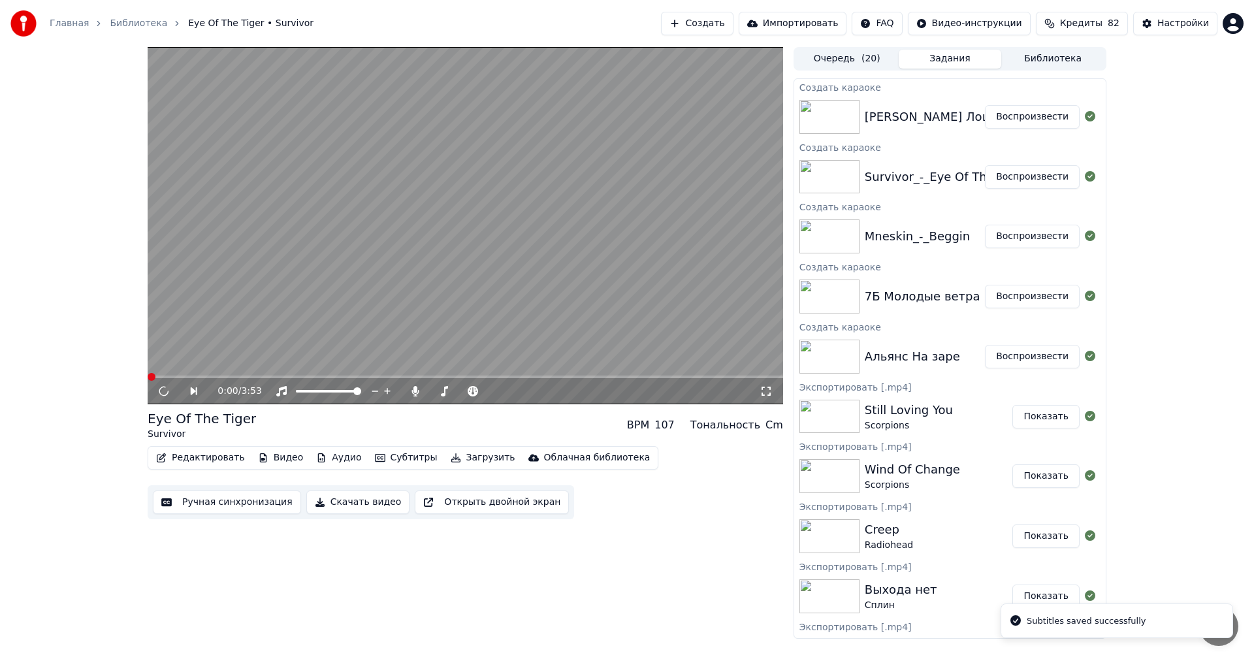
click at [1022, 121] on button "Воспроизвести" at bounding box center [1032, 117] width 95 height 24
click at [203, 503] on button "Ручная синхронизация" at bounding box center [227, 502] width 148 height 24
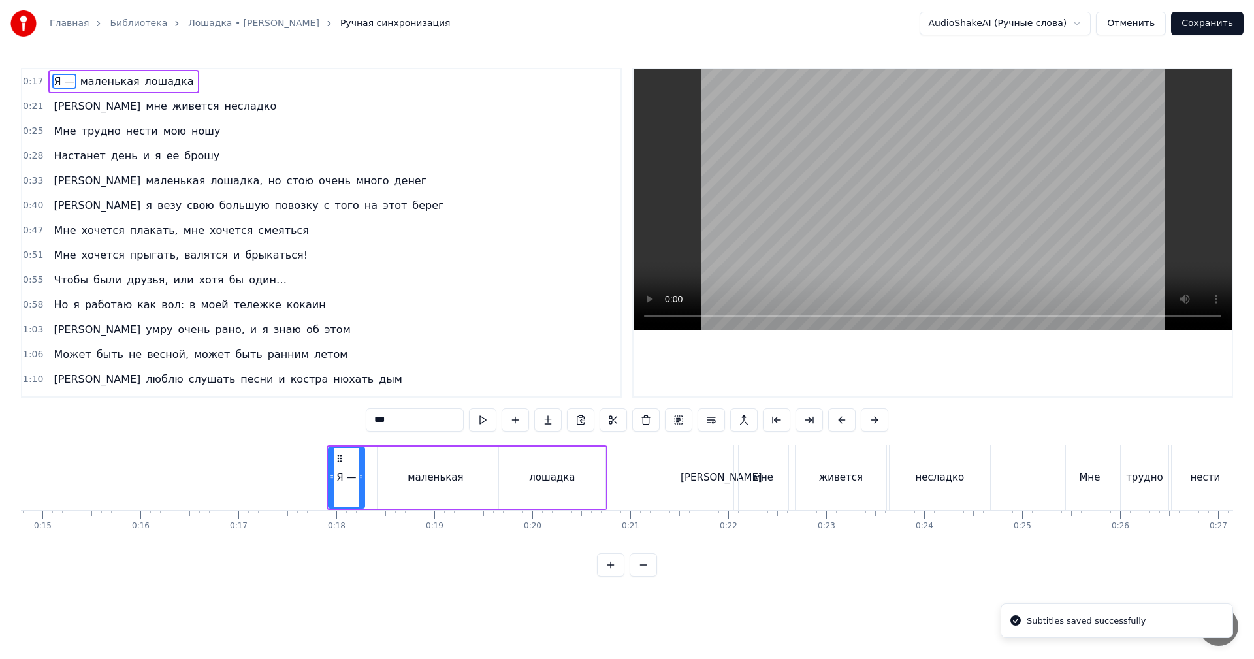
scroll to position [0, 1687]
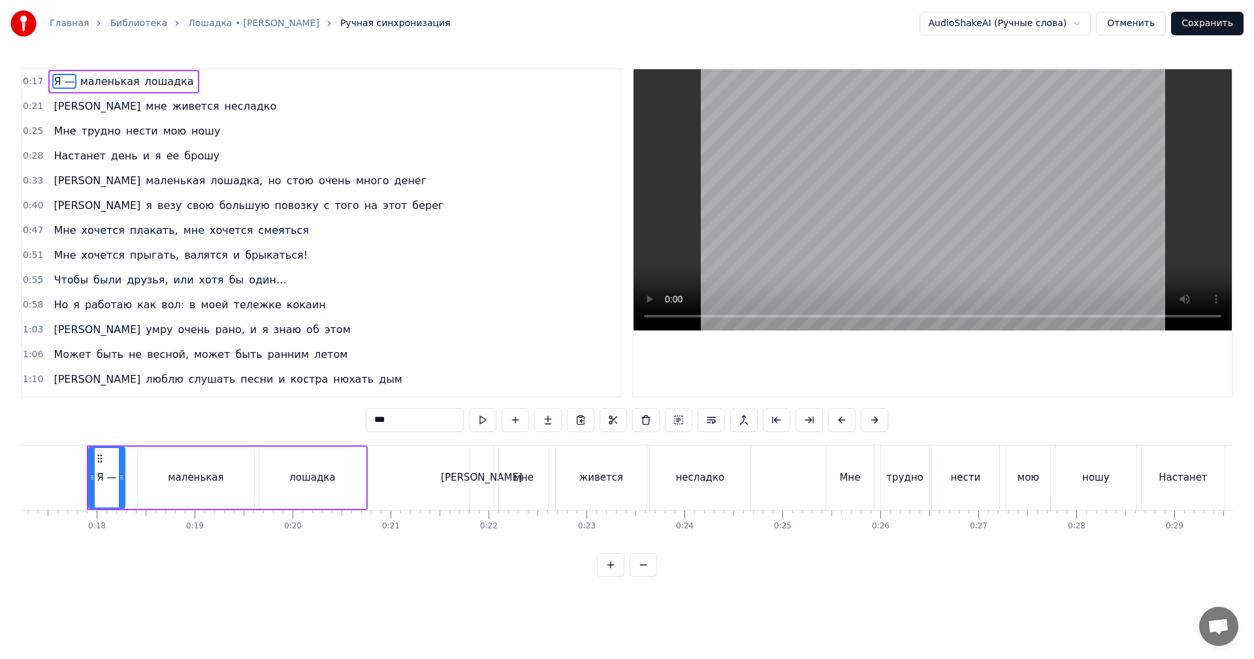
click at [818, 161] on video at bounding box center [932, 199] width 598 height 261
click at [949, 232] on video at bounding box center [932, 199] width 598 height 261
click at [950, 164] on video at bounding box center [932, 199] width 598 height 261
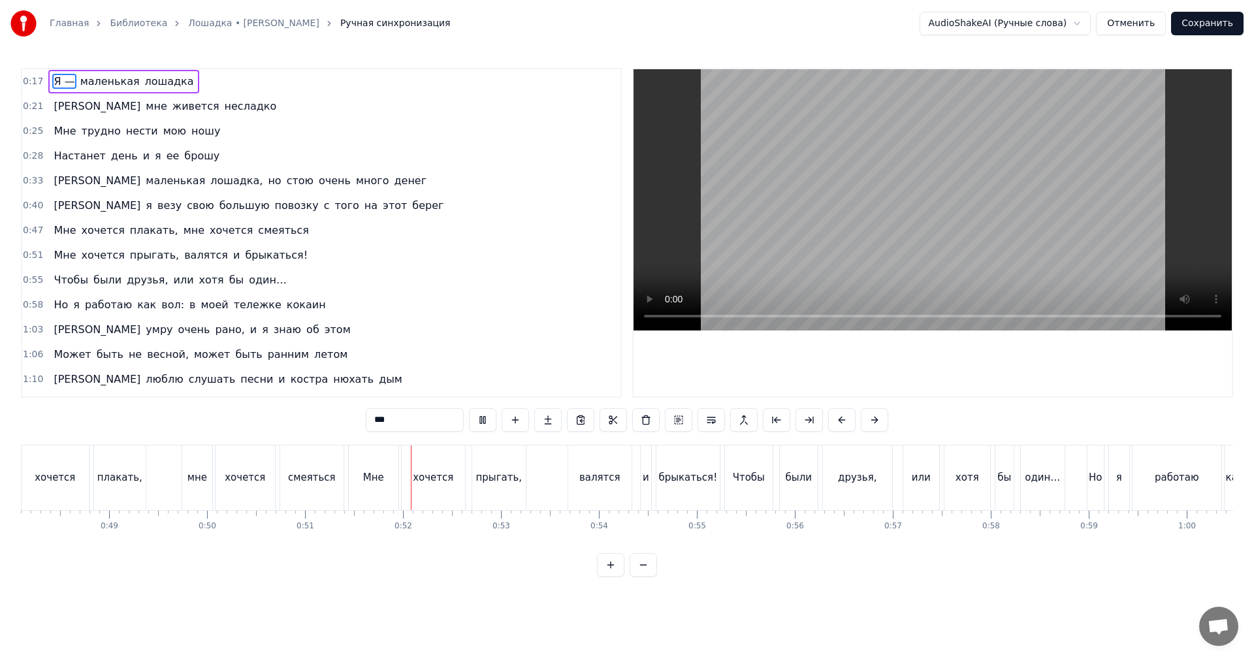
scroll to position [0, 4981]
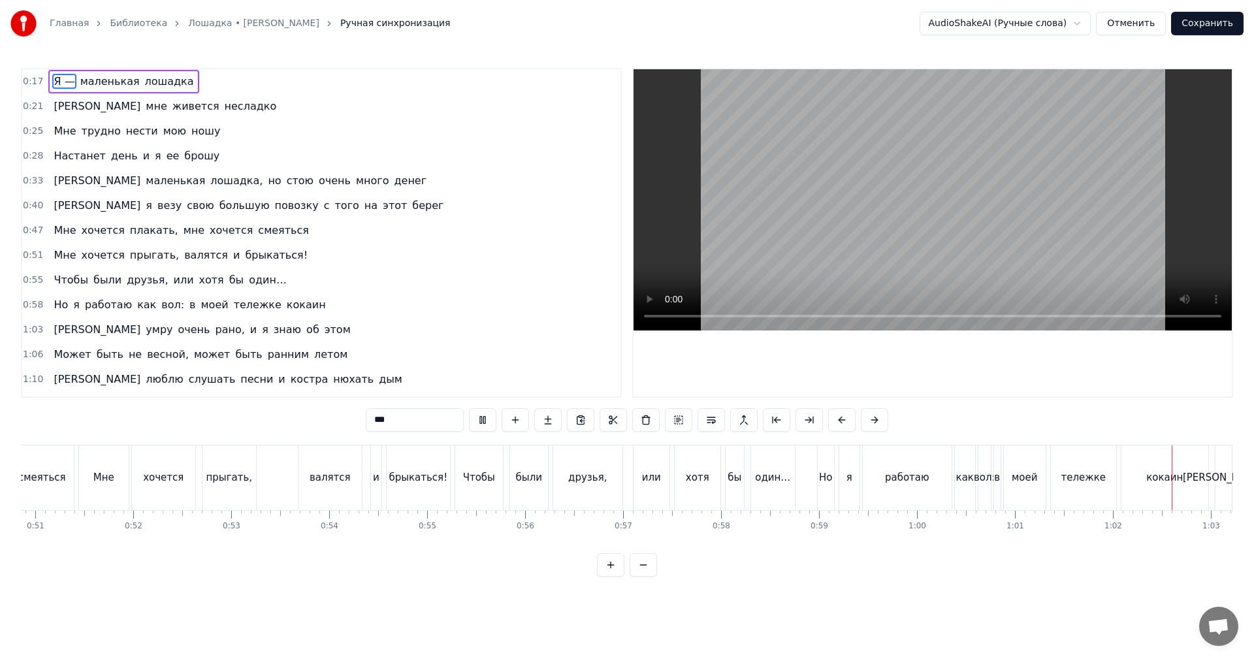
click at [1037, 252] on video at bounding box center [932, 199] width 598 height 261
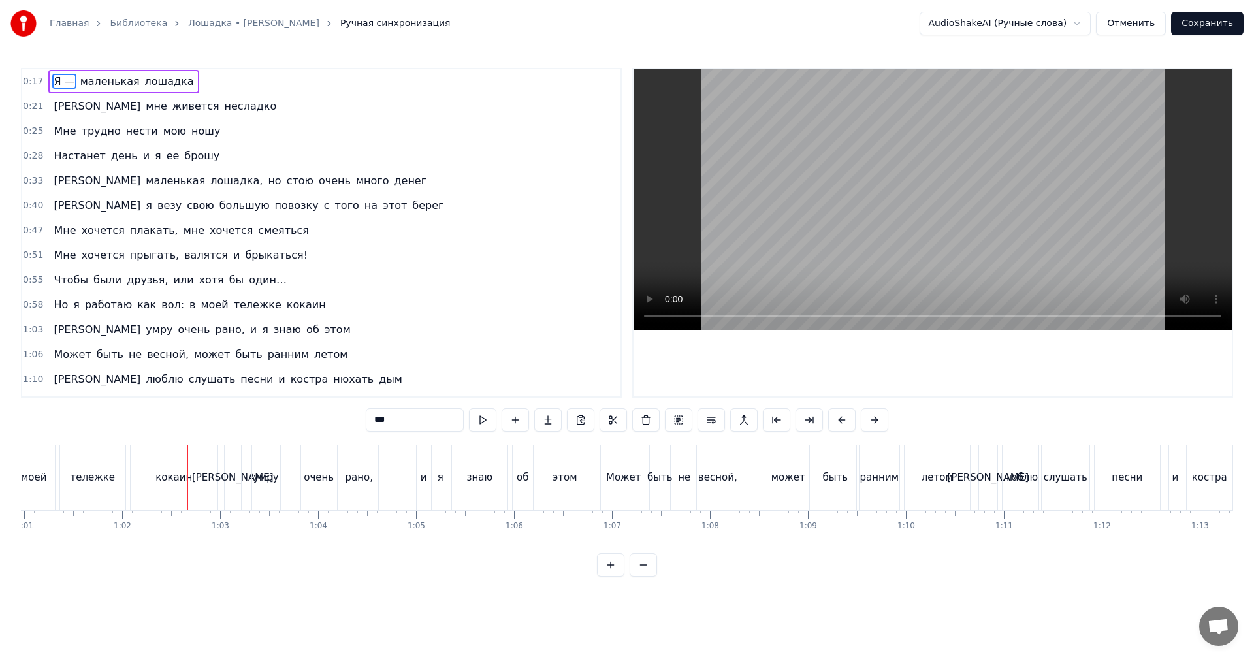
scroll to position [0, 5877]
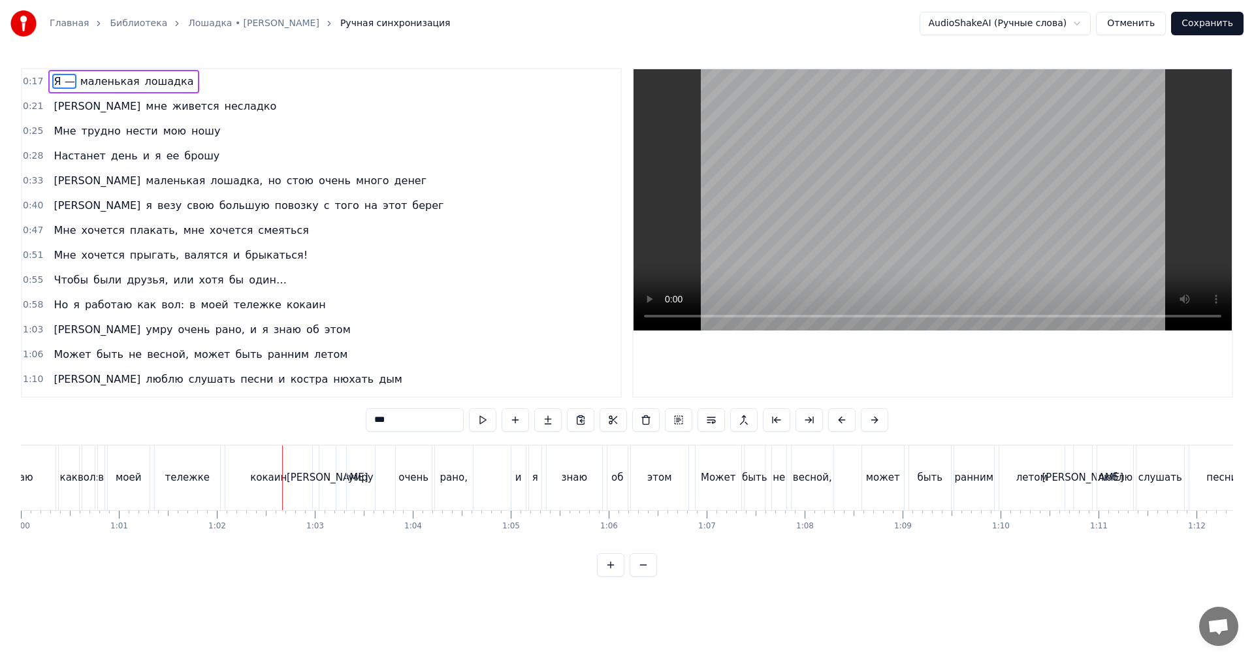
click at [255, 475] on div "кокаин" at bounding box center [268, 477] width 37 height 15
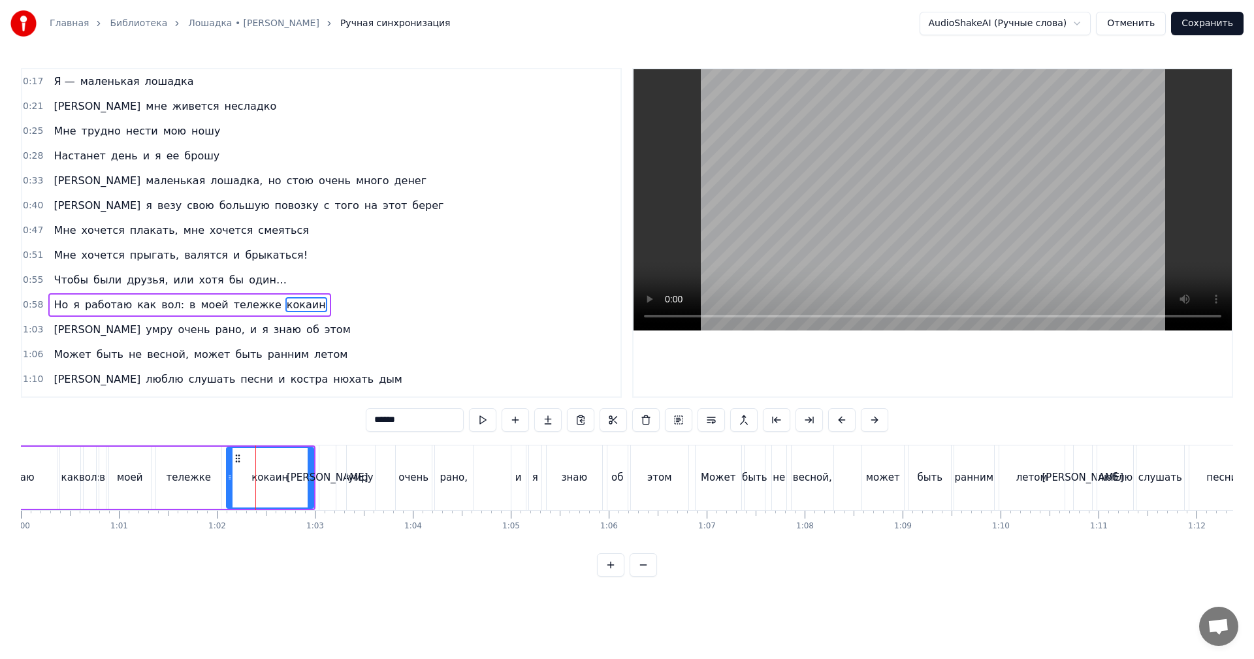
scroll to position [72, 0]
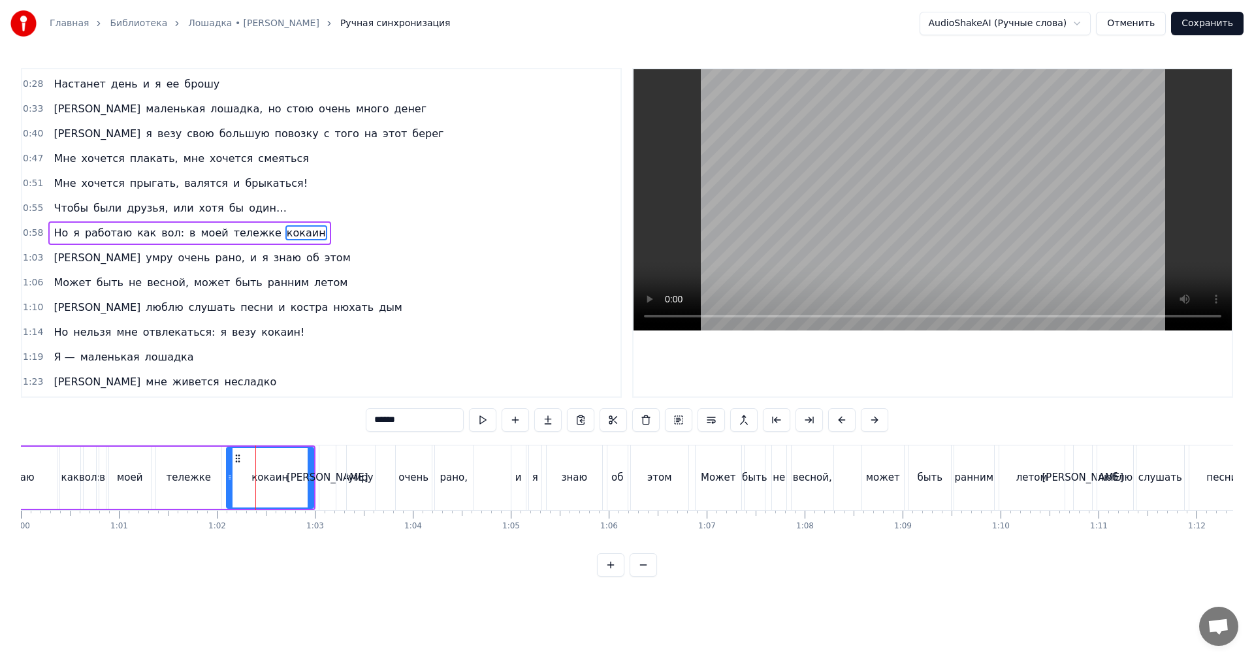
click at [896, 188] on video at bounding box center [932, 199] width 598 height 261
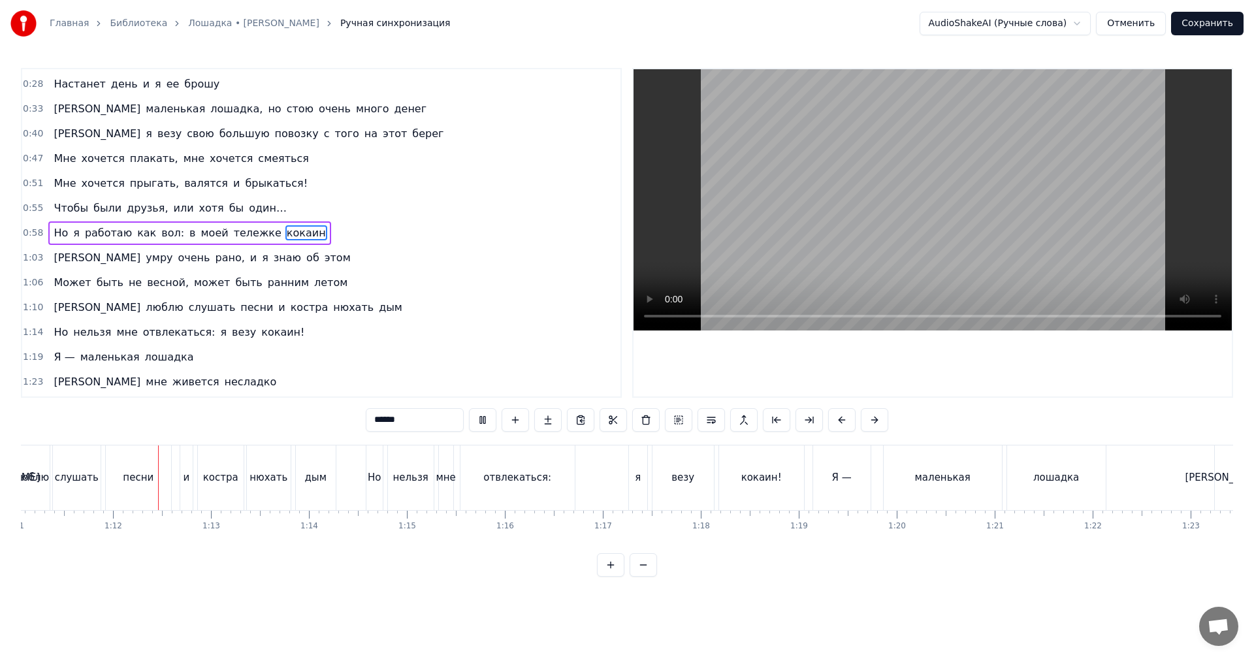
scroll to position [0, 6972]
click at [773, 240] on video at bounding box center [932, 199] width 598 height 261
click at [852, 223] on video at bounding box center [932, 199] width 598 height 261
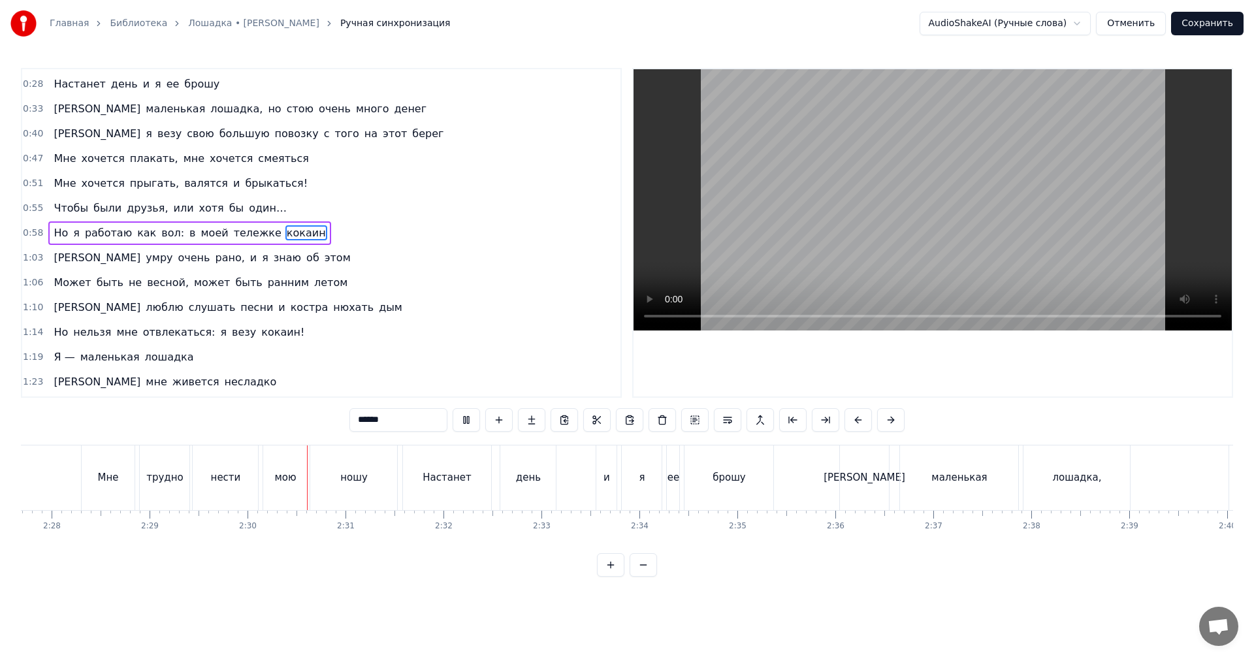
scroll to position [0, 14626]
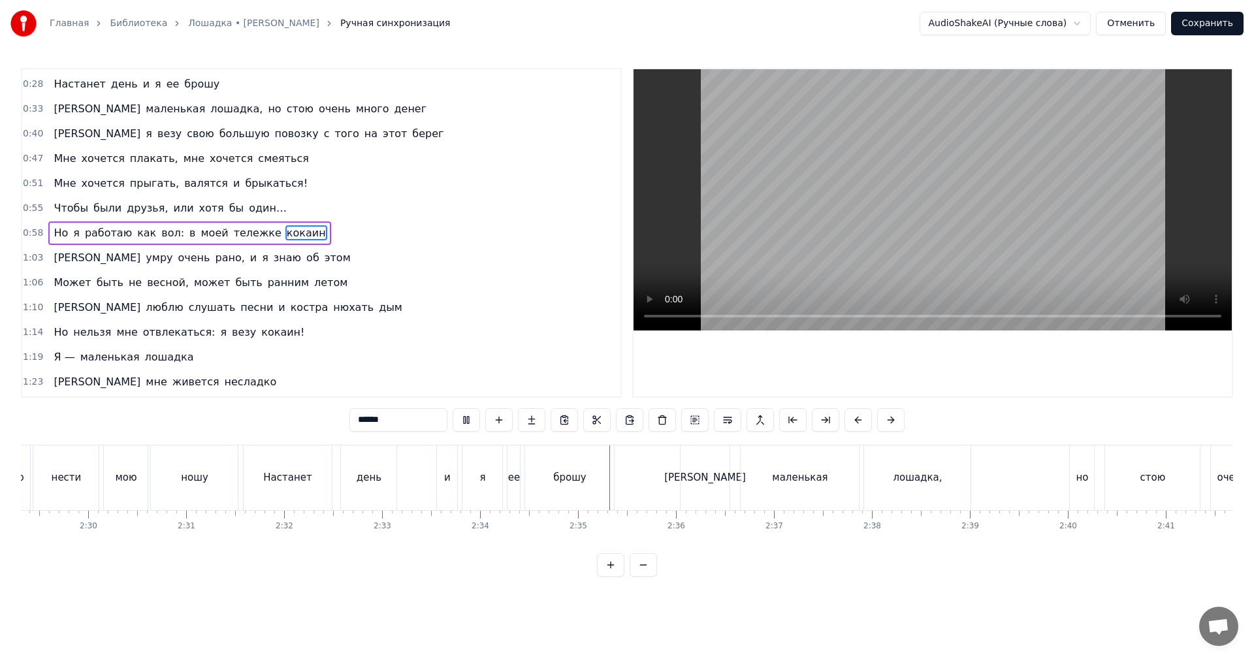
click at [1026, 186] on video at bounding box center [932, 199] width 598 height 261
click at [285, 234] on span "кокаин" at bounding box center [306, 232] width 42 height 15
drag, startPoint x: 278, startPoint y: 234, endPoint x: 285, endPoint y: 237, distance: 7.6
click at [285, 234] on span "кокаин" at bounding box center [306, 232] width 42 height 15
drag, startPoint x: 389, startPoint y: 417, endPoint x: 301, endPoint y: 414, distance: 87.6
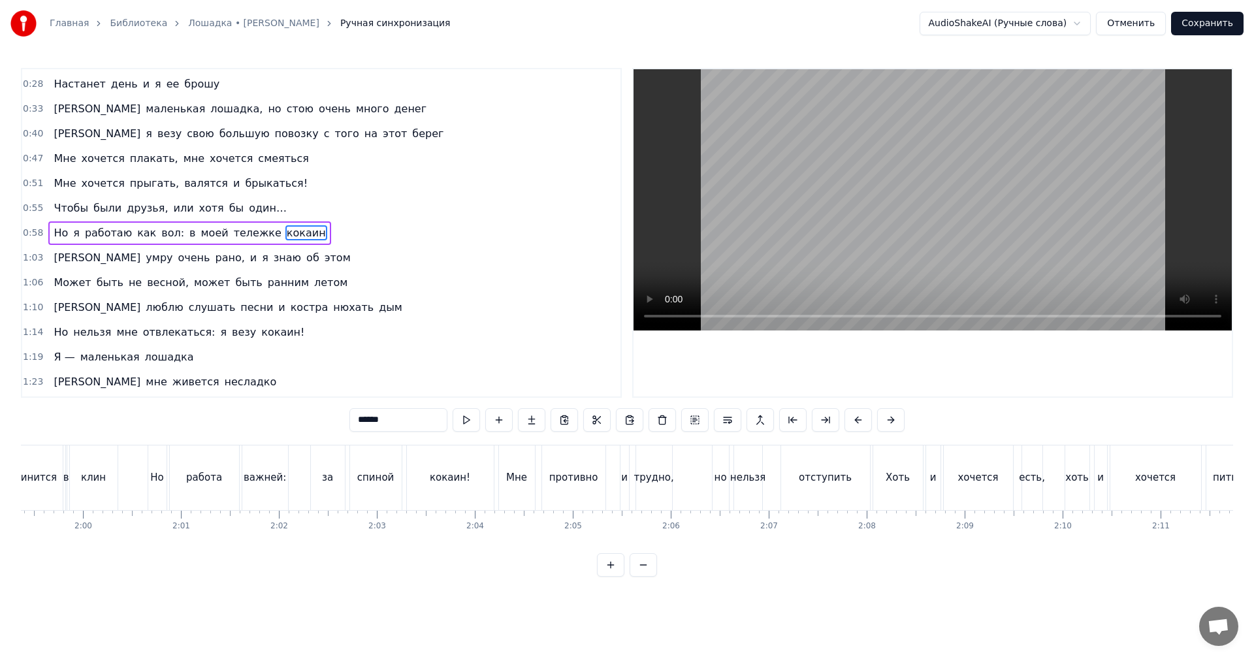
click at [301, 414] on div "0:17 Я — маленькая лошадка 0:21 И мне живется несладко 0:25 Мне трудно нести мо…" at bounding box center [627, 322] width 1212 height 509
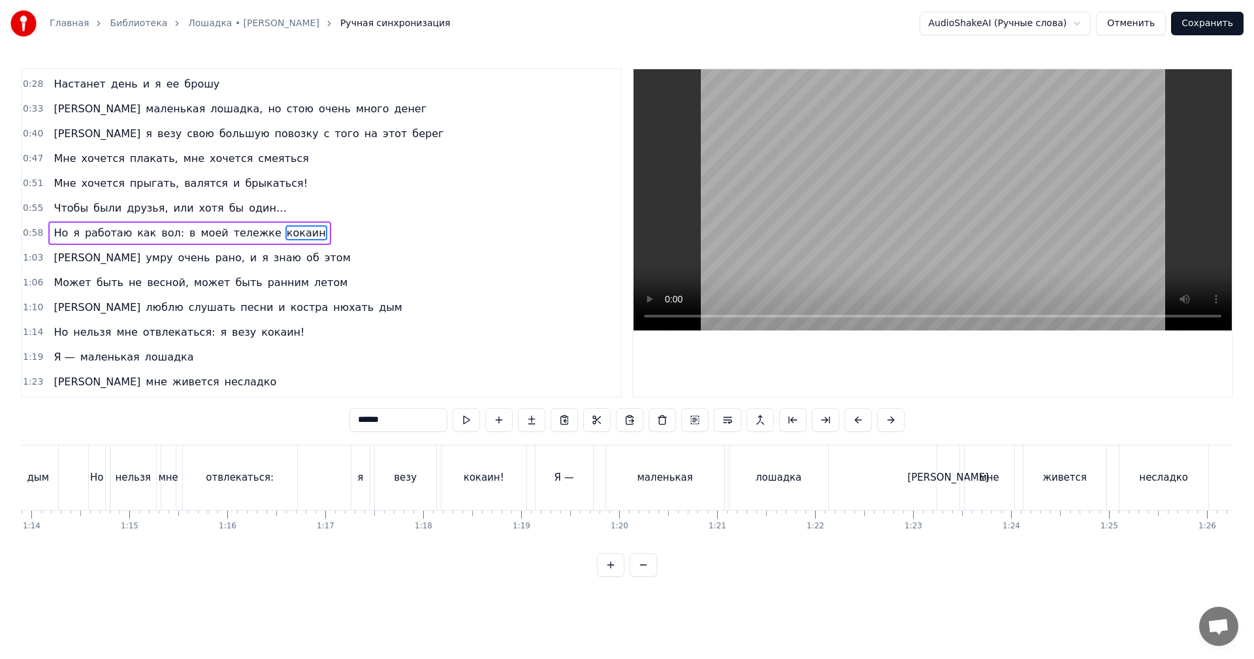
scroll to position [0, 6015]
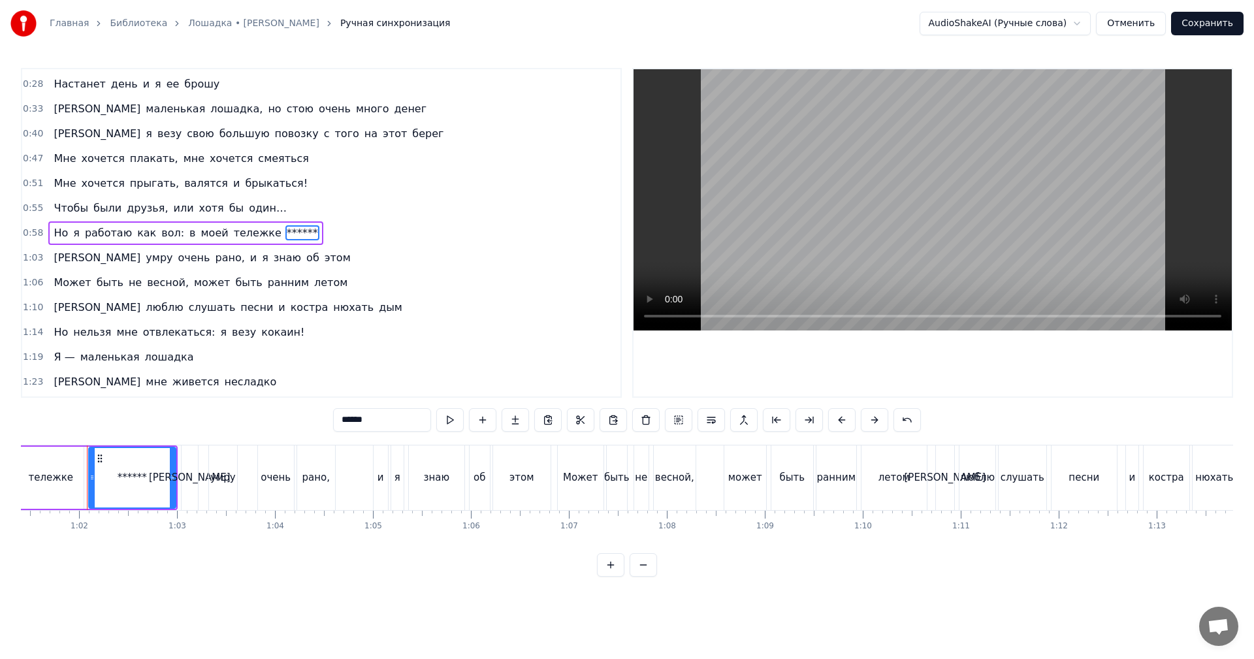
click at [260, 332] on span "кокаин!" at bounding box center [283, 332] width 46 height 15
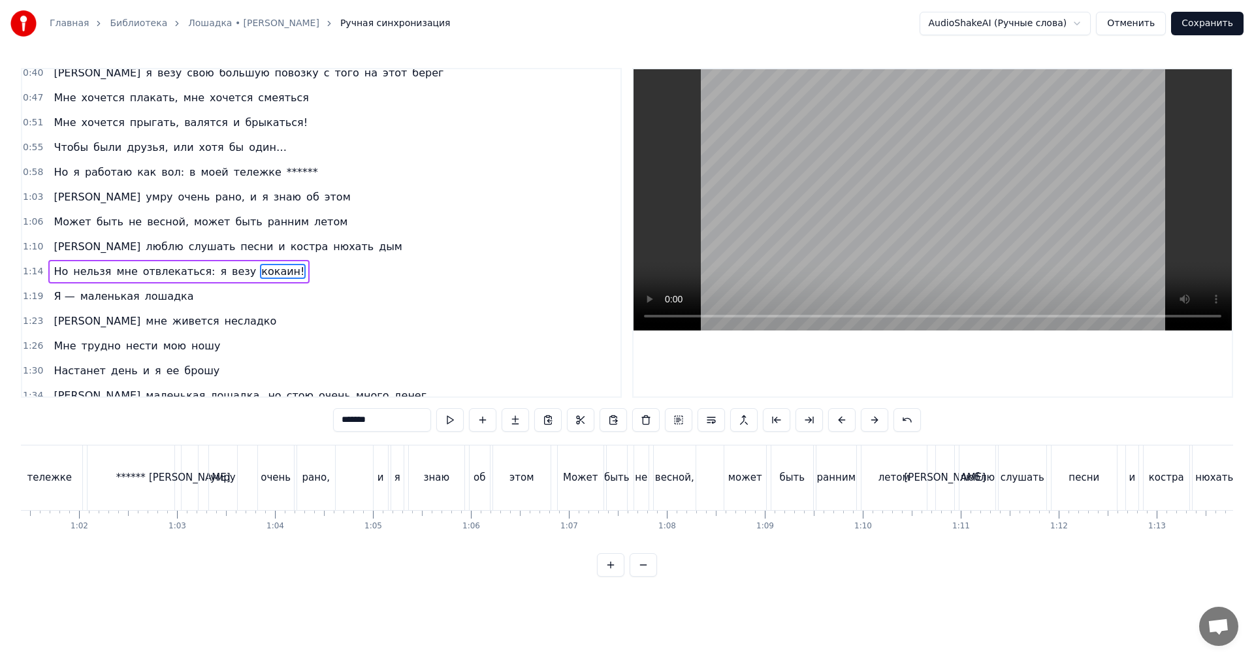
scroll to position [171, 0]
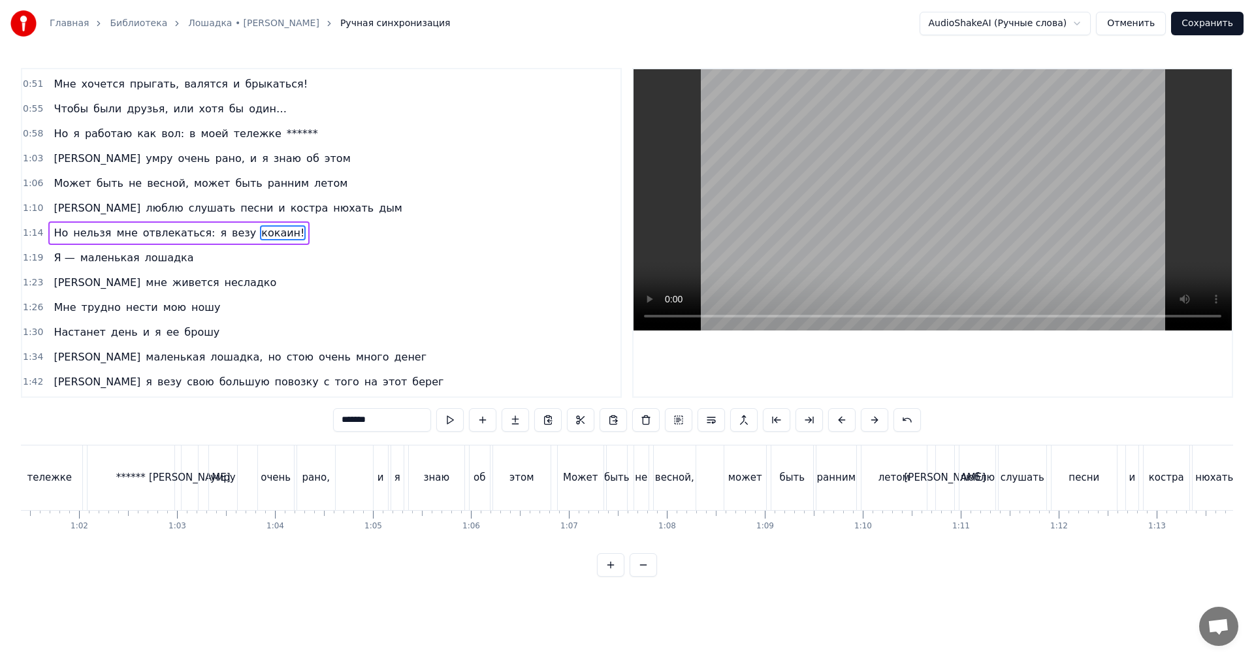
click at [372, 418] on input "*******" at bounding box center [382, 420] width 98 height 24
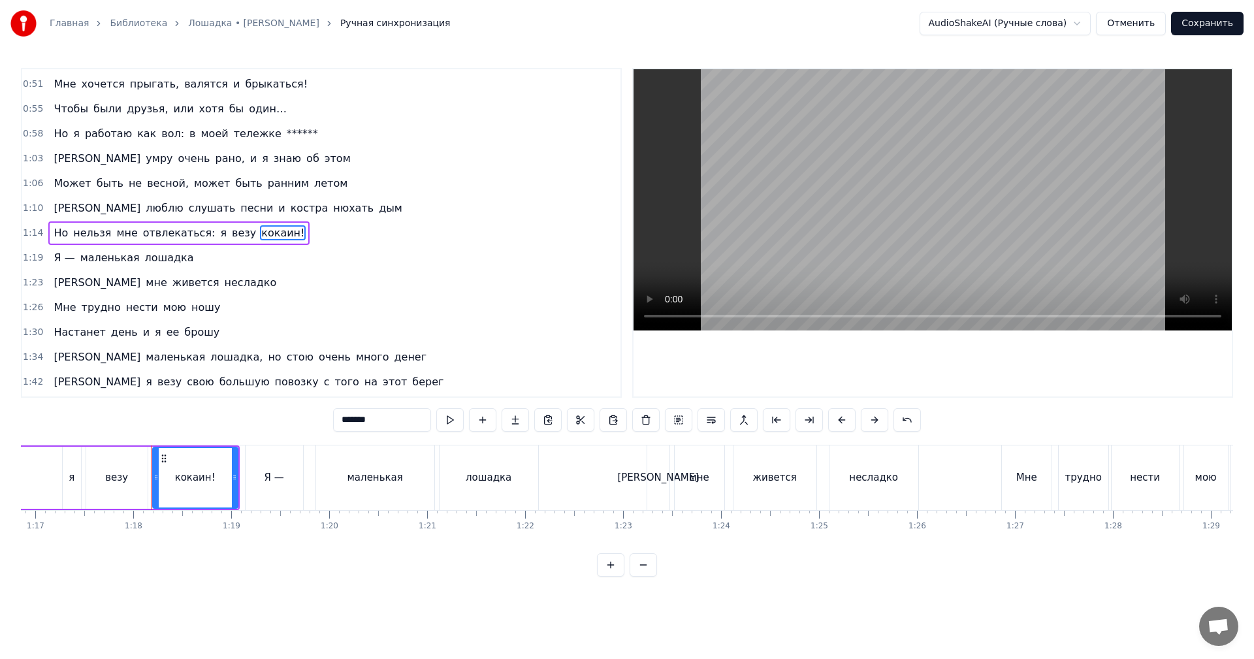
scroll to position [0, 7592]
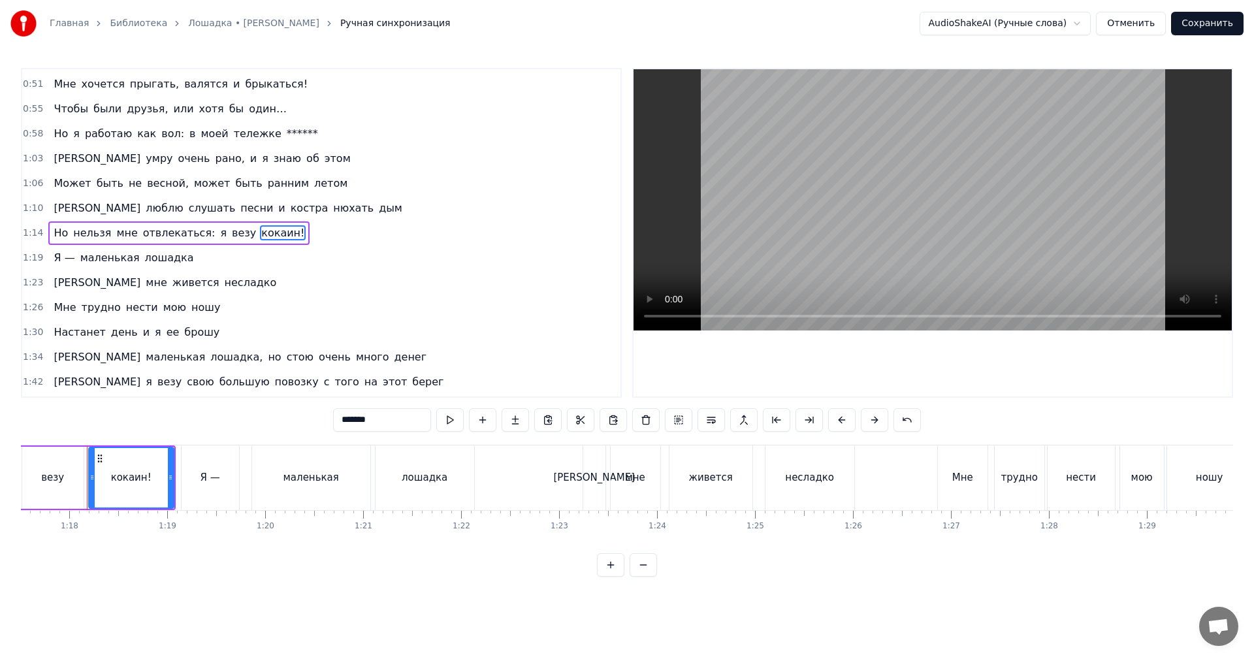
paste input "text"
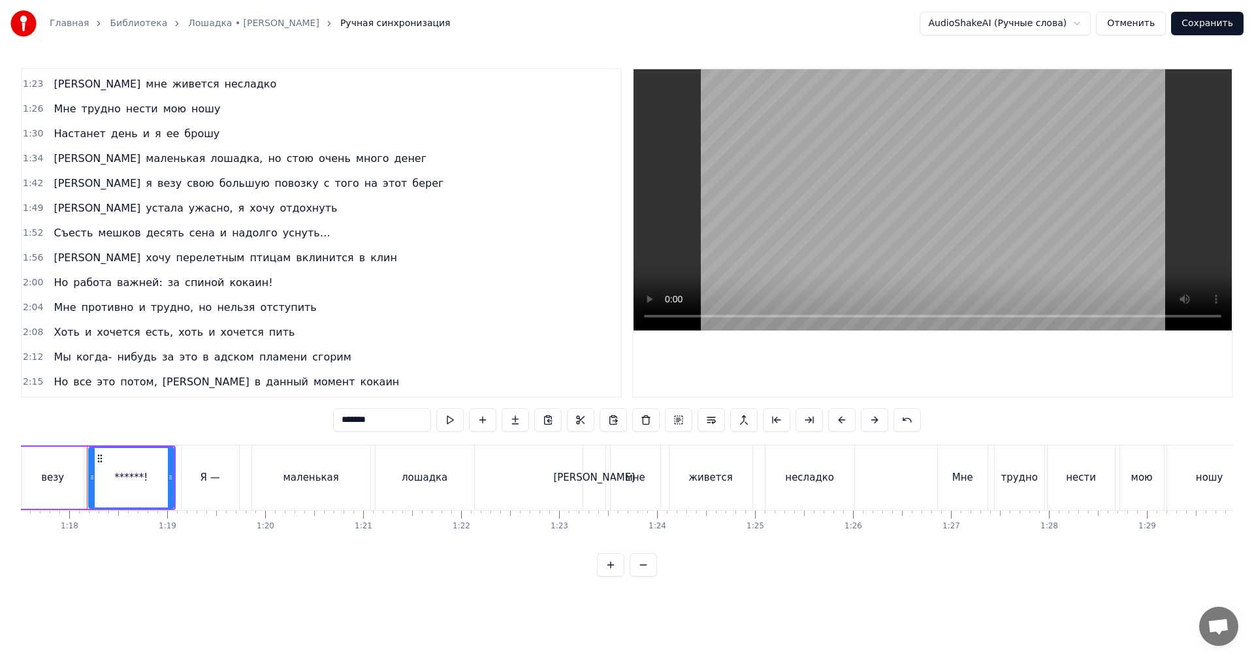
scroll to position [392, 0]
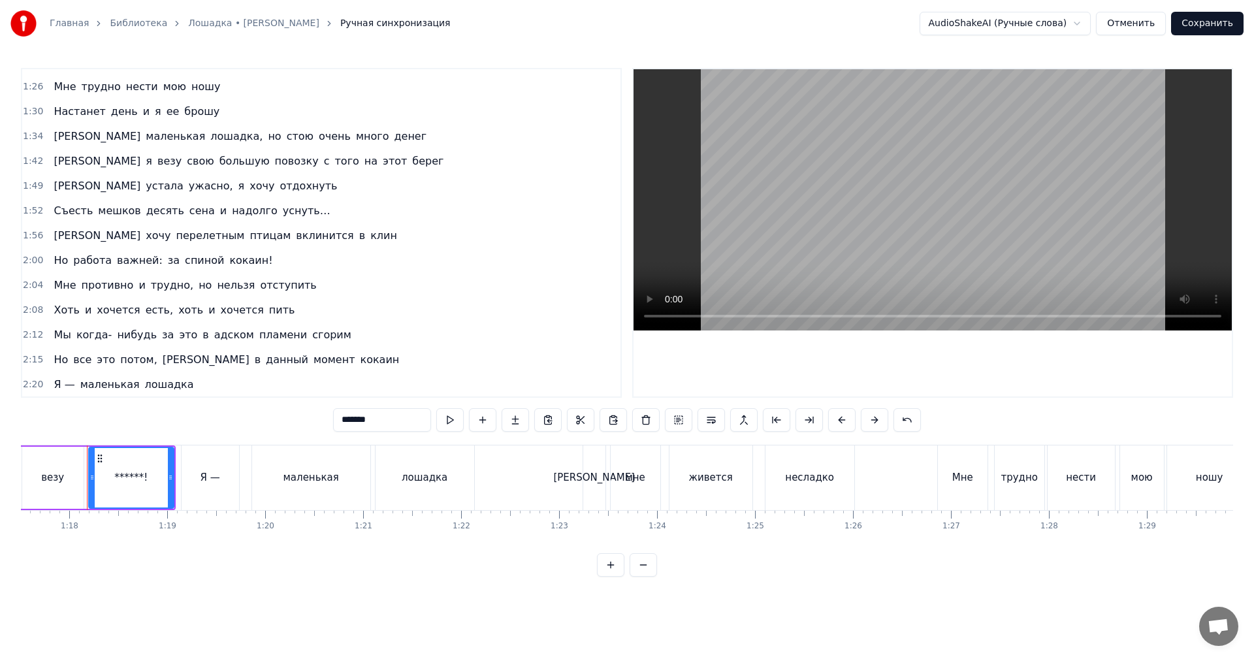
click at [228, 259] on span "кокаин!" at bounding box center [251, 260] width 46 height 15
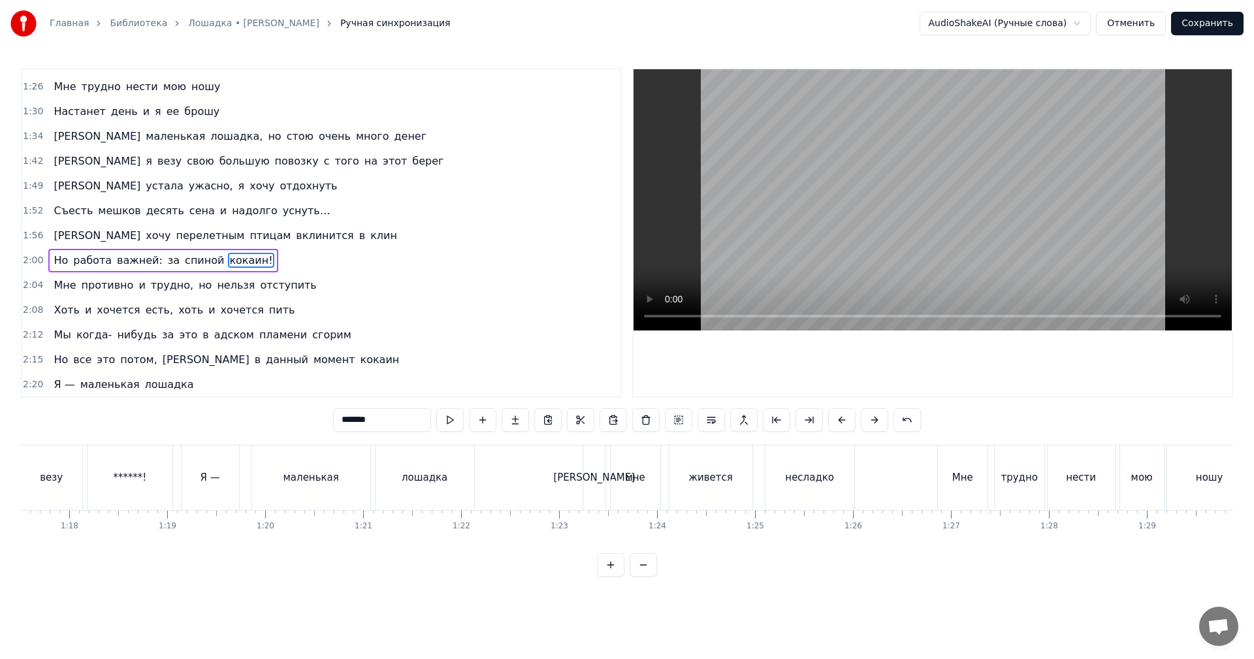
scroll to position [419, 0]
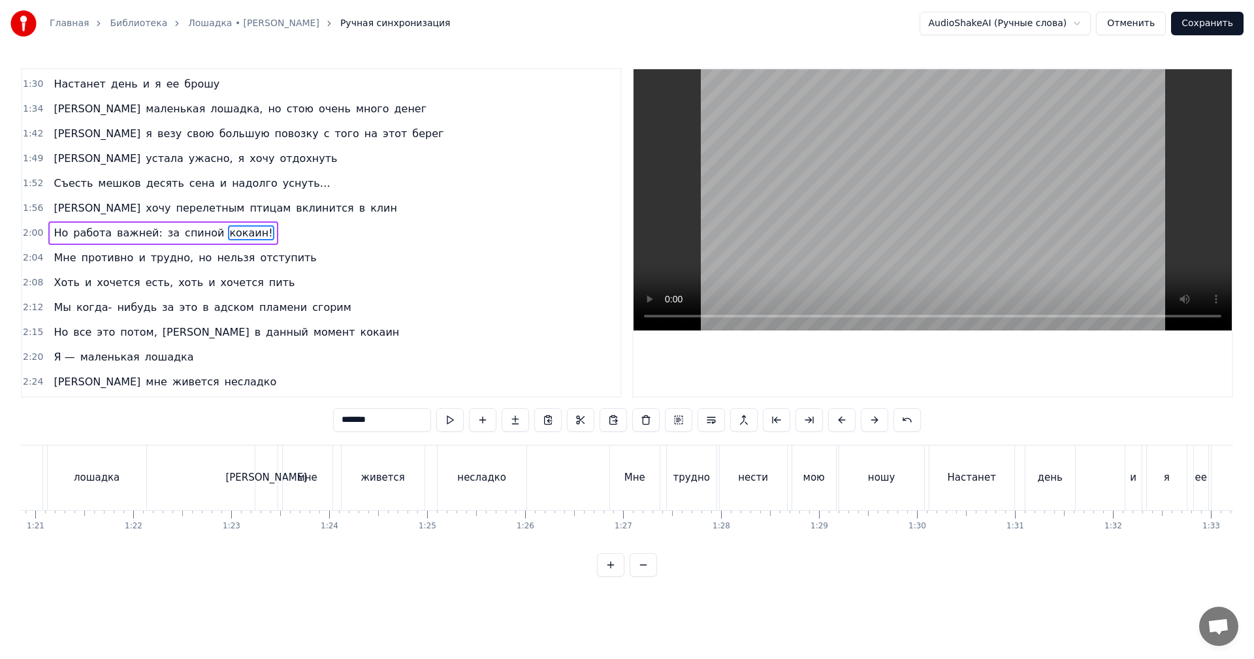
click at [357, 415] on input "*******" at bounding box center [382, 420] width 98 height 24
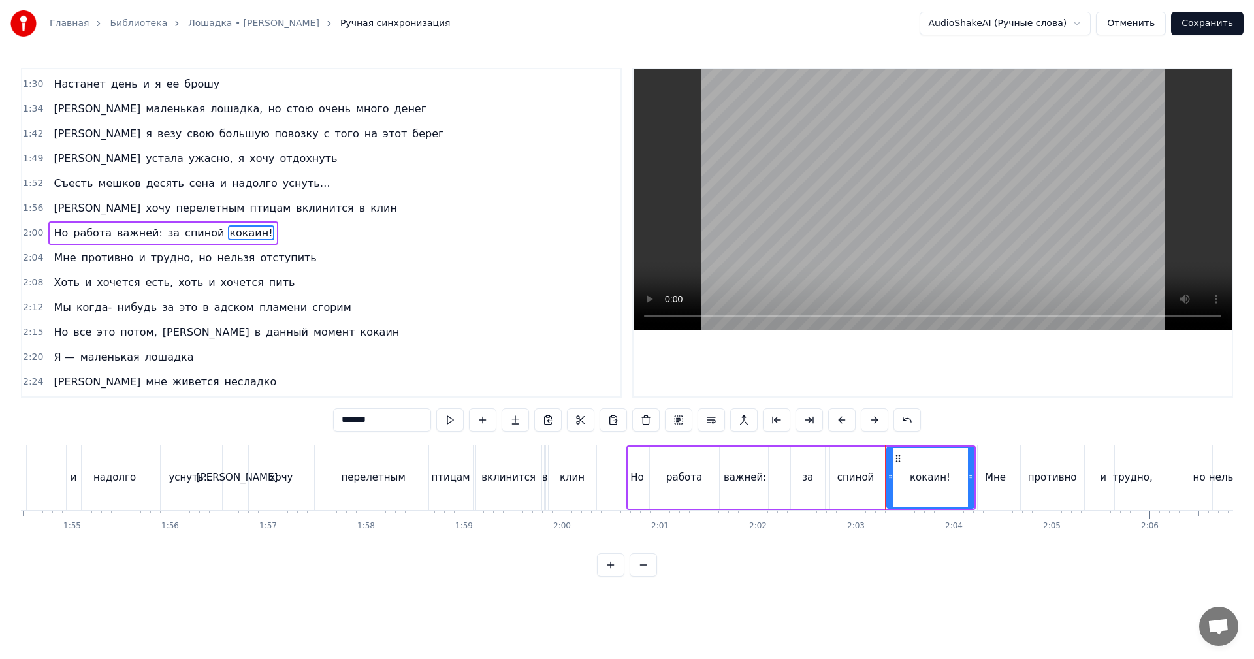
paste input "text"
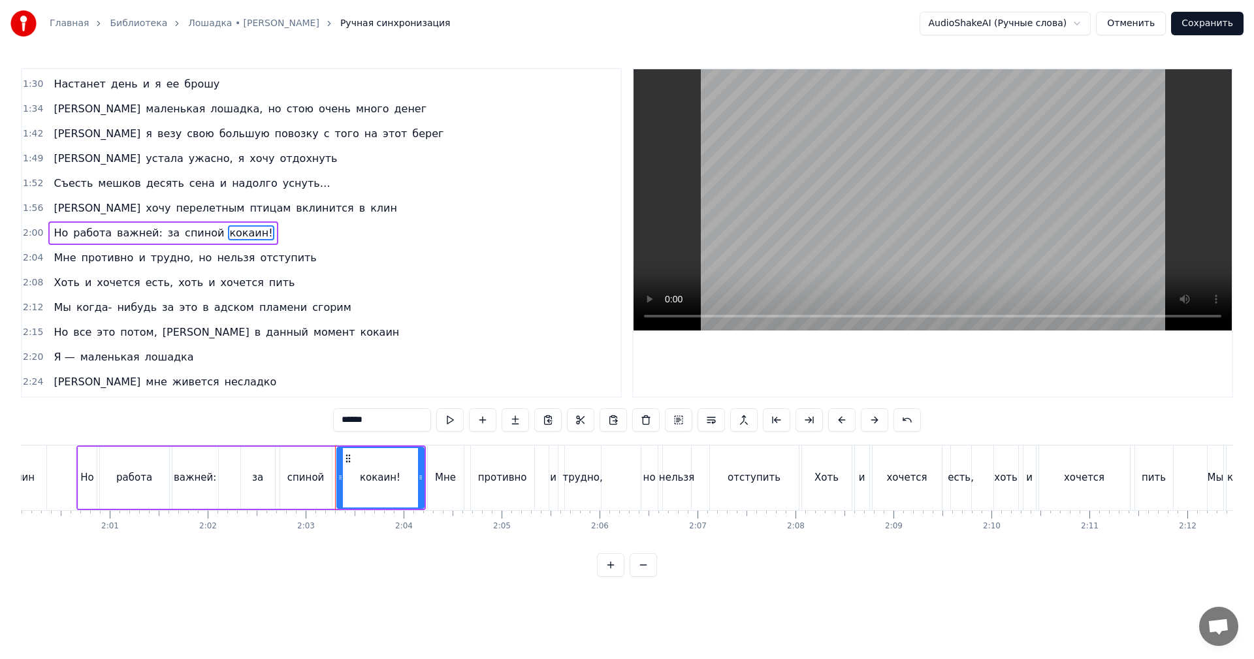
scroll to position [0, 12012]
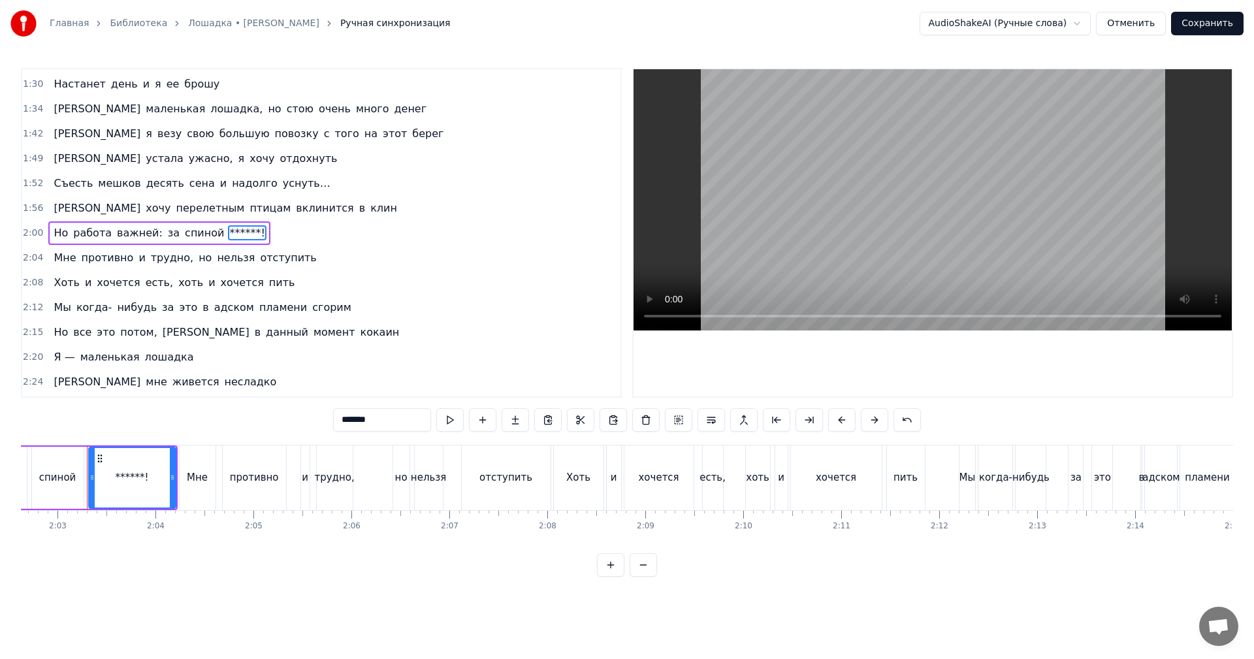
click at [359, 334] on span "кокаин" at bounding box center [380, 332] width 42 height 15
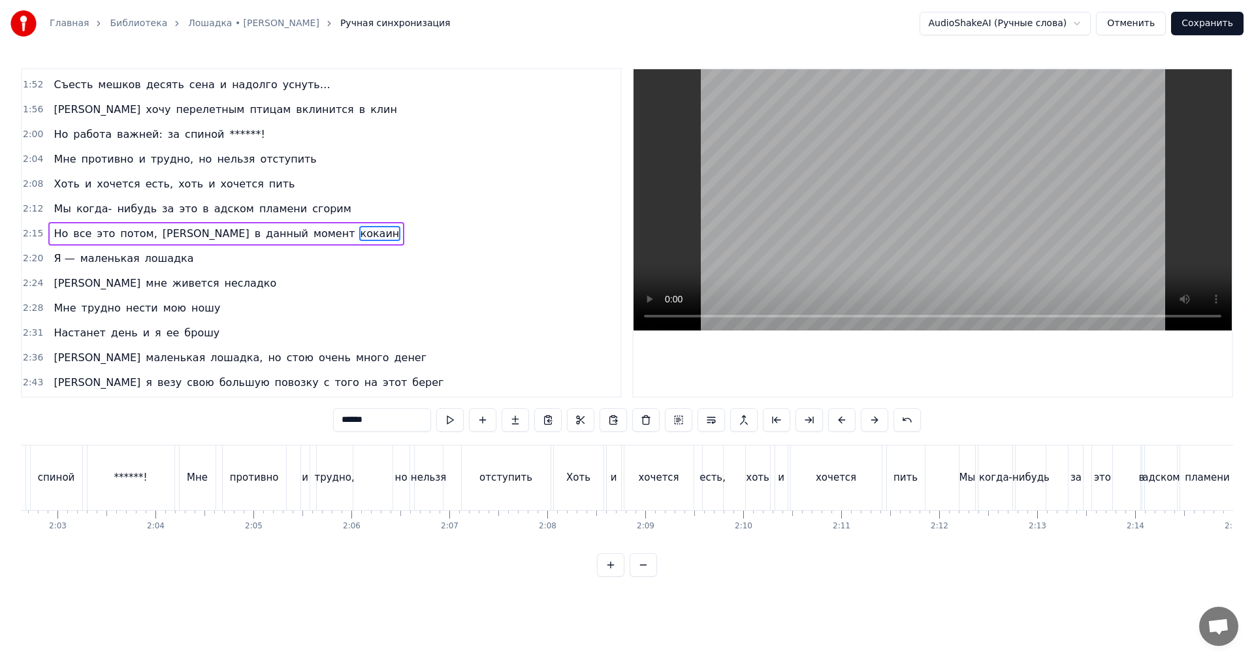
scroll to position [518, 0]
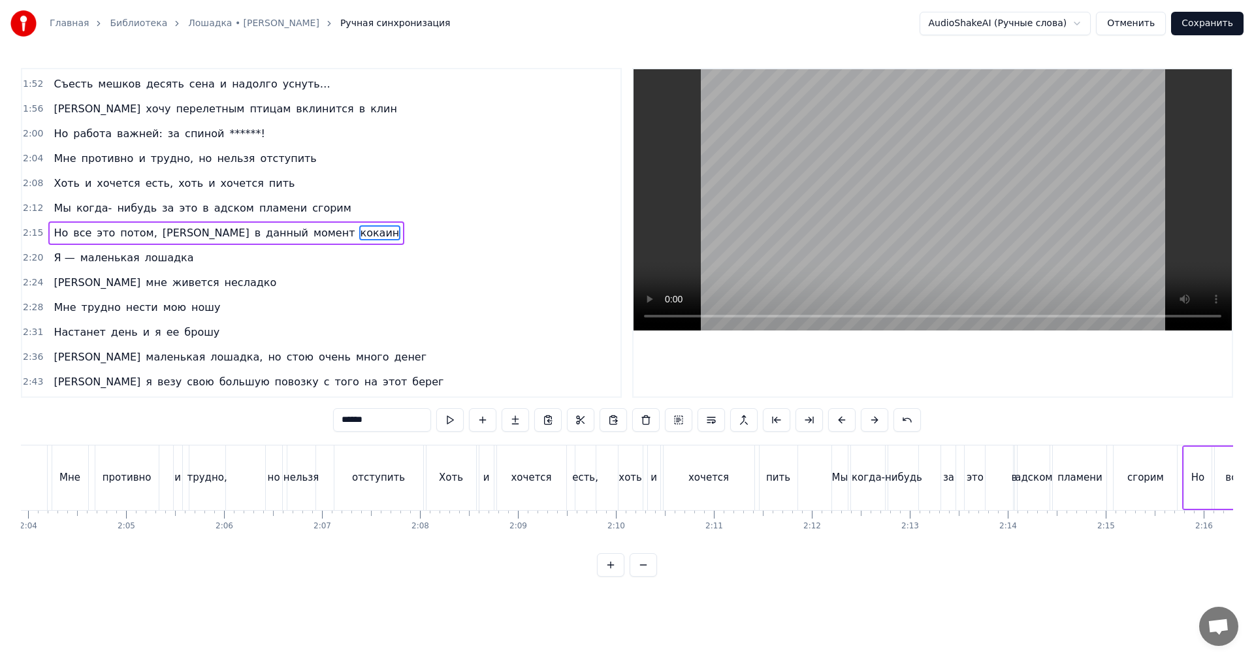
click at [377, 415] on input "******" at bounding box center [382, 420] width 98 height 24
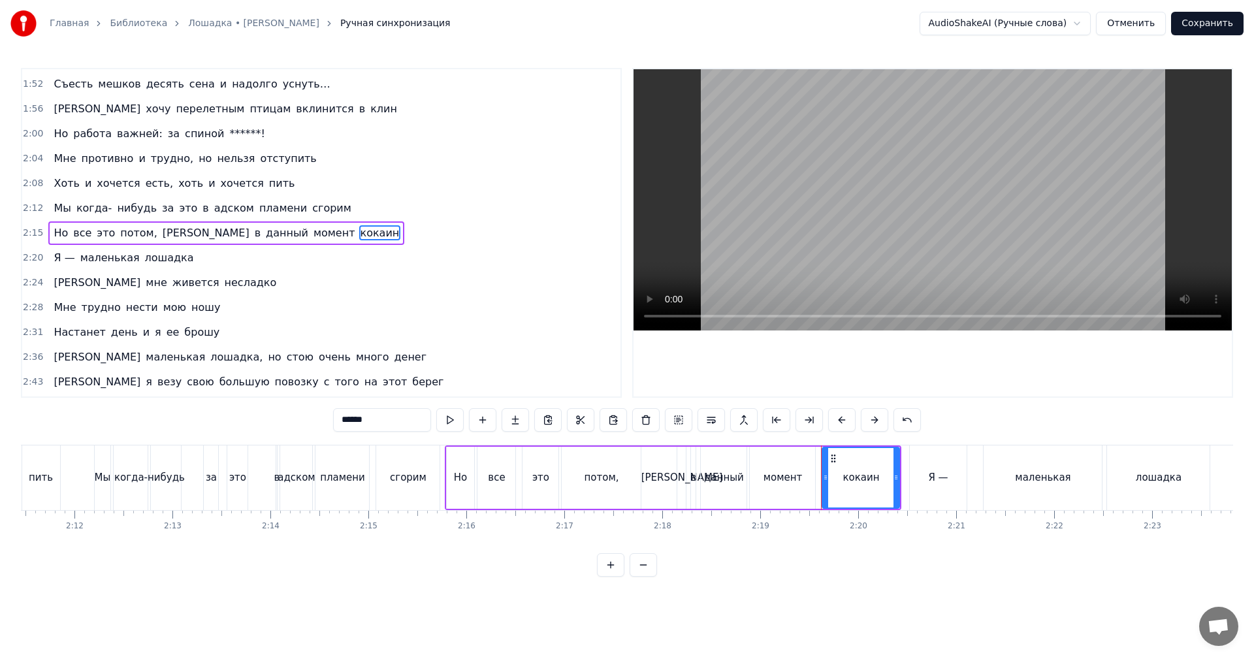
paste input "text"
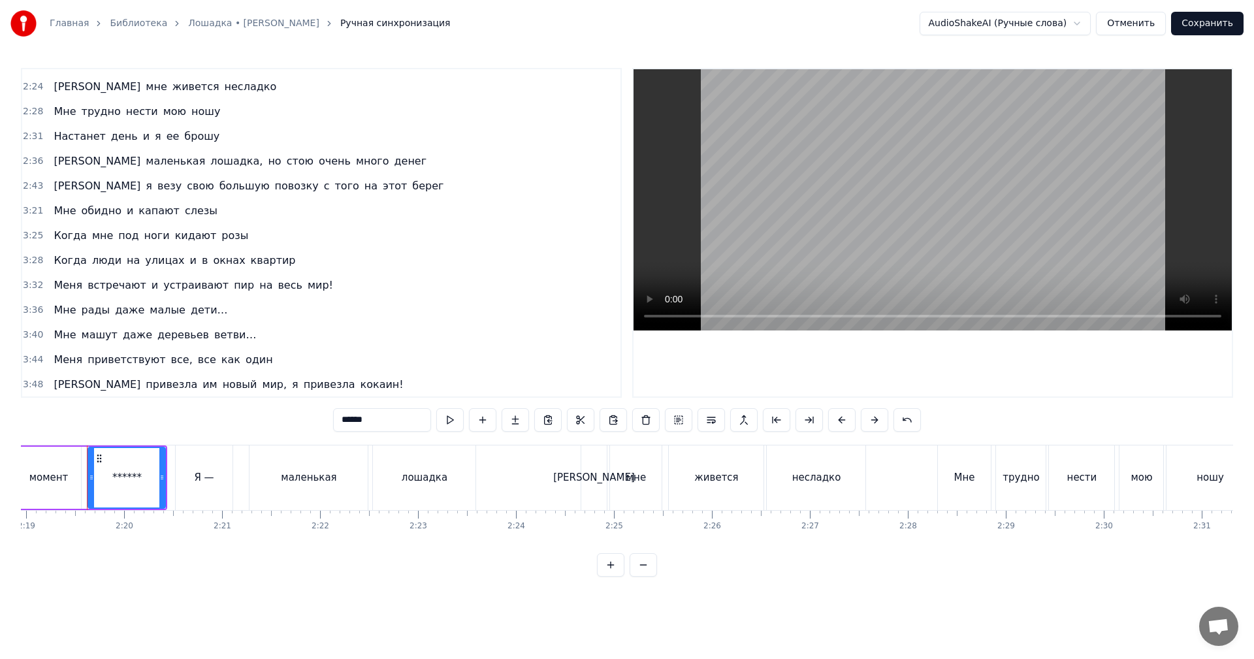
scroll to position [780, 0]
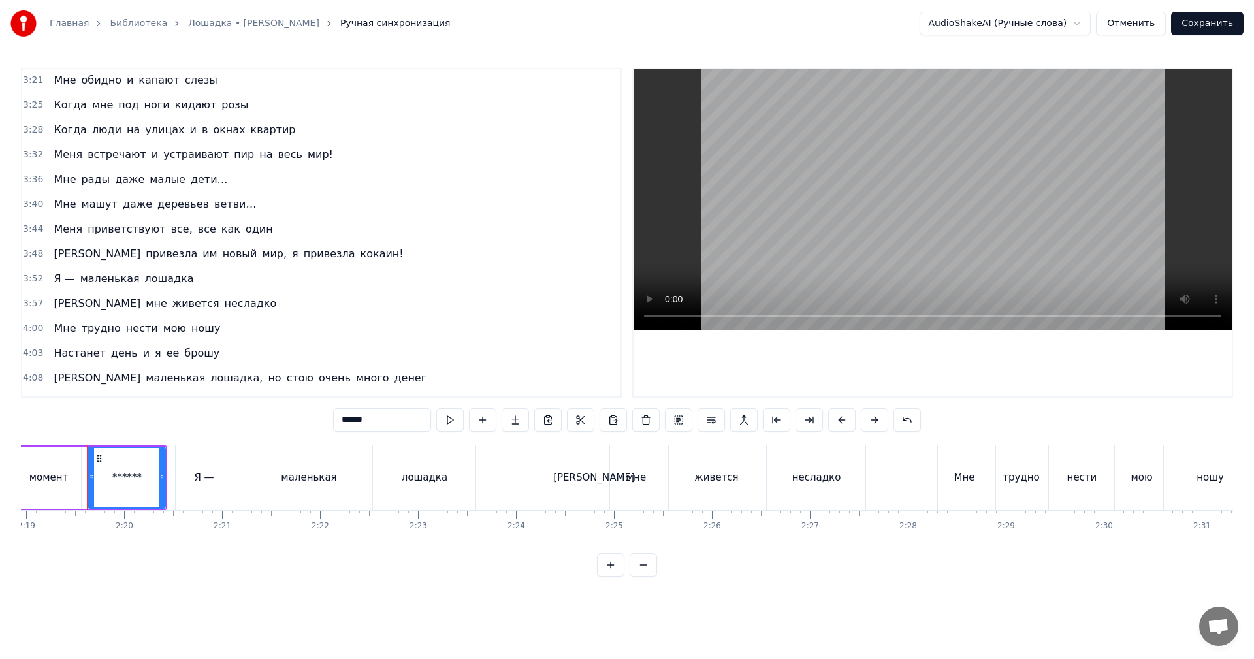
click at [359, 259] on span "кокаин!" at bounding box center [382, 253] width 46 height 15
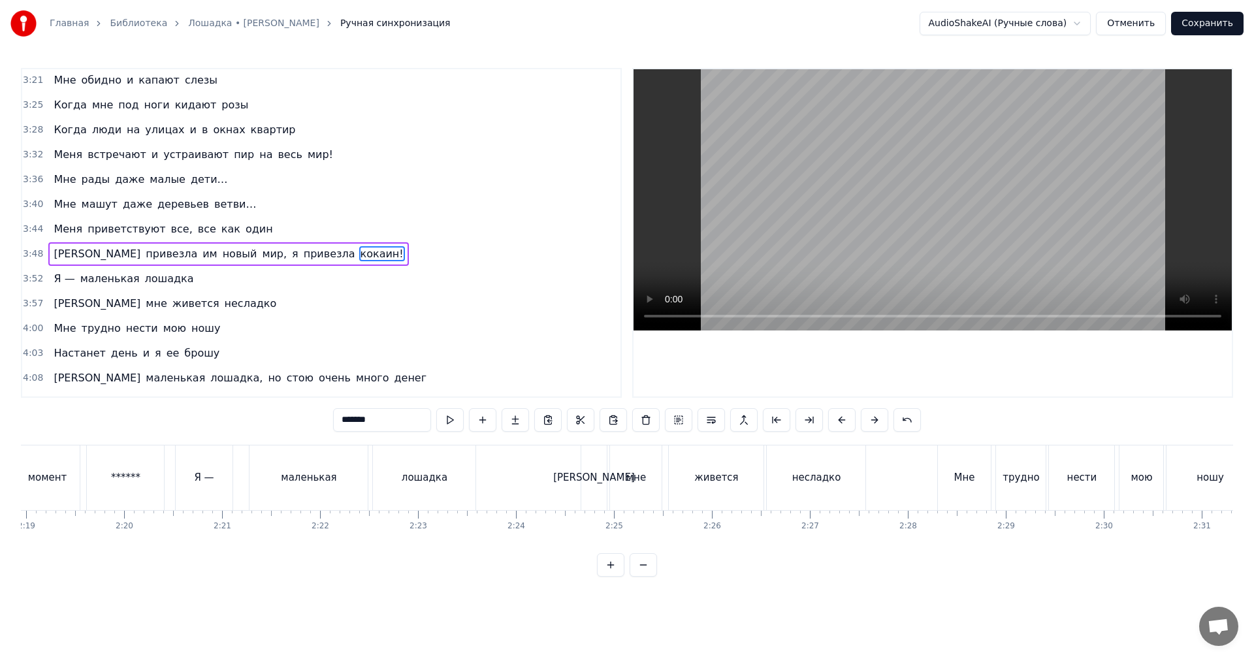
scroll to position [864, 0]
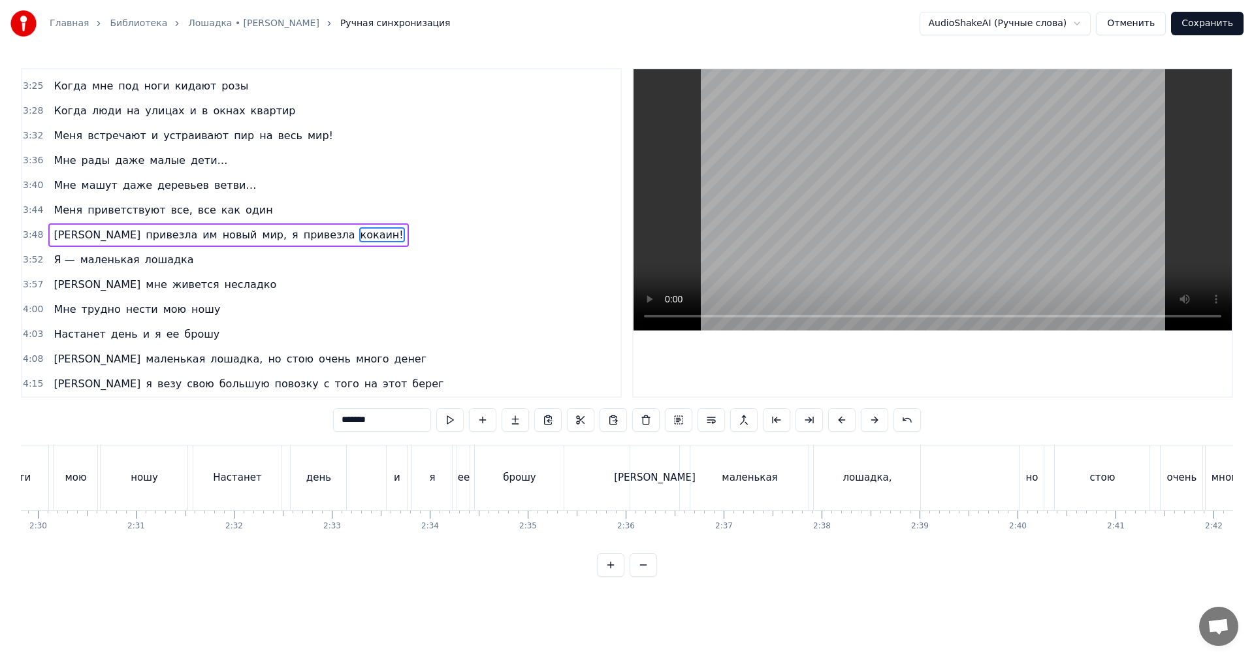
click at [349, 417] on input "*******" at bounding box center [382, 420] width 98 height 24
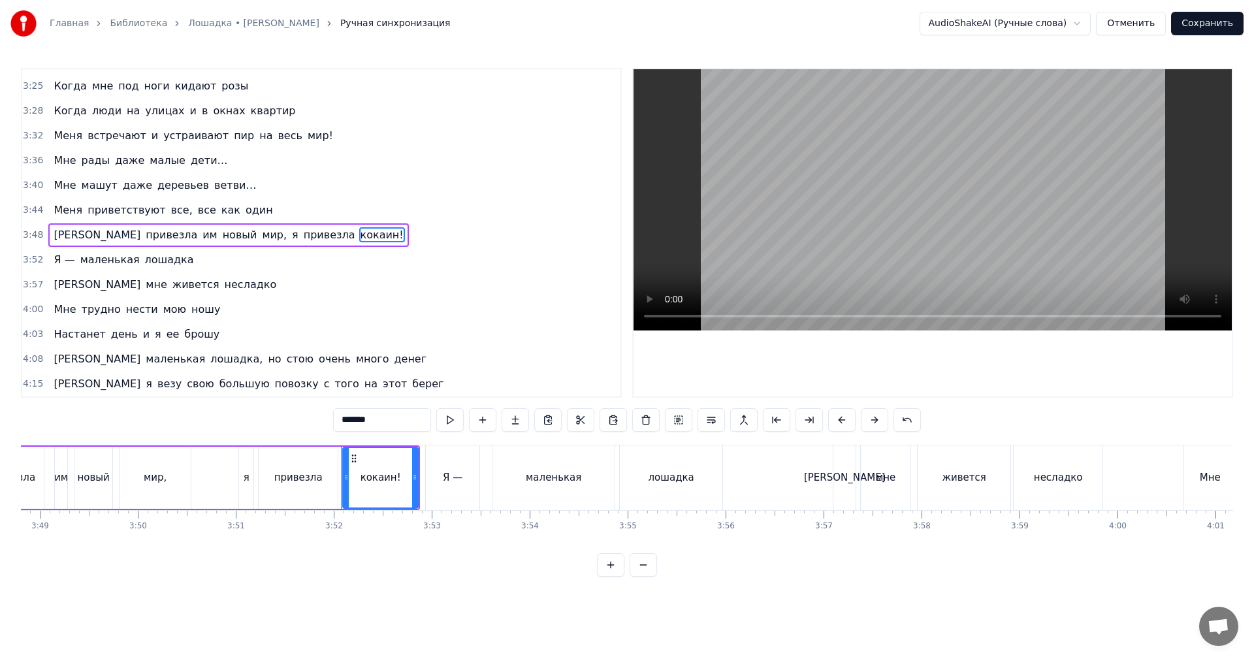
scroll to position [0, 22667]
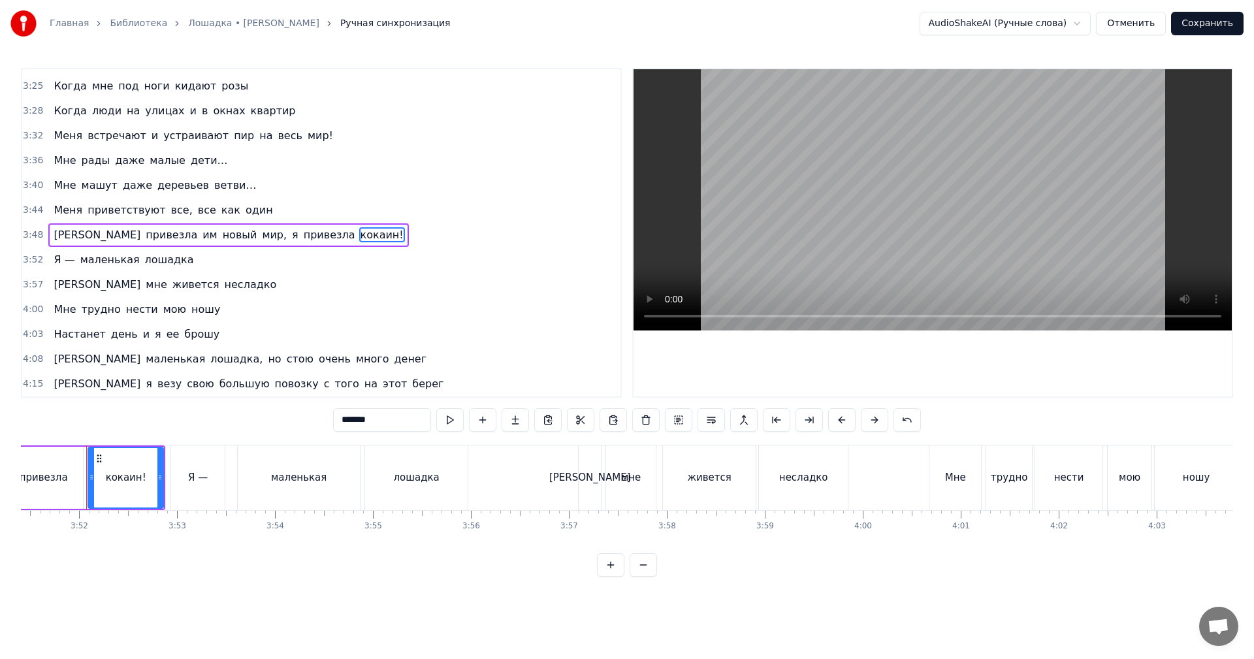
paste input "text"
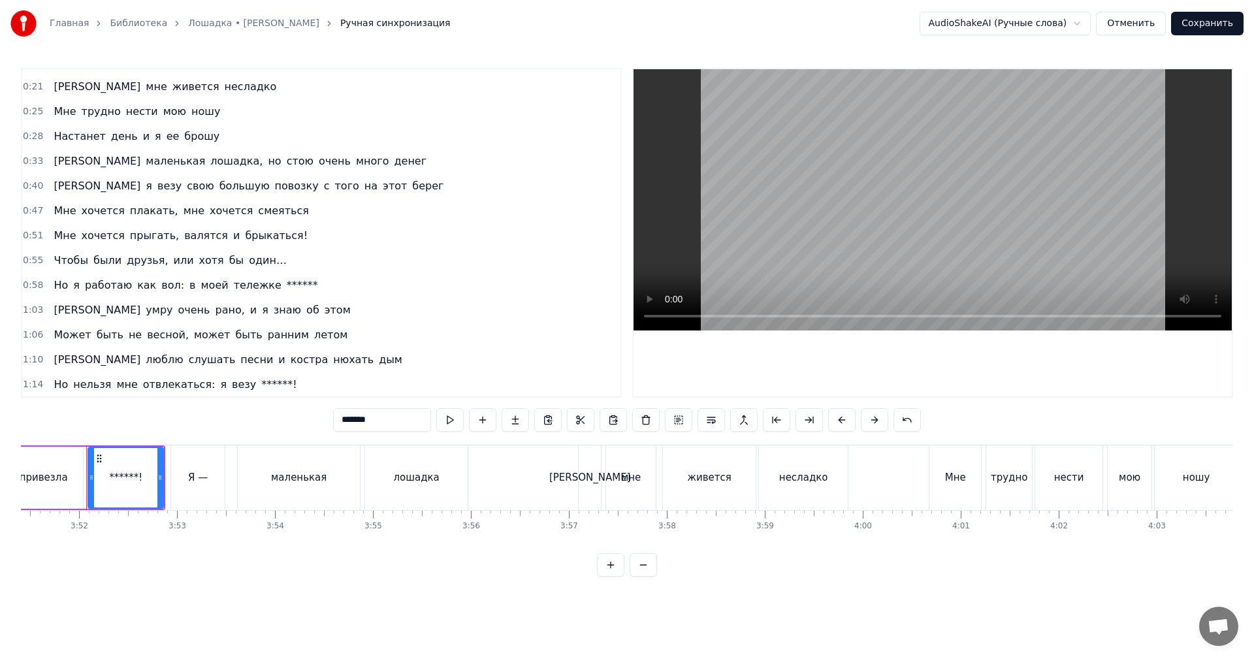
scroll to position [15, 0]
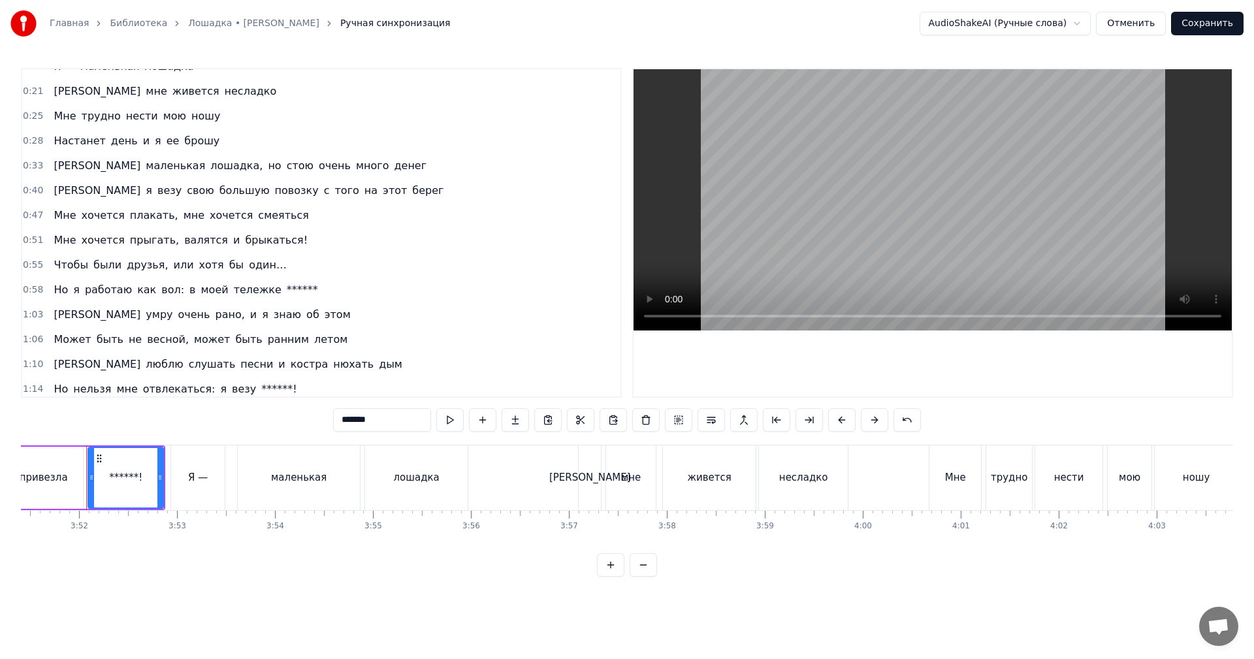
type input "*******"
click at [847, 205] on video at bounding box center [932, 199] width 598 height 261
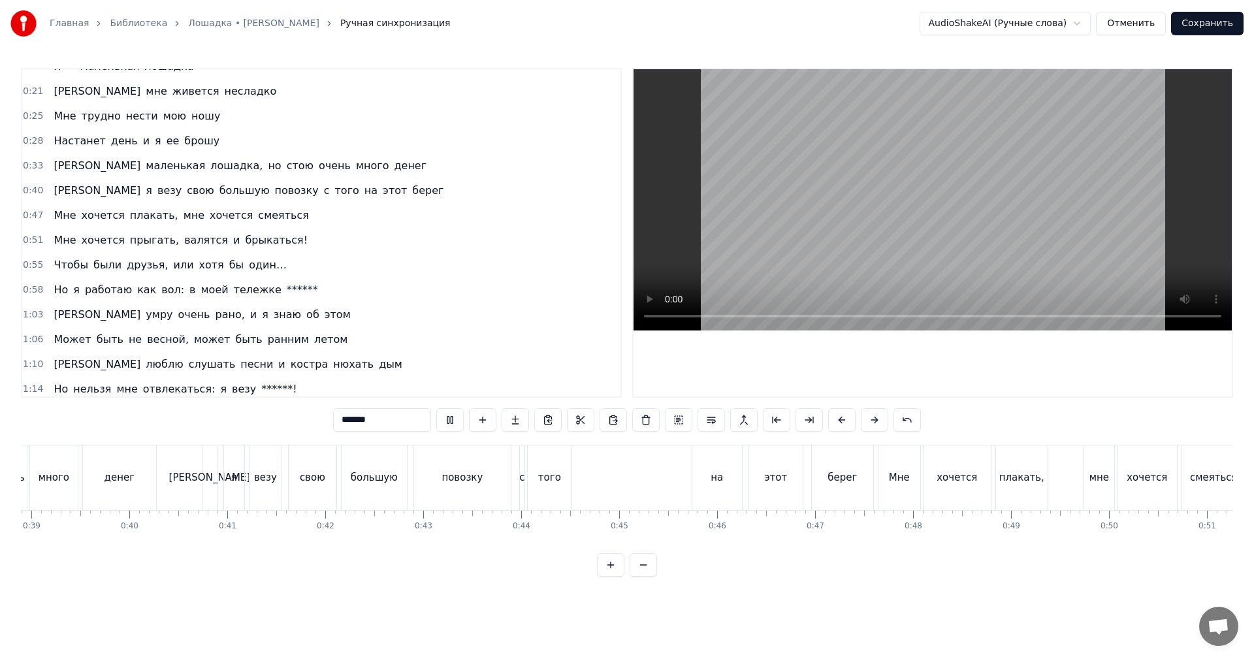
click at [905, 193] on video at bounding box center [932, 199] width 598 height 261
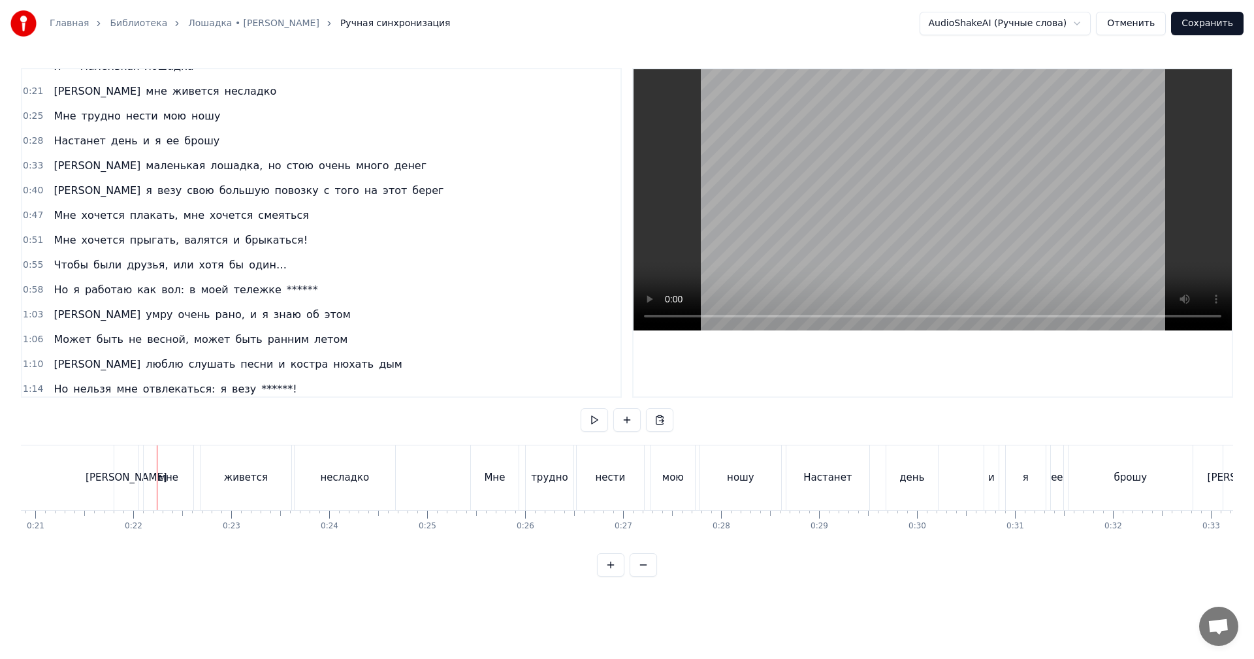
scroll to position [0, 2113]
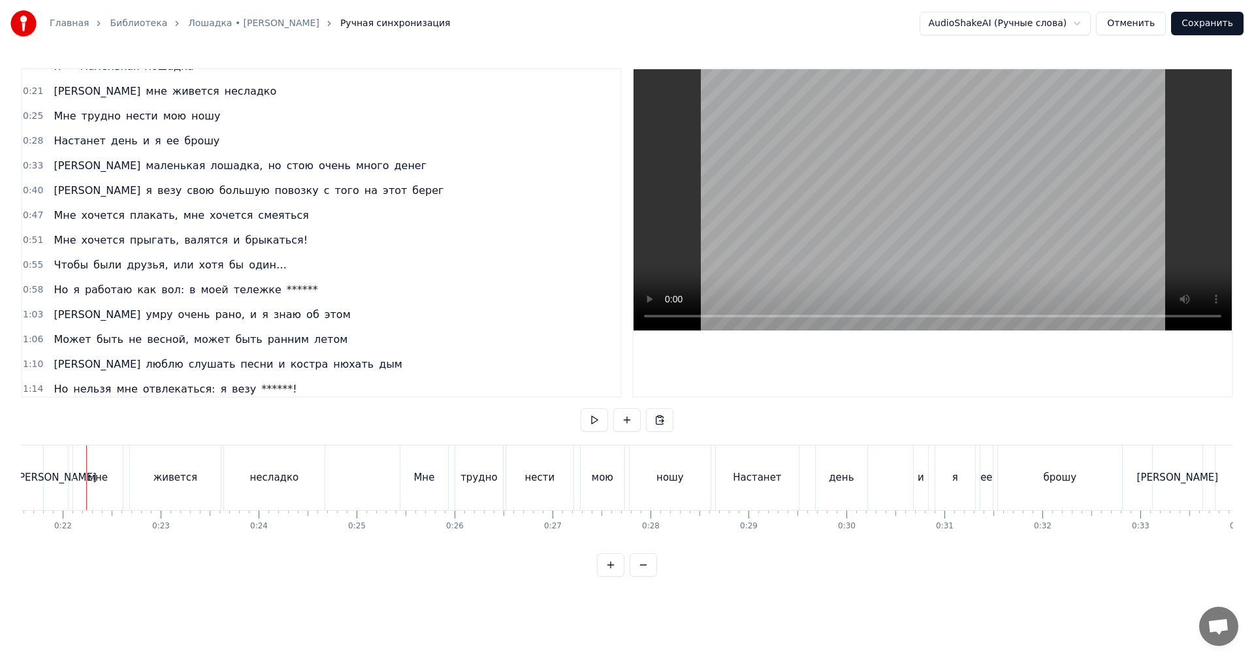
click at [837, 195] on video at bounding box center [932, 199] width 598 height 261
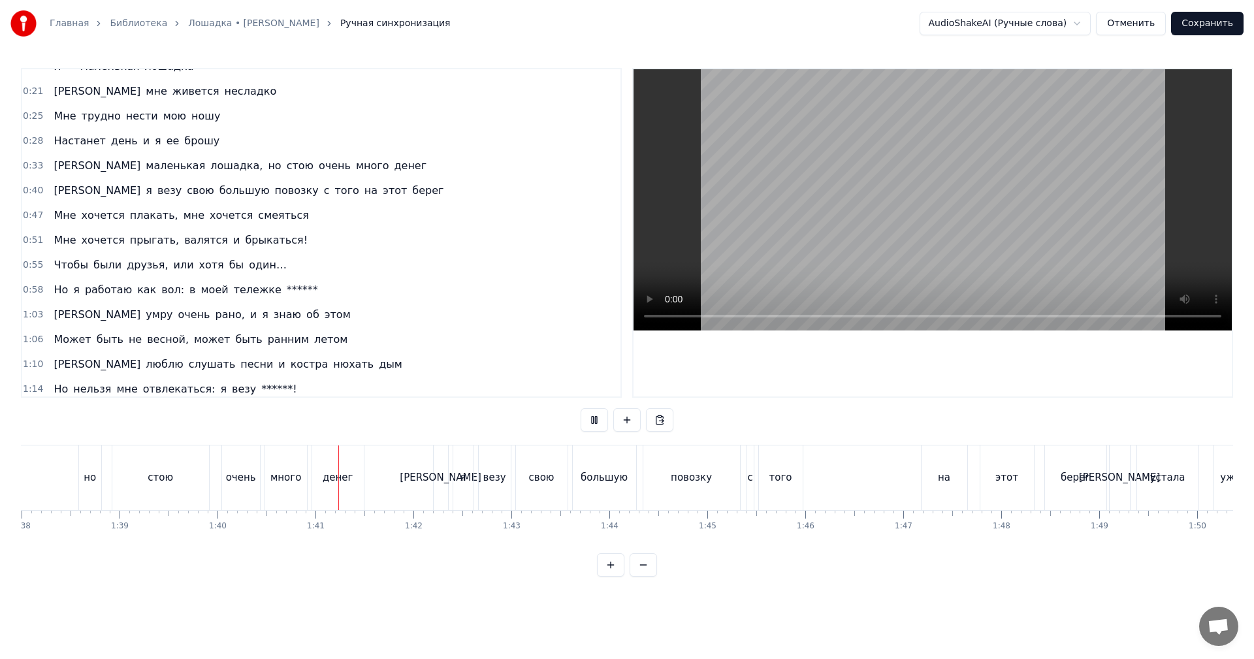
scroll to position [0, 9789]
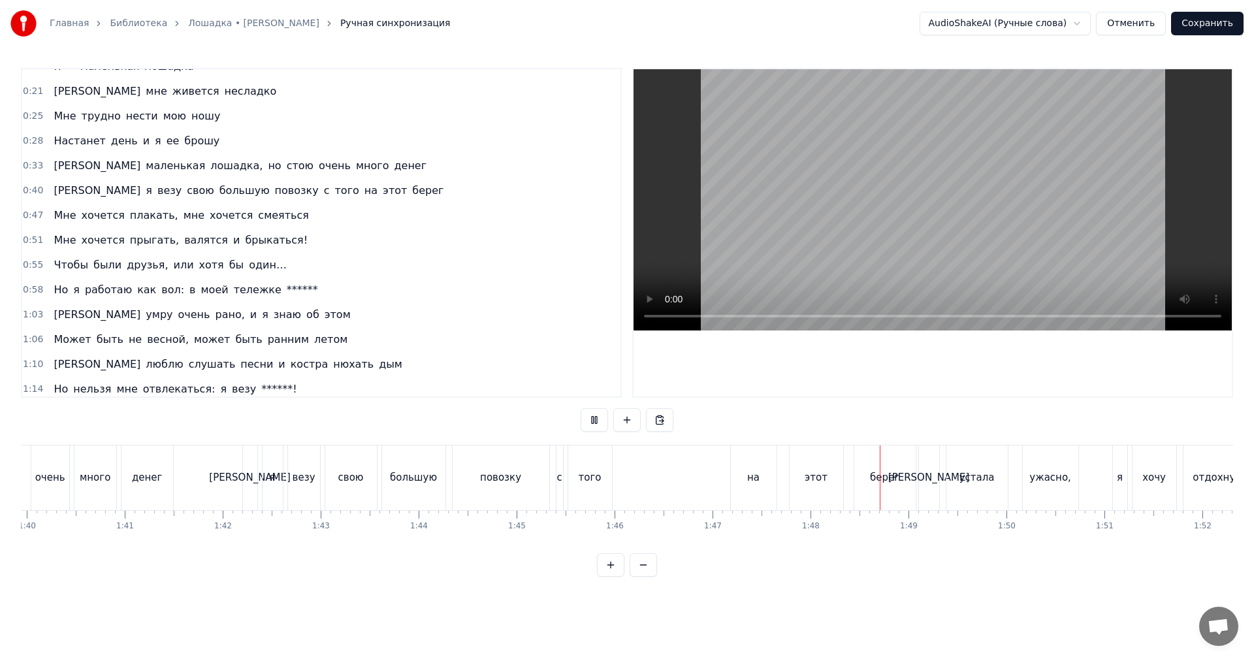
click at [931, 182] on video at bounding box center [932, 199] width 598 height 261
click at [788, 165] on video at bounding box center [932, 199] width 598 height 261
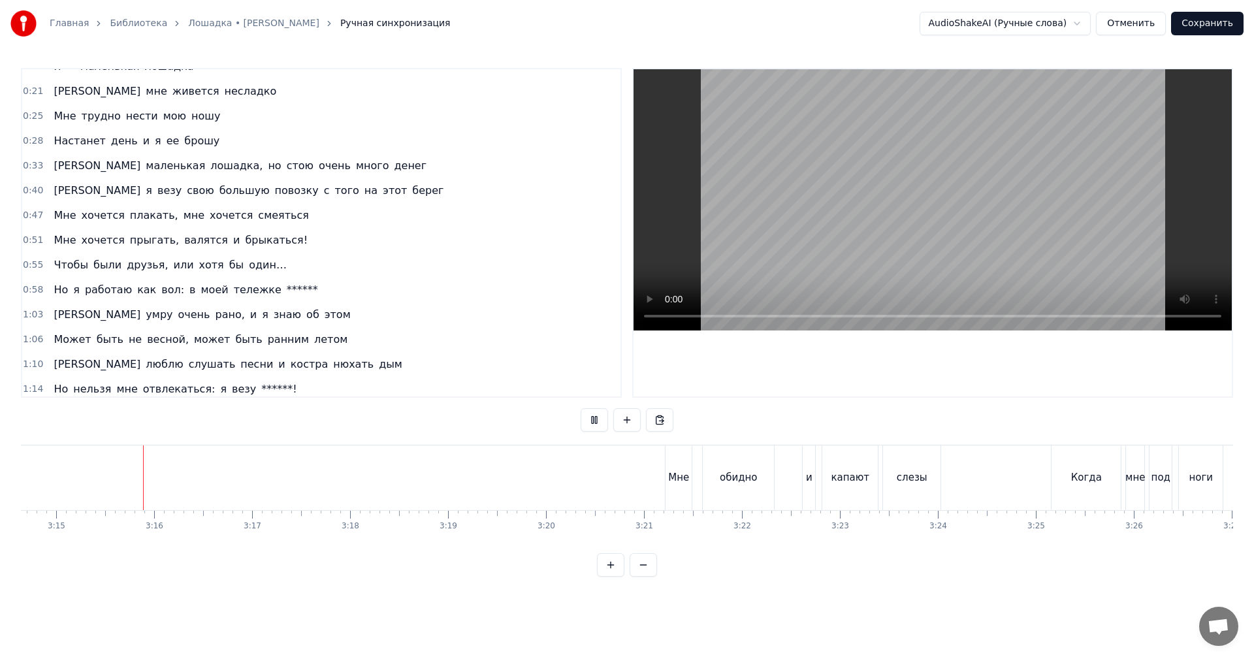
scroll to position [0, 19071]
click at [936, 198] on video at bounding box center [932, 199] width 598 height 261
click at [884, 223] on video at bounding box center [932, 199] width 598 height 261
click at [877, 214] on video at bounding box center [932, 199] width 598 height 261
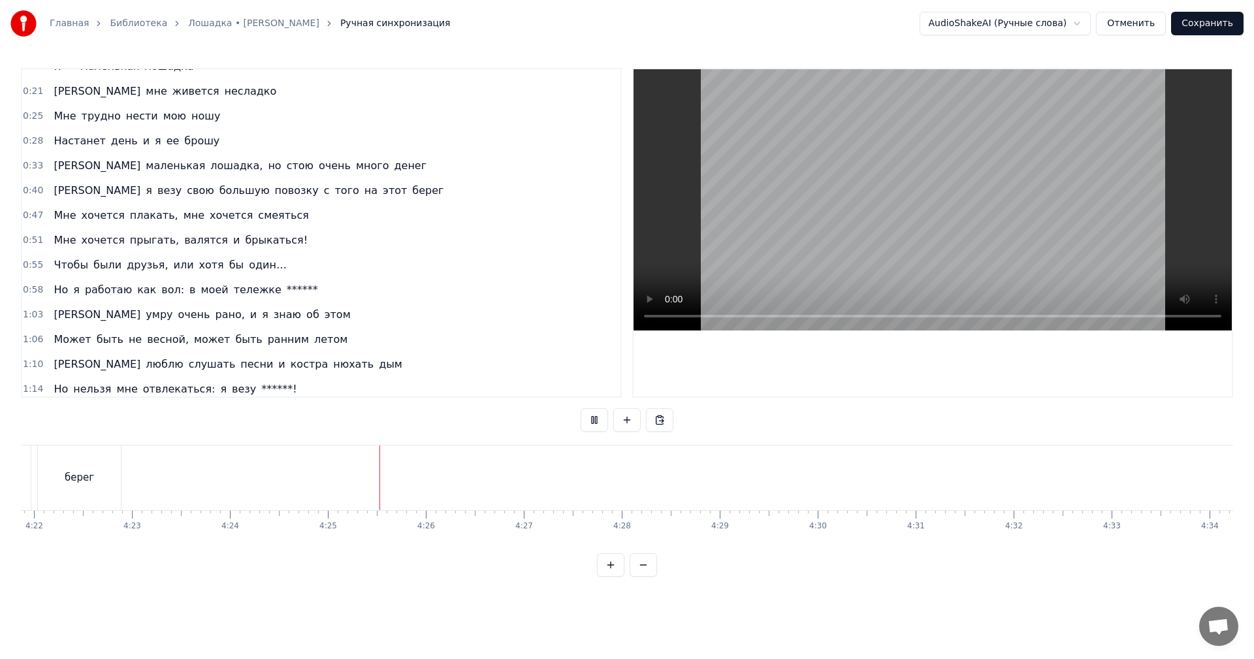
click at [66, 473] on div "берег" at bounding box center [79, 477] width 83 height 65
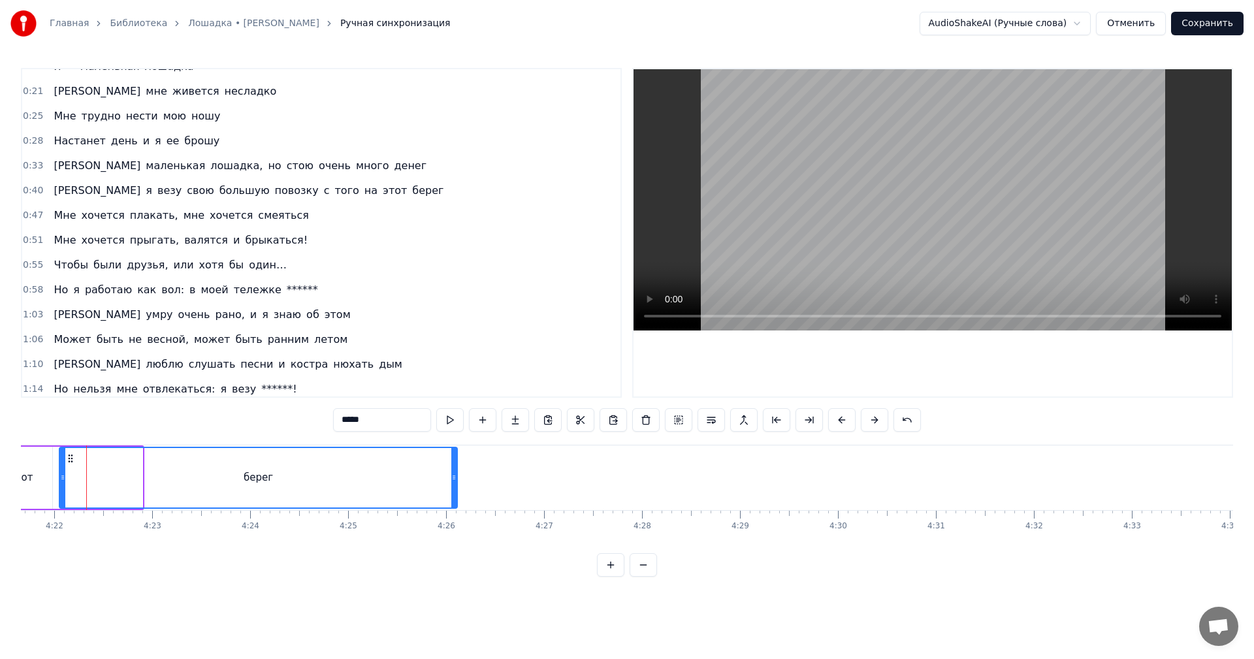
drag, startPoint x: 142, startPoint y: 477, endPoint x: 463, endPoint y: 466, distance: 321.5
click at [456, 464] on div at bounding box center [453, 477] width 5 height 59
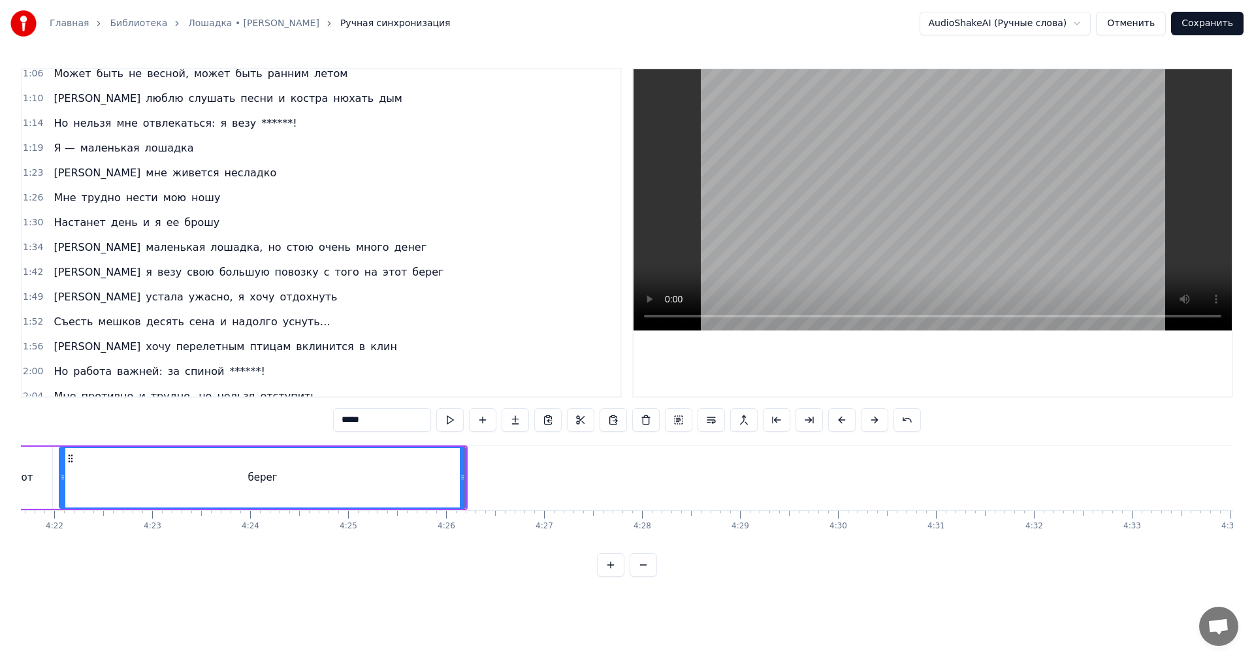
drag, startPoint x: 402, startPoint y: 477, endPoint x: 429, endPoint y: 462, distance: 31.0
click at [405, 477] on div "берег" at bounding box center [262, 477] width 405 height 59
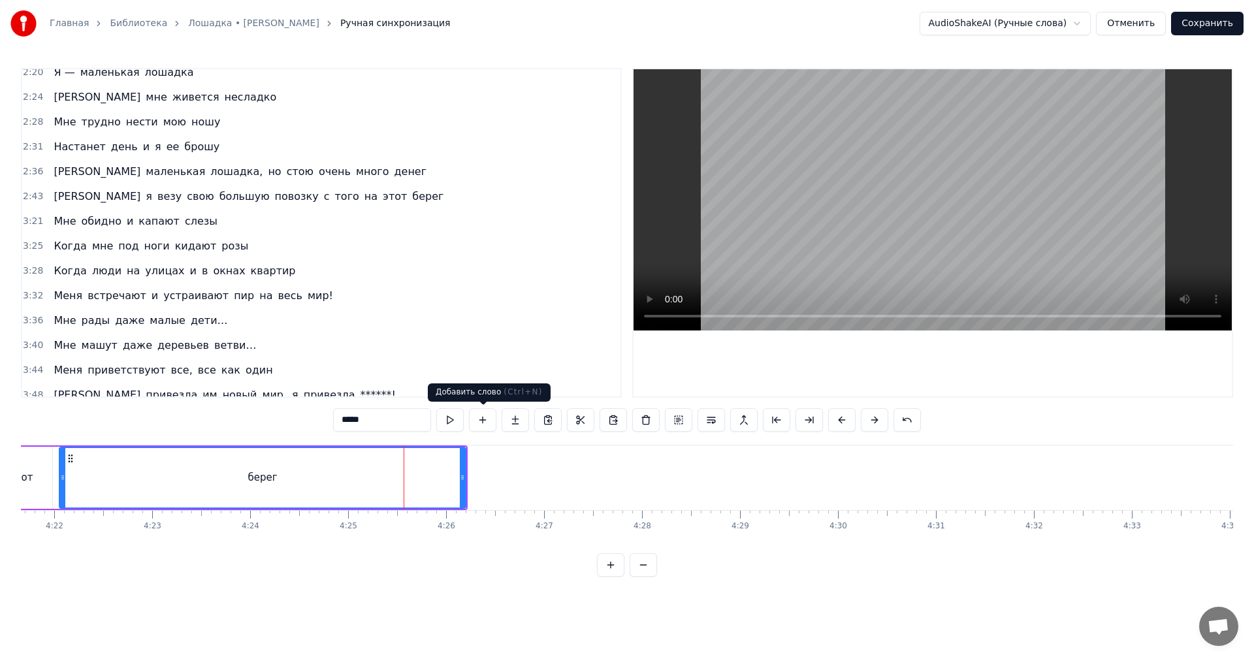
click at [981, 185] on video at bounding box center [932, 199] width 598 height 261
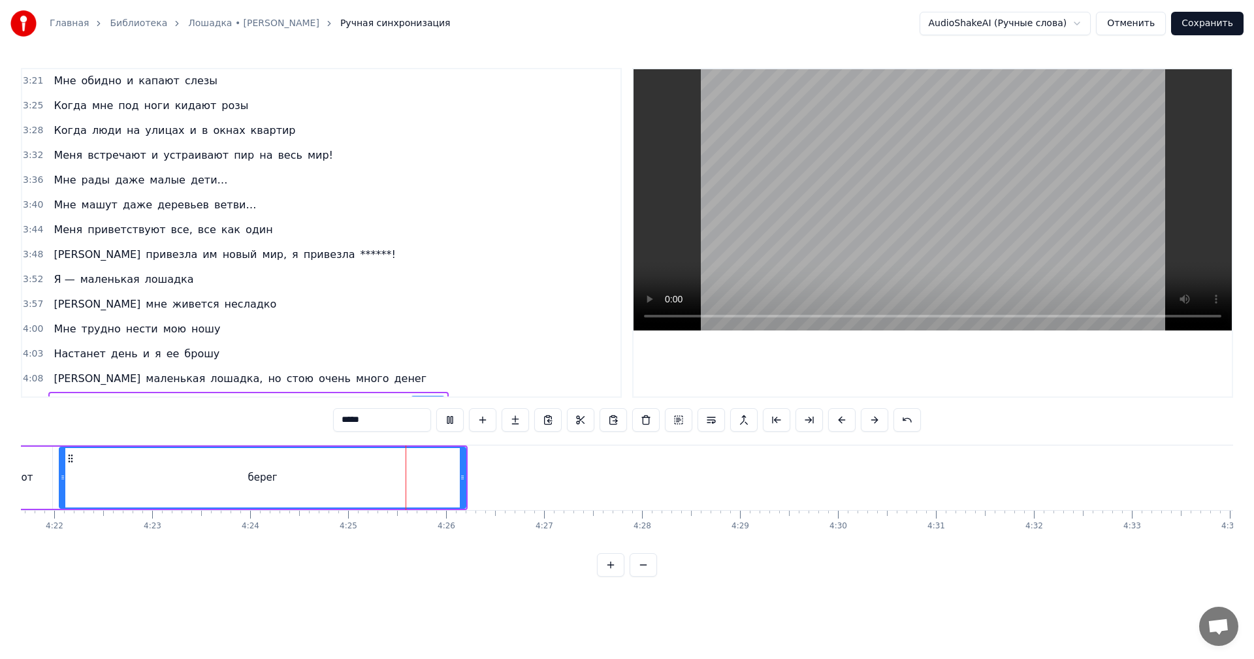
scroll to position [864, 0]
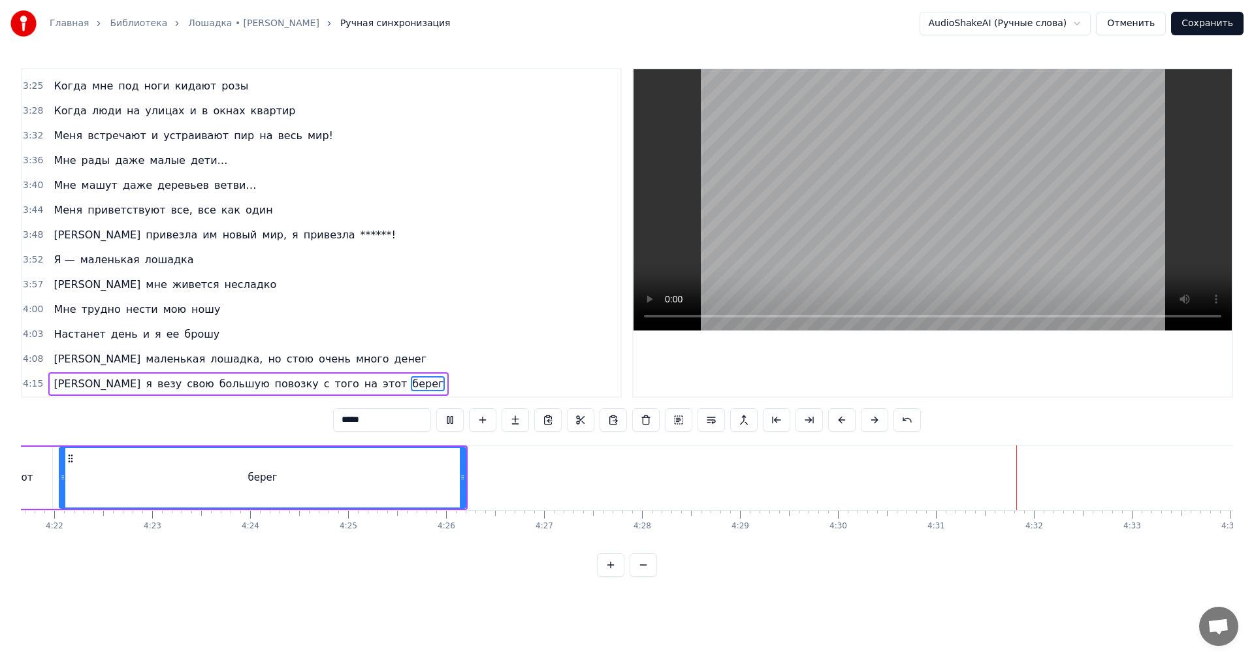
click at [1162, 315] on video at bounding box center [932, 199] width 598 height 261
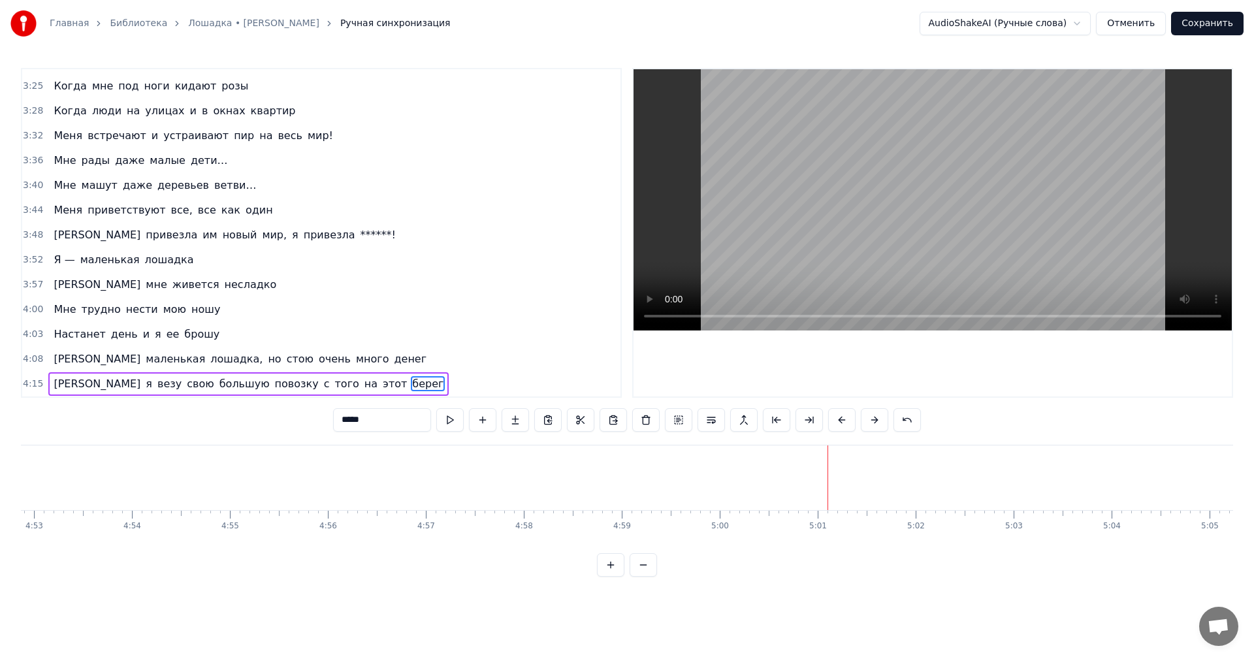
scroll to position [0, 28693]
click at [1224, 27] on button "Сохранить" at bounding box center [1207, 24] width 72 height 24
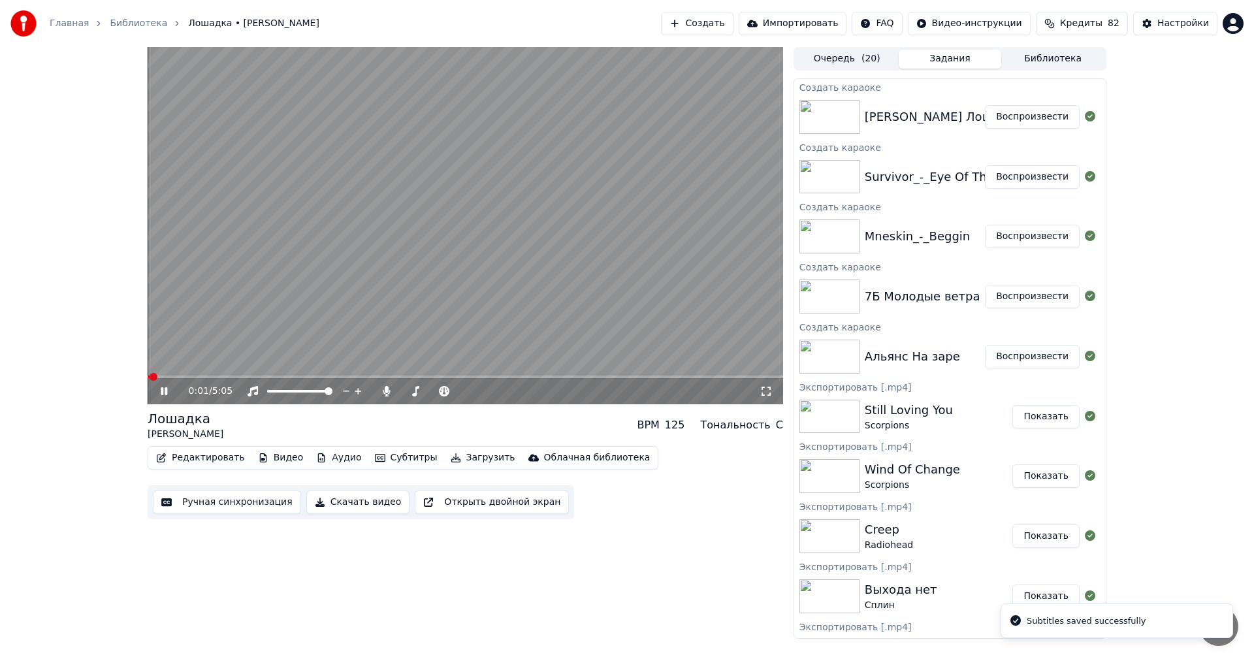
click at [558, 231] on video at bounding box center [465, 225] width 635 height 357
